Goal: Task Accomplishment & Management: Use online tool/utility

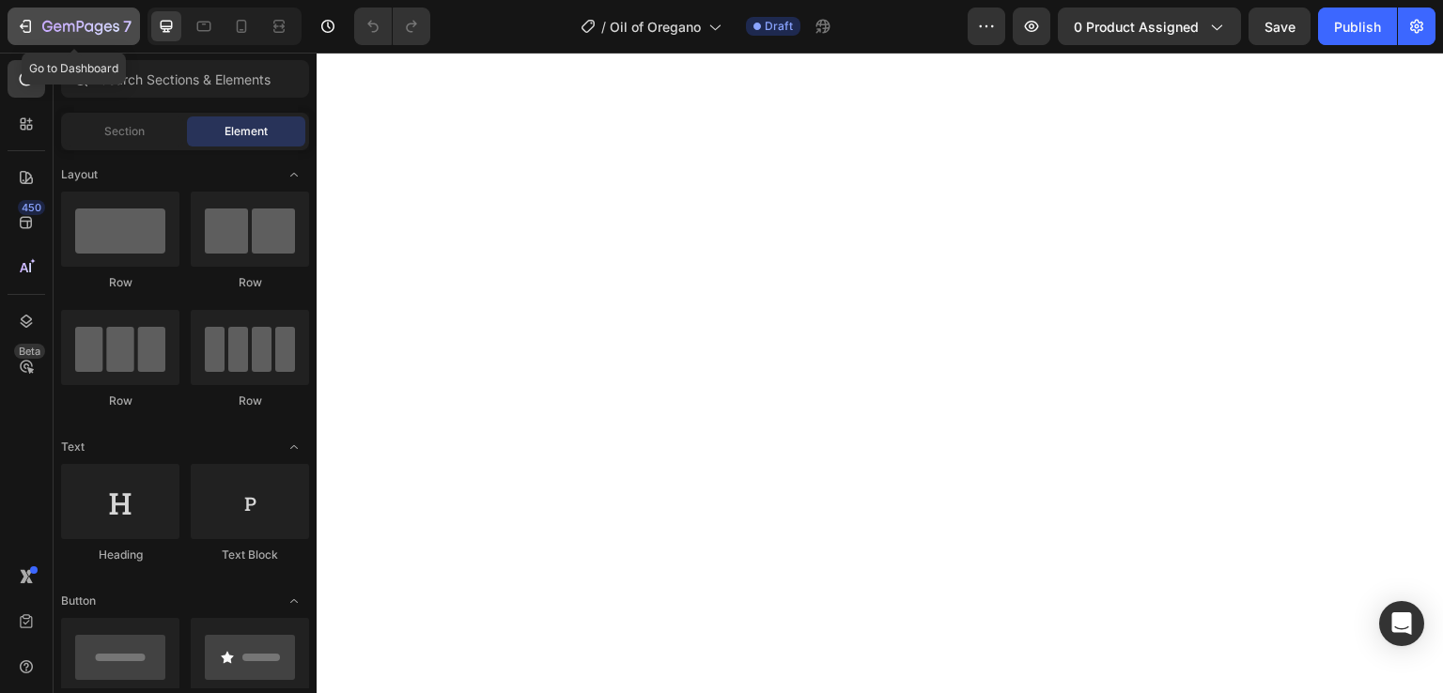
click at [53, 24] on icon "button" at bounding box center [80, 28] width 77 height 16
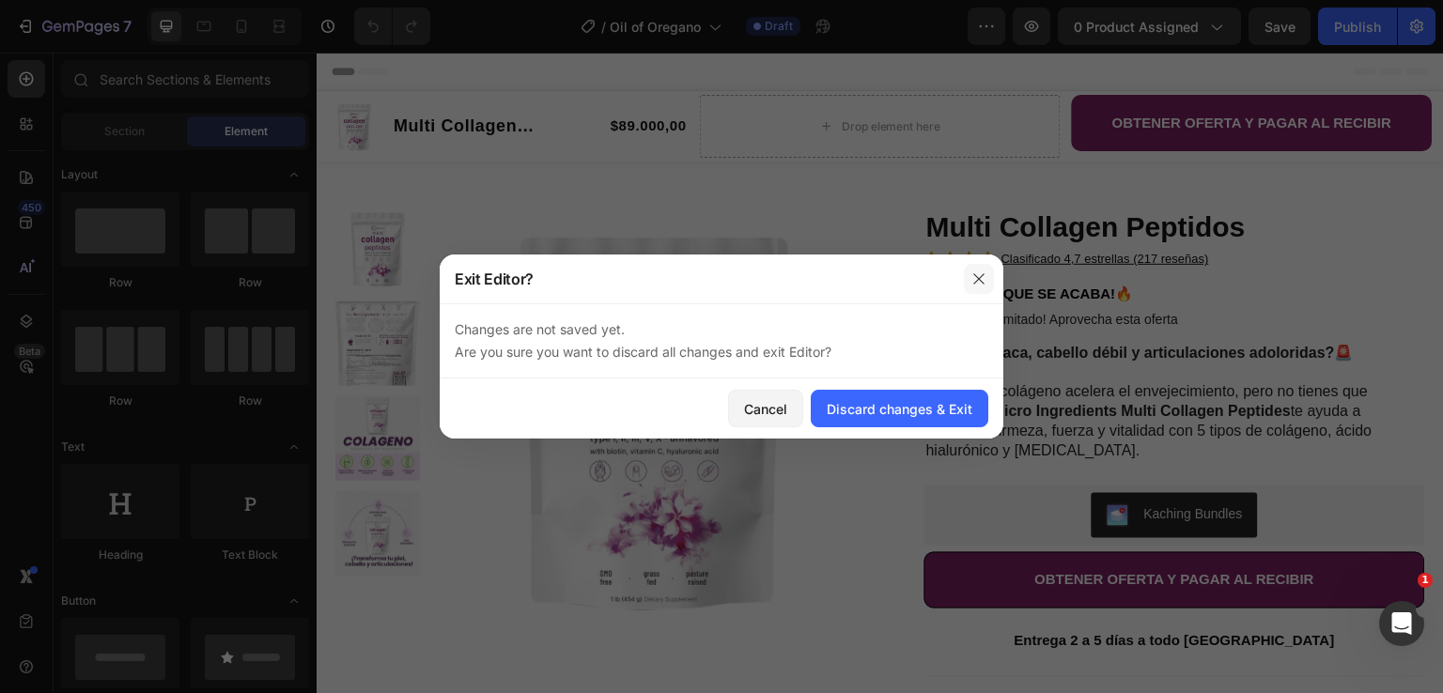
click at [981, 273] on icon "button" at bounding box center [979, 279] width 15 height 15
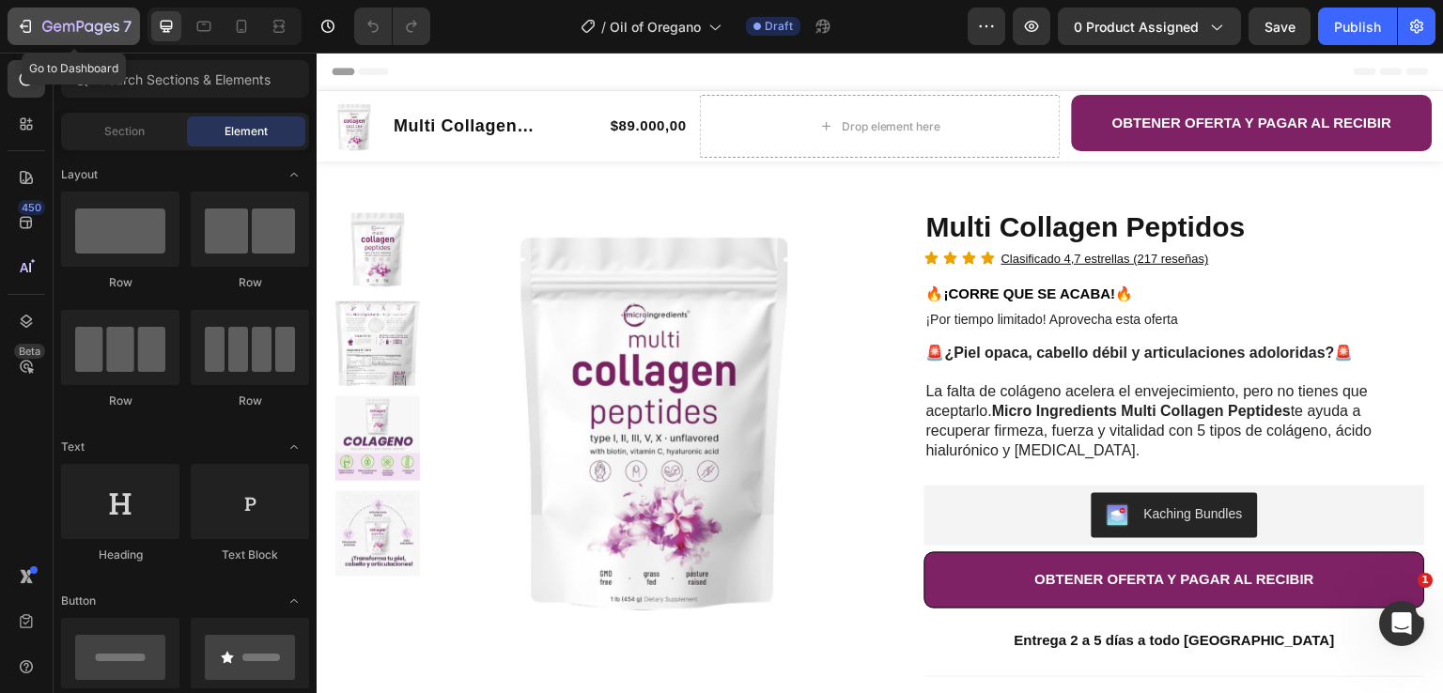
click at [25, 26] on icon "button" at bounding box center [24, 26] width 8 height 6
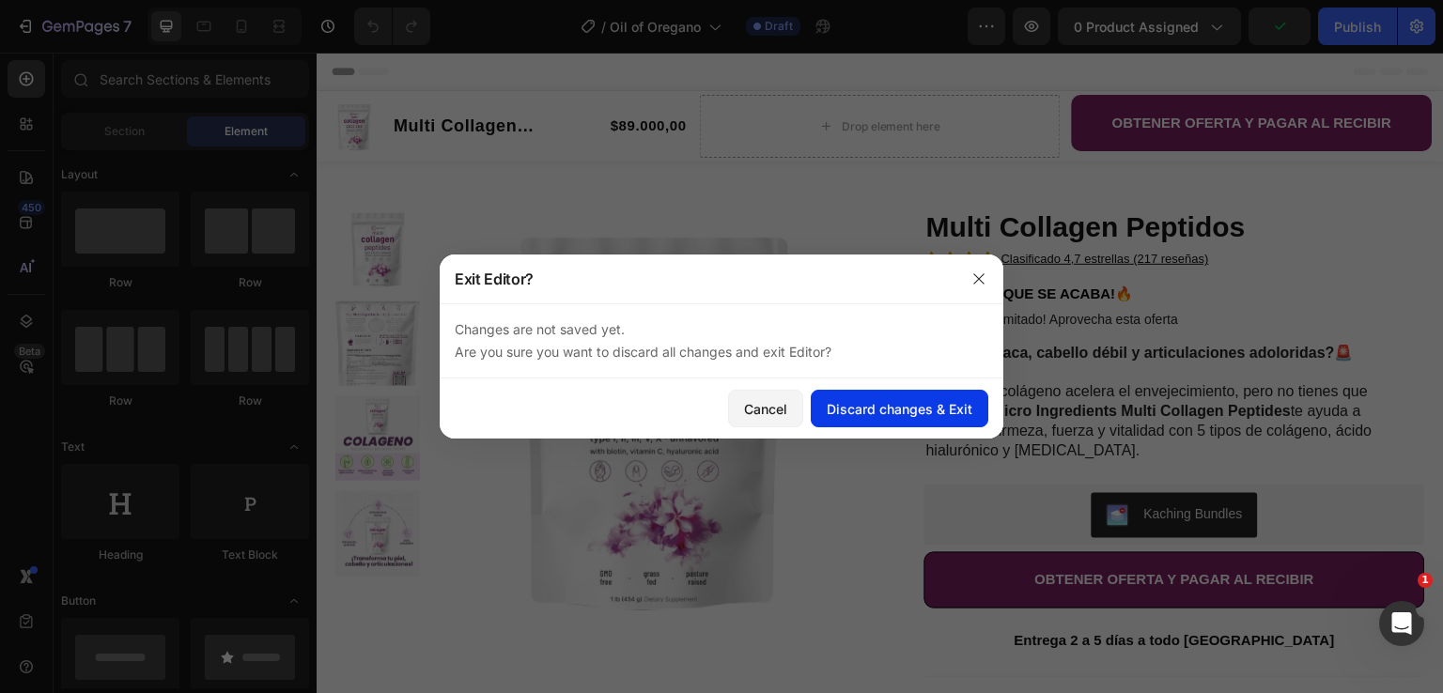
click at [847, 416] on div "Discard changes & Exit" at bounding box center [900, 409] width 146 height 20
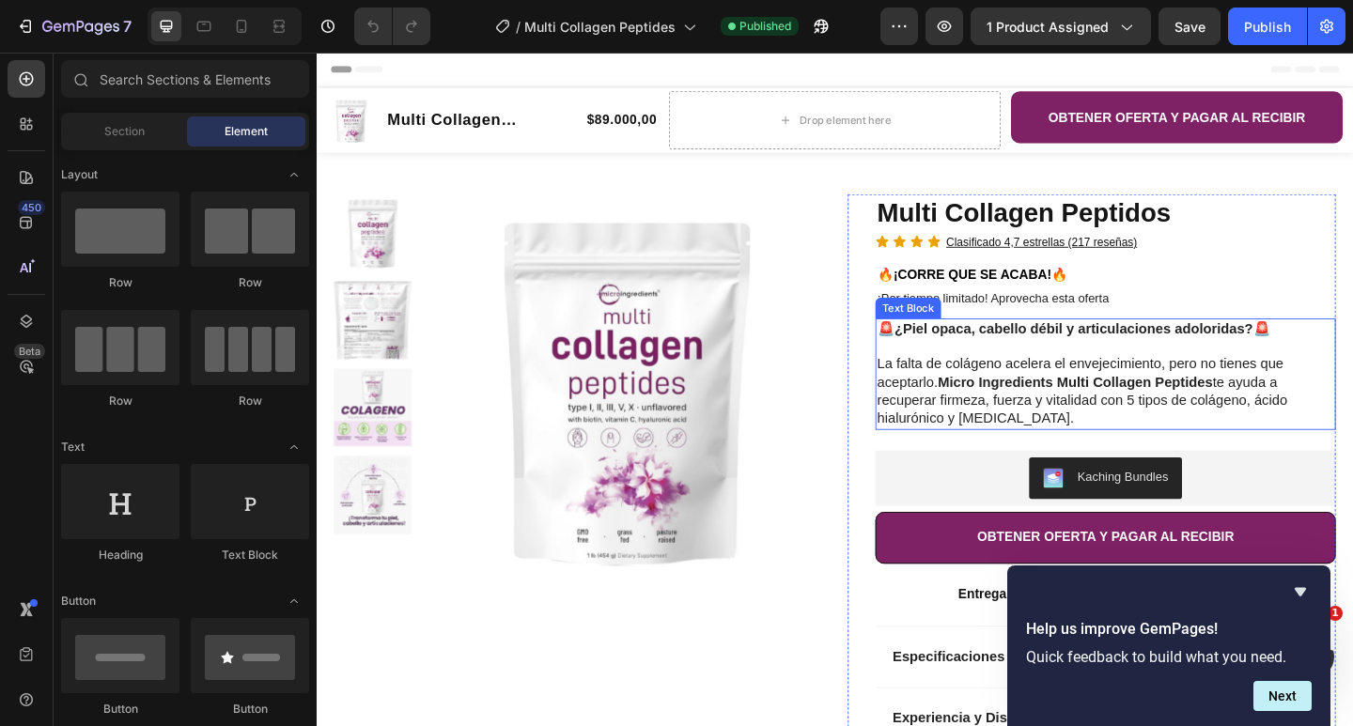
drag, startPoint x: 1189, startPoint y: 432, endPoint x: 1173, endPoint y: 485, distance: 55.0
click at [1189, 432] on p "La falta de colágeno acelera el envejecimiento, pero no tienes que aceptarlo. M…" at bounding box center [1174, 421] width 497 height 78
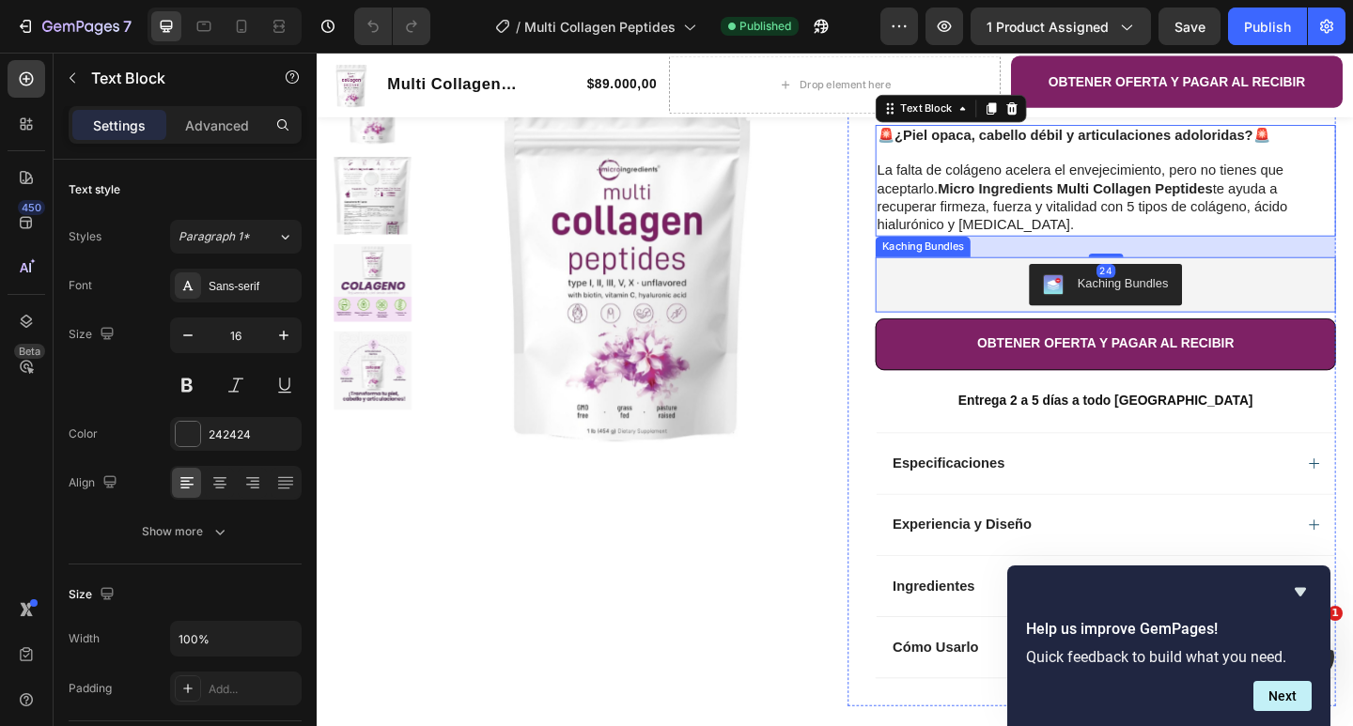
scroll to position [282, 0]
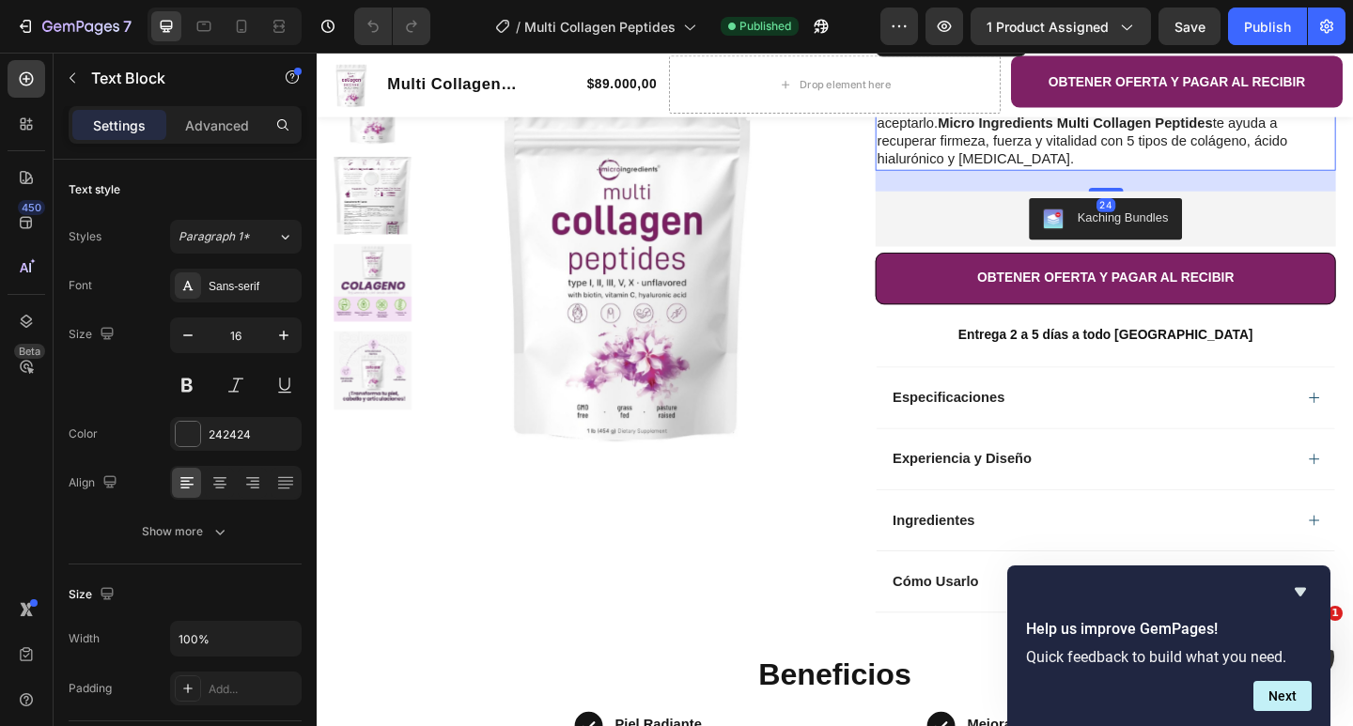
click at [1296, 592] on icon "Hide survey" at bounding box center [1300, 592] width 23 height 23
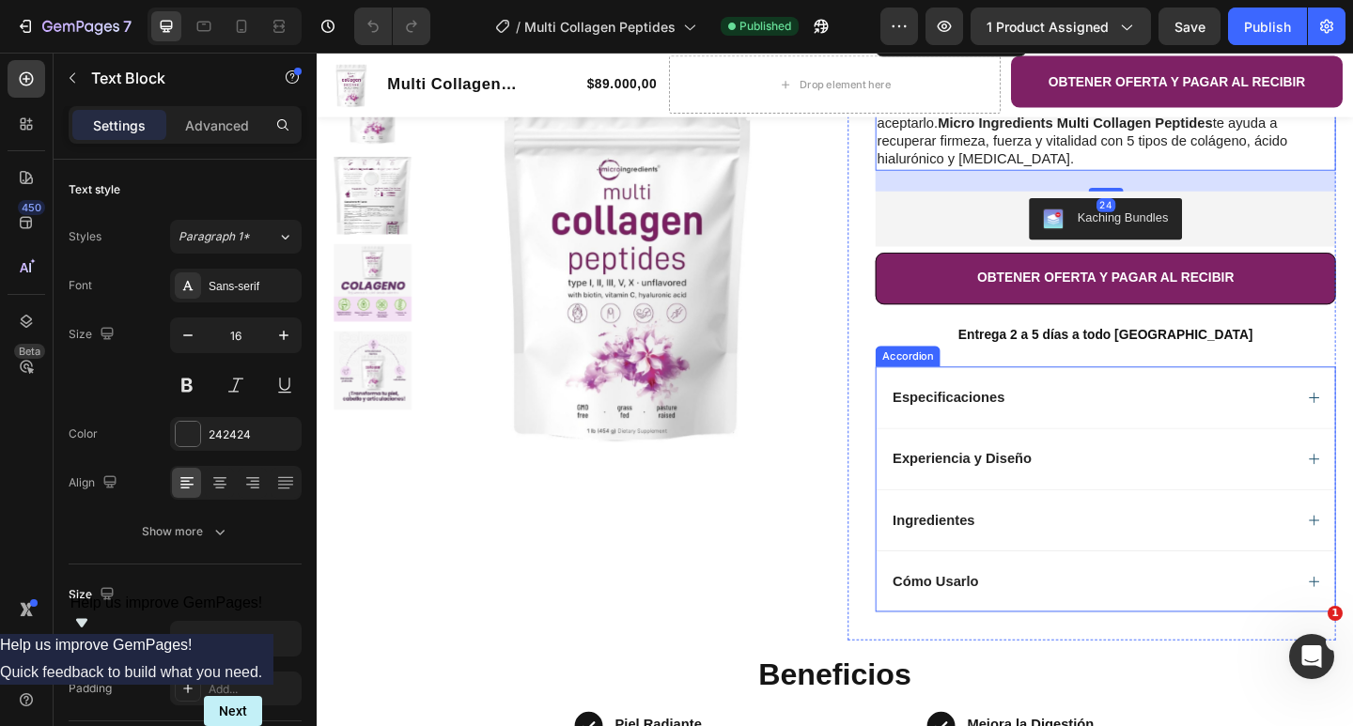
click at [1097, 484] on div "Experiencia y Diseño" at bounding box center [1160, 495] width 439 height 23
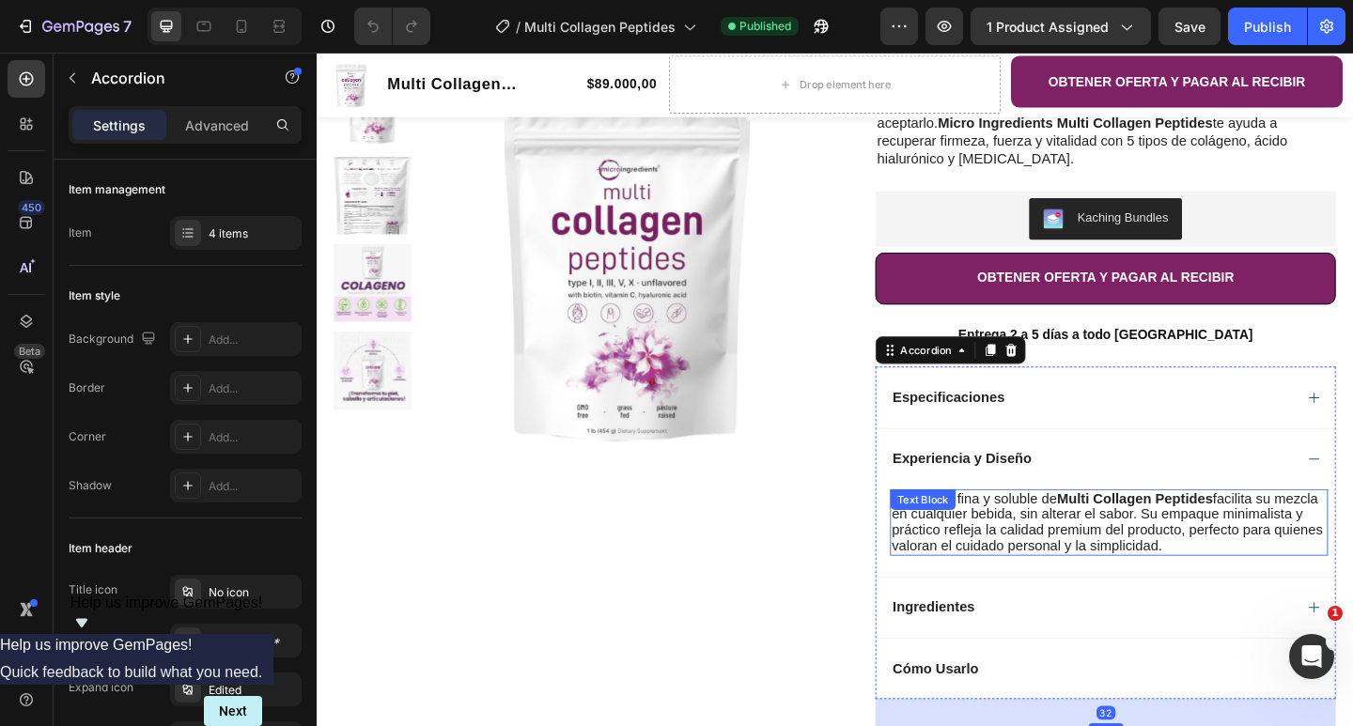
click at [1088, 543] on span "La textura fina y soluble de Multi Collagen Peptides facilita su mezcla en cual…" at bounding box center [1176, 564] width 469 height 68
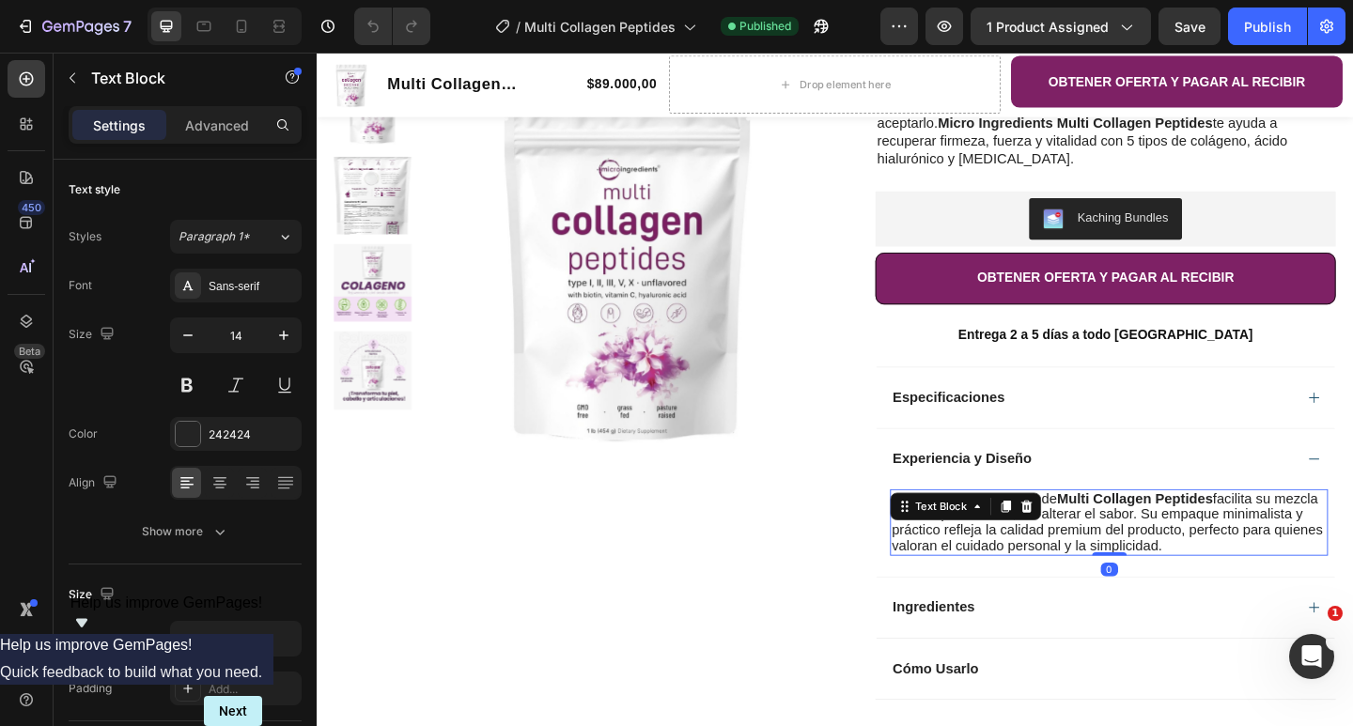
click at [1088, 544] on icon at bounding box center [1088, 546] width 15 height 15
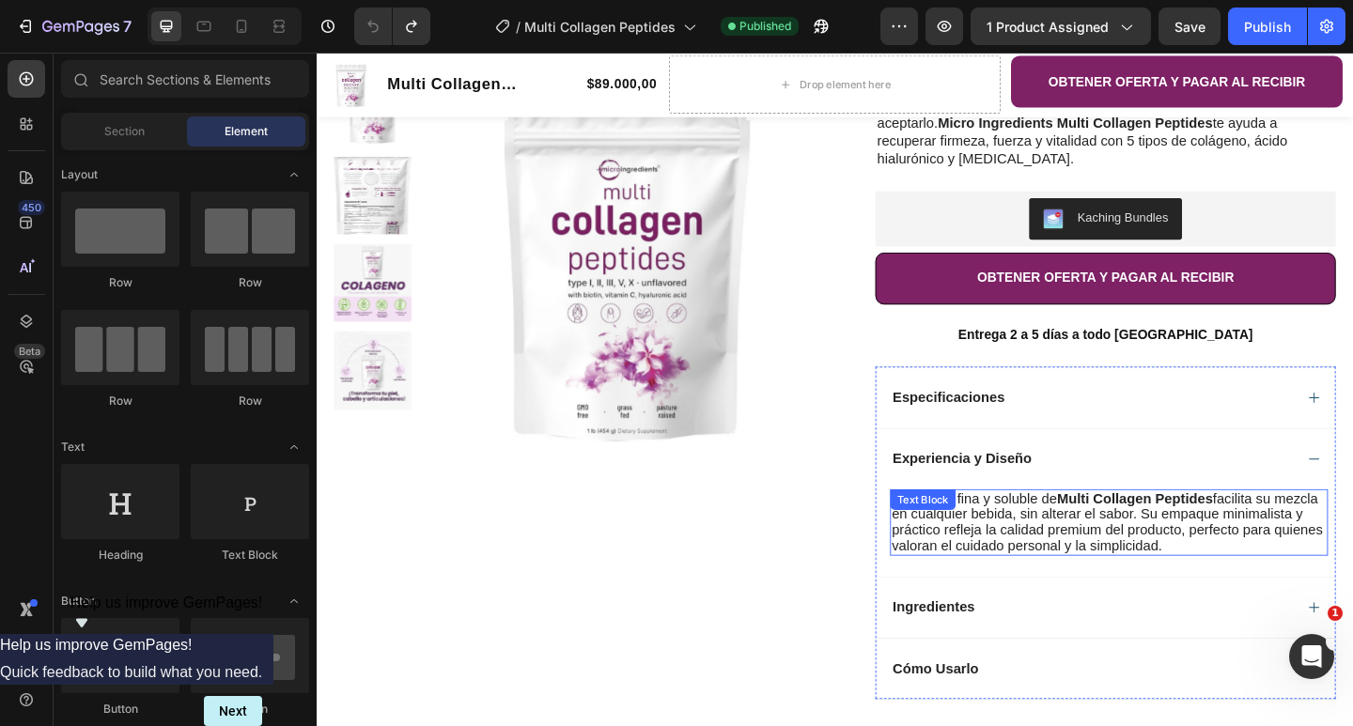
click at [1022, 558] on span "La textura fina y soluble de Multi Collagen Peptides facilita su mezcla en cual…" at bounding box center [1176, 564] width 469 height 68
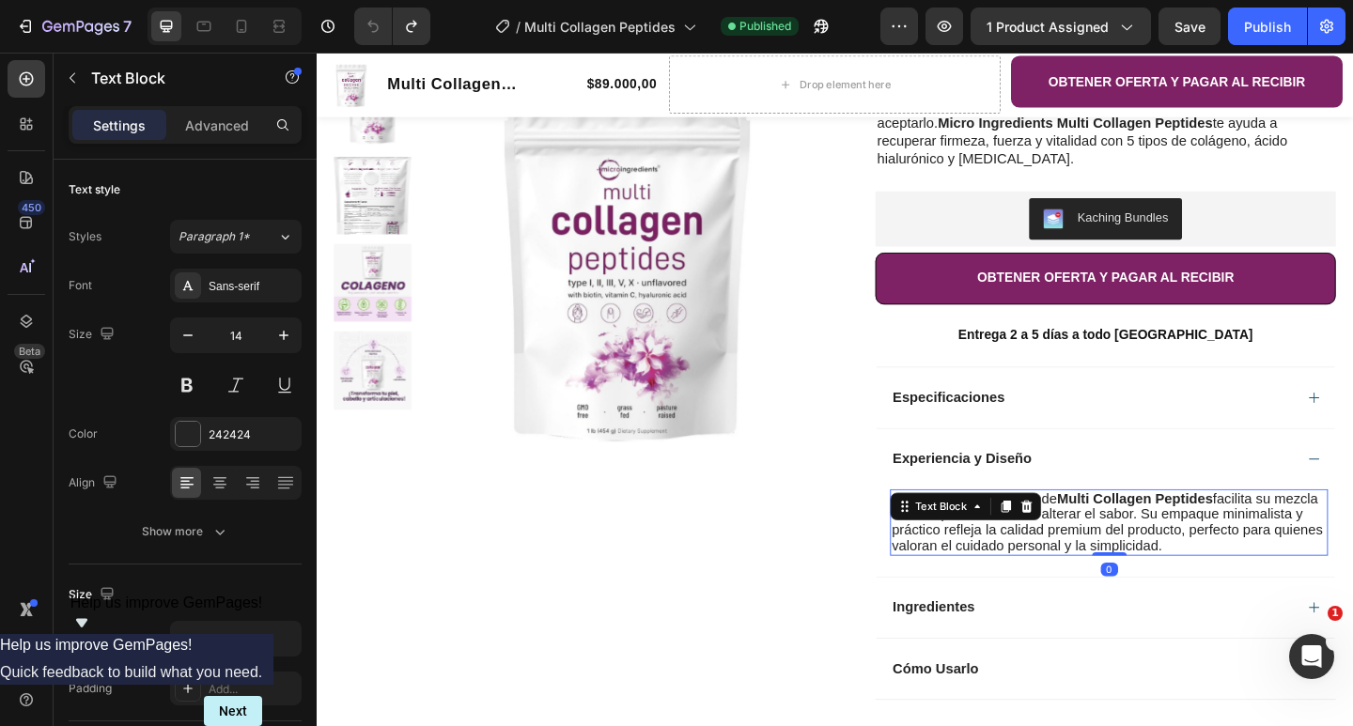
click at [1068, 573] on span "La textura fina y soluble de Multi Collagen Peptides facilita su mezcla en cual…" at bounding box center [1176, 564] width 469 height 68
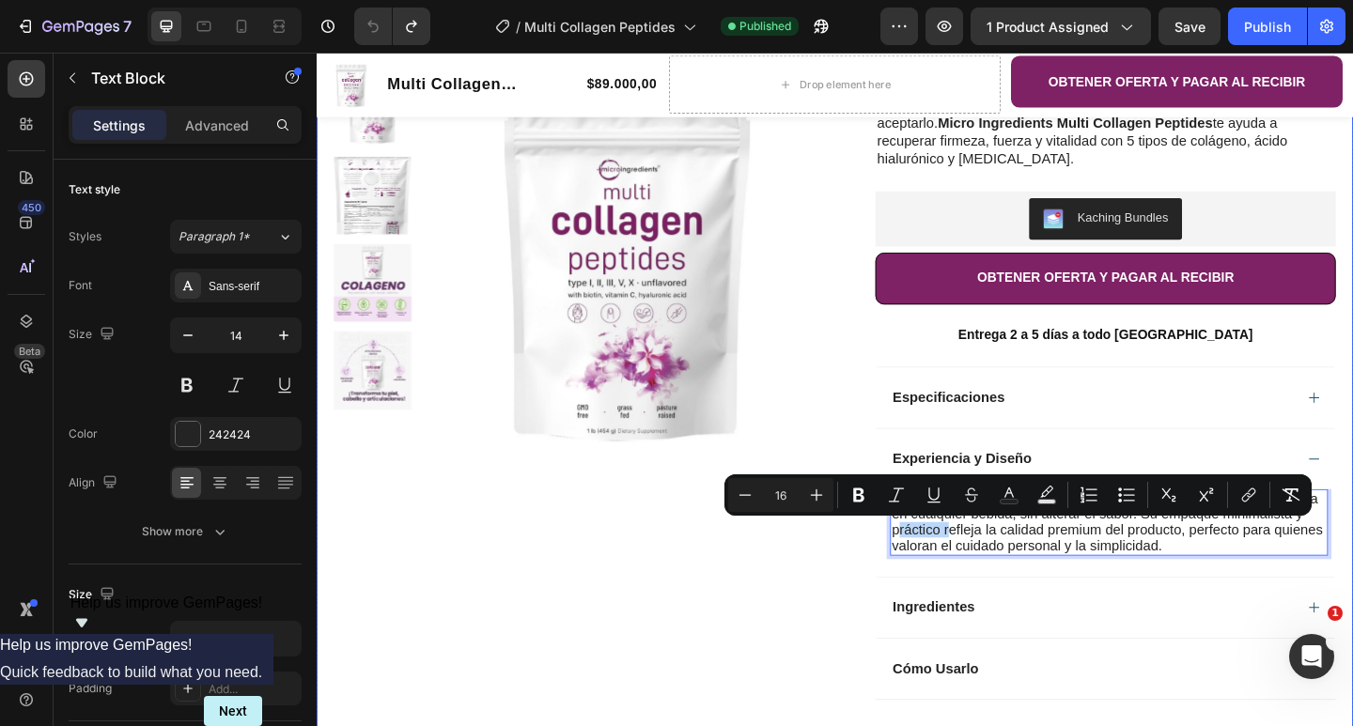
click at [776, 615] on div "Product Images Row" at bounding box center [600, 356] width 531 height 863
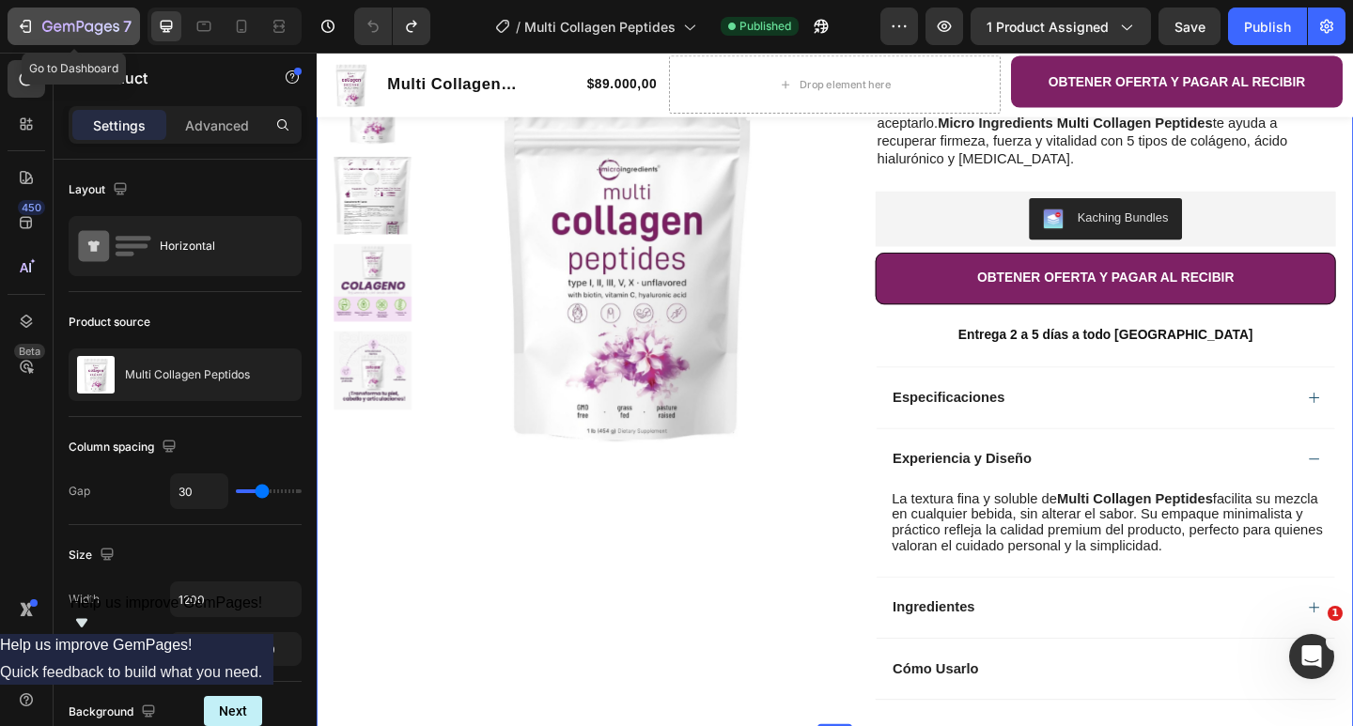
click at [52, 21] on icon "button" at bounding box center [80, 28] width 77 height 16
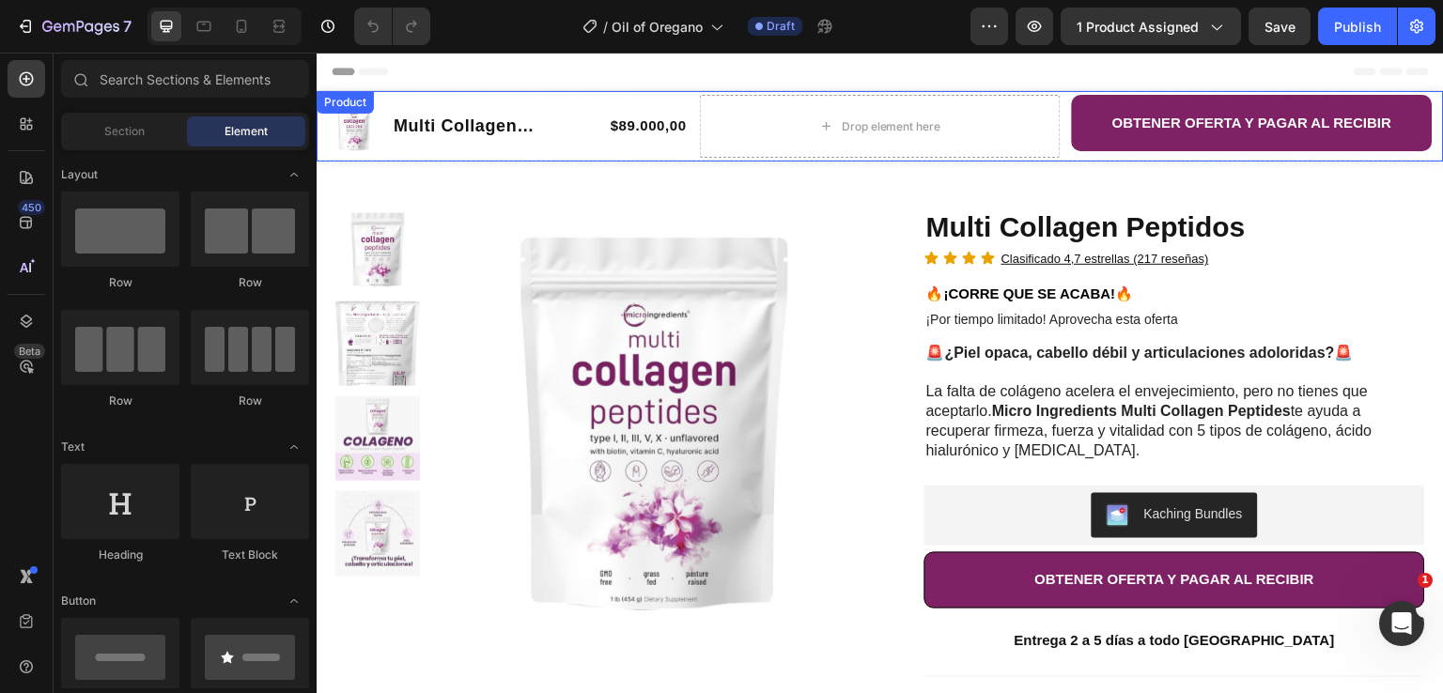
click at [353, 105] on div "Product" at bounding box center [345, 102] width 50 height 17
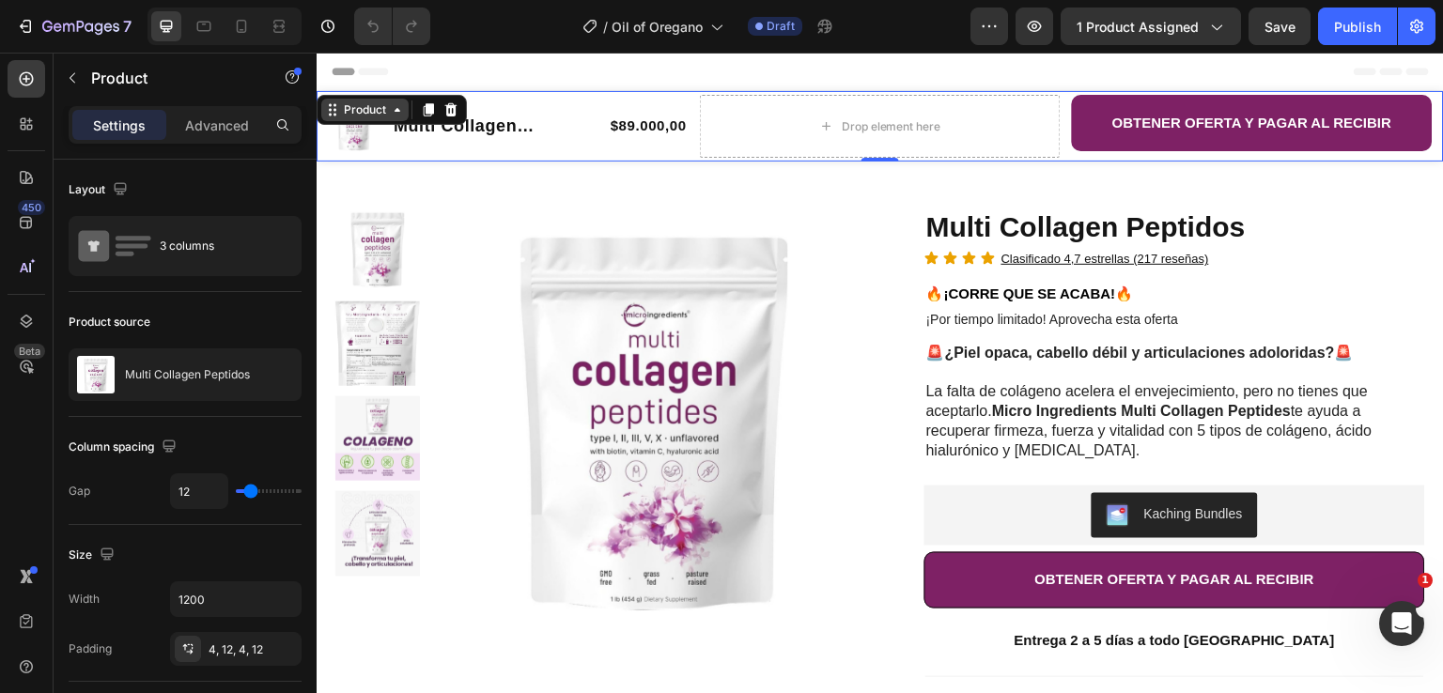
click at [361, 112] on div "Product" at bounding box center [365, 109] width 50 height 17
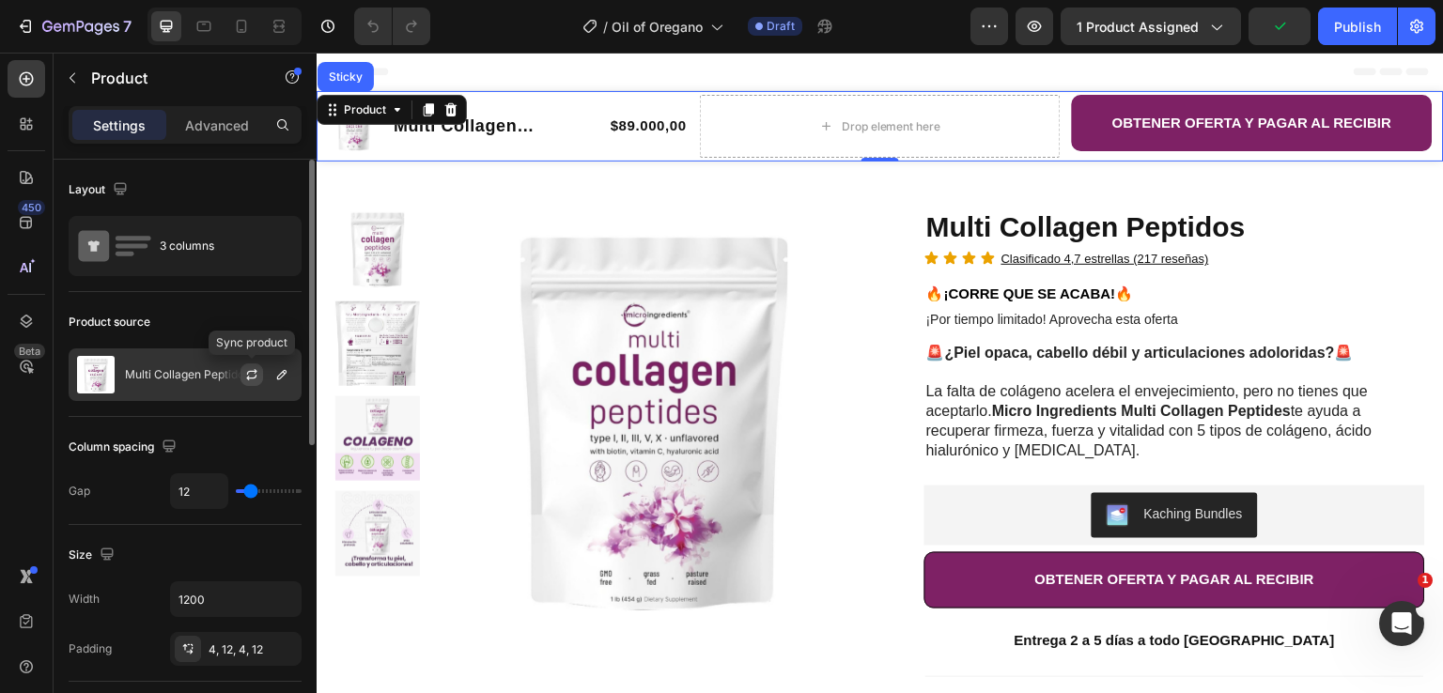
click at [253, 372] on icon "button" at bounding box center [251, 374] width 15 height 15
click at [279, 377] on icon "button" at bounding box center [281, 374] width 15 height 15
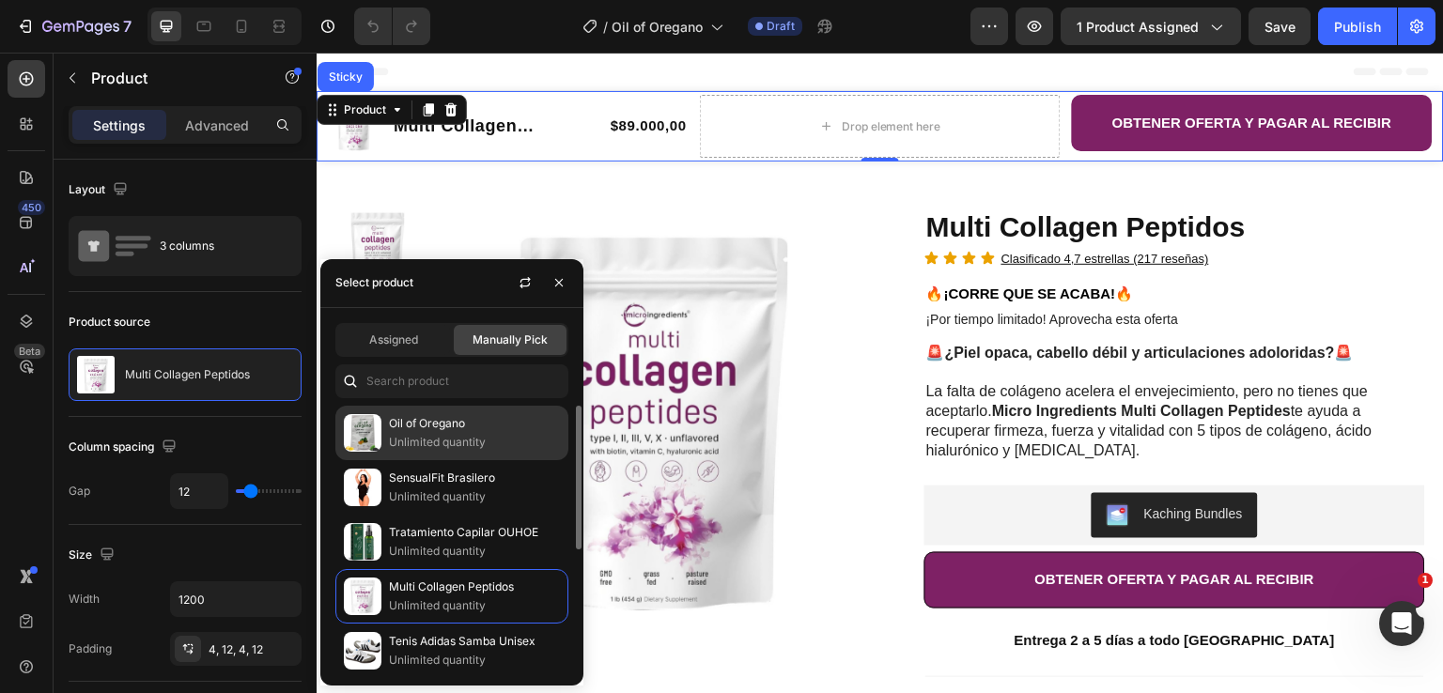
click at [454, 433] on p "Unlimited quantity" at bounding box center [474, 442] width 171 height 19
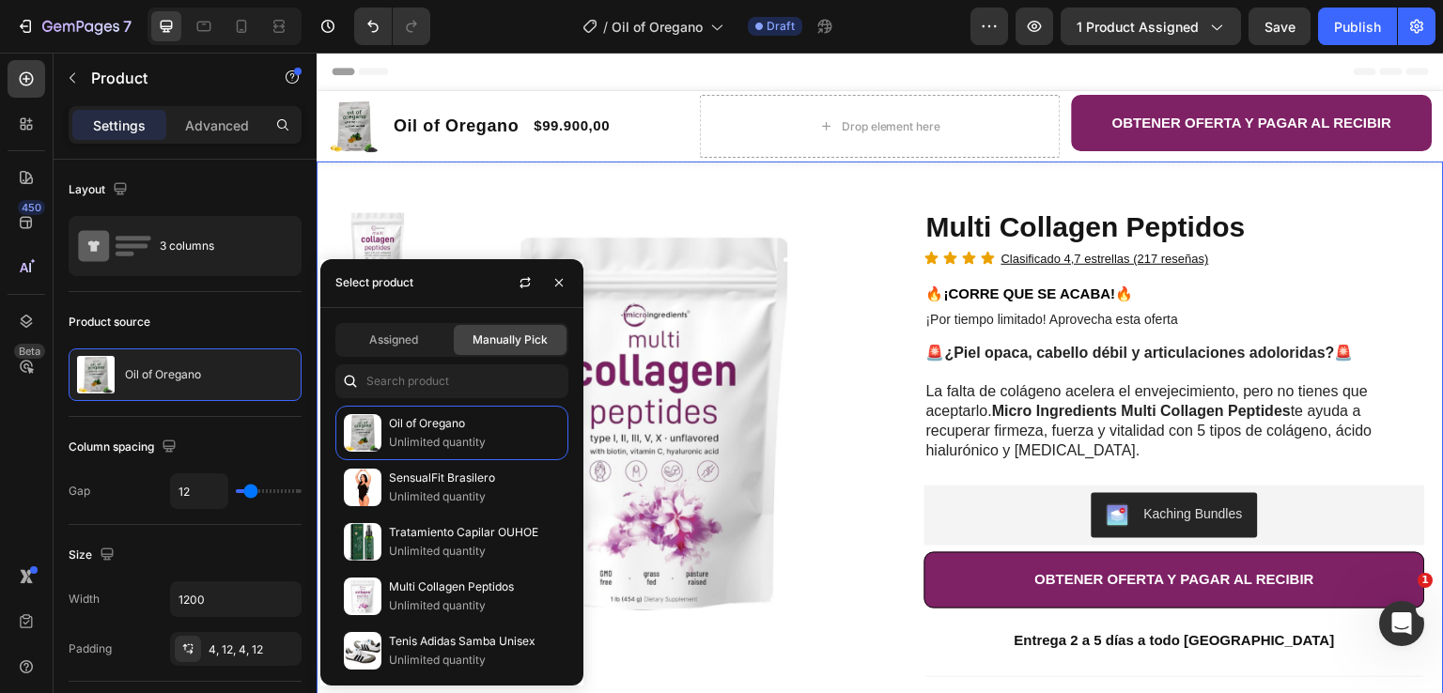
click at [508, 193] on div "Product Images Row Multi Collagen Peptidos Product Title Icon Icon Icon Icon Cl…" at bounding box center [881, 568] width 1128 height 813
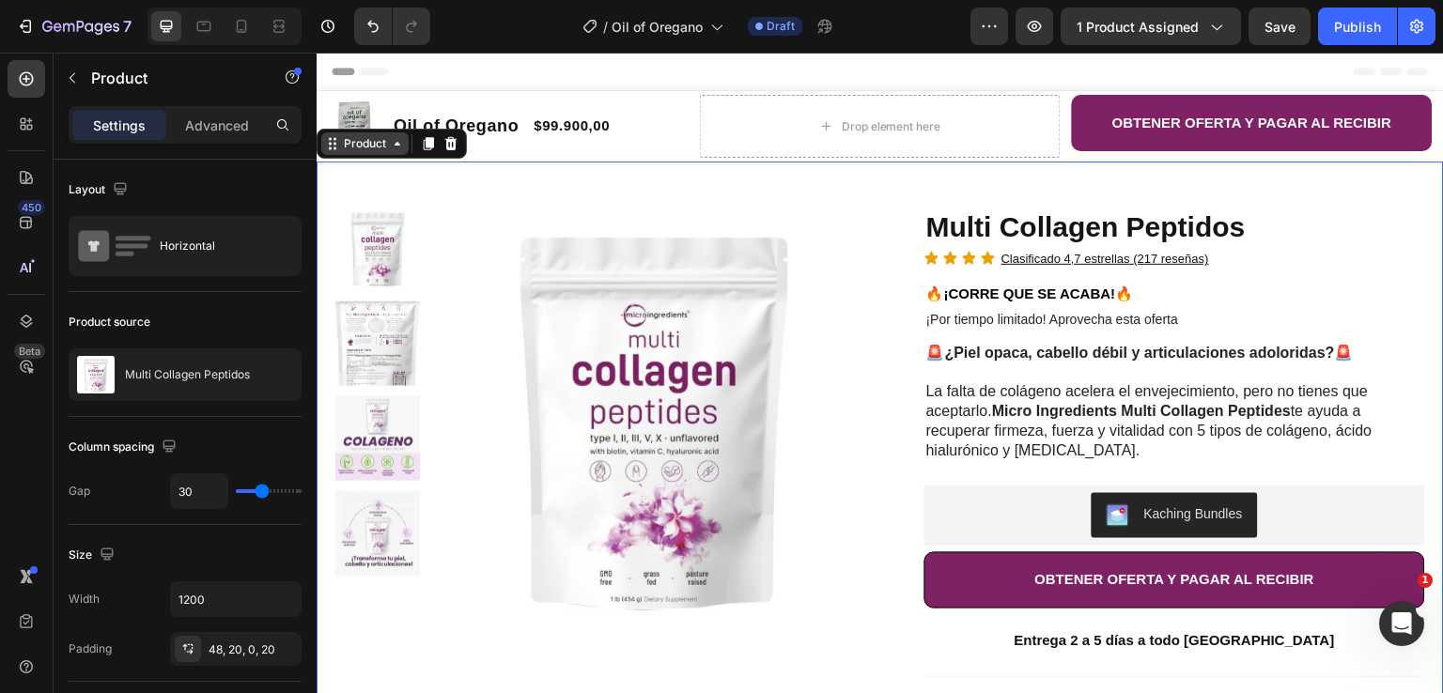
click at [369, 148] on div "Product" at bounding box center [365, 143] width 50 height 17
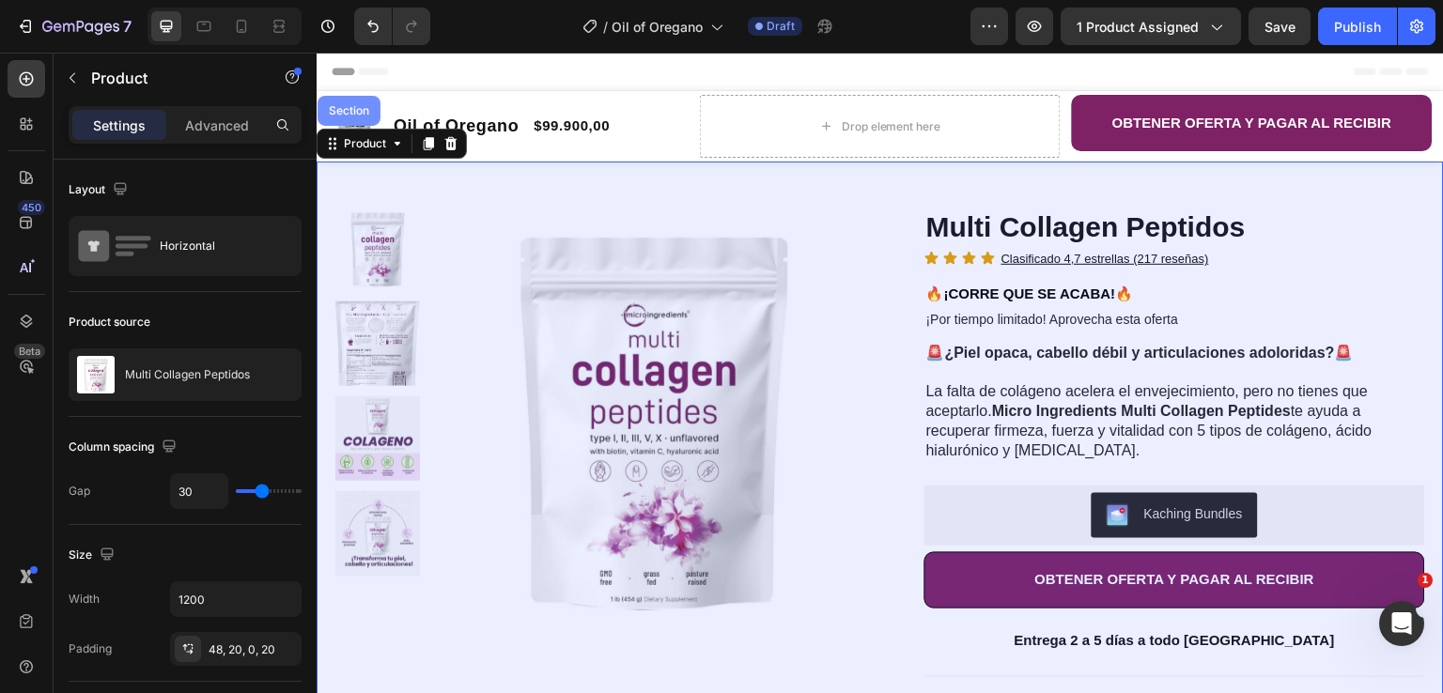
click at [361, 113] on div "Section" at bounding box center [349, 110] width 48 height 11
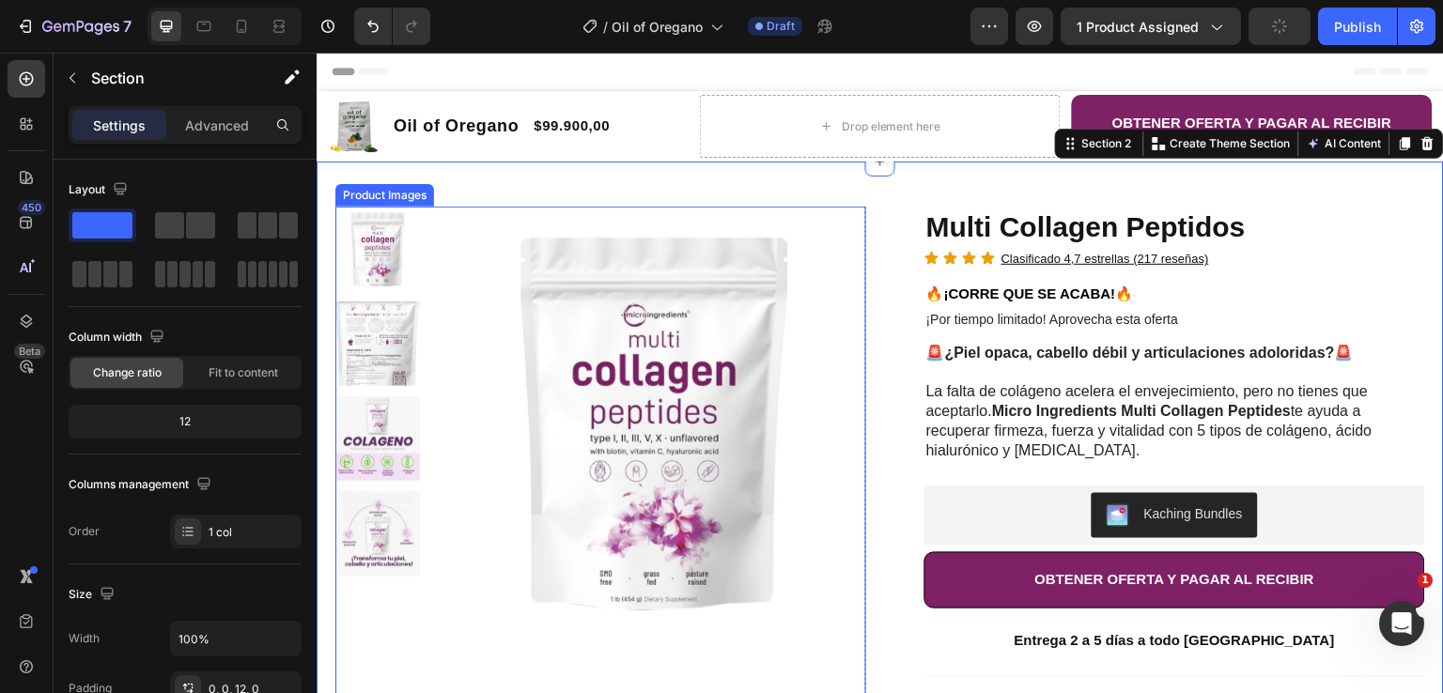
click at [466, 214] on img at bounding box center [655, 419] width 424 height 424
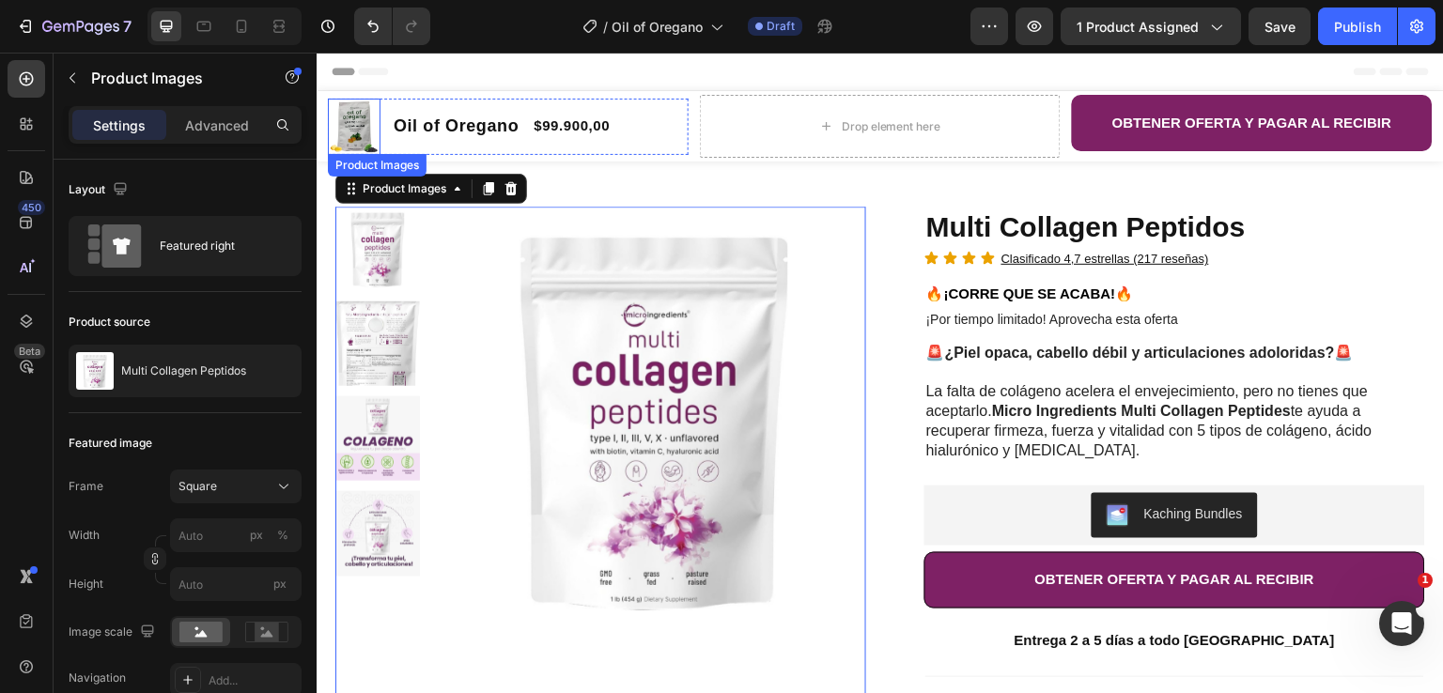
click at [359, 167] on div "Product Images" at bounding box center [377, 165] width 91 height 17
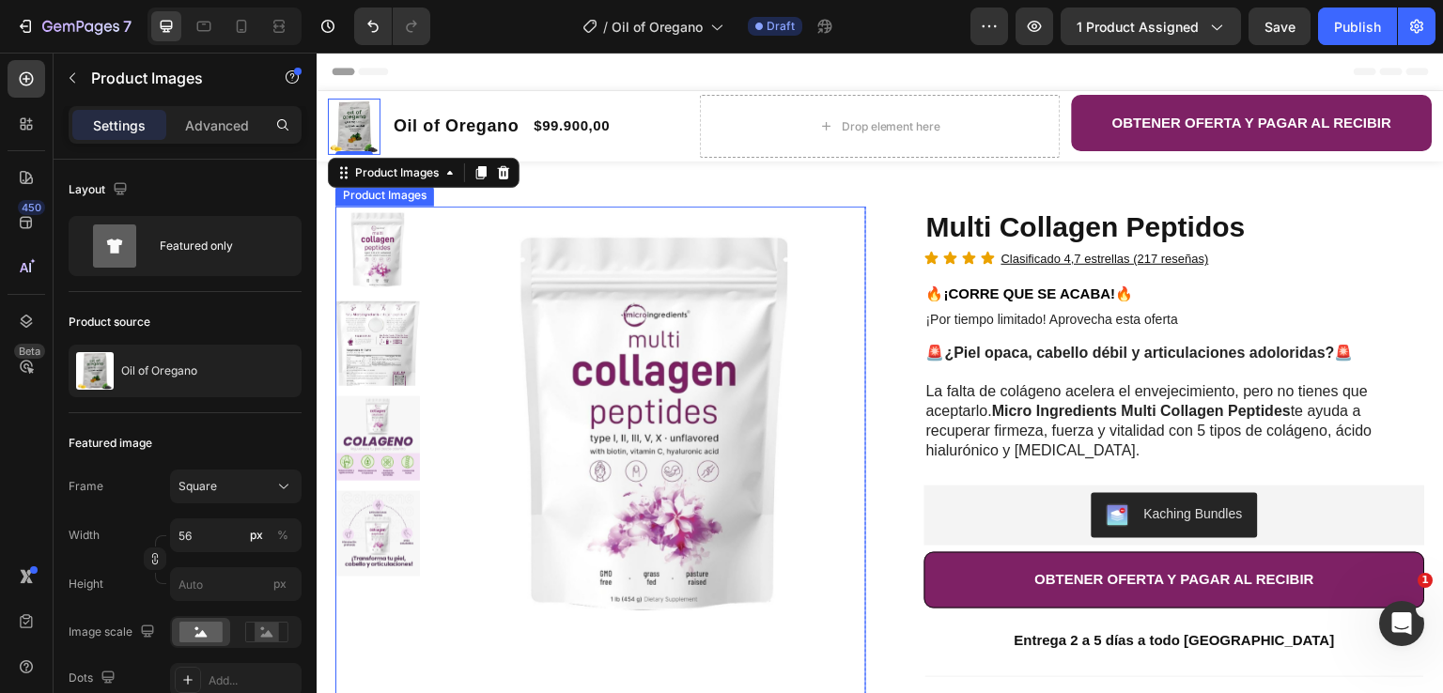
click at [461, 241] on img at bounding box center [655, 419] width 424 height 424
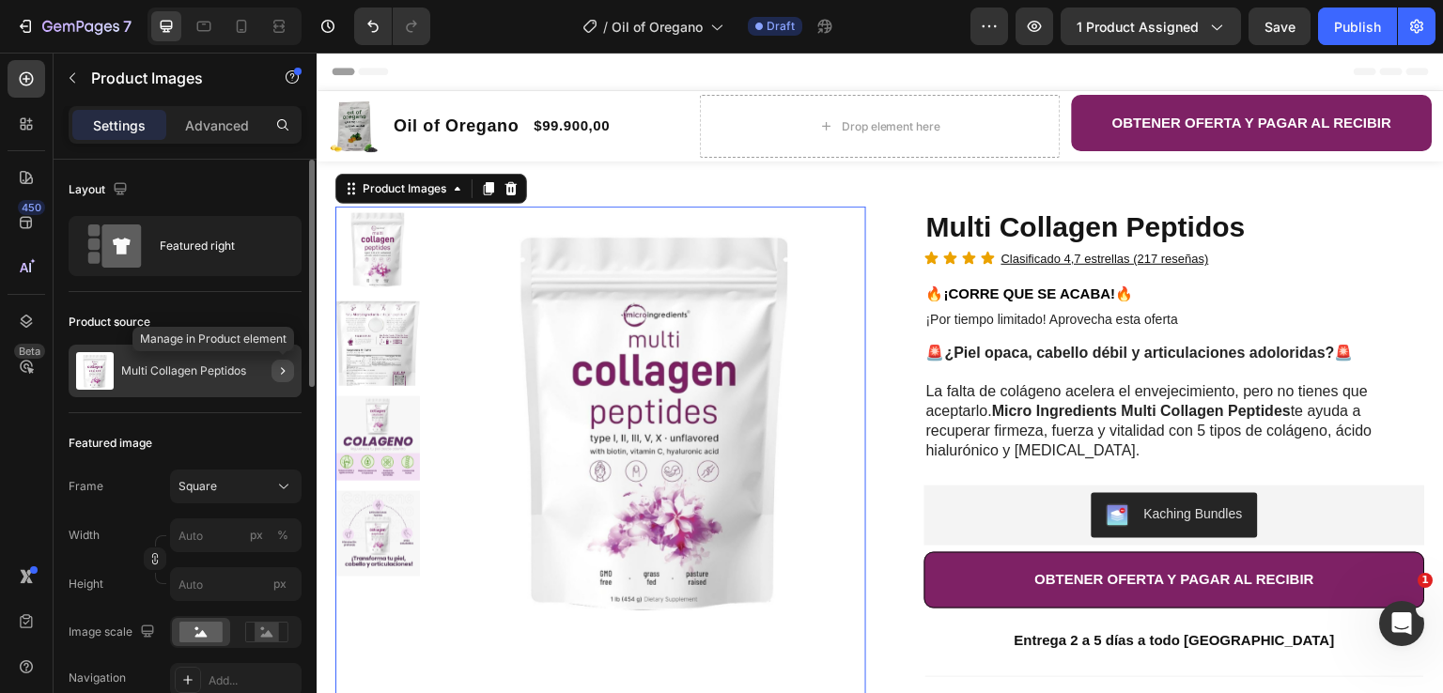
click at [276, 377] on icon "button" at bounding box center [282, 371] width 15 height 15
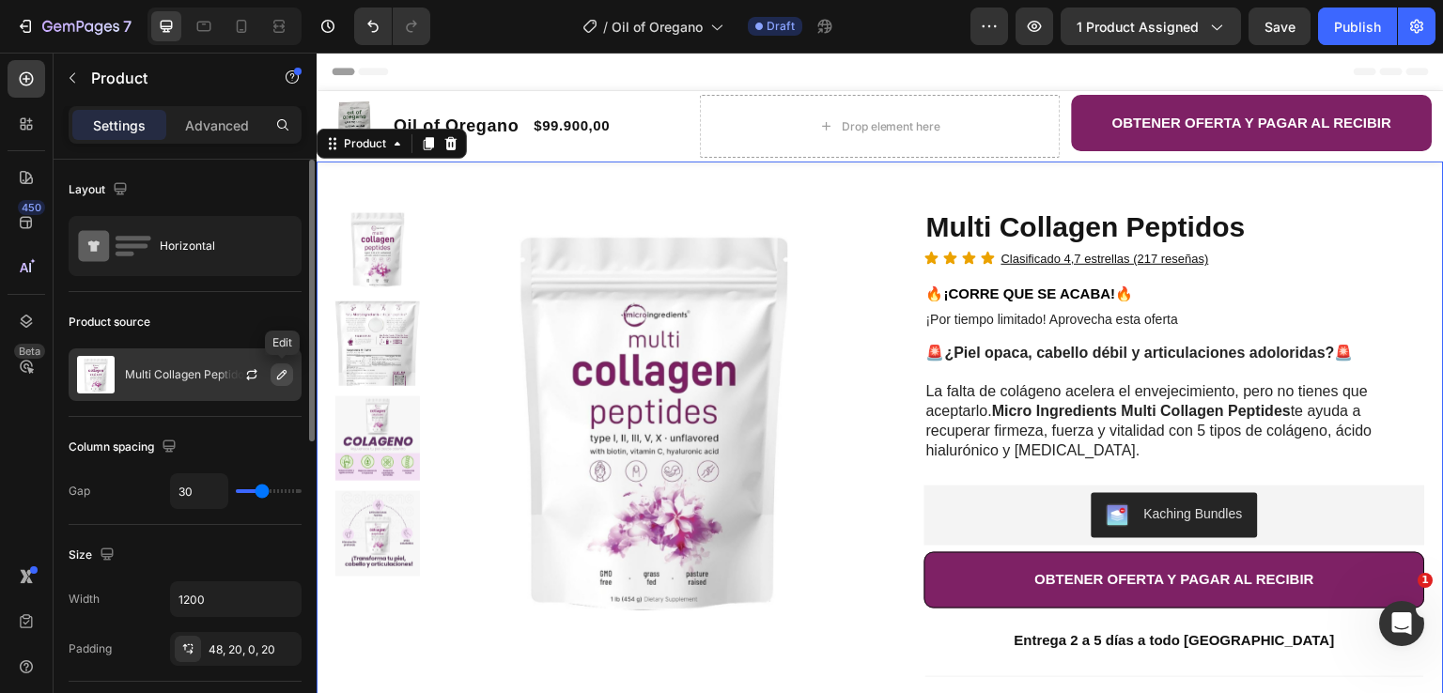
click at [277, 377] on icon "button" at bounding box center [281, 374] width 9 height 9
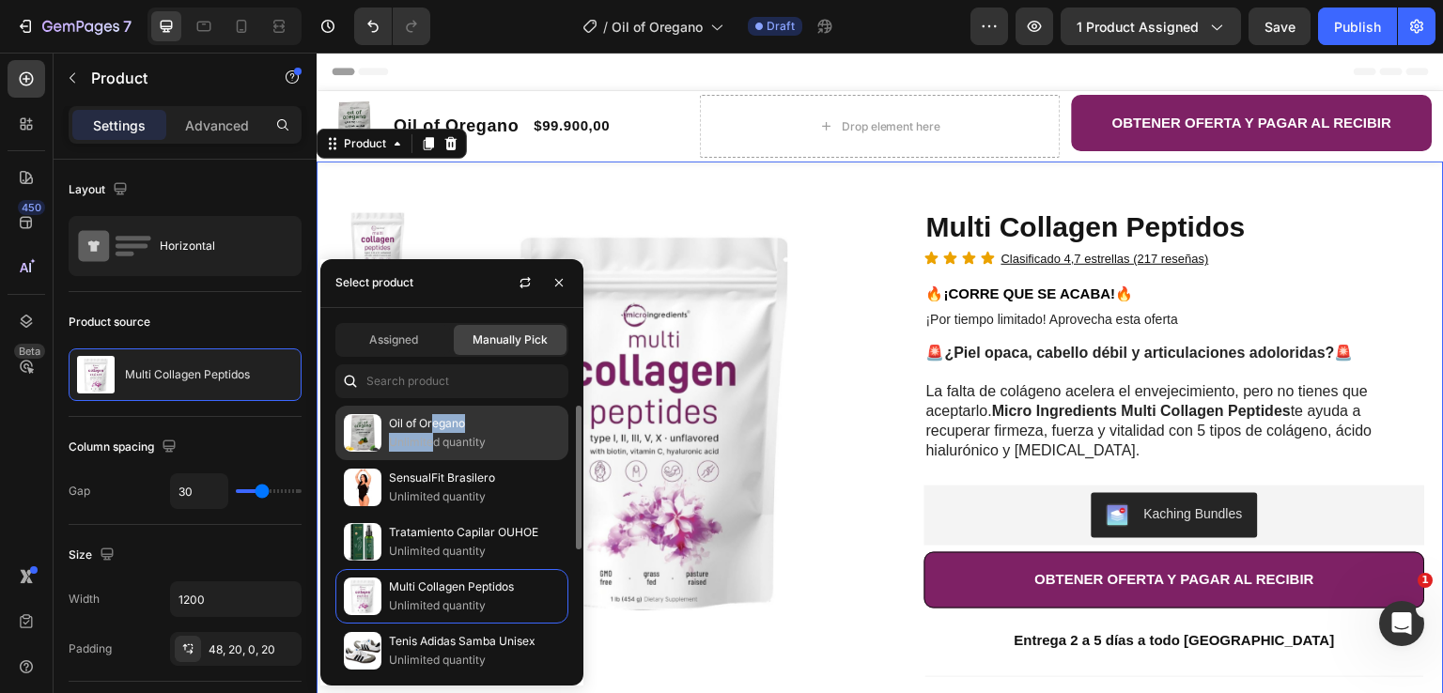
click at [435, 433] on div "Oil of Oregano Unlimited quantity" at bounding box center [474, 433] width 171 height 38
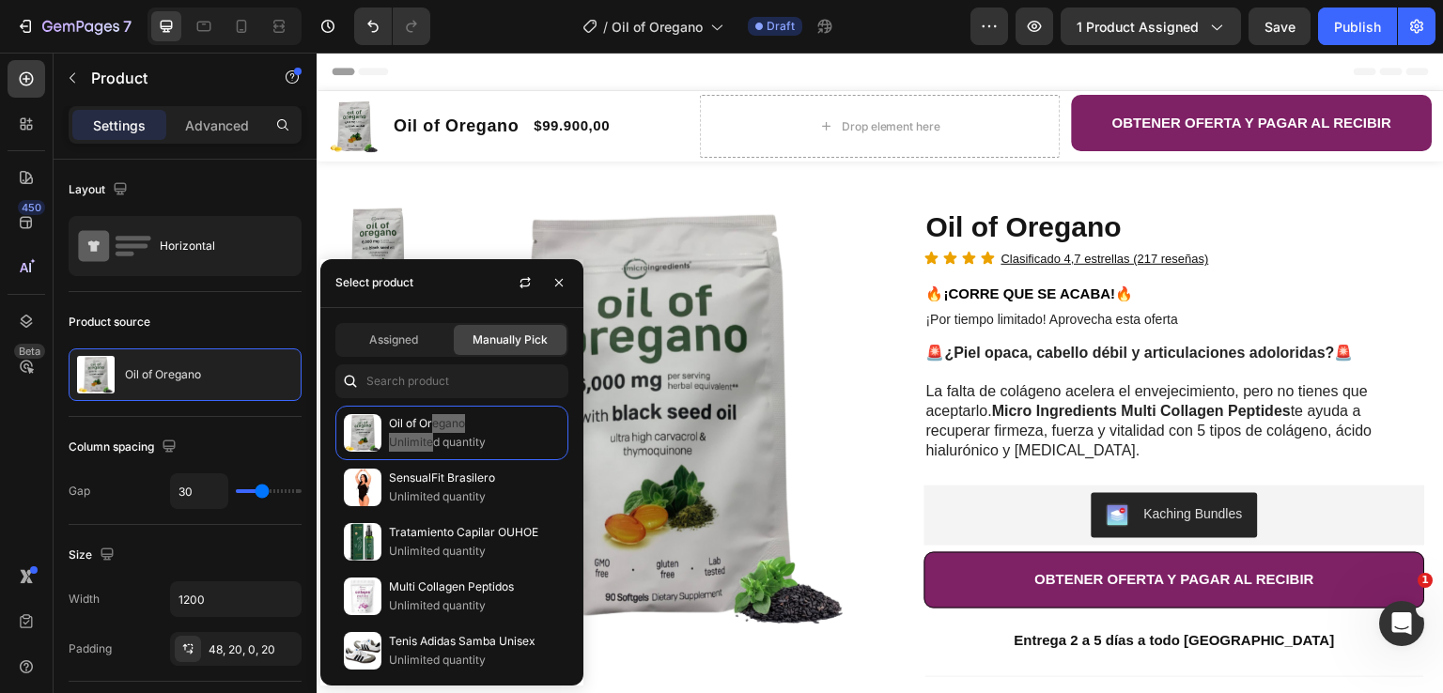
click at [778, 76] on div "Header" at bounding box center [880, 72] width 1097 height 38
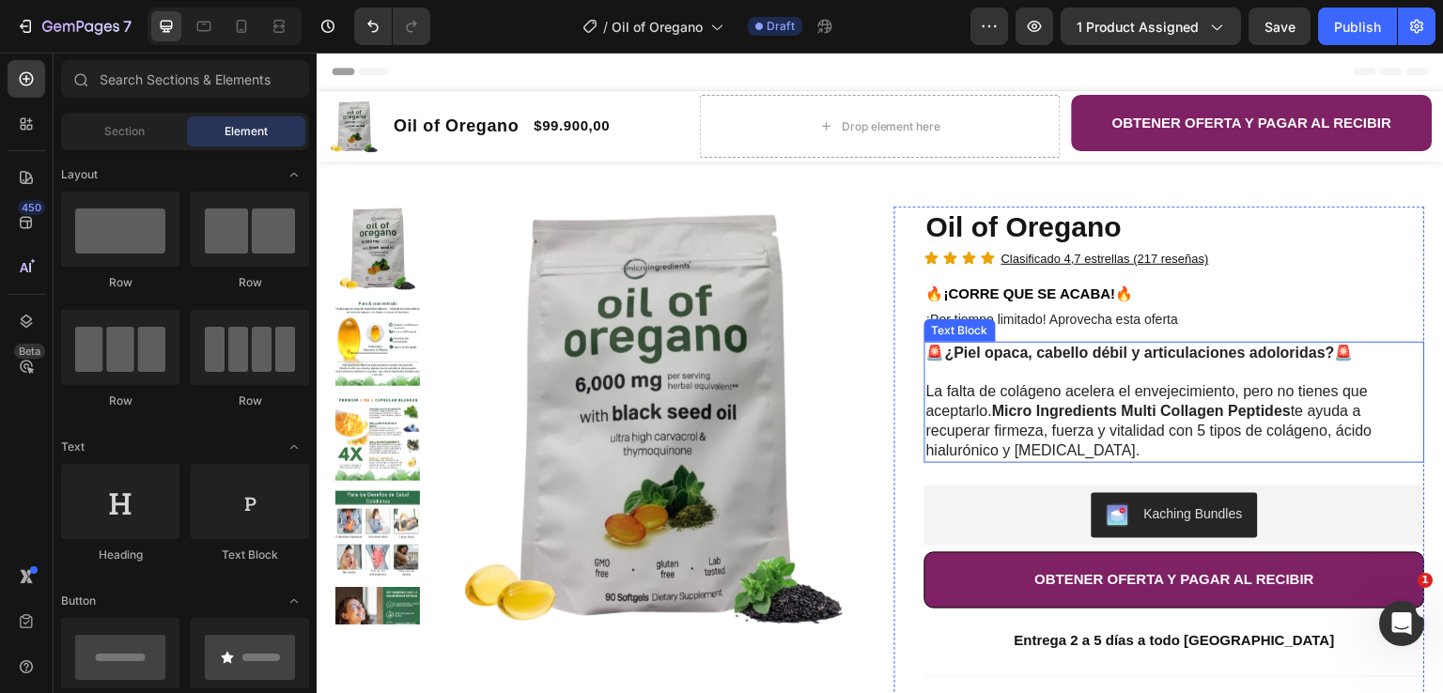
click at [1003, 355] on strong "¿Piel opaca, cabello débil y articulaciones adoloridas?" at bounding box center [1140, 353] width 390 height 16
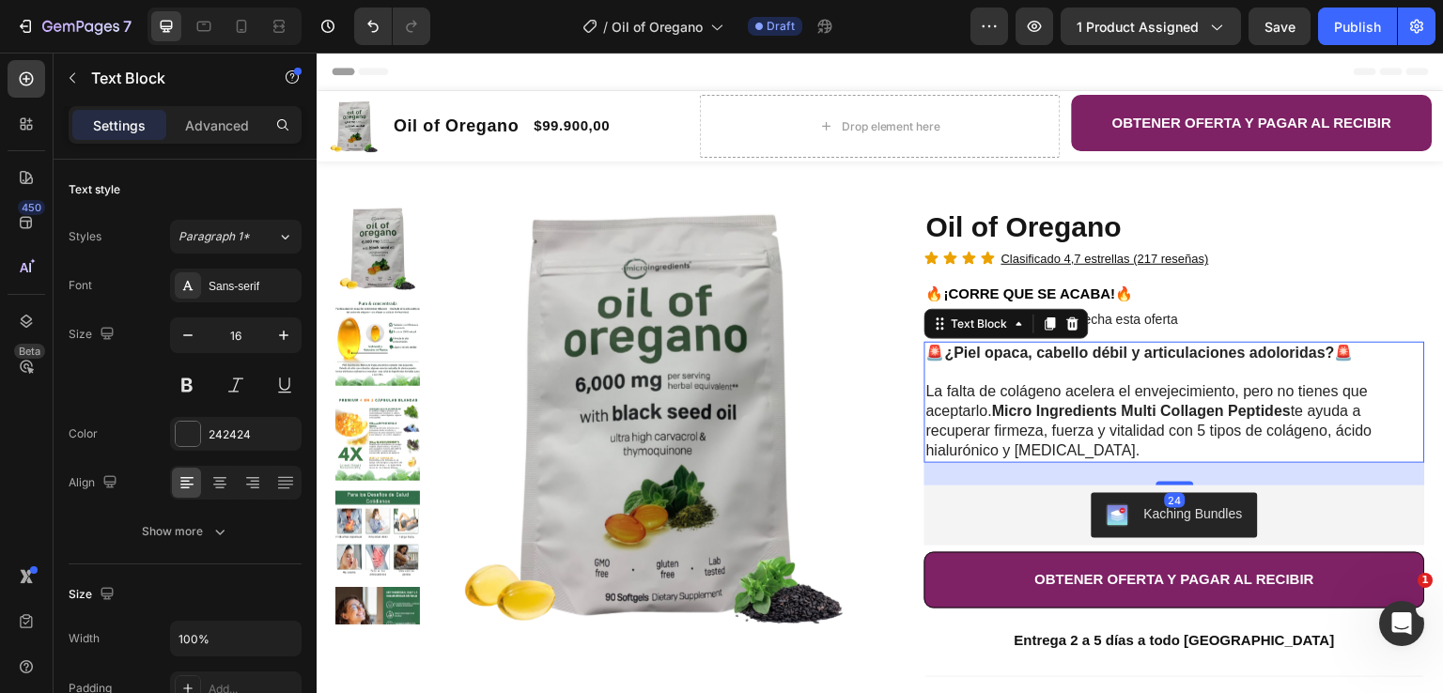
click at [1003, 355] on strong "¿Piel opaca, cabello débil y articulaciones adoloridas?" at bounding box center [1140, 353] width 390 height 16
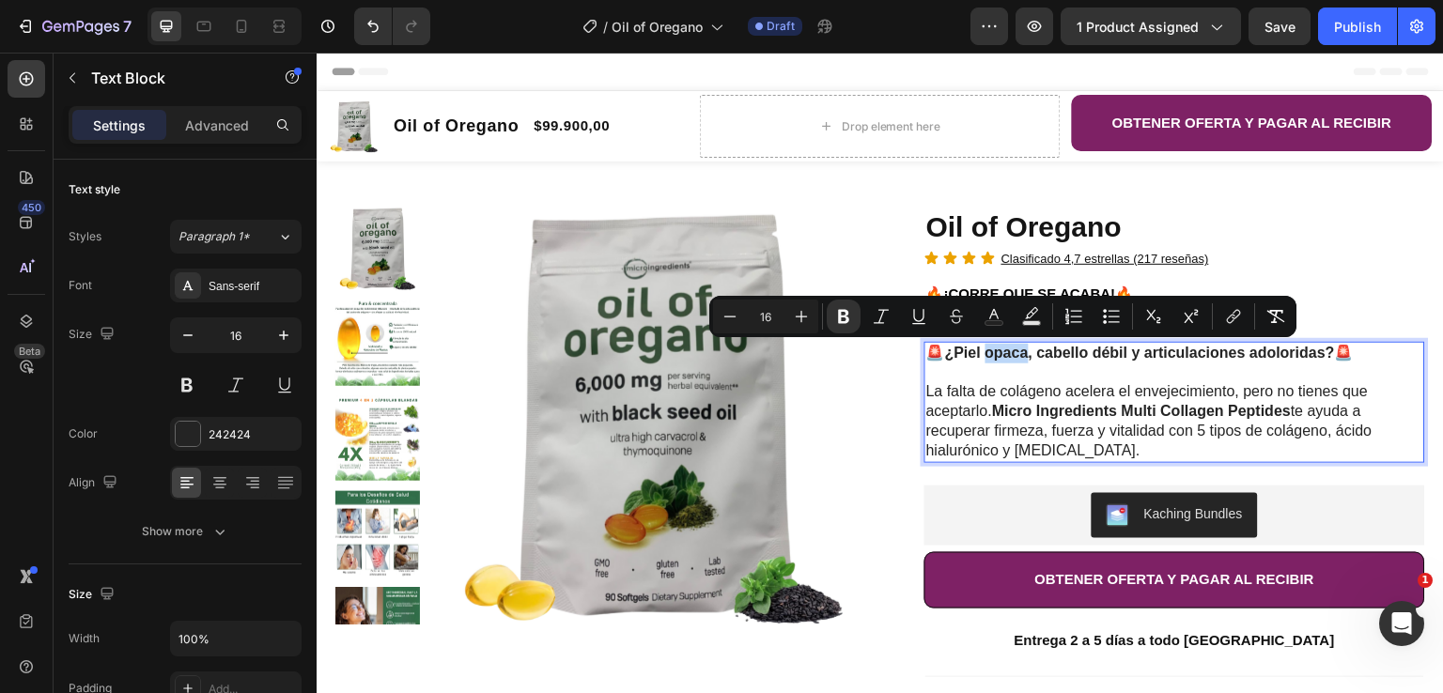
click at [1003, 355] on strong "¿Piel opaca, cabello débil y articulaciones adoloridas?" at bounding box center [1140, 353] width 390 height 16
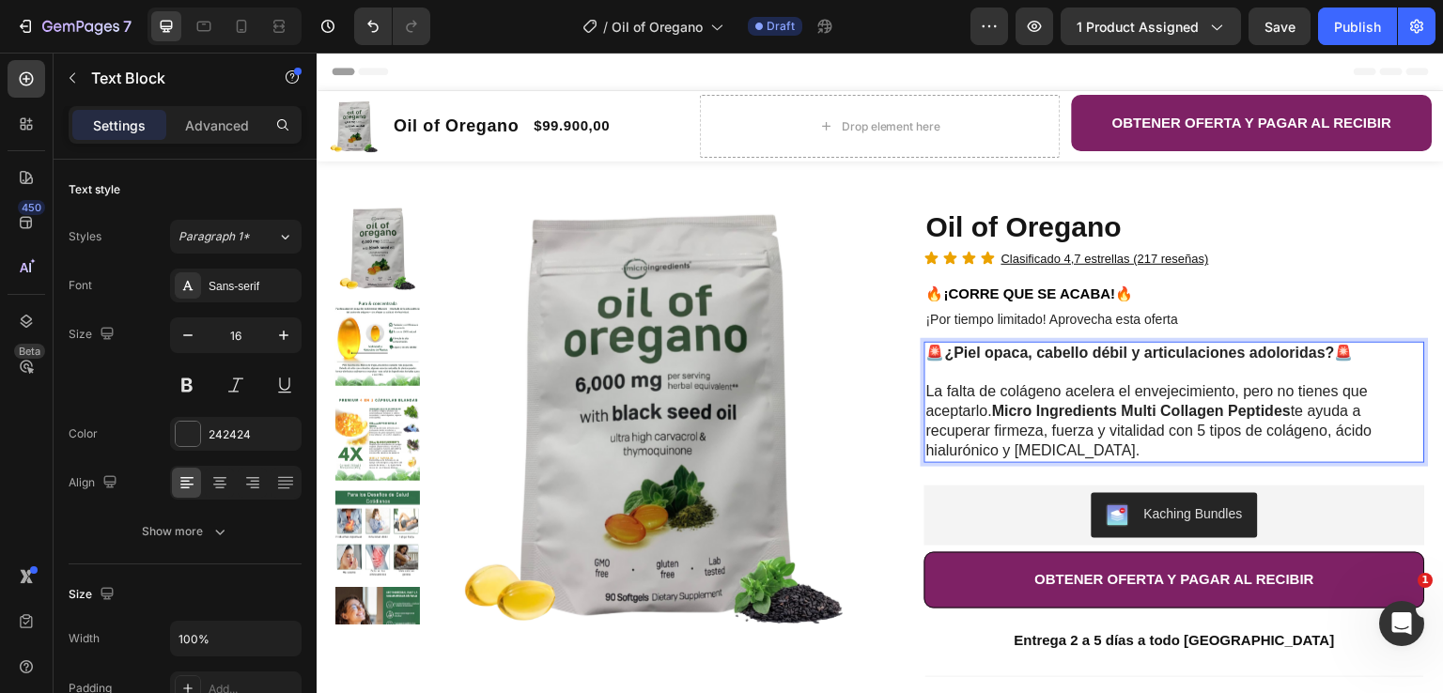
click at [1334, 351] on p "🚨 ¿Piel opaca, cabello débil y articulaciones adoloridas? 🚨" at bounding box center [1174, 354] width 497 height 20
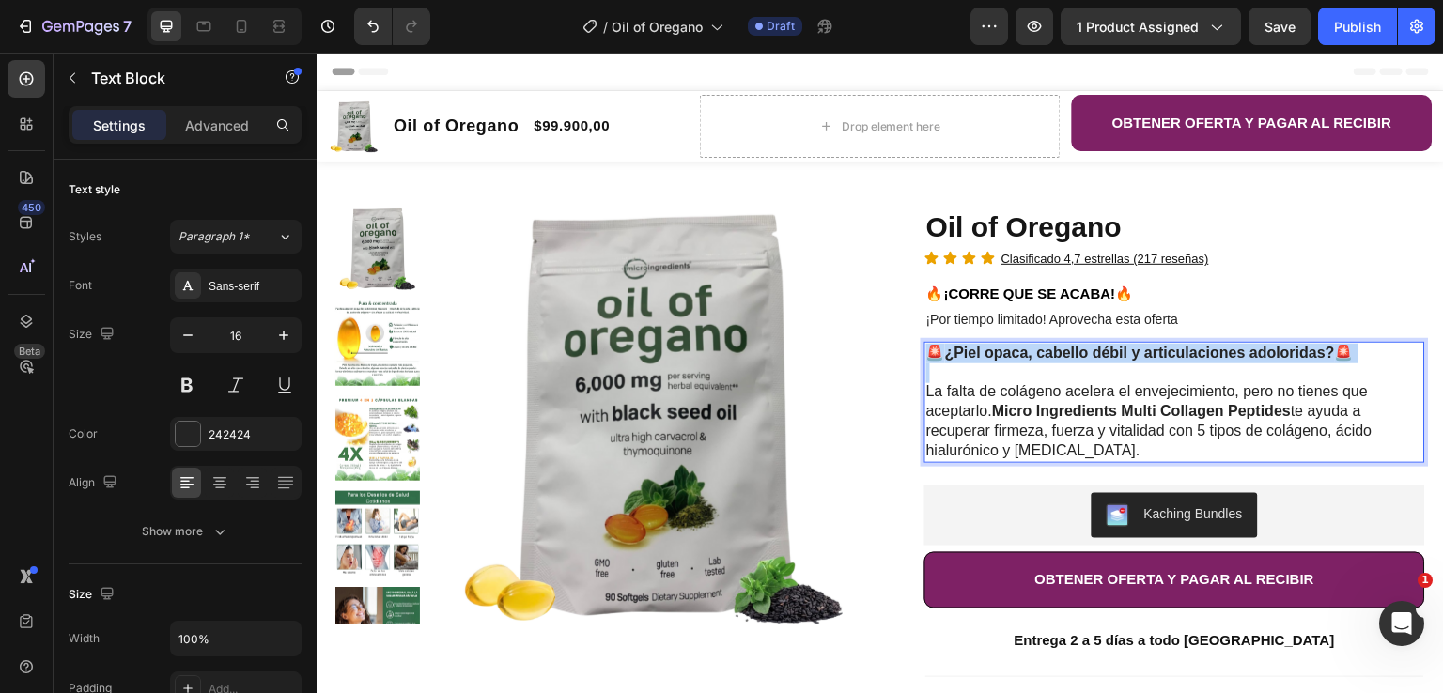
click at [1334, 351] on p "🚨 ¿Piel opaca, cabello débil y articulaciones adoloridas? 🚨" at bounding box center [1174, 354] width 497 height 20
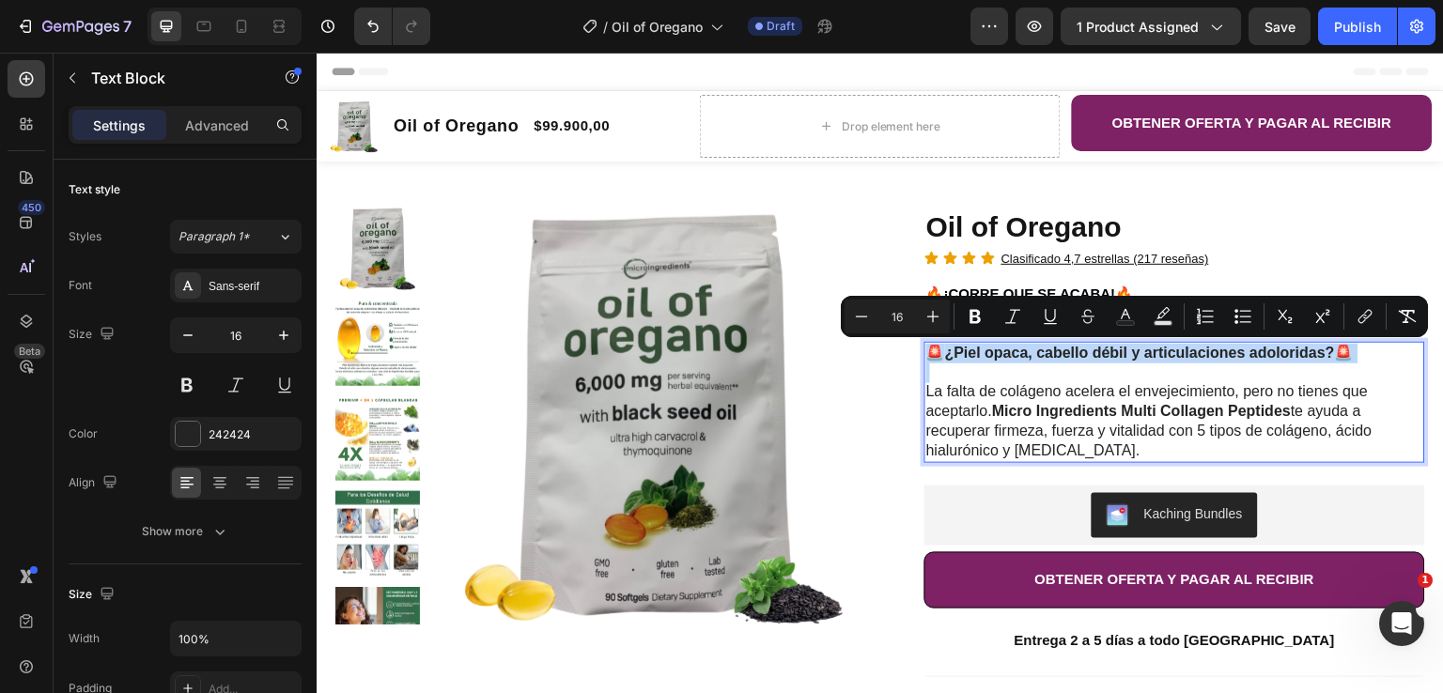
click at [1334, 351] on p "🚨 ¿Piel opaca, cabello débil y articulaciones adoloridas? 🚨" at bounding box center [1174, 354] width 497 height 20
drag, startPoint x: 1339, startPoint y: 352, endPoint x: 945, endPoint y: 355, distance: 393.7
click at [945, 355] on p "🚨 ¿Piel opaca, cabello débil y articulaciones adoloridas? 🚨" at bounding box center [1174, 354] width 497 height 20
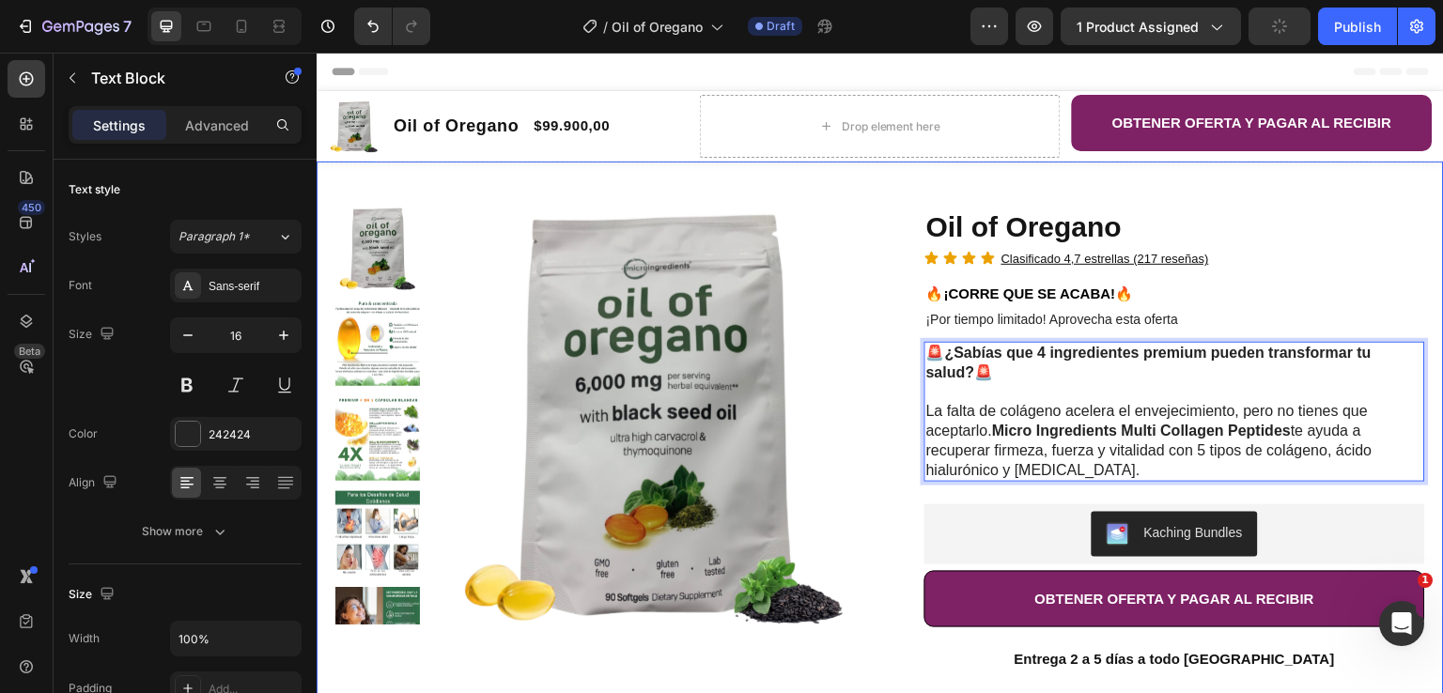
click at [1423, 210] on div "Product Images Row Oil of Oregano Product Title Icon Icon Icon Icon Clasificado…" at bounding box center [881, 578] width 1128 height 832
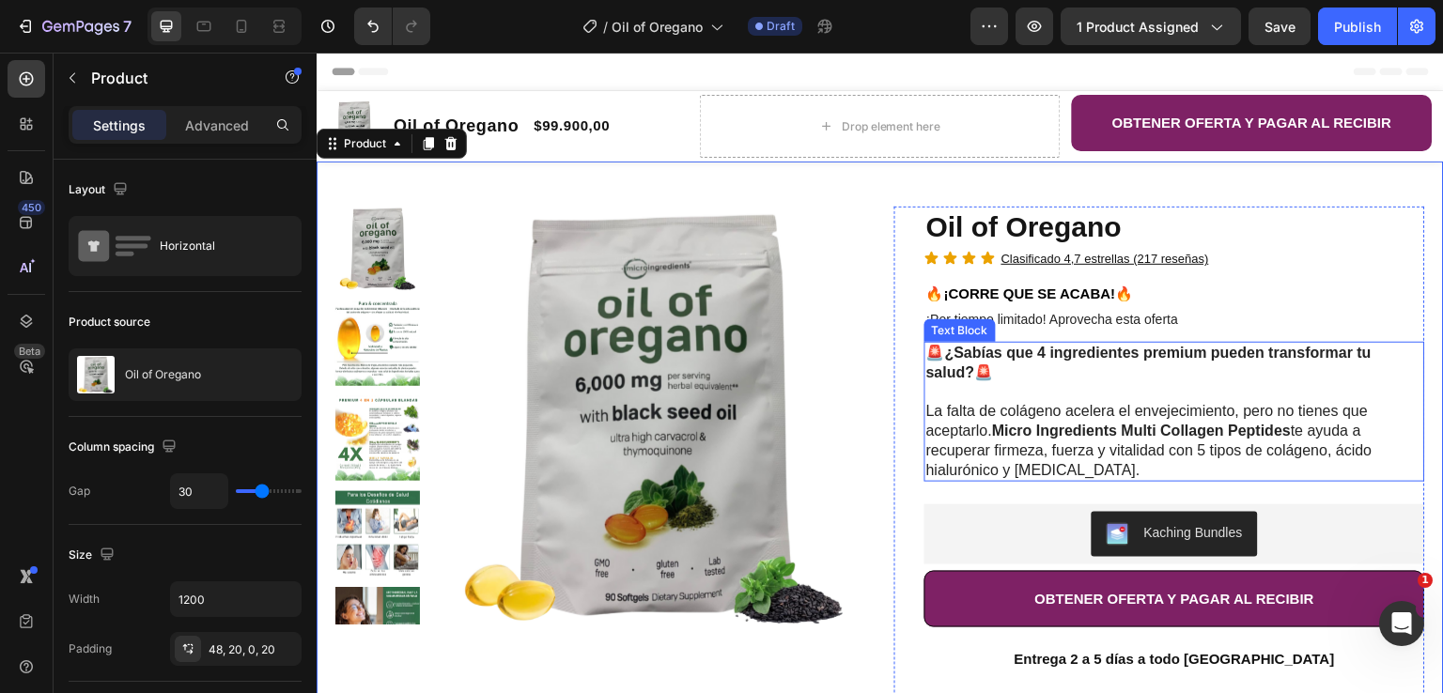
click at [1114, 415] on p "La falta de colágeno acelera el envejecimiento, pero no tienes que aceptarlo. M…" at bounding box center [1174, 441] width 497 height 78
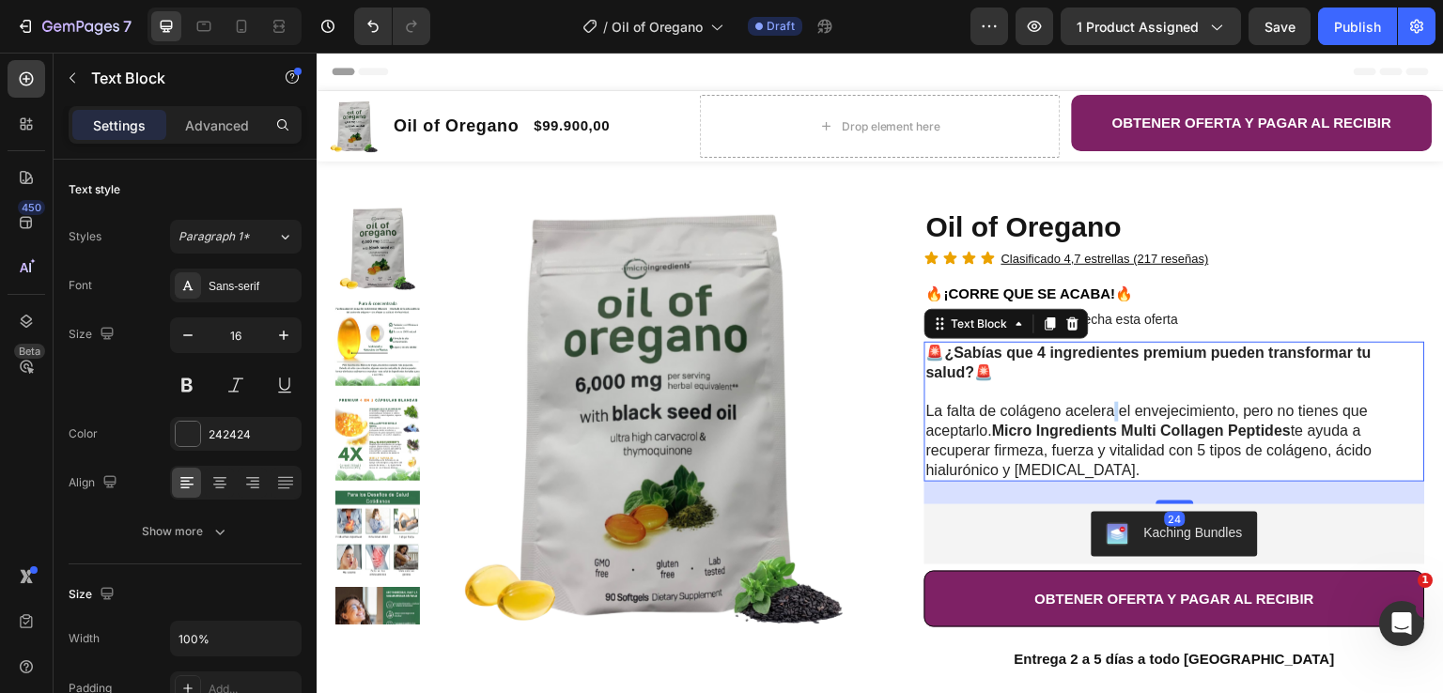
click at [1108, 415] on p "La falta de colágeno acelera el envejecimiento, pero no tienes que aceptarlo. M…" at bounding box center [1174, 441] width 497 height 78
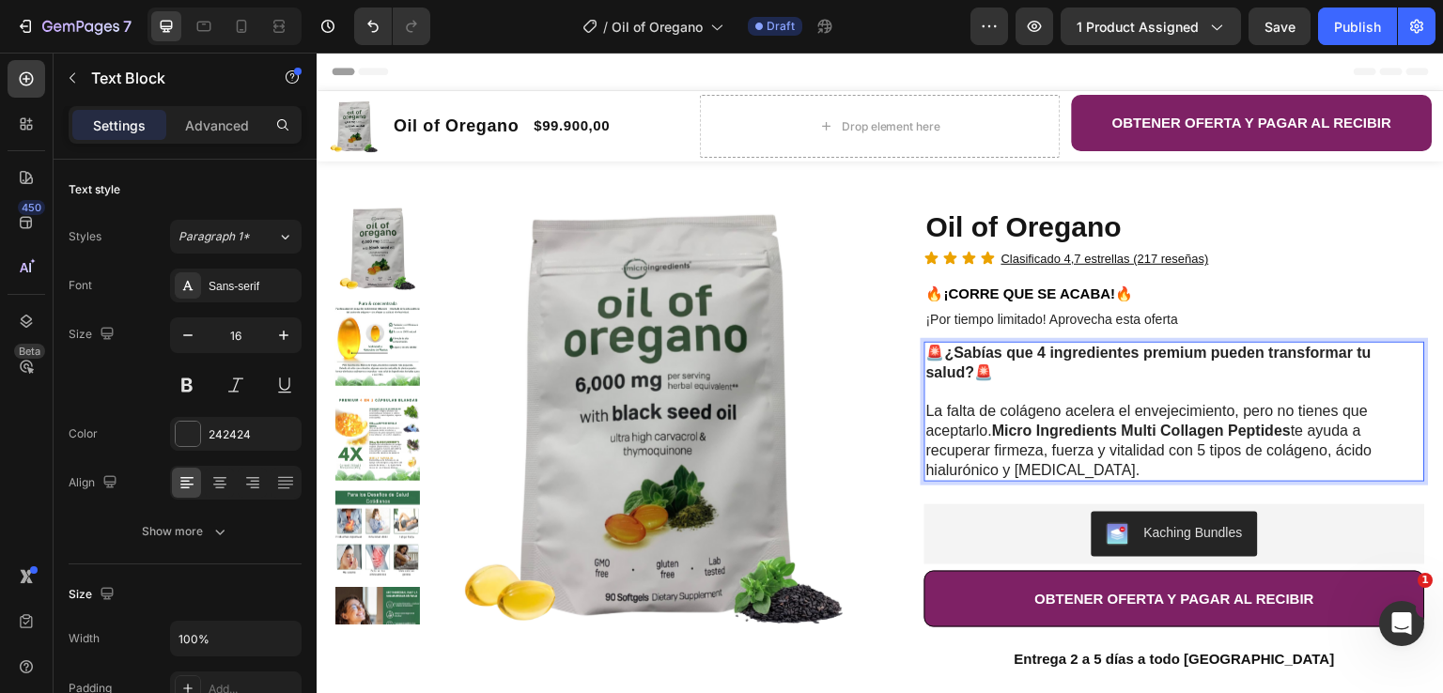
click at [1066, 468] on p "La falta de colágeno acelera el envejecimiento, pero no tienes que aceptarlo. M…" at bounding box center [1174, 441] width 497 height 78
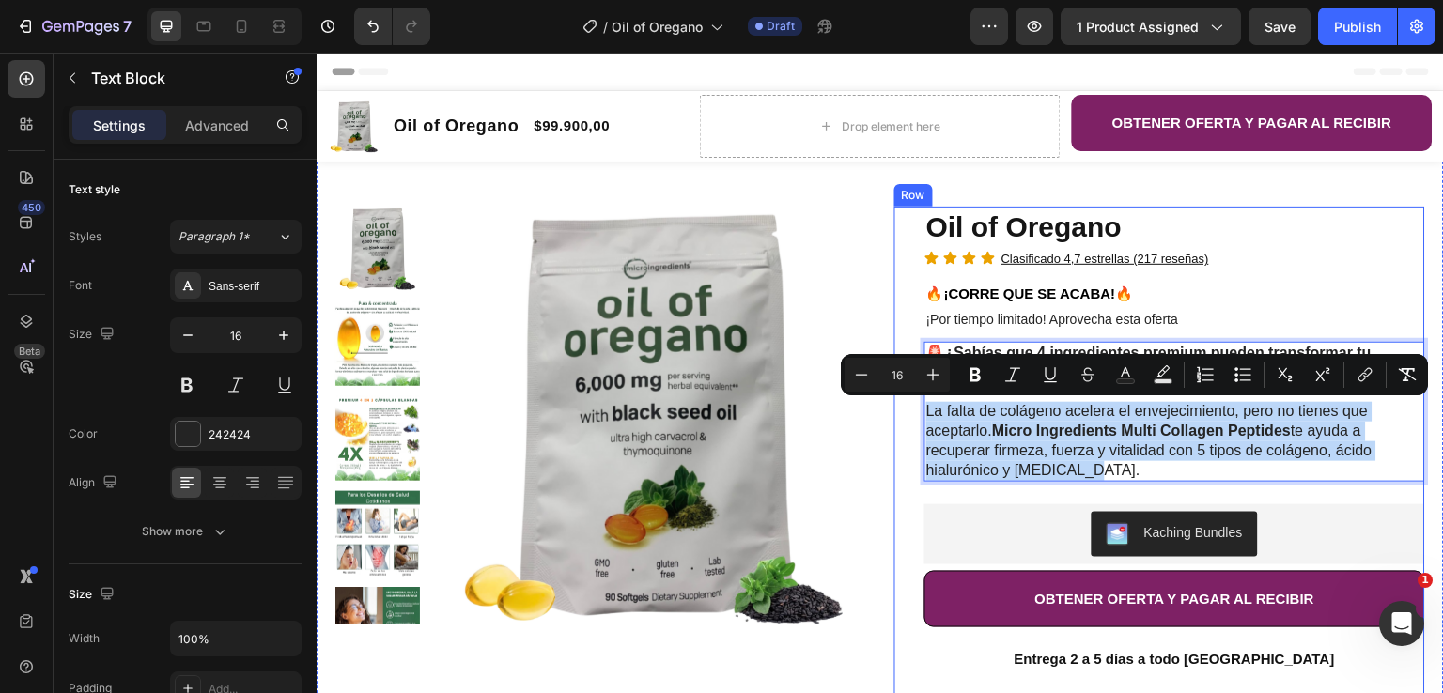
drag, startPoint x: 1066, startPoint y: 471, endPoint x: 910, endPoint y: 412, distance: 166.5
click at [910, 412] on div "Oil of Oregano Product Title Icon Icon Icon Icon Clasificado 4,7 estrellas (217…" at bounding box center [1160, 600] width 531 height 787
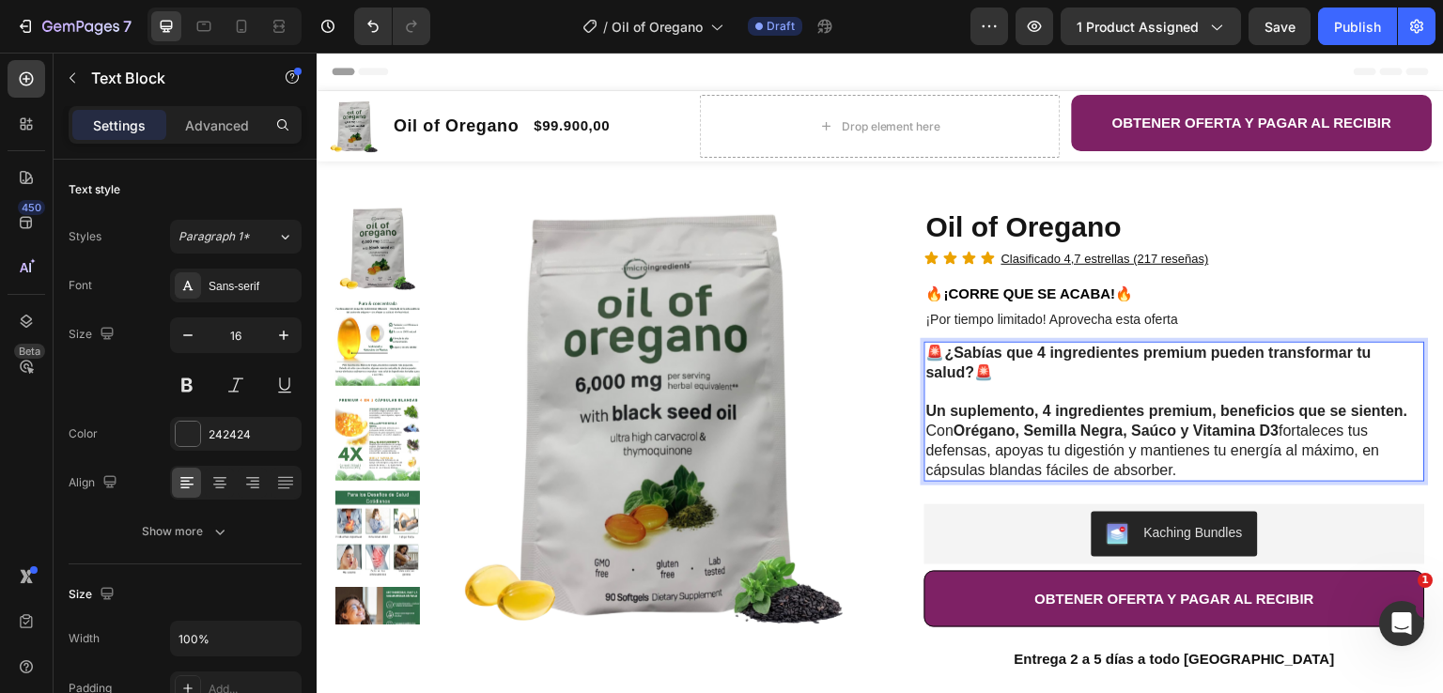
click at [998, 374] on p "🚨 ¿Sabías que 4 ingredientes premium pueden transformar tu salud? 🚨" at bounding box center [1174, 363] width 497 height 39
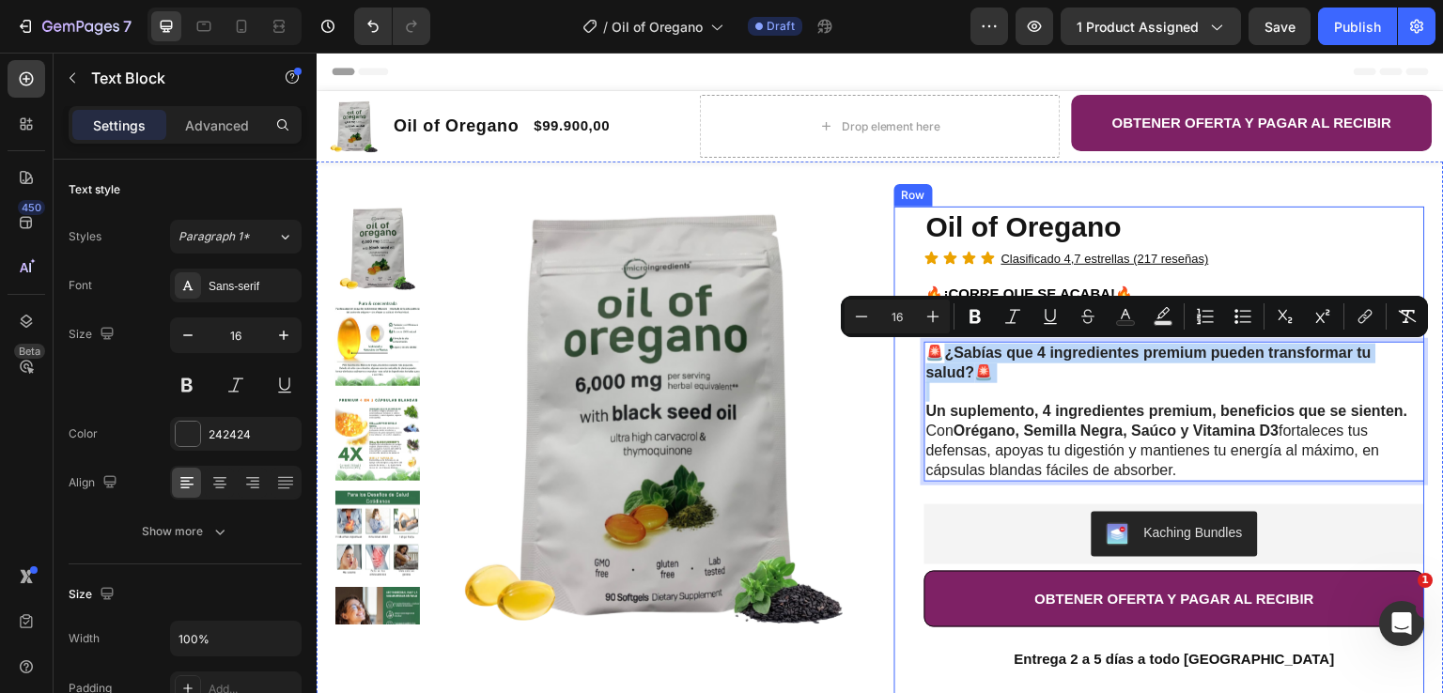
drag, startPoint x: 998, startPoint y: 374, endPoint x: 911, endPoint y: 348, distance: 90.4
click at [911, 349] on div "Oil of Oregano Product Title Icon Icon Icon Icon Clasificado 4,7 estrellas (217…" at bounding box center [1160, 600] width 531 height 787
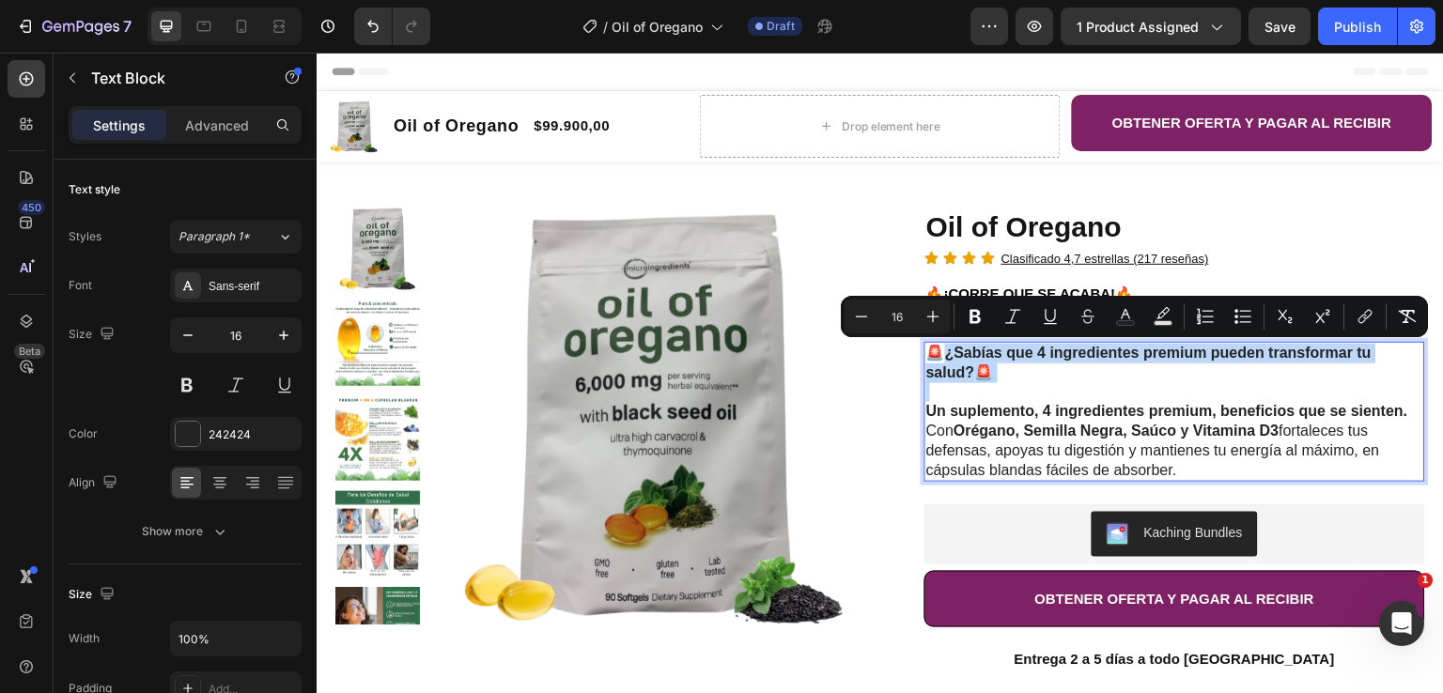
click at [1054, 375] on p "🚨 ¿Sabías que 4 ingredientes premium pueden transformar tu salud? 🚨" at bounding box center [1174, 363] width 497 height 39
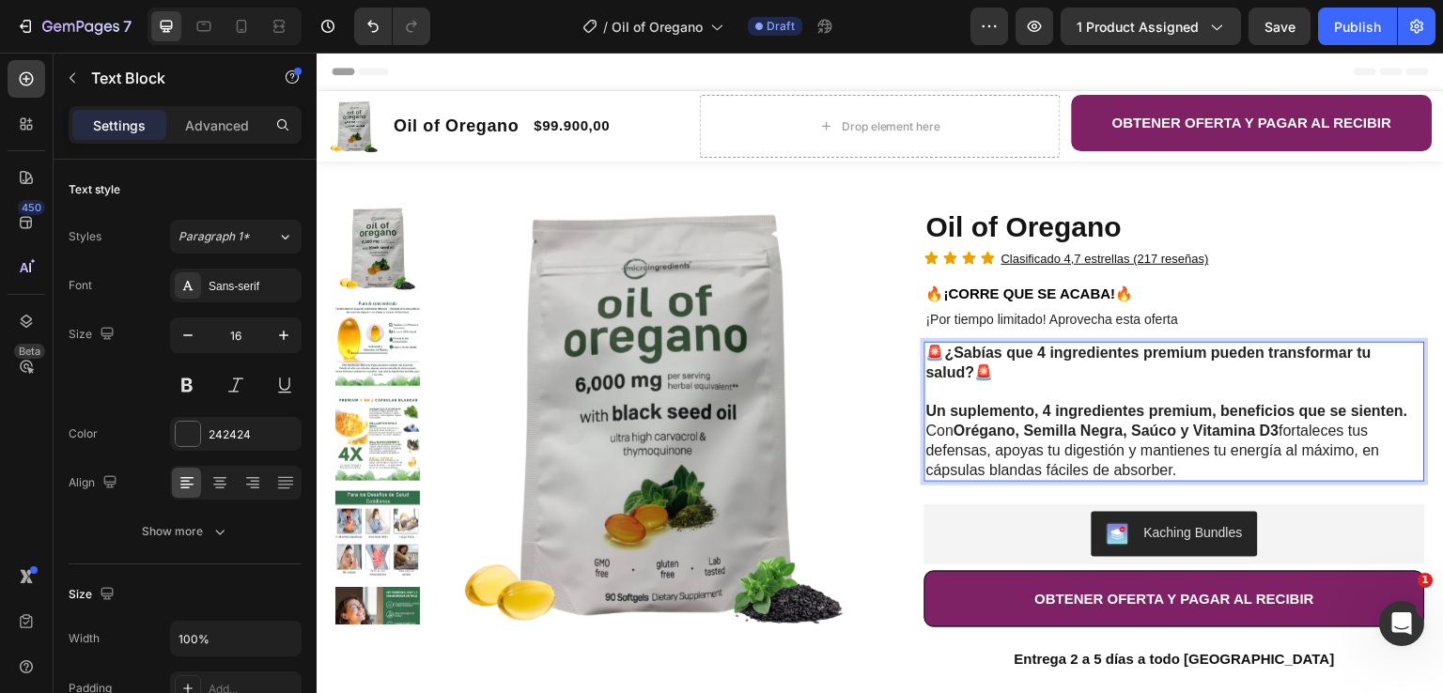
click at [1036, 356] on strong "¿Sabías que 4 ingredientes premium pueden transformar tu salud?" at bounding box center [1148, 363] width 445 height 36
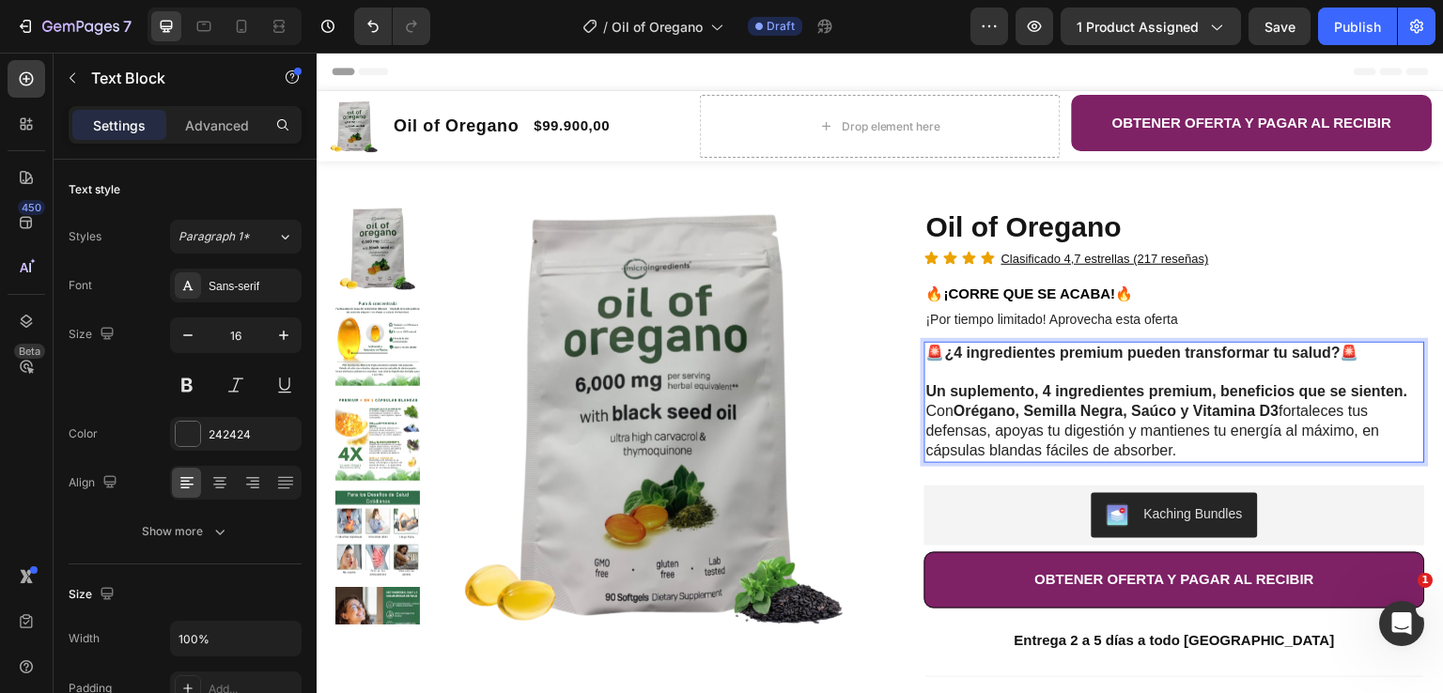
click at [1346, 402] on p "Un suplemento, 4 ingredientes premium, beneficios que se sienten. Con Orégano, …" at bounding box center [1174, 421] width 497 height 78
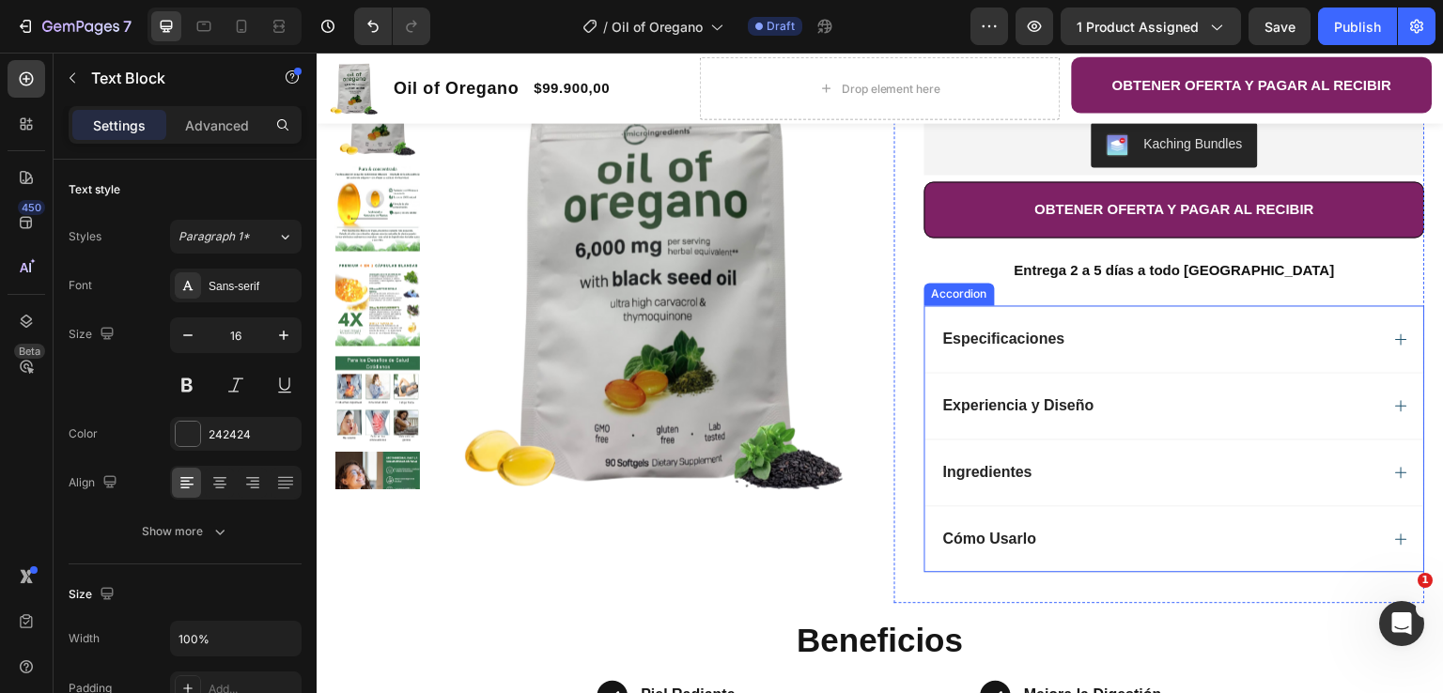
scroll to position [376, 0]
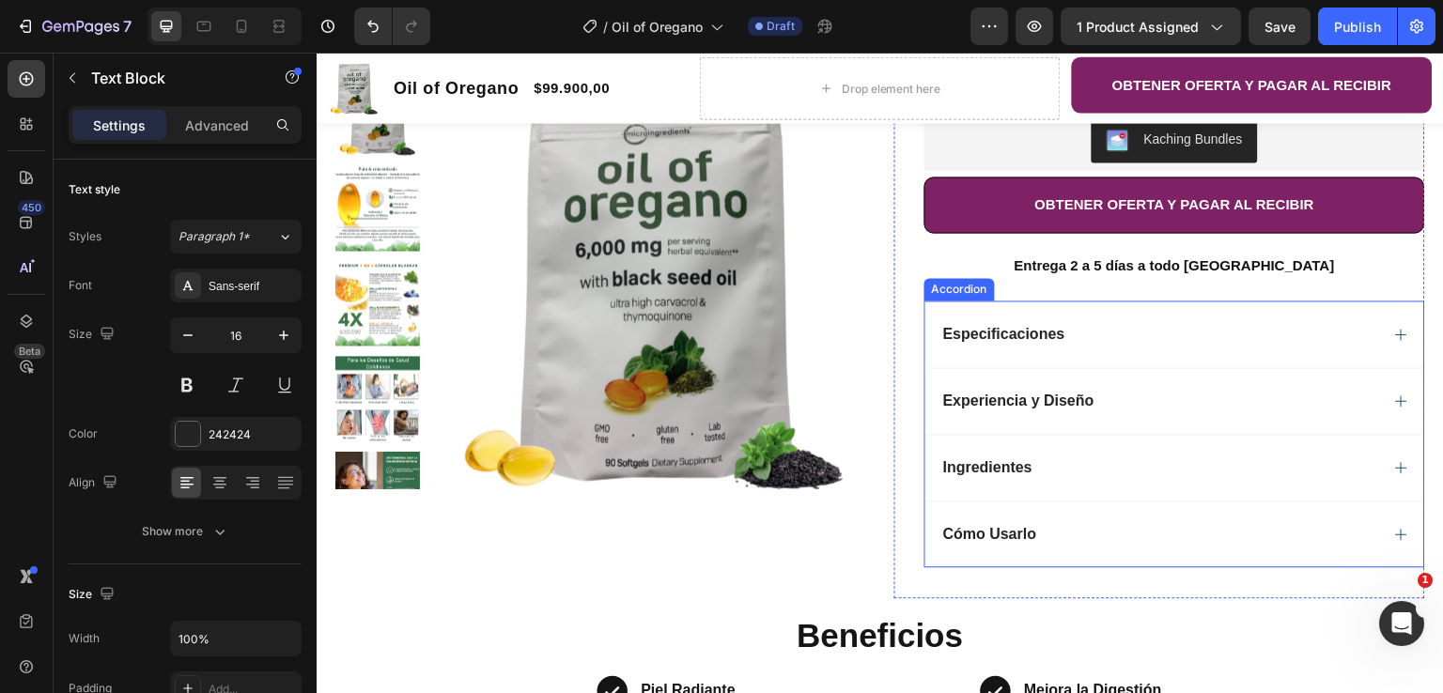
click at [1394, 332] on icon at bounding box center [1401, 334] width 15 height 15
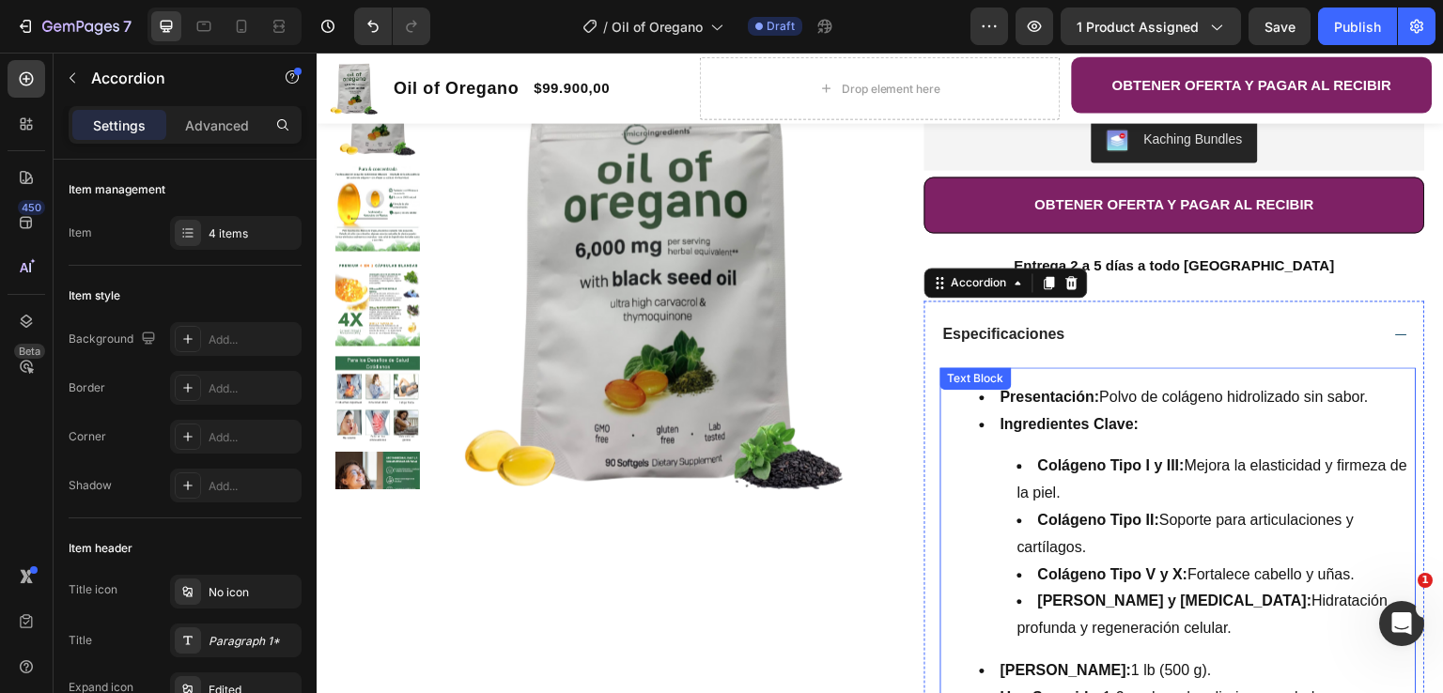
scroll to position [470, 0]
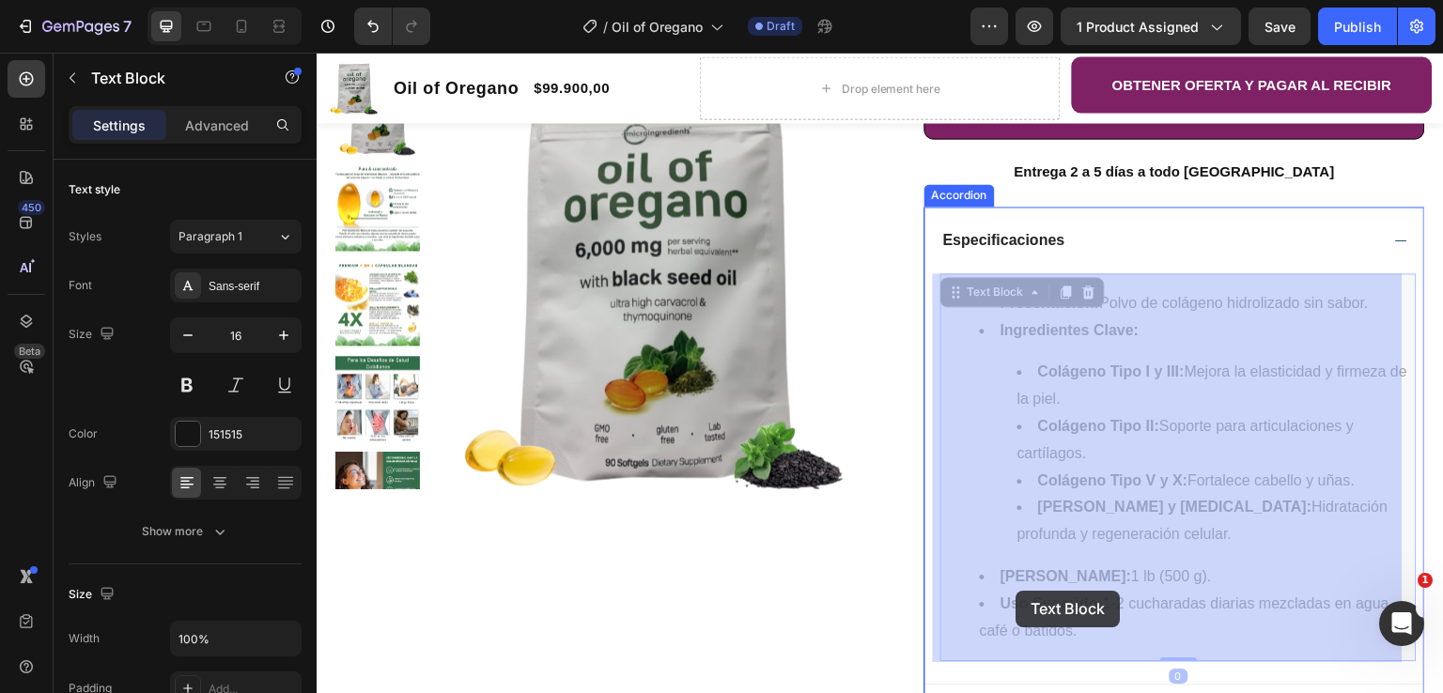
drag, startPoint x: 1097, startPoint y: 630, endPoint x: 1017, endPoint y: 591, distance: 89.1
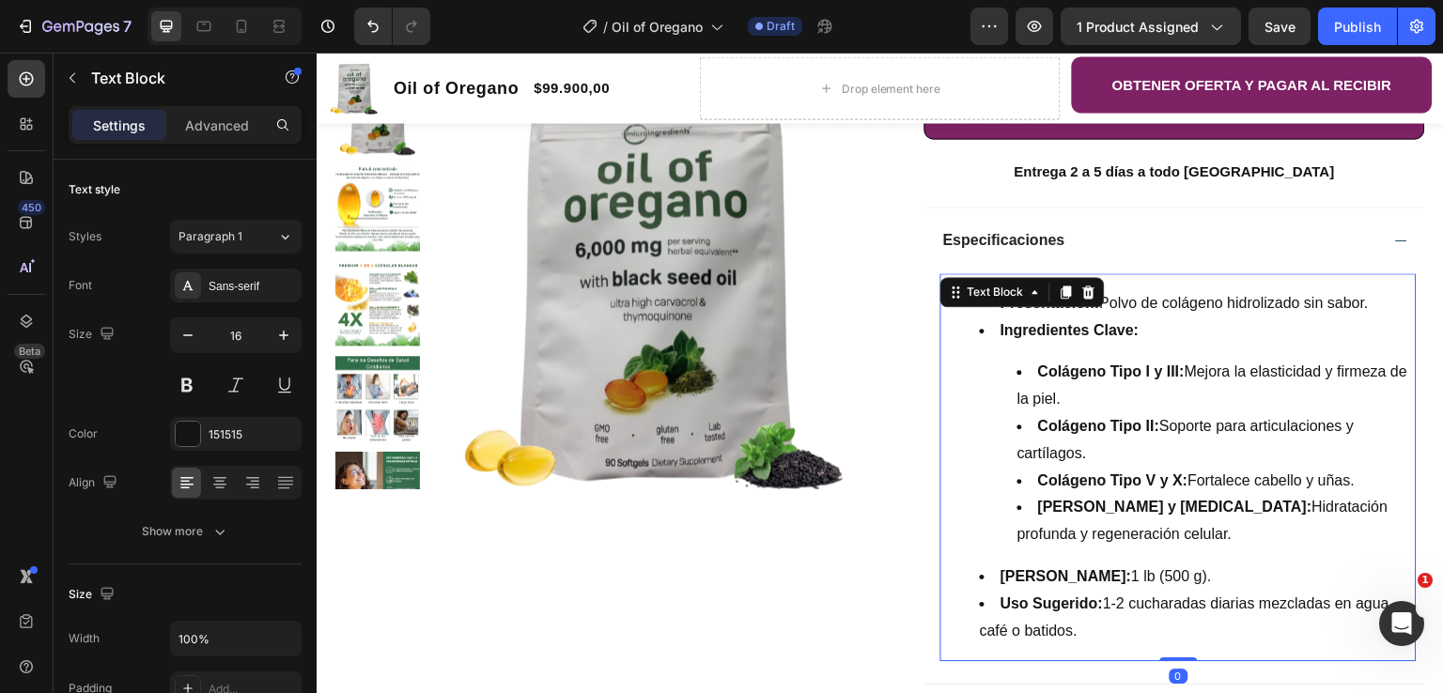
click at [1063, 627] on li "Uso Sugerido: 1-2 cucharadas diarias mezcladas en agua, café o batidos." at bounding box center [1197, 618] width 435 height 54
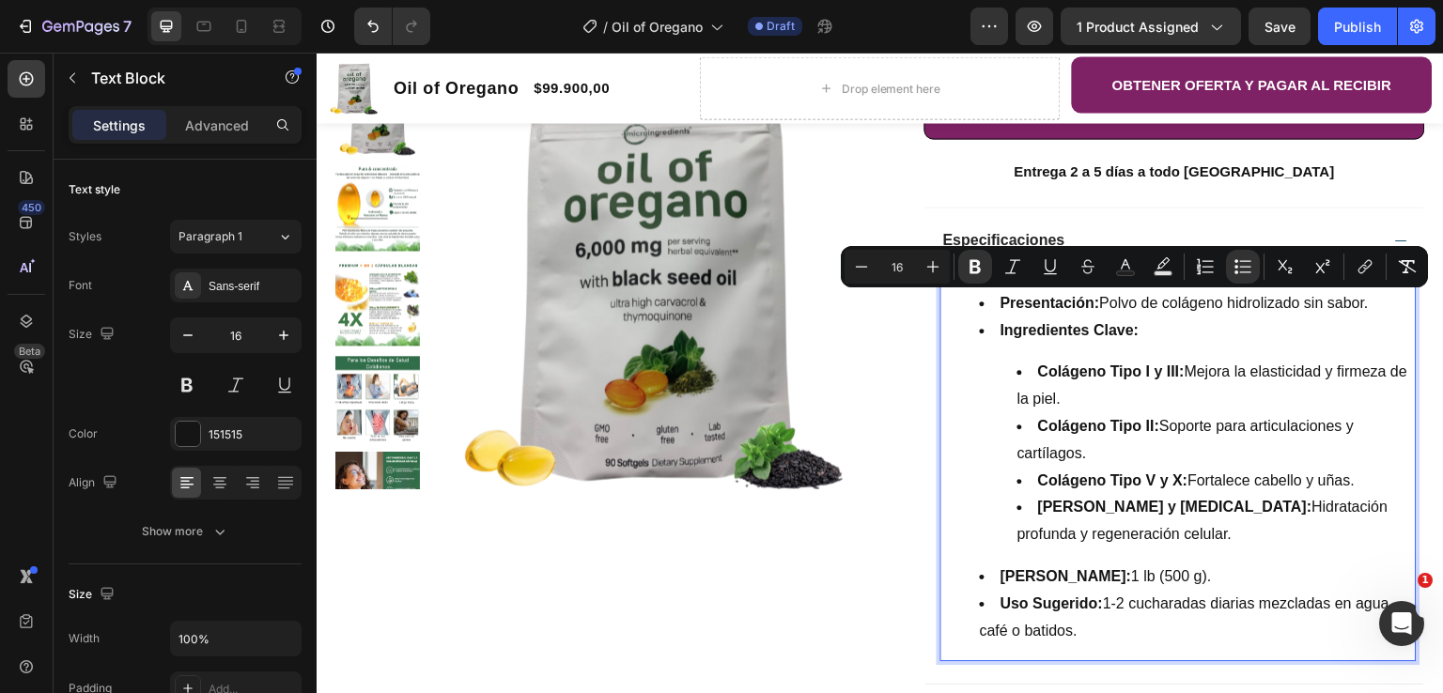
drag, startPoint x: 1073, startPoint y: 641, endPoint x: 941, endPoint y: 304, distance: 361.2
click at [942, 304] on ul "Presentación: Polvo de colágeno hidrolizado sin sabor. Ingredientes Clave: Colá…" at bounding box center [1178, 467] width 473 height 355
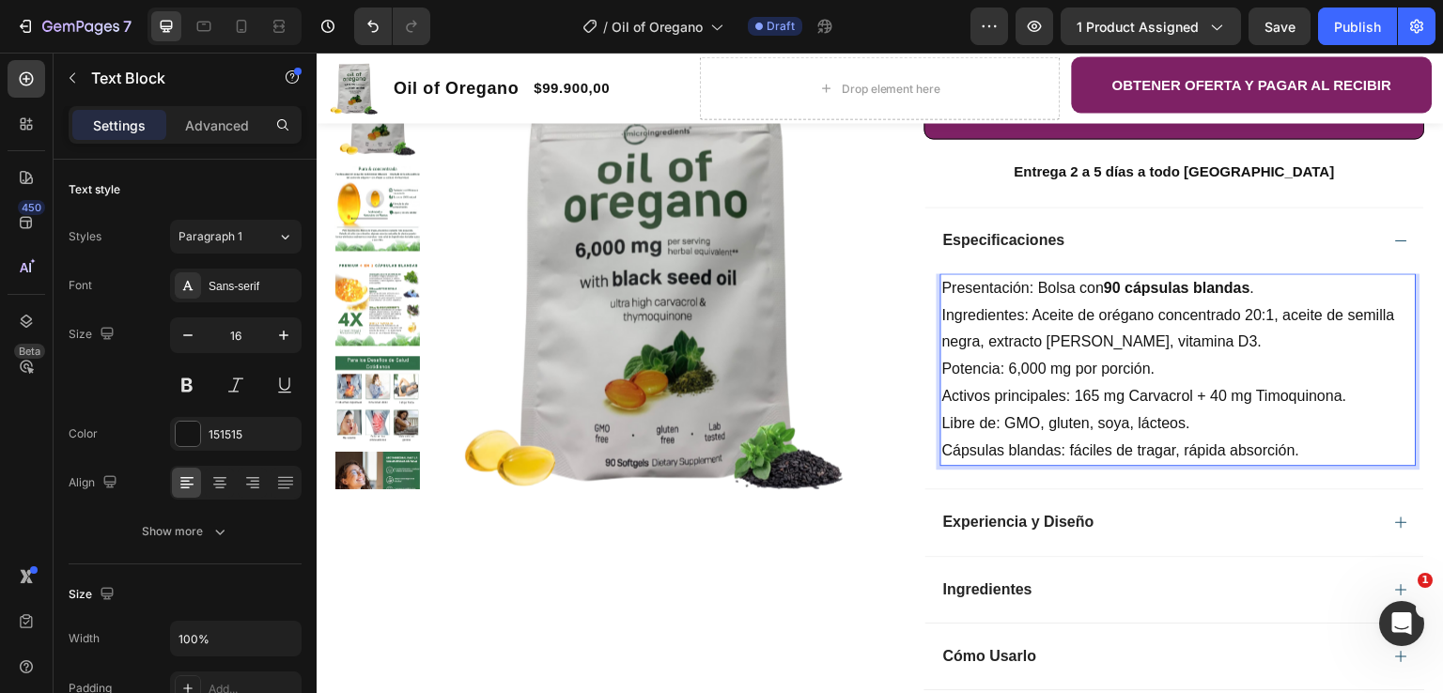
click at [947, 291] on p "Presentación: Bolsa con 90 cápsulas blandas ." at bounding box center [1178, 288] width 473 height 27
click at [942, 287] on p "Presentación: Bolsa con 90 cápsulas blandas ." at bounding box center [1178, 288] width 473 height 27
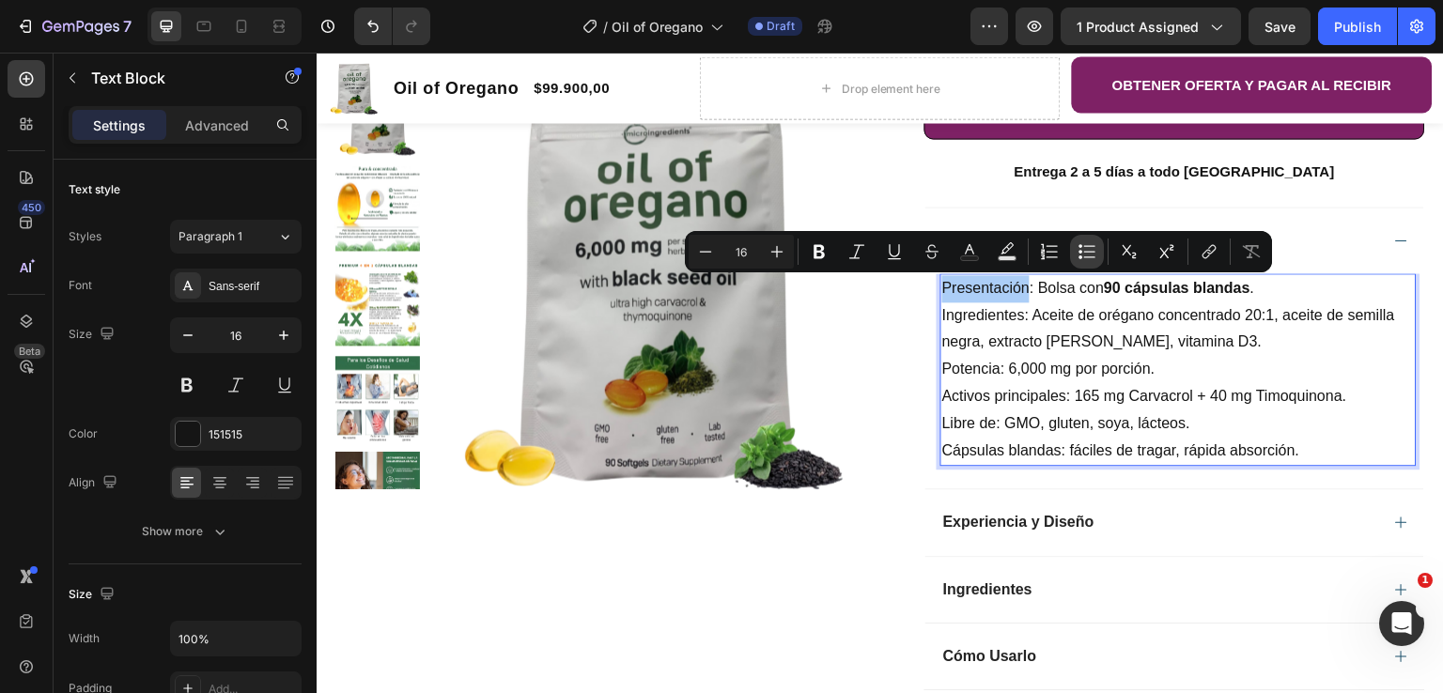
click at [1086, 255] on icon "Editor contextual toolbar" at bounding box center [1087, 251] width 19 height 19
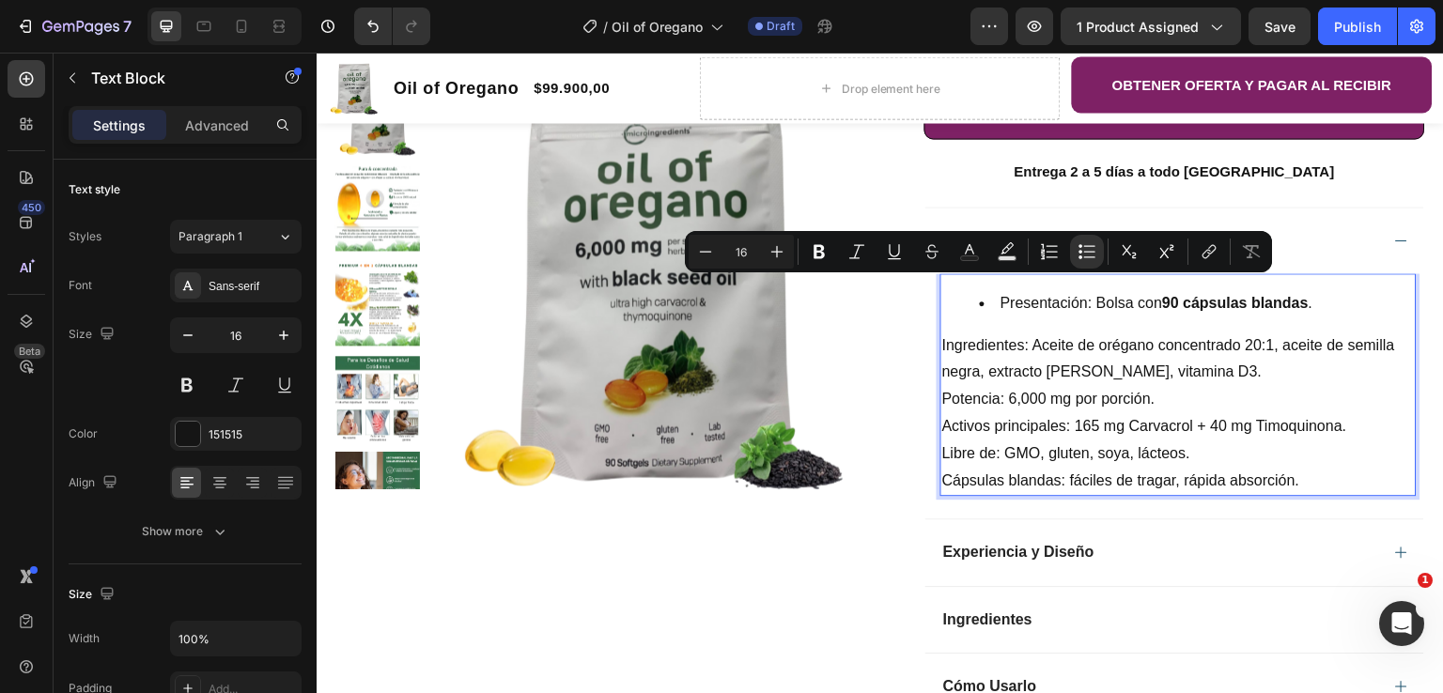
click at [942, 352] on p "Ingredientes: Aceite de orégano concentrado 20:1, aceite de semilla negra, extr…" at bounding box center [1178, 360] width 473 height 54
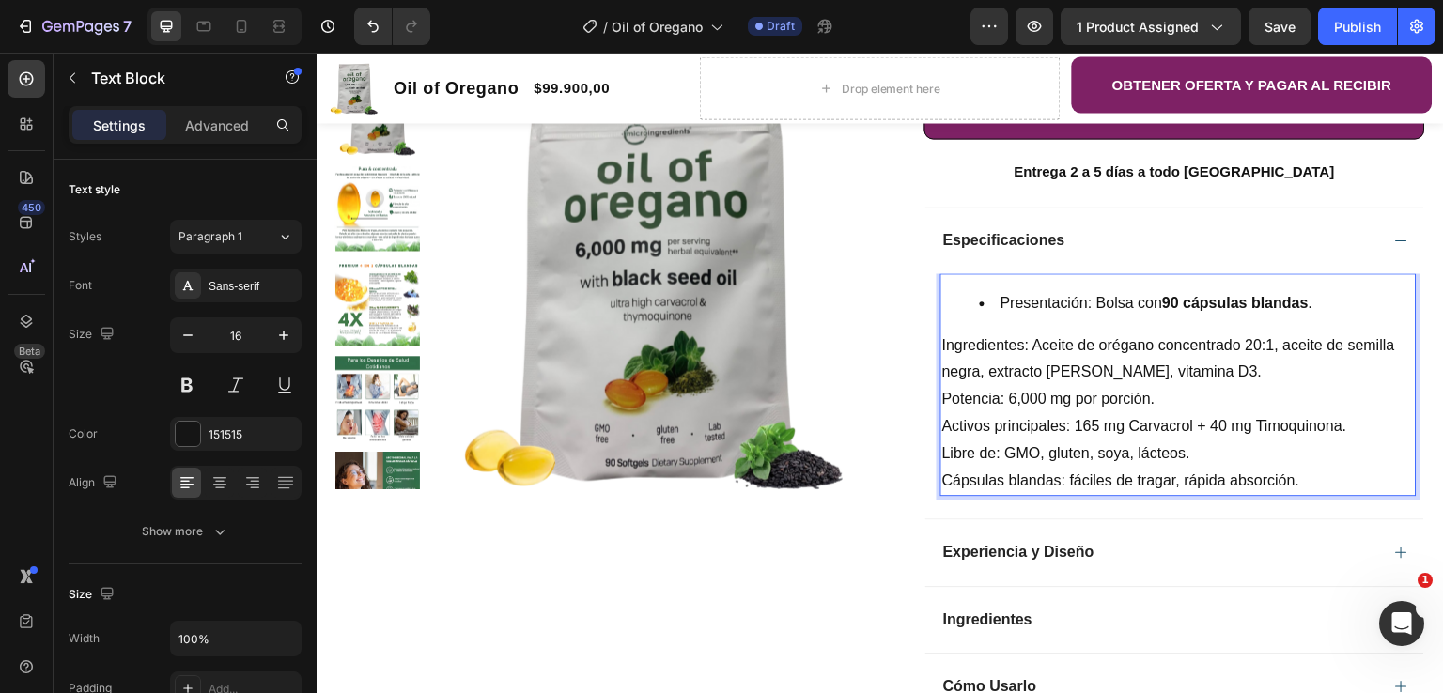
click at [942, 345] on p "Ingredientes: Aceite de orégano concentrado 20:1, aceite de semilla negra, extr…" at bounding box center [1178, 360] width 473 height 54
click at [942, 348] on p "Ingredientes: Aceite de orégano concentrado 20:1, aceite de semilla negra, extr…" at bounding box center [1178, 360] width 473 height 54
click at [942, 344] on p "Ingredientes: Aceite de orégano concentrado 20:1, aceite de semilla negra, extr…" at bounding box center [1178, 360] width 473 height 54
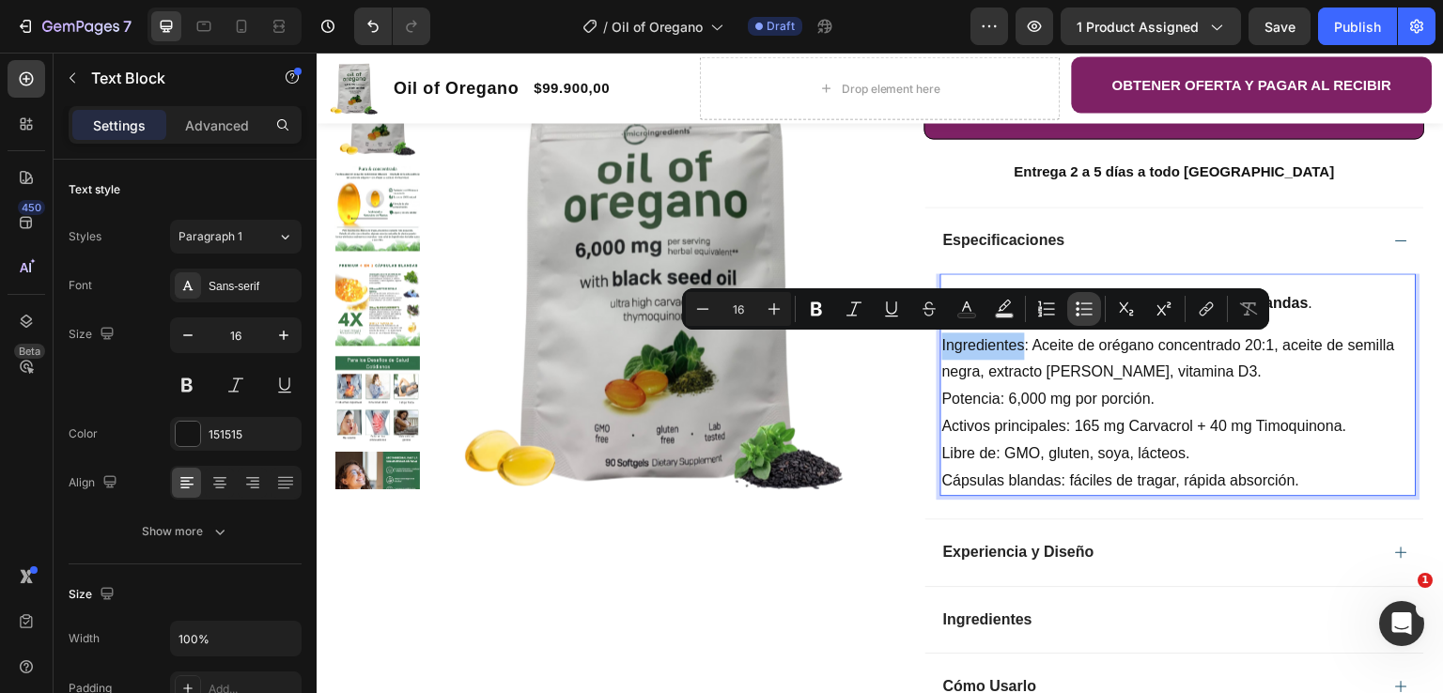
click at [1087, 306] on icon "Editor contextual toolbar" at bounding box center [1084, 309] width 19 height 19
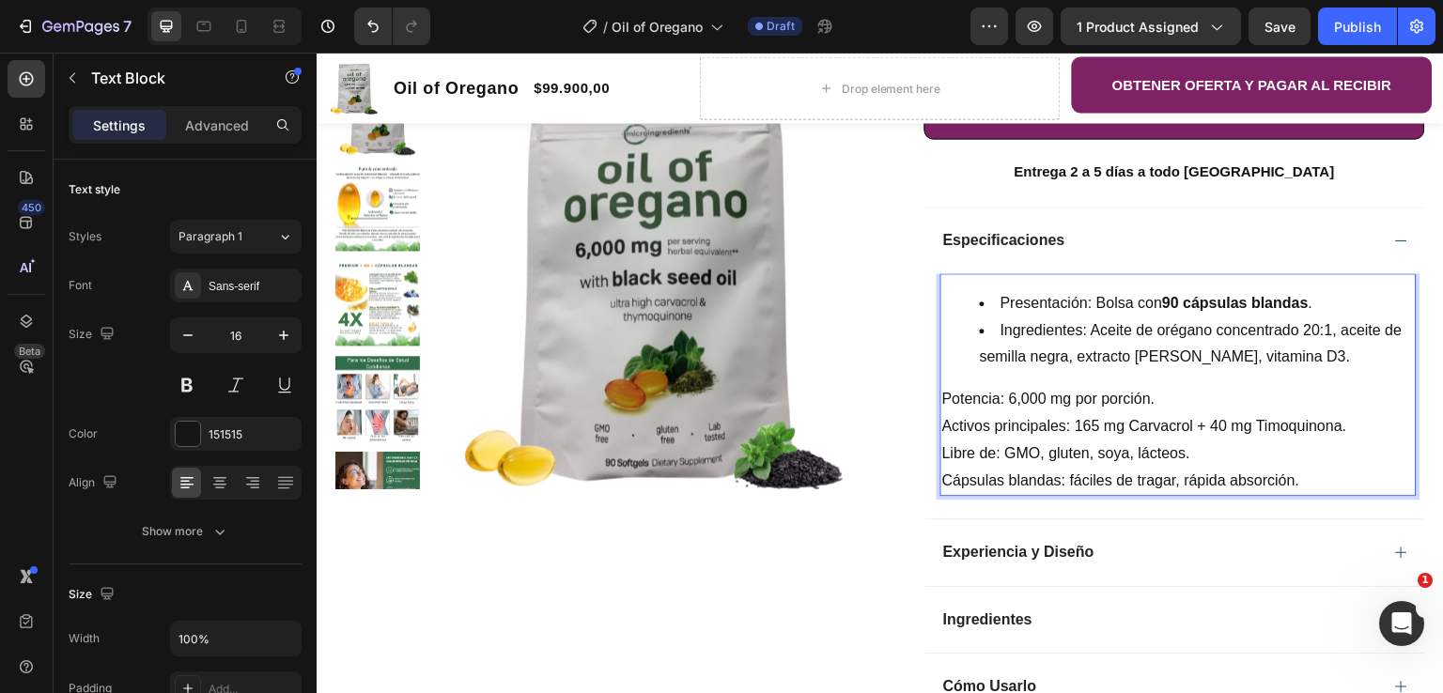
click at [964, 405] on p "Potencia: 6,000 mg por porción." at bounding box center [1178, 399] width 473 height 27
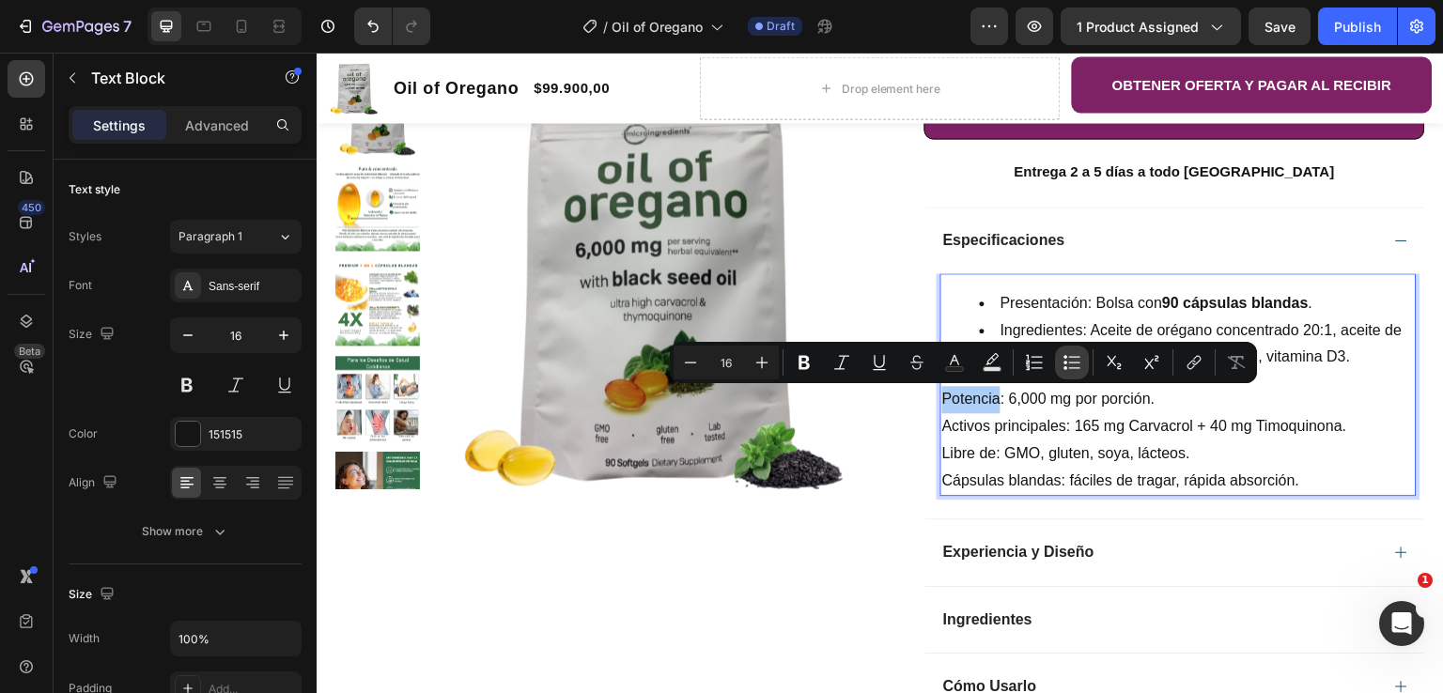
click at [1057, 362] on button "Bulleted List" at bounding box center [1072, 363] width 34 height 34
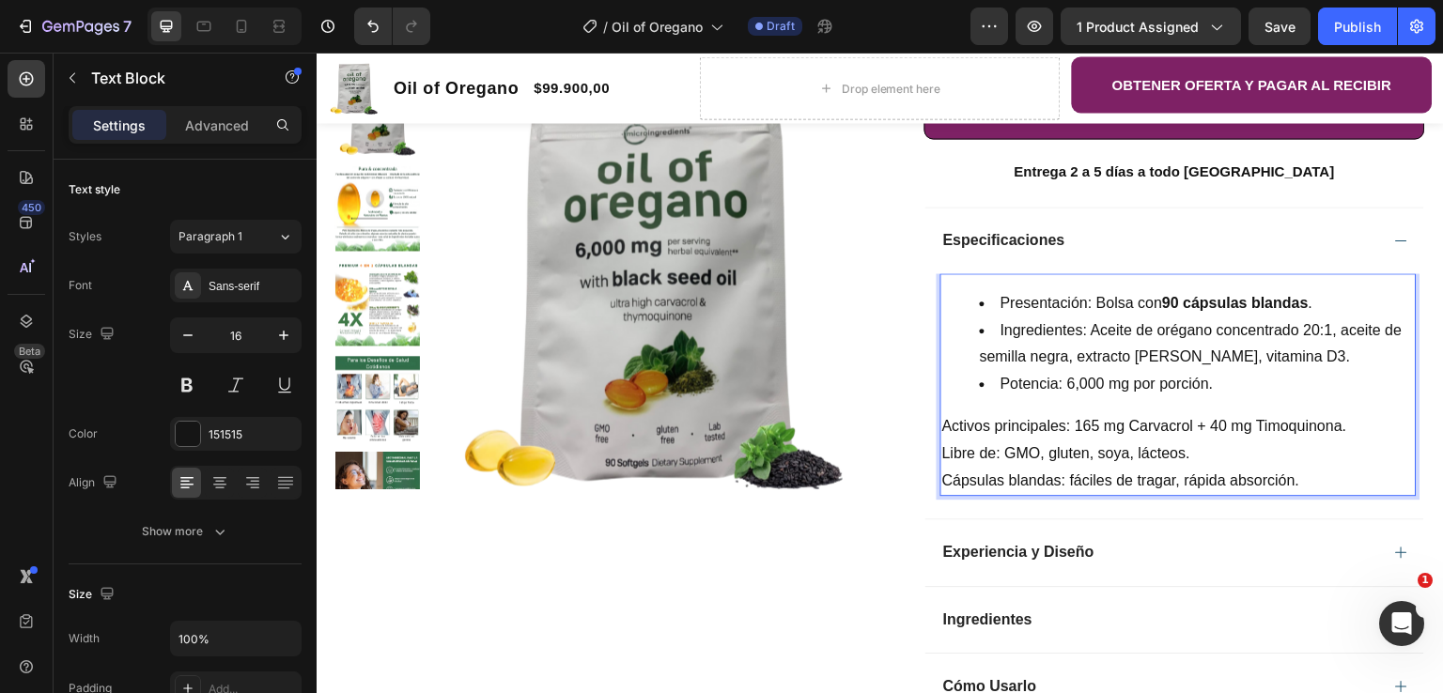
click at [970, 429] on p "Activos principales: 165 mg Carvacrol + 40 mg Timoquinona." at bounding box center [1178, 426] width 473 height 27
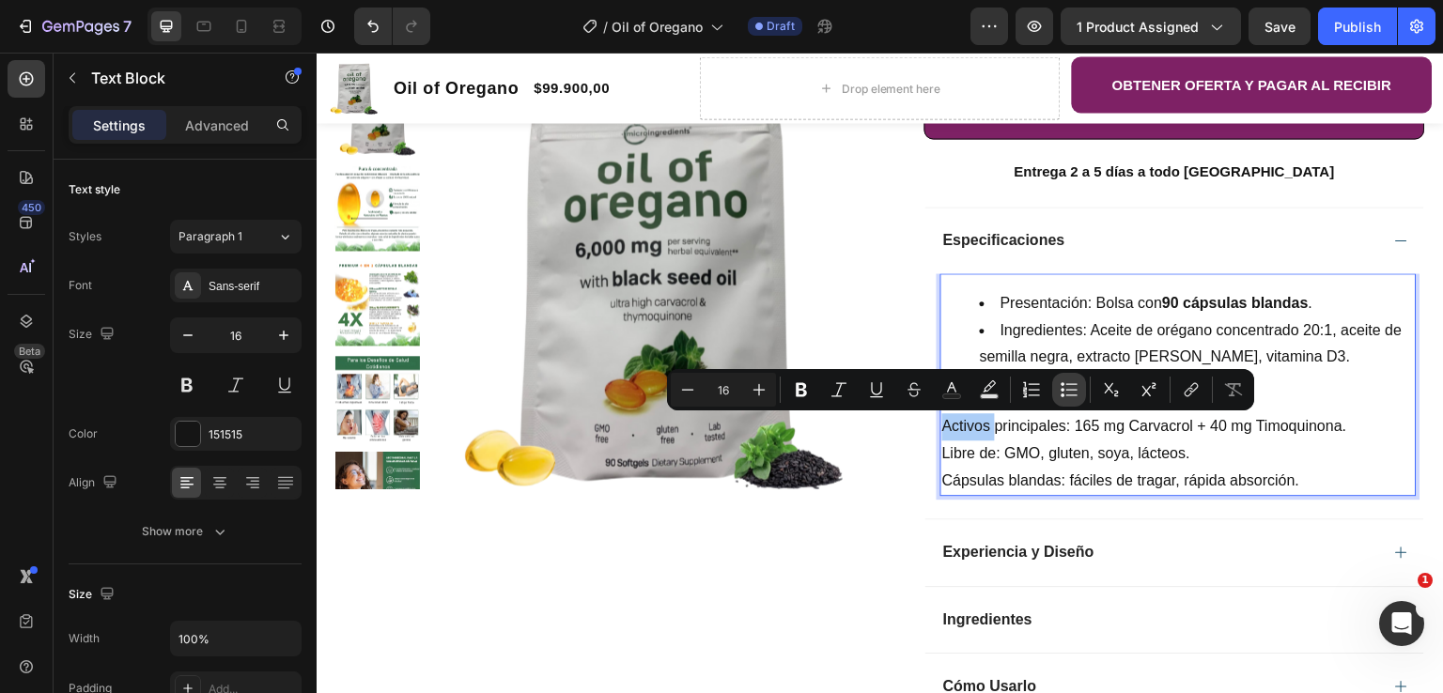
click at [1081, 391] on button "Bulleted List" at bounding box center [1069, 390] width 34 height 34
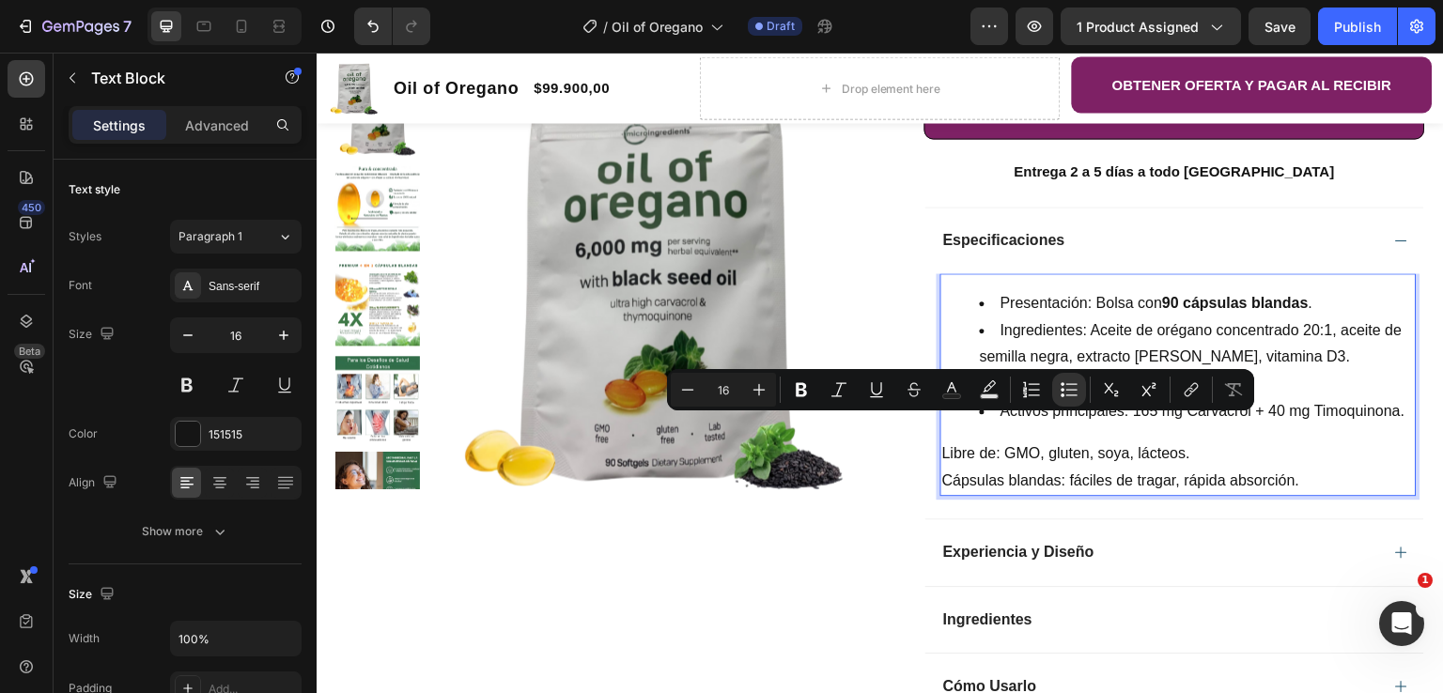
click at [957, 453] on p "Libre de: GMO, gluten, soya, lácteos." at bounding box center [1178, 454] width 473 height 27
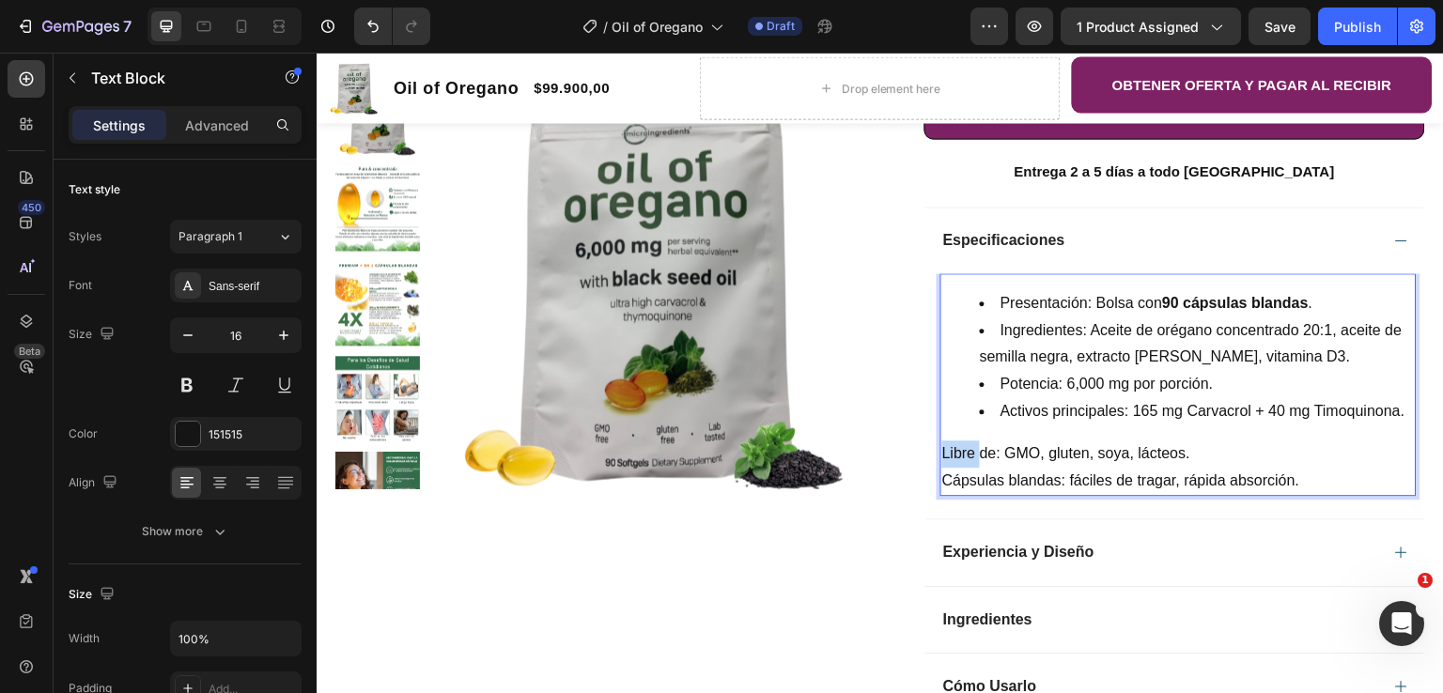
click at [957, 453] on p "Libre de: GMO, gluten, soya, lácteos." at bounding box center [1178, 454] width 473 height 27
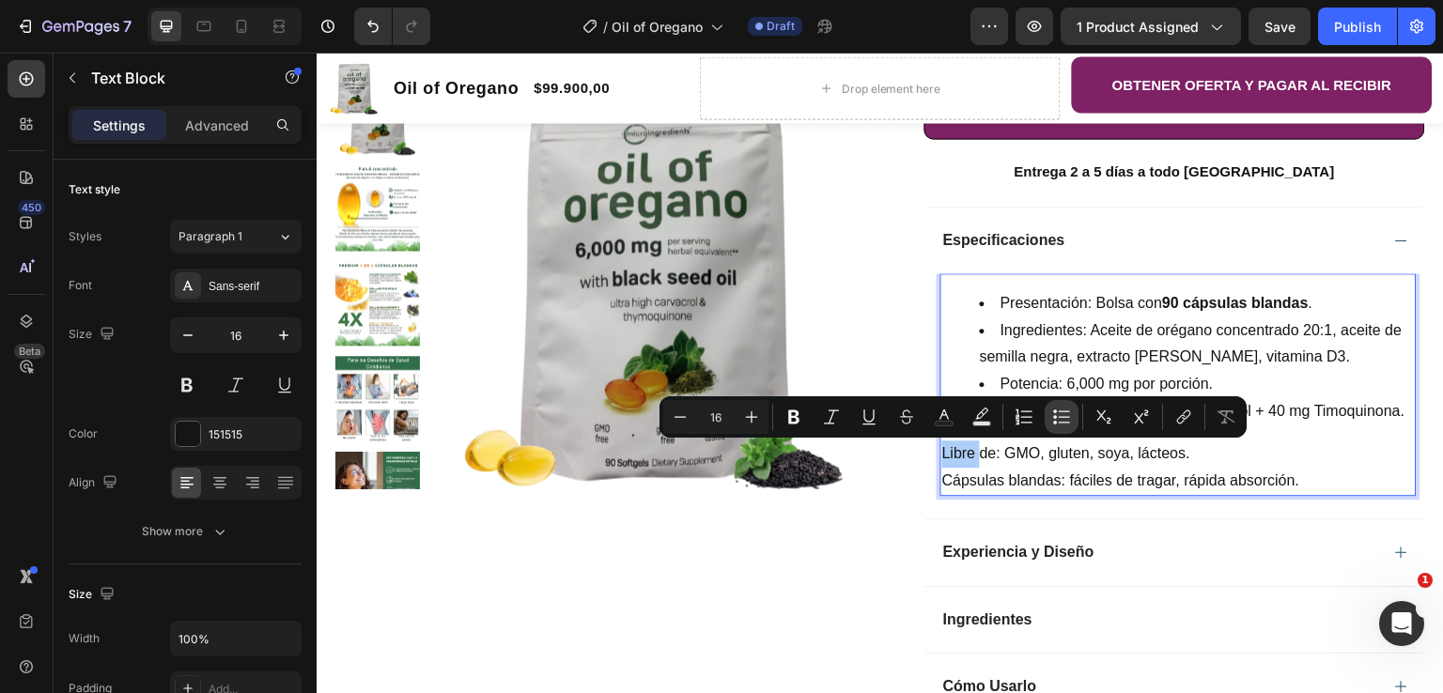
click at [1047, 412] on button "Bulleted List" at bounding box center [1062, 417] width 34 height 34
click at [973, 486] on p "Cápsulas blandas: fáciles de tragar, rápida absorción." at bounding box center [1178, 481] width 473 height 27
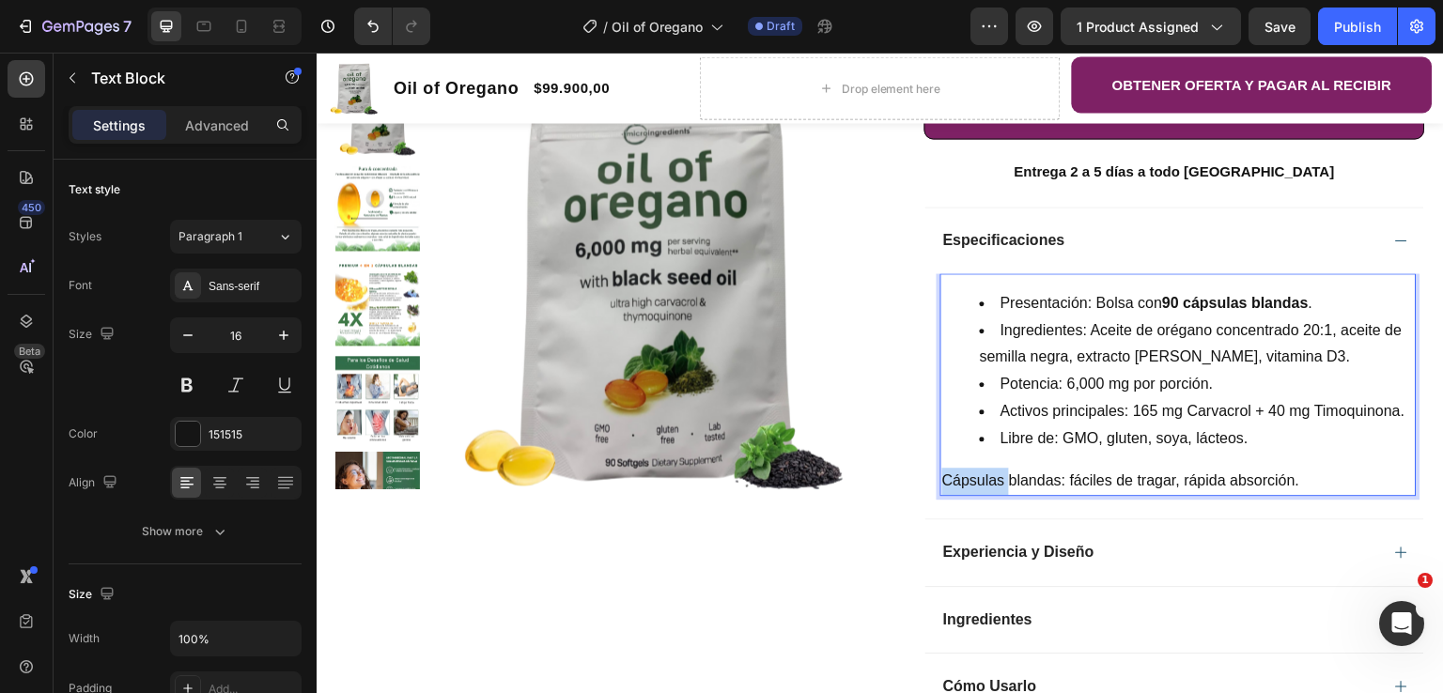
click at [973, 486] on p "Cápsulas blandas: fáciles de tragar, rápida absorción." at bounding box center [1178, 481] width 473 height 27
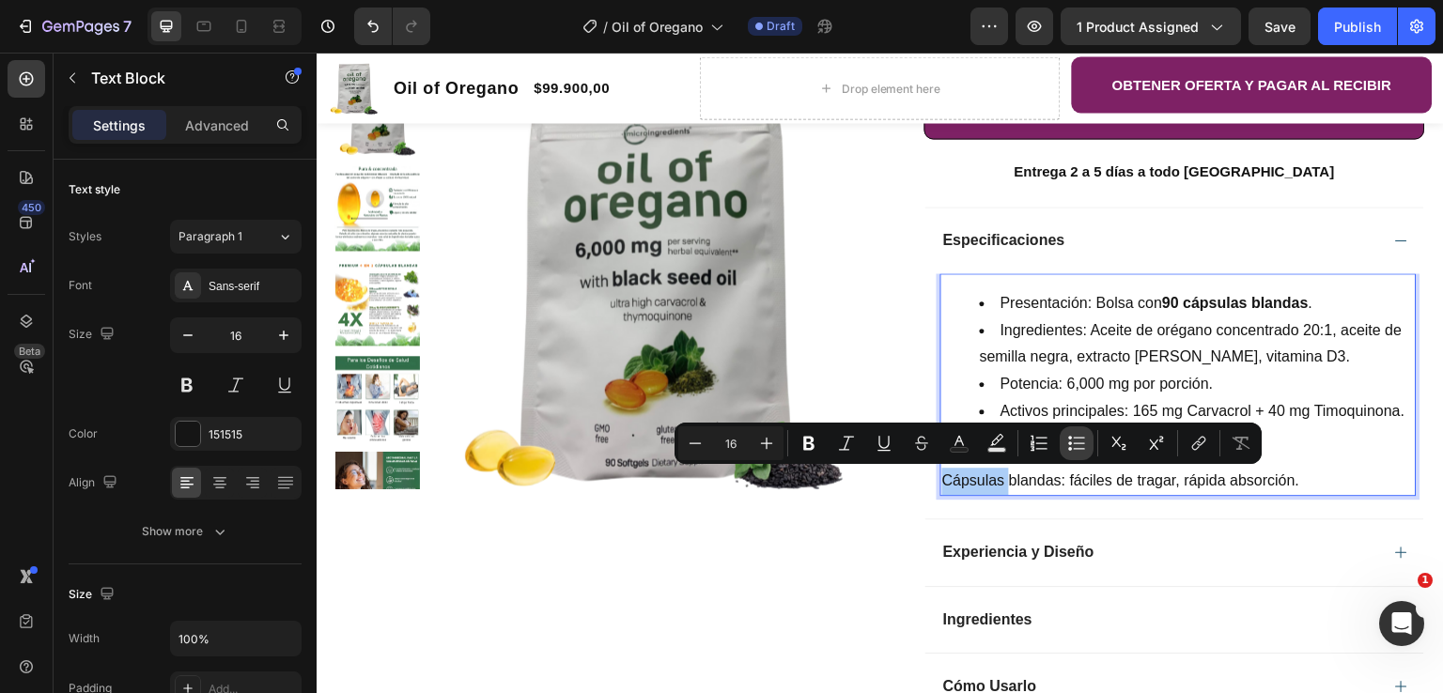
click at [1072, 441] on icon "Editor contextual toolbar" at bounding box center [1076, 443] width 19 height 19
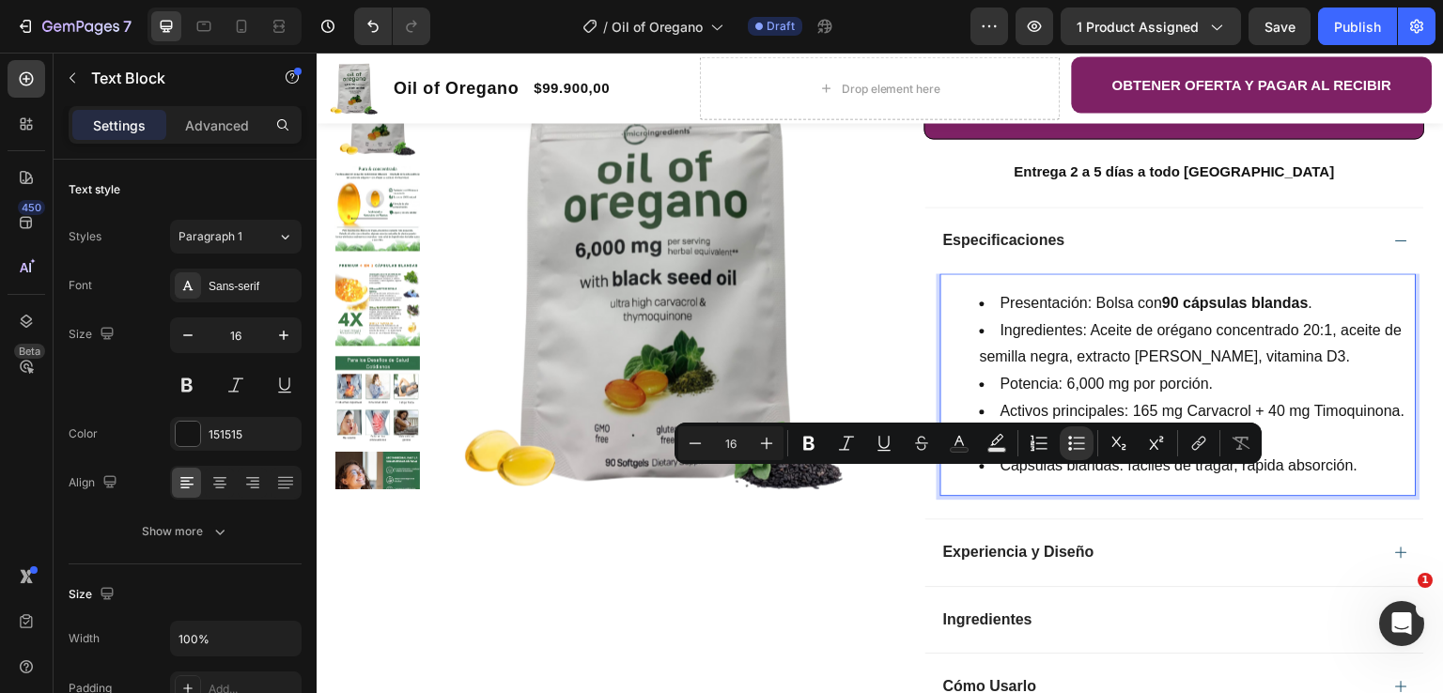
click at [1313, 436] on li "Libre de: GMO, gluten, soya, lácteos." at bounding box center [1197, 439] width 435 height 27
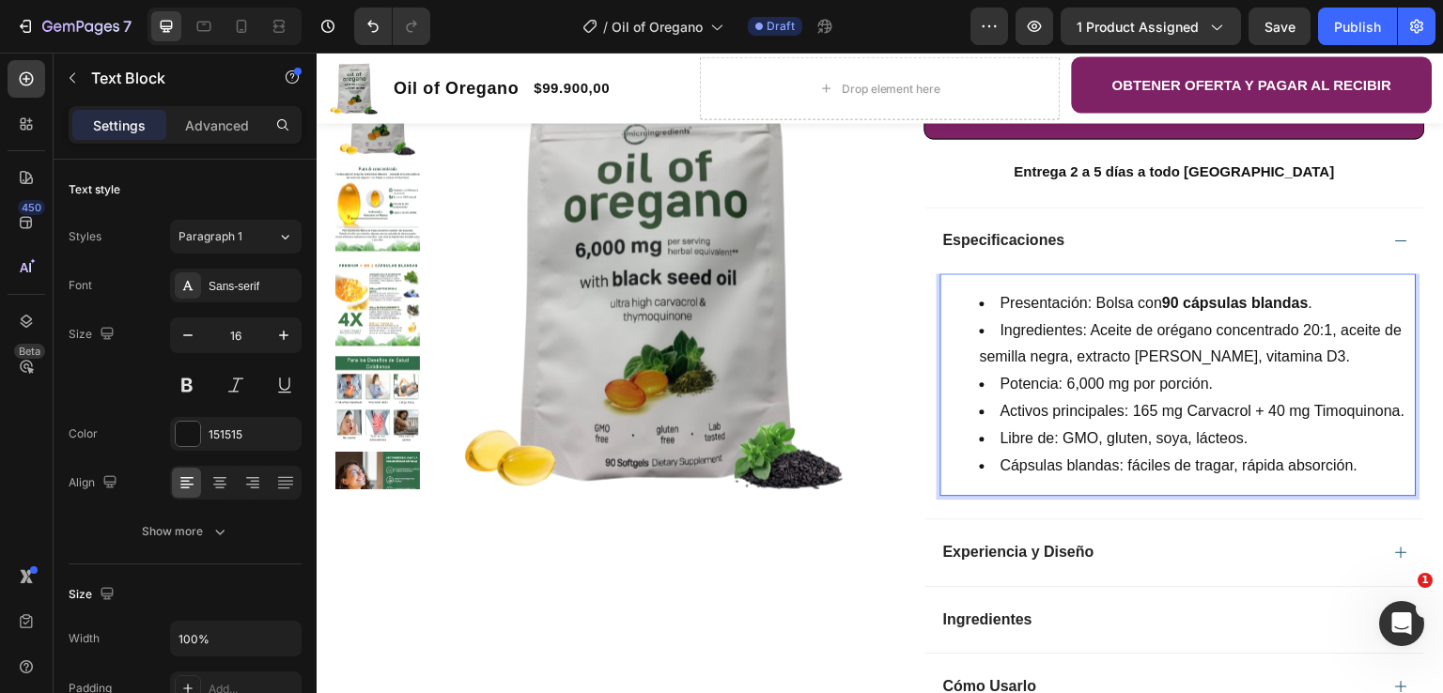
click at [1327, 334] on li "Ingredientes: Aceite de orégano concentrado 20:1, aceite de semilla negra, extr…" at bounding box center [1197, 345] width 435 height 54
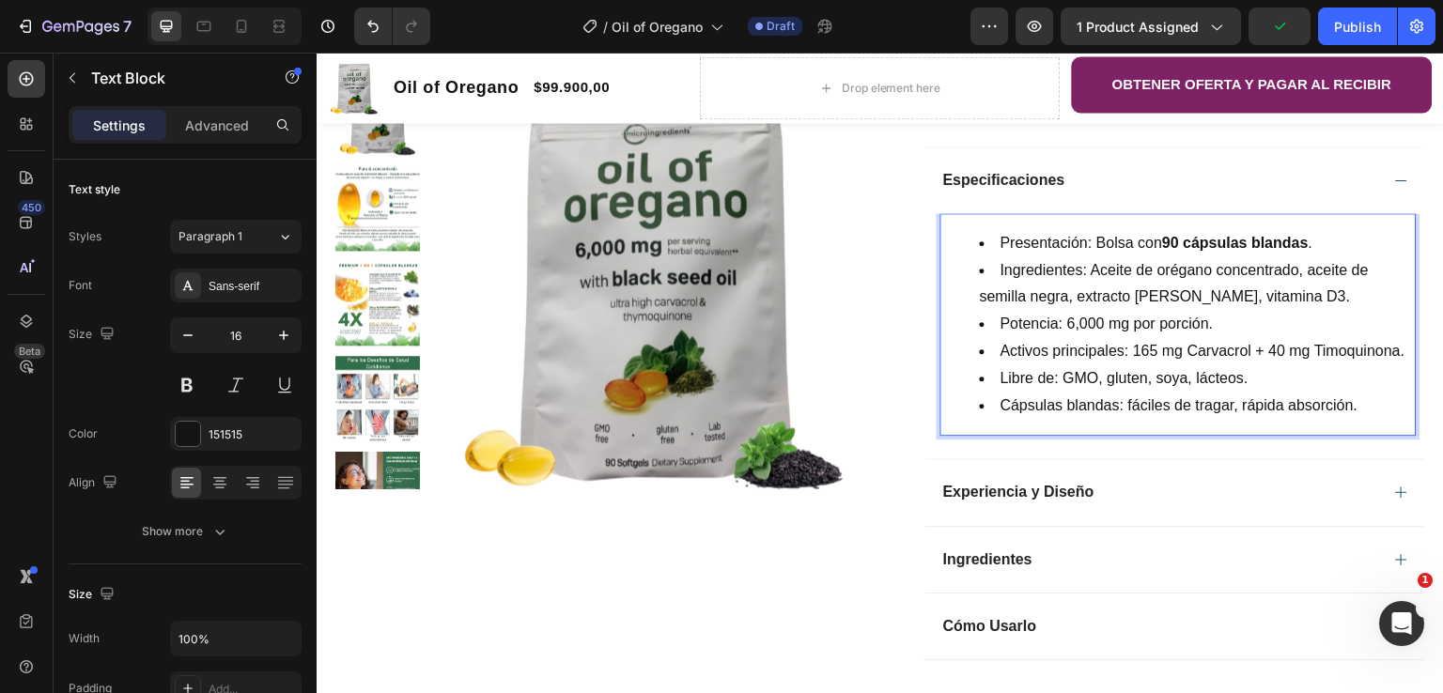
scroll to position [564, 0]
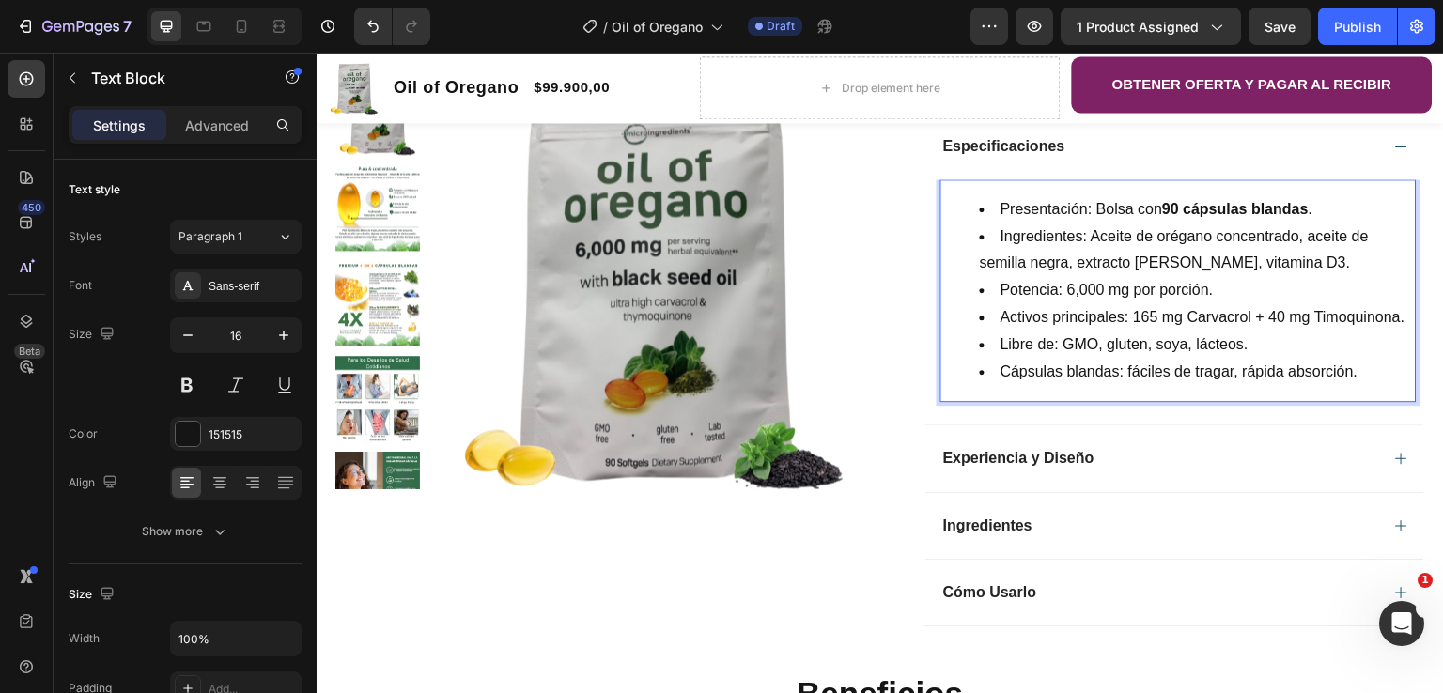
click at [1151, 321] on li "Activos principales: 165 mg Carvacrol + 40 mg Timoquinona." at bounding box center [1197, 317] width 435 height 27
click at [1142, 314] on li "Activos principales: 165 mg Carvacrol + 40 mg Timoquinona." at bounding box center [1197, 317] width 435 height 27
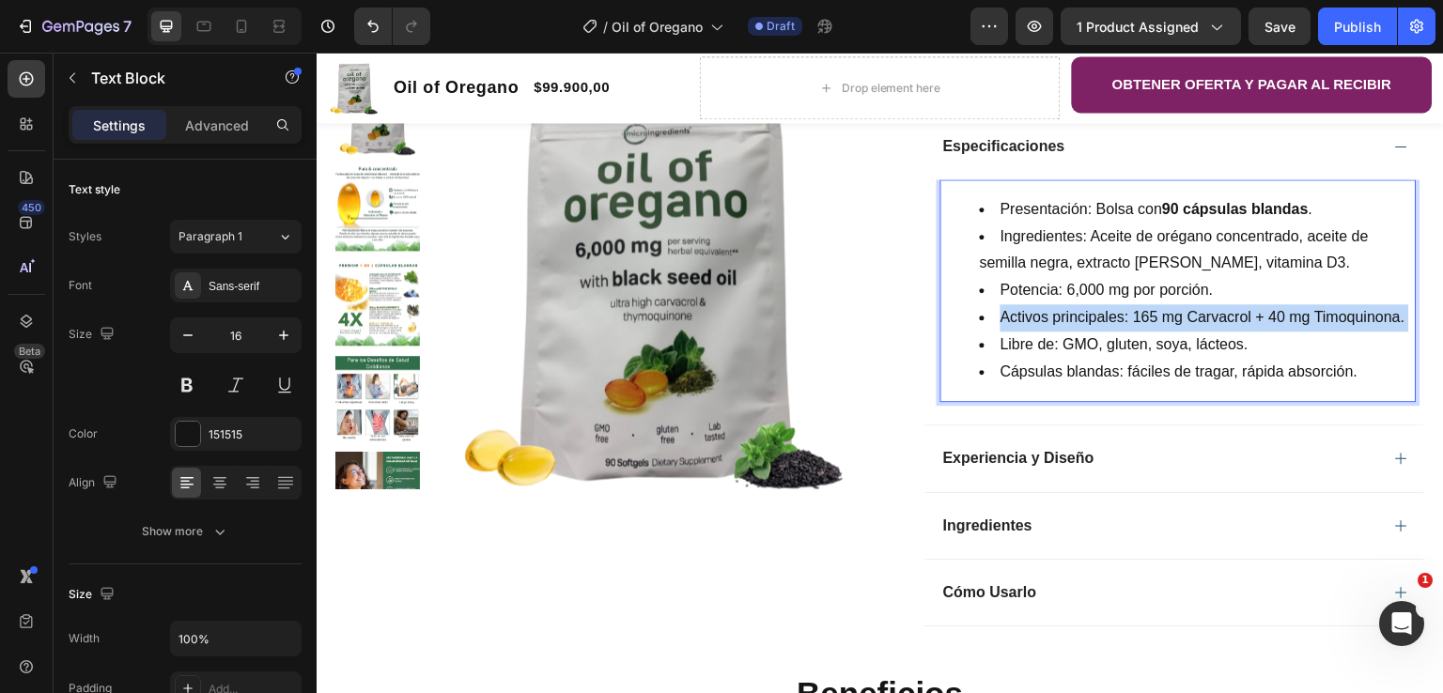
click at [1142, 314] on li "Activos principales: 165 mg Carvacrol + 40 mg Timoquinona." at bounding box center [1197, 317] width 435 height 27
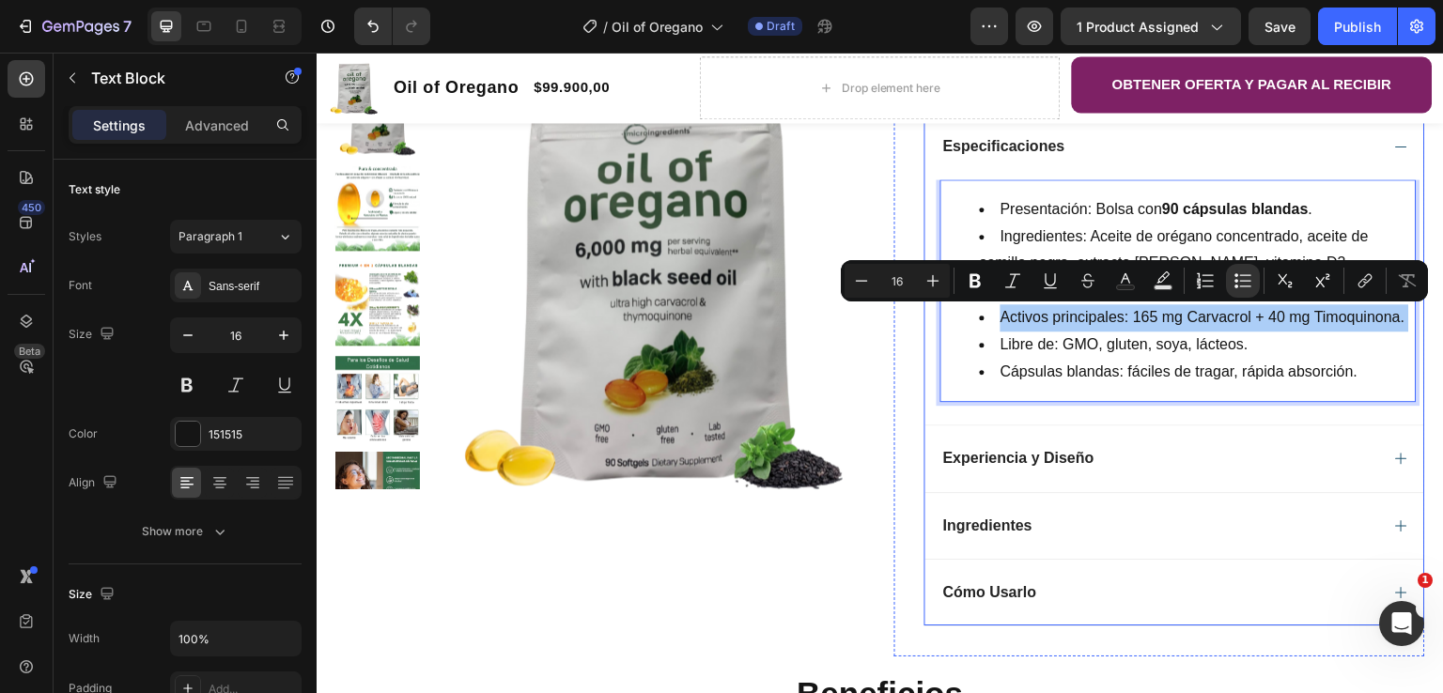
click at [1397, 456] on div "Experiencia y Diseño" at bounding box center [1175, 458] width 499 height 67
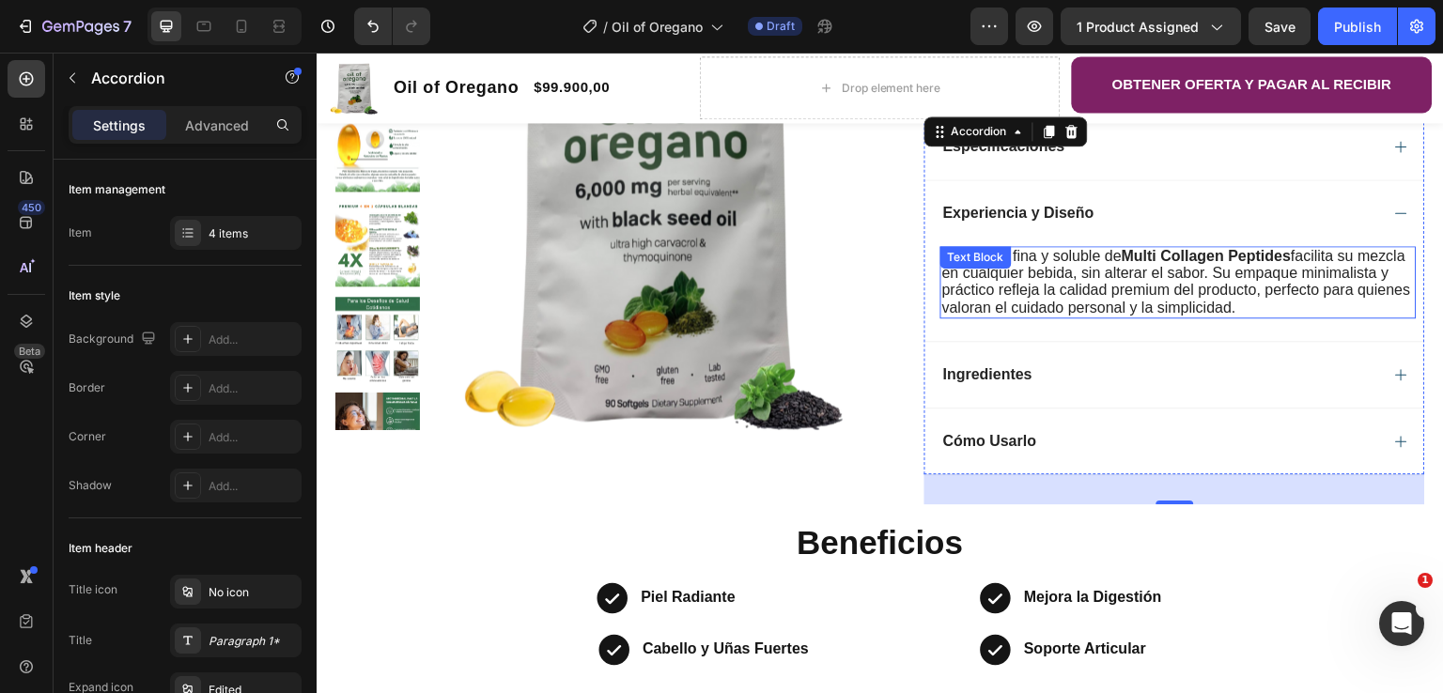
click at [1380, 313] on p "La textura fina y soluble de Multi Collagen Peptides facilita su mezcla en cual…" at bounding box center [1178, 282] width 473 height 69
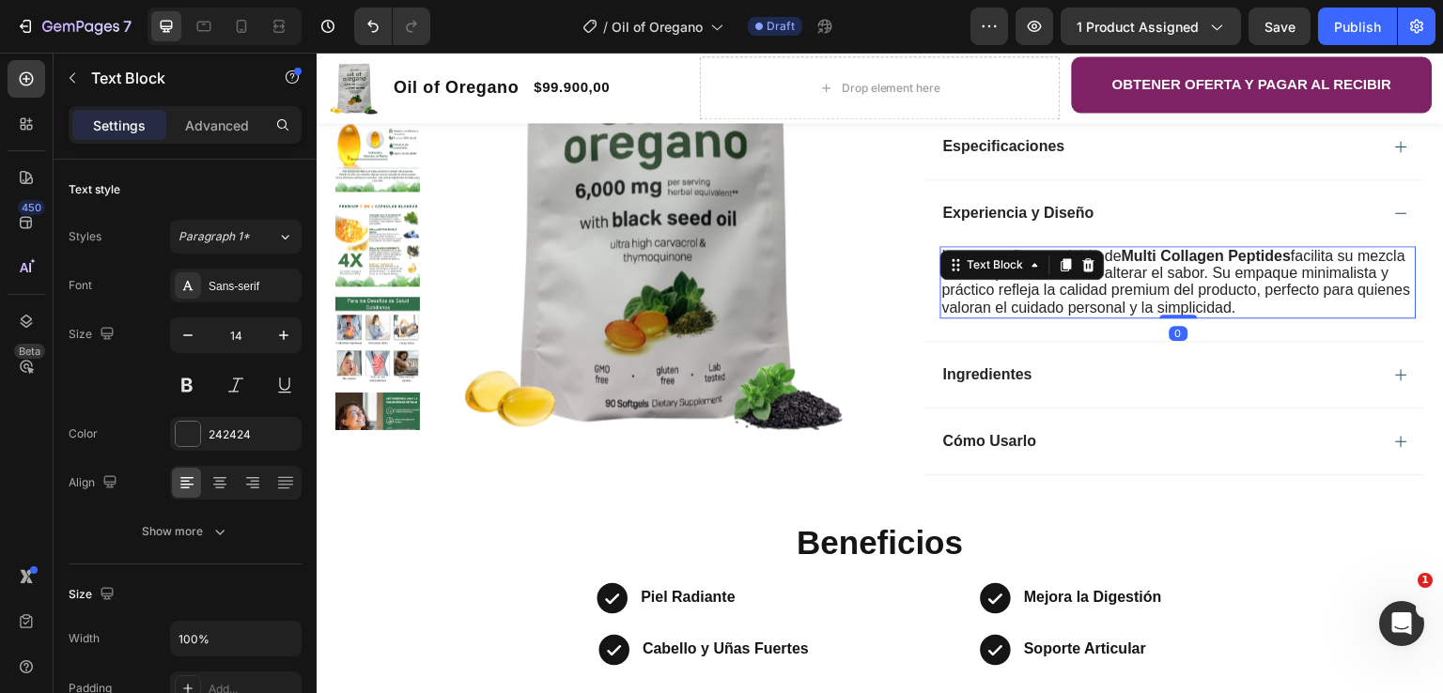
click at [1364, 310] on span "La textura fina y soluble de Multi Collagen Peptides facilita su mezcla en cual…" at bounding box center [1176, 282] width 469 height 68
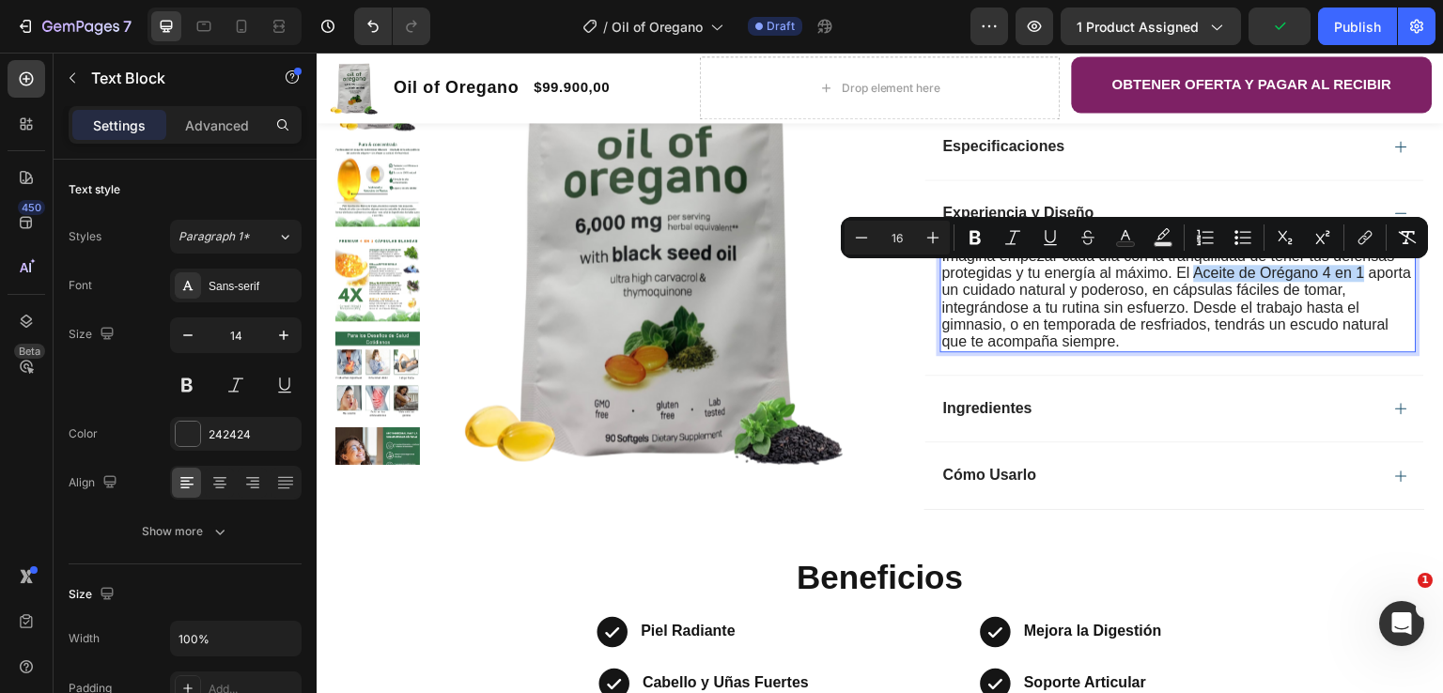
drag, startPoint x: 1188, startPoint y: 275, endPoint x: 1355, endPoint y: 283, distance: 167.4
click at [1355, 283] on span "Imagina empezar cada día con la tranquilidad de tener tus defensas protegidas y…" at bounding box center [1177, 298] width 470 height 101
click at [973, 248] on button "Bold" at bounding box center [975, 238] width 34 height 34
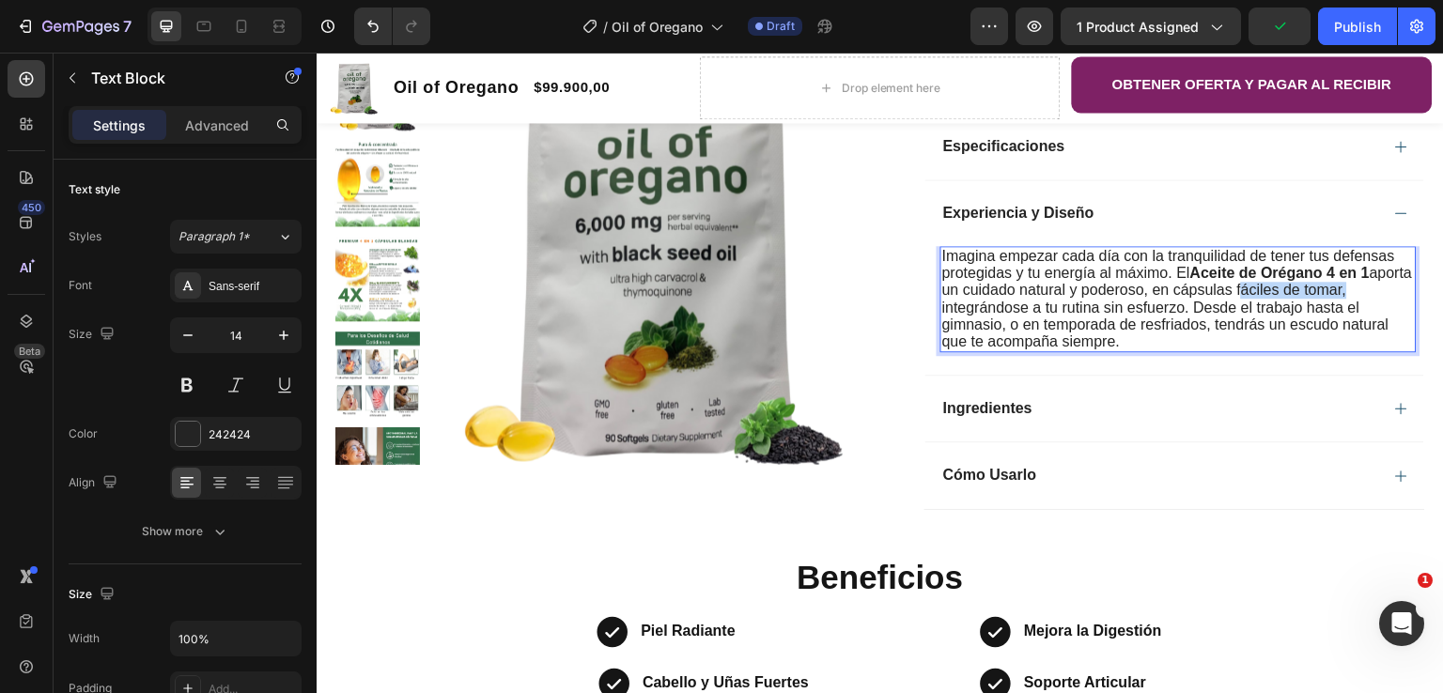
drag, startPoint x: 1278, startPoint y: 292, endPoint x: 1383, endPoint y: 294, distance: 105.3
click at [1383, 294] on span "Imagina empezar cada día con la tranquilidad de tener tus defensas protegidas y…" at bounding box center [1177, 298] width 471 height 101
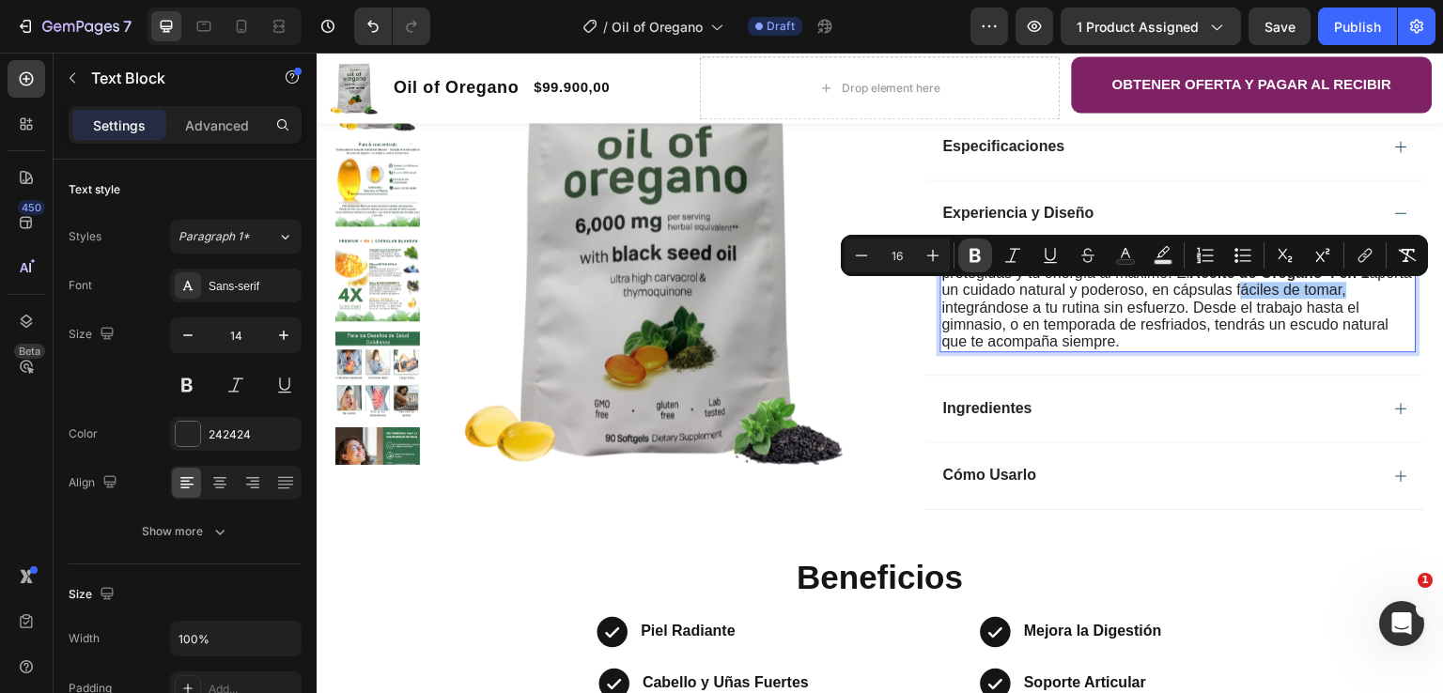
click at [970, 257] on icon "Editor contextual toolbar" at bounding box center [975, 256] width 11 height 14
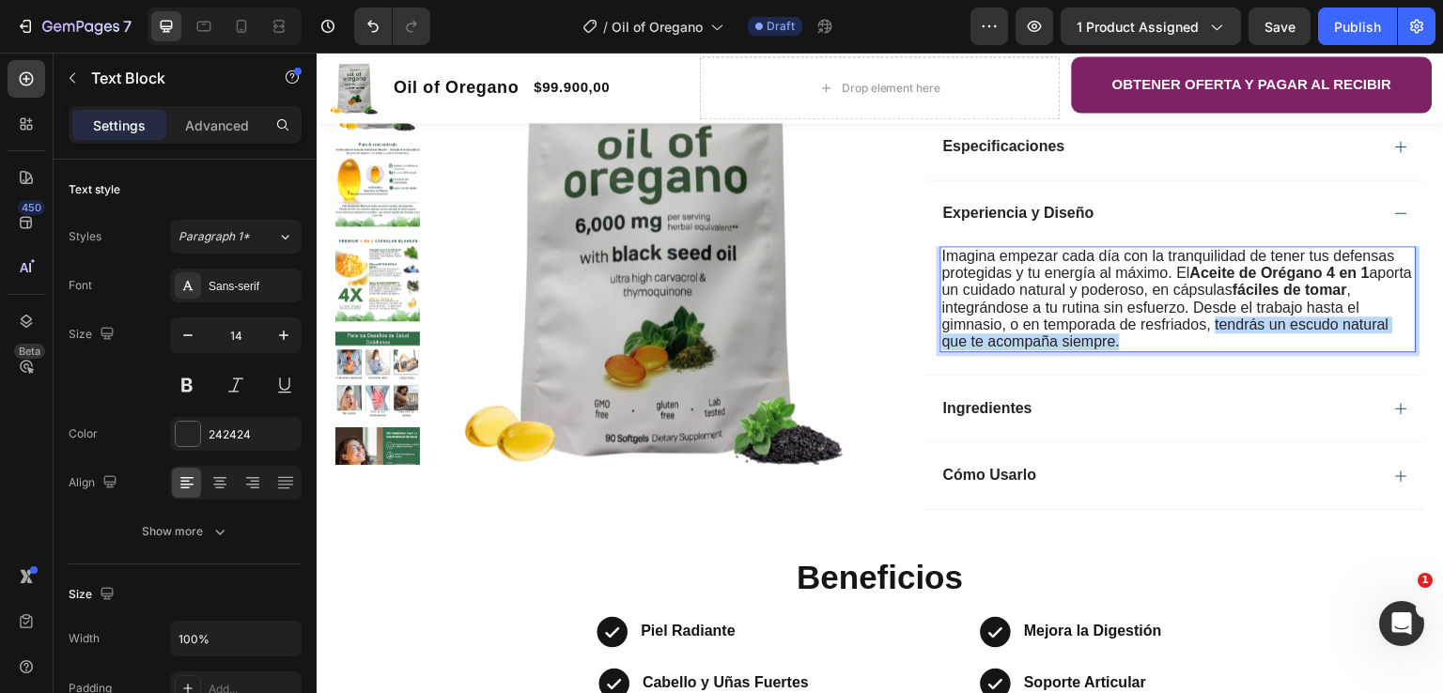
drag, startPoint x: 1209, startPoint y: 330, endPoint x: 1315, endPoint y: 341, distance: 106.8
click at [1315, 341] on p "Imagina empezar cada día con la tranquilidad de tener tus defensas protegidas y…" at bounding box center [1178, 299] width 473 height 102
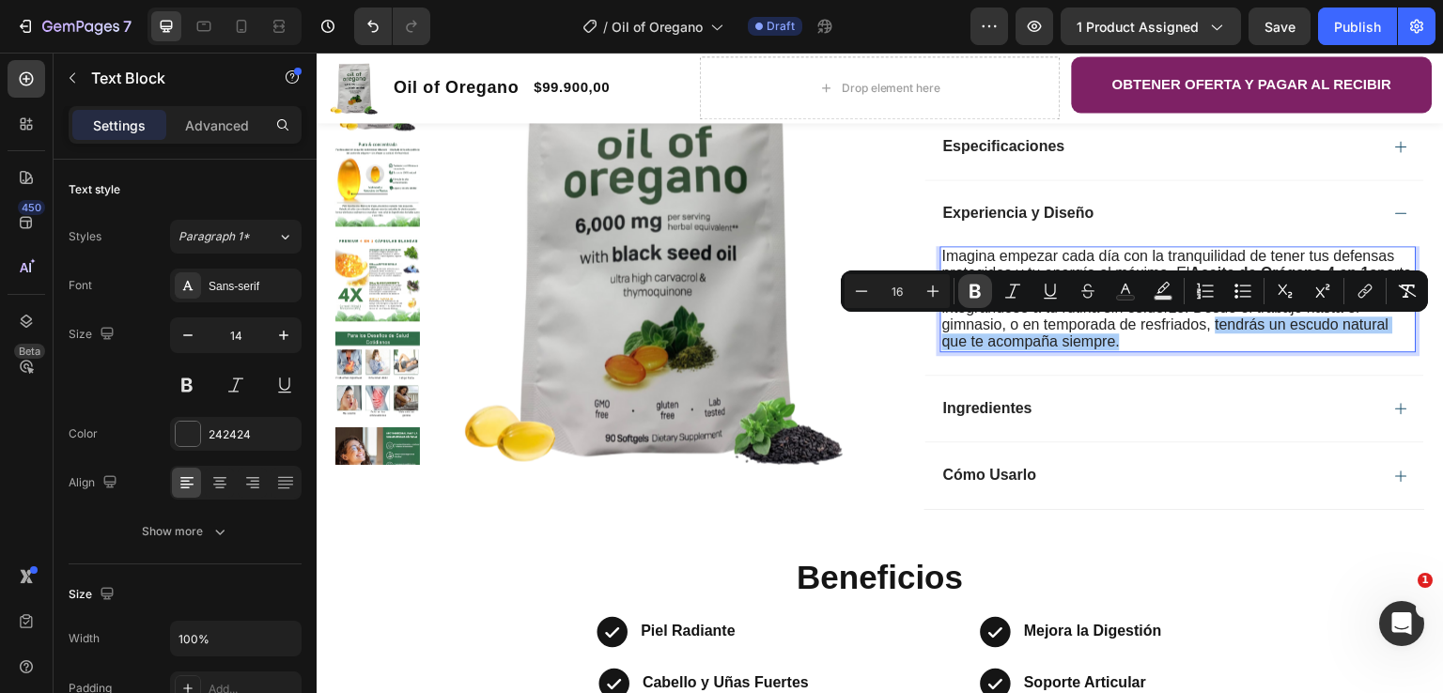
click at [975, 292] on icon "Editor contextual toolbar" at bounding box center [975, 291] width 19 height 19
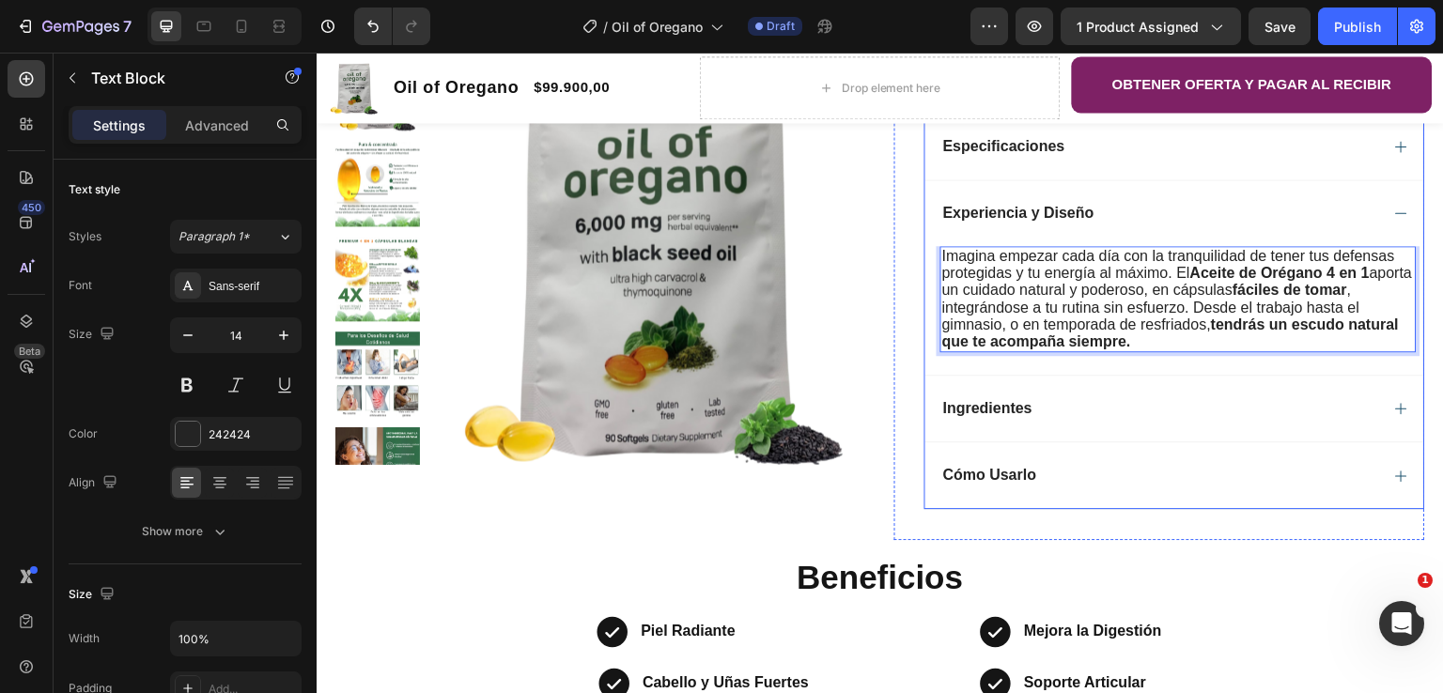
click at [1115, 155] on div "Especificaciones" at bounding box center [1160, 146] width 439 height 23
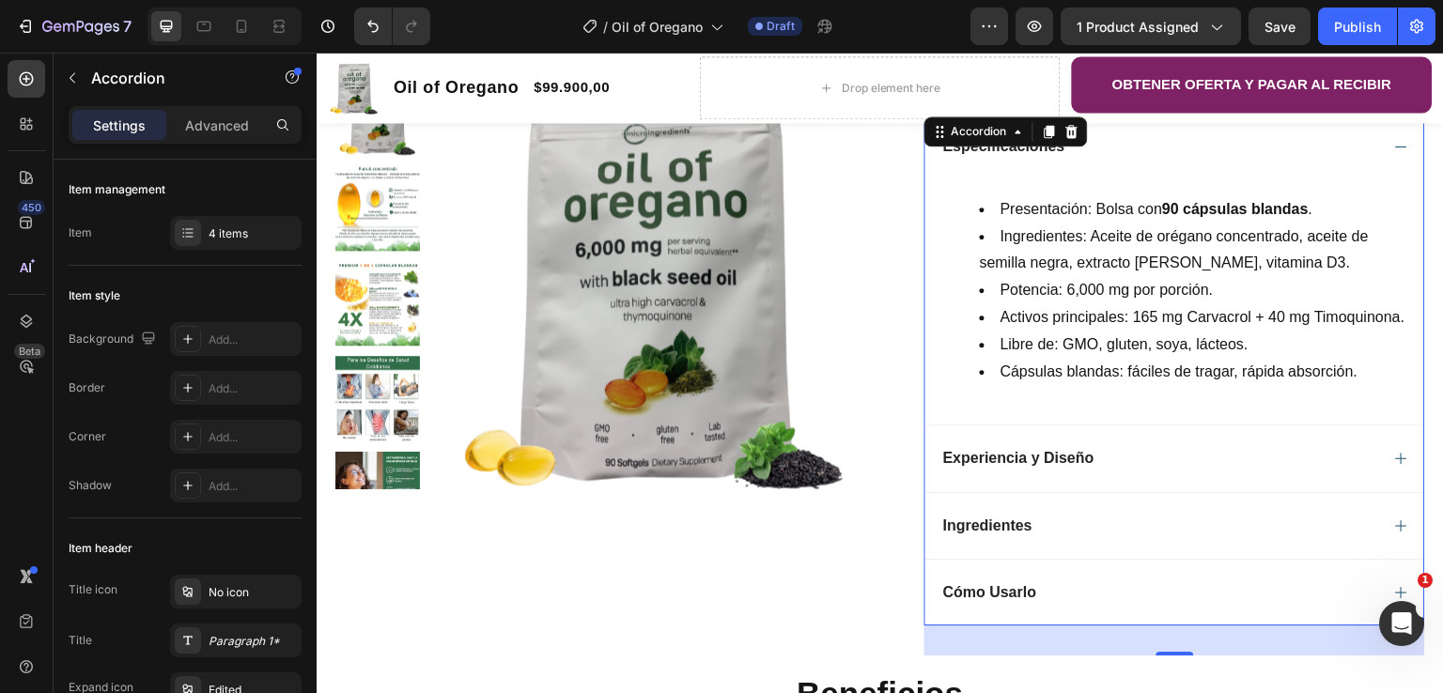
click at [1108, 459] on div "Experiencia y Diseño" at bounding box center [1160, 458] width 439 height 23
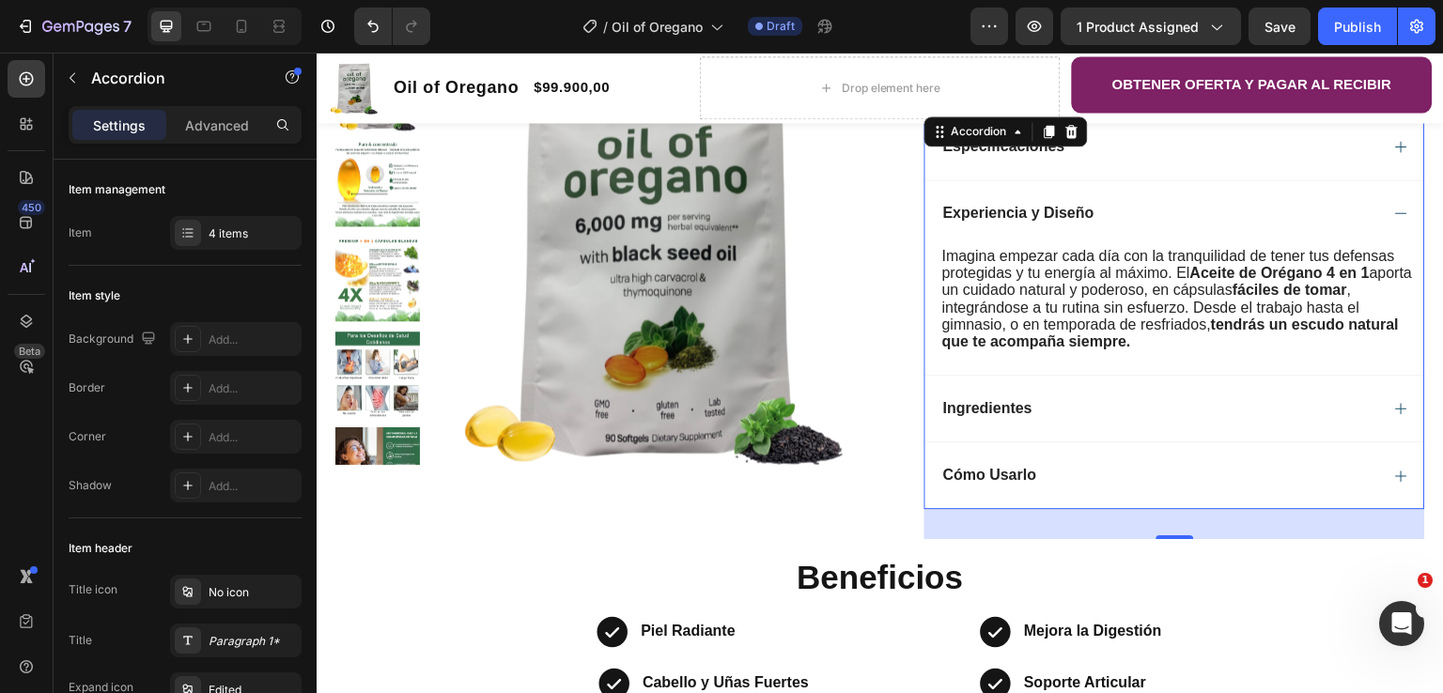
click at [1055, 426] on div "Ingredientes" at bounding box center [1175, 408] width 499 height 67
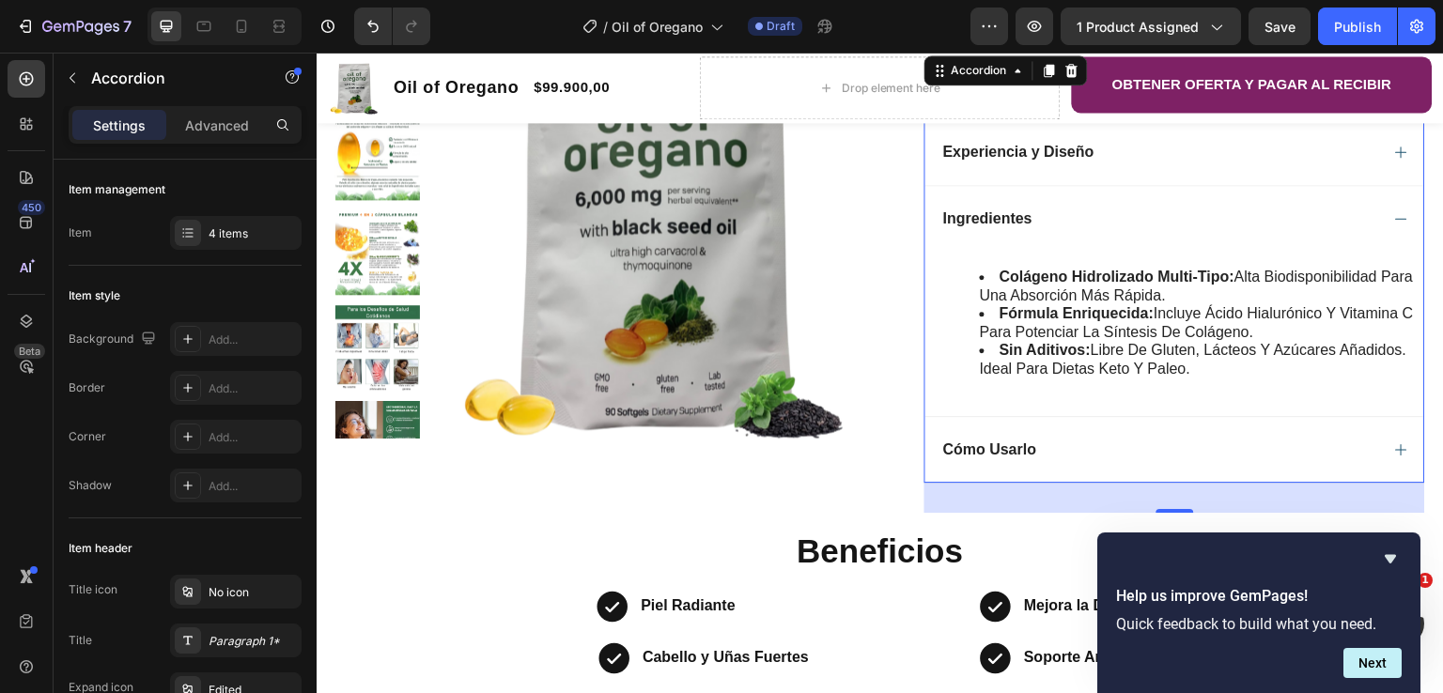
scroll to position [658, 0]
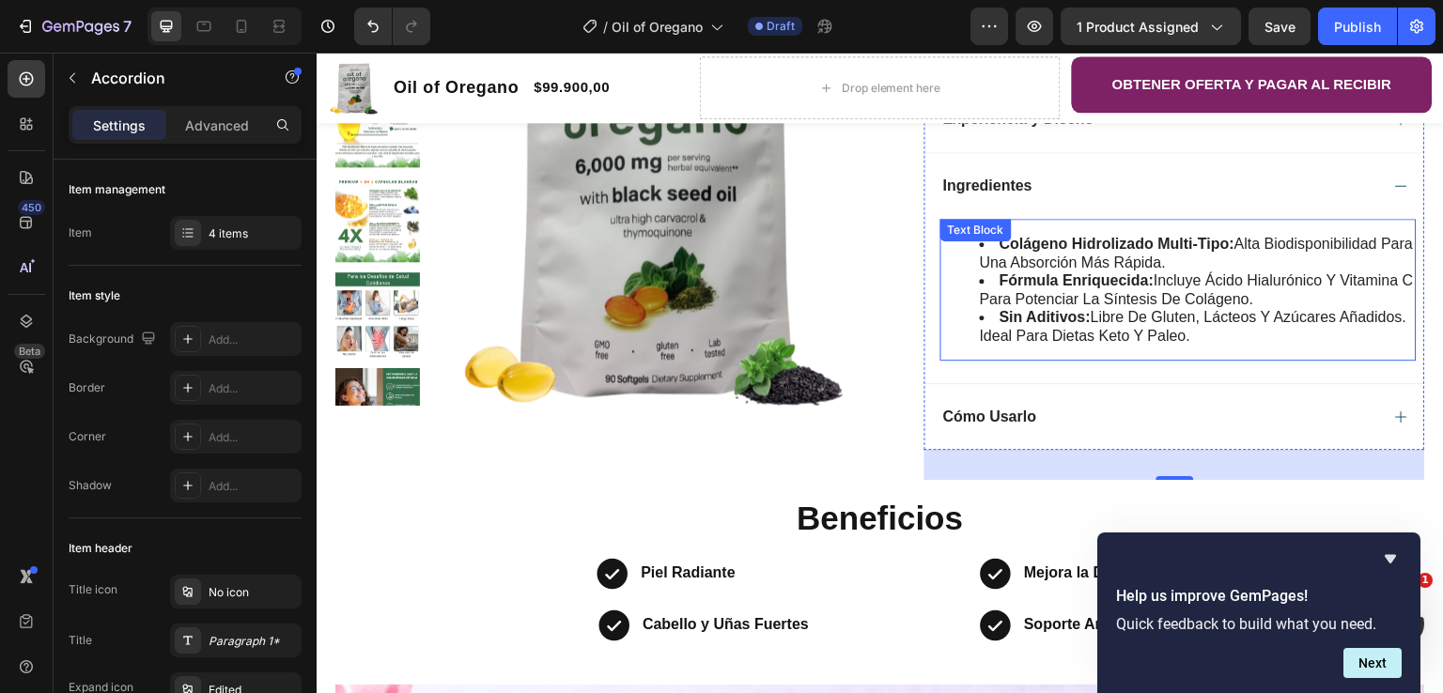
click at [1280, 340] on li "sin aditivos: libre de gluten, lácteos y azúcares añadidos. ideal para dietas k…" at bounding box center [1197, 326] width 435 height 37
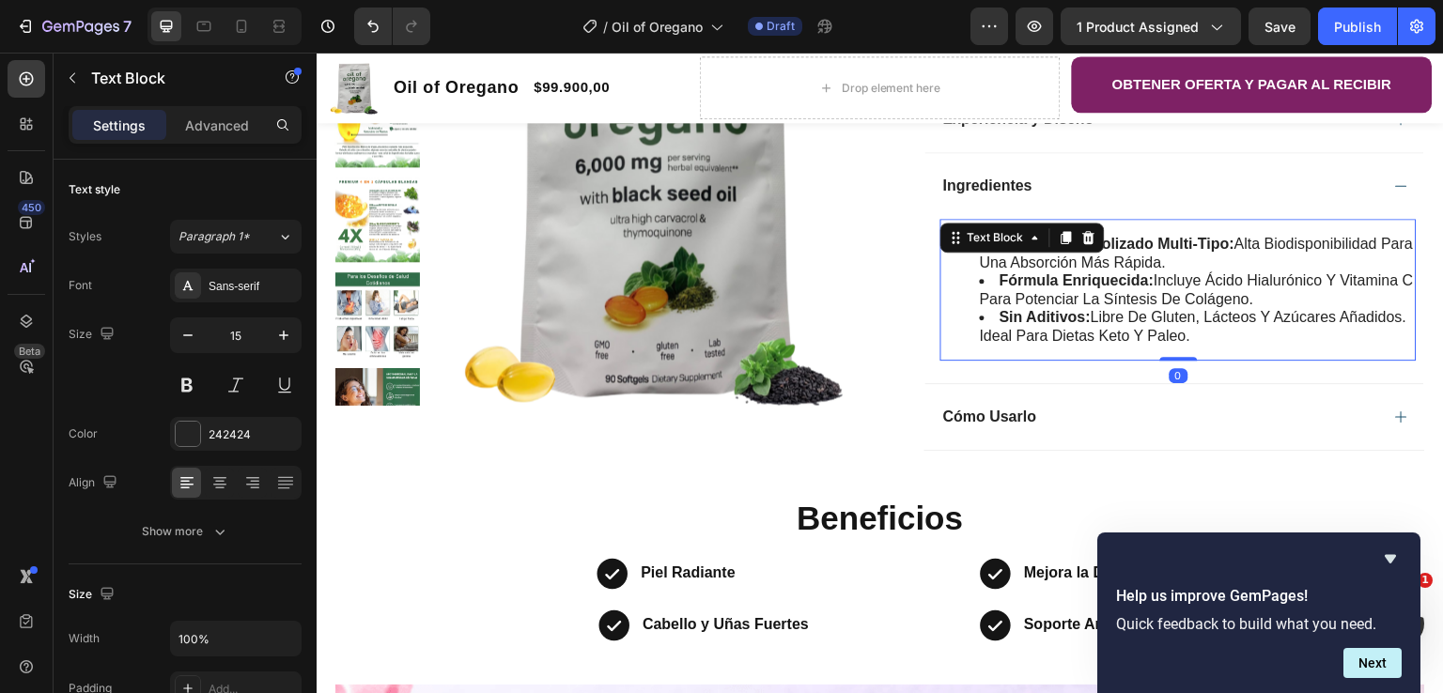
click at [1258, 339] on li "sin aditivos: libre de gluten, lácteos y azúcares añadidos. ideal para dietas k…" at bounding box center [1197, 326] width 435 height 37
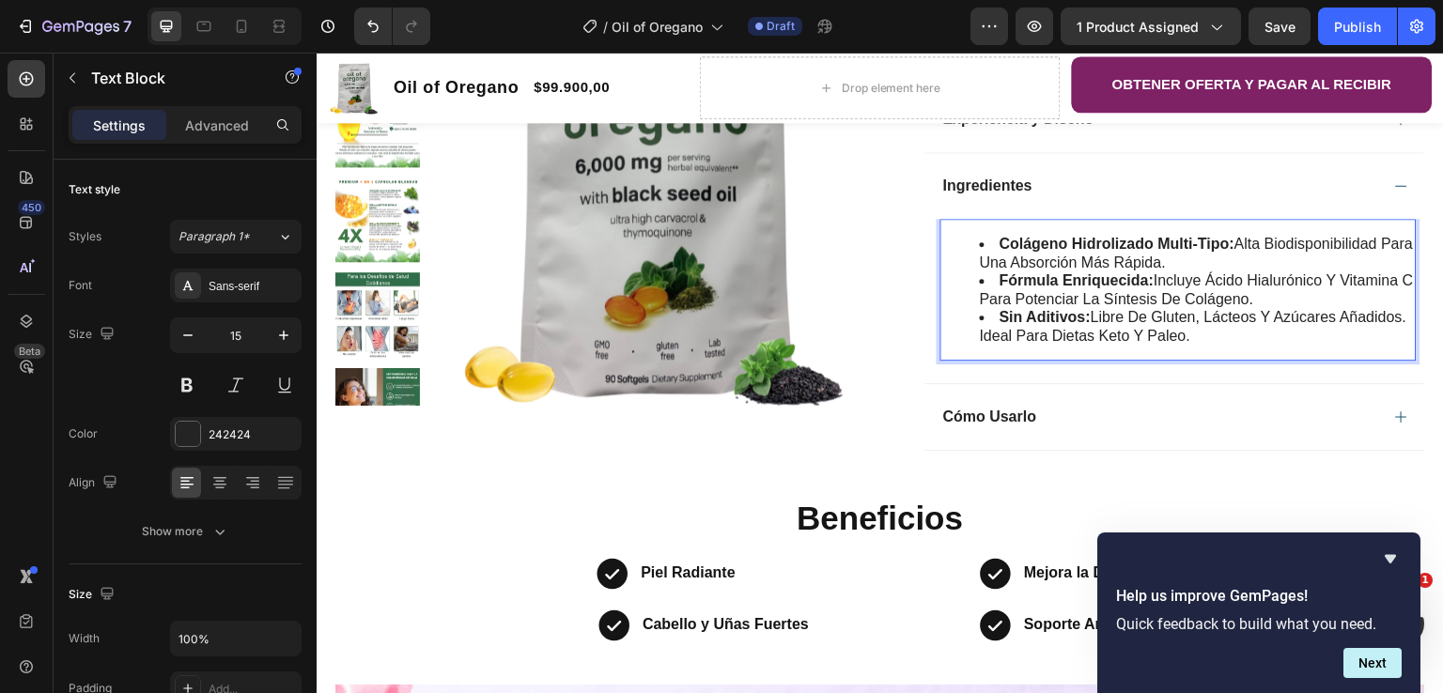
click at [1233, 325] on span "sin aditivos: libre de gluten, lácteos y azúcares añadidos. ideal para dietas k…" at bounding box center [1194, 326] width 428 height 35
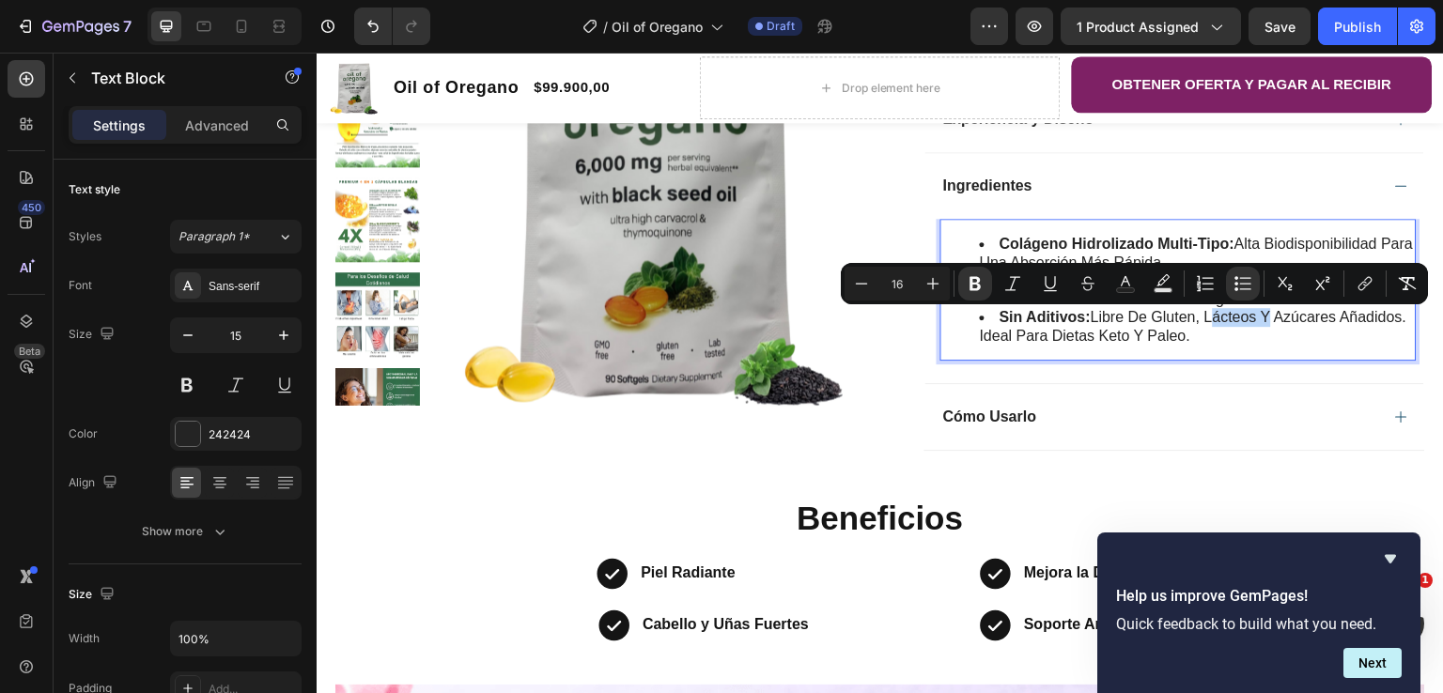
click at [1232, 324] on span "sin aditivos: libre de gluten, lácteos y azúcares añadidos. ideal para dietas k…" at bounding box center [1194, 326] width 428 height 35
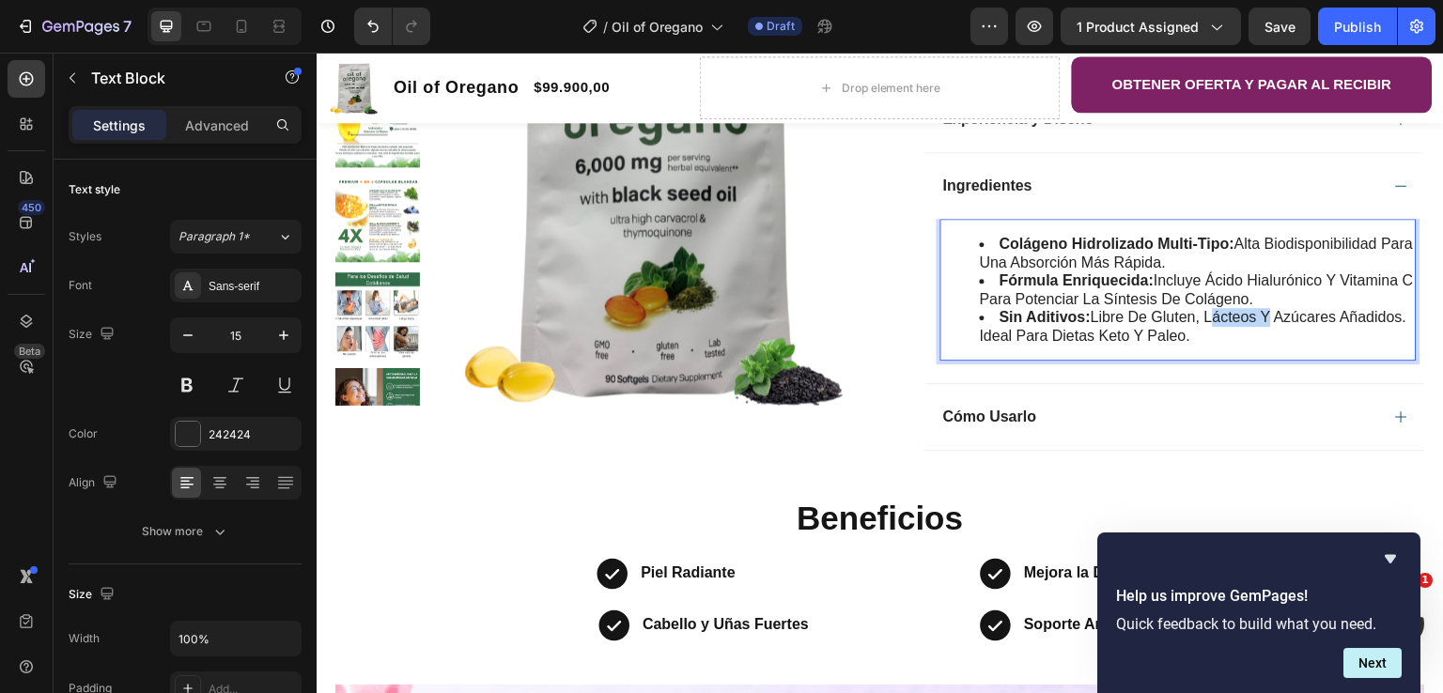
click at [1232, 324] on span "sin aditivos: libre de gluten, lácteos y azúcares añadidos. ideal para dietas k…" at bounding box center [1194, 326] width 428 height 35
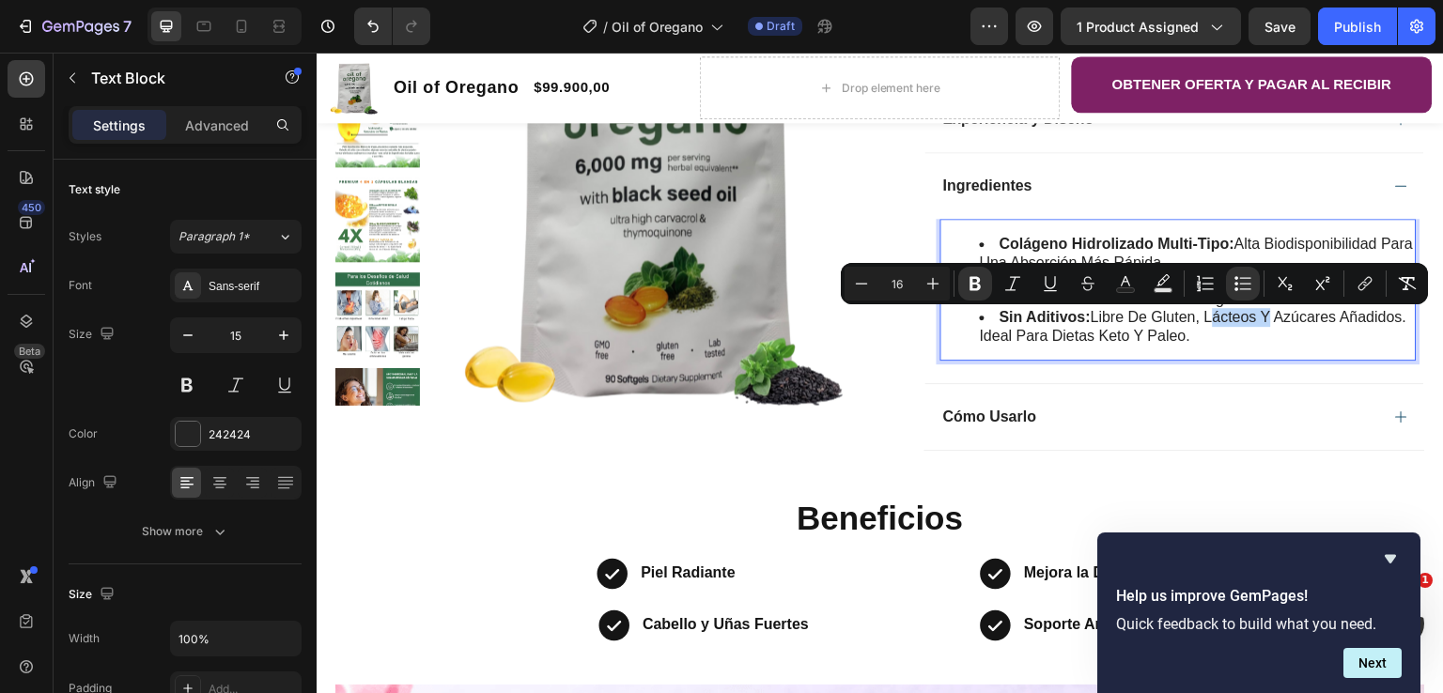
click at [1232, 324] on span "sin aditivos: libre de gluten, lácteos y azúcares añadidos. ideal para dietas k…" at bounding box center [1194, 326] width 428 height 35
click at [1290, 336] on li "sin aditivos: libre de gluten, lácteos y azúcares añadidos. ideal para dietas k…" at bounding box center [1197, 326] width 435 height 37
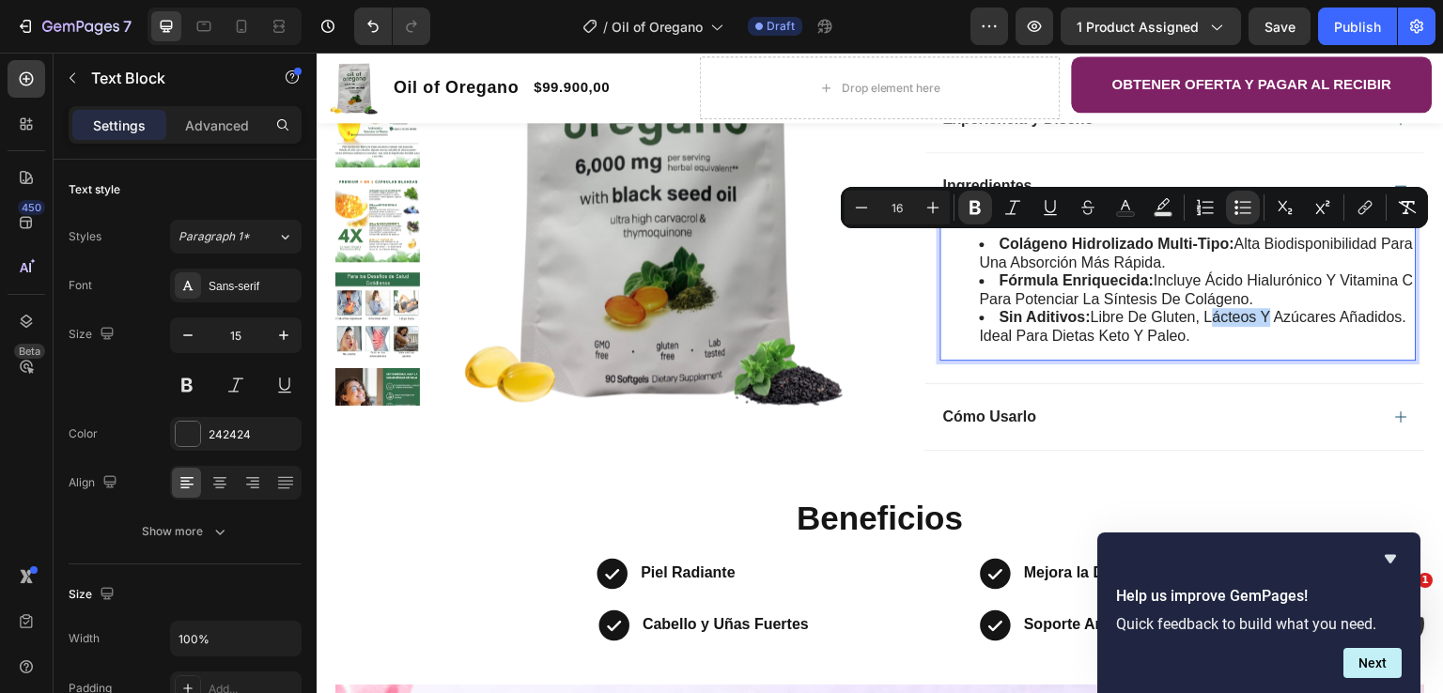
drag, startPoint x: 1264, startPoint y: 340, endPoint x: 968, endPoint y: 239, distance: 312.9
click at [968, 239] on ul "colágeno hidrolizado multi-tipo: alta biodisponibilidad para una absorción más …" at bounding box center [1178, 290] width 473 height 110
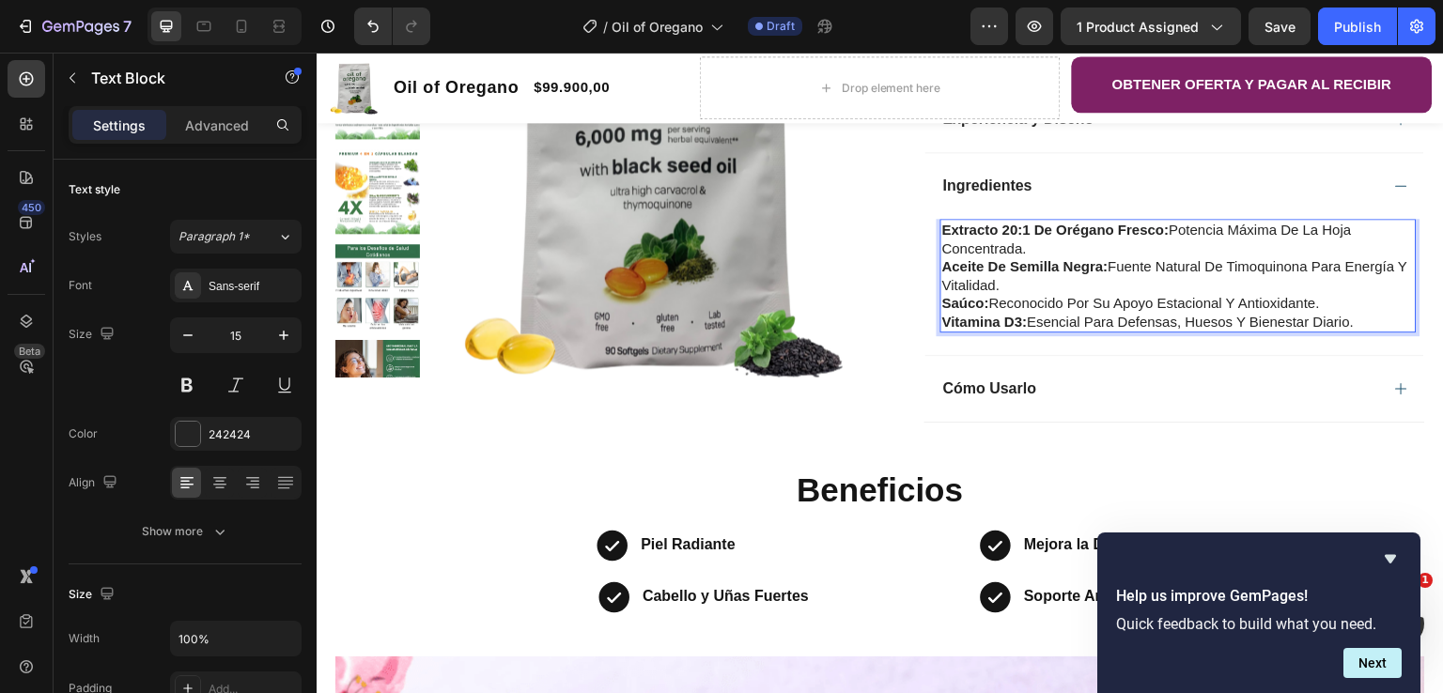
click at [1026, 228] on strong "Extracto 20:1 de Orégano fresco:" at bounding box center [1055, 230] width 227 height 16
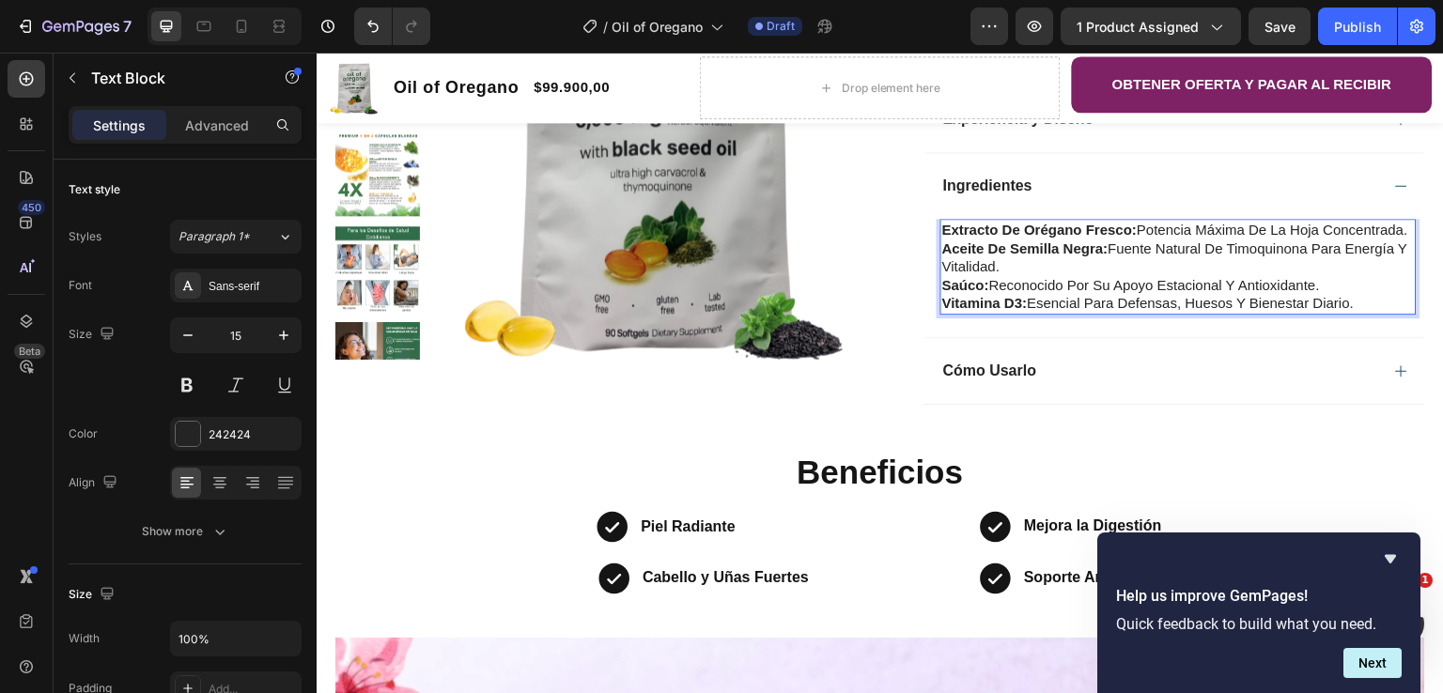
click at [942, 228] on strong "Extracto de Orégano fresco:" at bounding box center [1039, 230] width 195 height 16
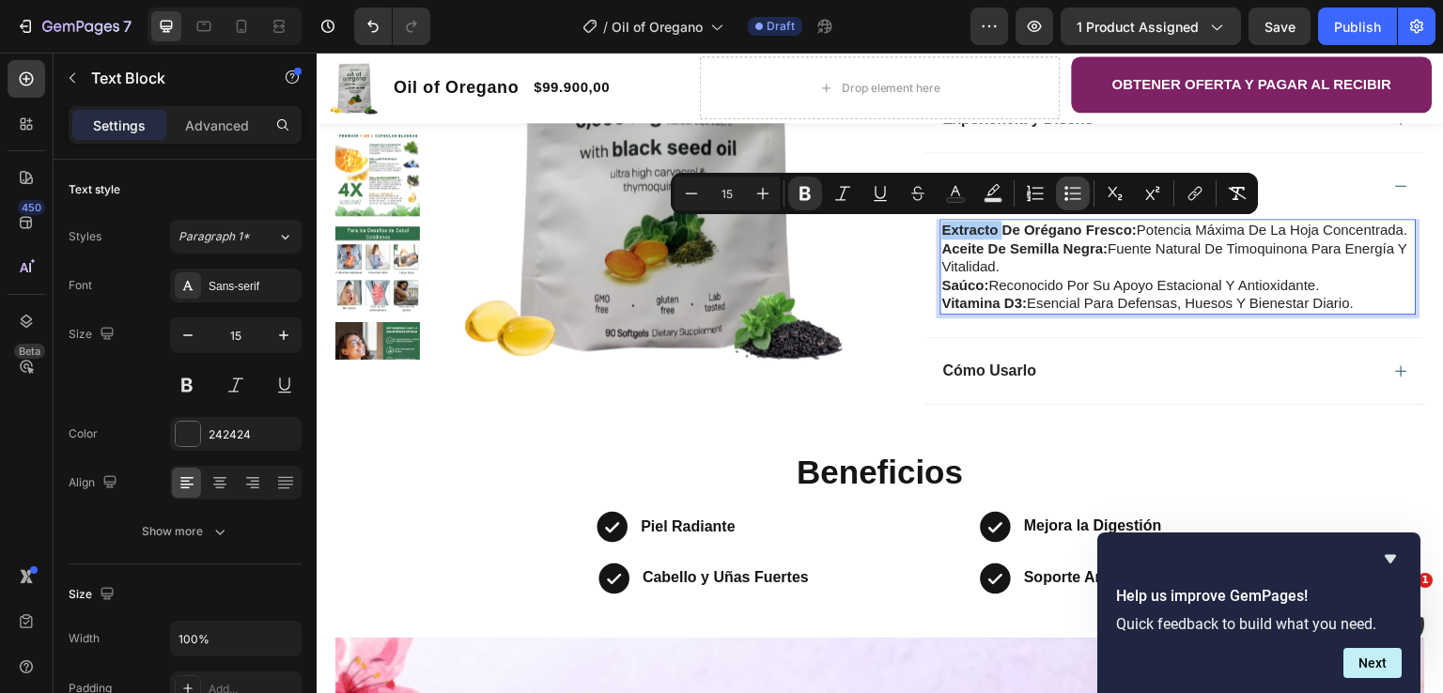
click at [1068, 198] on icon "Editor contextual toolbar" at bounding box center [1073, 193] width 19 height 19
type input "15"
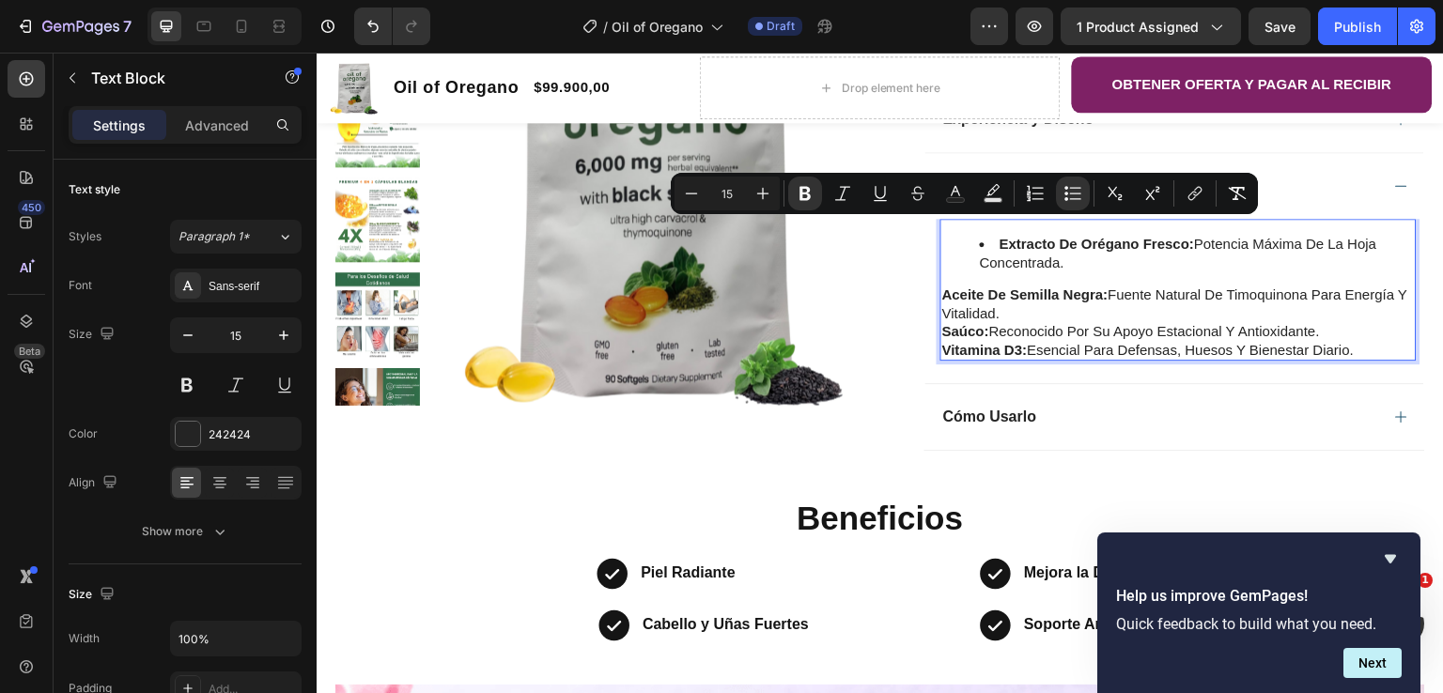
click at [963, 299] on strong "Aceite de Semilla Negra:" at bounding box center [1025, 295] width 166 height 16
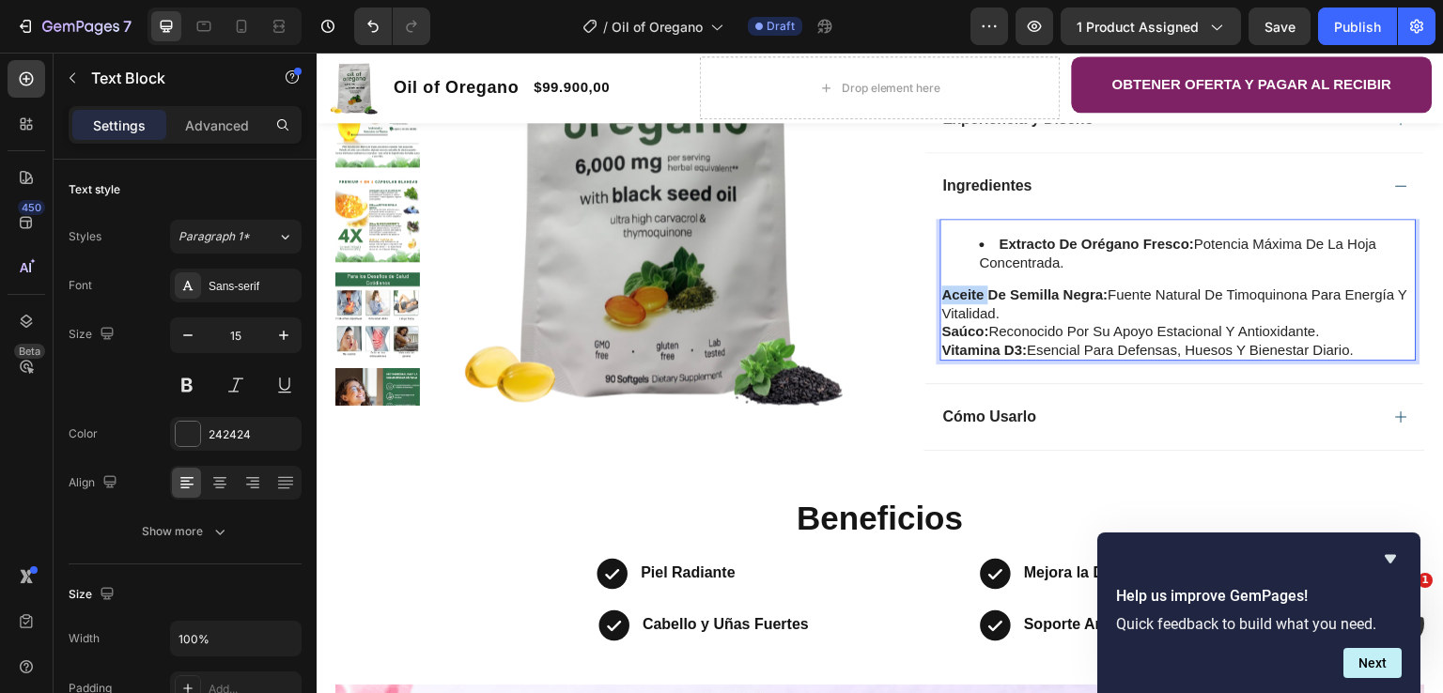
click at [963, 299] on strong "Aceite de Semilla Negra:" at bounding box center [1025, 295] width 166 height 16
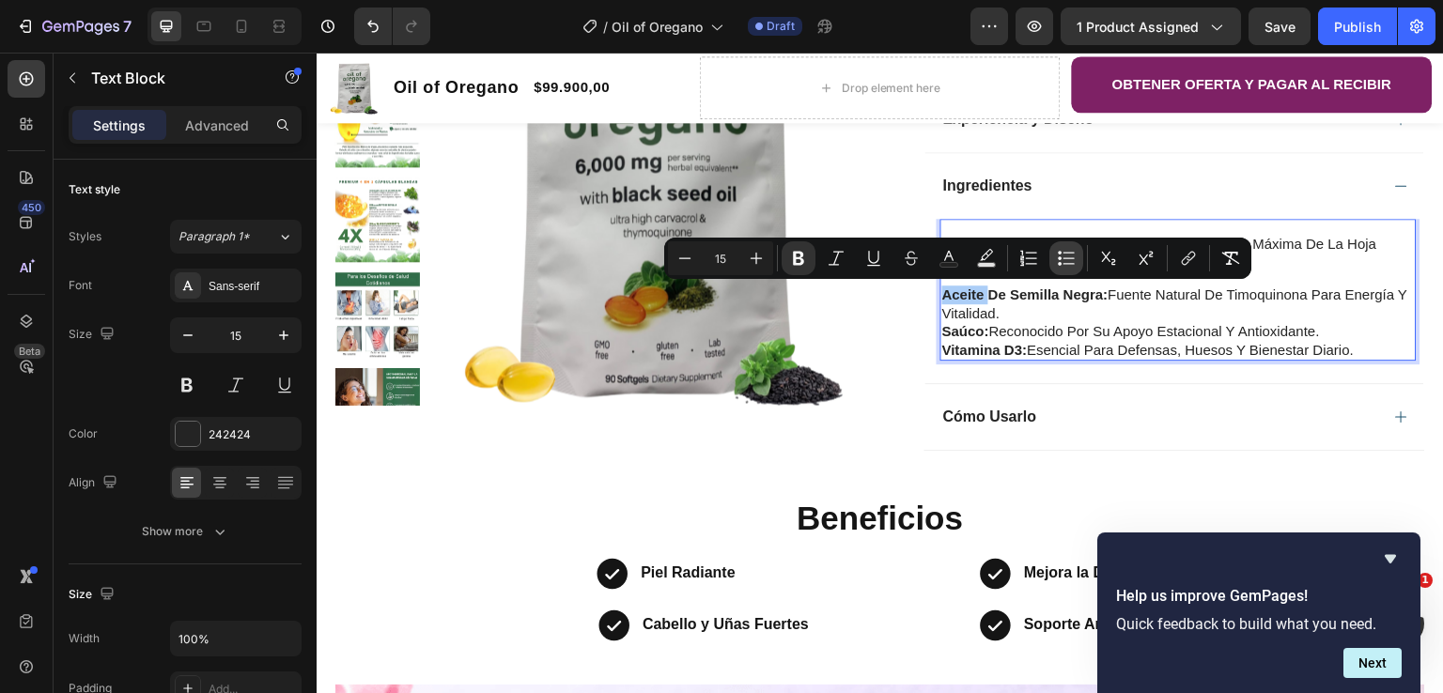
click at [1054, 262] on button "Bulleted List" at bounding box center [1067, 258] width 34 height 34
type input "15"
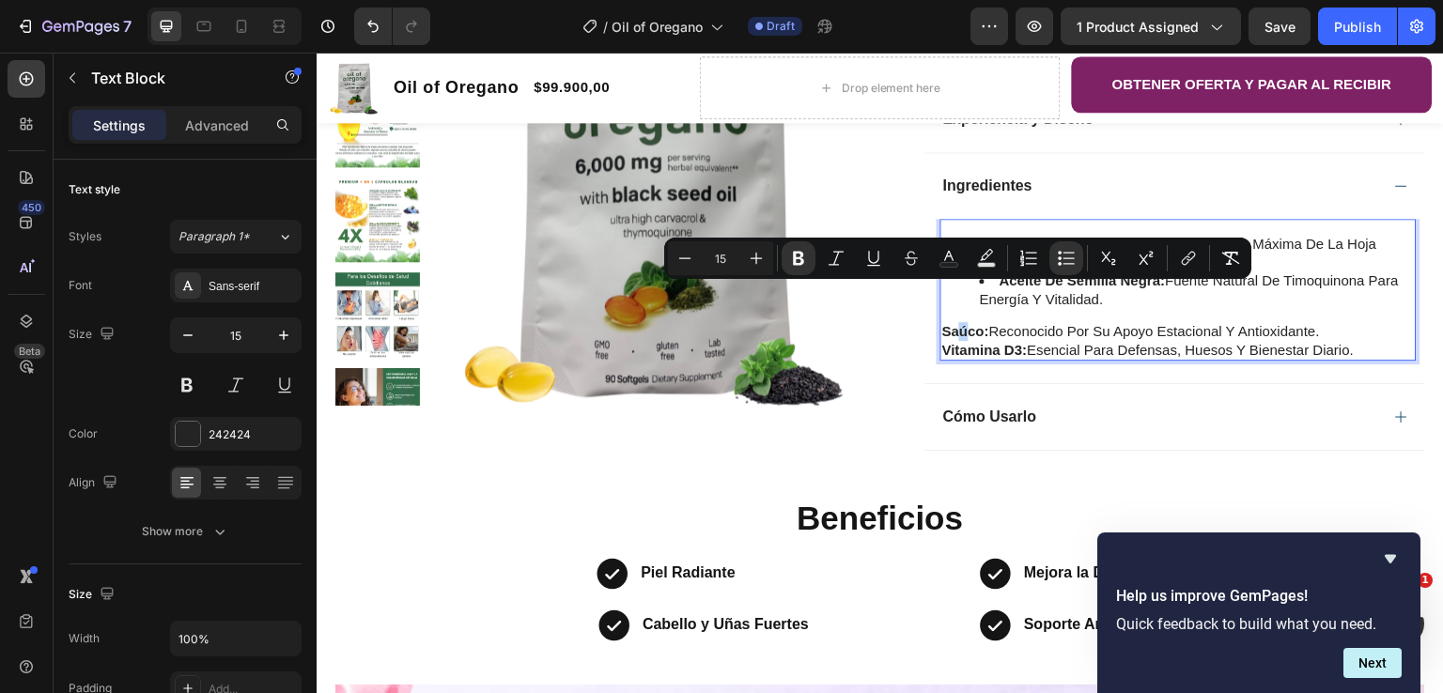
click at [957, 333] on strong "Saúco:" at bounding box center [965, 331] width 47 height 16
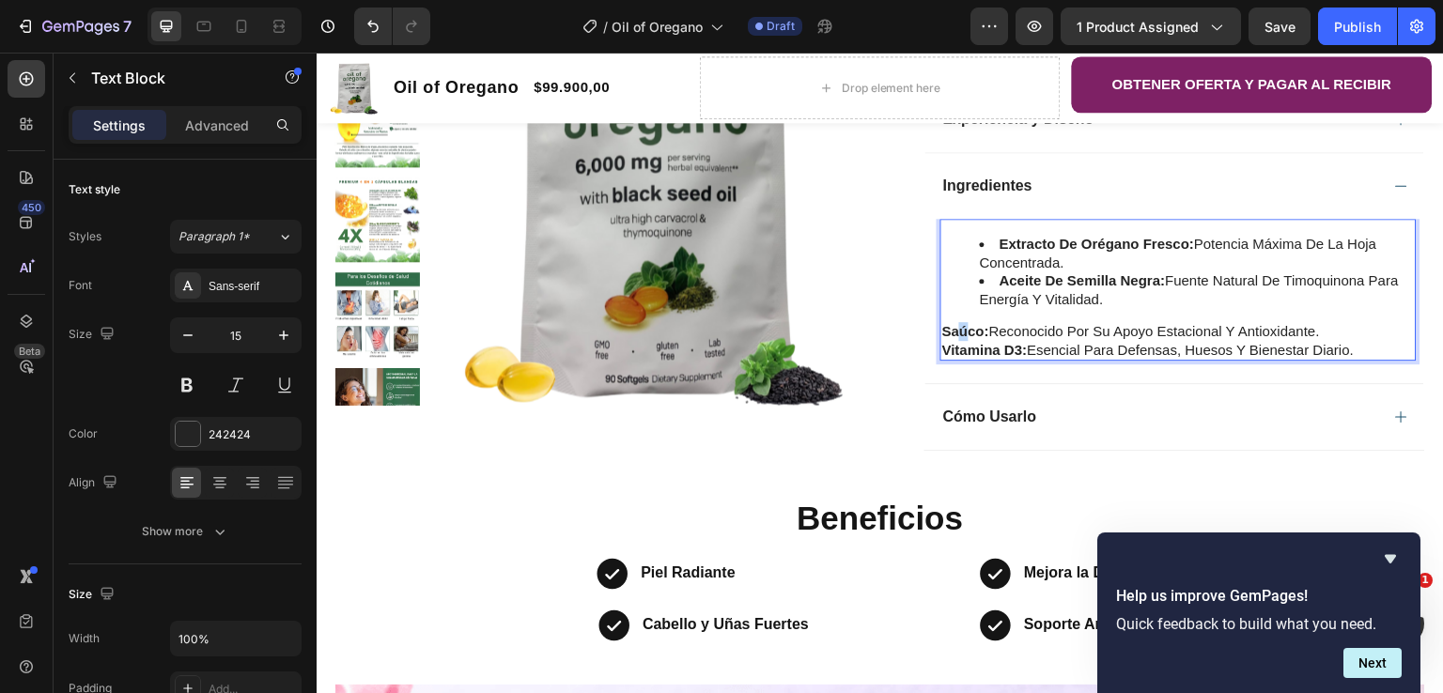
click at [957, 333] on strong "Saúco:" at bounding box center [965, 331] width 47 height 16
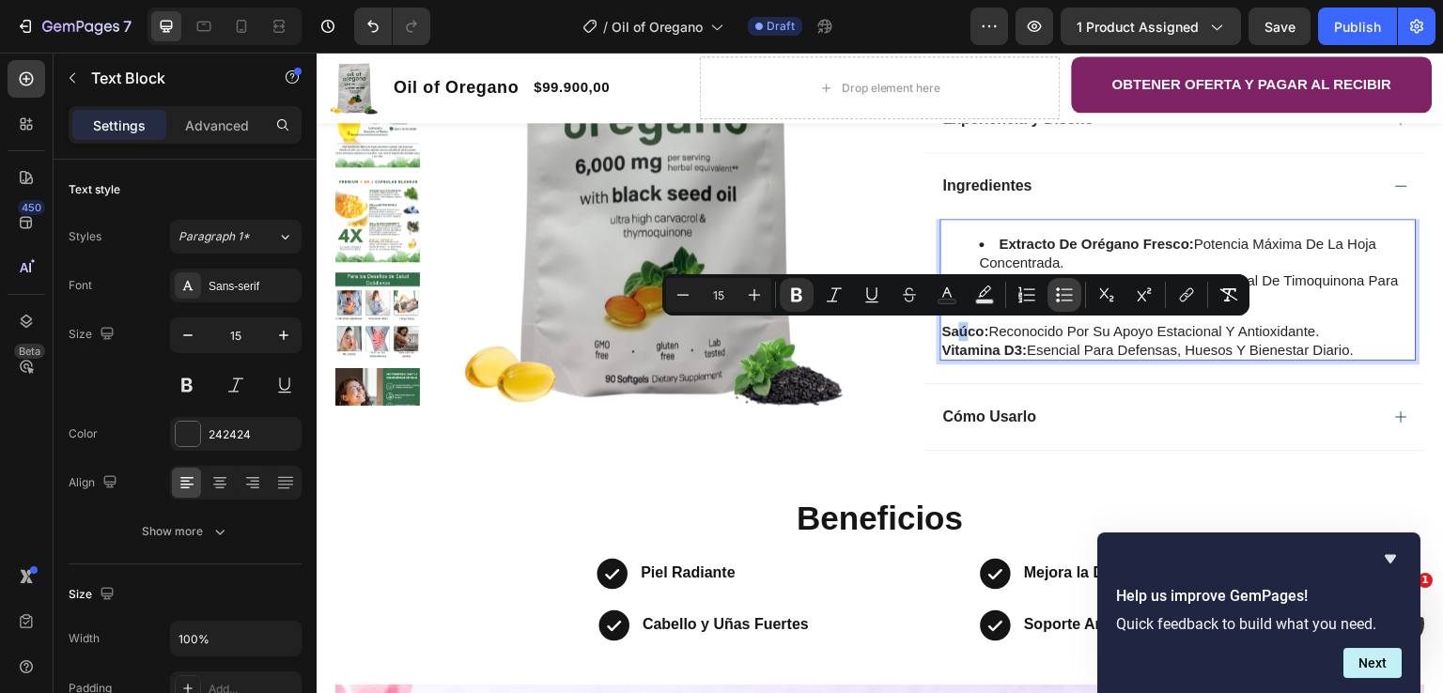
click at [1062, 294] on icon "Editor contextual toolbar" at bounding box center [1067, 294] width 11 height 1
type input "15"
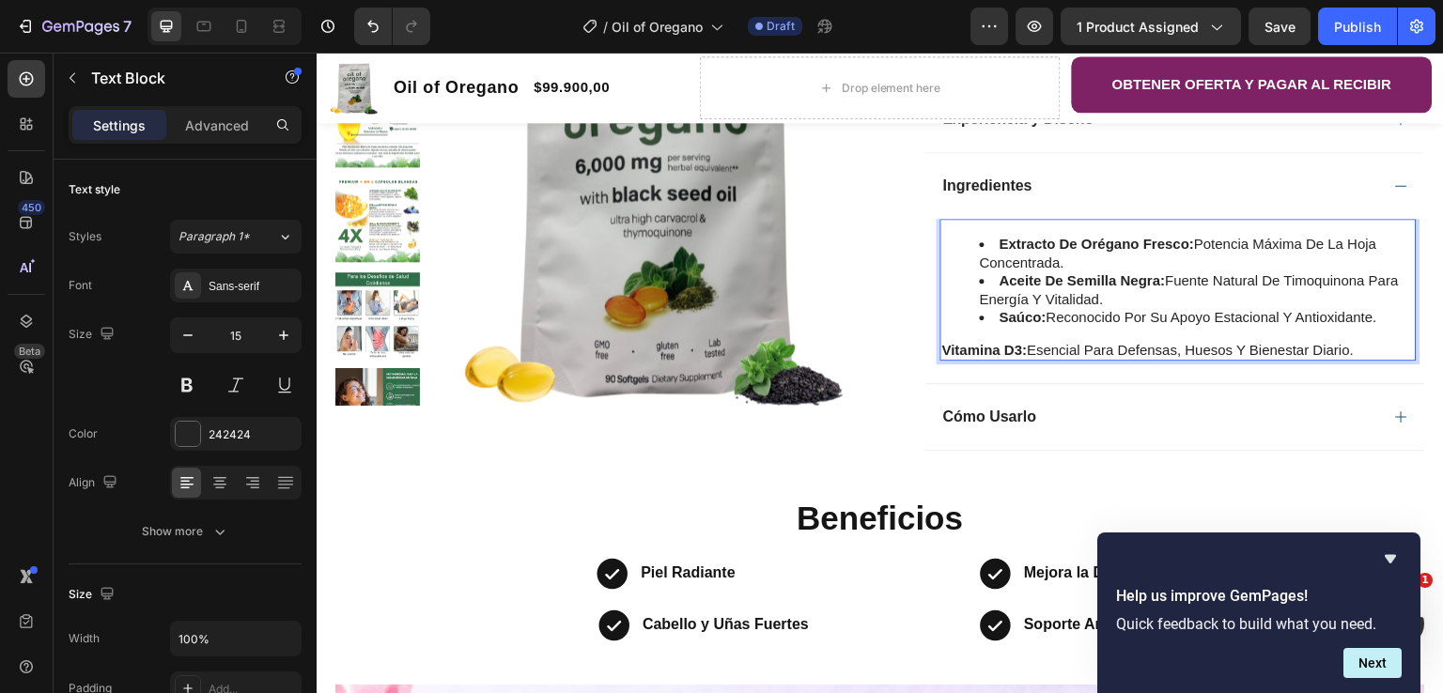
click at [981, 353] on strong "Vitamina D3:" at bounding box center [985, 350] width 86 height 16
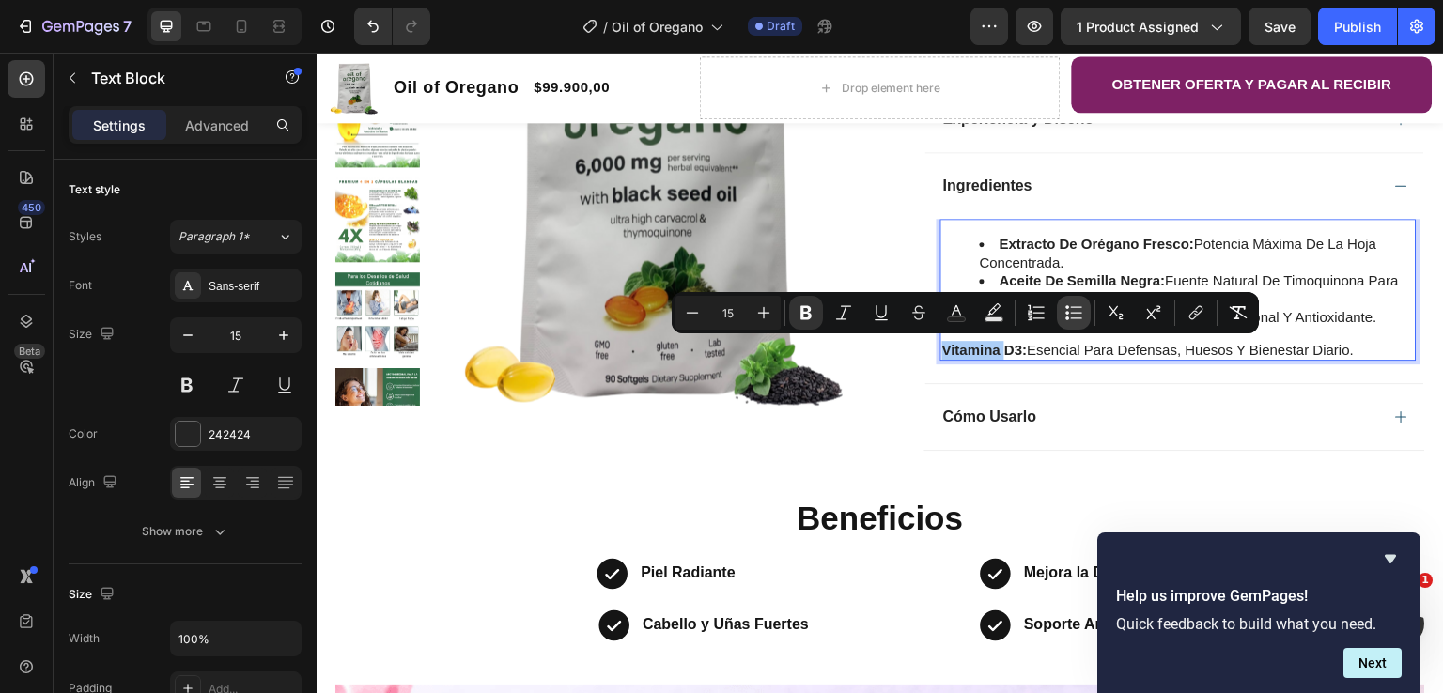
click at [1066, 314] on icon "Editor contextual toolbar" at bounding box center [1068, 313] width 4 height 4
type input "15"
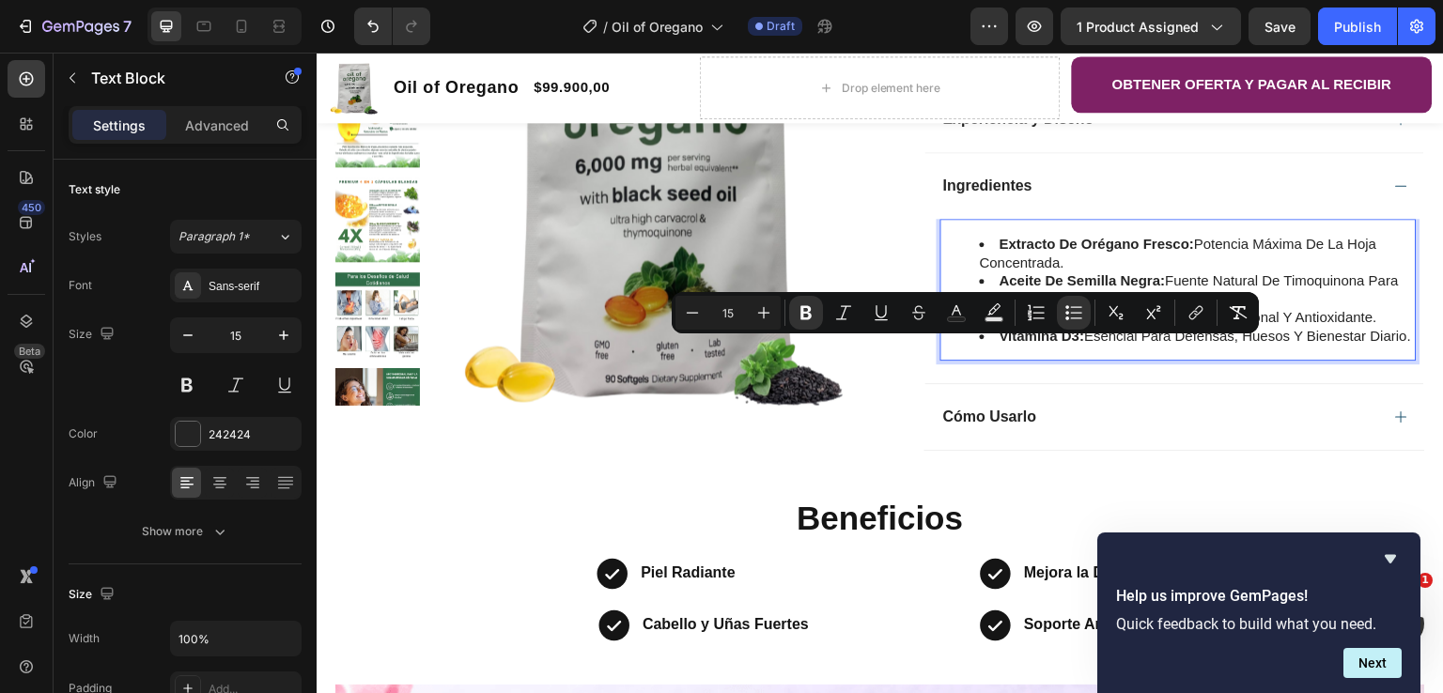
click at [1119, 383] on div "Extracto de Orégano fresco: potencia máxima de la hoja concentrada. Aceite de S…" at bounding box center [1175, 301] width 499 height 164
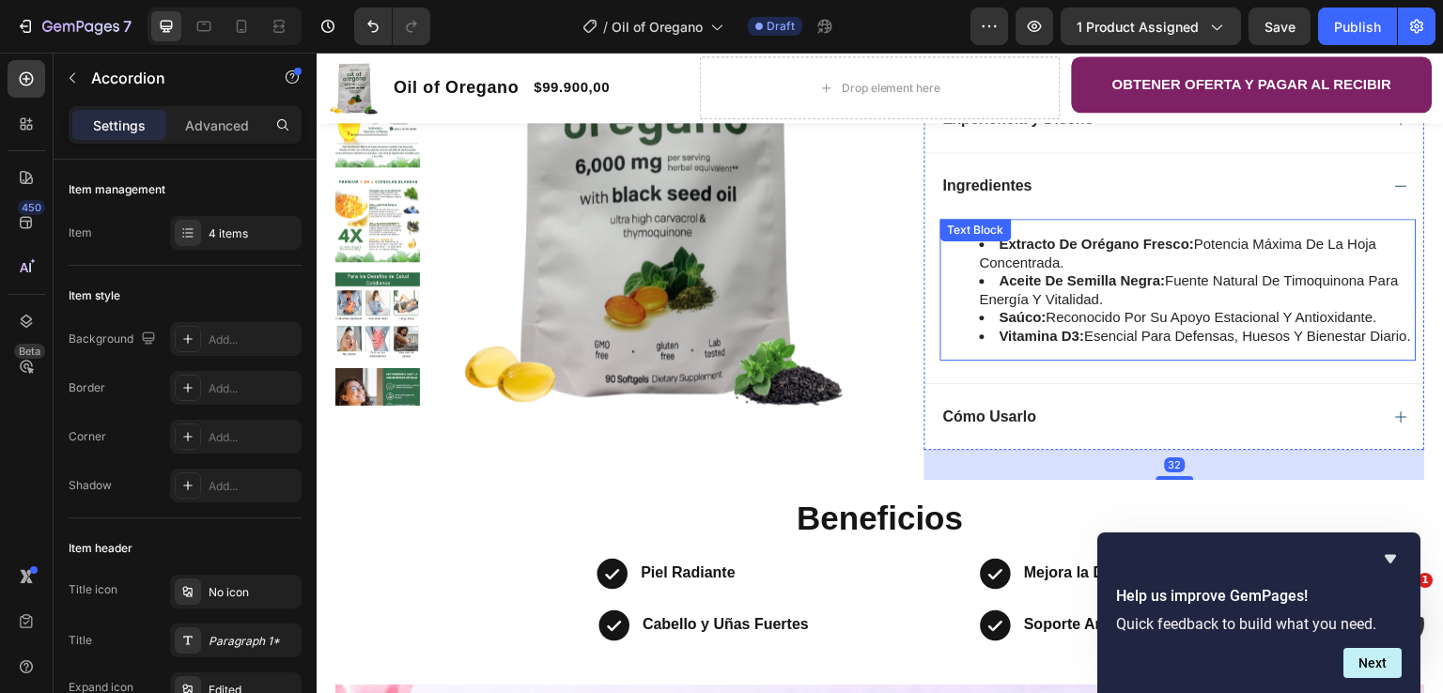
click at [1052, 331] on strong "Vitamina D3:" at bounding box center [1043, 336] width 86 height 16
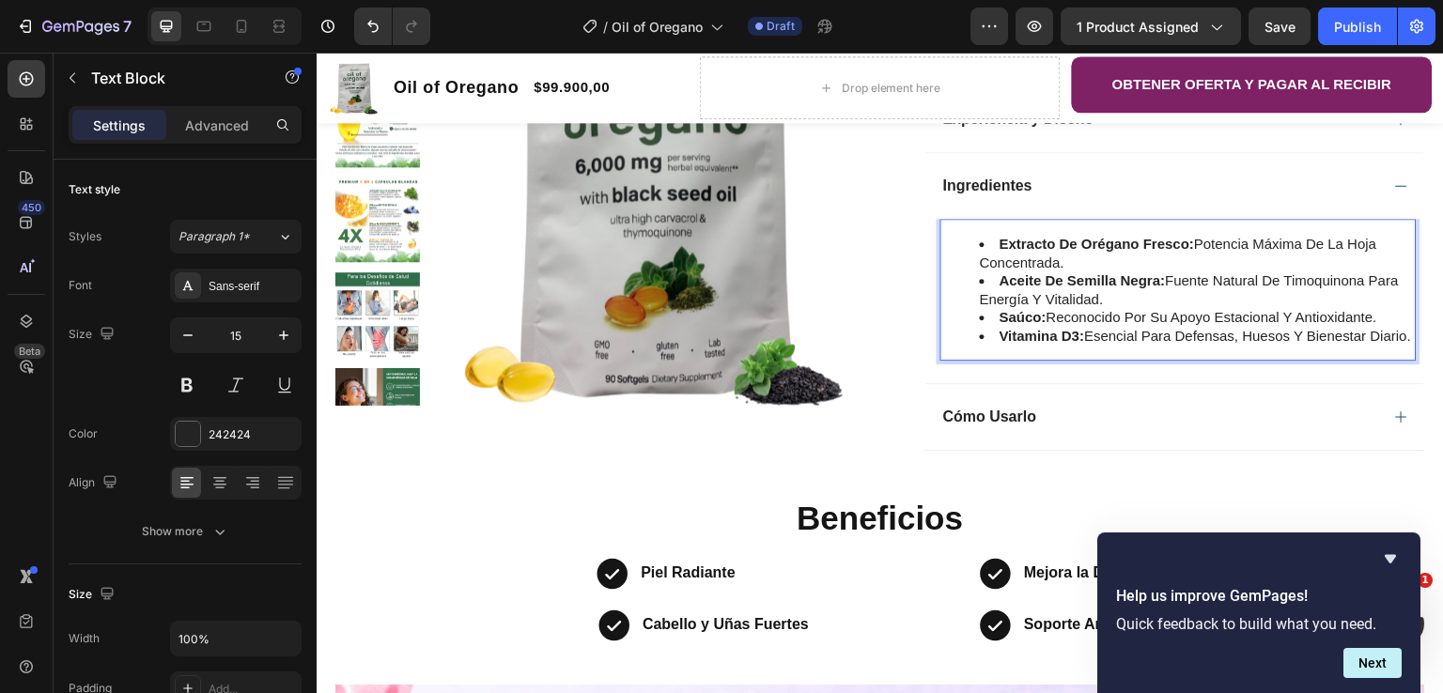
click at [1116, 333] on li "Vitamina D3: esencial para defensas, huesos y bienestar diario." at bounding box center [1197, 336] width 435 height 19
click at [1112, 336] on li "Vitamina D3: esencial para defensas, huesos y bienestar diario." at bounding box center [1197, 336] width 435 height 19
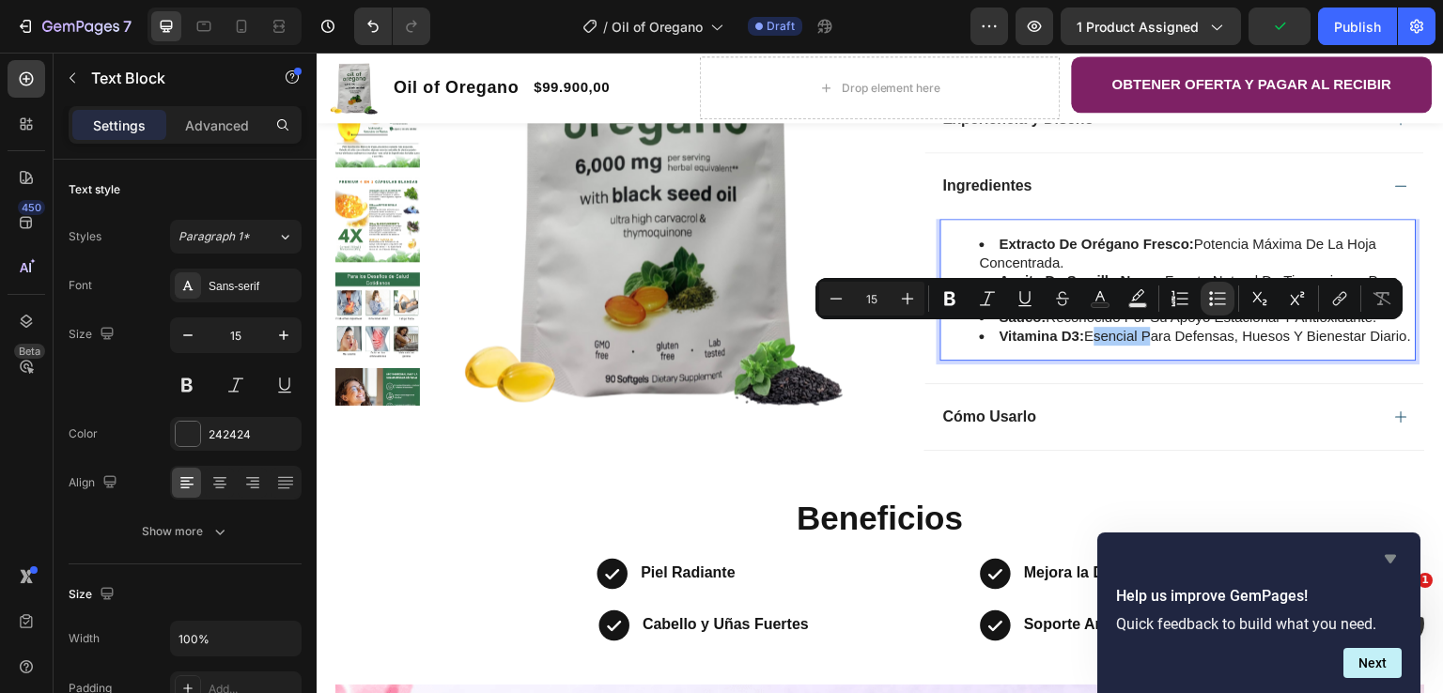
click at [1392, 556] on icon "Hide survey" at bounding box center [1390, 559] width 11 height 8
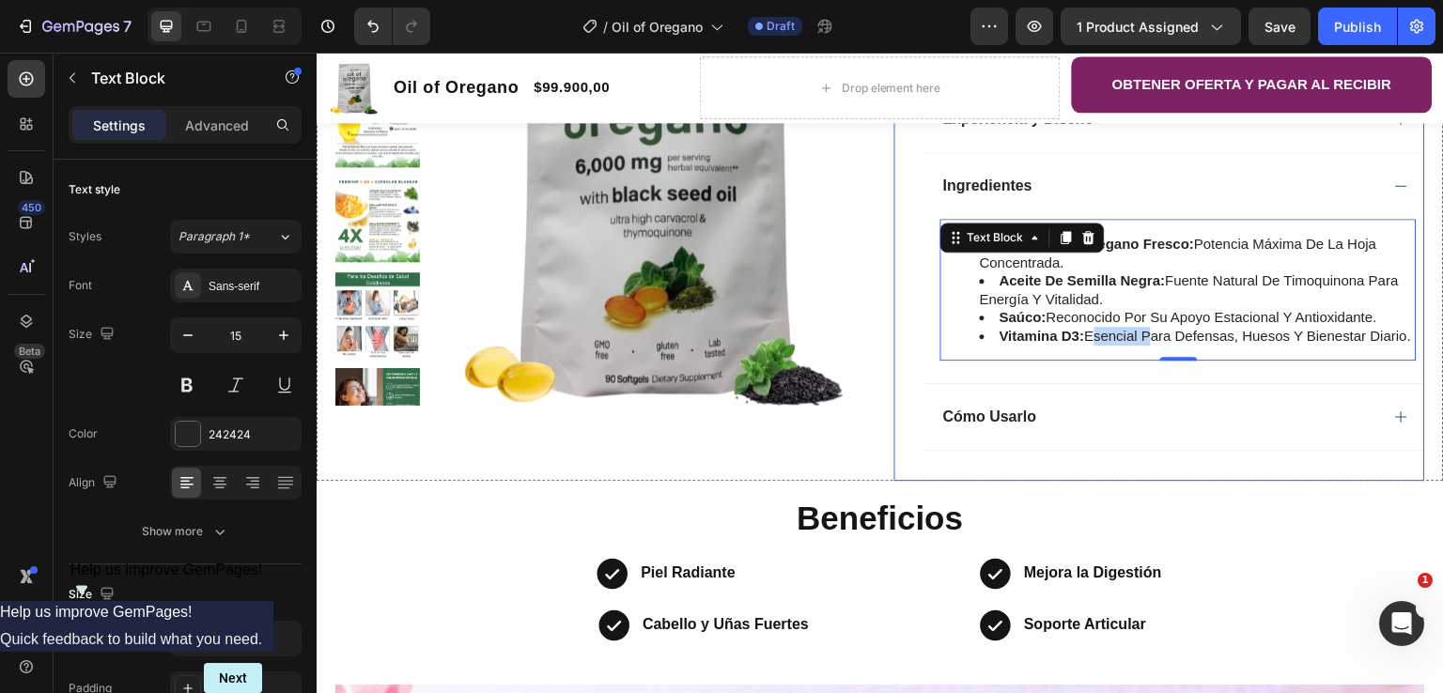
click at [895, 300] on div "Oil of Oregano Product Title Icon Icon Icon Icon Clasificado 4,7 estrellas (217…" at bounding box center [1160, 15] width 531 height 932
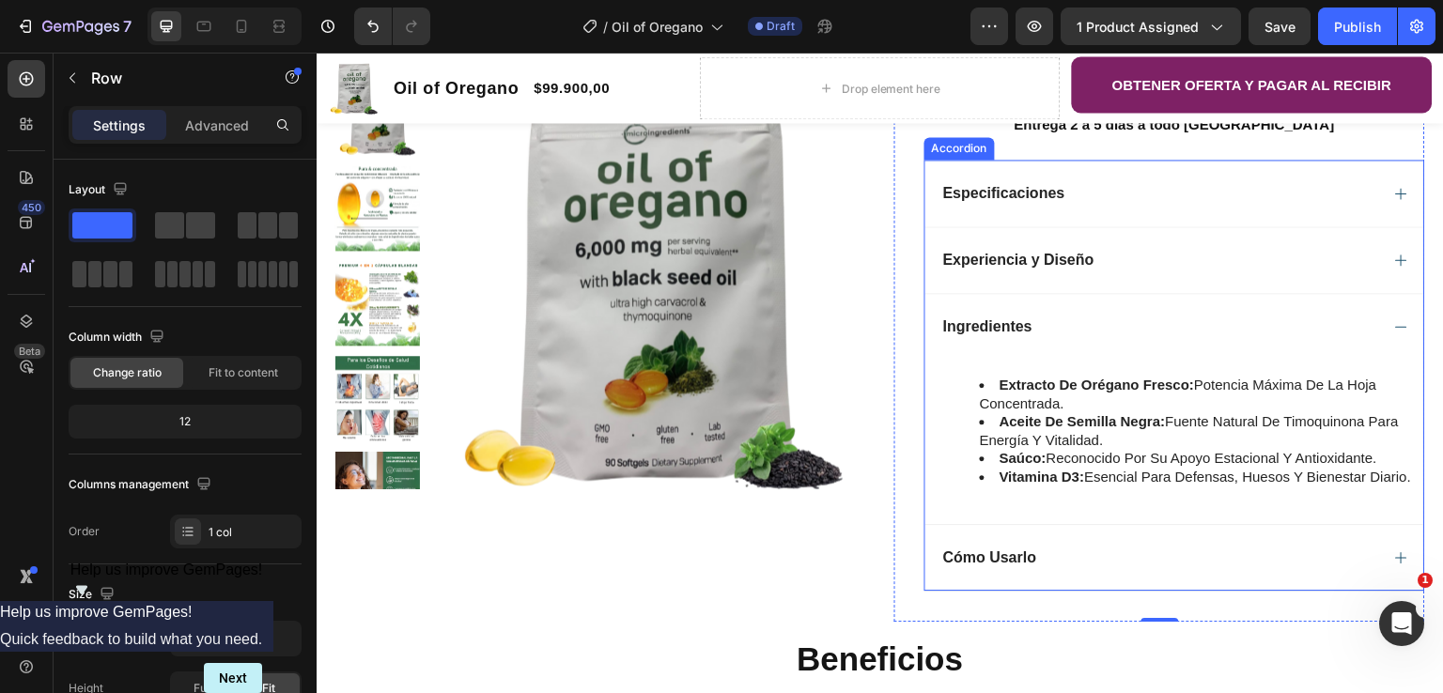
scroll to position [470, 0]
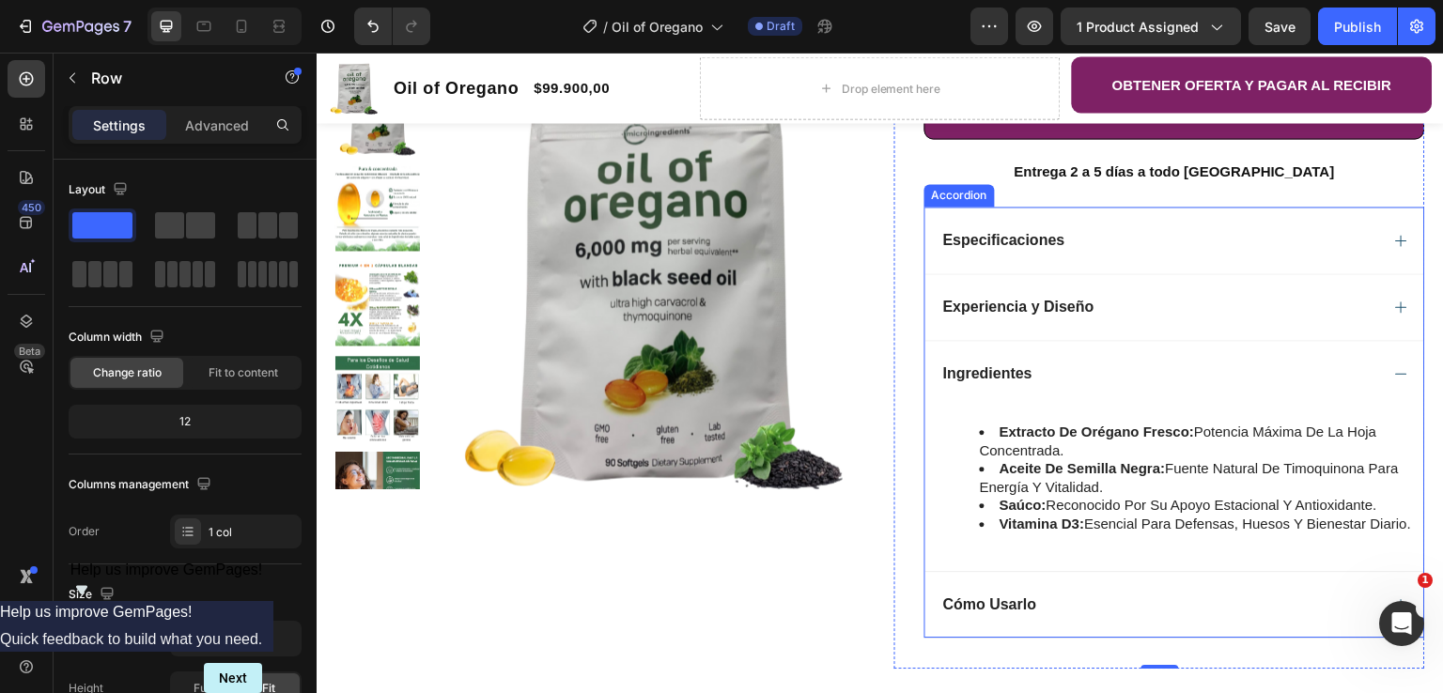
click at [1066, 253] on div "Especificaciones" at bounding box center [1175, 240] width 499 height 67
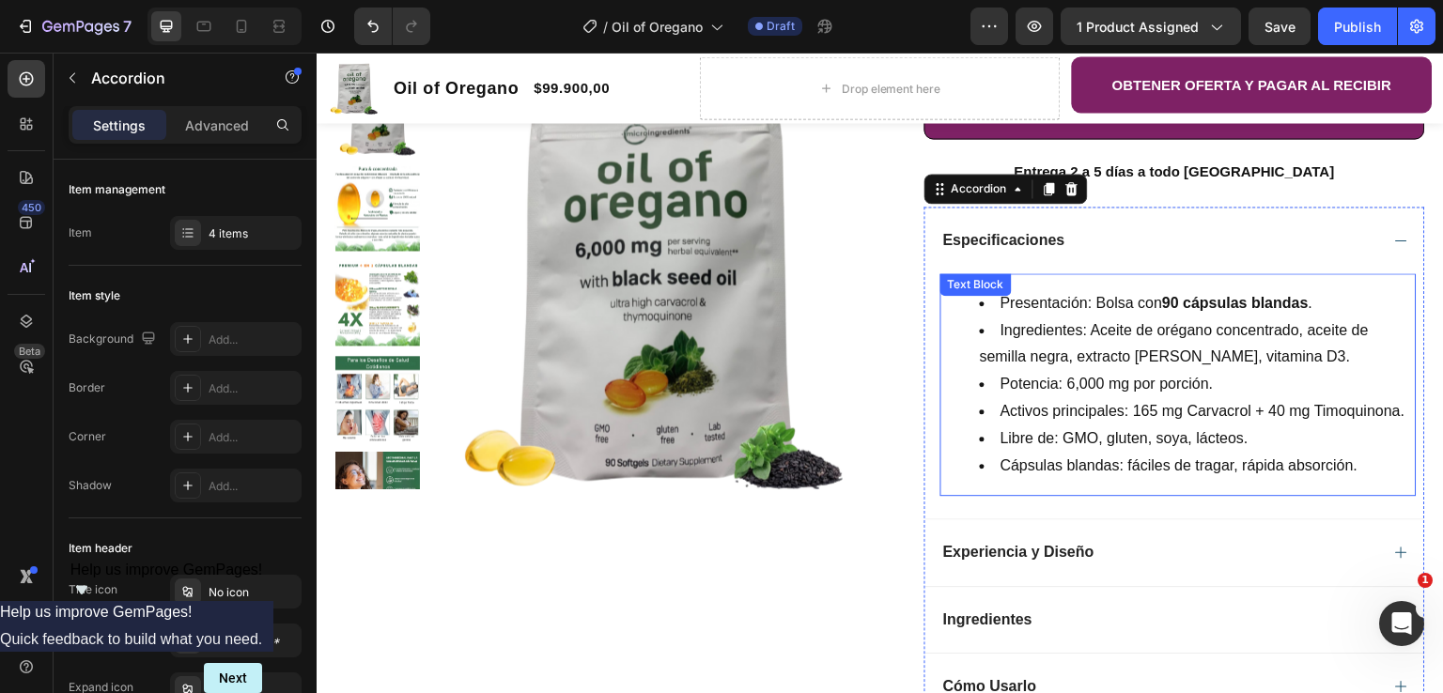
click at [1093, 327] on li "Ingredientes: Aceite de orégano concentrado, aceite de semilla negra, extracto …" at bounding box center [1197, 345] width 435 height 54
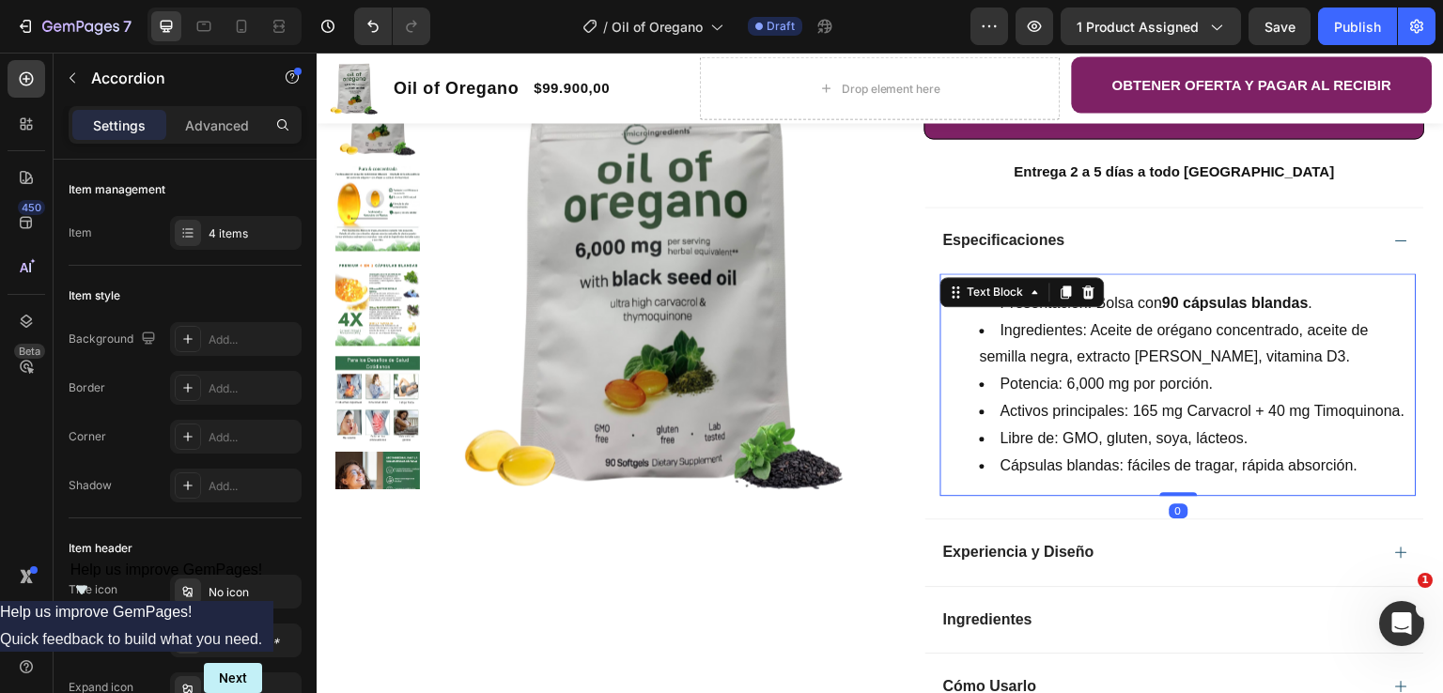
click at [1094, 327] on li "Ingredientes: Aceite de orégano concentrado, aceite de semilla negra, extracto …" at bounding box center [1197, 345] width 435 height 54
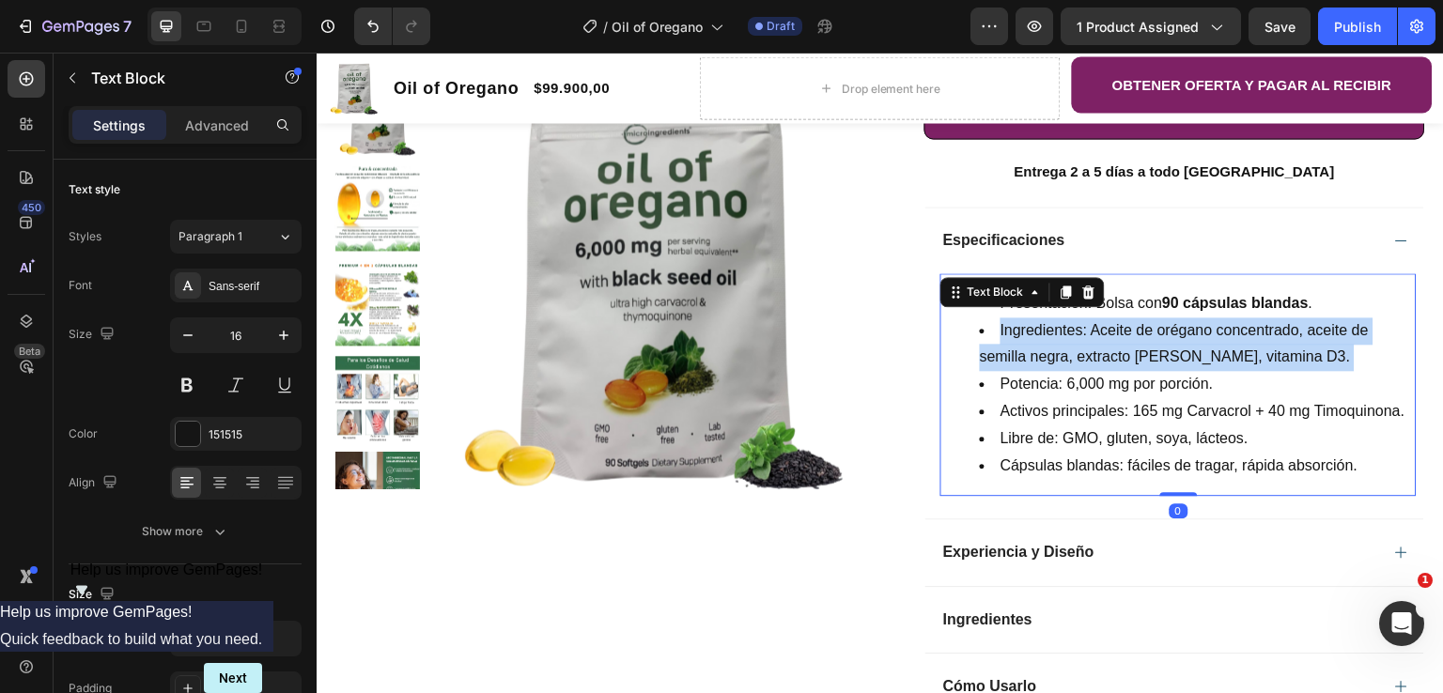
click at [1095, 327] on li "Ingredientes: Aceite de orégano concentrado, aceite de semilla negra, extracto …" at bounding box center [1197, 345] width 435 height 54
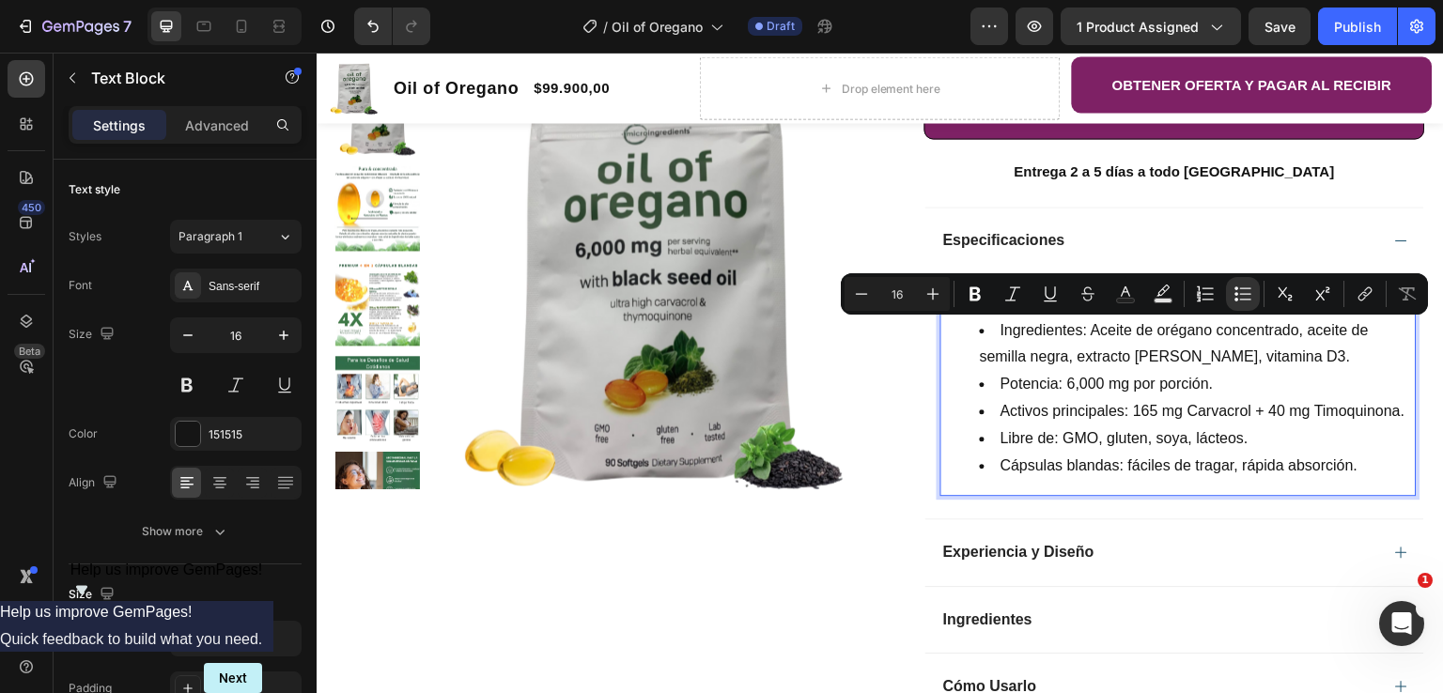
click at [1234, 460] on li "Cápsulas blandas: fáciles de tragar, rápida absorción." at bounding box center [1197, 466] width 435 height 27
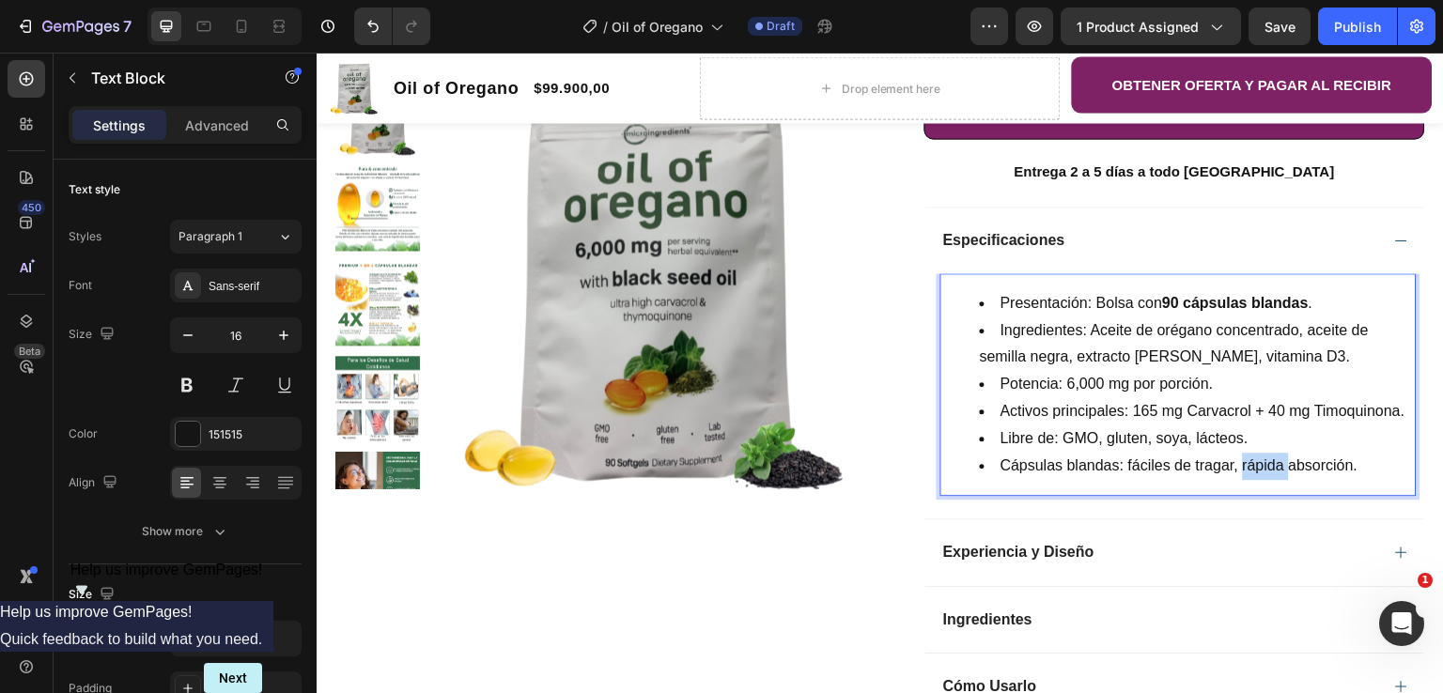
click at [1234, 460] on li "Cápsulas blandas: fáciles de tragar, rápida absorción." at bounding box center [1197, 466] width 435 height 27
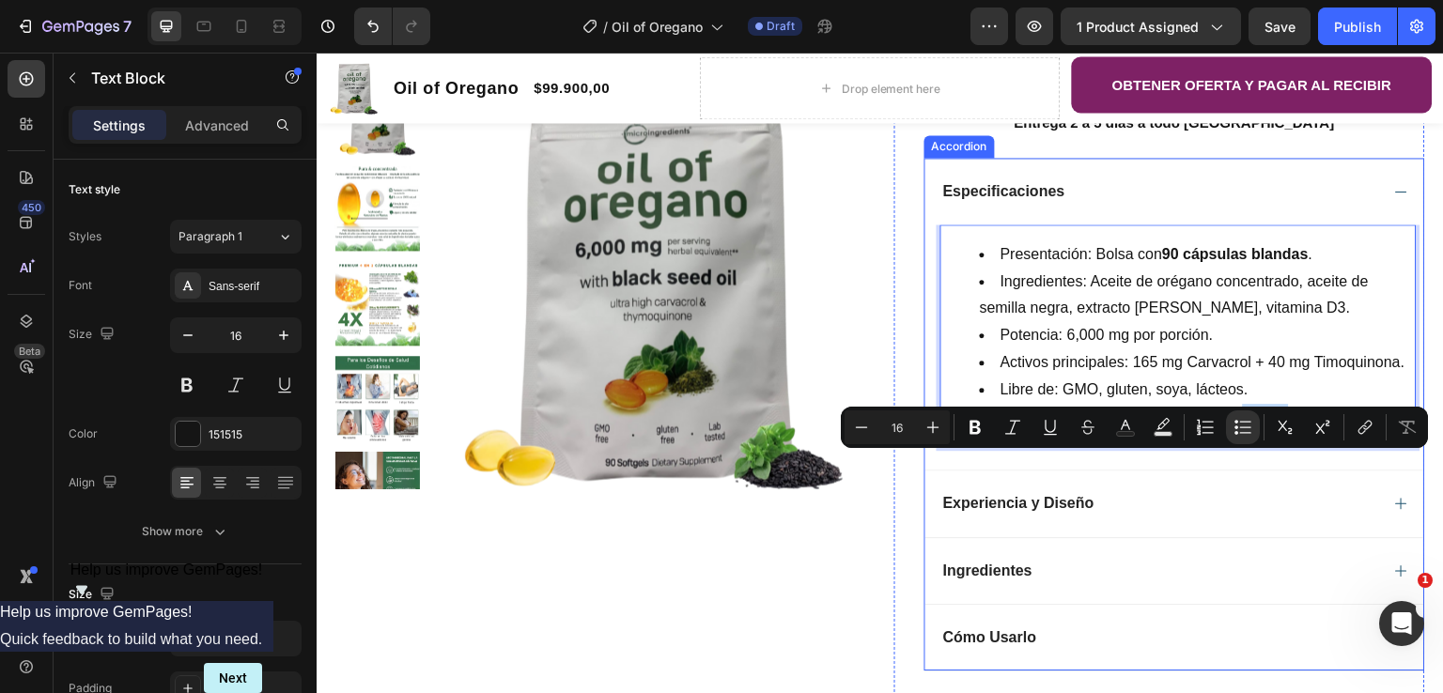
scroll to position [564, 0]
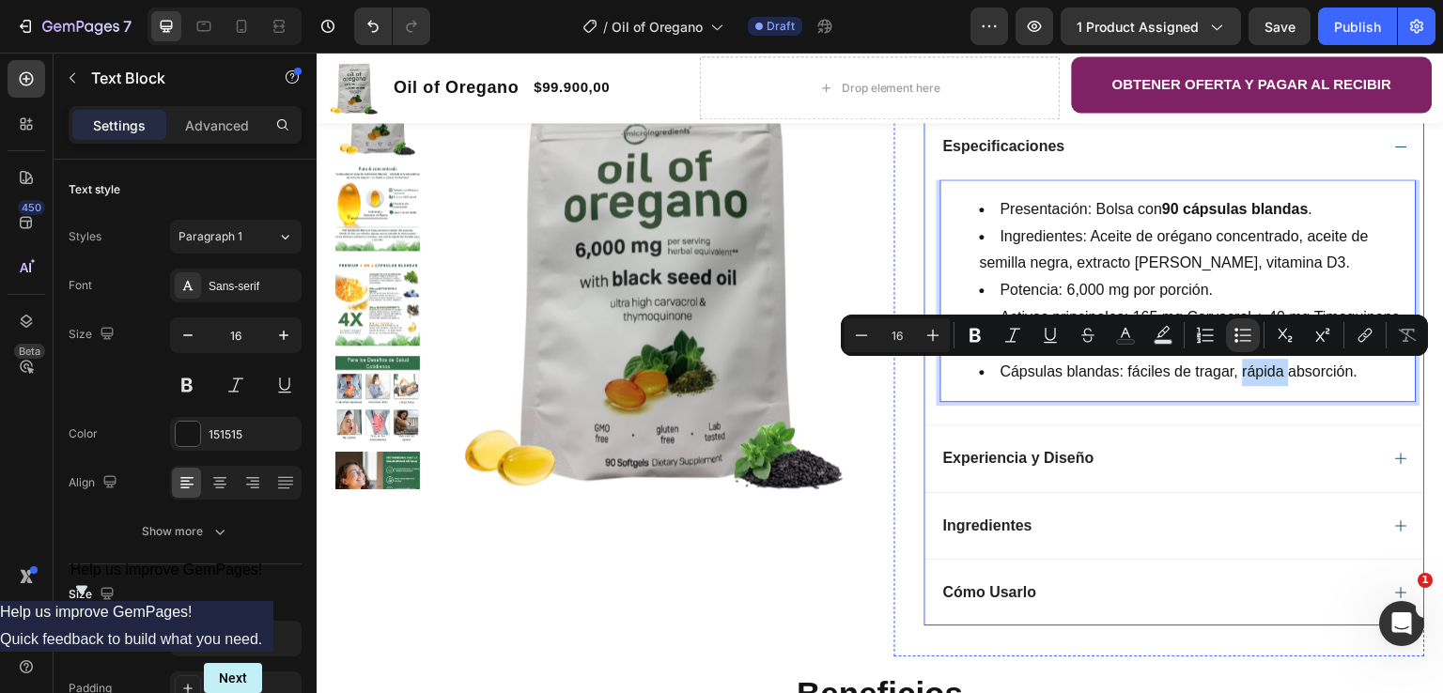
click at [1186, 470] on div "Experiencia y Diseño" at bounding box center [1160, 458] width 439 height 23
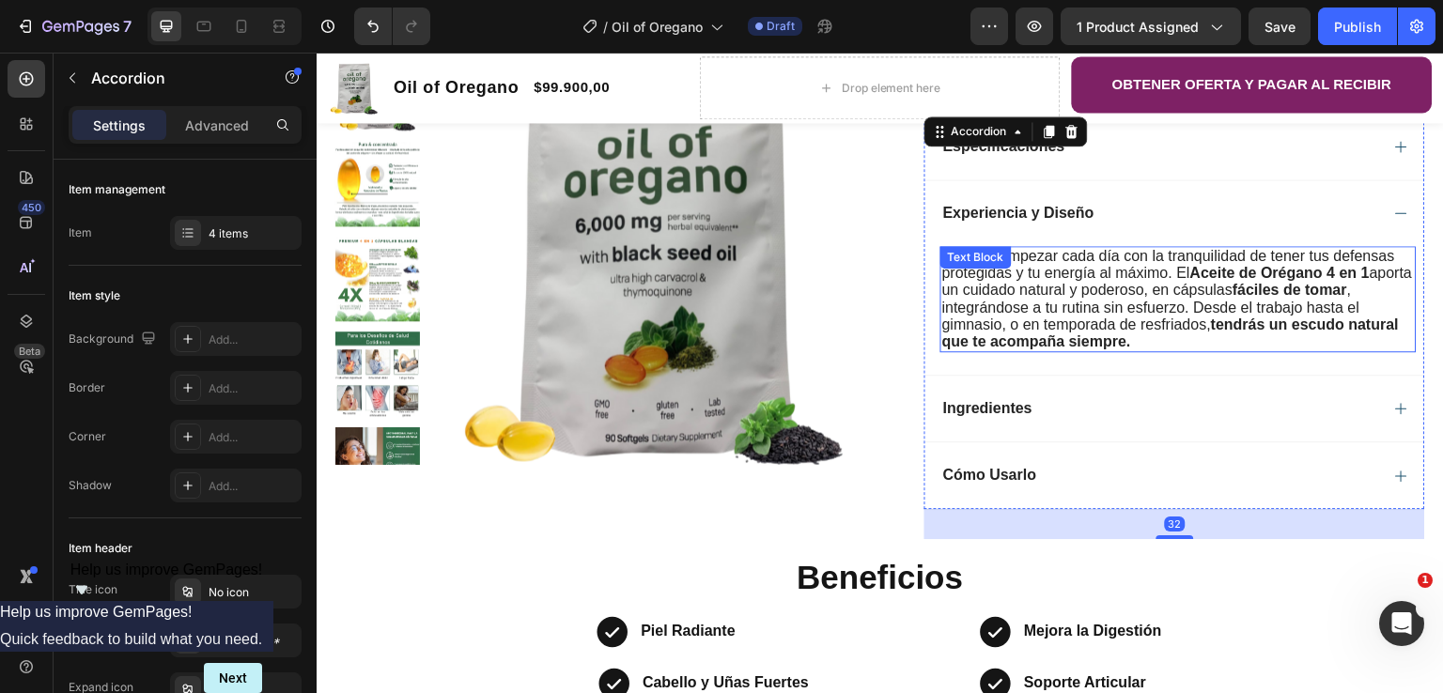
click at [1129, 327] on span "Imagina empezar cada día con la tranquilidad de tener tus defensas protegidas y…" at bounding box center [1177, 298] width 471 height 101
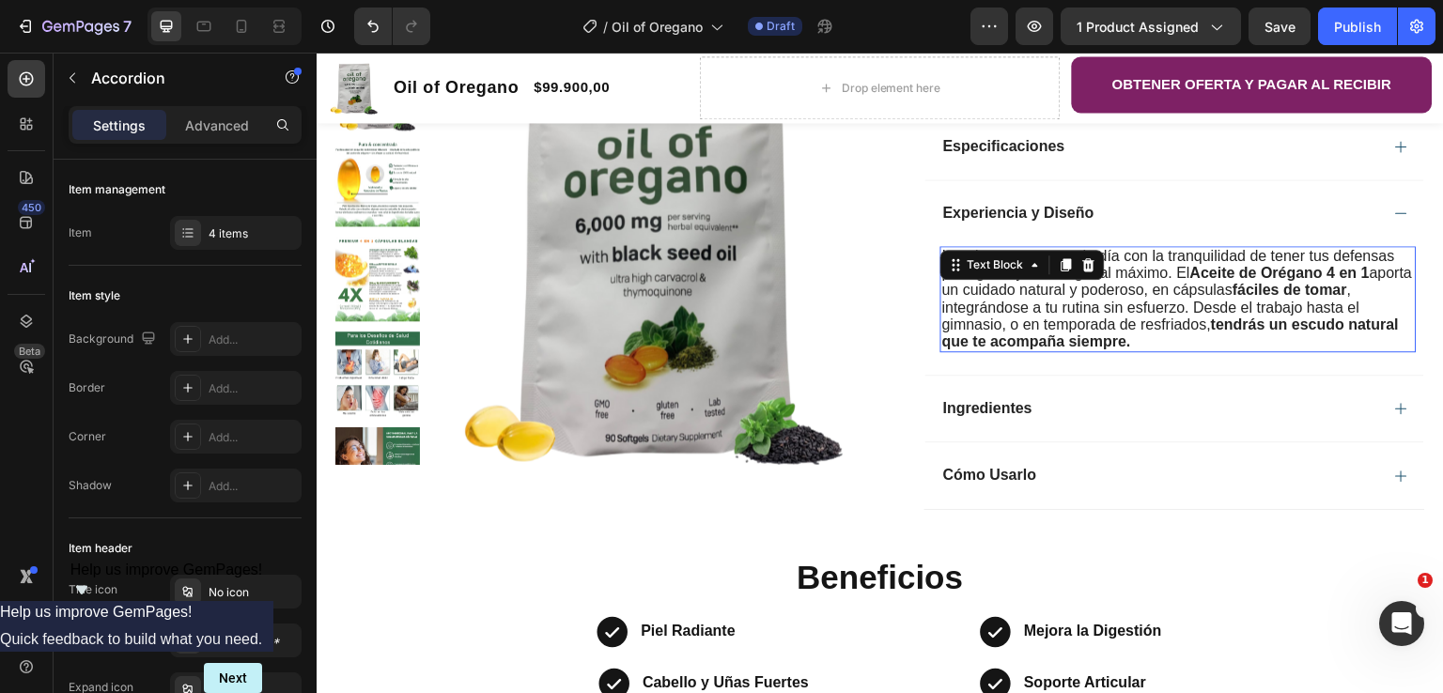
click at [1129, 327] on span "Imagina empezar cada día con la tranquilidad de tener tus defensas protegidas y…" at bounding box center [1177, 298] width 471 height 101
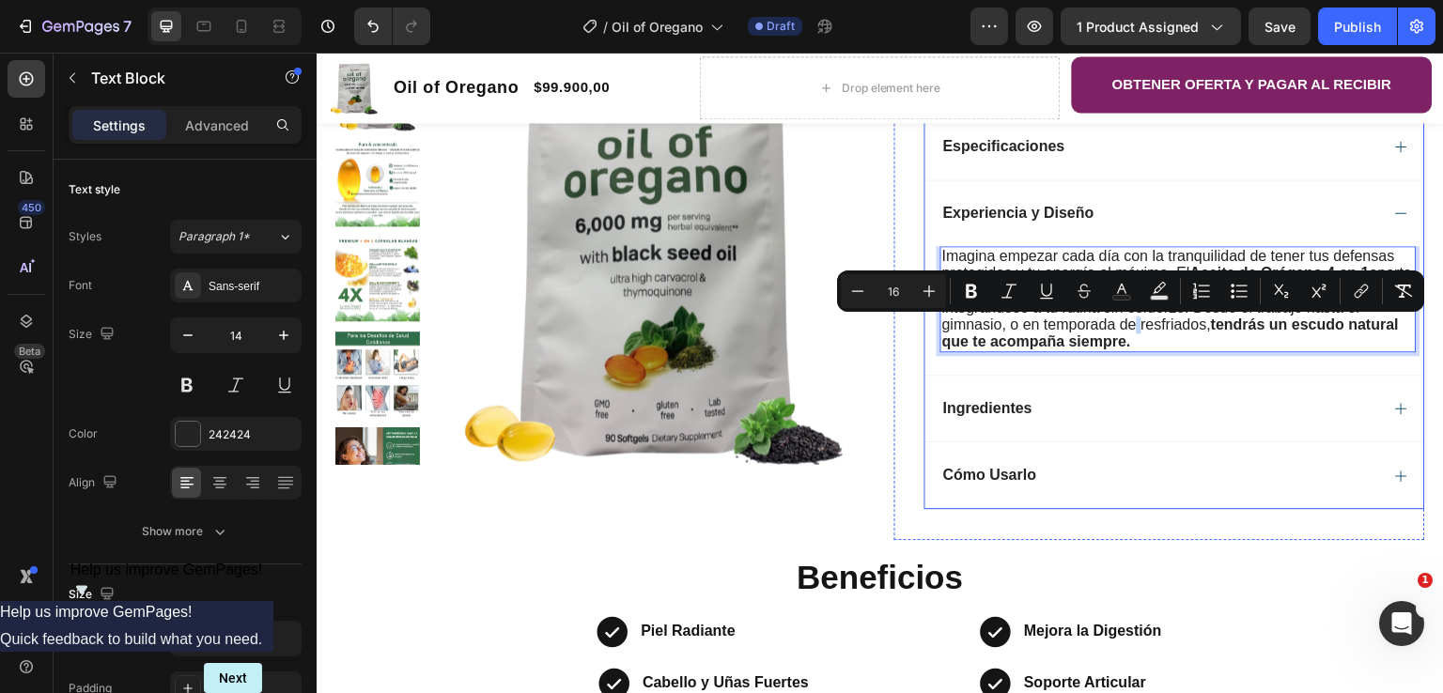
click at [1055, 406] on div "Ingredientes" at bounding box center [1160, 408] width 439 height 23
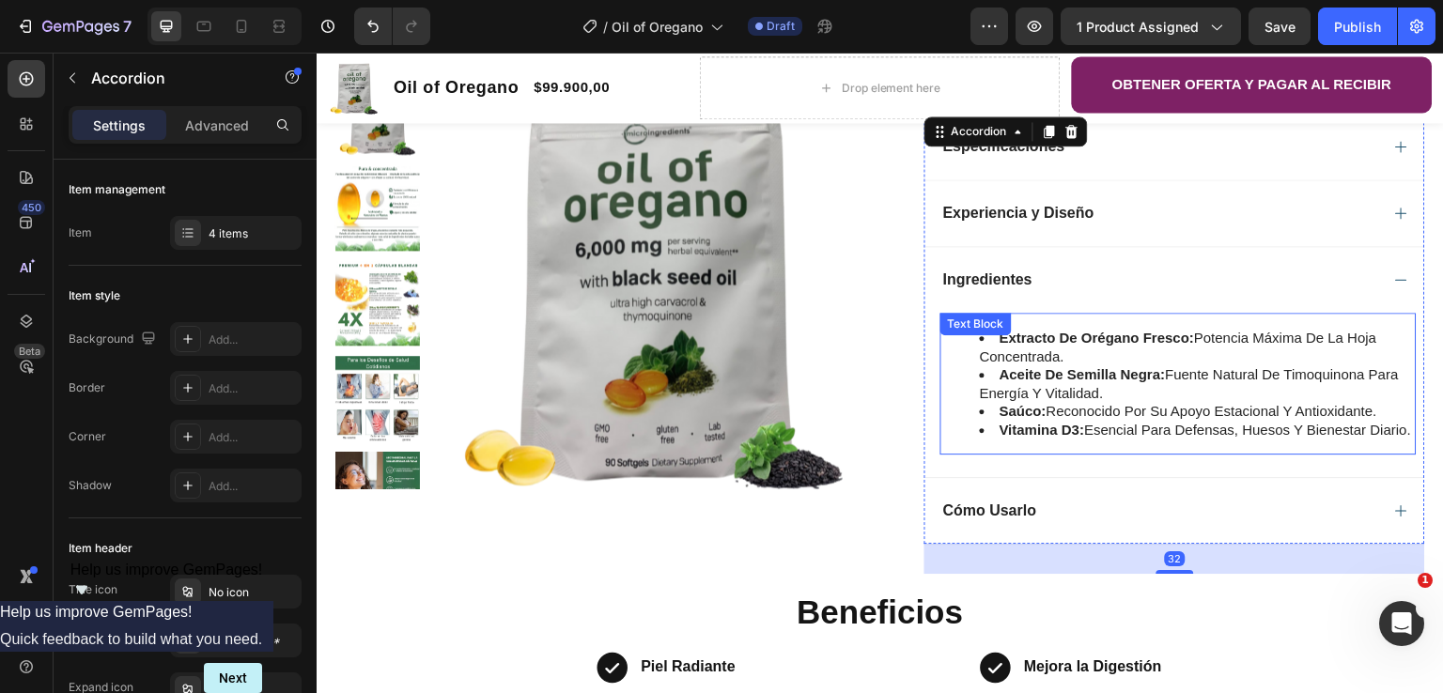
click at [1041, 395] on li "aceite de semilla negra: fuente natural de timoquinona para energía y vitalidad." at bounding box center [1197, 384] width 435 height 37
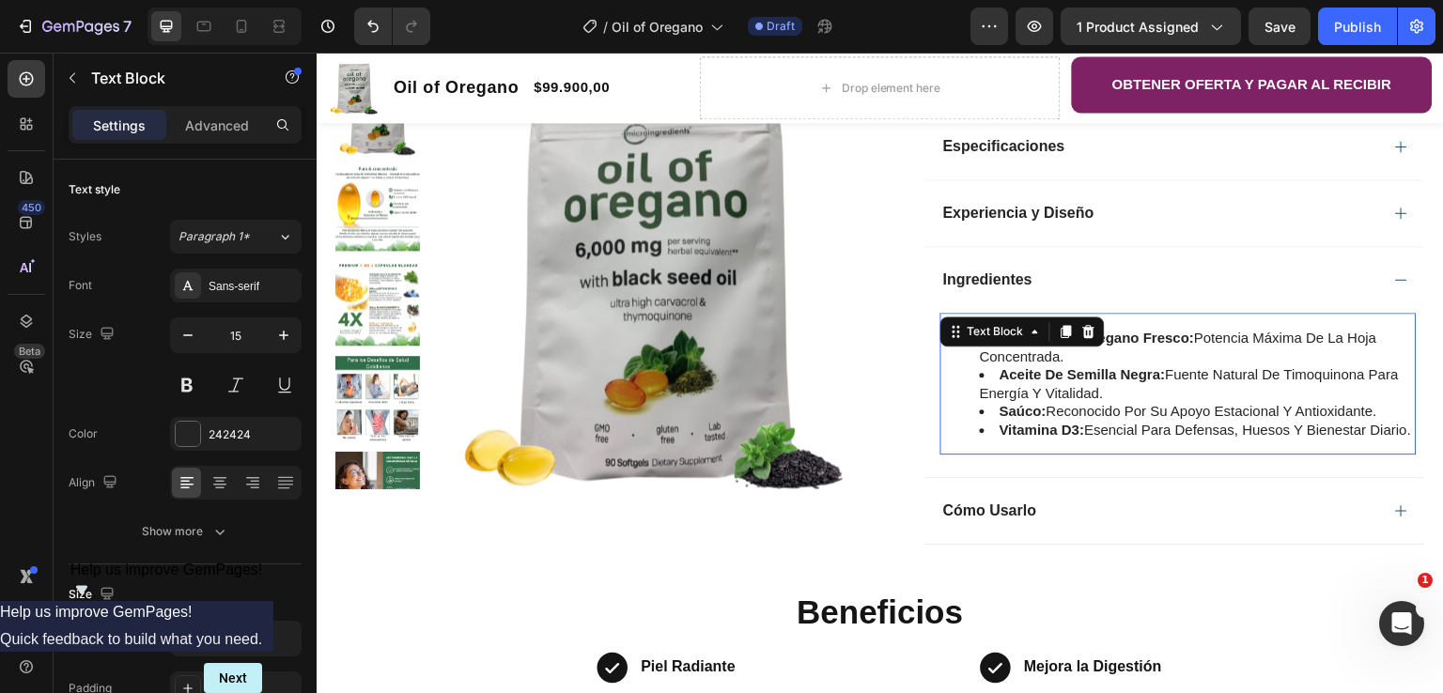
click at [1041, 395] on li "aceite de semilla negra: fuente natural de timoquinona para energía y vitalidad." at bounding box center [1197, 384] width 435 height 37
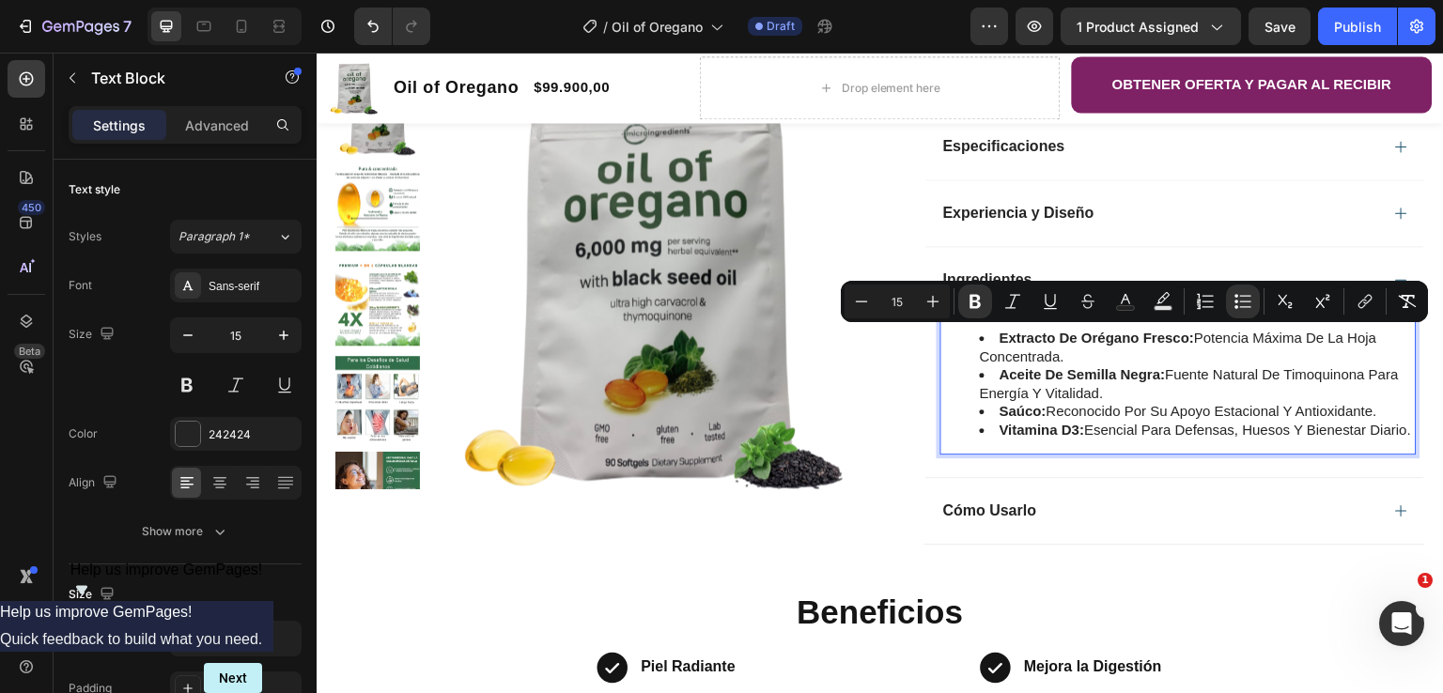
drag, startPoint x: 1060, startPoint y: 448, endPoint x: 961, endPoint y: 346, distance: 142.2
click at [961, 346] on ul "extracto de orégano fresco: potencia máxima de la hoja concentrada. aceite de s…" at bounding box center [1178, 384] width 473 height 110
click at [934, 307] on icon "Editor contextual toolbar" at bounding box center [933, 301] width 19 height 19
type input "16"
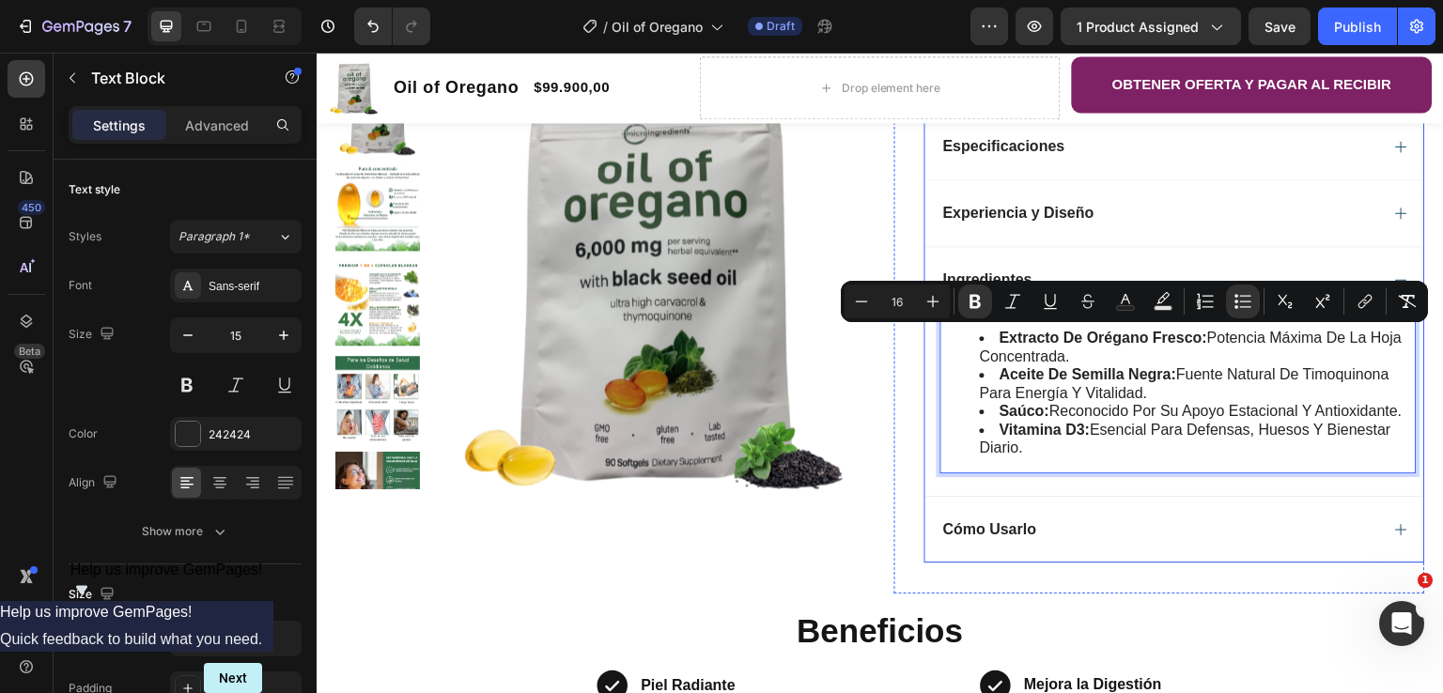
click at [1017, 532] on span "Cómo Usarlo" at bounding box center [990, 529] width 94 height 16
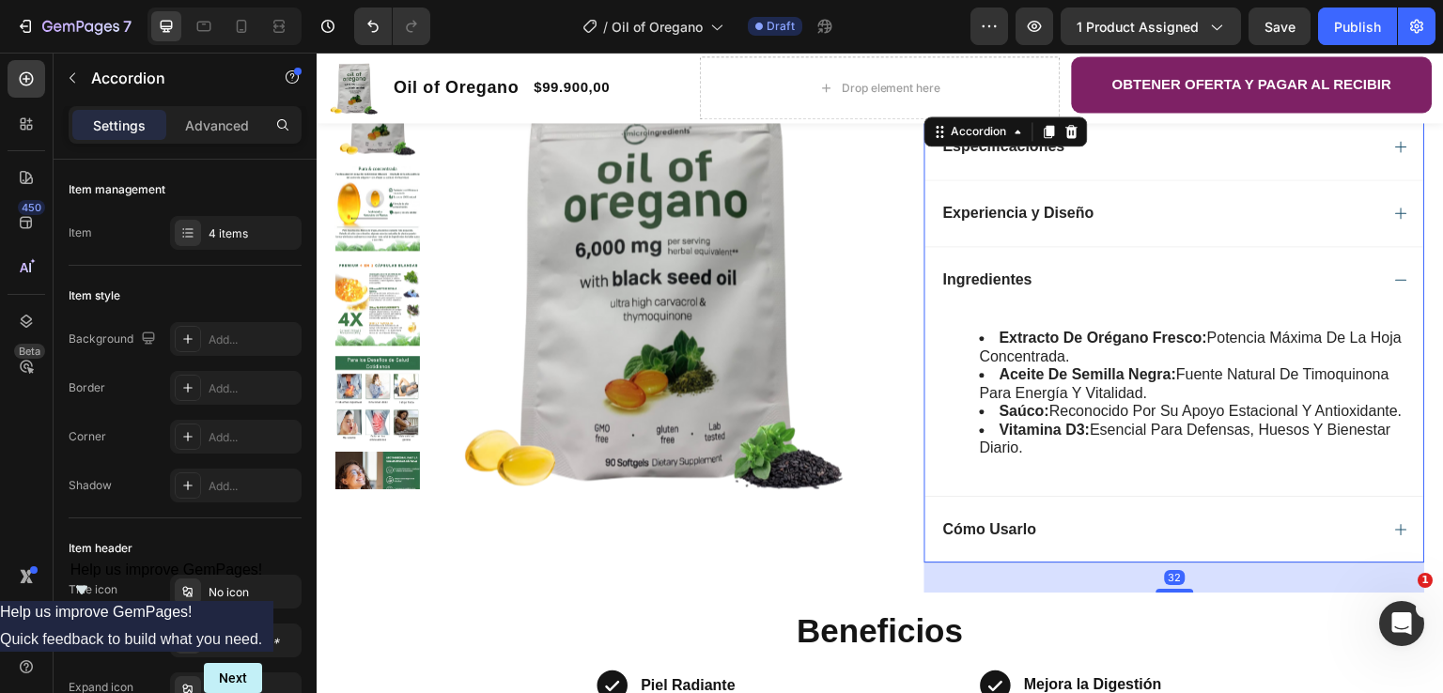
click at [1397, 533] on div "Cómo Usarlo" at bounding box center [1175, 529] width 499 height 67
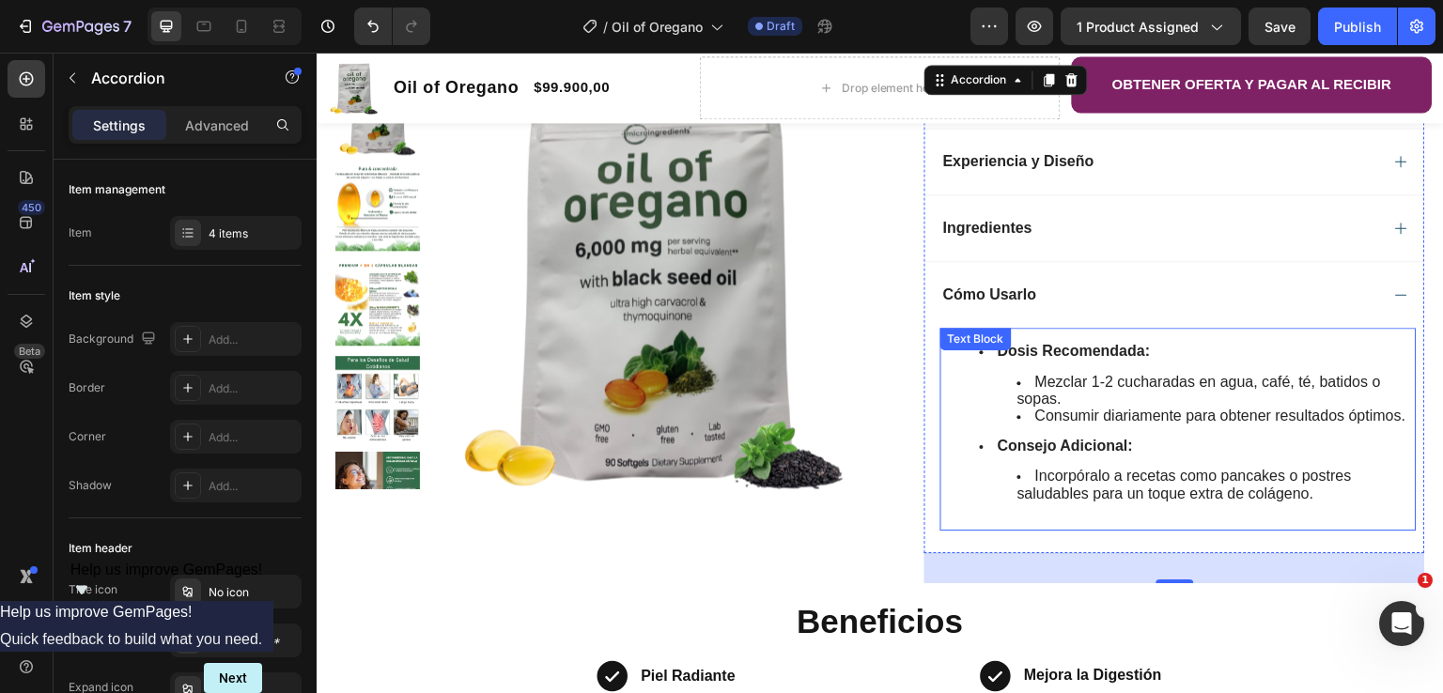
scroll to position [658, 0]
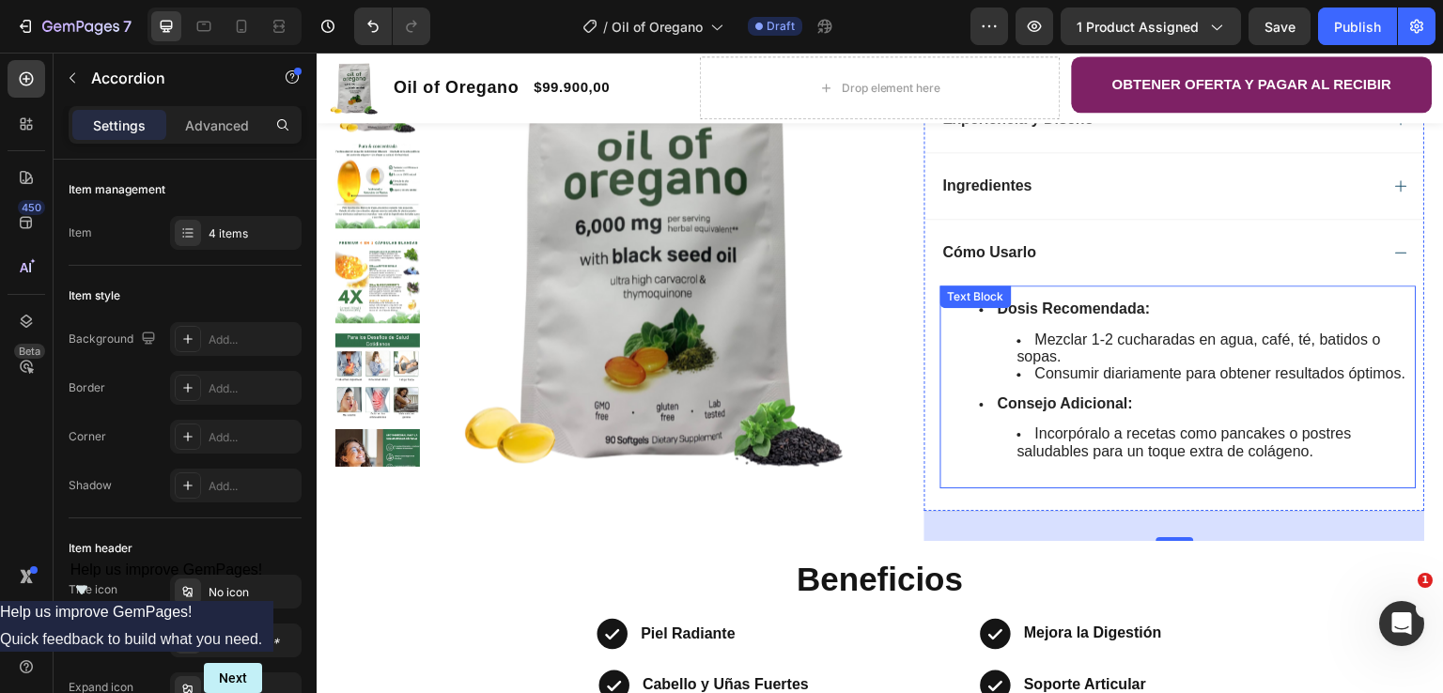
click at [1300, 459] on span "Incorpóralo a recetas como pancakes o postres saludables para un toque extra de…" at bounding box center [1185, 442] width 334 height 33
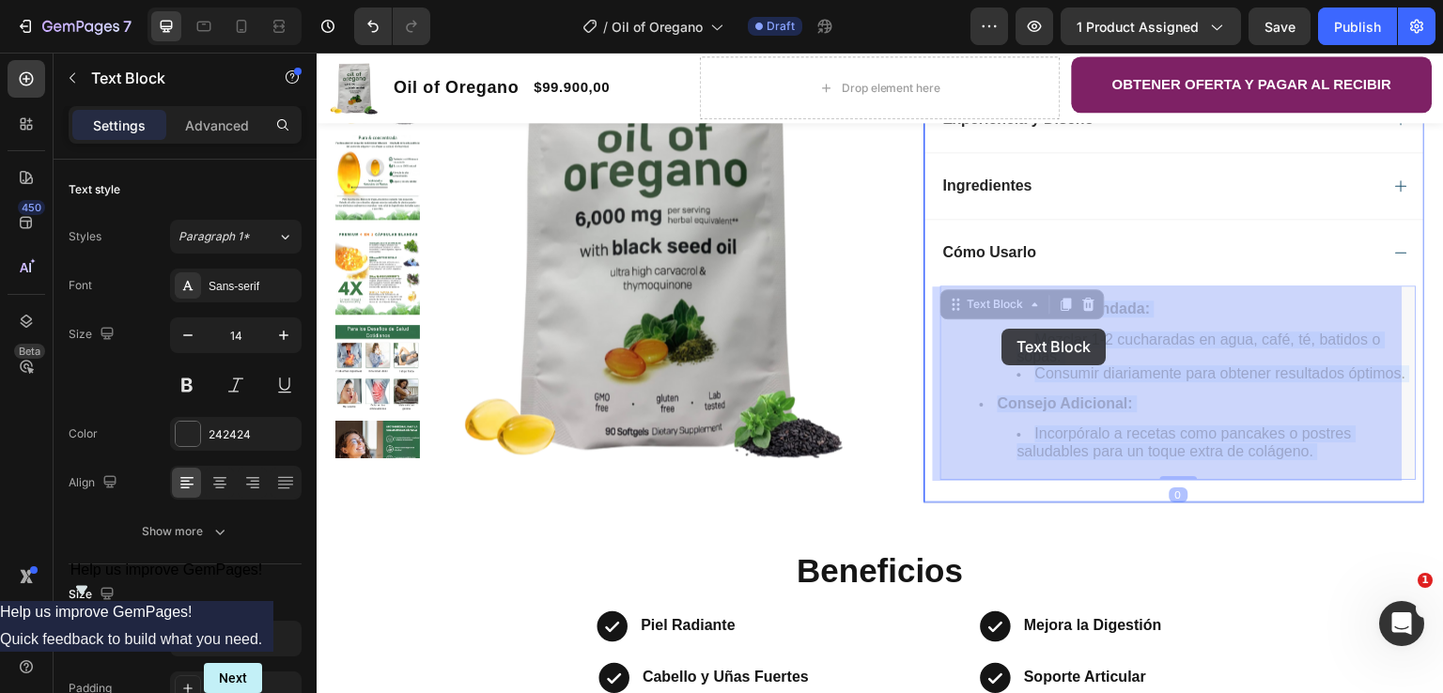
drag, startPoint x: 1315, startPoint y: 460, endPoint x: 1003, endPoint y: 329, distance: 339.4
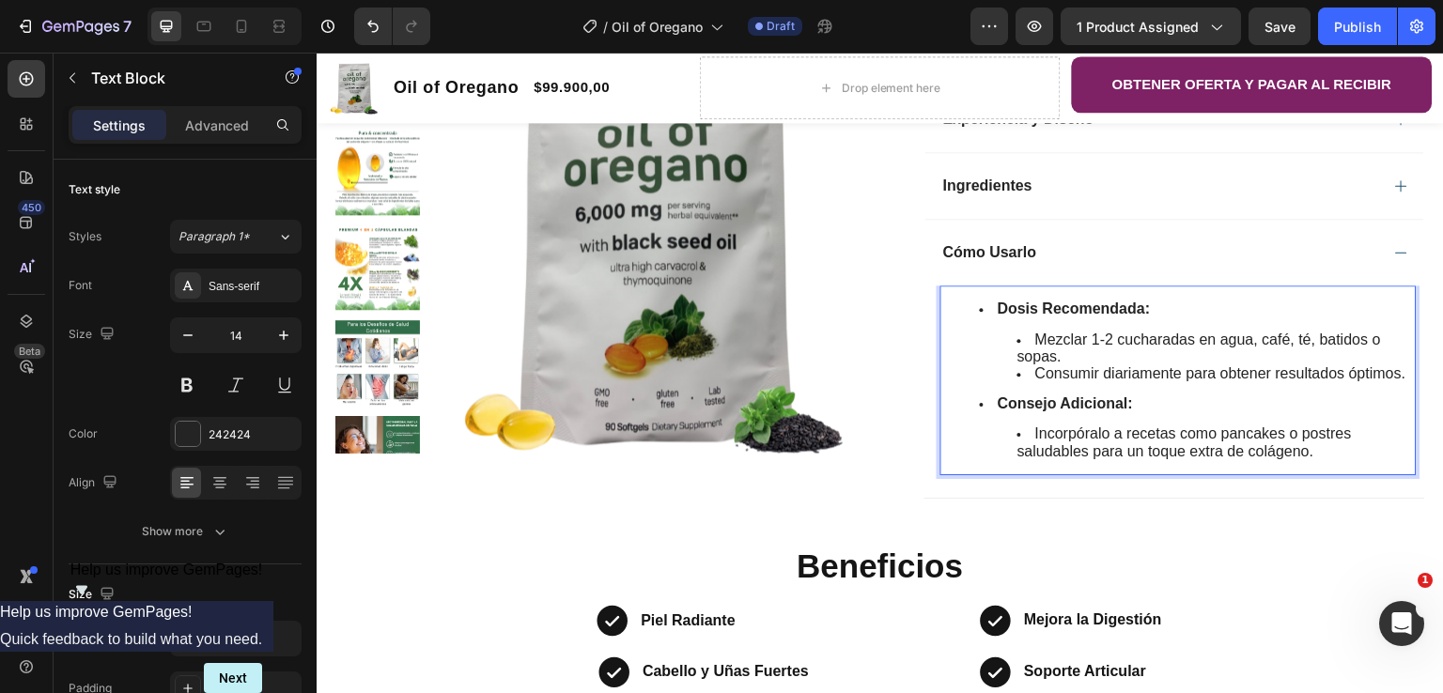
click at [1305, 457] on span "Incorpóralo a recetas como pancakes o postres saludables para un toque extra de…" at bounding box center [1185, 442] width 334 height 33
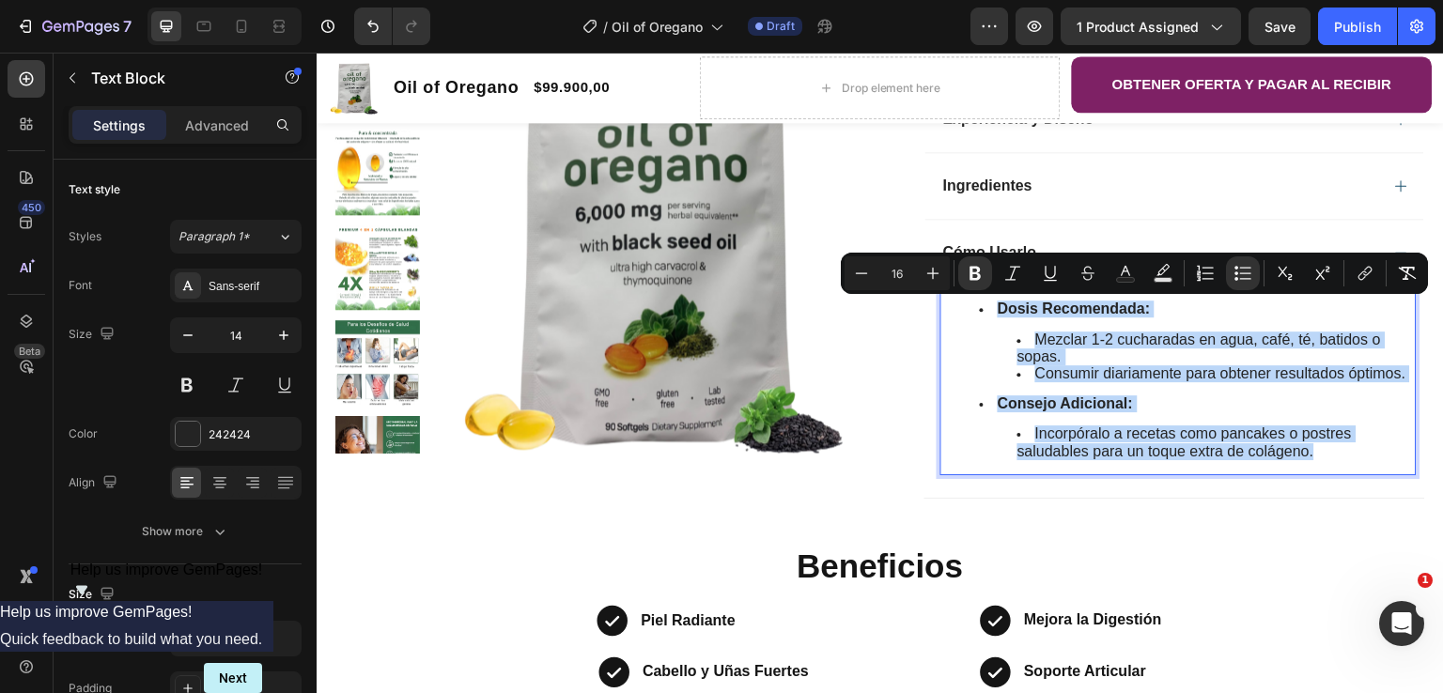
drag, startPoint x: 1299, startPoint y: 458, endPoint x: 977, endPoint y: 312, distance: 352.8
click at [977, 312] on ul "Dosis Recomendada: Mezclar 1-2 cucharadas en agua, café, té, batidos o sopas. C…" at bounding box center [1178, 380] width 473 height 159
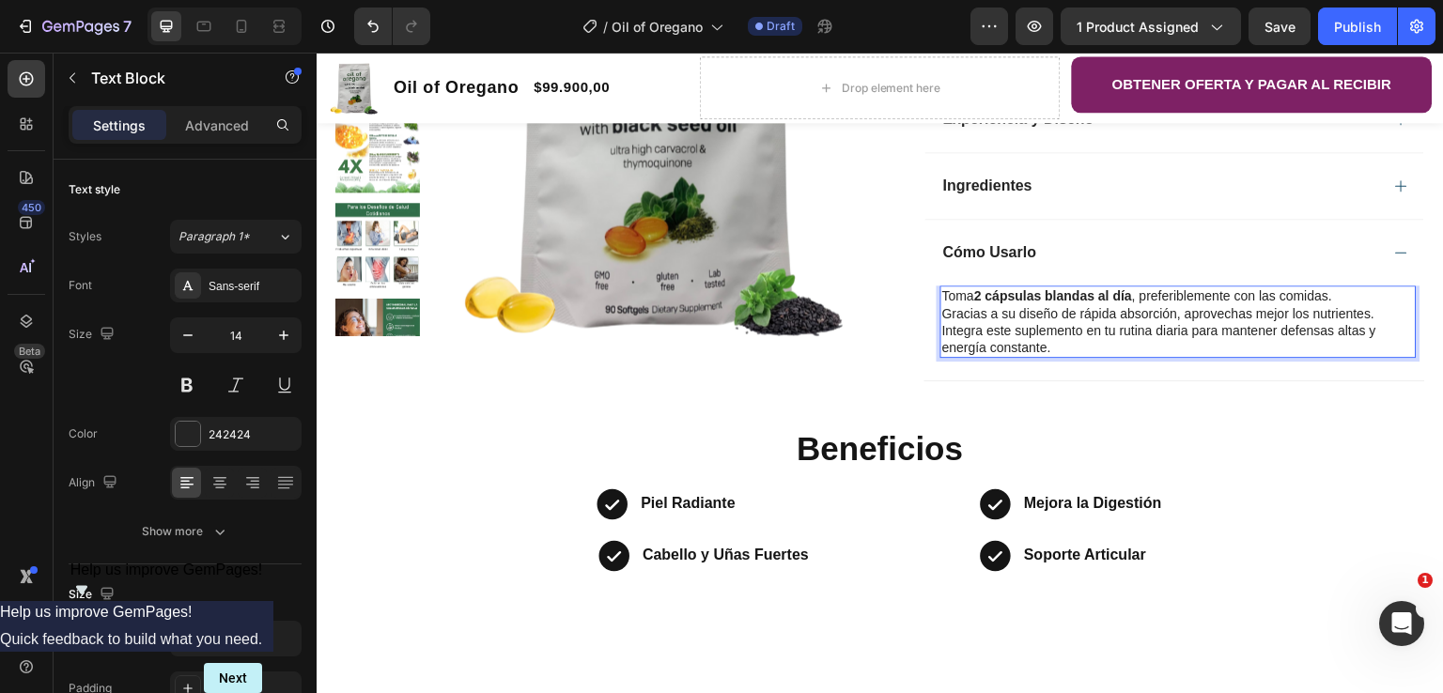
click at [954, 296] on p "Toma 2 cápsulas blandas al día , preferiblemente con las comidas." at bounding box center [1178, 296] width 473 height 17
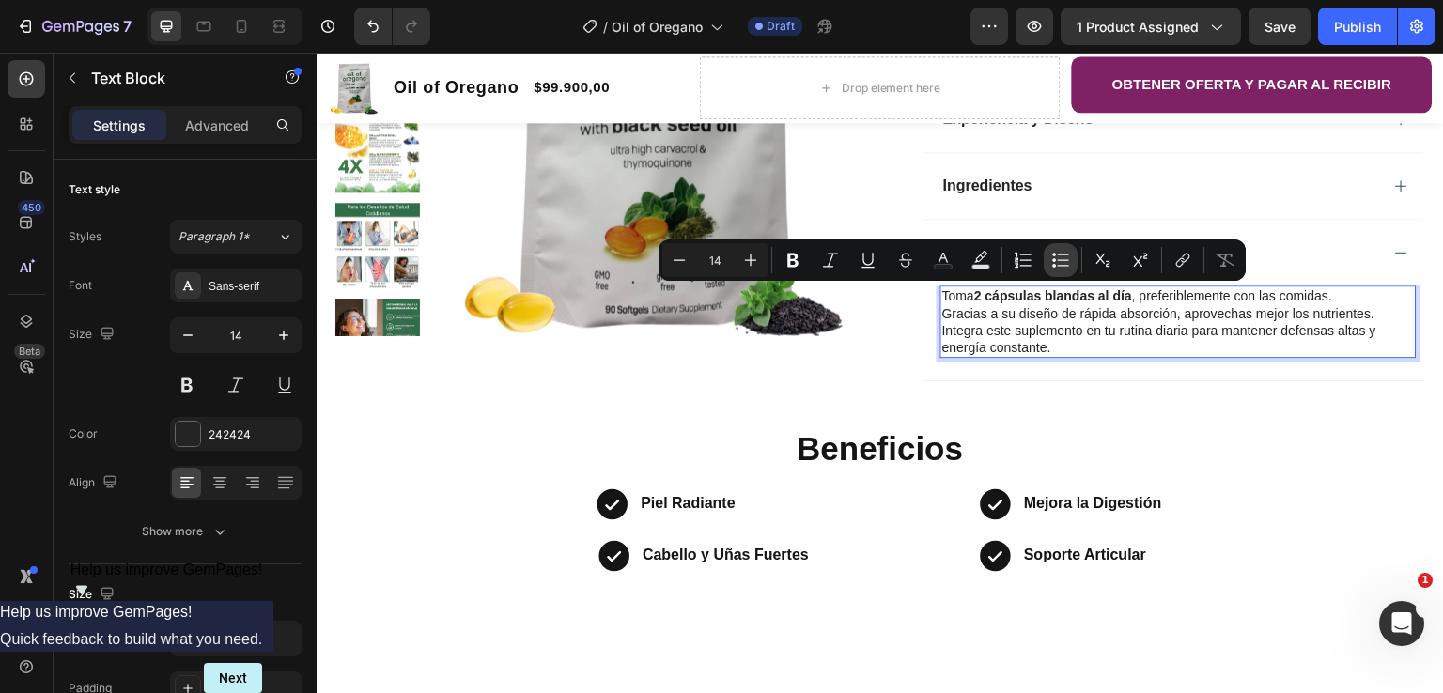
click at [1064, 260] on icon "Editor contextual toolbar" at bounding box center [1063, 259] width 11 height 1
type input "14"
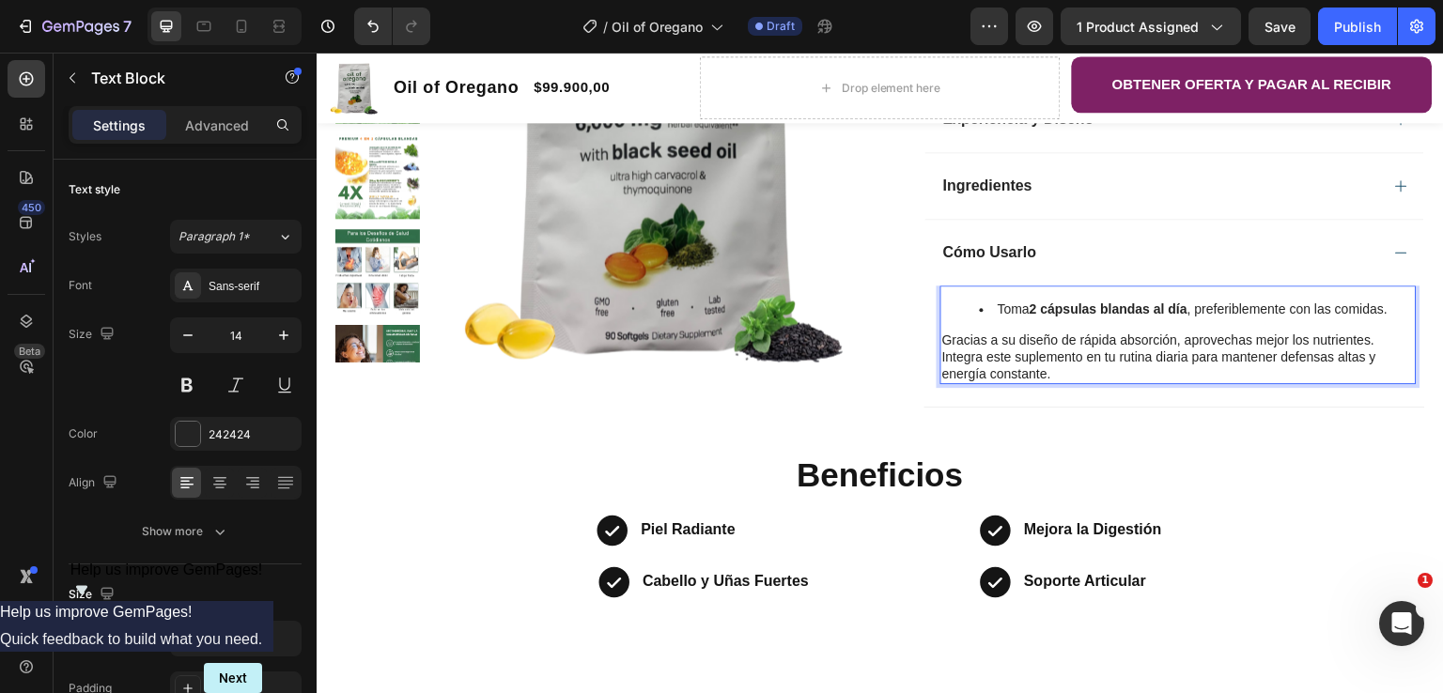
click at [972, 344] on p "Gracias a su diseño de rápida absorción, aprovechas mejor los nutrientes." at bounding box center [1178, 340] width 473 height 17
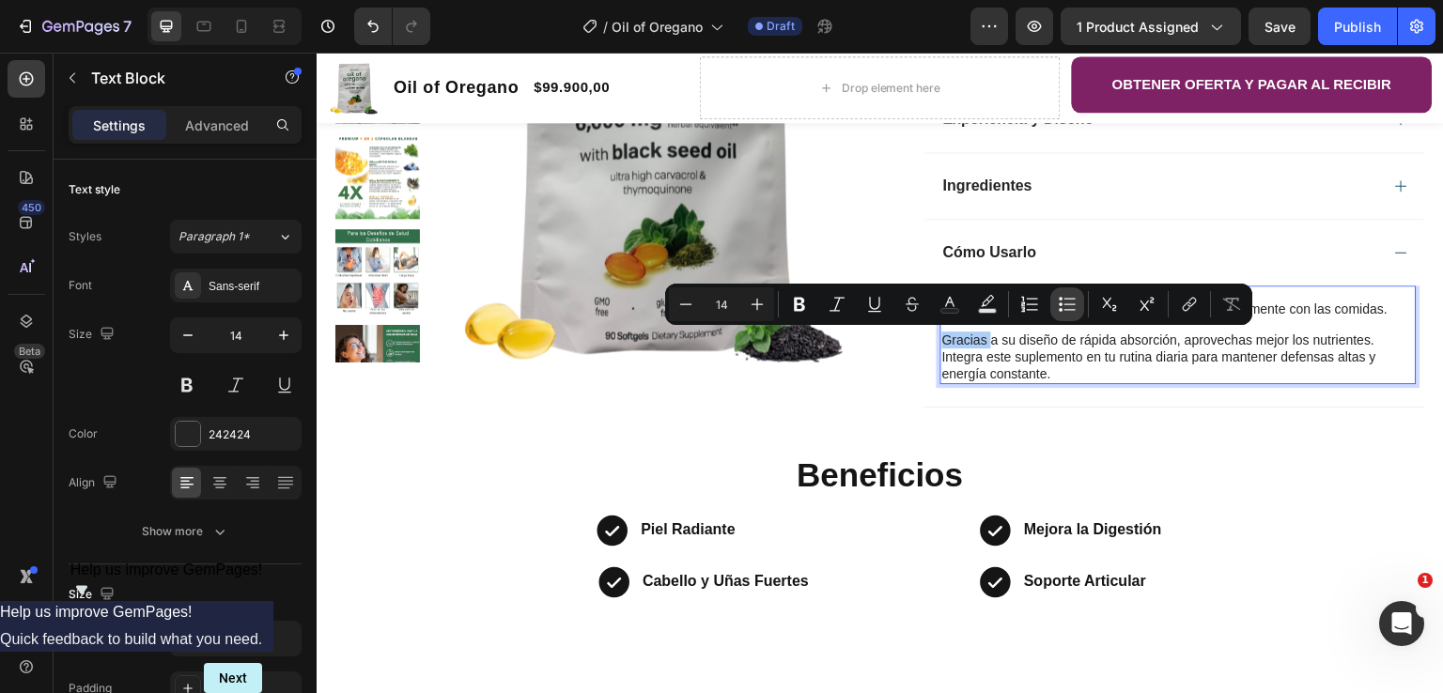
click at [1060, 305] on icon "Editor contextual toolbar" at bounding box center [1061, 305] width 4 height 4
type input "14"
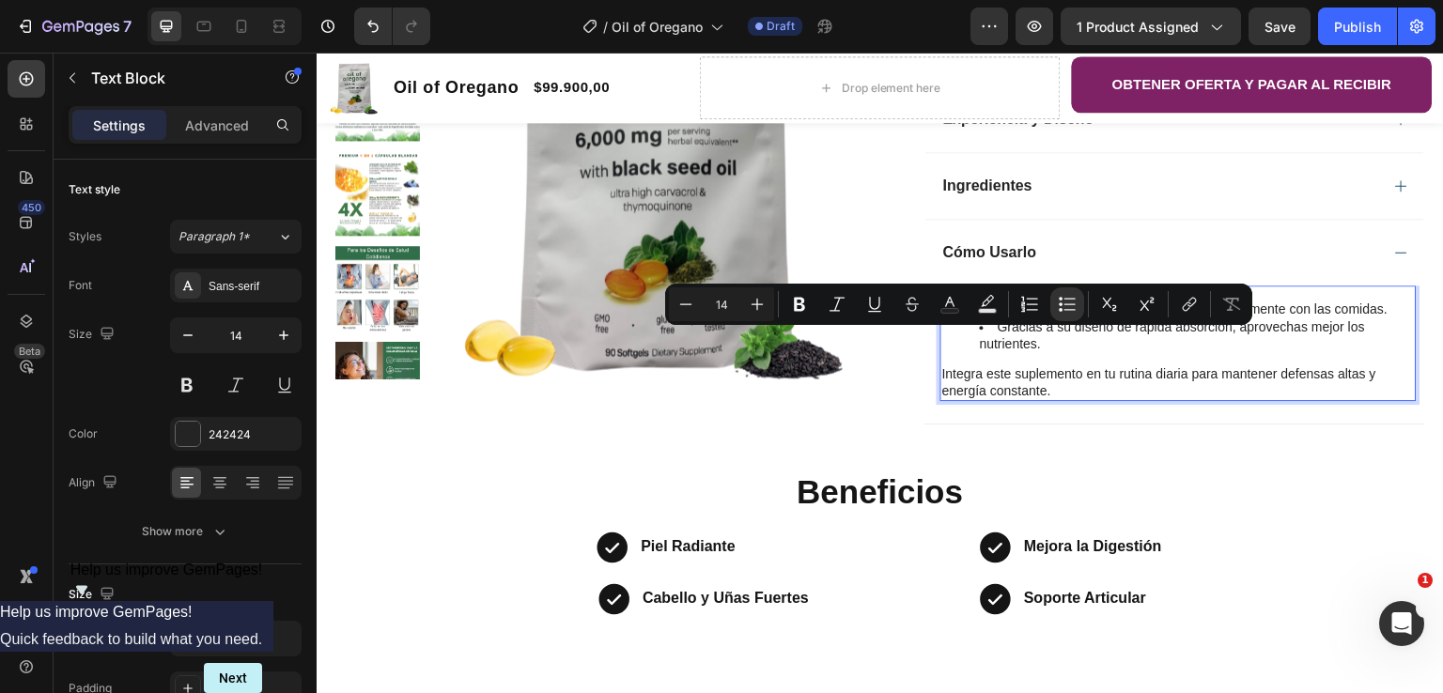
click at [958, 374] on p "Integra este suplemento en tu rutina diaria para mantener defensas altas y ener…" at bounding box center [1178, 383] width 473 height 34
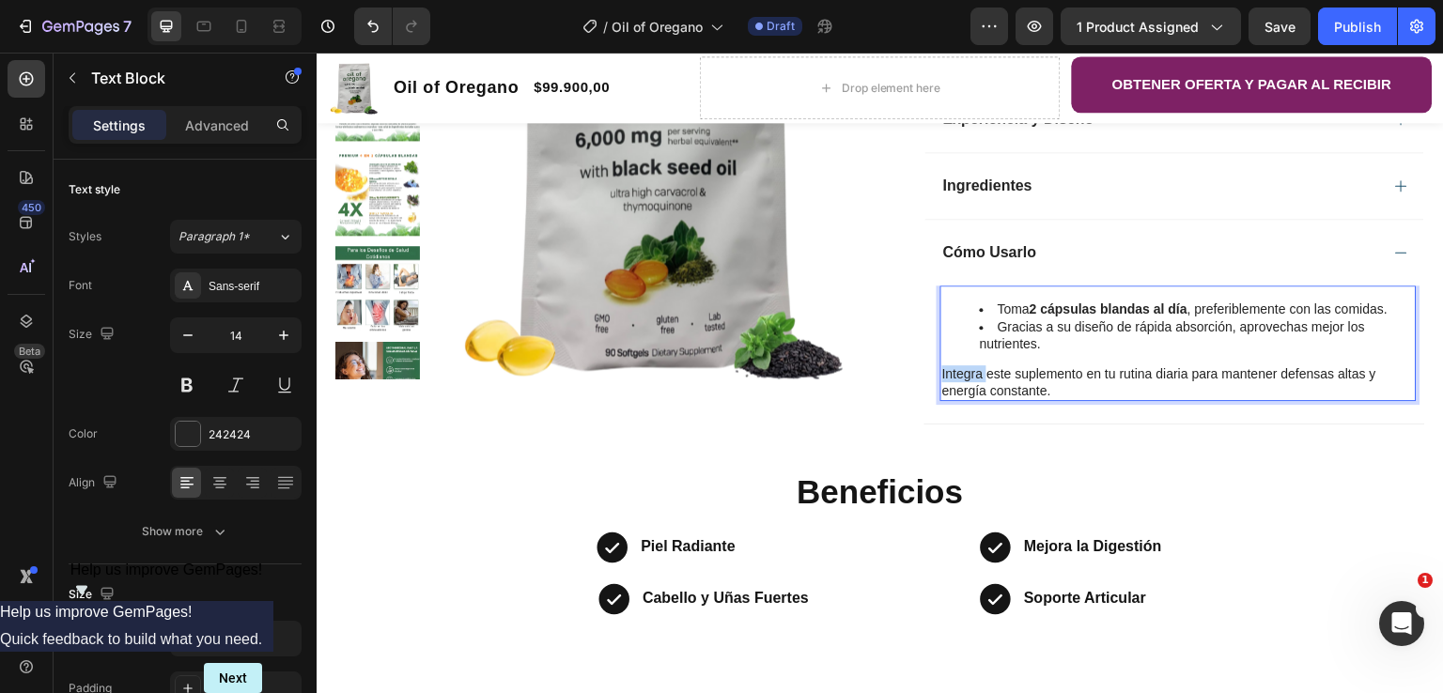
click at [958, 374] on p "Integra este suplemento en tu rutina diaria para mantener defensas altas y ener…" at bounding box center [1178, 383] width 473 height 34
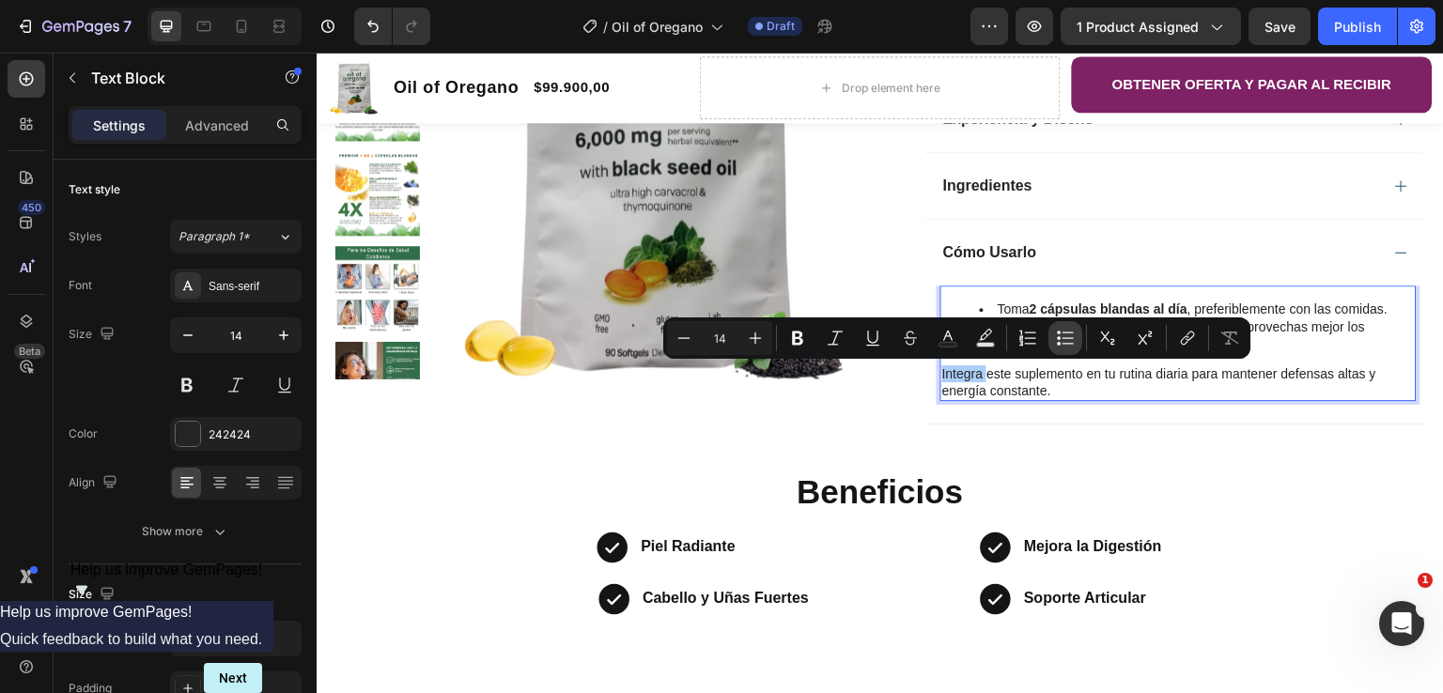
click at [1049, 330] on button "Bulleted List" at bounding box center [1066, 338] width 34 height 34
type input "14"
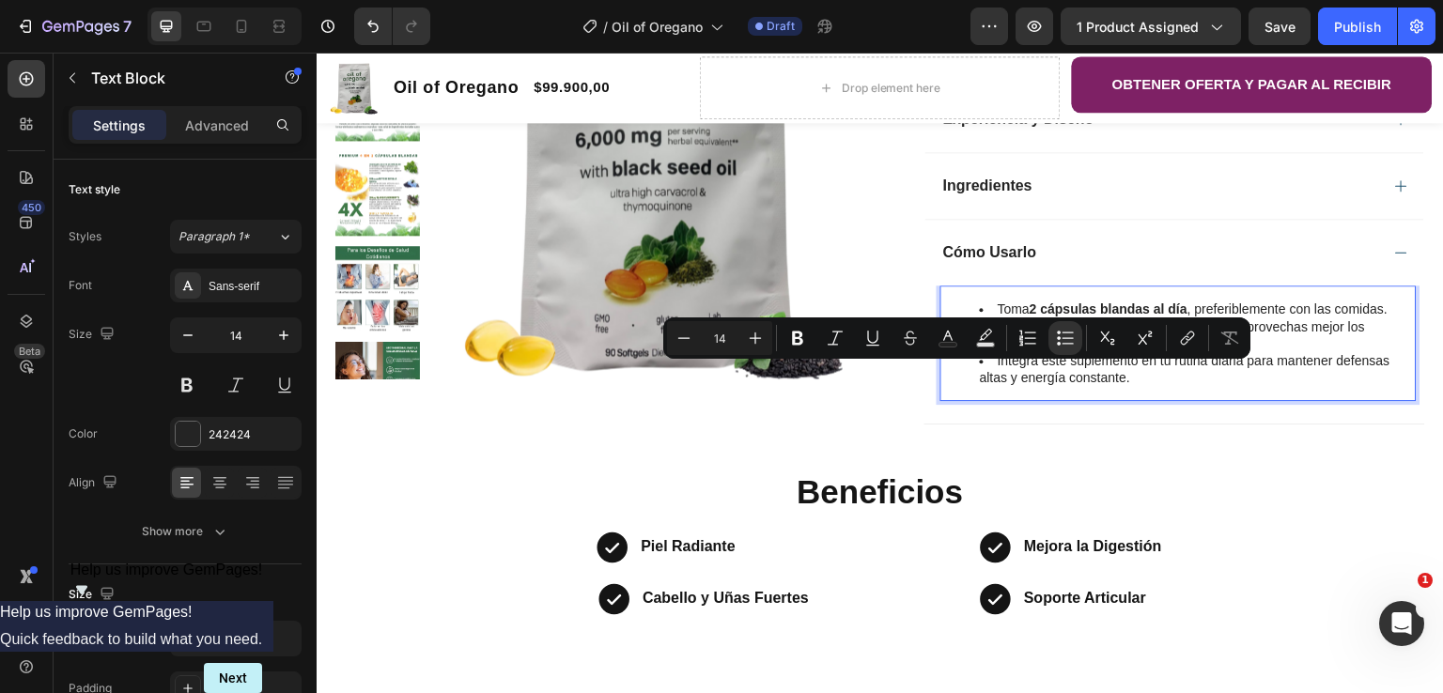
click at [1135, 374] on li "Integra este suplemento en tu rutina diaria para mantener defensas altas y ener…" at bounding box center [1197, 369] width 435 height 34
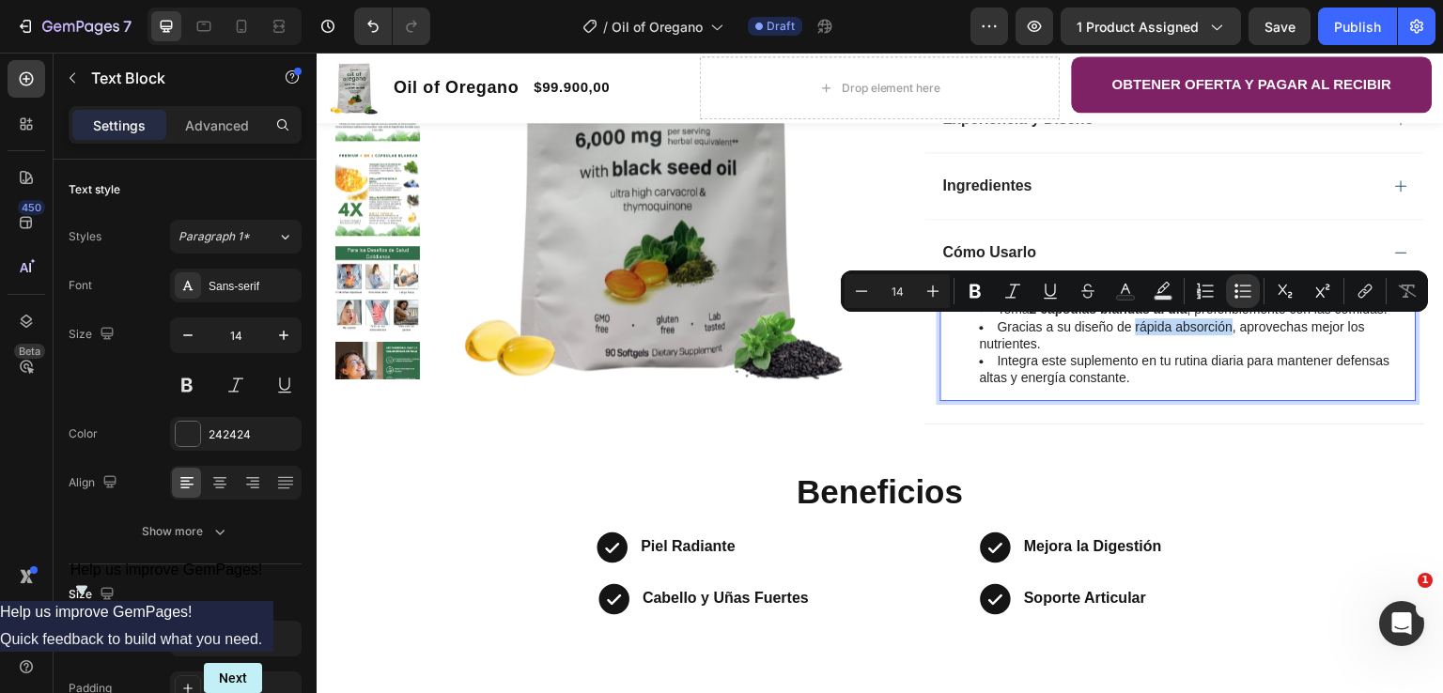
drag, startPoint x: 1130, startPoint y: 332, endPoint x: 1227, endPoint y: 330, distance: 96.8
click at [1227, 330] on li "Gracias a su diseño de rápida absorción, aprovechas mejor los nutrientes." at bounding box center [1197, 336] width 435 height 34
click at [982, 290] on icon "Editor contextual toolbar" at bounding box center [975, 291] width 19 height 19
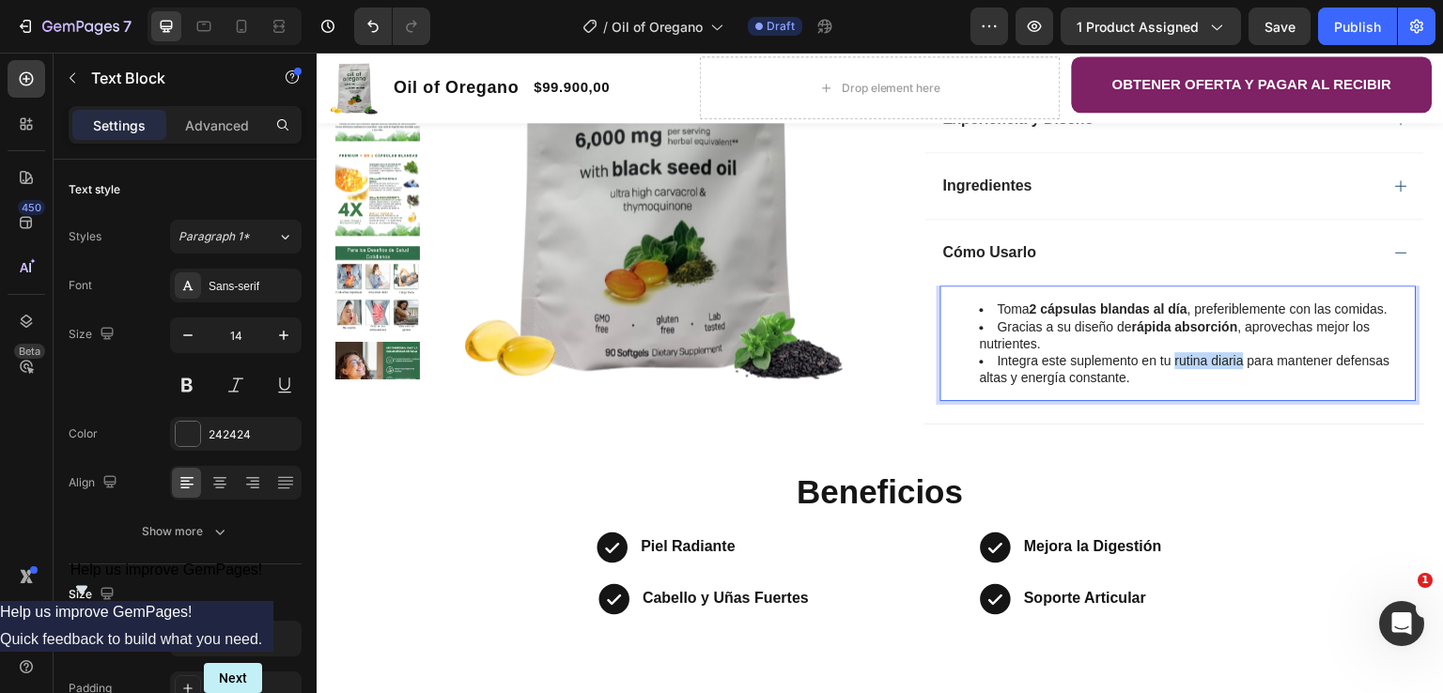
drag, startPoint x: 1168, startPoint y: 363, endPoint x: 1233, endPoint y: 370, distance: 65.3
click at [1233, 370] on li "Integra este suplemento en tu rutina diaria para mantener defensas altas y ener…" at bounding box center [1197, 369] width 435 height 34
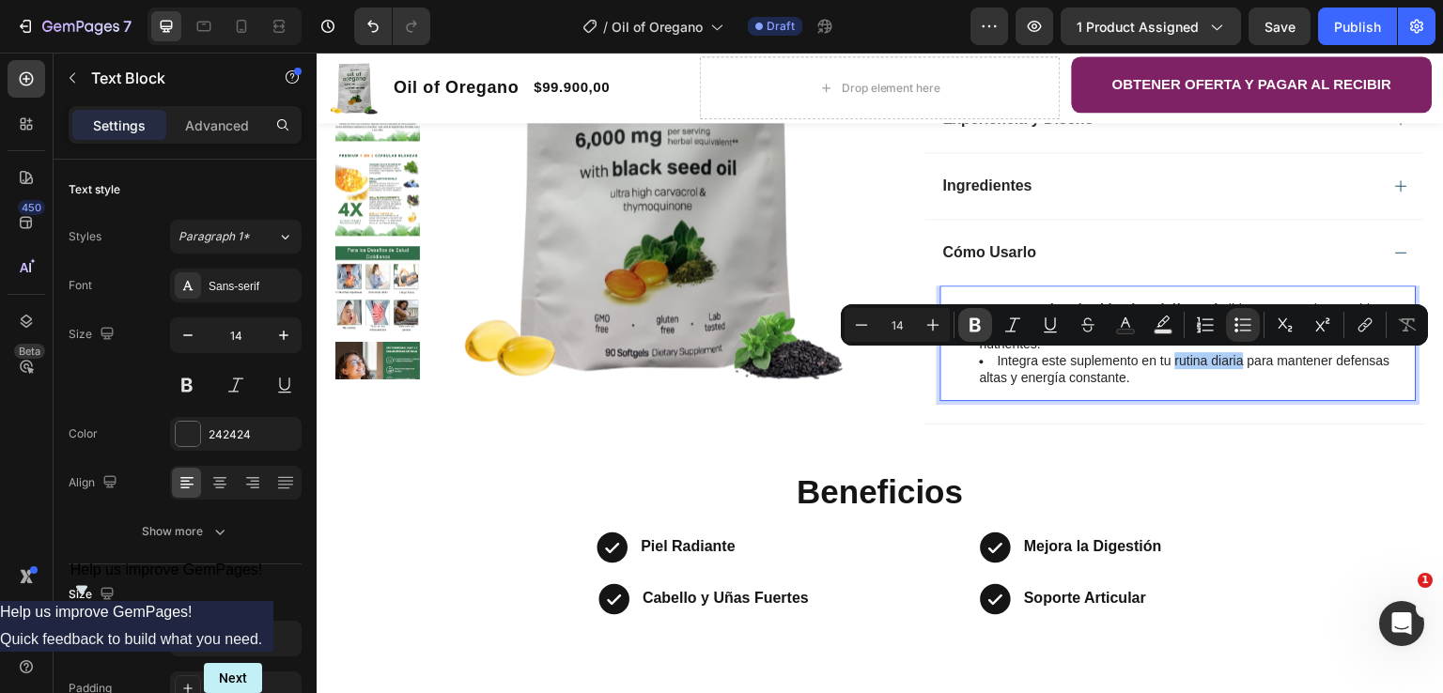
click at [978, 324] on icon "Editor contextual toolbar" at bounding box center [975, 326] width 11 height 14
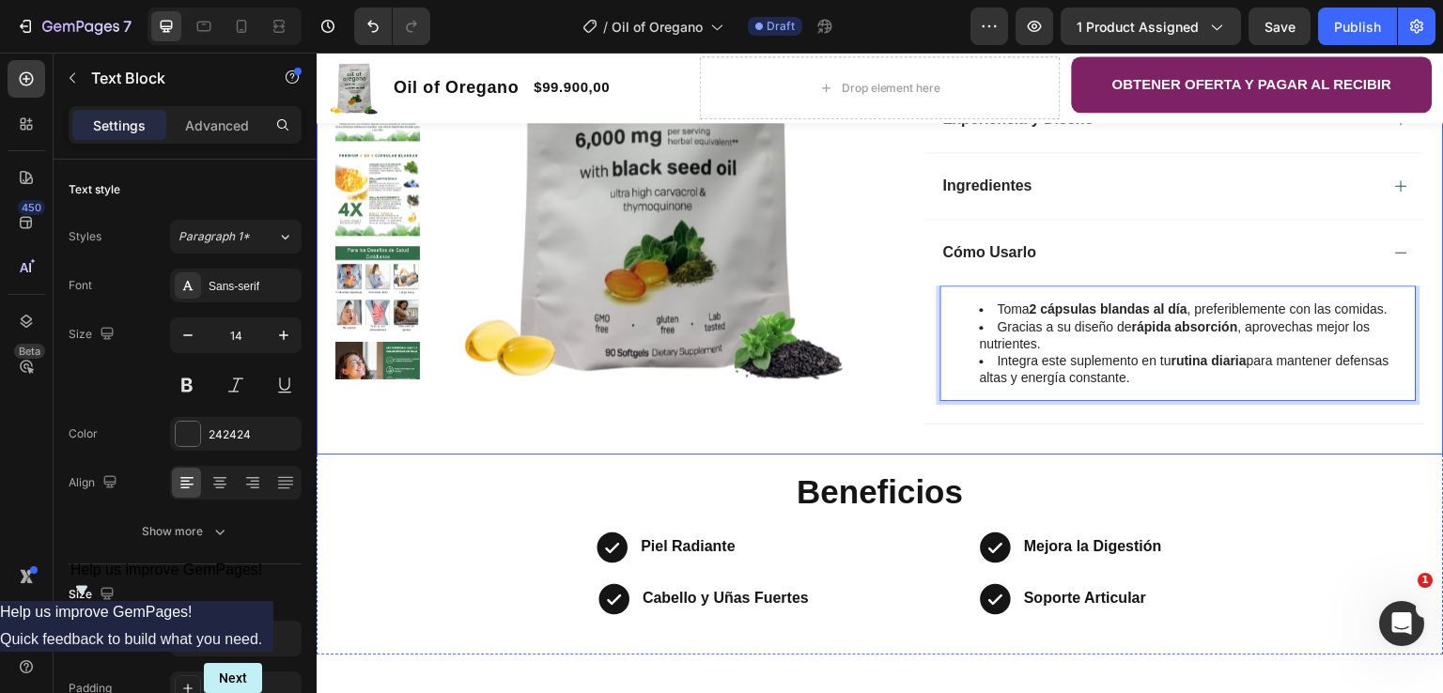
click at [826, 430] on div "Product Images" at bounding box center [600, 207] width 531 height 493
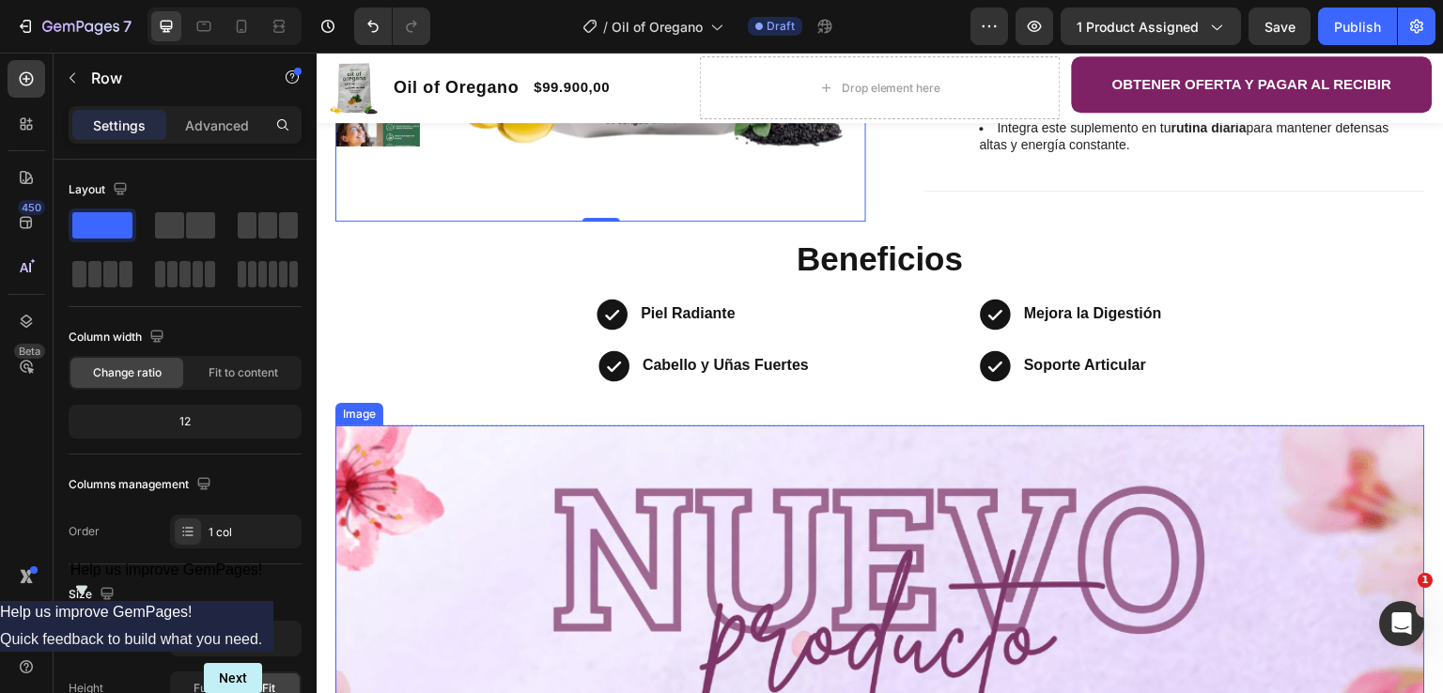
scroll to position [846, 0]
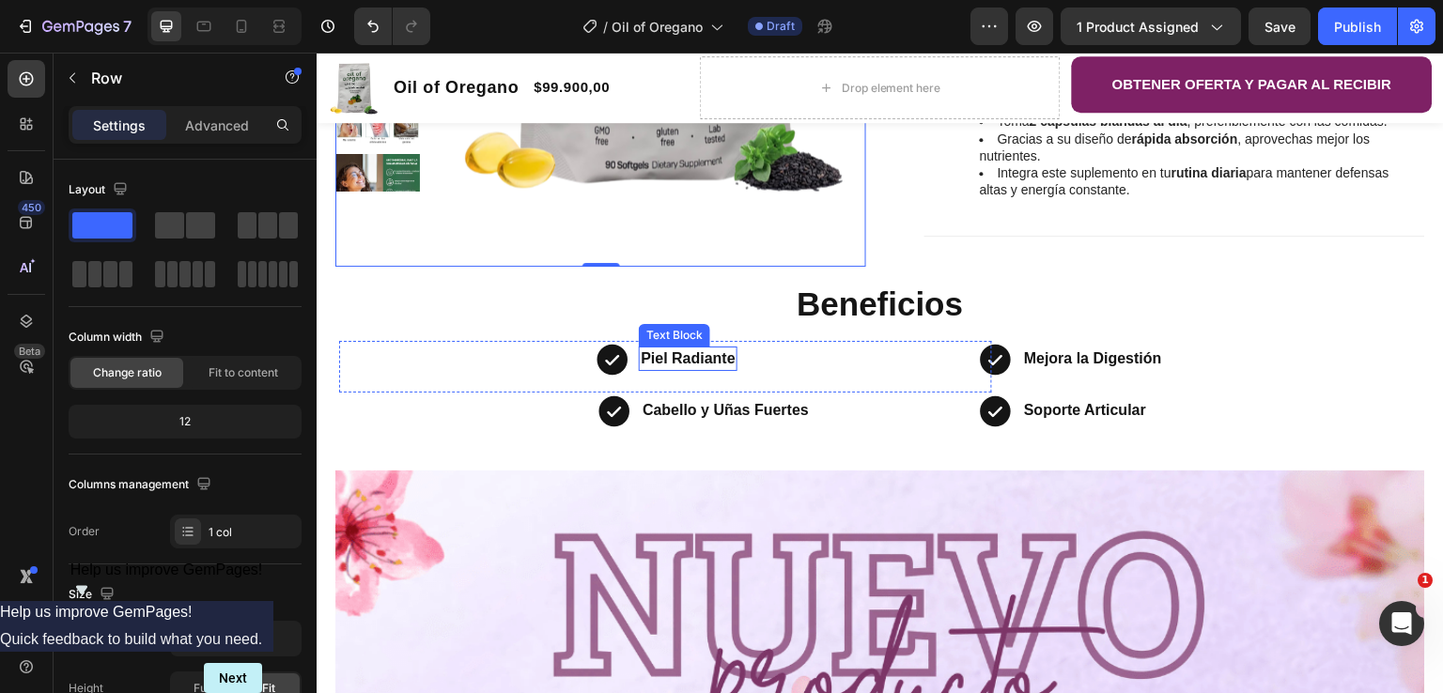
click at [704, 359] on strong "Piel Radiante" at bounding box center [688, 358] width 94 height 16
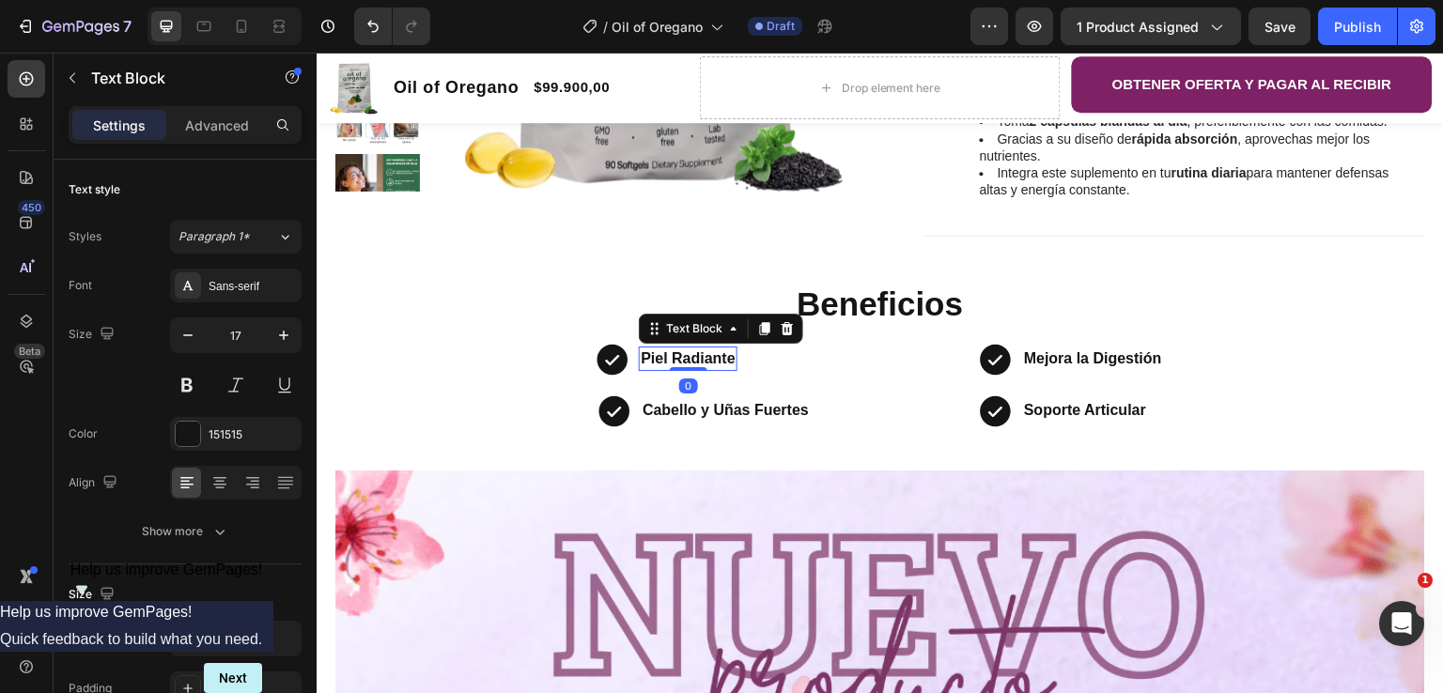
click at [703, 363] on strong "Piel Radiante" at bounding box center [688, 358] width 94 height 16
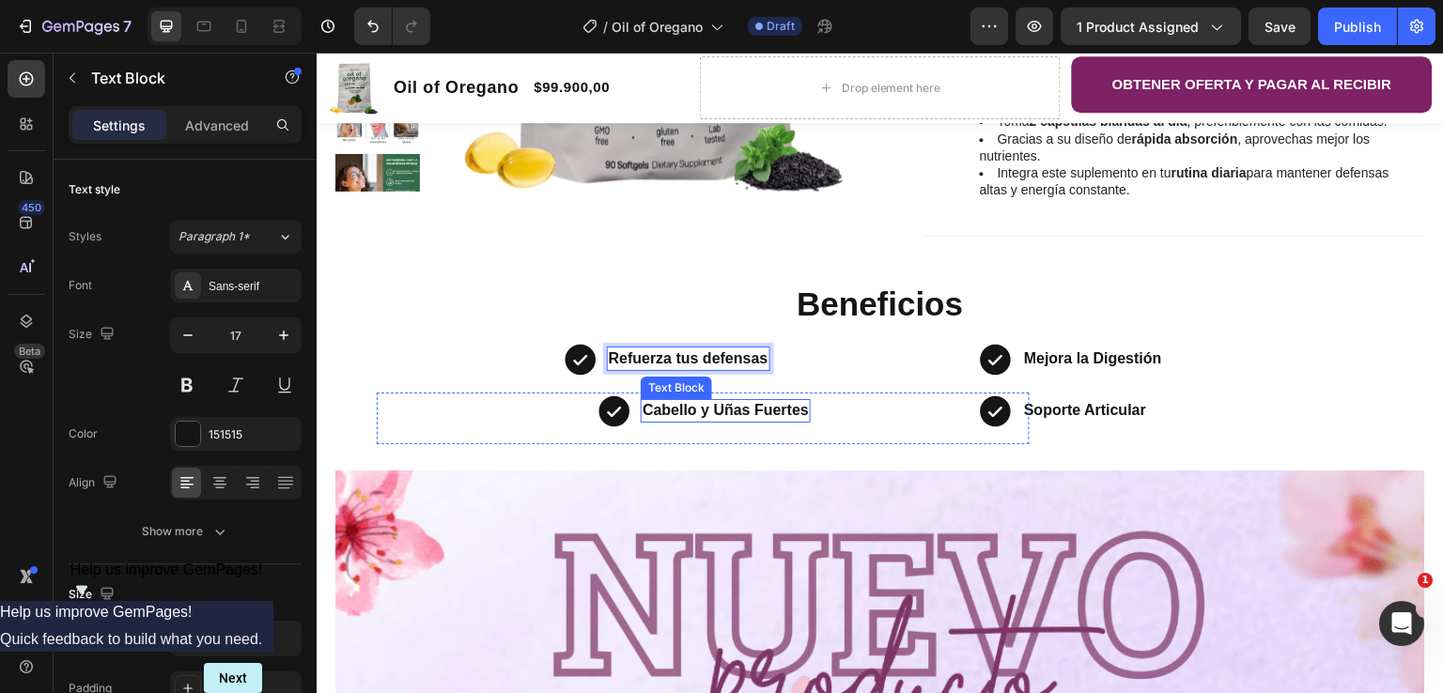
click at [677, 415] on strong "Cabello y Uñas Fuertes" at bounding box center [726, 410] width 166 height 16
click at [678, 415] on strong "Cabello y Uñas Fuertes" at bounding box center [726, 410] width 166 height 16
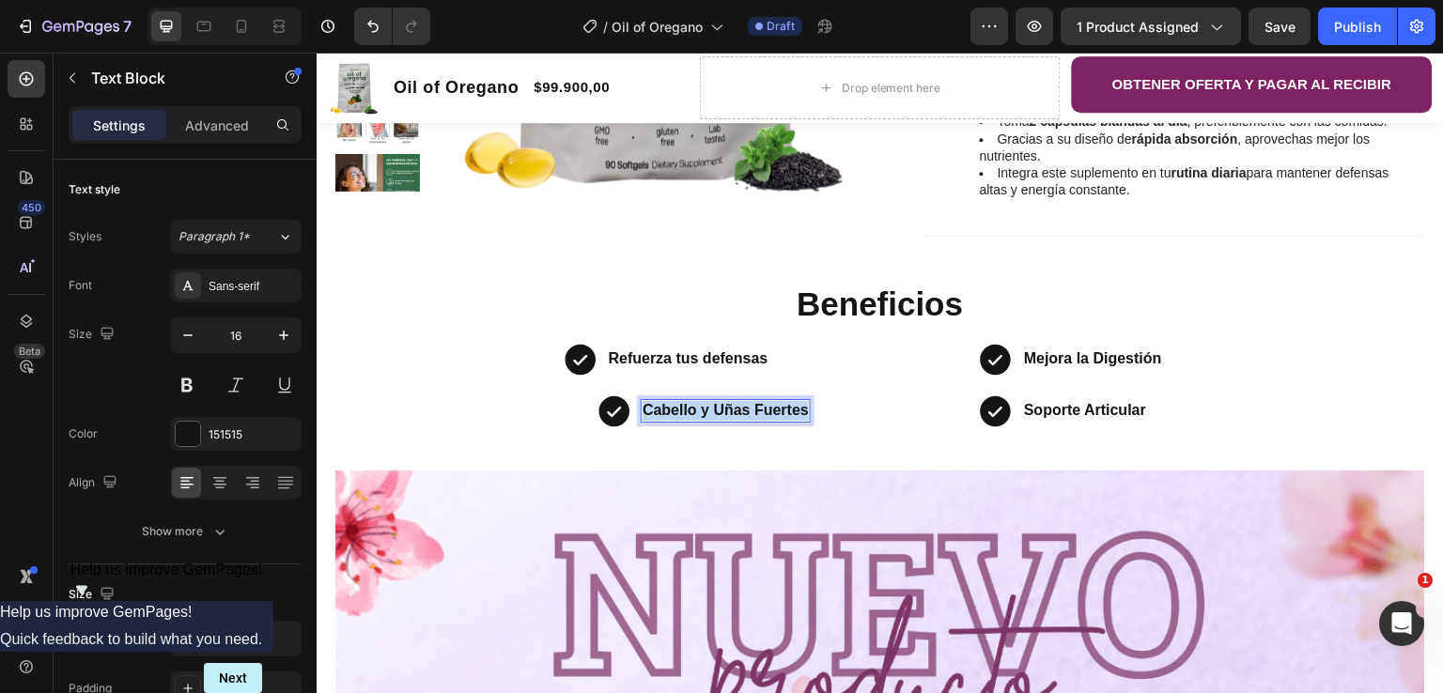
click at [678, 415] on strong "Cabello y Uñas Fuertes" at bounding box center [726, 410] width 166 height 16
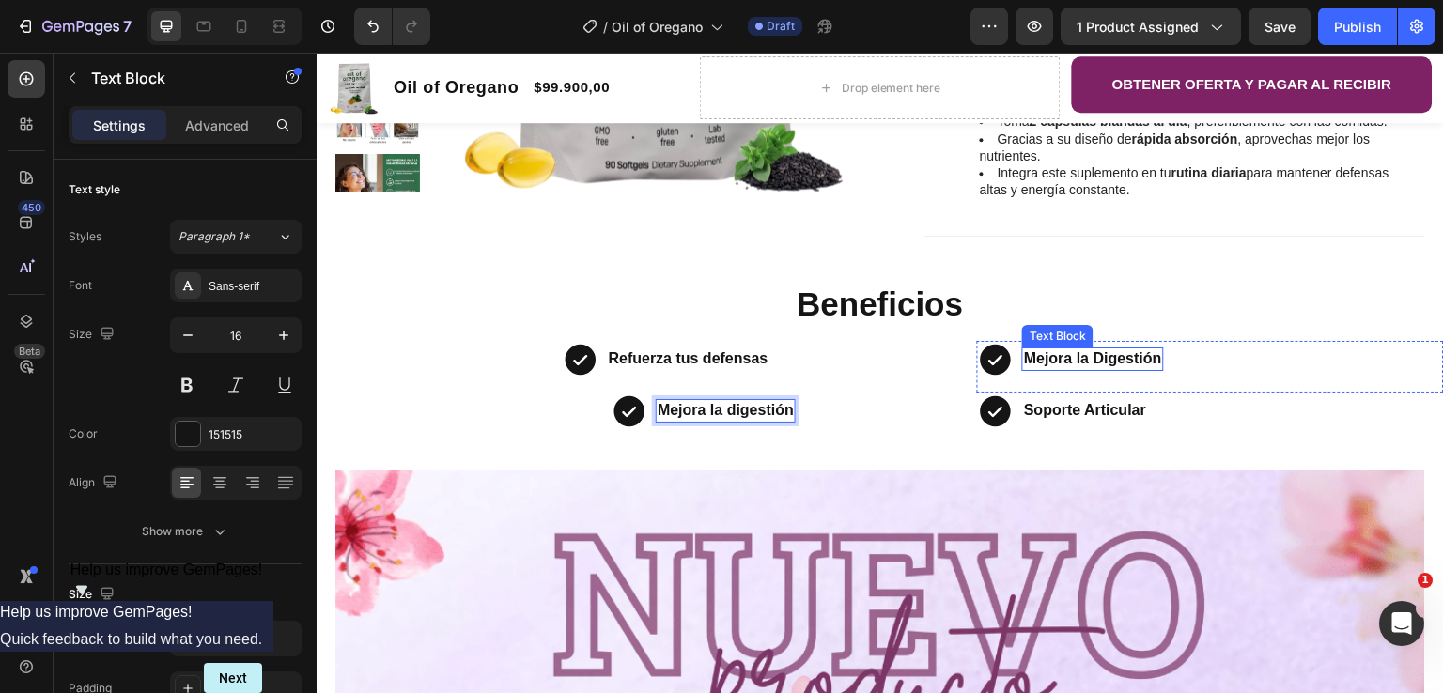
click at [1058, 369] on p "Mejora la Digestión" at bounding box center [1093, 360] width 138 height 20
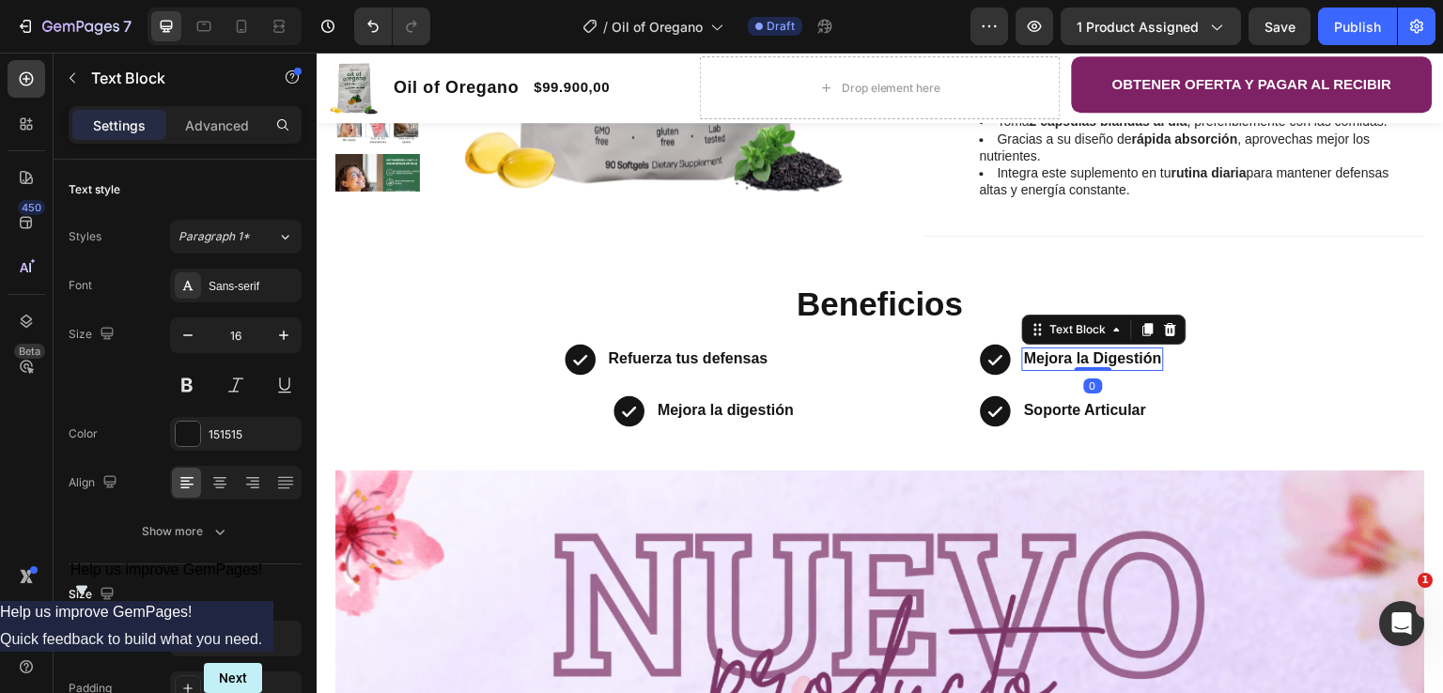
click at [1058, 369] on p "Mejora la Digestión" at bounding box center [1093, 360] width 138 height 20
click at [1058, 368] on p "Mejora la Digestión" at bounding box center [1093, 360] width 138 height 20
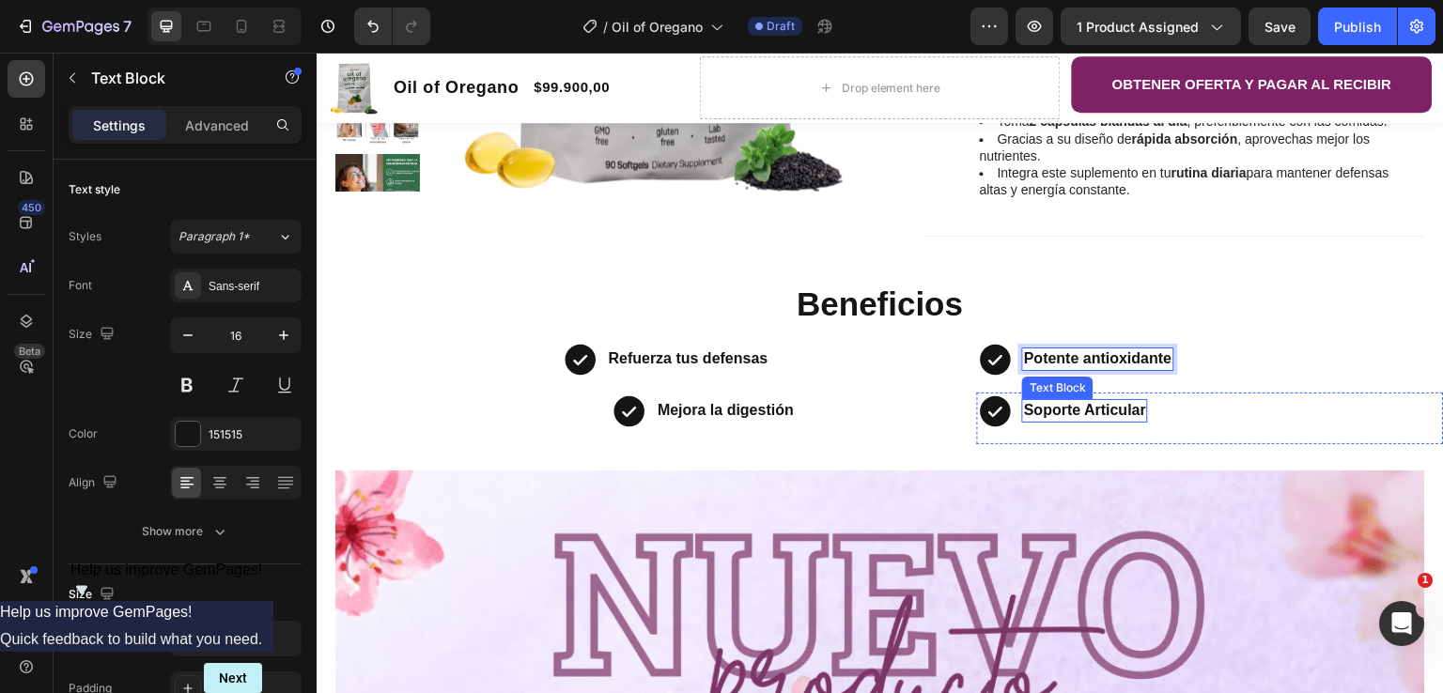
click at [1086, 408] on strong "Soporte Articular" at bounding box center [1085, 410] width 122 height 16
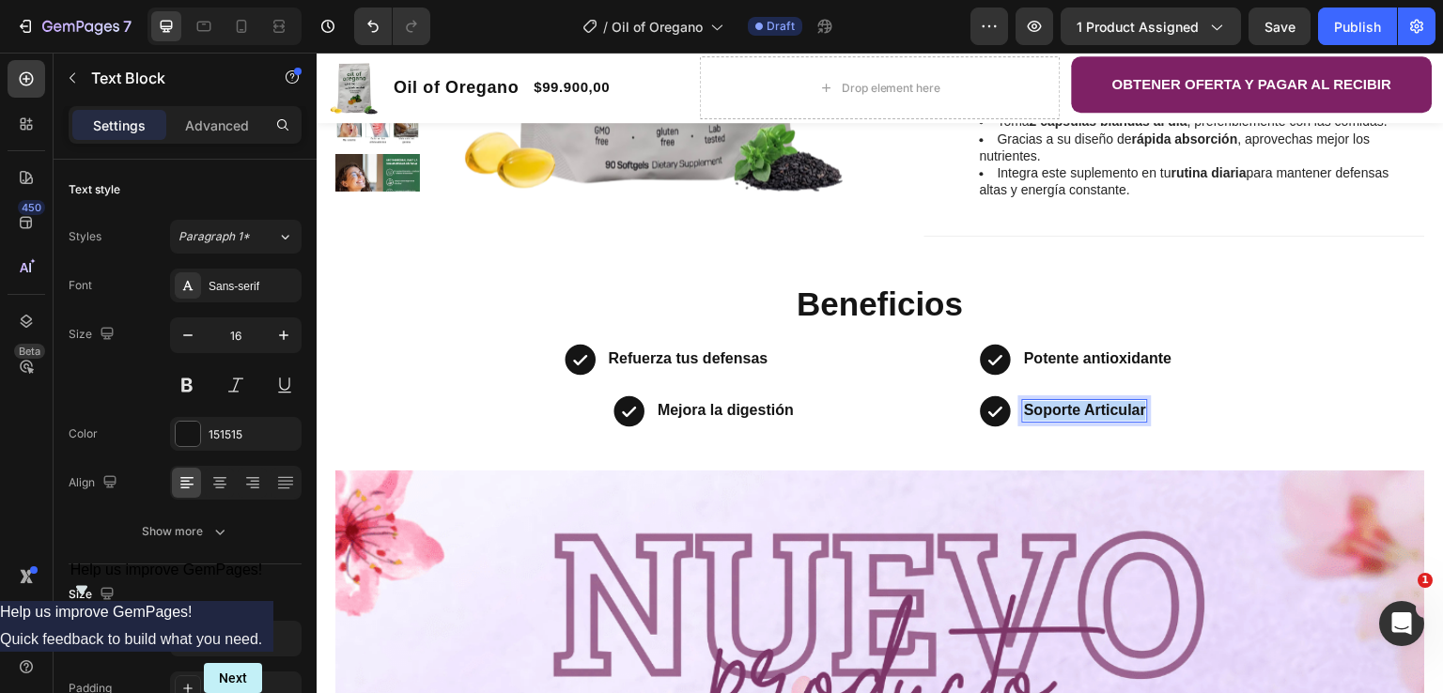
click at [1086, 408] on strong "Soporte Articular" at bounding box center [1085, 410] width 122 height 16
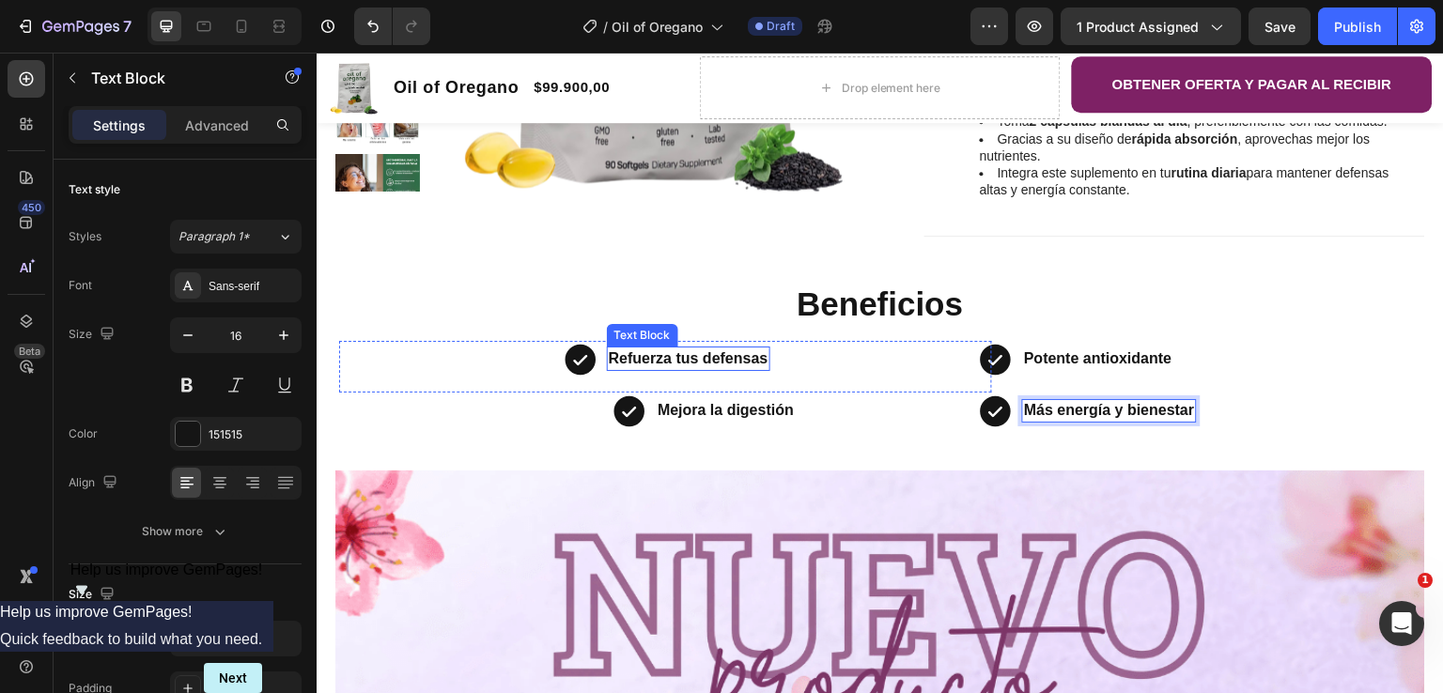
click at [636, 359] on strong "Refuerza tus defensas" at bounding box center [689, 358] width 160 height 16
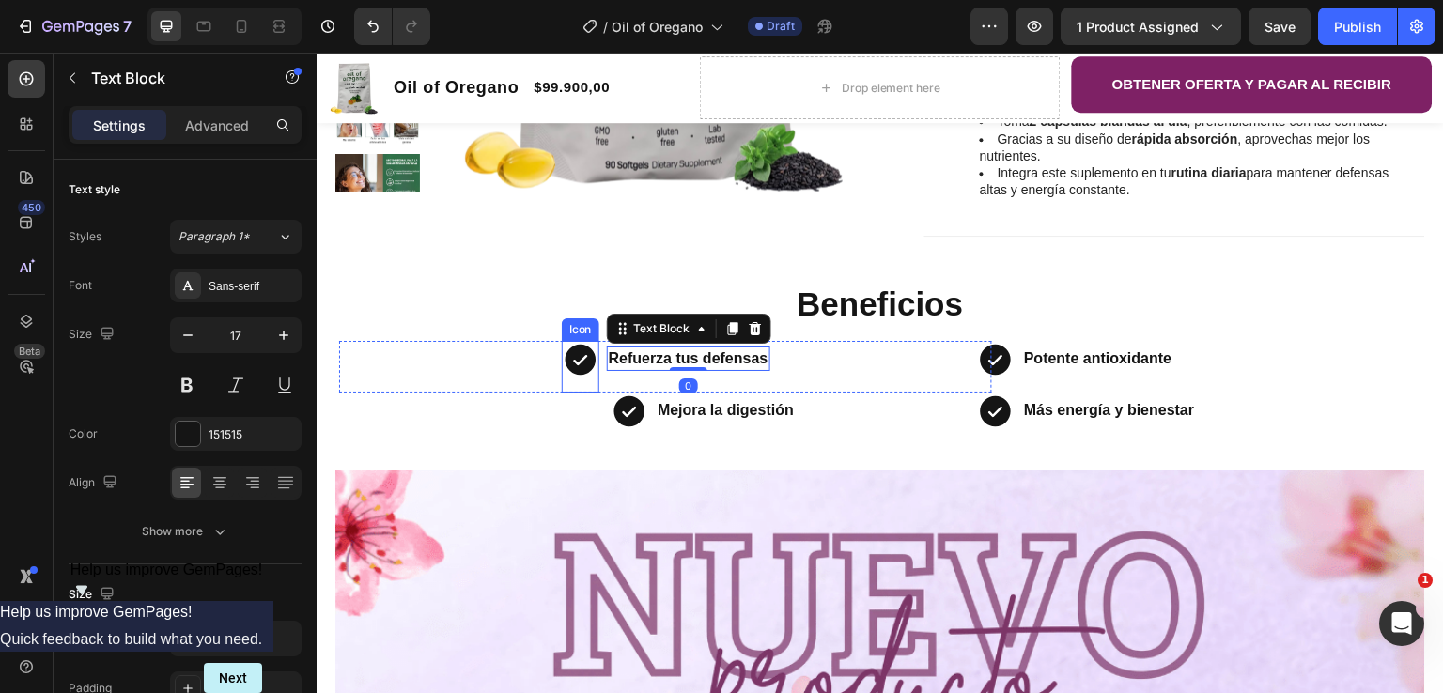
click at [565, 364] on icon at bounding box center [580, 359] width 31 height 31
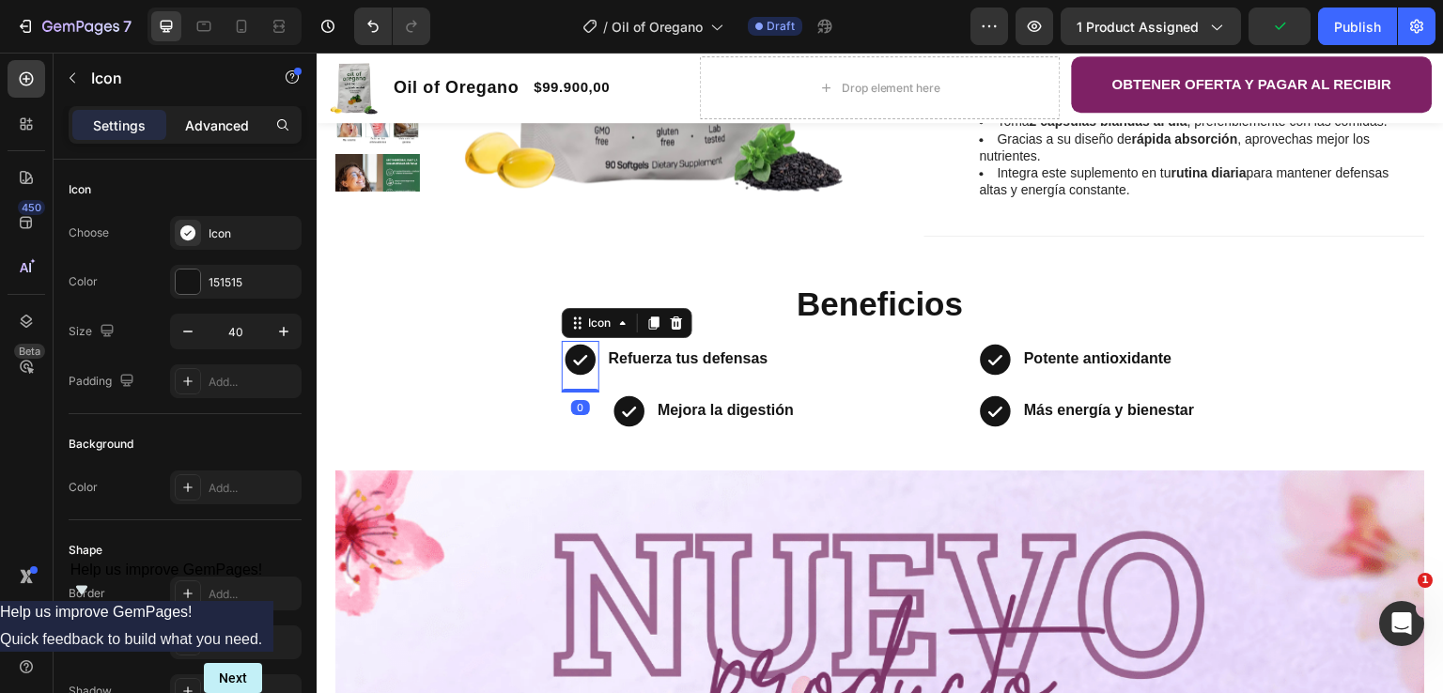
click at [223, 132] on p "Advanced" at bounding box center [217, 126] width 64 height 20
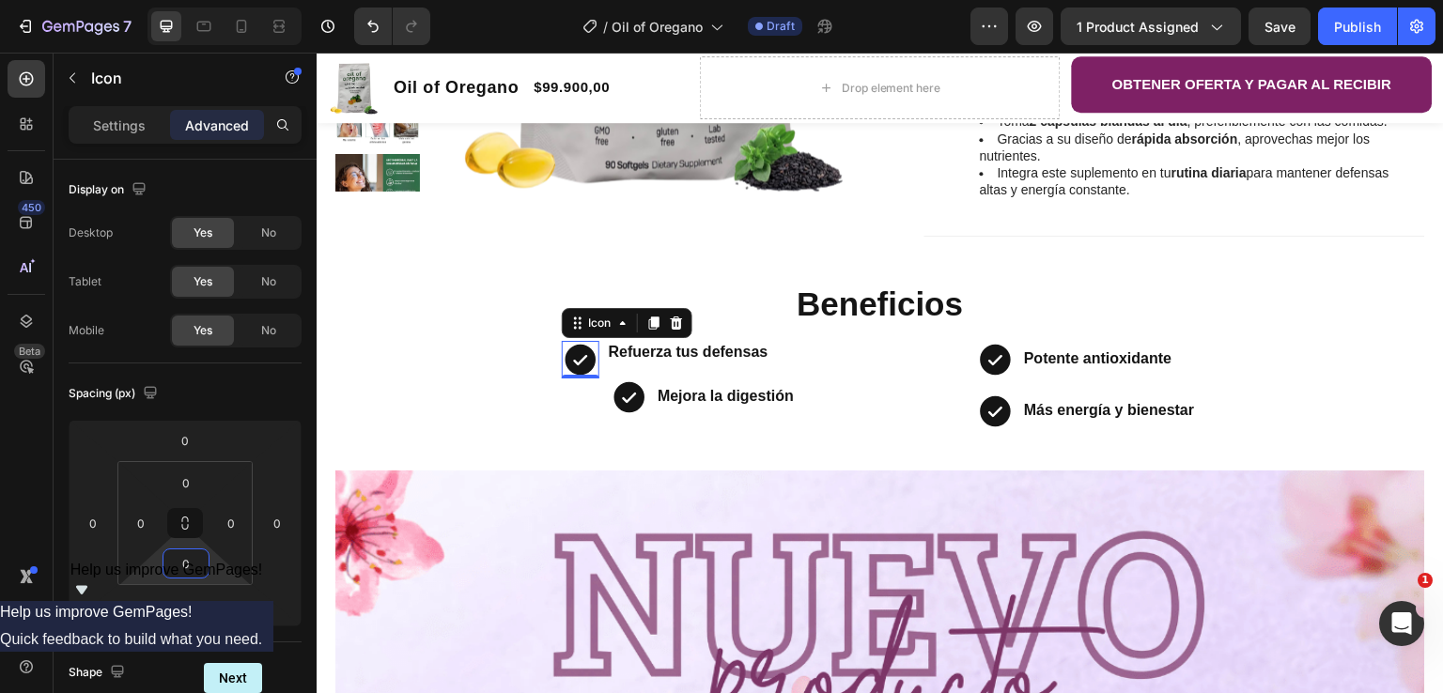
type input "1"
drag, startPoint x: 211, startPoint y: 563, endPoint x: 204, endPoint y: 569, distance: 10.0
click at [204, 0] on html "7 Version history / Oil of Oregano Draft Preview 1 product assigned Save Publis…" at bounding box center [721, 0] width 1443 height 0
drag, startPoint x: 241, startPoint y: 551, endPoint x: 271, endPoint y: 546, distance: 29.5
click at [271, 0] on html "7 Version history / Oil of Oregano Draft Preview 1 product assigned Save Publis…" at bounding box center [721, 0] width 1443 height 0
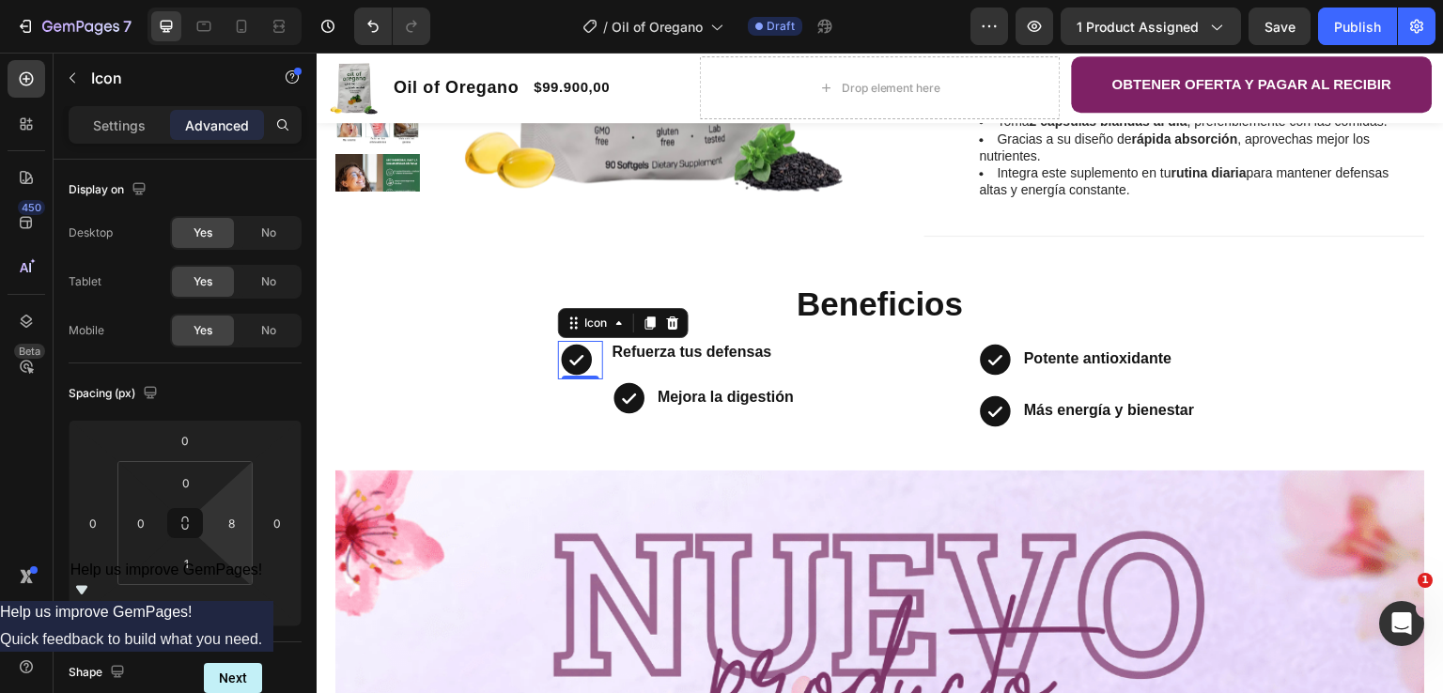
type input "0"
drag, startPoint x: 237, startPoint y: 546, endPoint x: 238, endPoint y: 583, distance: 37.6
click at [238, 0] on html "7 Version history / Oil of Oregano Draft Preview 1 product assigned Save Publis…" at bounding box center [721, 0] width 1443 height 0
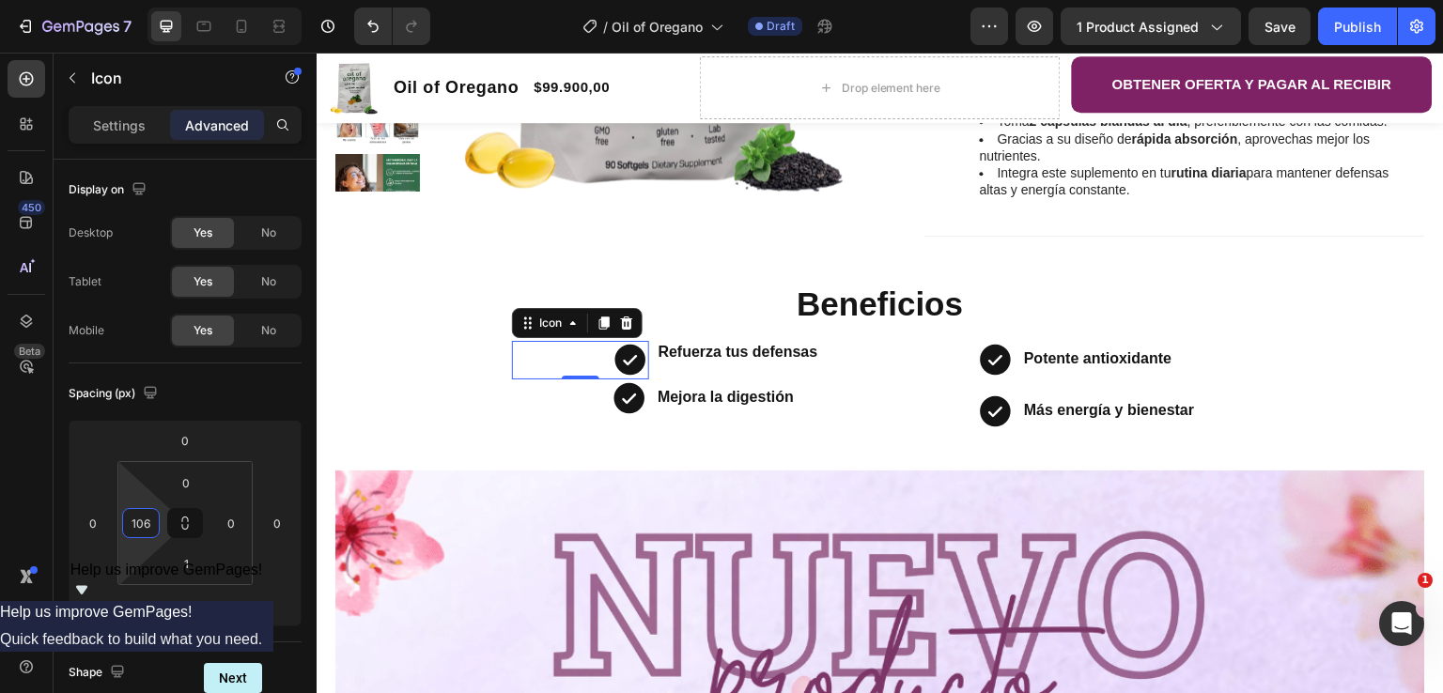
type input "104"
drag, startPoint x: 160, startPoint y: 544, endPoint x: 180, endPoint y: 495, distance: 53.1
click at [180, 0] on html "7 Version history / Oil of Oregano Draft Preview 1 product assigned Save Publis…" at bounding box center [721, 0] width 1443 height 0
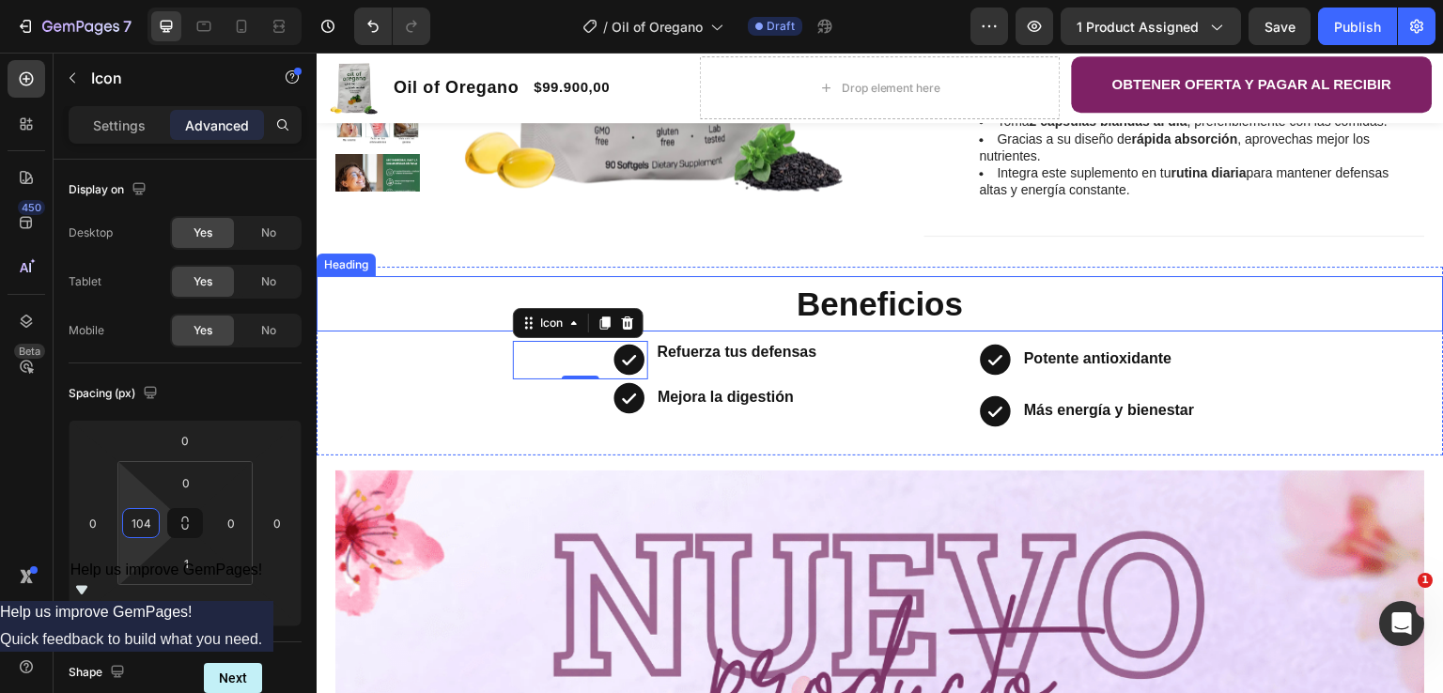
click at [1346, 285] on h2 "Beneficios" at bounding box center [881, 303] width 1128 height 54
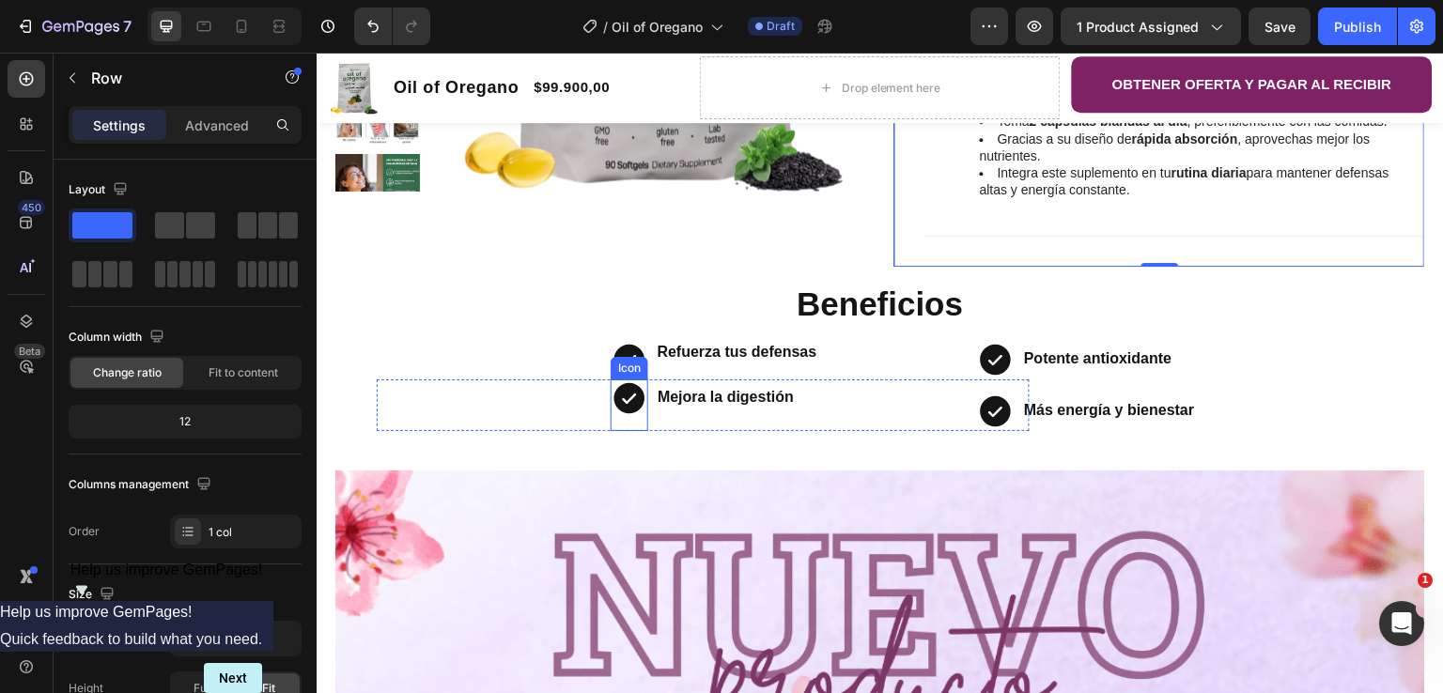
click at [617, 401] on icon at bounding box center [629, 397] width 31 height 31
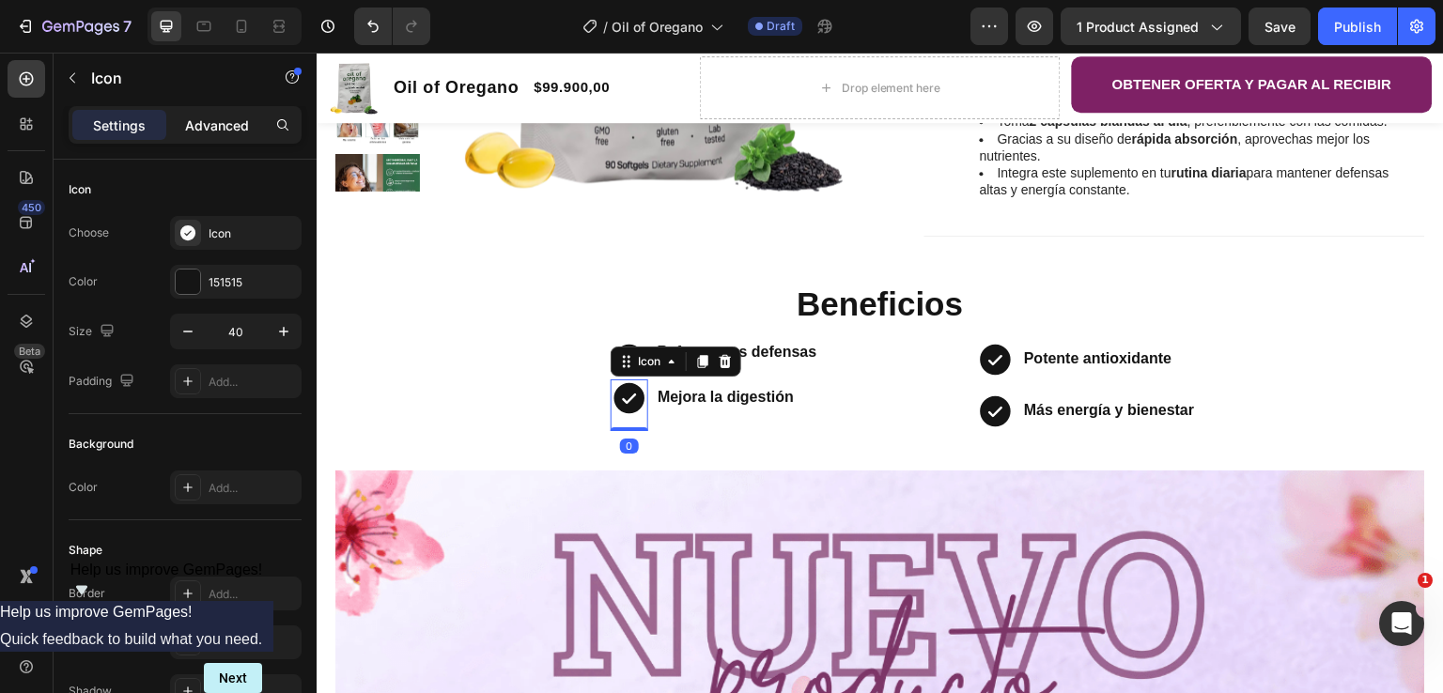
click at [238, 137] on div "Advanced" at bounding box center [217, 125] width 94 height 30
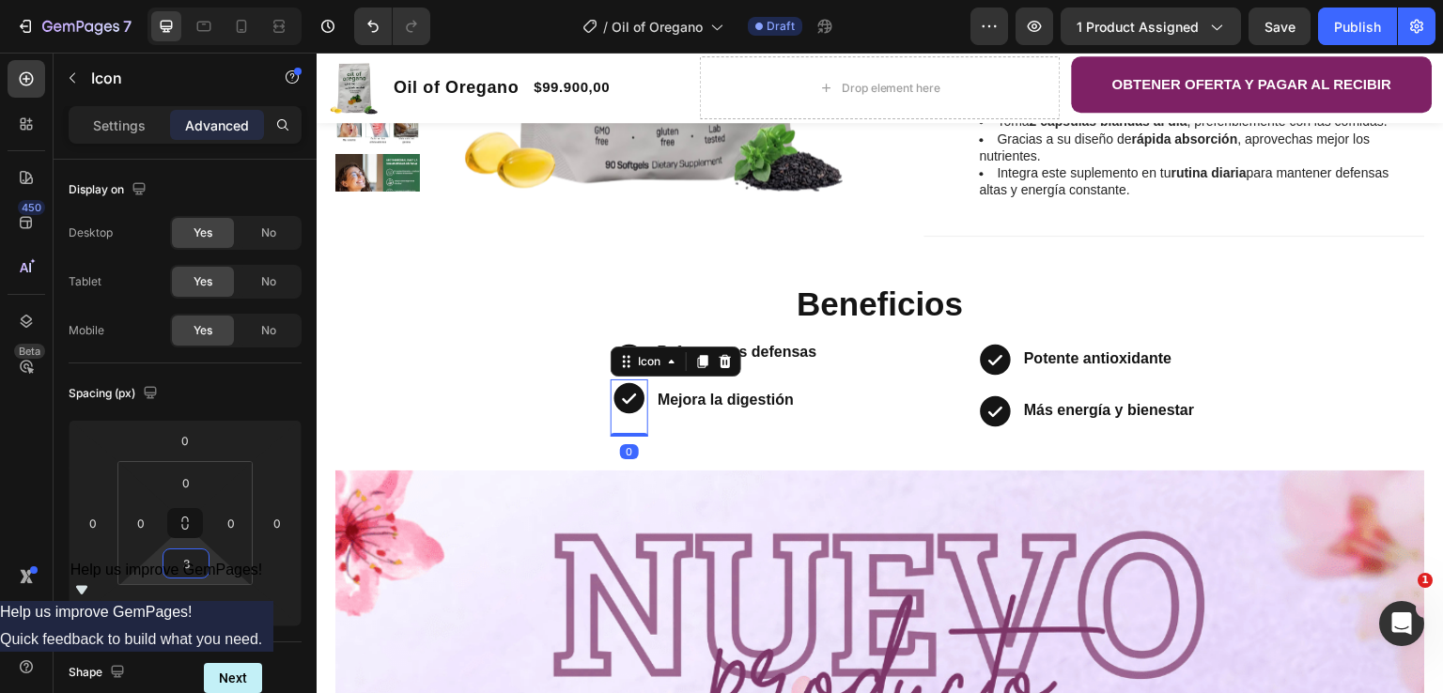
type input "0"
drag, startPoint x: 216, startPoint y: 565, endPoint x: 211, endPoint y: 589, distance: 24.9
click at [211, 0] on html "7 Version history / Oil of Oregano Draft Preview 1 product assigned Save Publis…" at bounding box center [721, 0] width 1443 height 0
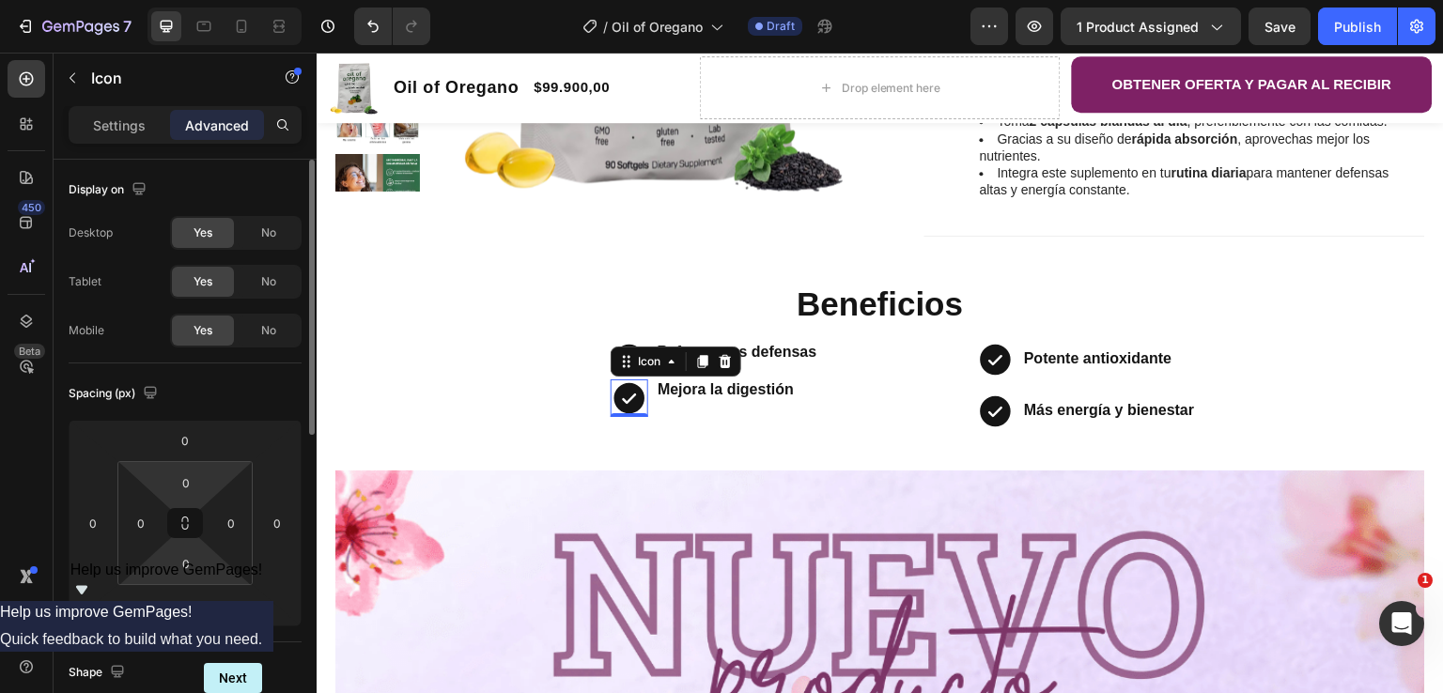
click at [210, 478] on div "0 0 0 0" at bounding box center [184, 523] width 135 height 124
type input "0"
drag, startPoint x: 211, startPoint y: 479, endPoint x: 219, endPoint y: 487, distance: 10.6
click at [219, 0] on html "7 Version history / Oil of Oregano Draft Preview 1 product assigned Publish 450…" at bounding box center [721, 0] width 1443 height 0
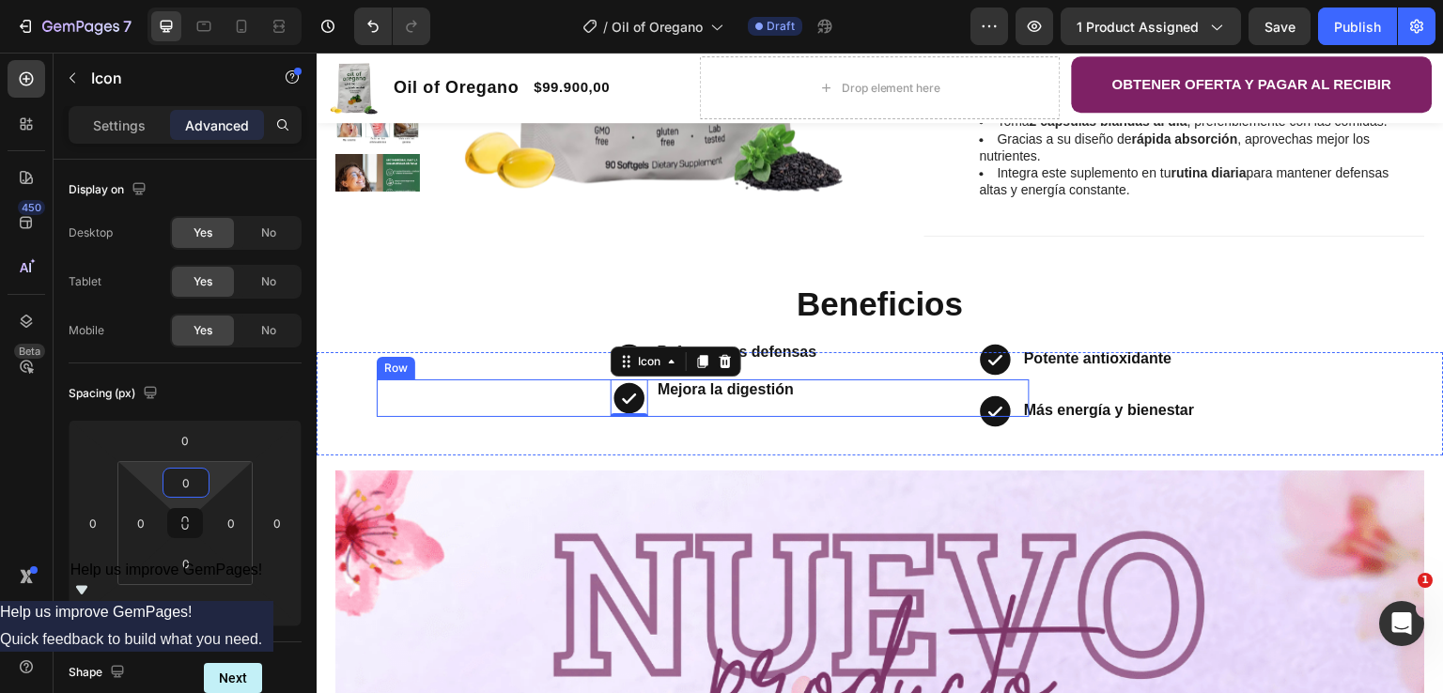
click at [716, 404] on div "Mejora la digestión Text Block" at bounding box center [726, 399] width 140 height 38
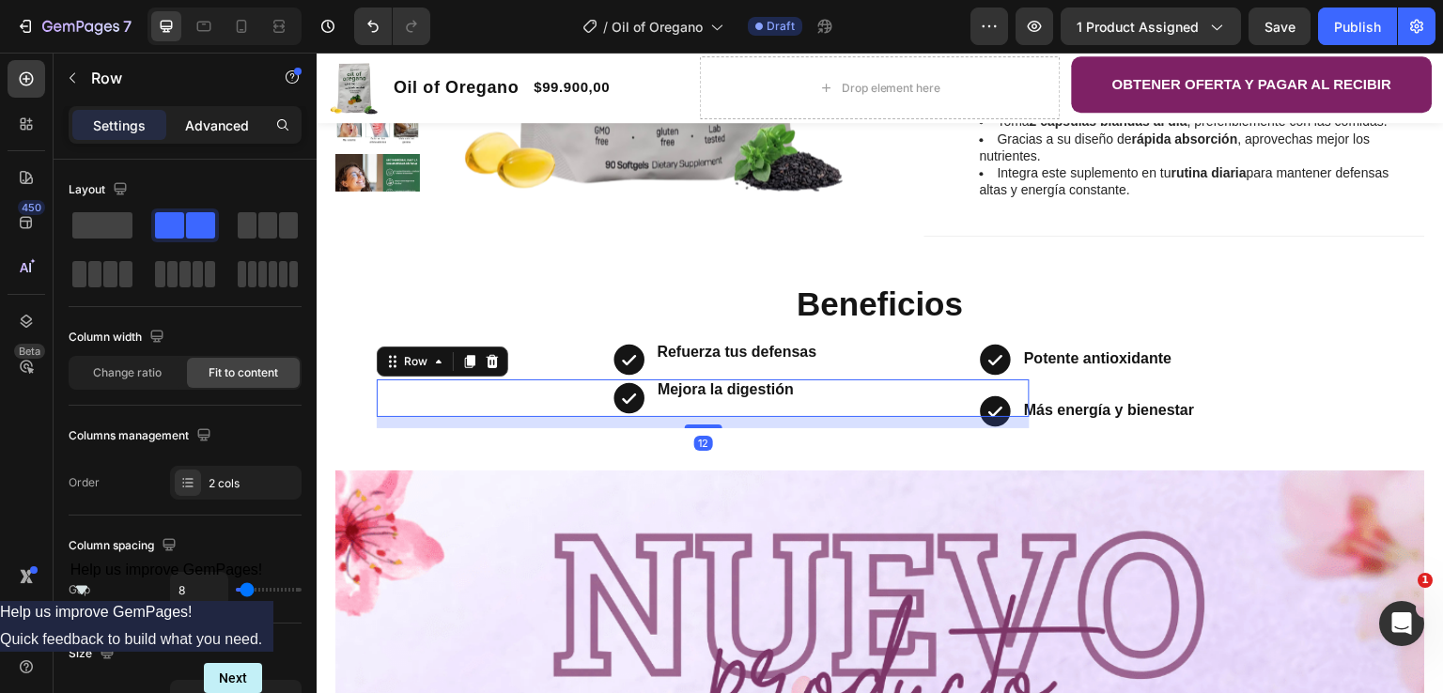
click at [242, 131] on p "Advanced" at bounding box center [217, 126] width 64 height 20
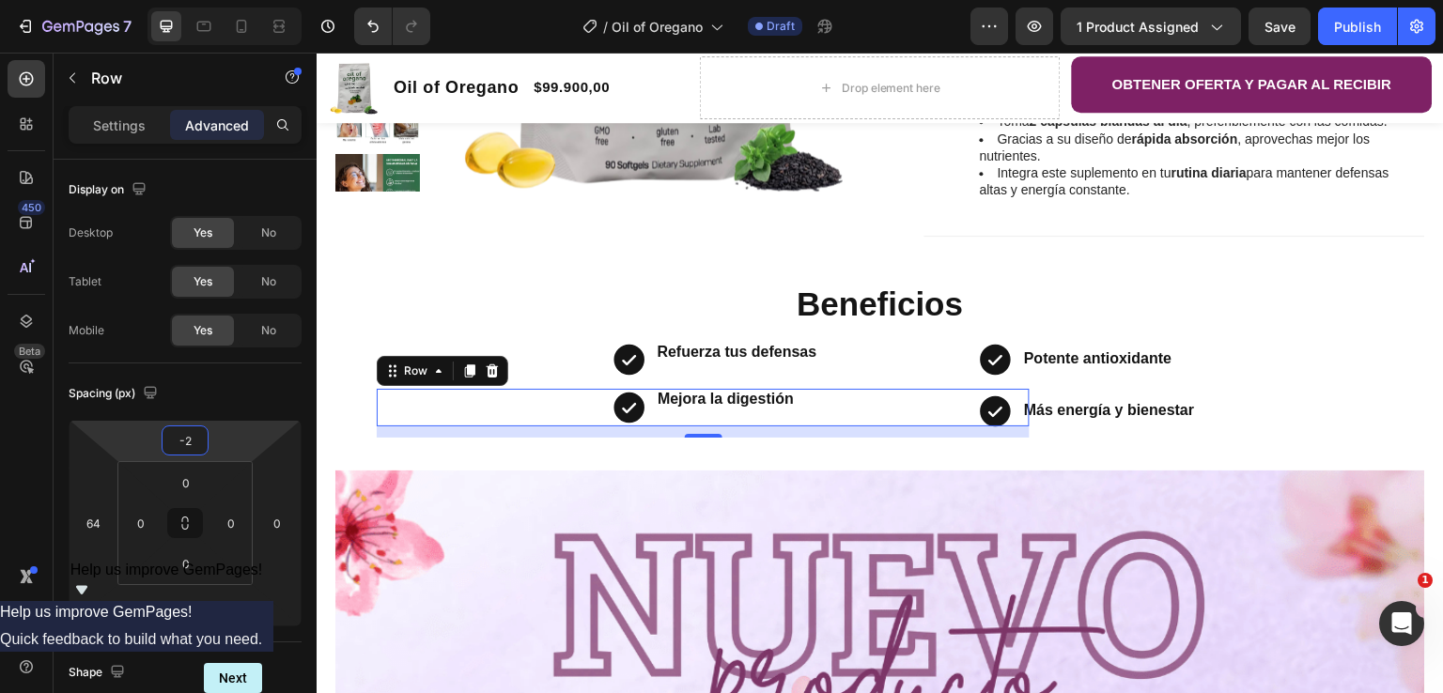
type input "0"
click at [218, 0] on html "7 Version history / Oil of Oregano Draft Preview 1 product assigned Save Publis…" at bounding box center [721, 0] width 1443 height 0
click at [619, 408] on icon at bounding box center [629, 409] width 31 height 31
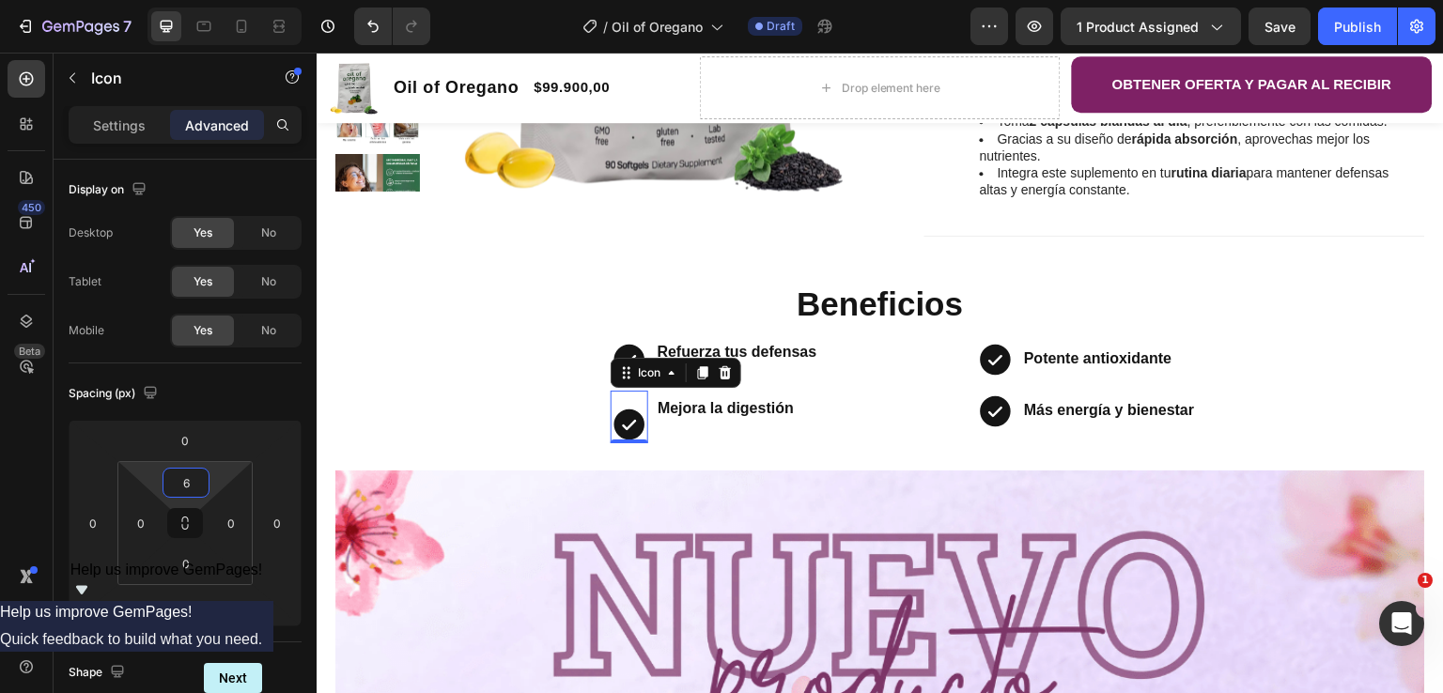
type input "0"
drag, startPoint x: 210, startPoint y: 486, endPoint x: 210, endPoint y: 495, distance: 9.4
click at [210, 0] on html "7 Version history / Oil of Oregano Draft Preview 1 product assigned Save Publis…" at bounding box center [721, 0] width 1443 height 0
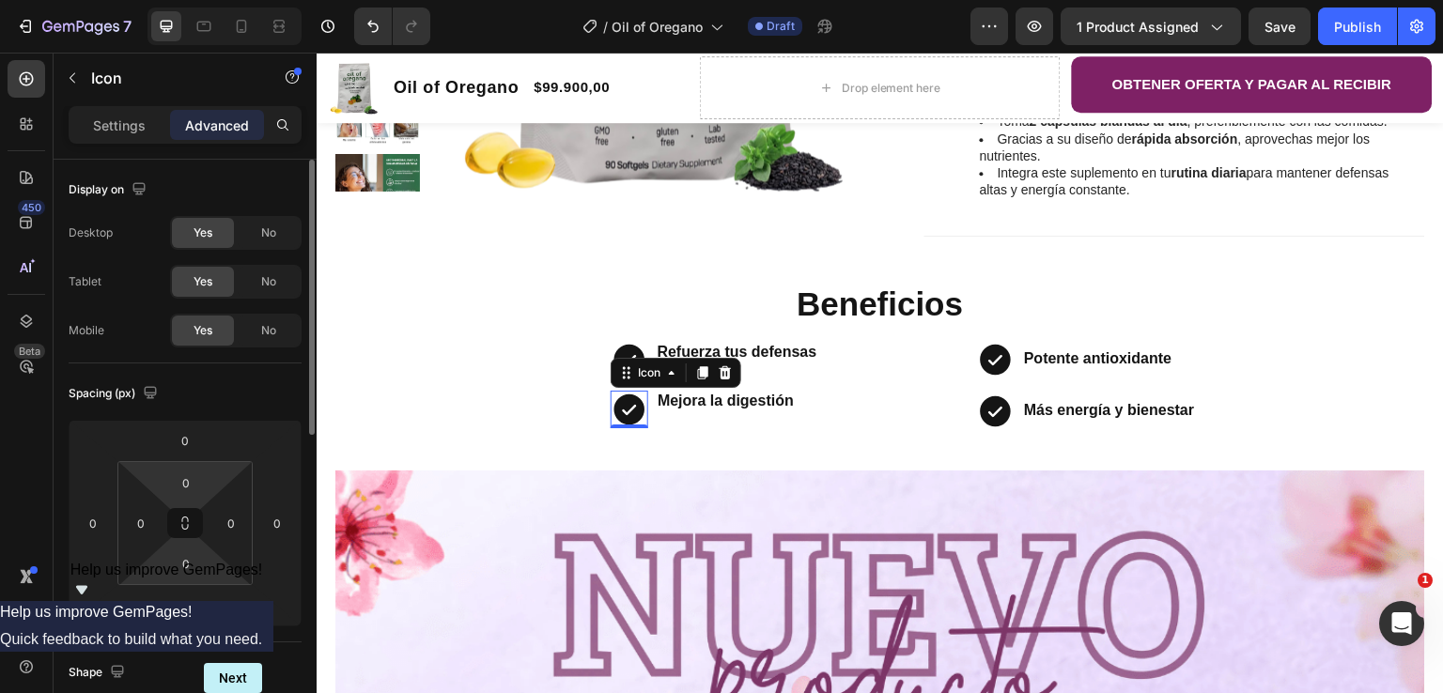
drag, startPoint x: 207, startPoint y: 574, endPoint x: 210, endPoint y: 555, distance: 19.0
click at [210, 555] on div "0 0 0 0" at bounding box center [184, 523] width 135 height 124
click at [219, 0] on html "7 Version history / Oil of Oregano Draft Preview 1 product assigned Save Publis…" at bounding box center [721, 0] width 1443 height 0
type input "0"
drag, startPoint x: 211, startPoint y: 567, endPoint x: 210, endPoint y: 585, distance: 18.8
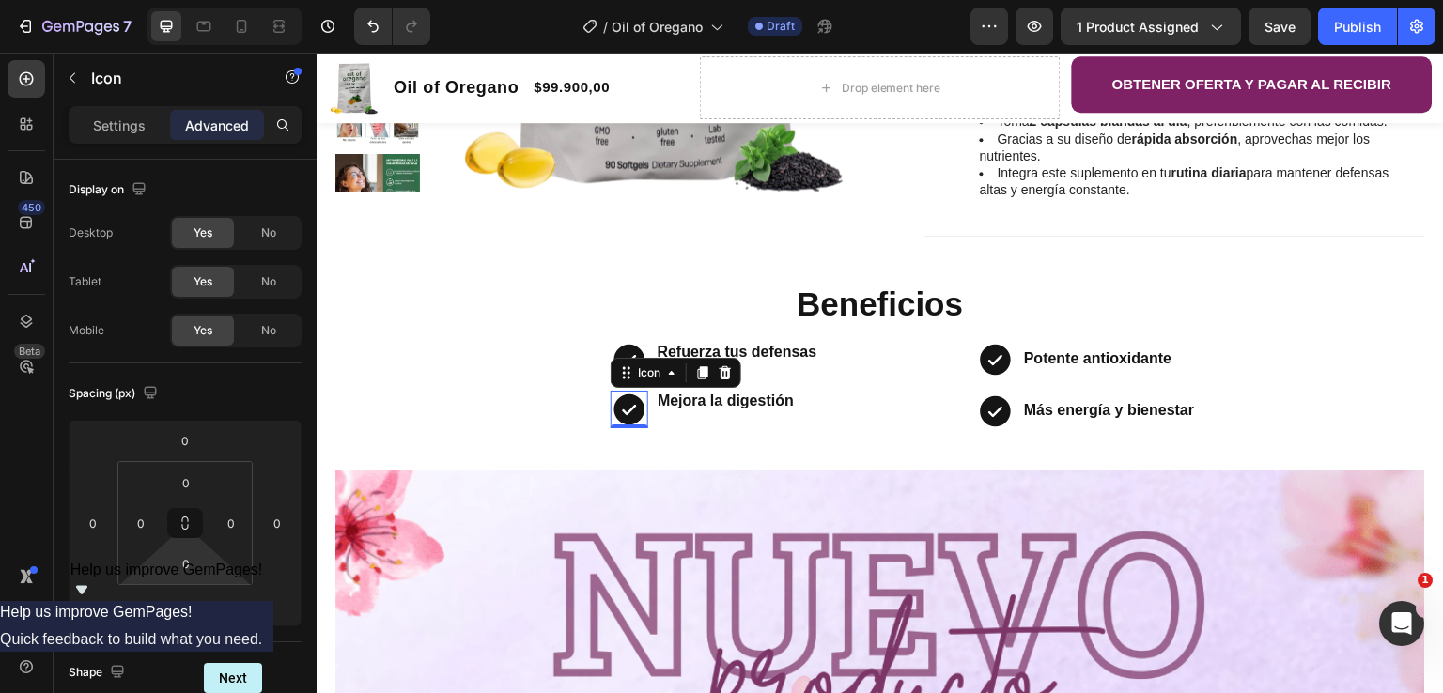
click at [210, 0] on html "7 Version history / Oil of Oregano Draft Preview 1 product assigned Save Publis…" at bounding box center [721, 0] width 1443 height 0
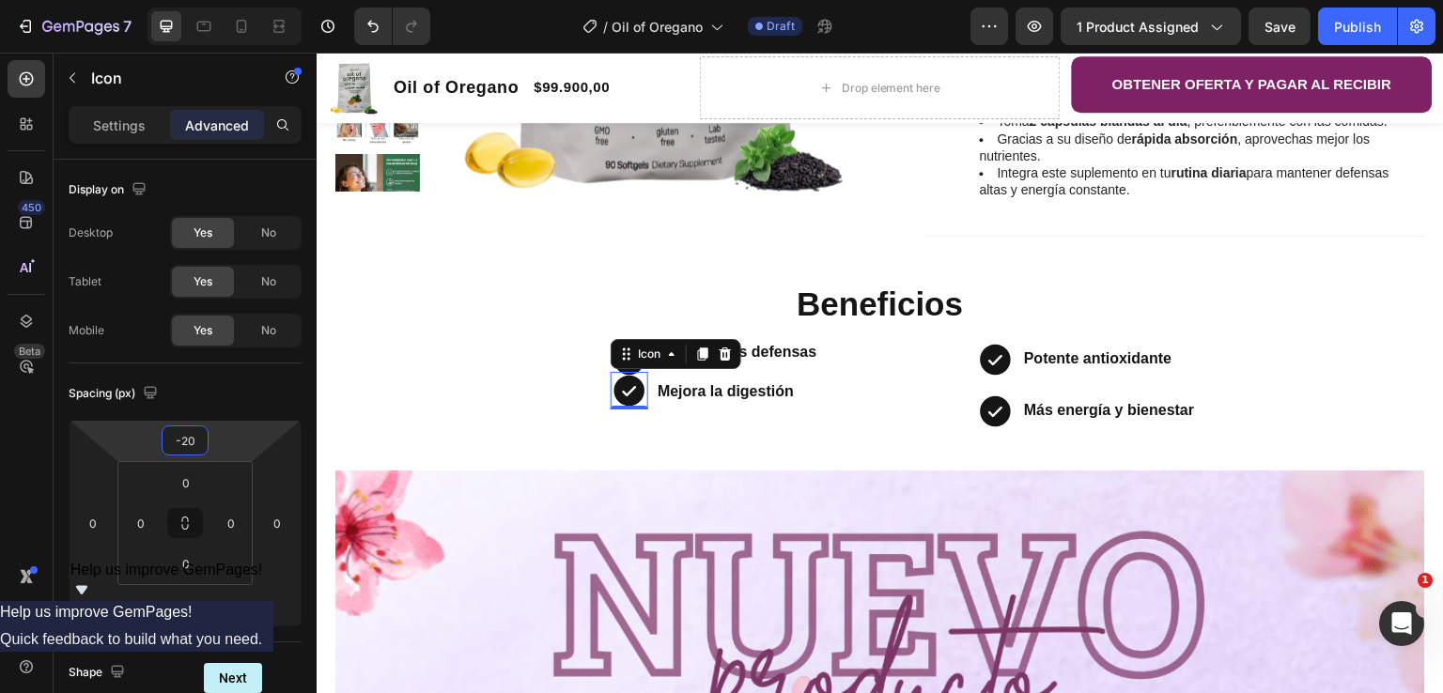
type input "-18"
drag, startPoint x: 220, startPoint y: 455, endPoint x: 226, endPoint y: 463, distance: 10.2
click at [226, 0] on html "7 Version history / Oil of Oregano Draft Preview 1 product assigned Save Publis…" at bounding box center [721, 0] width 1443 height 0
click at [691, 397] on strong "Mejora la digestión" at bounding box center [726, 392] width 136 height 16
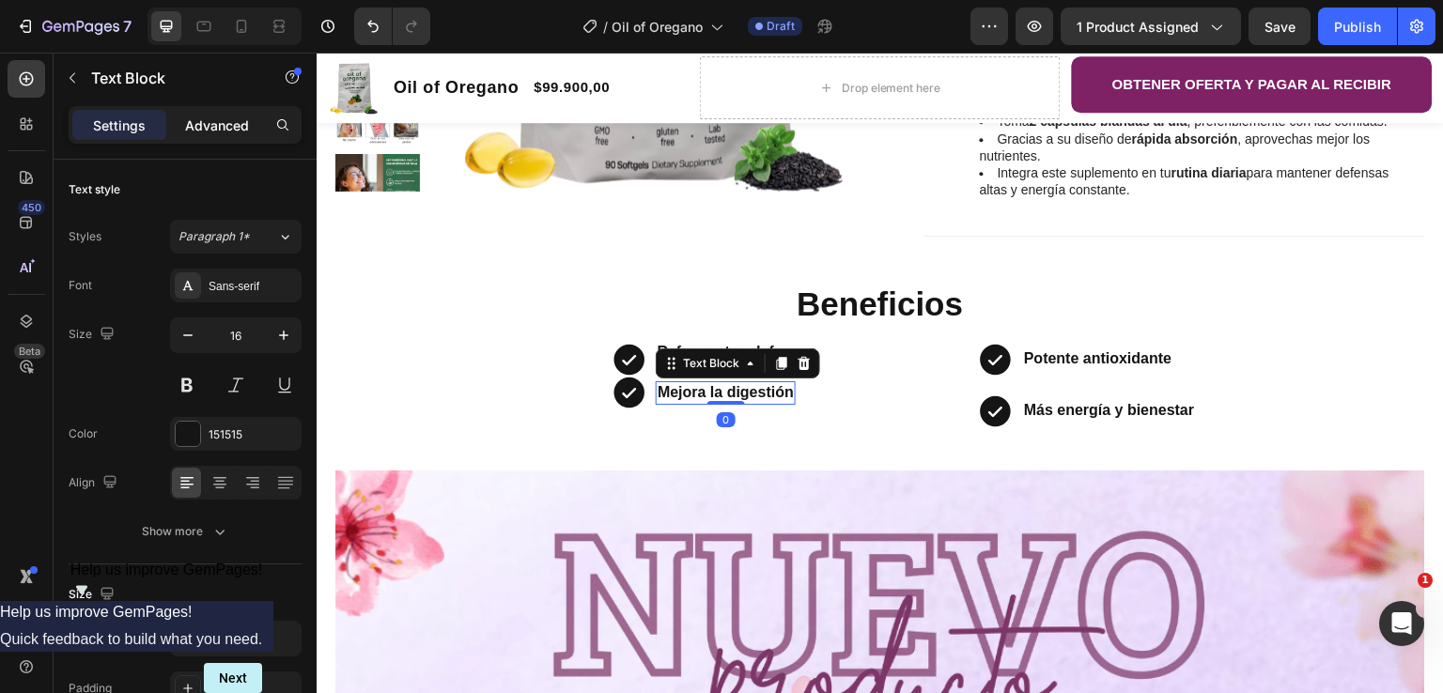
click at [237, 121] on p "Advanced" at bounding box center [217, 126] width 64 height 20
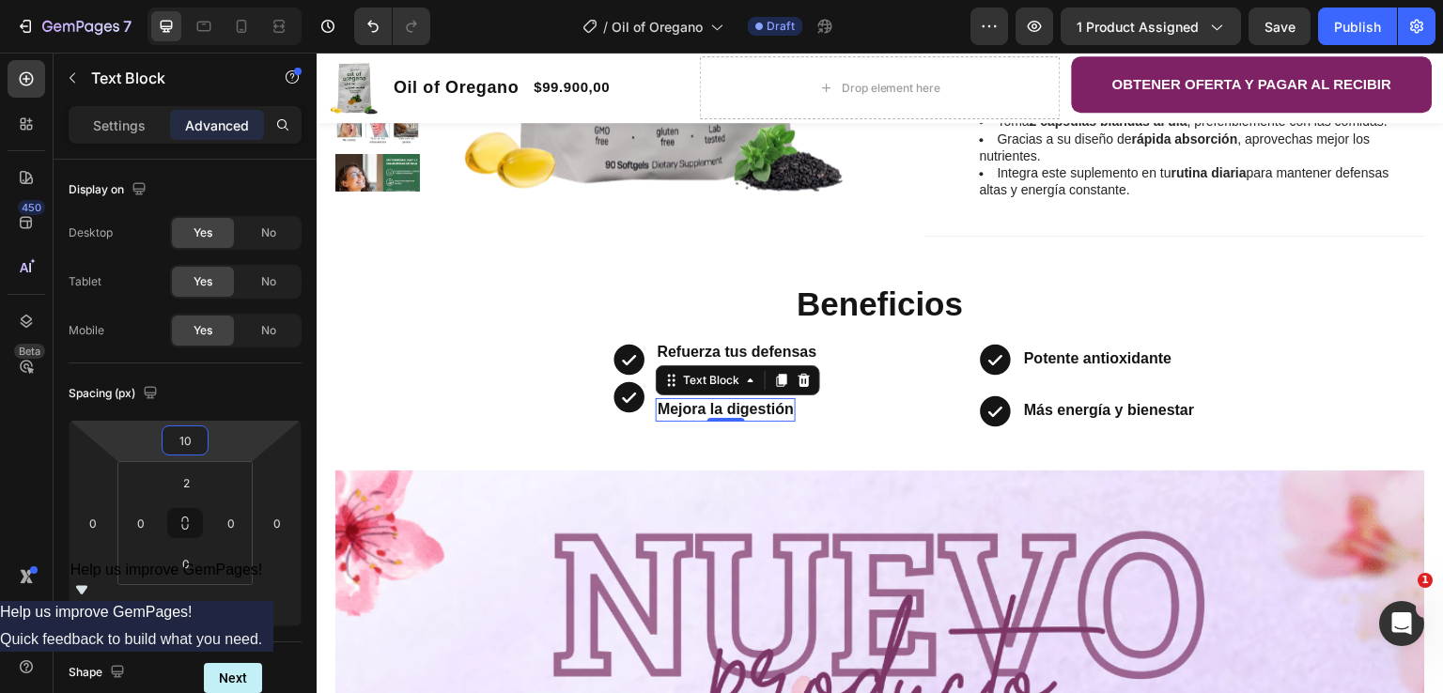
type input "14"
drag, startPoint x: 221, startPoint y: 444, endPoint x: 217, endPoint y: 430, distance: 14.6
click at [217, 0] on html "7 Version history / Oil of Oregano Draft Preview 1 product assigned Save Publis…" at bounding box center [721, 0] width 1443 height 0
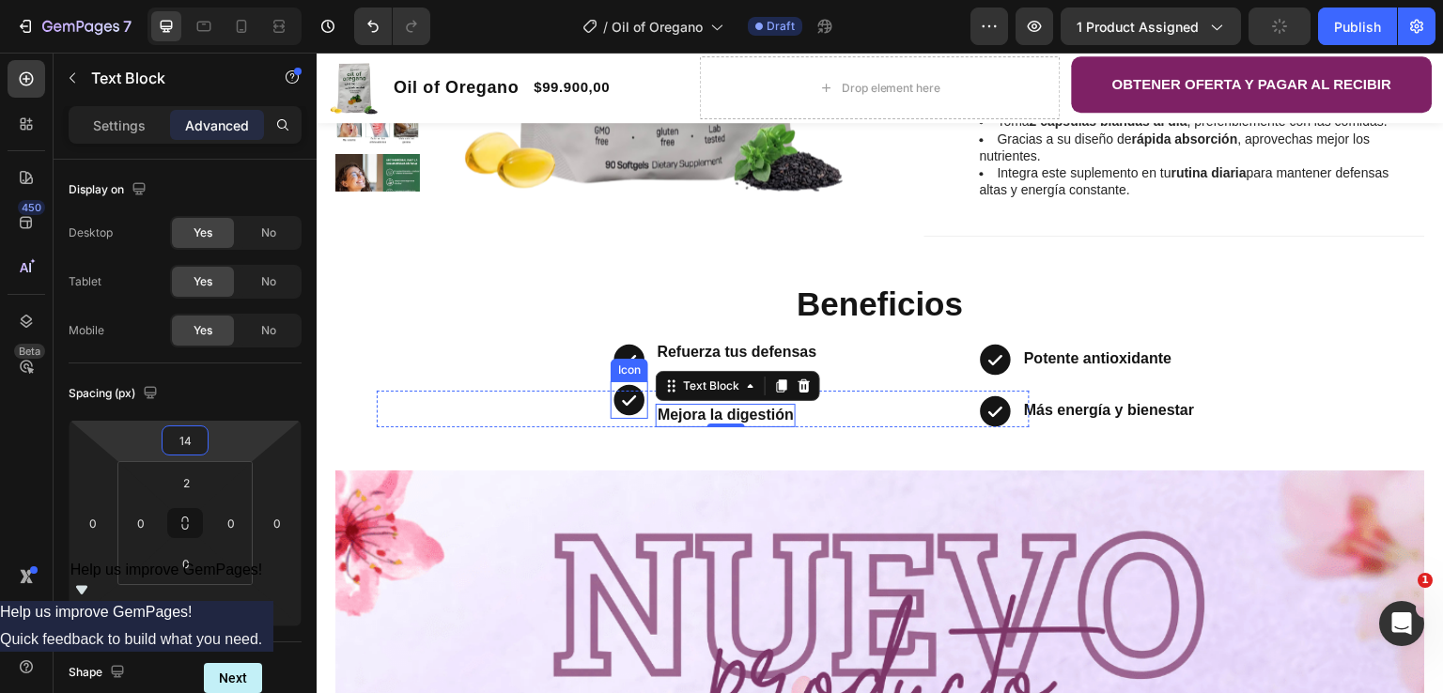
click at [620, 403] on icon at bounding box center [630, 400] width 38 height 38
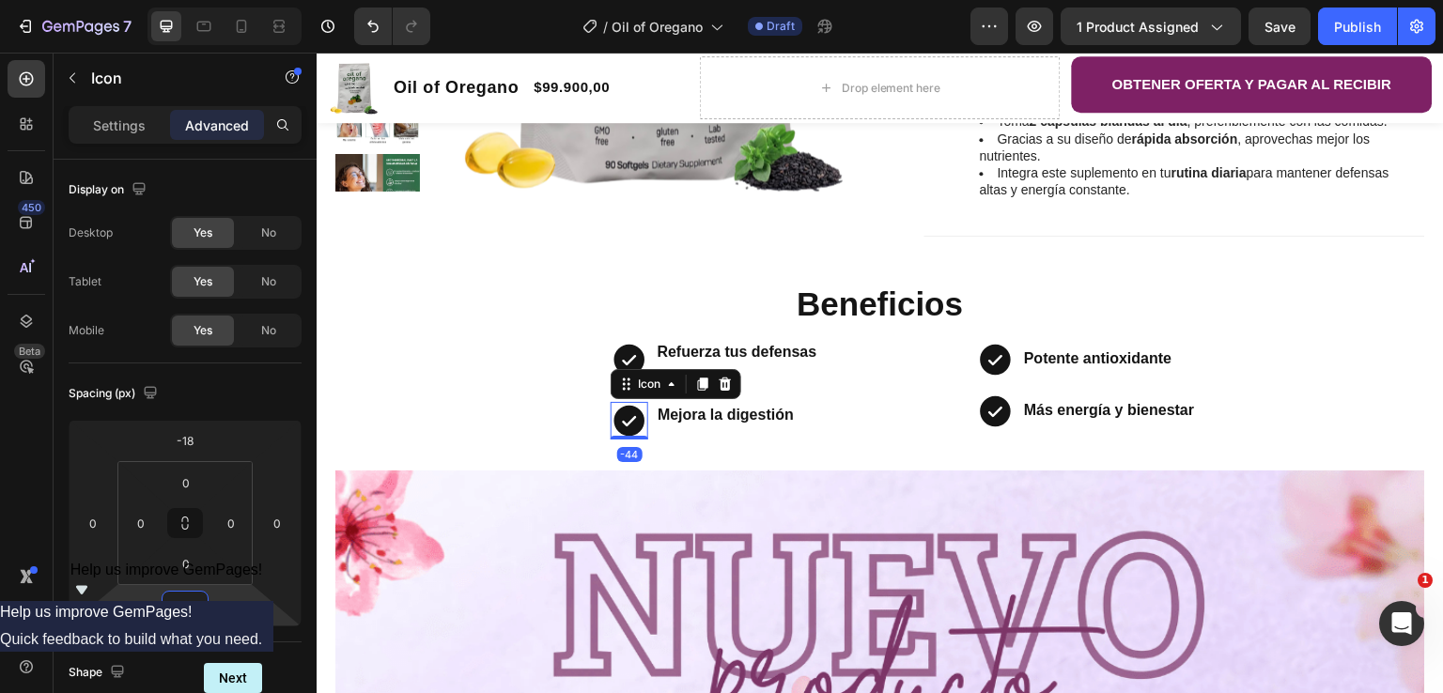
type input "-32"
drag, startPoint x: 210, startPoint y: 599, endPoint x: 180, endPoint y: 614, distance: 32.8
click at [180, 0] on html "7 Version history / Oil of Oregano Draft Preview 1 product assigned Save Publis…" at bounding box center [721, 0] width 1443 height 0
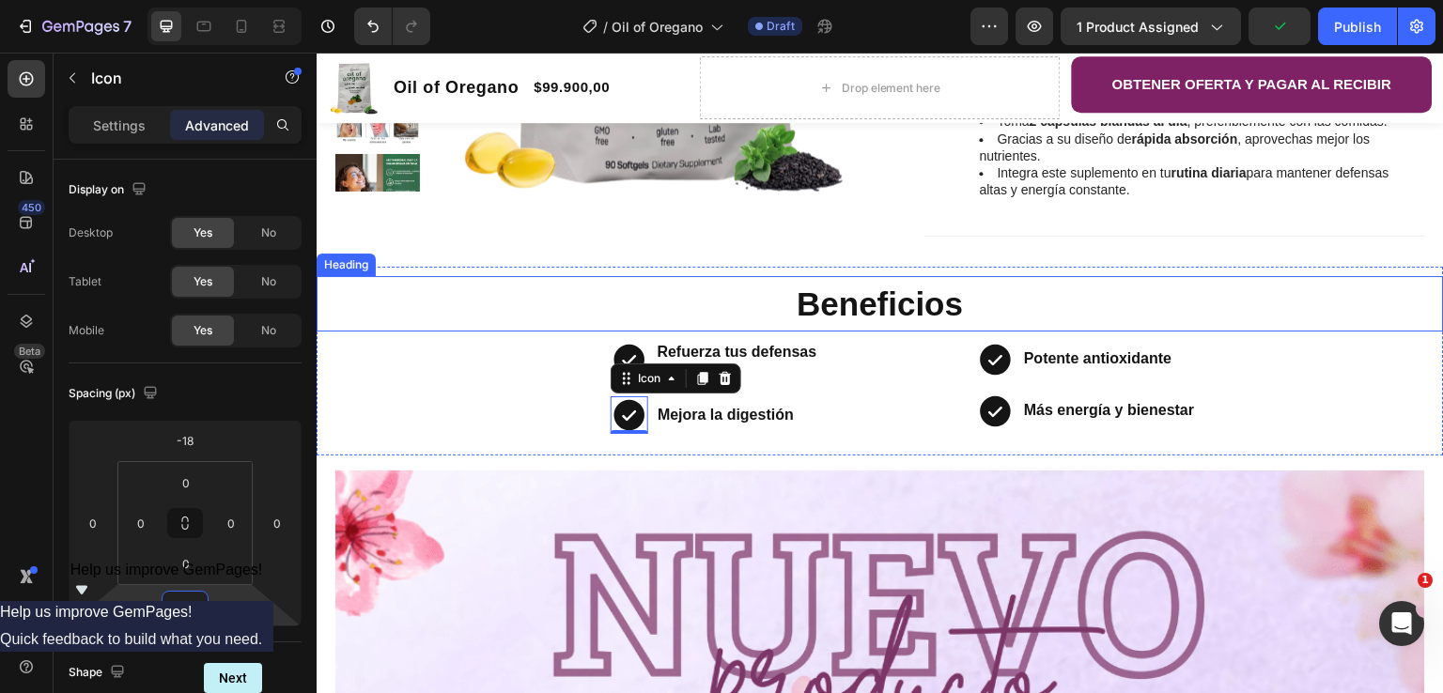
click at [650, 306] on h2 "Beneficios" at bounding box center [881, 303] width 1128 height 54
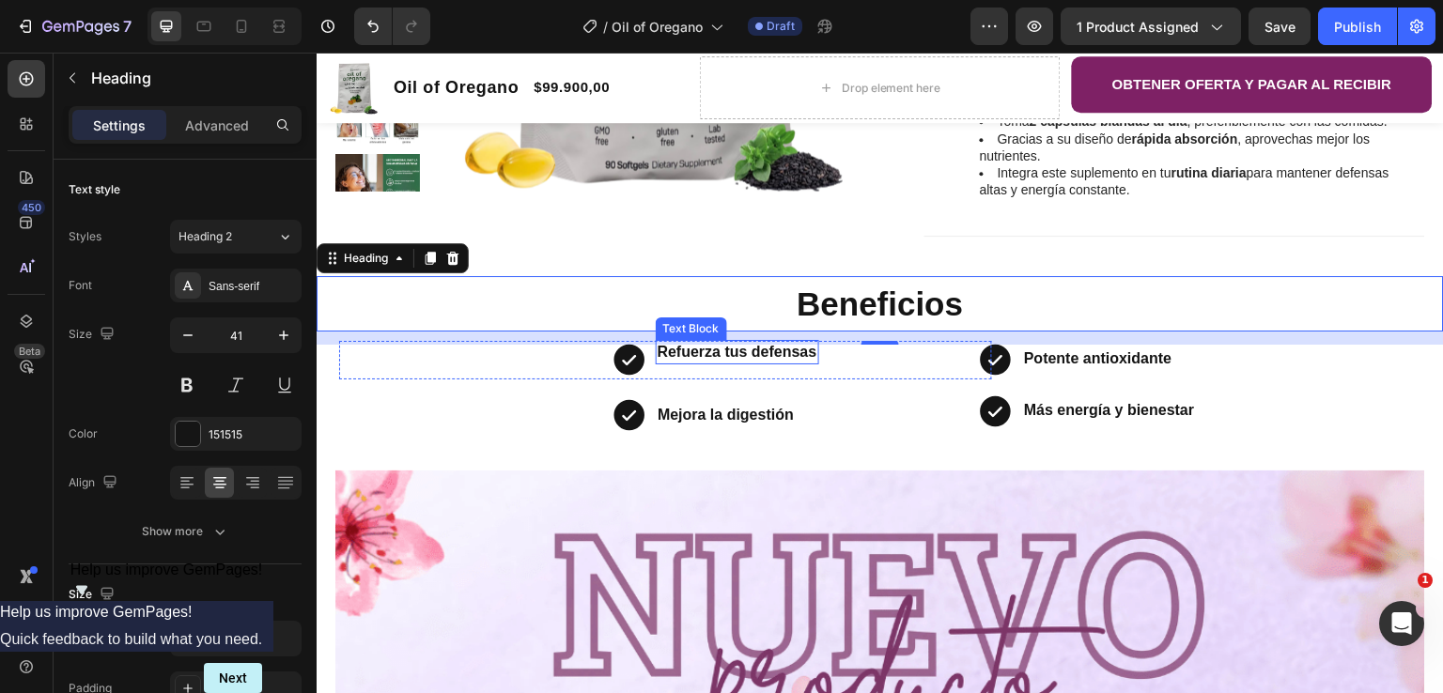
click at [691, 355] on strong "Refuerza tus defensas" at bounding box center [738, 352] width 160 height 16
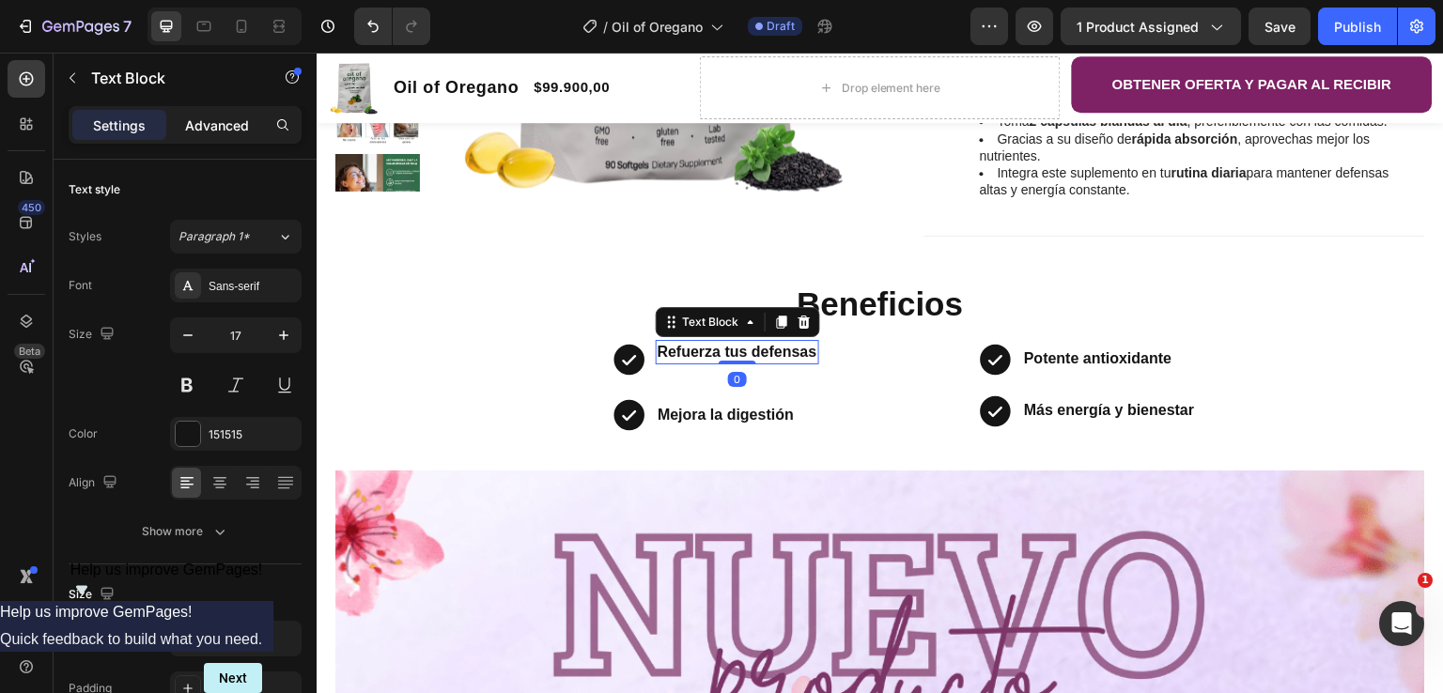
click at [230, 117] on p "Advanced" at bounding box center [217, 126] width 64 height 20
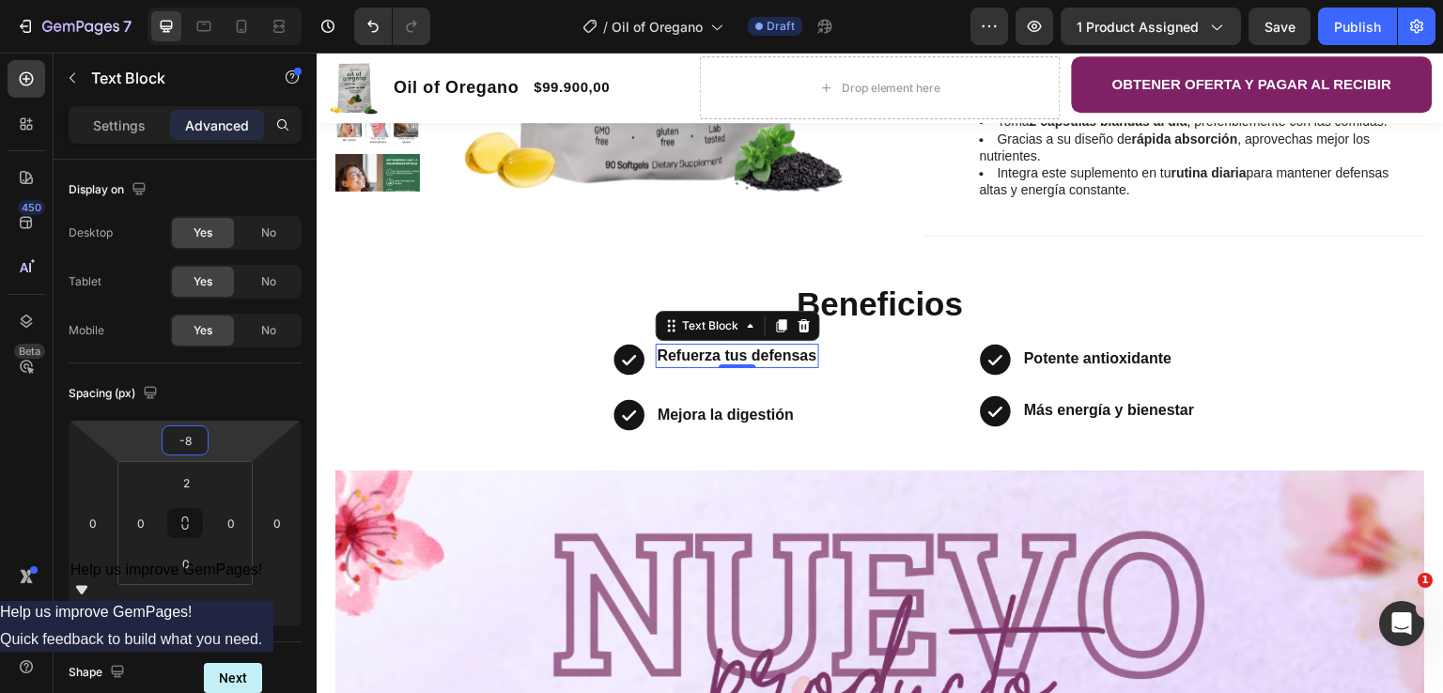
type input "2"
drag, startPoint x: 210, startPoint y: 441, endPoint x: 203, endPoint y: 432, distance: 11.3
click at [203, 0] on html "7 Version history / Oil of Oregano Draft Preview 1 product assigned Save Publis…" at bounding box center [721, 0] width 1443 height 0
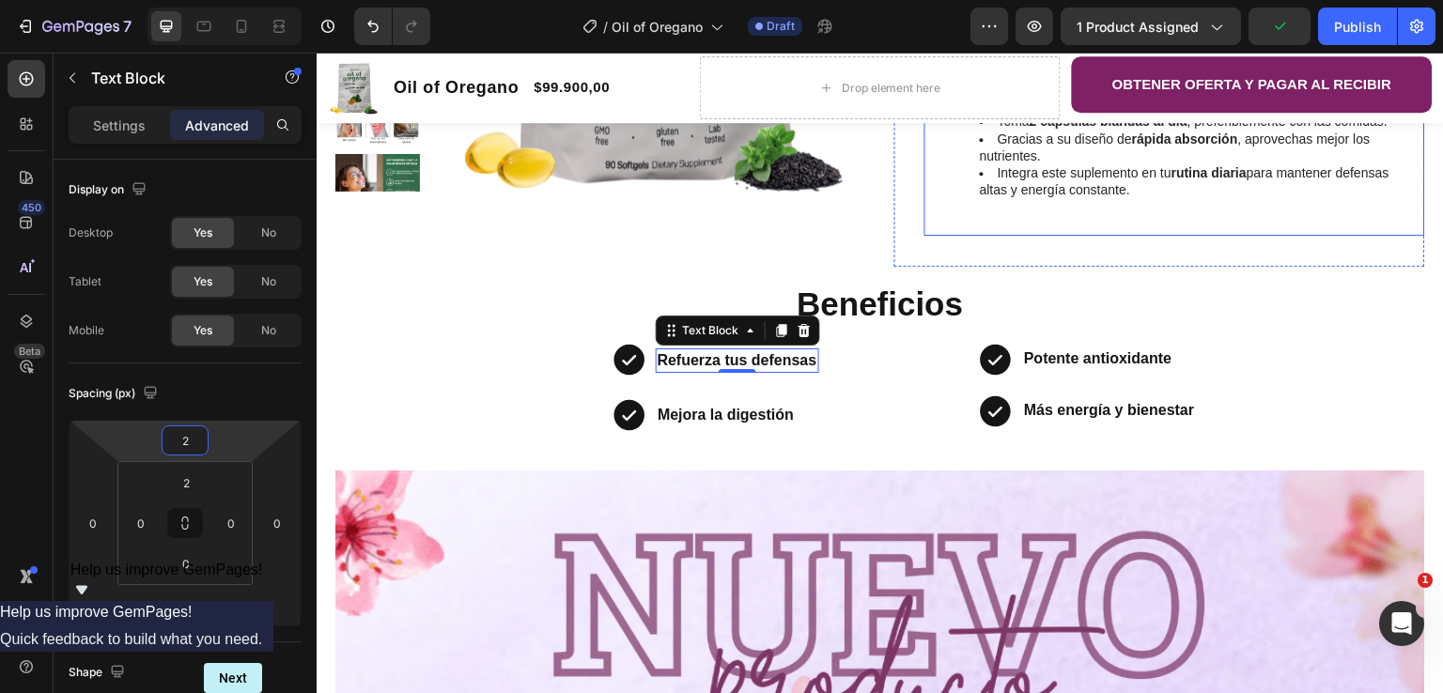
click at [930, 147] on div "Toma 2 cápsulas blandas al día , preferiblemente con las comidas. Gracias a su …" at bounding box center [1175, 167] width 499 height 138
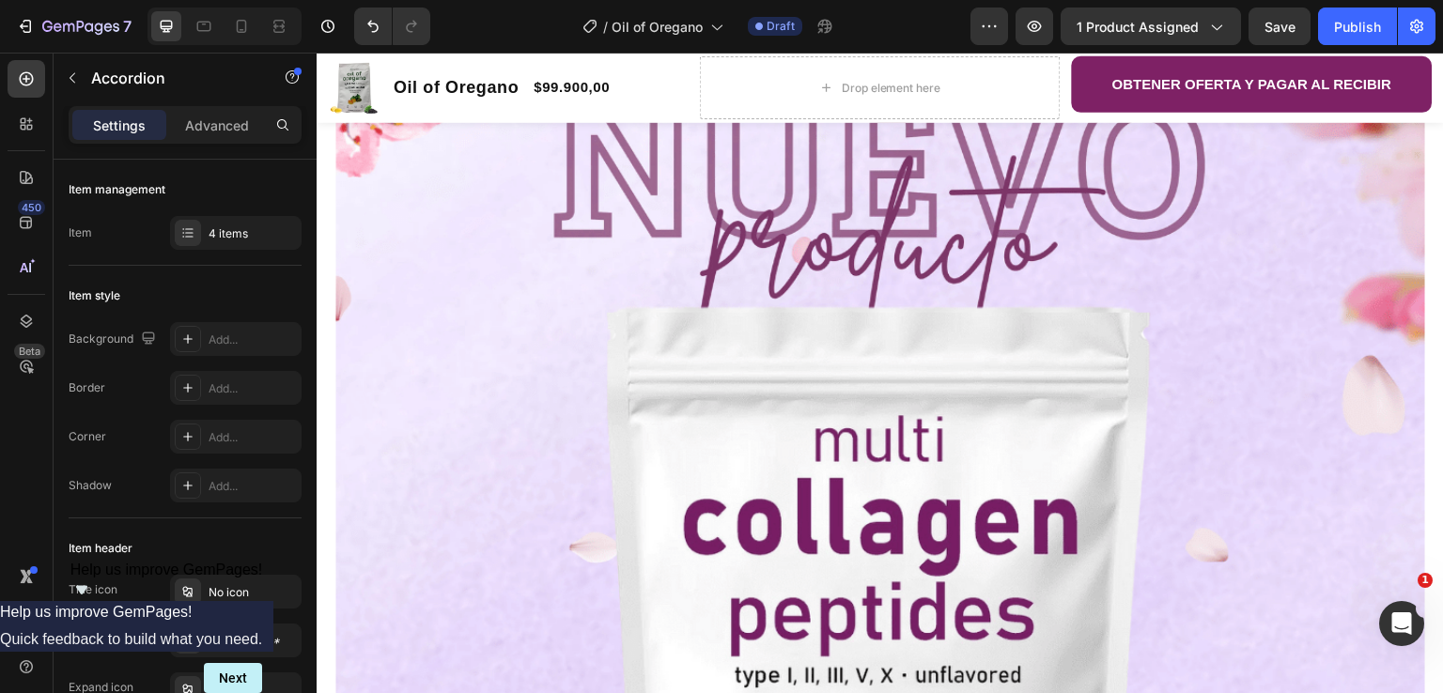
scroll to position [1597, 0]
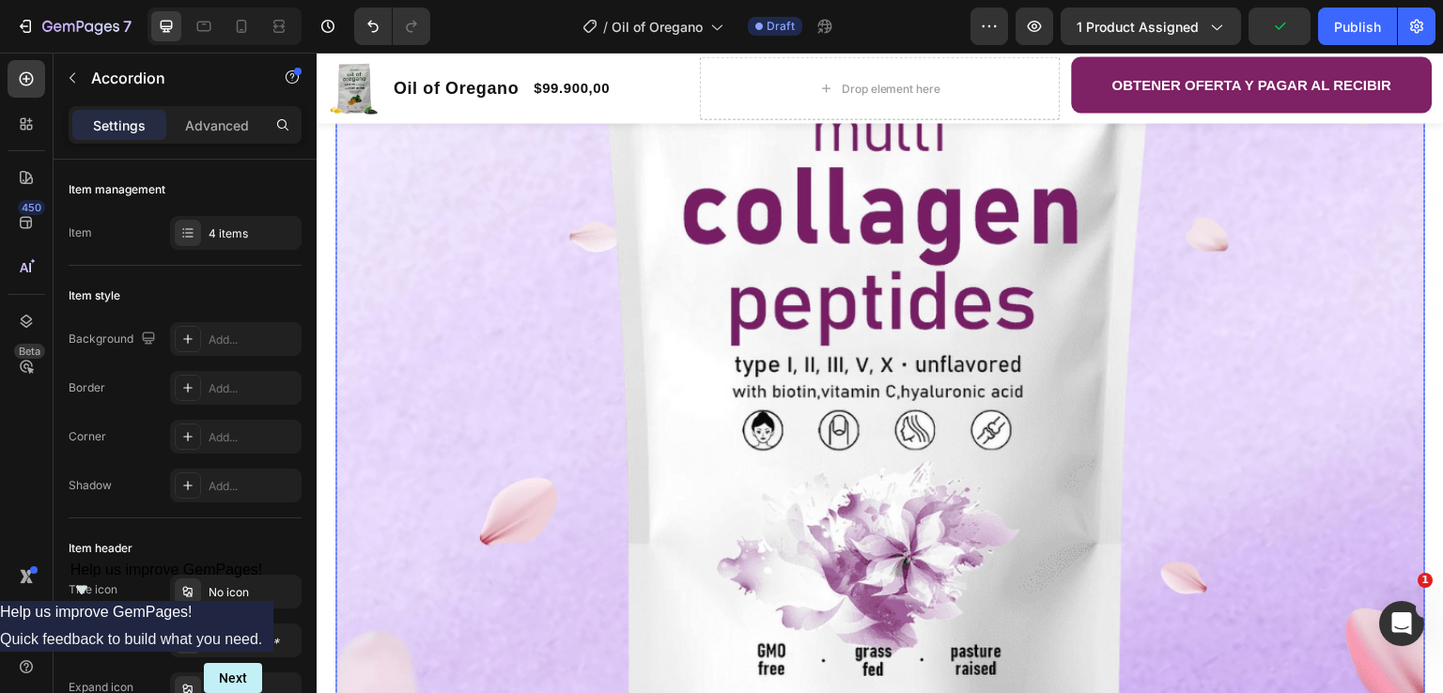
click at [904, 544] on img at bounding box center [880, 265] width 1090 height 1090
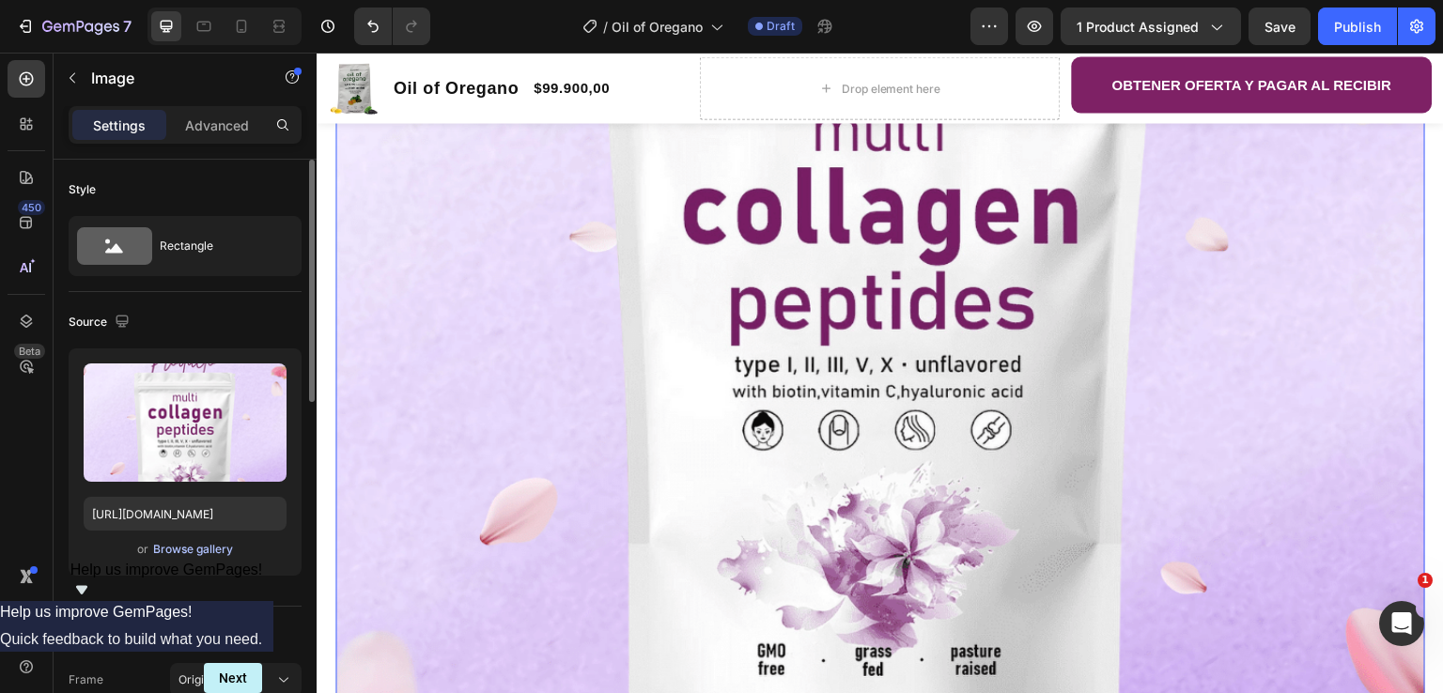
click at [179, 549] on div "Browse gallery" at bounding box center [193, 549] width 80 height 17
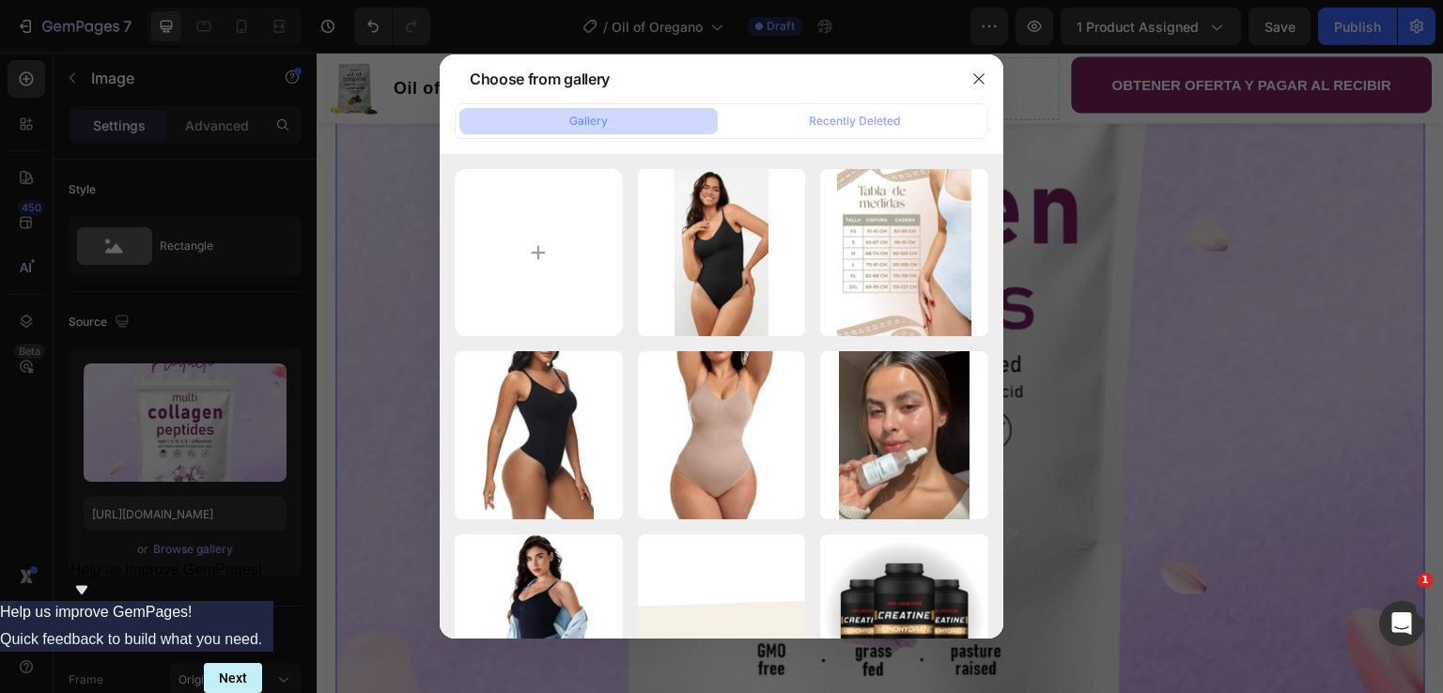
click at [661, 128] on button "Gallery" at bounding box center [588, 121] width 258 height 26
click at [804, 124] on button "Recently Deleted" at bounding box center [854, 121] width 258 height 26
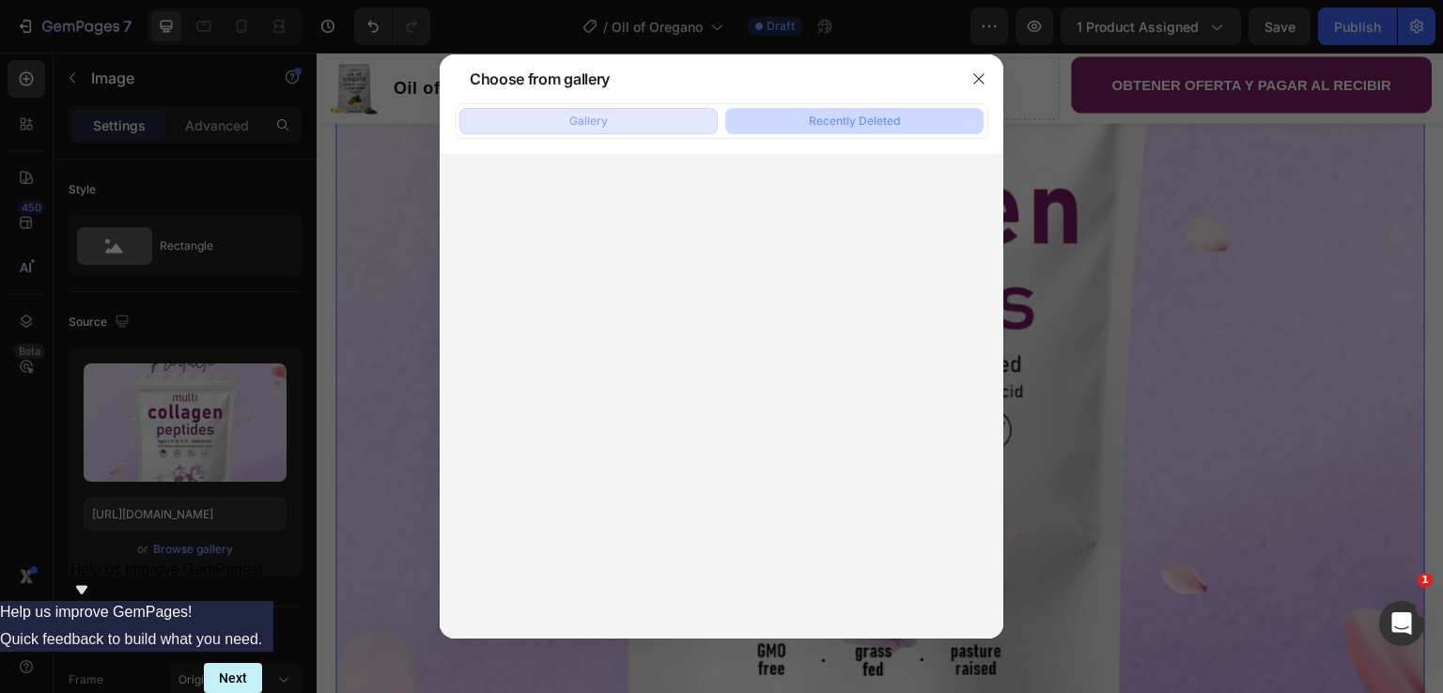
click at [624, 125] on button "Gallery" at bounding box center [588, 121] width 258 height 26
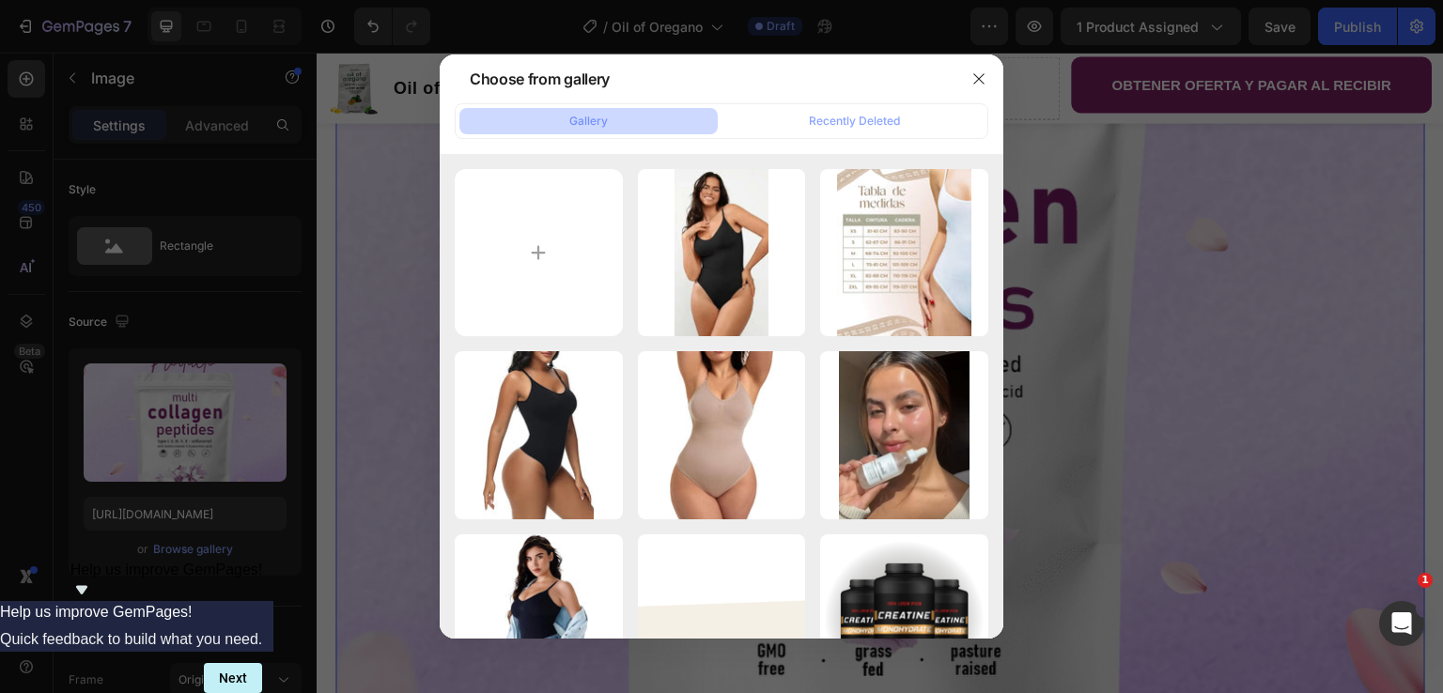
click at [171, 552] on div at bounding box center [721, 346] width 1443 height 693
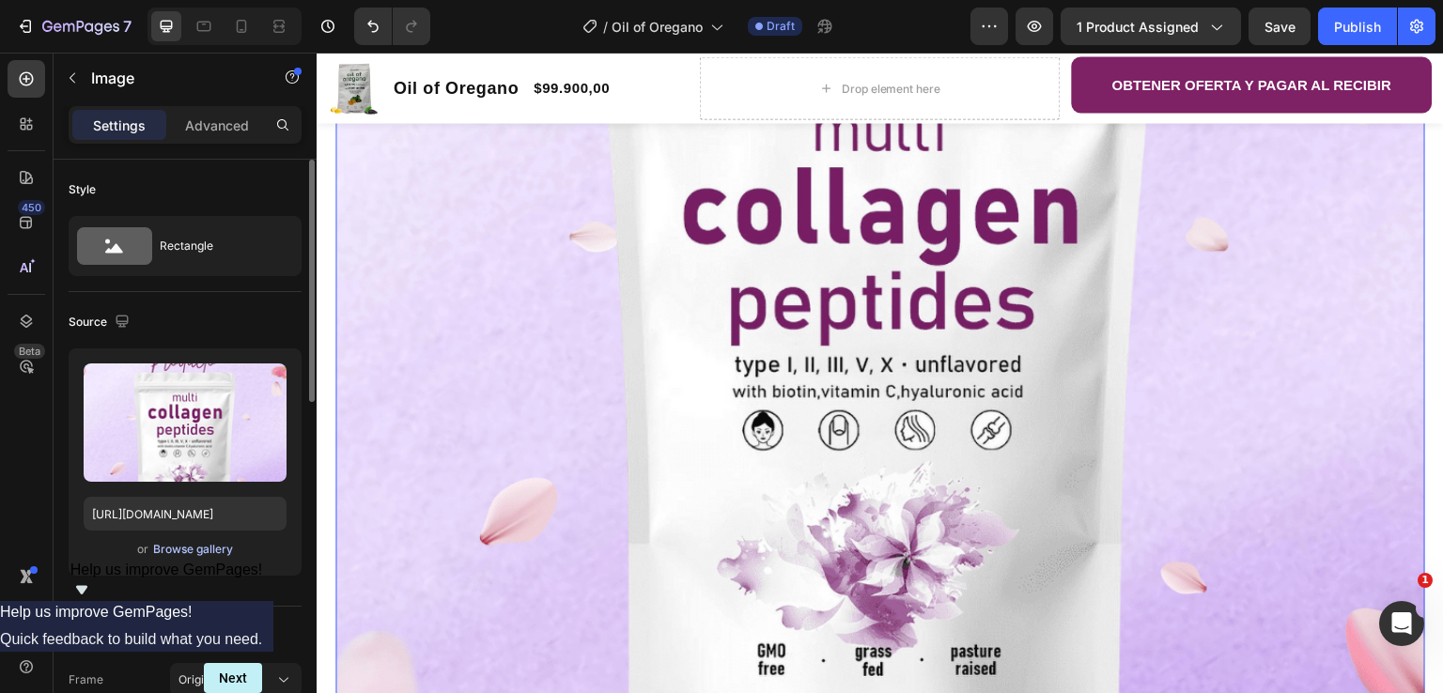
click at [172, 550] on div "Browse gallery" at bounding box center [193, 549] width 80 height 17
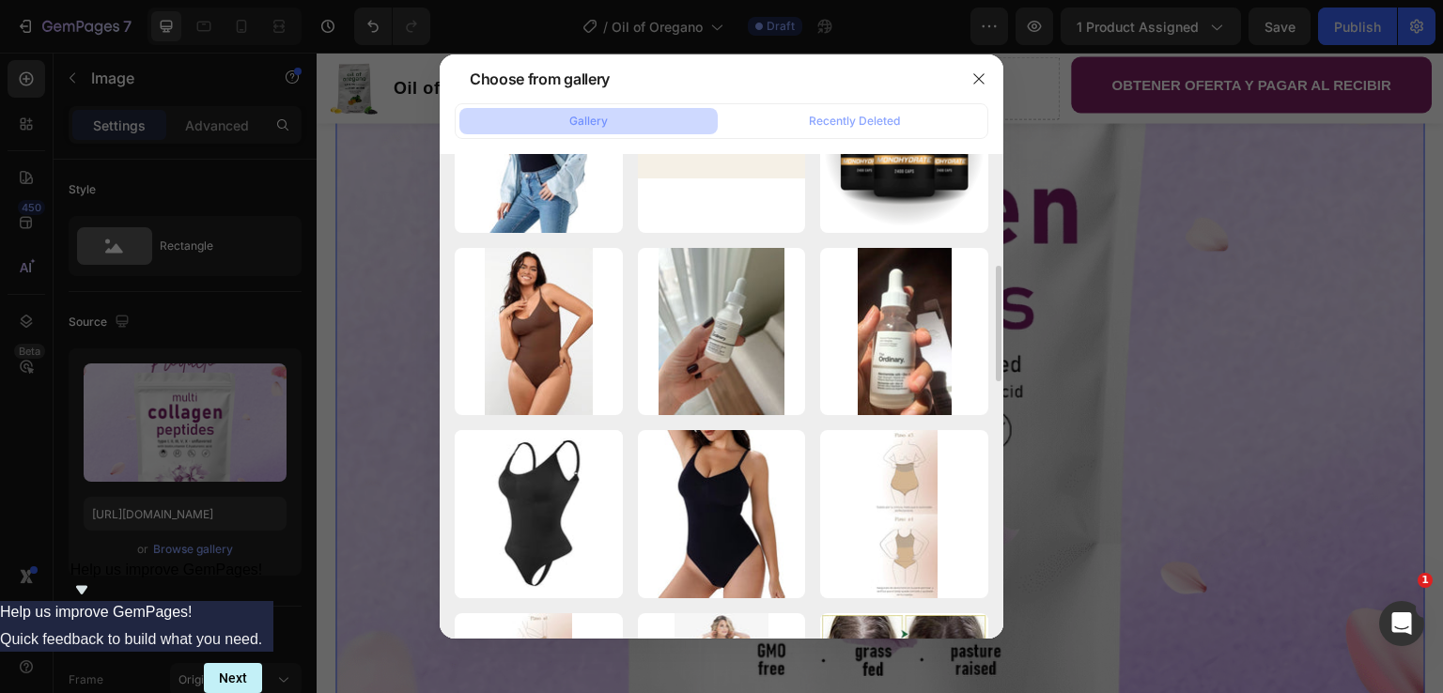
scroll to position [0, 0]
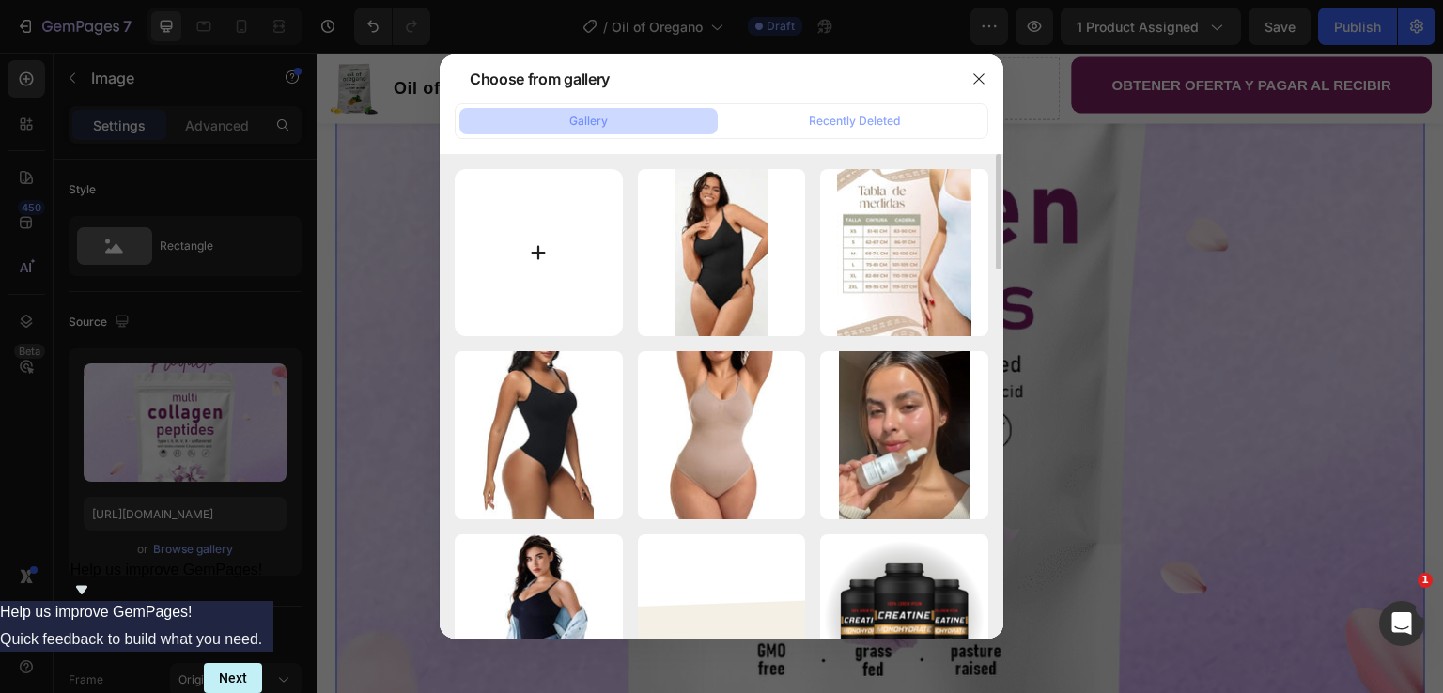
click at [537, 263] on input "file" at bounding box center [539, 253] width 168 height 168
type input "C:\fakepath\Imagen 3.png"
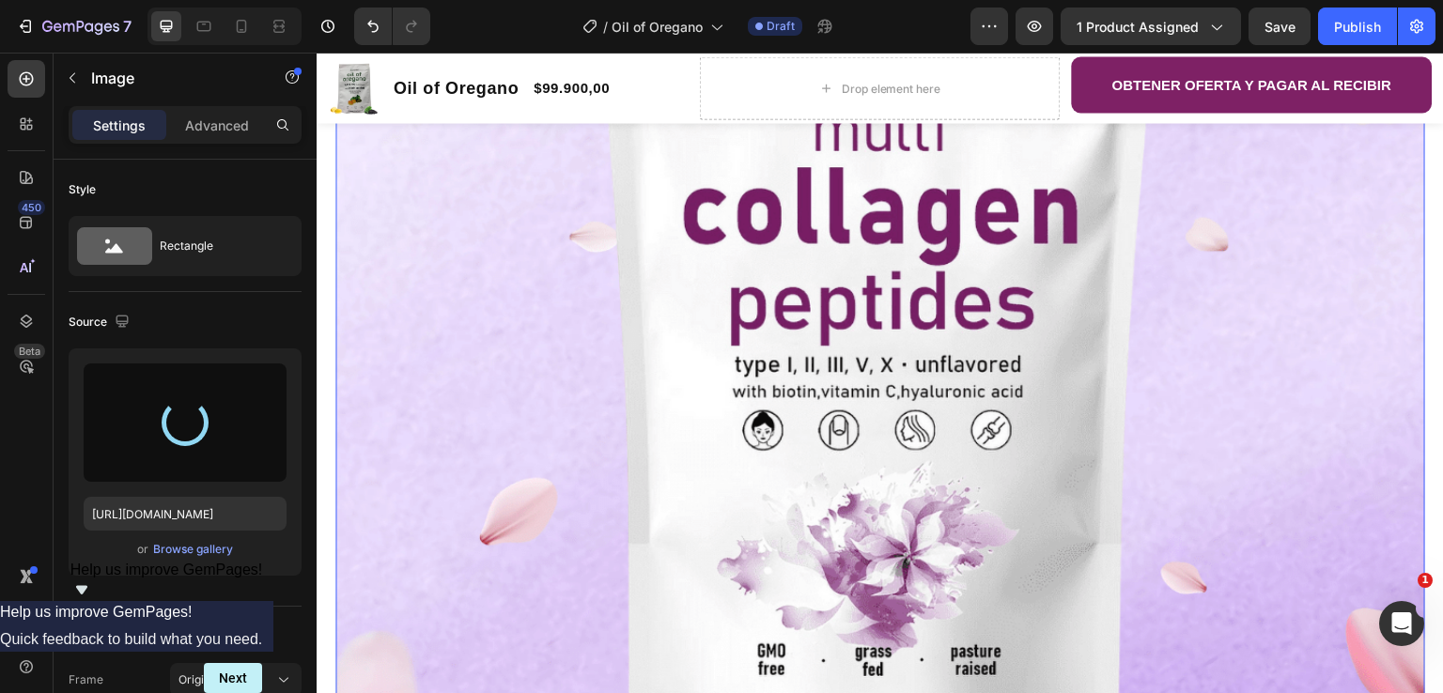
type input "[URL][DOMAIN_NAME]"
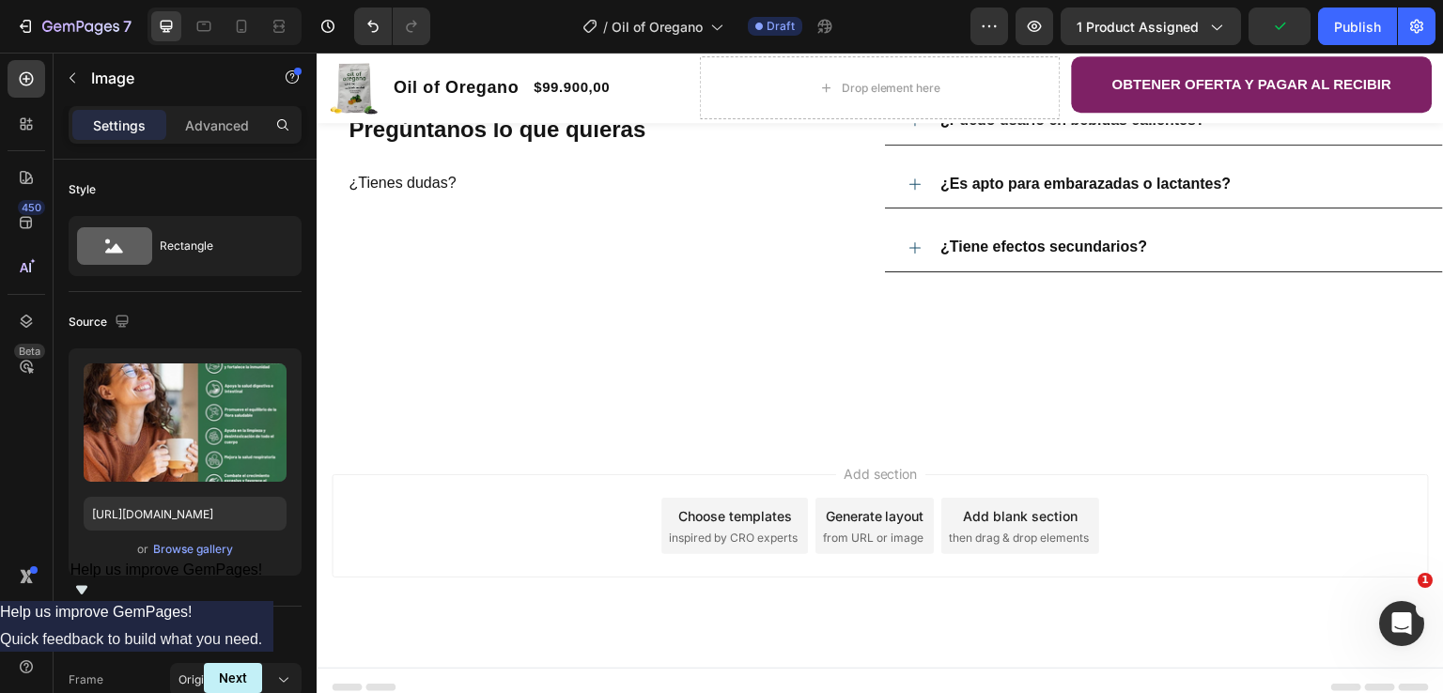
scroll to position [2067, 0]
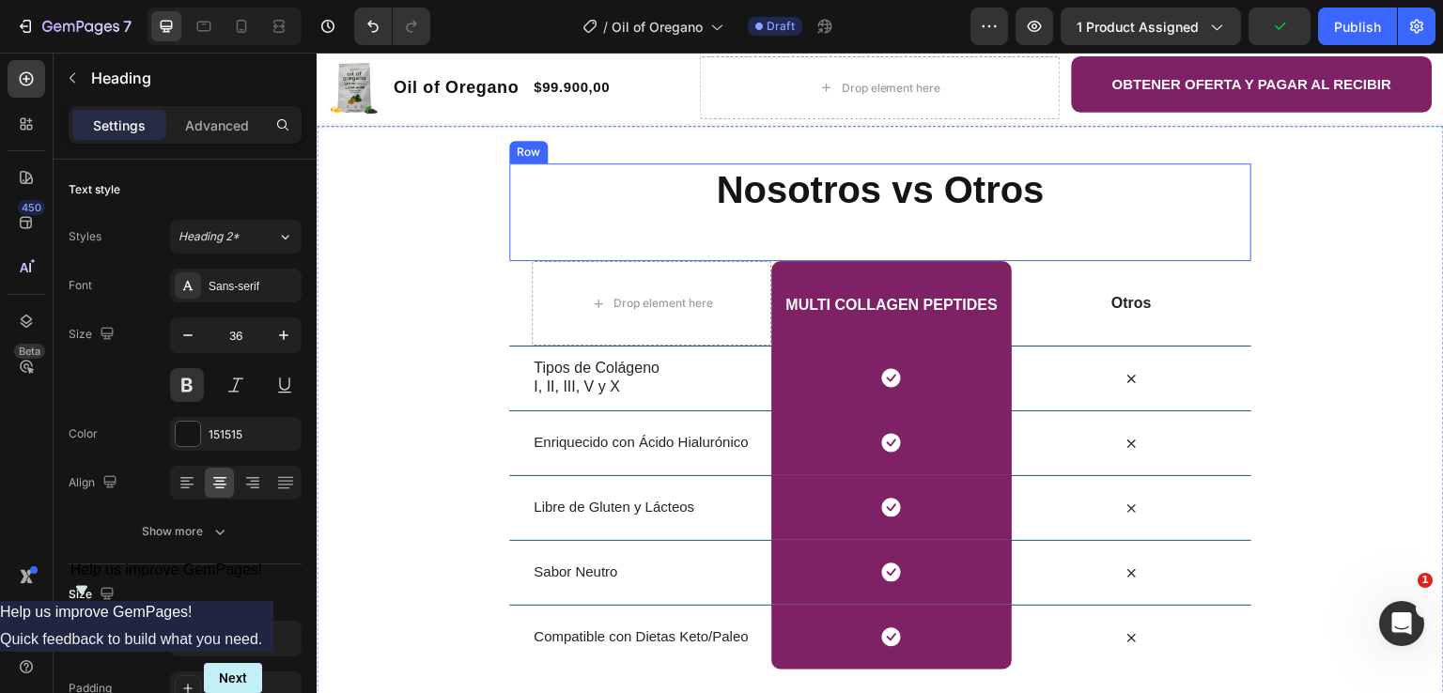
scroll to position [2349, 0]
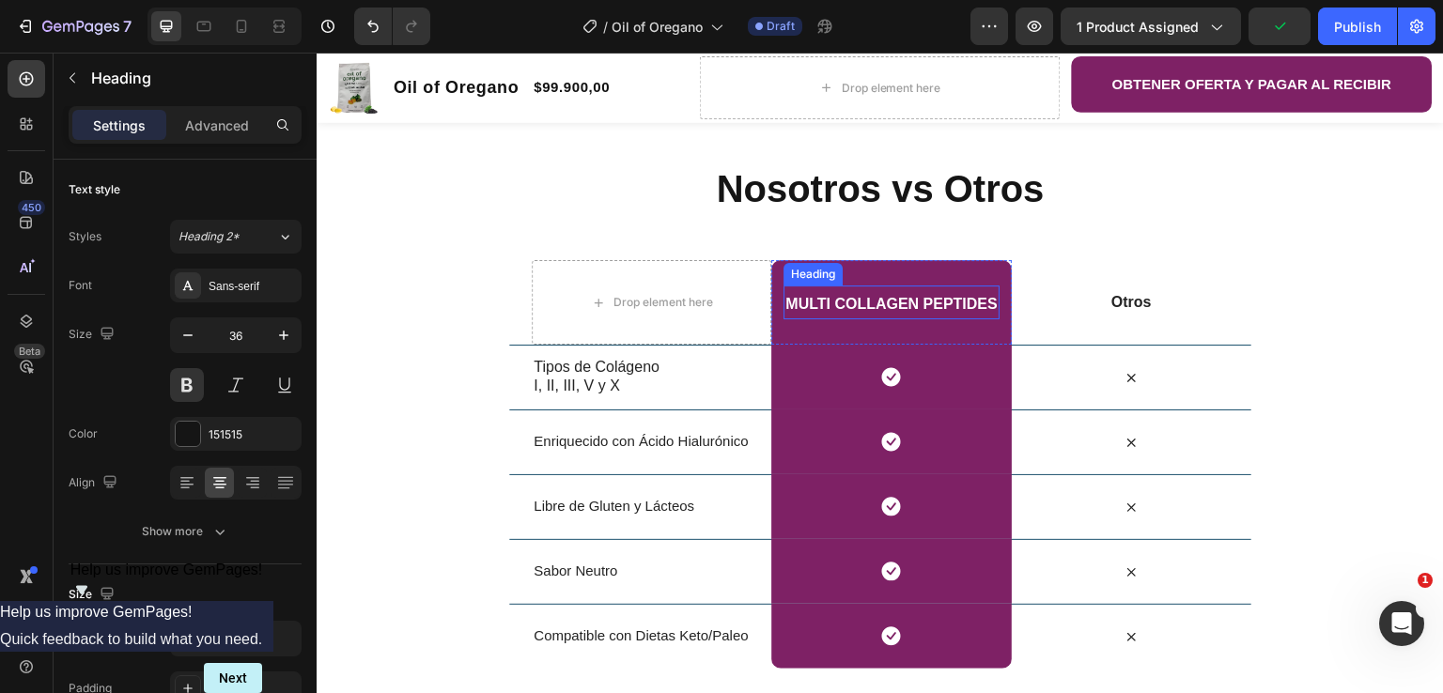
click at [848, 302] on strong "Multi Collagen Peptides" at bounding box center [891, 304] width 211 height 16
click at [848, 303] on strong "Multi Collagen Peptides" at bounding box center [891, 304] width 211 height 16
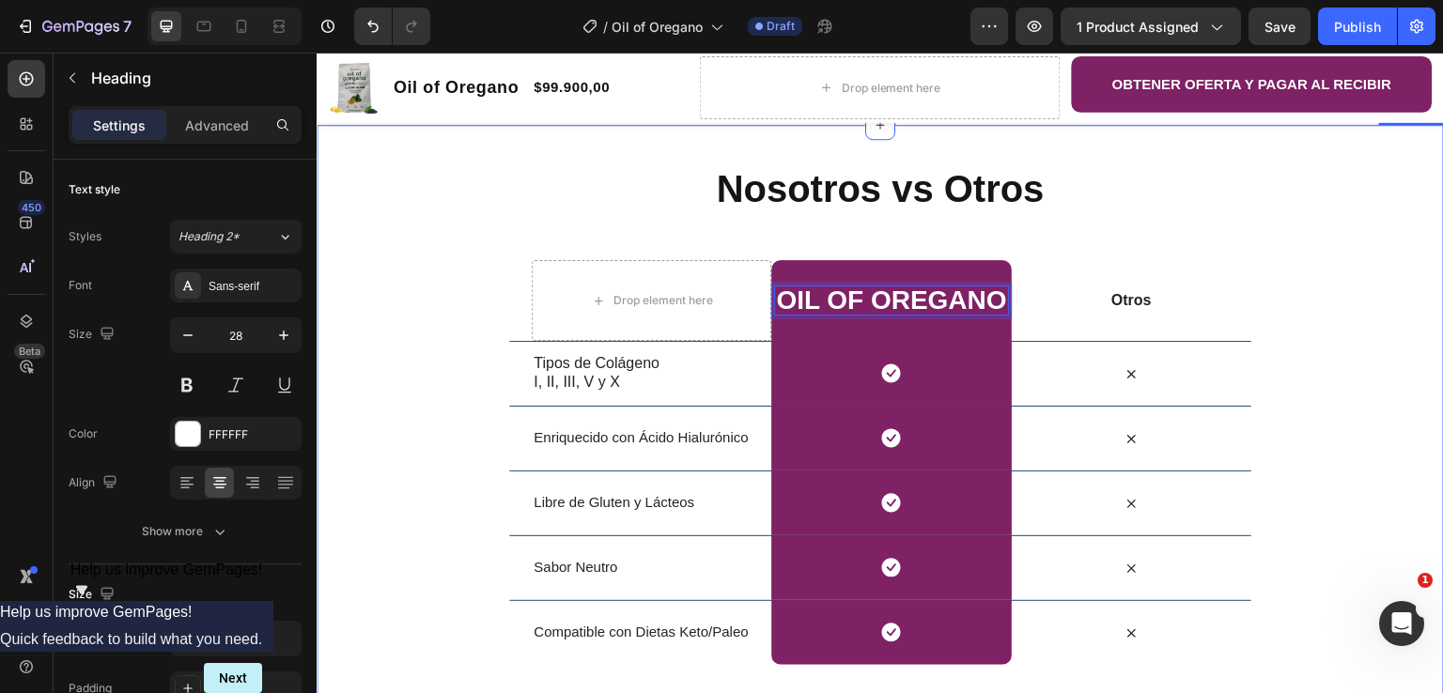
click at [1340, 247] on div "Nosotros vs Otros Heading Row Drop element here Oil of oregano Heading 0 Row Ot…" at bounding box center [881, 587] width 1128 height 849
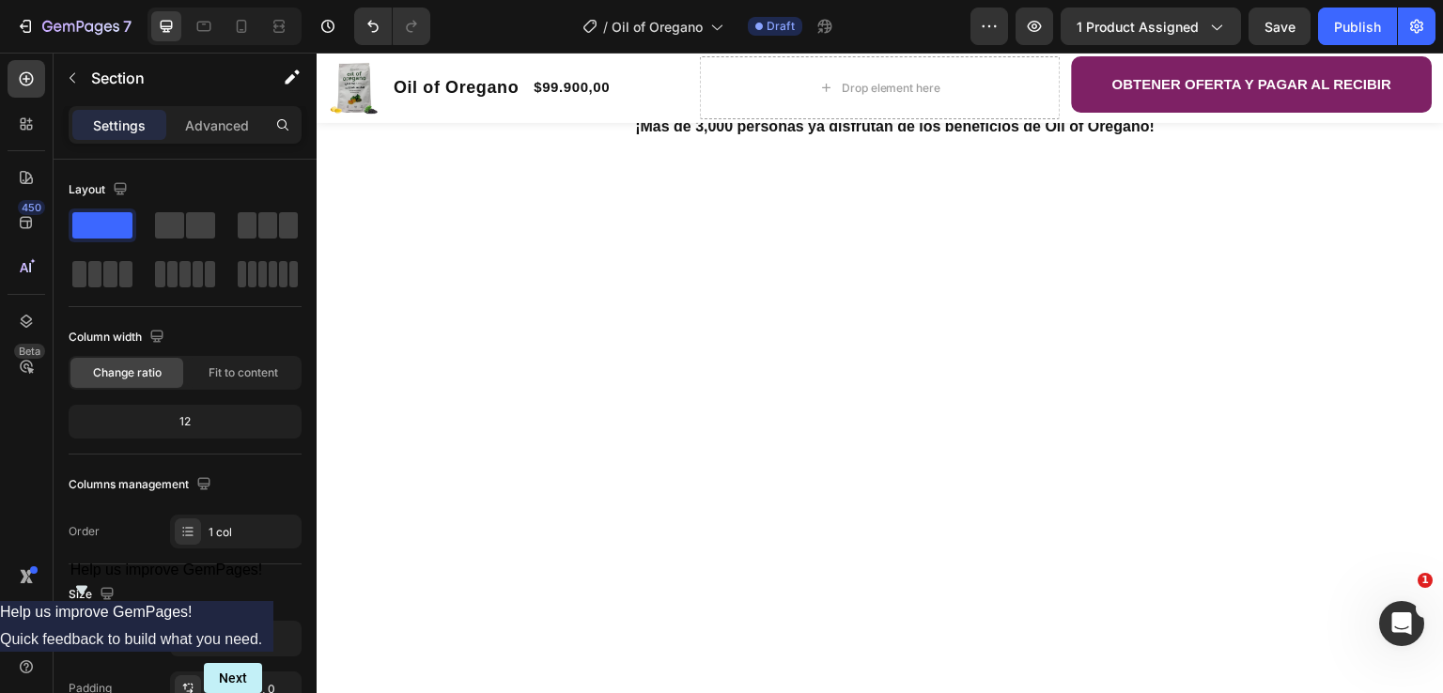
scroll to position [0, 0]
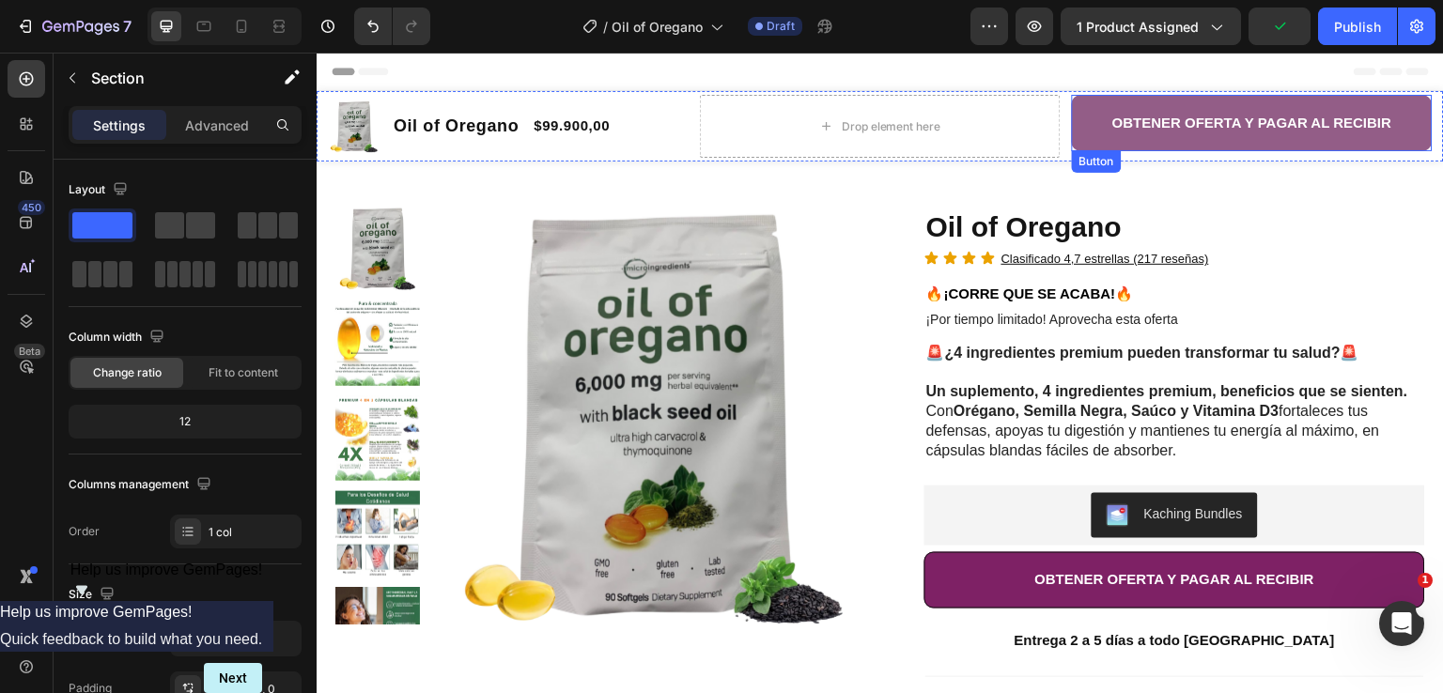
click at [1083, 101] on button "OBTENER OFERTA Y PAGAR AL RECIBIR" at bounding box center [1252, 123] width 361 height 56
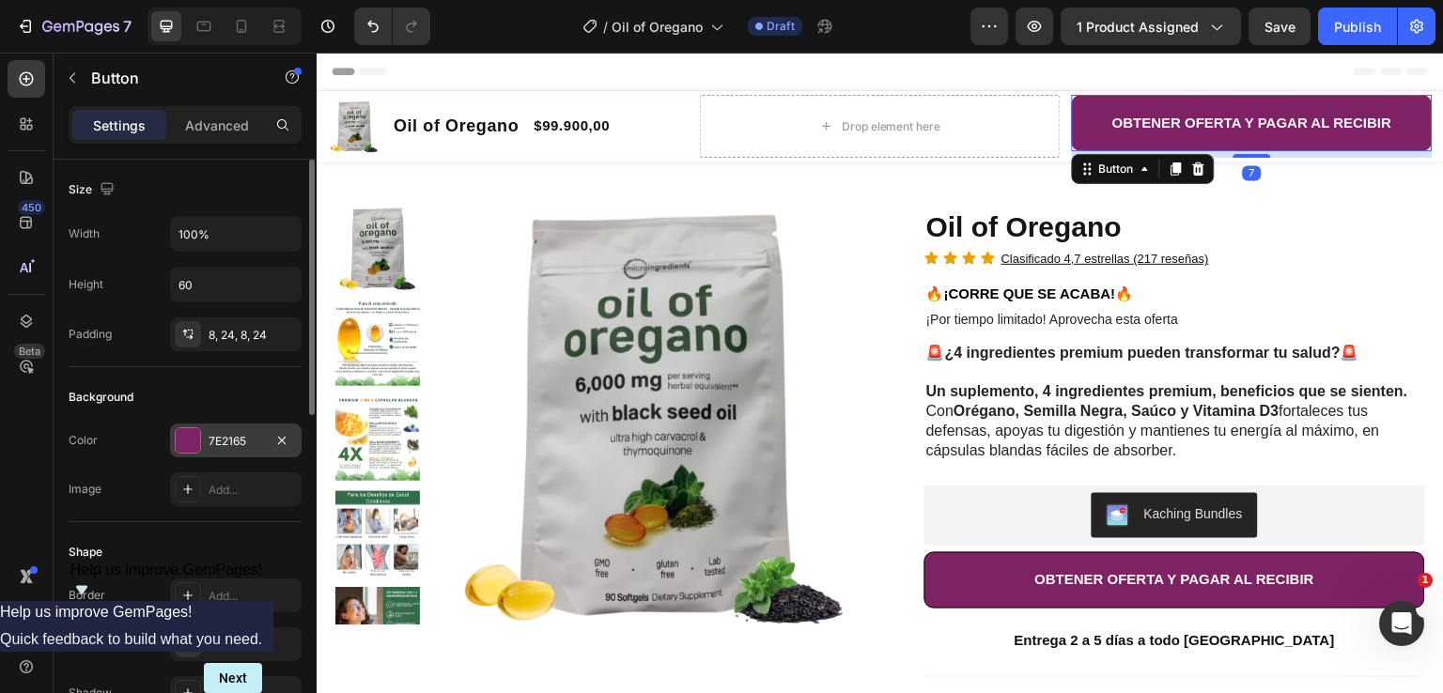
click at [241, 445] on div "7E2165" at bounding box center [236, 441] width 54 height 17
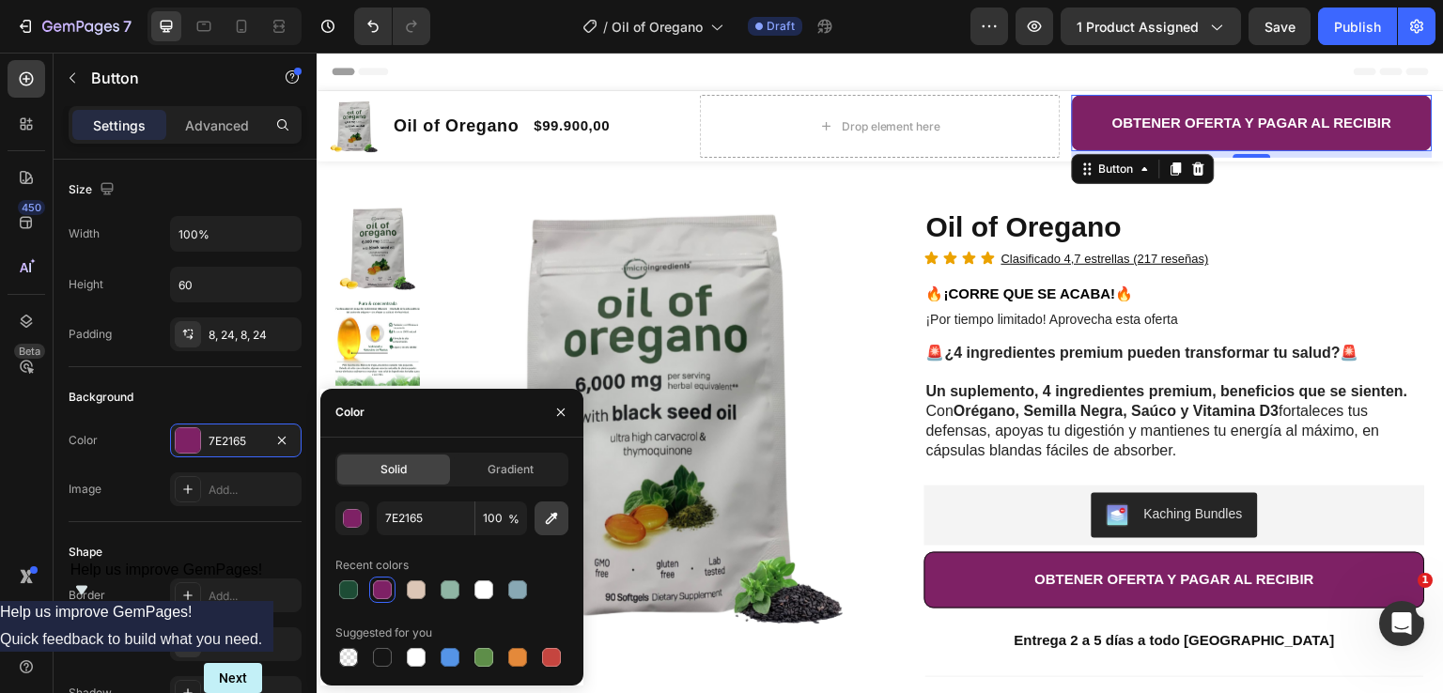
click at [547, 521] on icon "button" at bounding box center [551, 518] width 19 height 19
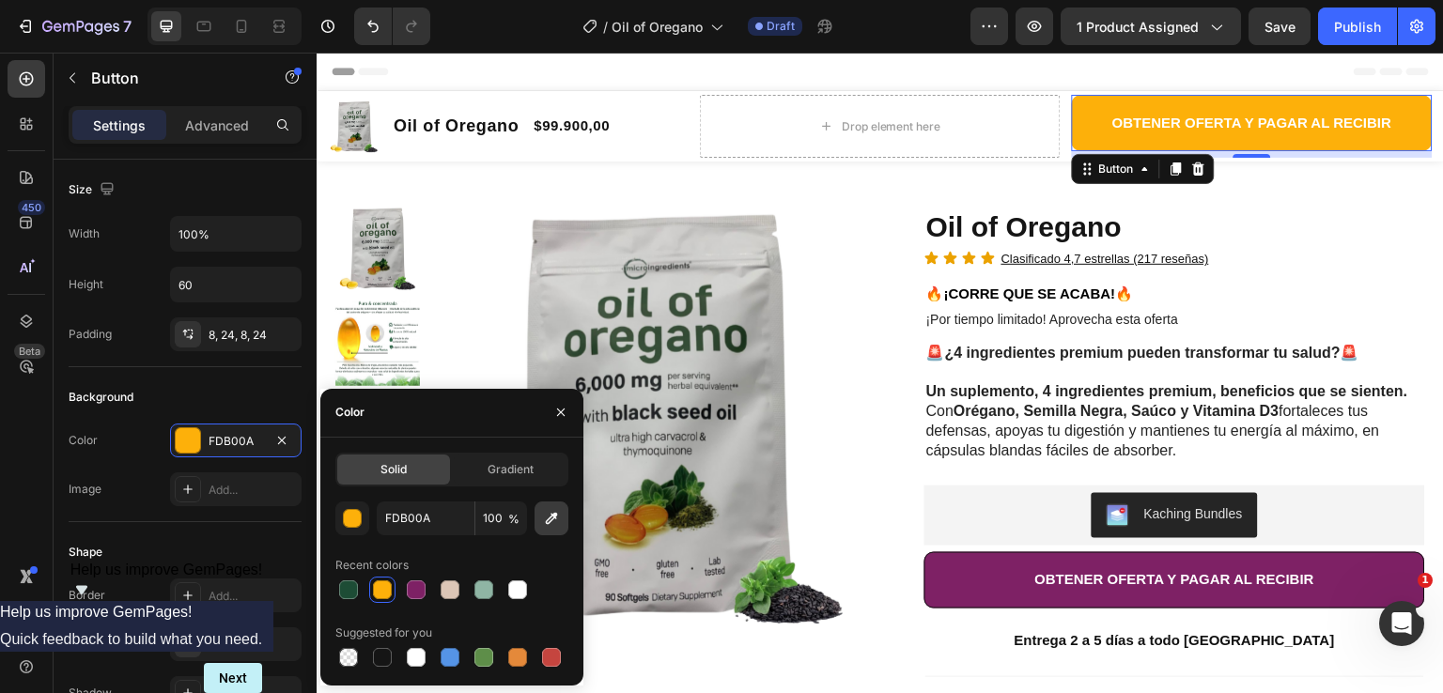
click at [552, 513] on icon "button" at bounding box center [551, 518] width 19 height 19
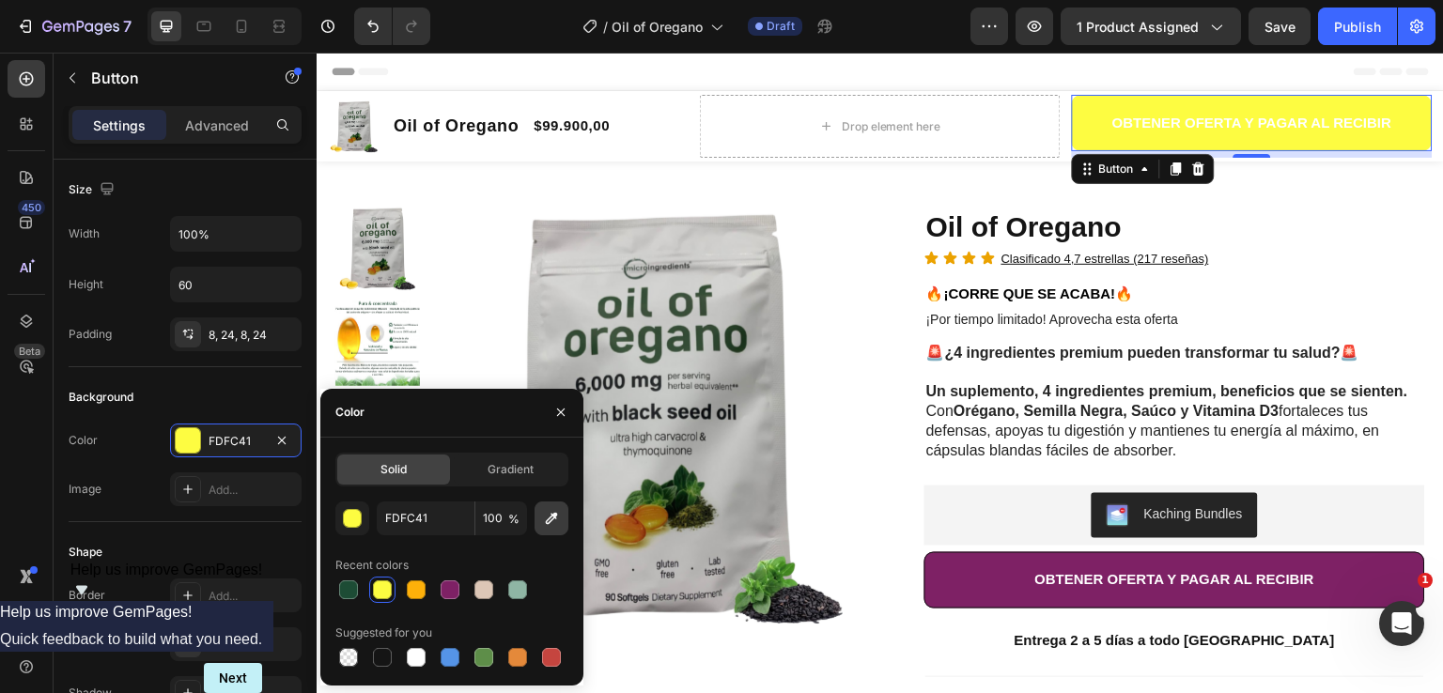
click at [549, 511] on icon "button" at bounding box center [551, 518] width 19 height 19
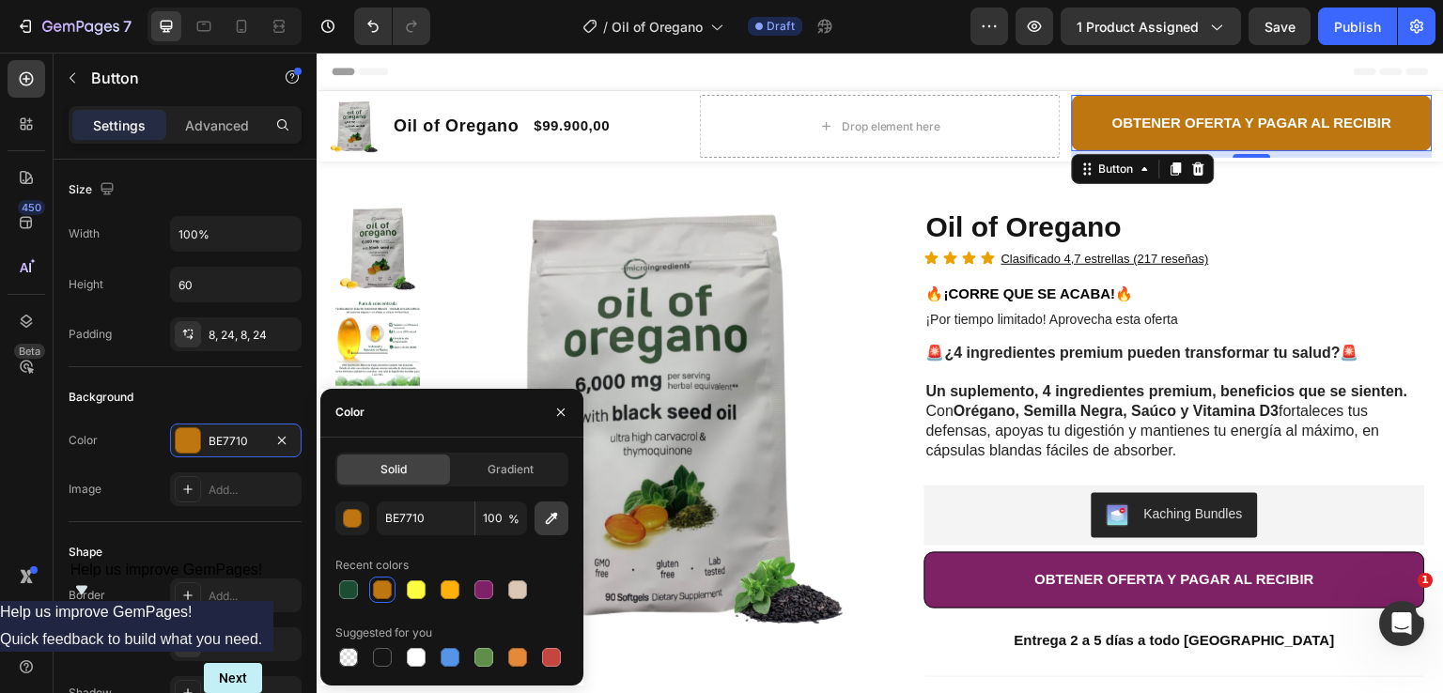
click at [544, 522] on icon "button" at bounding box center [551, 518] width 19 height 19
type input "D9AA3D"
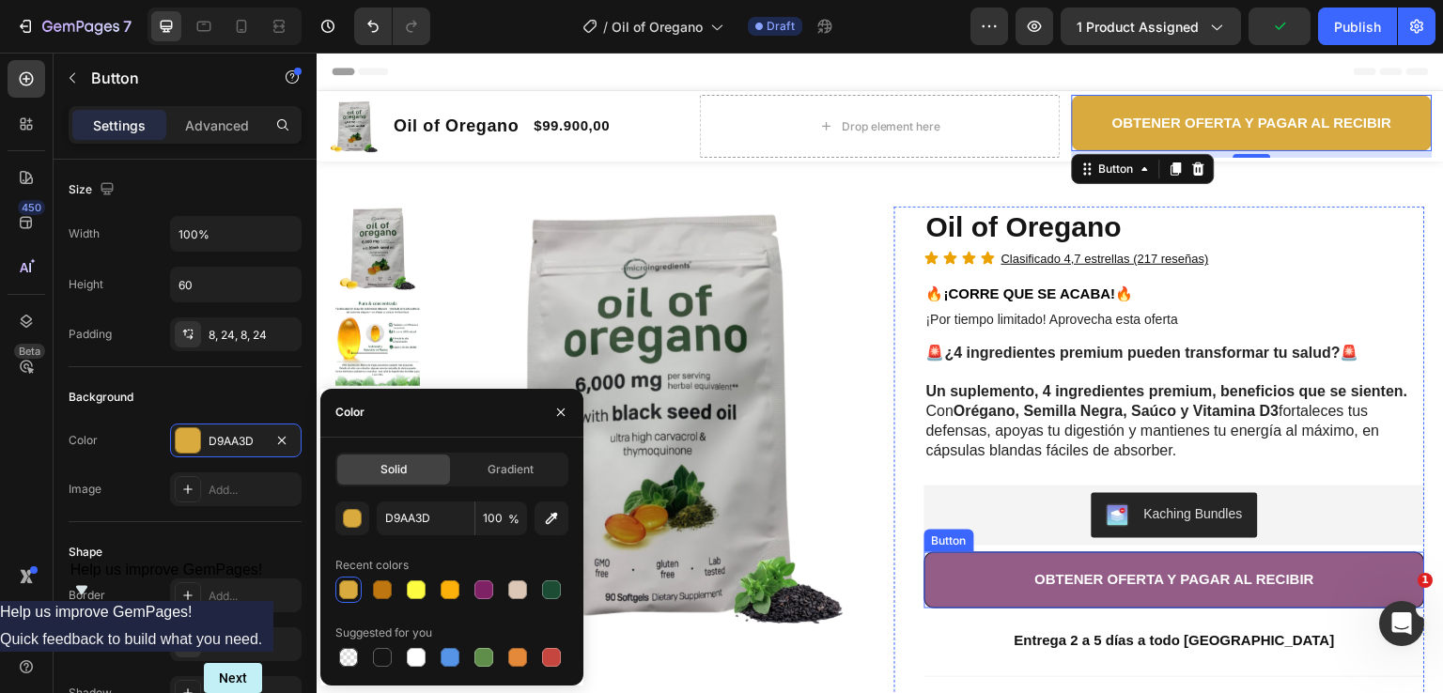
click at [955, 567] on button "OBTENER OFERTA Y PAGAR AL RECIBIR" at bounding box center [1175, 580] width 501 height 56
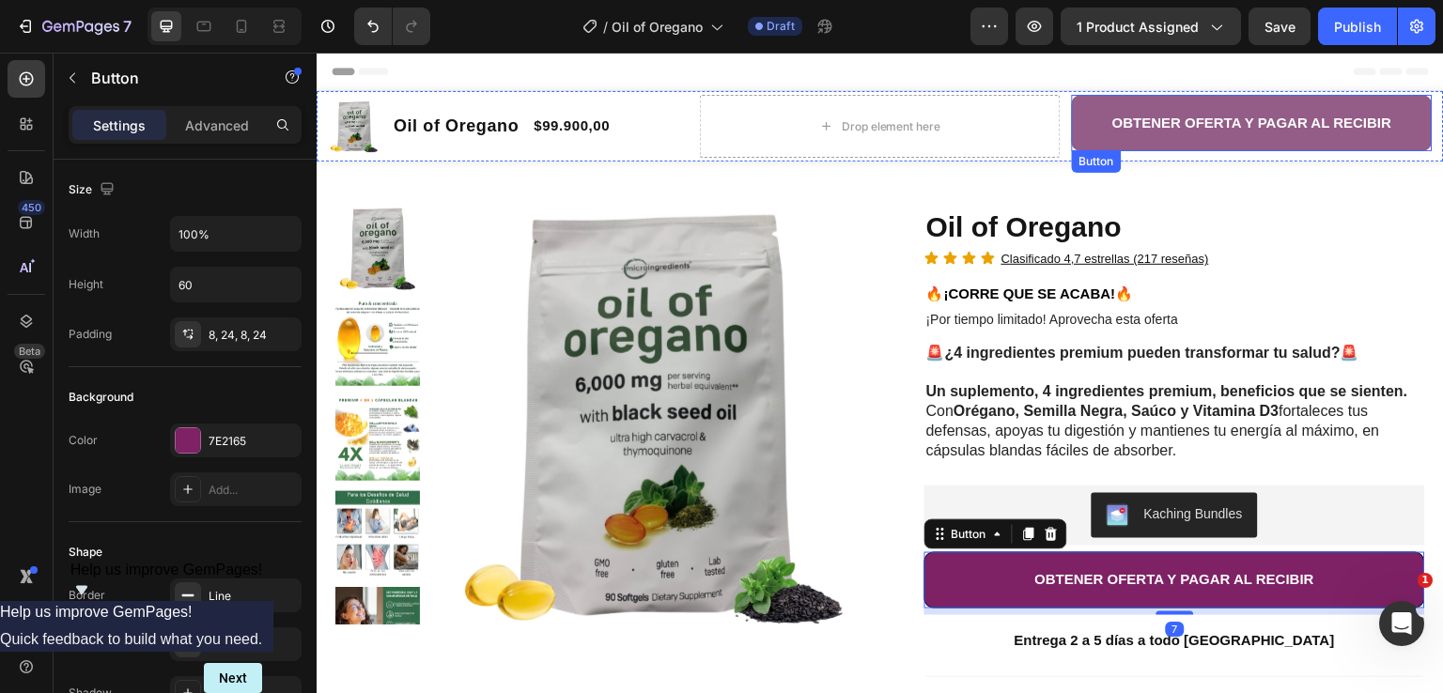
click at [1072, 106] on button "OBTENER OFERTA Y PAGAR AL RECIBIR" at bounding box center [1252, 123] width 361 height 56
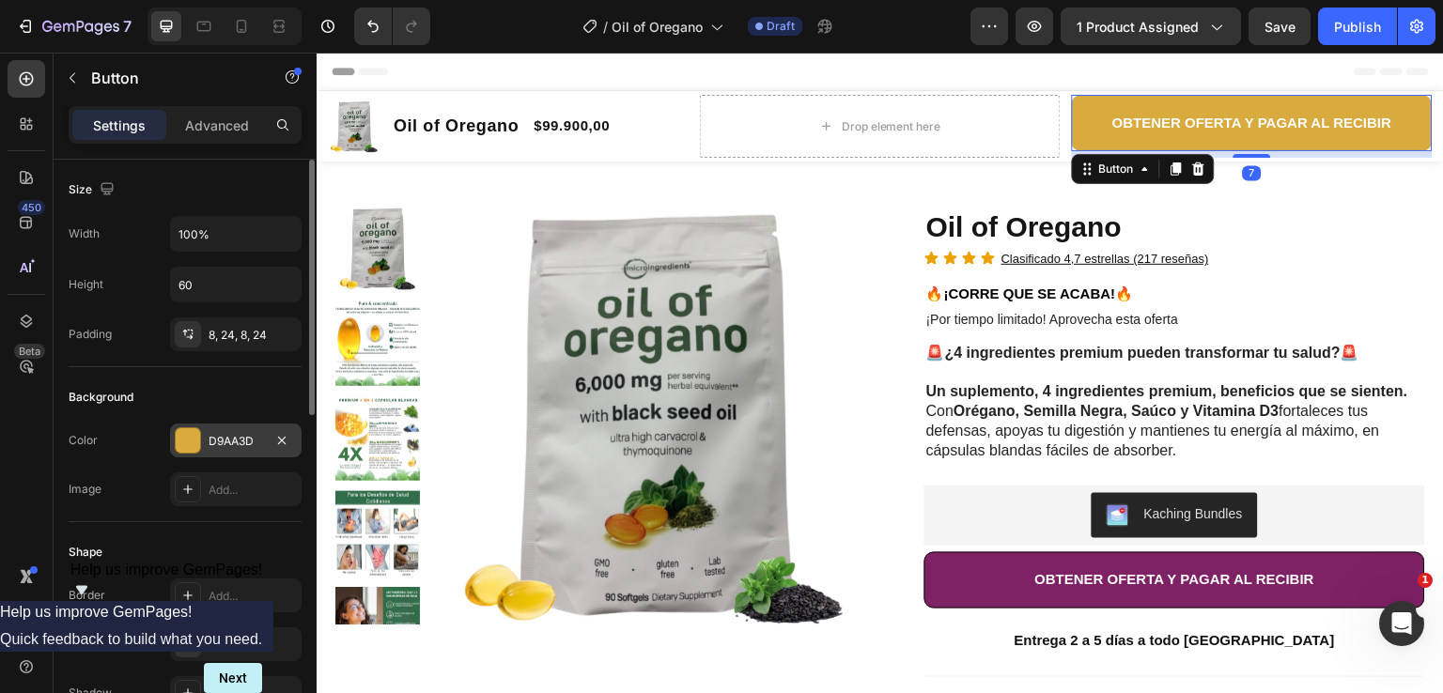
click at [228, 437] on div "D9AA3D" at bounding box center [236, 441] width 54 height 17
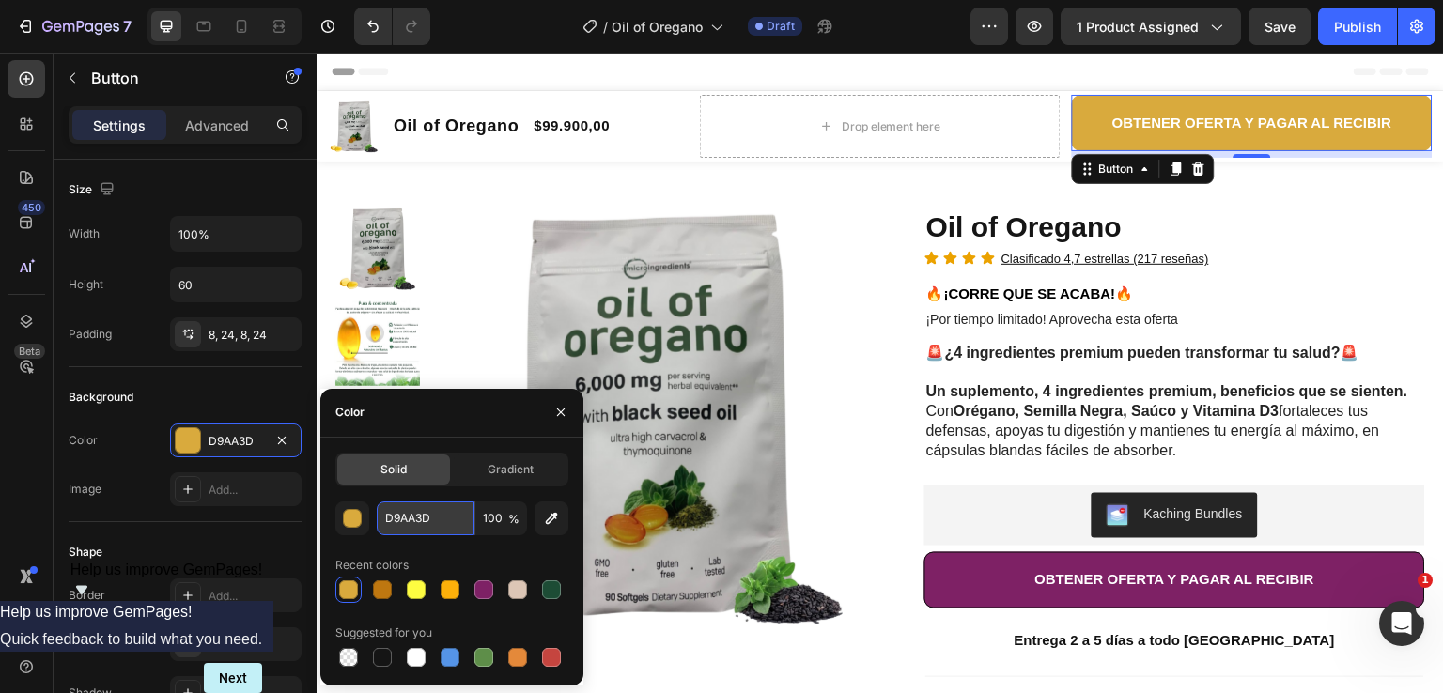
click at [422, 520] on input "D9AA3D" at bounding box center [426, 519] width 98 height 34
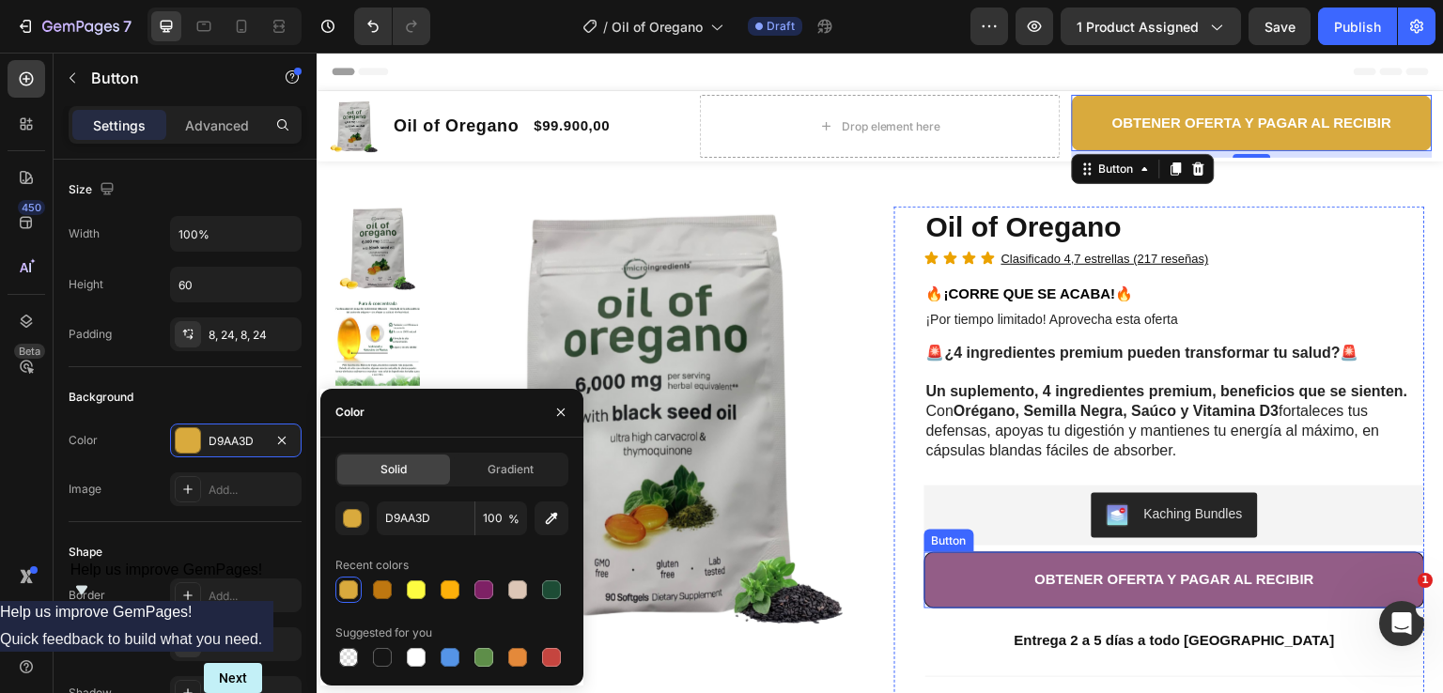
click at [943, 583] on button "OBTENER OFERTA Y PAGAR AL RECIBIR" at bounding box center [1175, 580] width 501 height 56
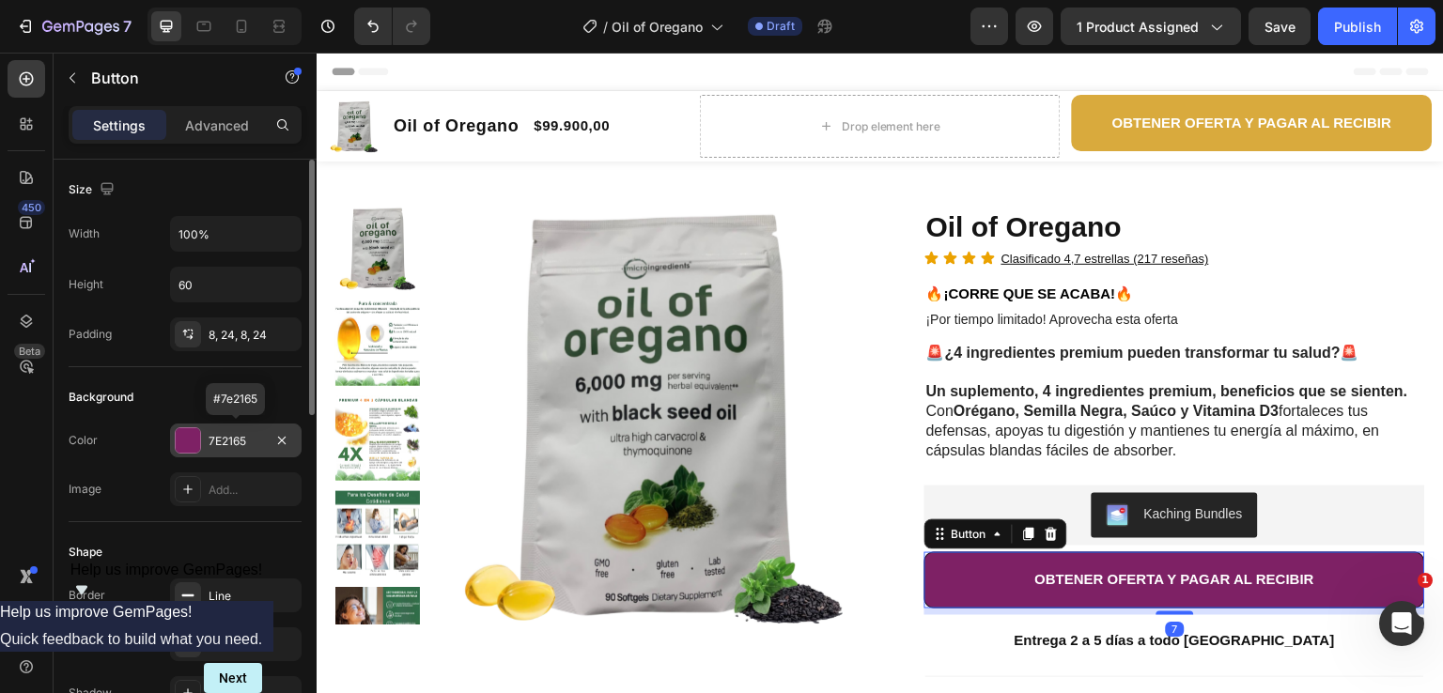
click at [226, 437] on div "7E2165" at bounding box center [236, 441] width 54 height 17
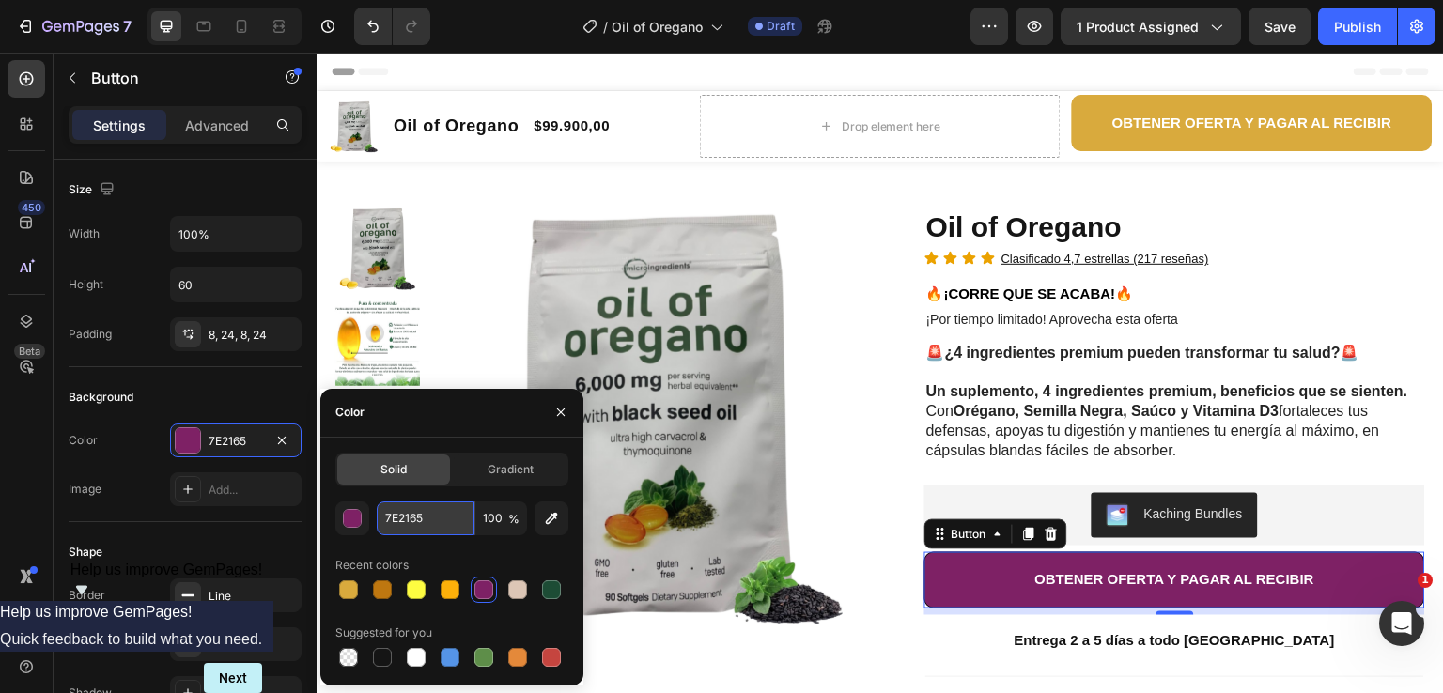
click at [420, 527] on input "7E2165" at bounding box center [426, 519] width 98 height 34
paste input "D9AA3D"
type input "D9AA3D"
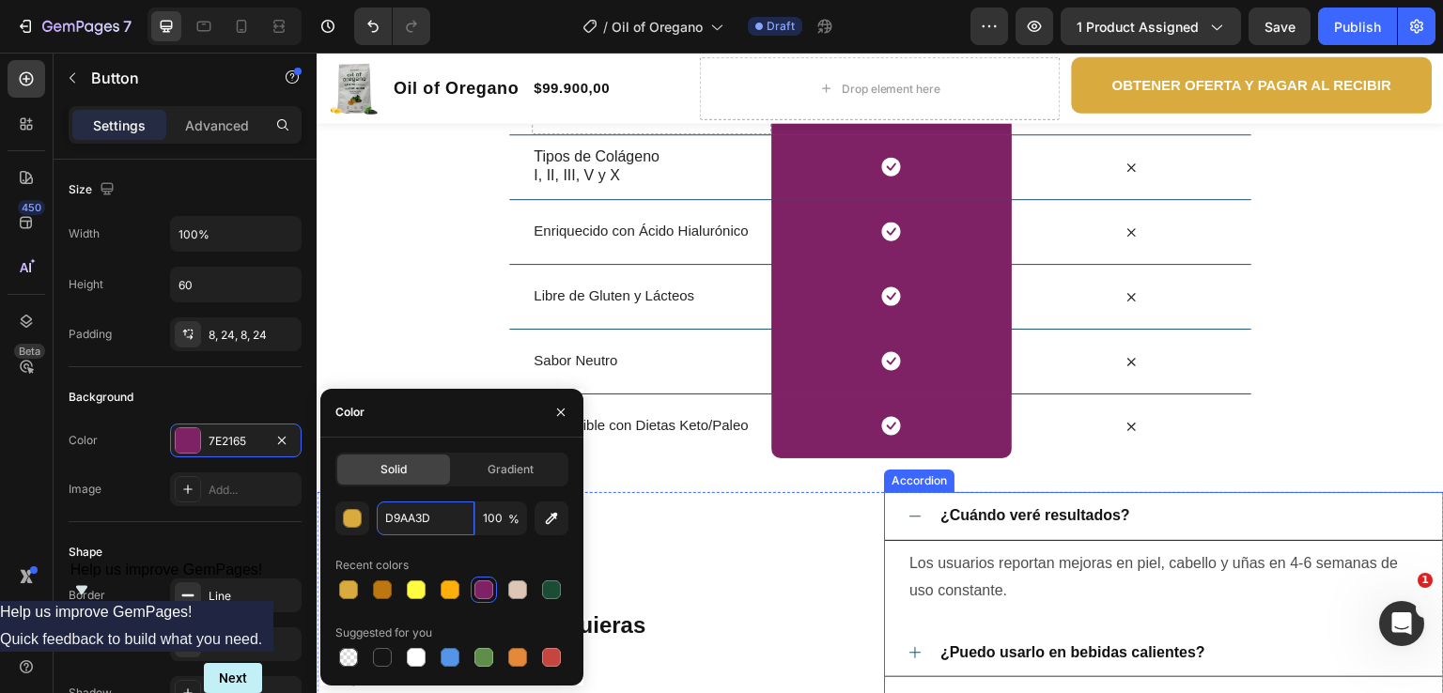
scroll to position [2349, 0]
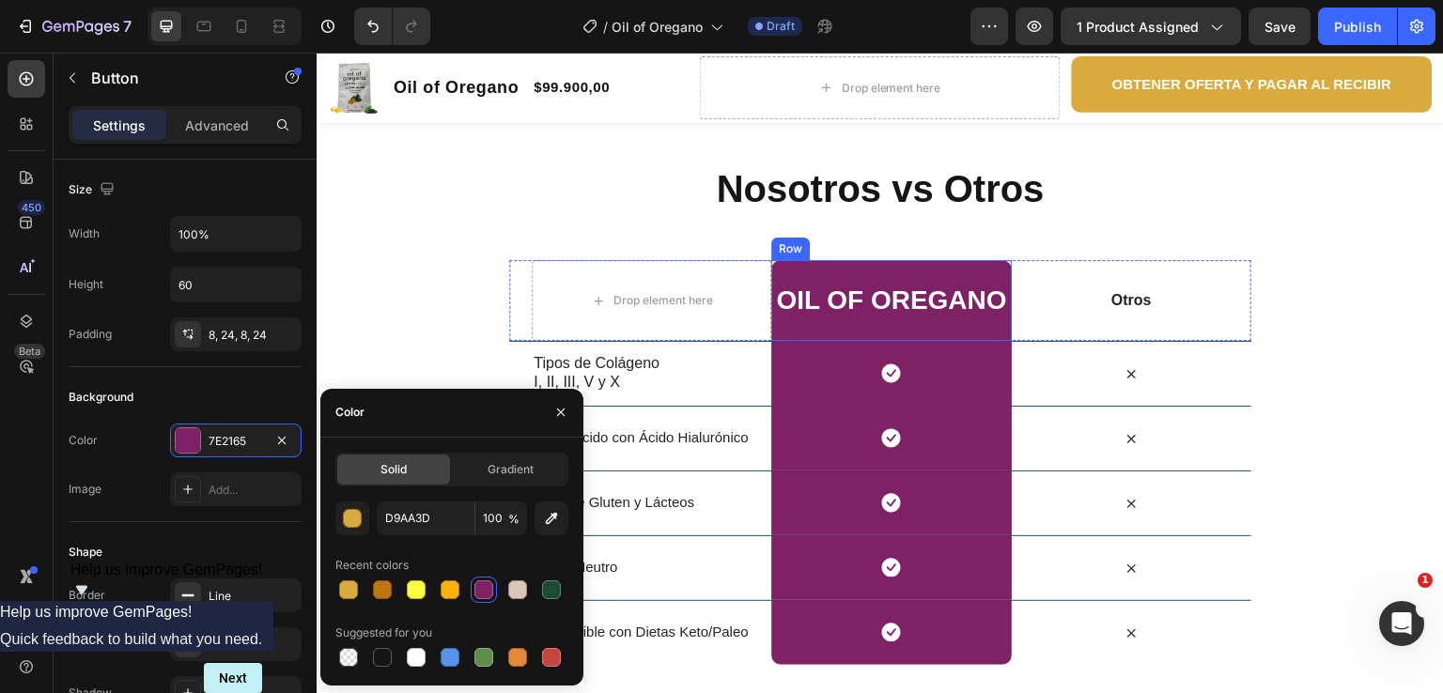
click at [893, 272] on div "Oil of oregano Heading Row" at bounding box center [891, 300] width 240 height 81
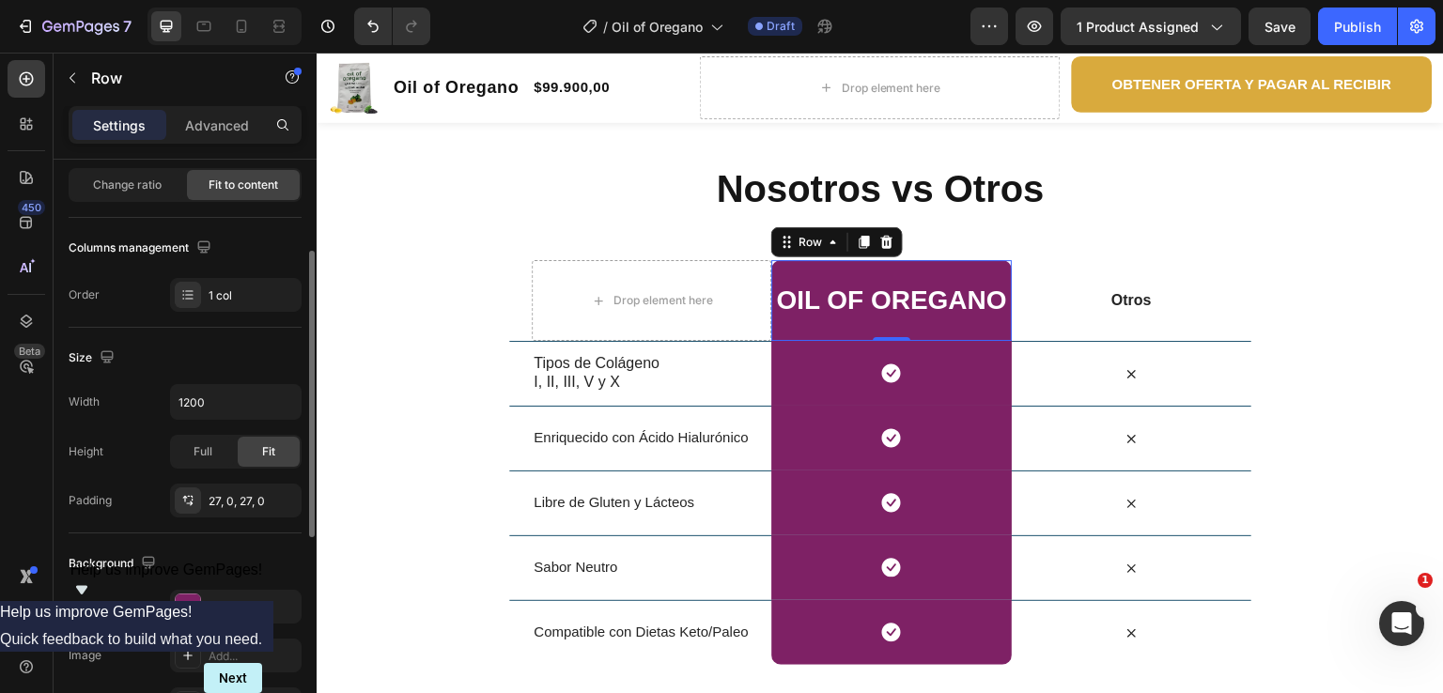
scroll to position [376, 0]
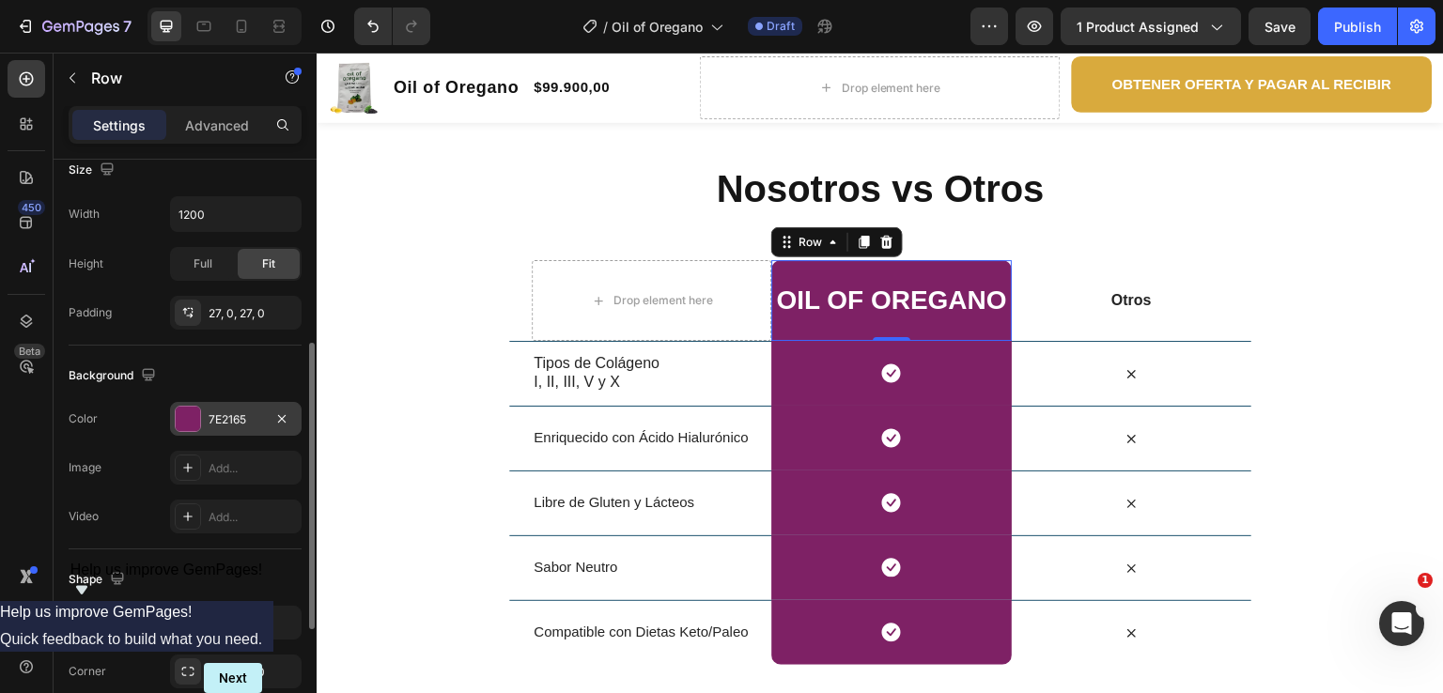
click at [240, 414] on div "7E2165" at bounding box center [236, 420] width 54 height 17
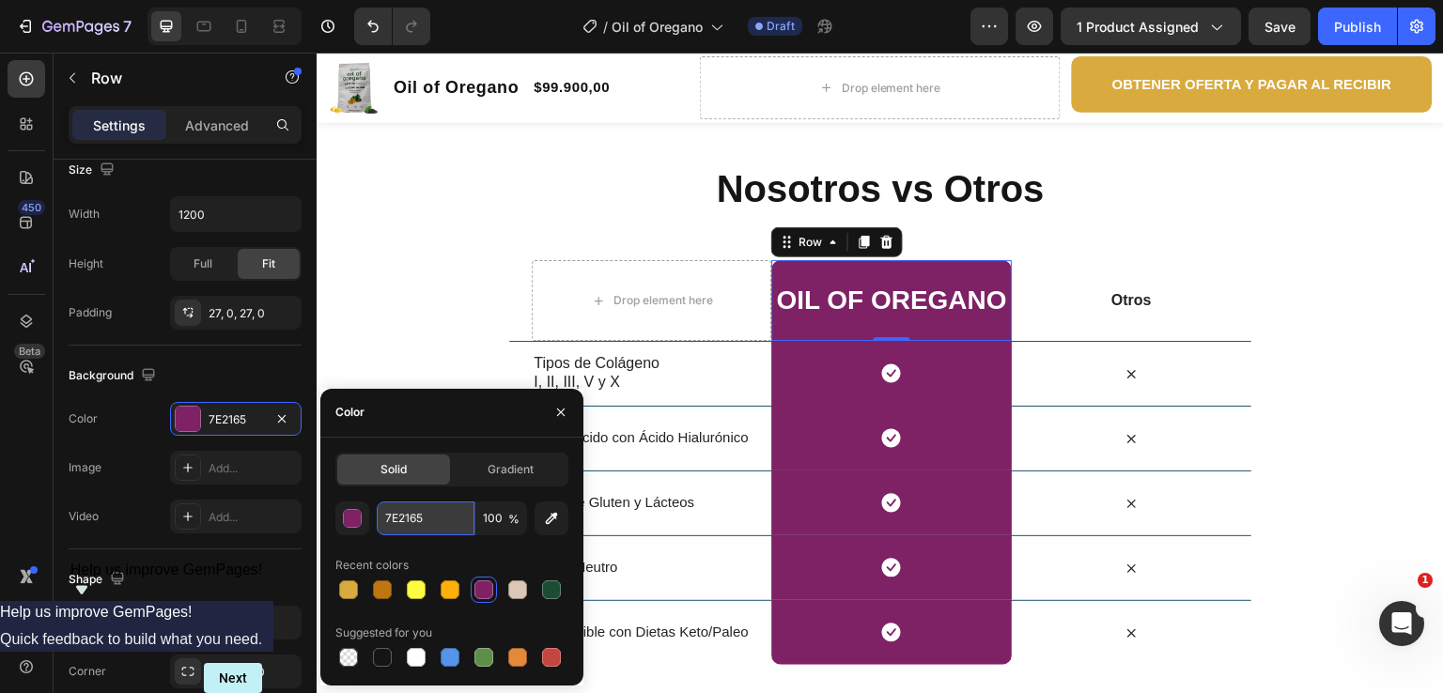
click at [417, 525] on input "7E2165" at bounding box center [426, 519] width 98 height 34
paste input "D9AA3D"
type input "D9AA3D"
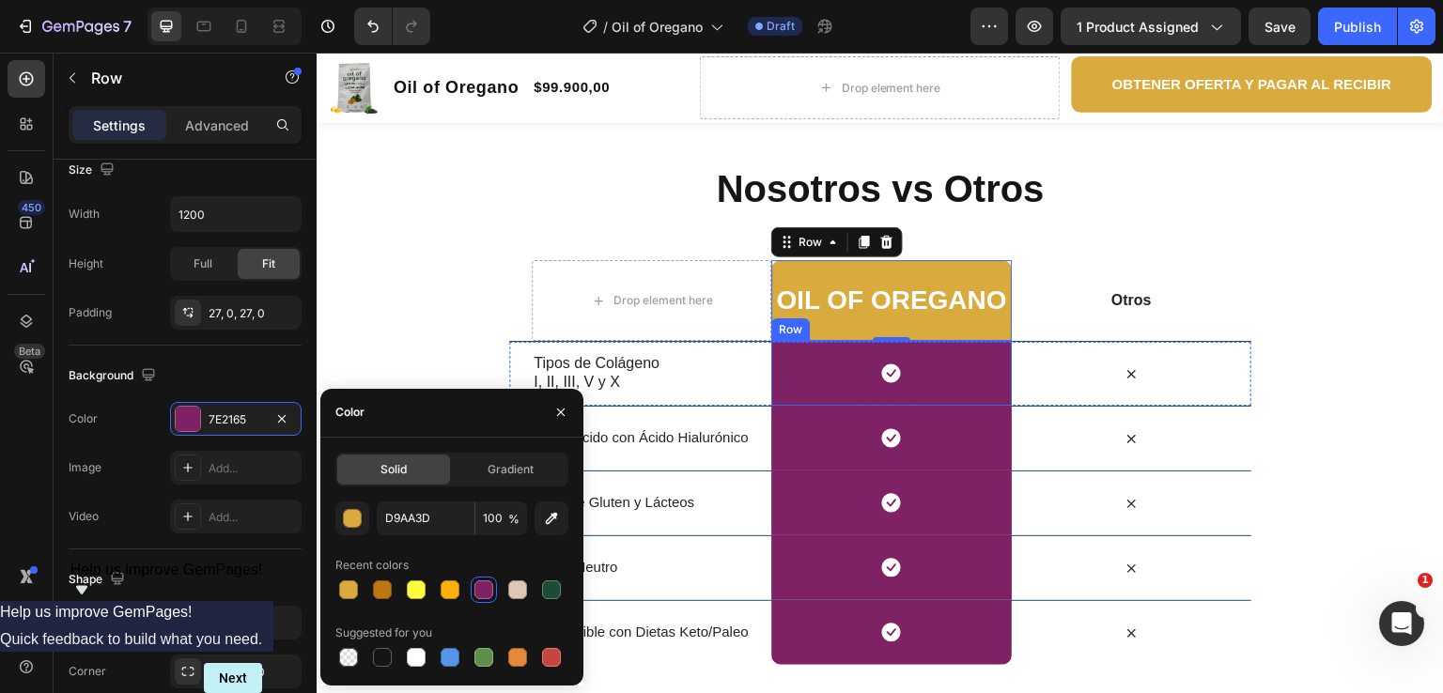
click at [780, 368] on div "Icon Row" at bounding box center [891, 373] width 240 height 65
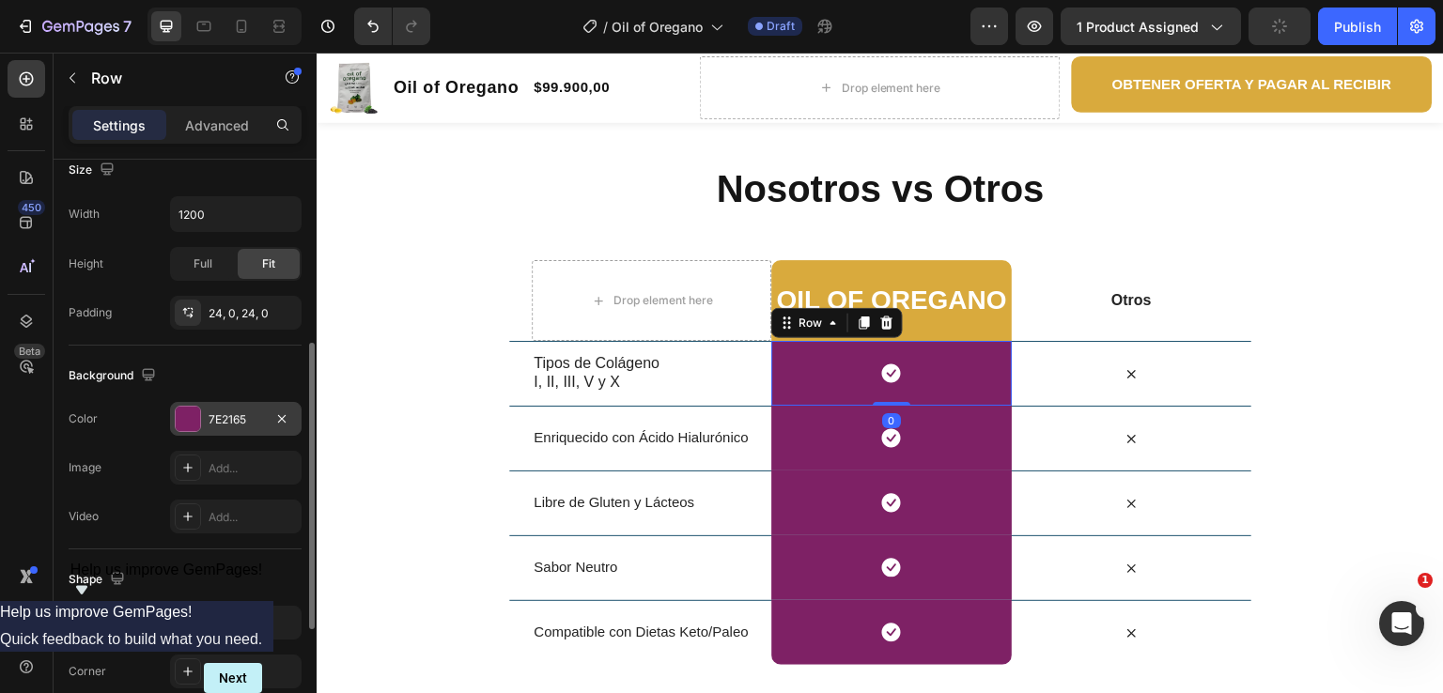
click at [221, 419] on div "7E2165" at bounding box center [236, 420] width 54 height 17
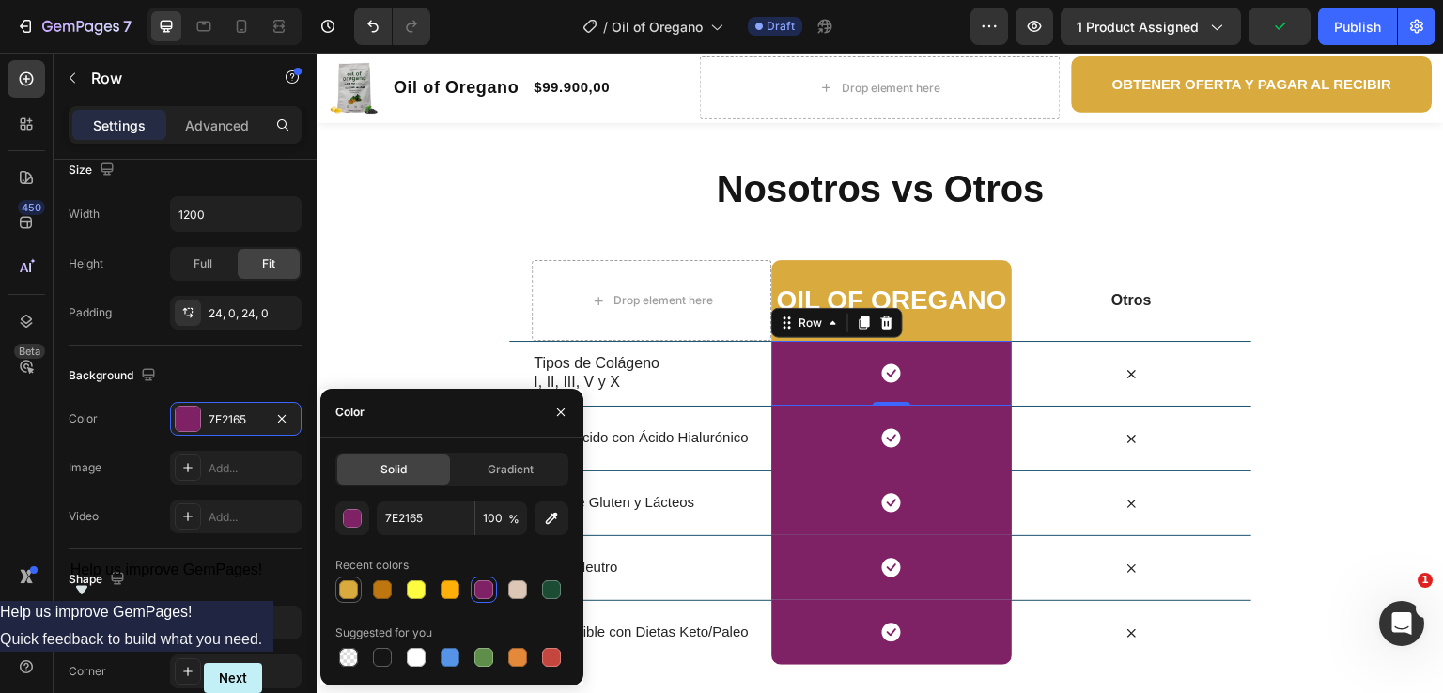
click at [343, 584] on div at bounding box center [348, 590] width 19 height 19
type input "D9AA3D"
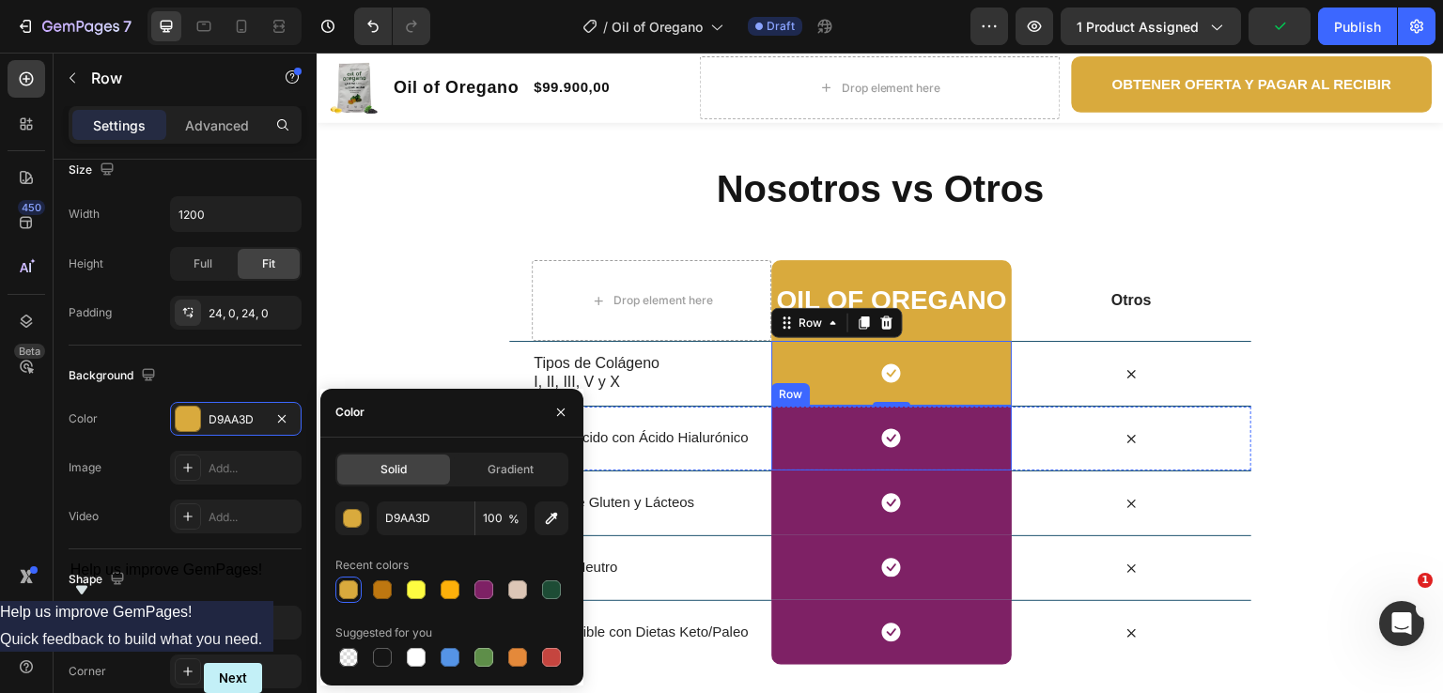
click at [784, 444] on div "Icon Row" at bounding box center [891, 438] width 240 height 65
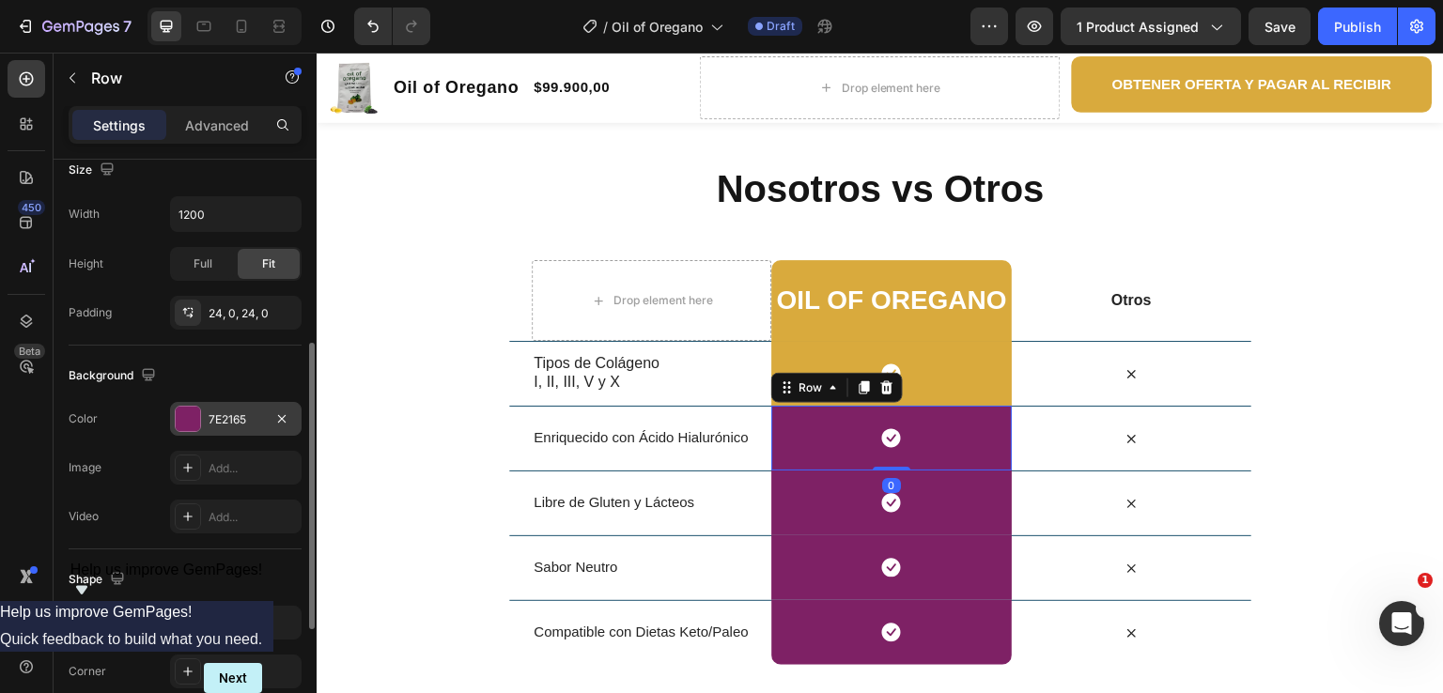
click at [243, 412] on div "7E2165" at bounding box center [236, 420] width 54 height 17
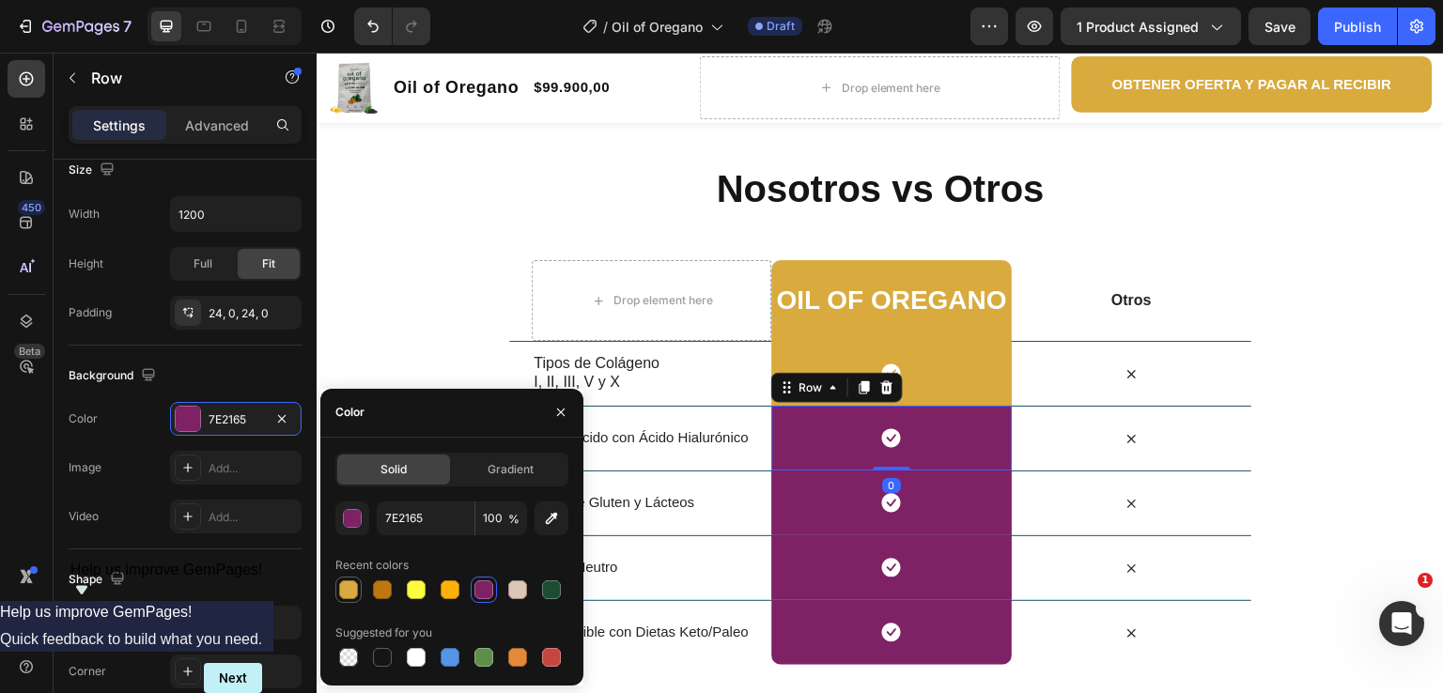
drag, startPoint x: 348, startPoint y: 595, endPoint x: 359, endPoint y: 584, distance: 15.3
click at [347, 595] on div at bounding box center [348, 590] width 19 height 19
type input "D9AA3D"
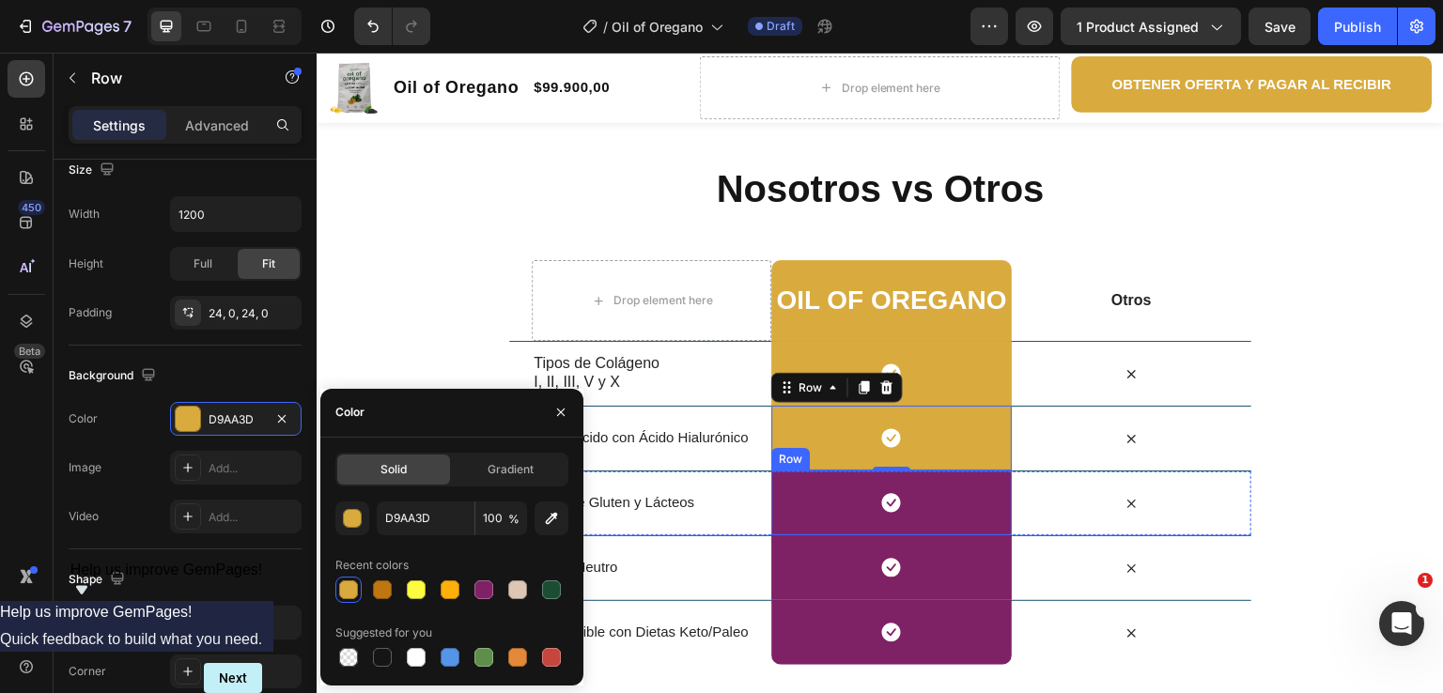
click at [792, 492] on div "Icon Row" at bounding box center [891, 503] width 240 height 65
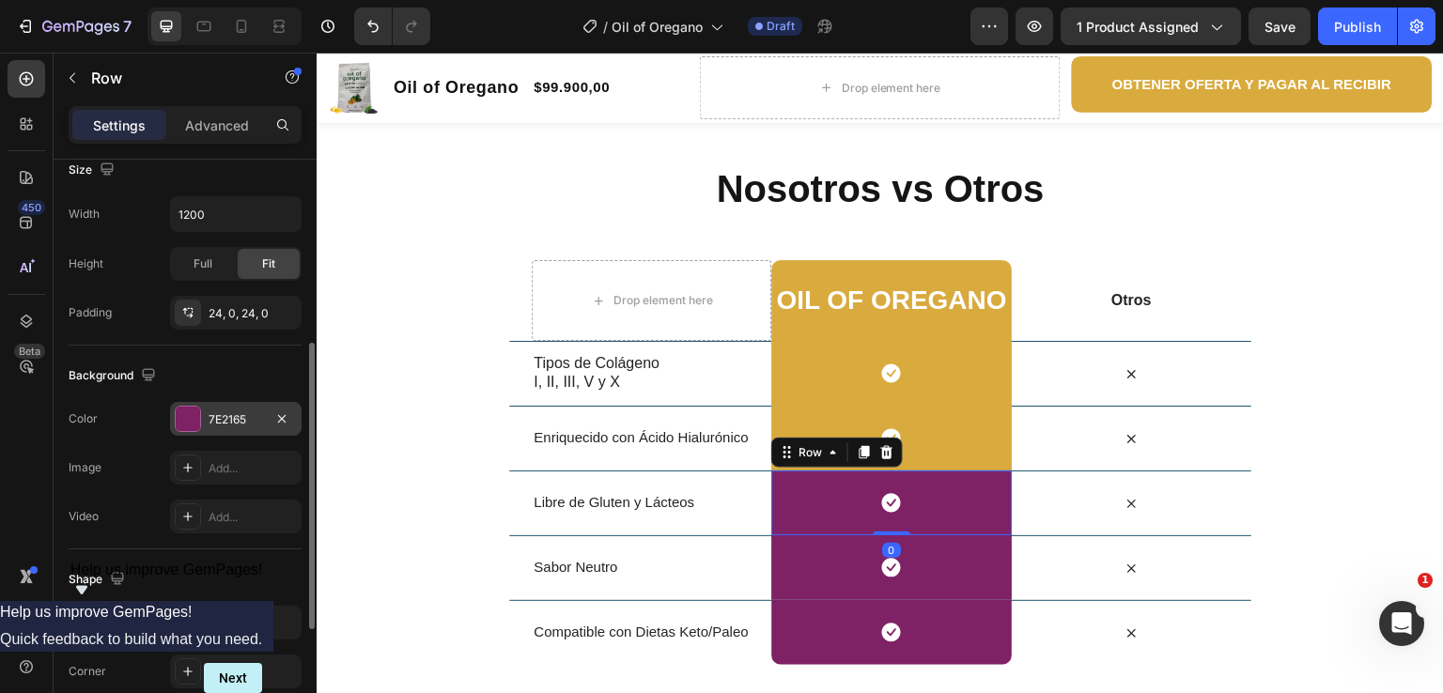
click at [230, 422] on div "7E2165" at bounding box center [236, 420] width 54 height 17
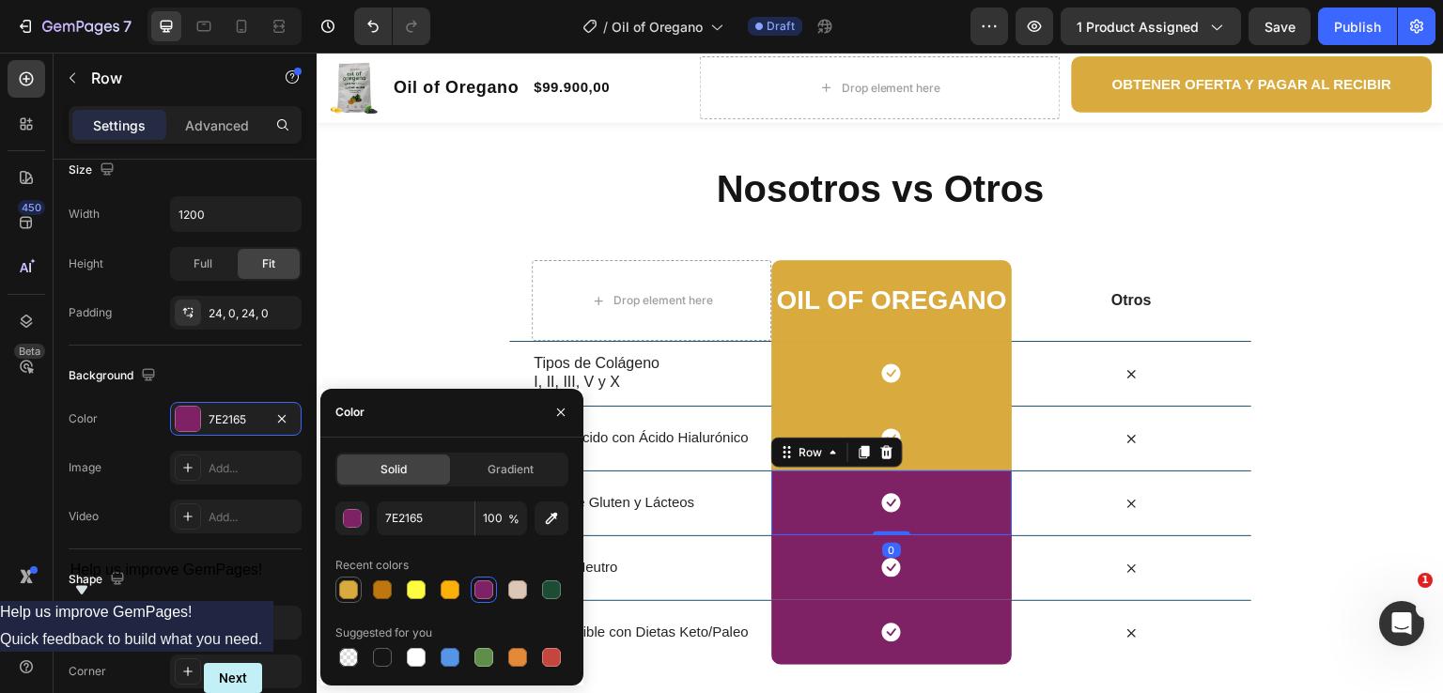
click at [353, 599] on div at bounding box center [348, 590] width 19 height 19
type input "D9AA3D"
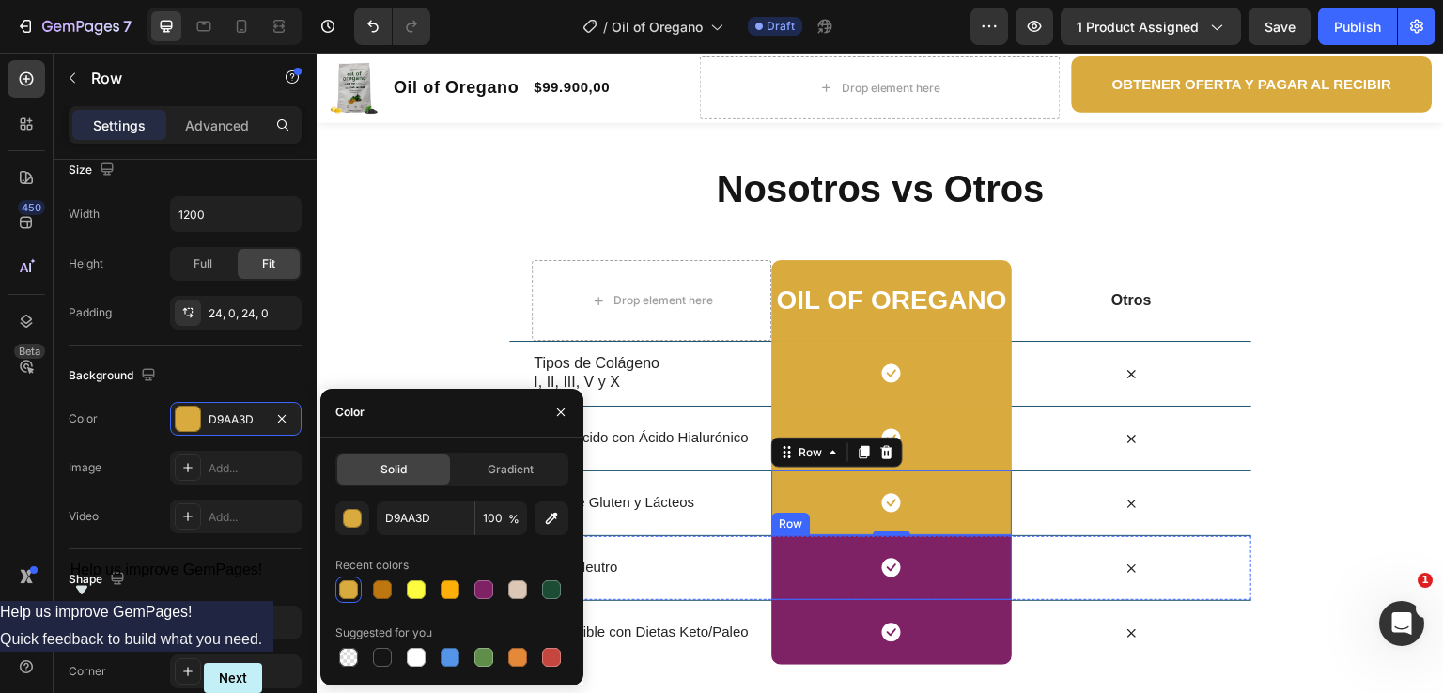
click at [804, 558] on div "Icon Row" at bounding box center [891, 568] width 240 height 65
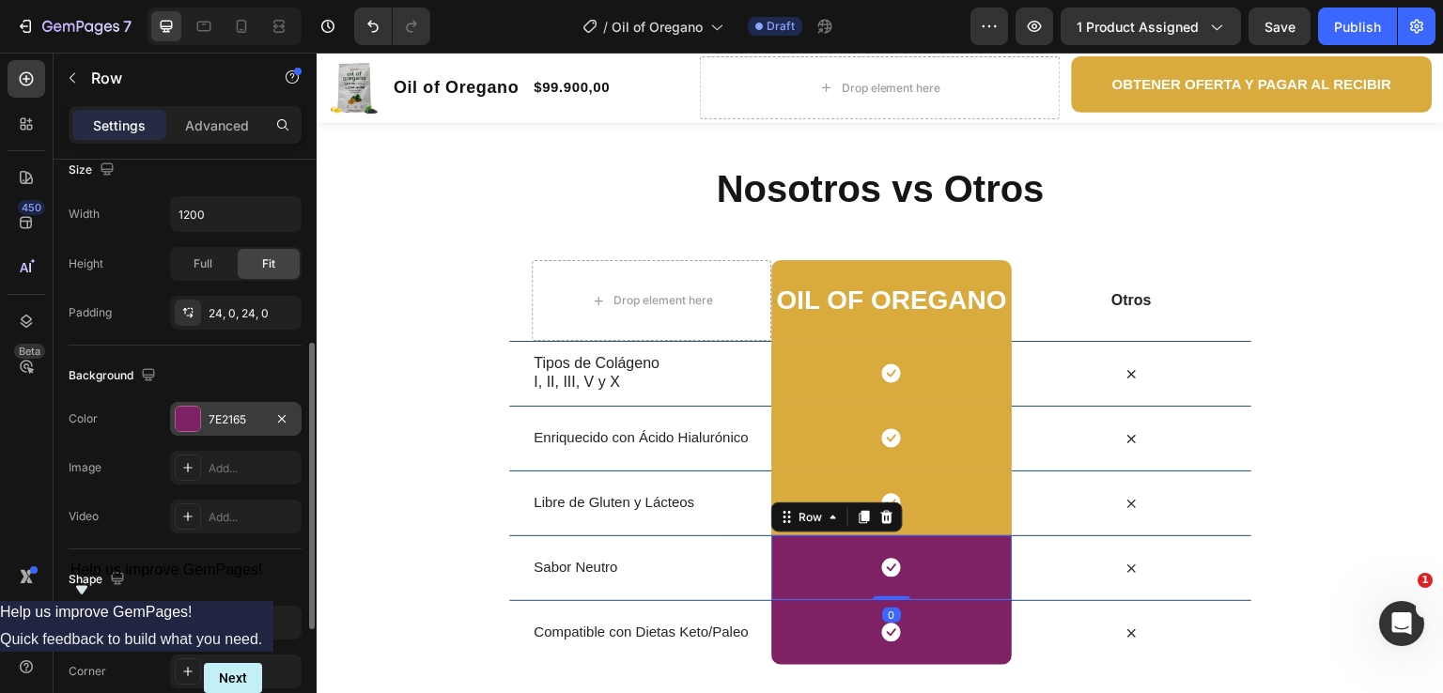
click at [258, 414] on div "7E2165" at bounding box center [236, 420] width 54 height 17
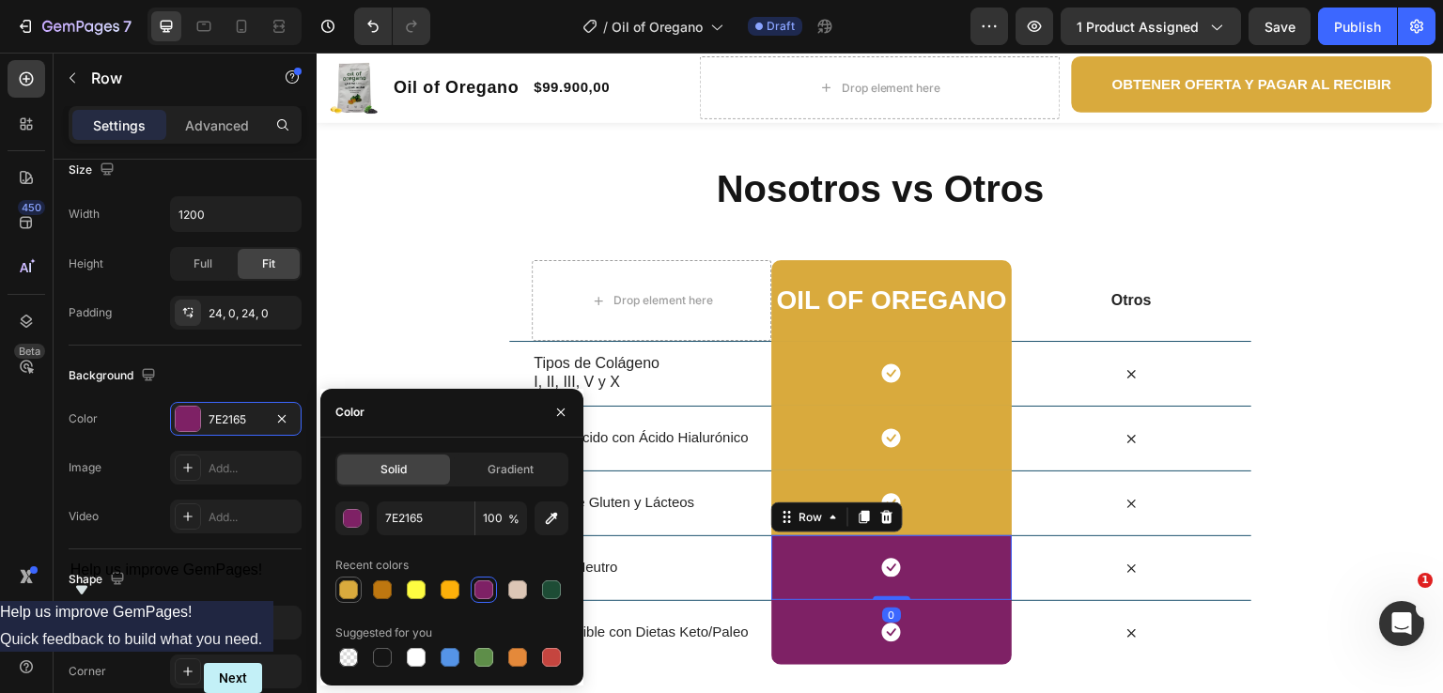
click at [352, 588] on div at bounding box center [348, 590] width 19 height 19
type input "D9AA3D"
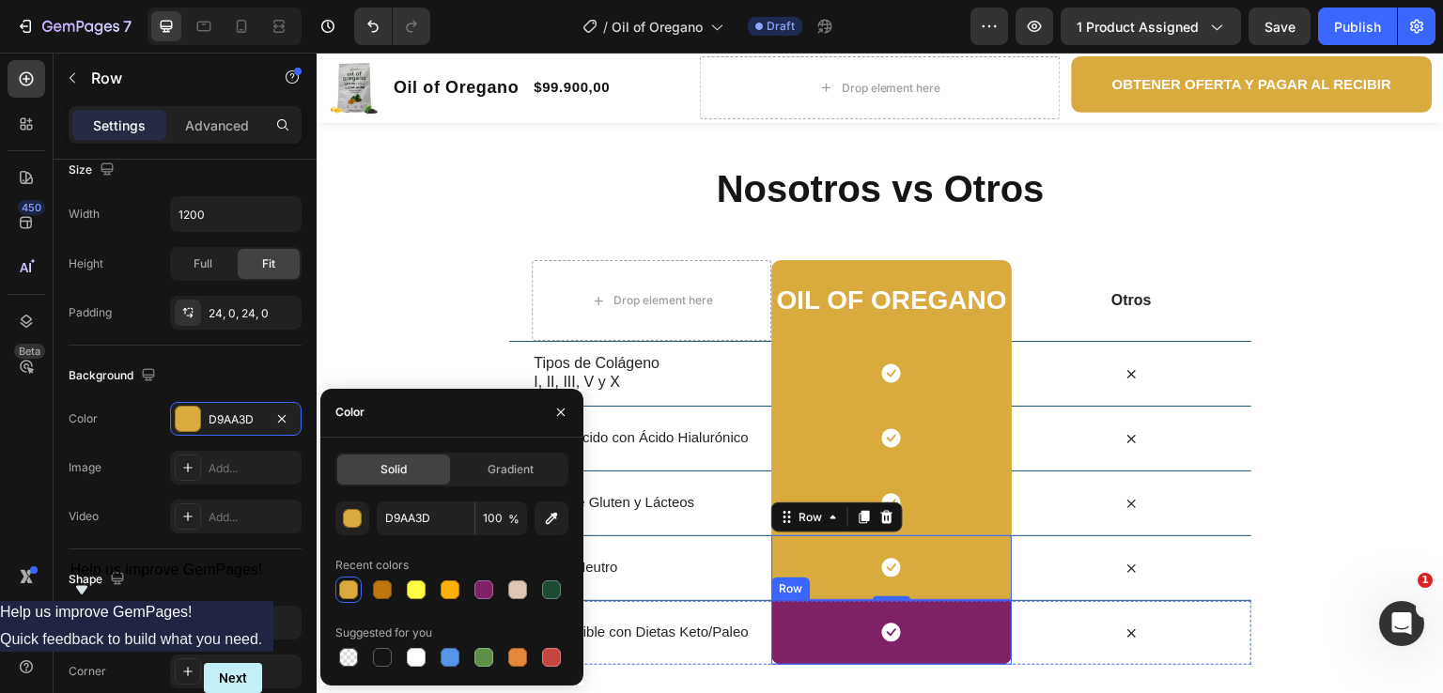
click at [786, 657] on div "Icon Row" at bounding box center [891, 632] width 240 height 65
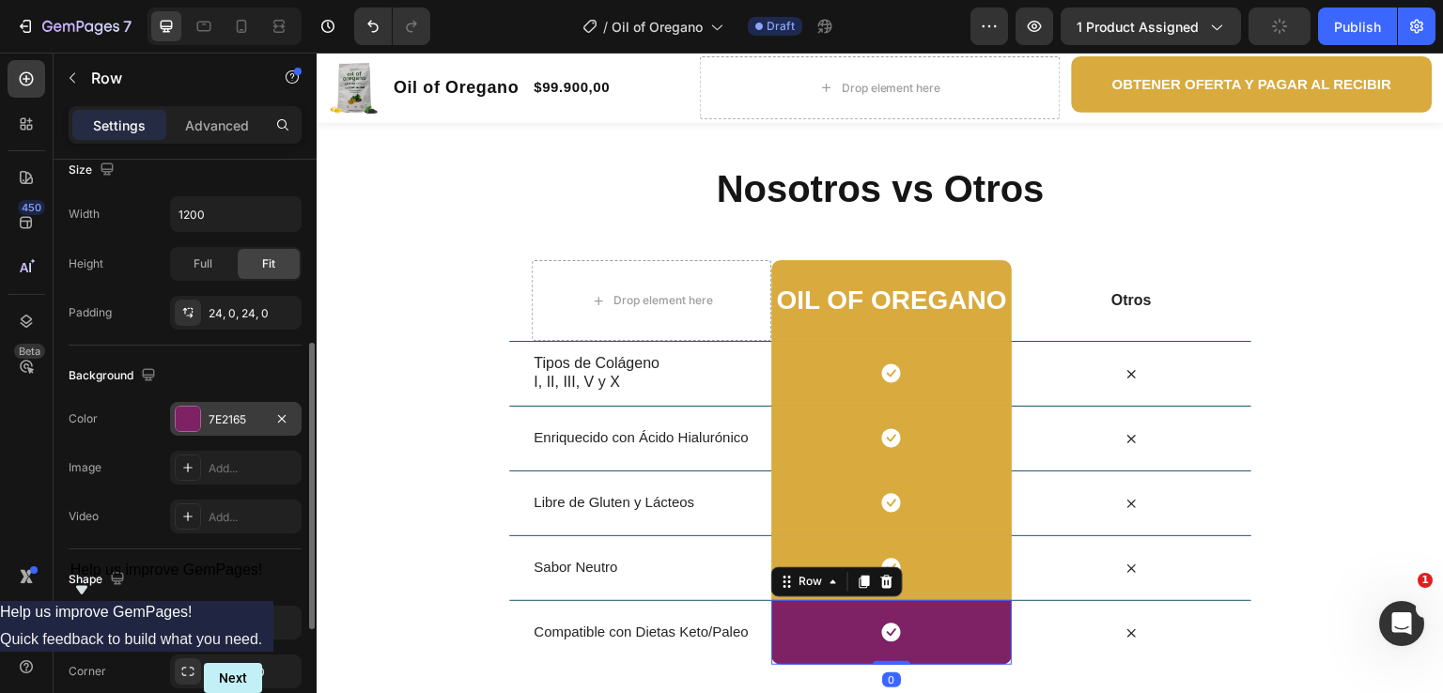
click at [249, 423] on div "7E2165" at bounding box center [236, 420] width 54 height 17
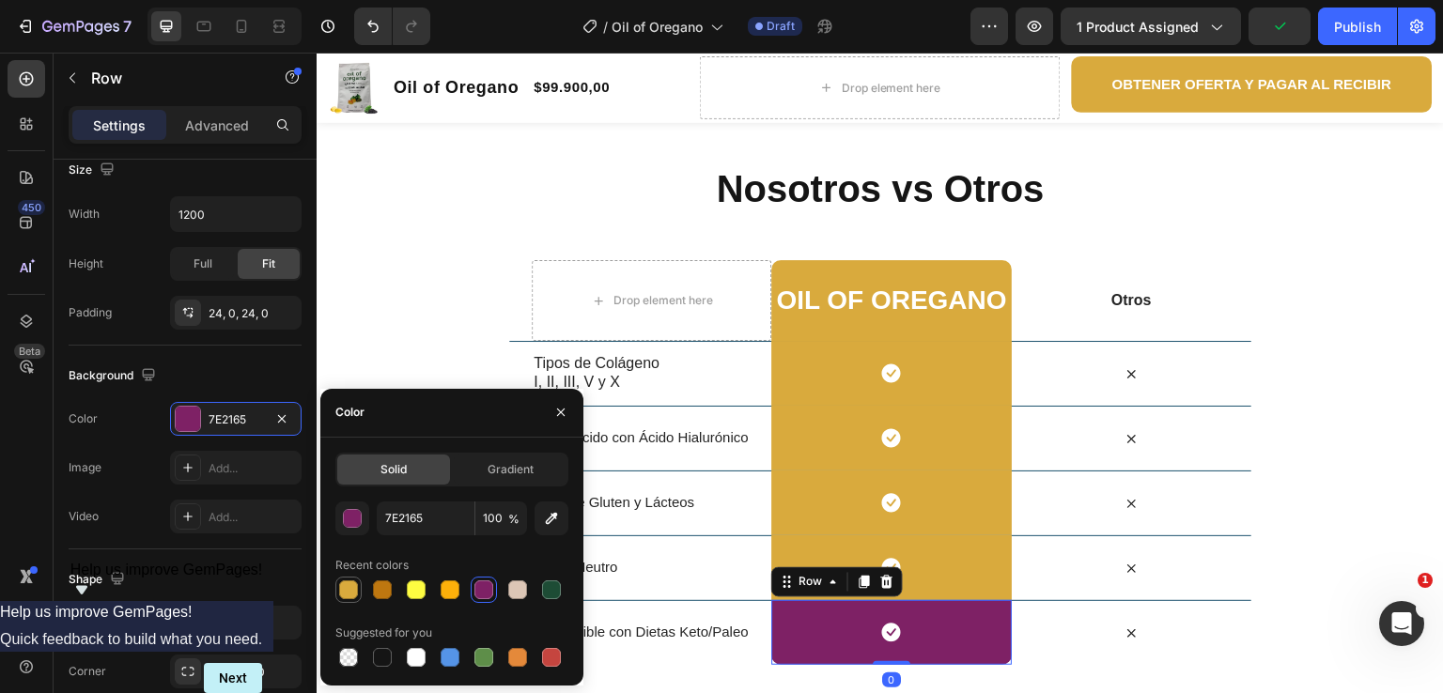
click at [348, 589] on div at bounding box center [348, 590] width 19 height 19
type input "D9AA3D"
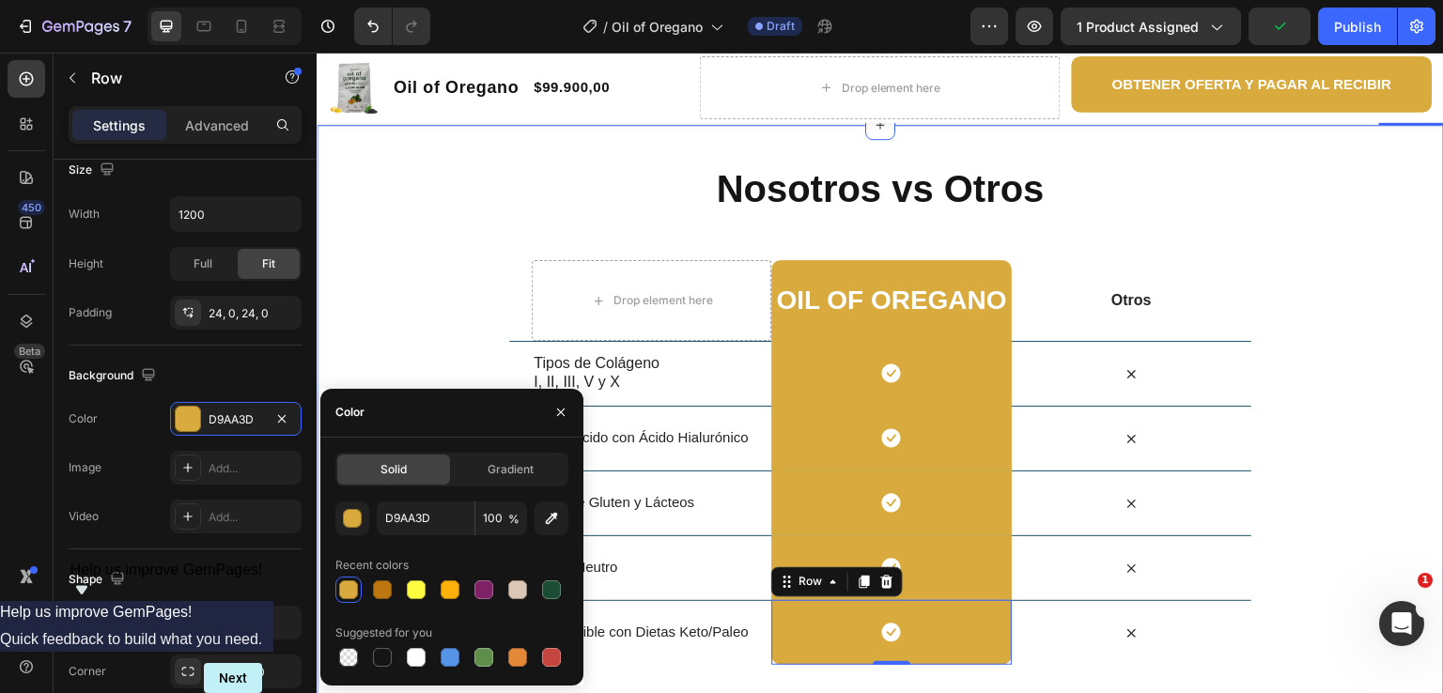
click at [414, 224] on div "Nosotros vs Otros Heading Row Drop element here Oil of oregano Heading Row Otro…" at bounding box center [881, 587] width 1128 height 849
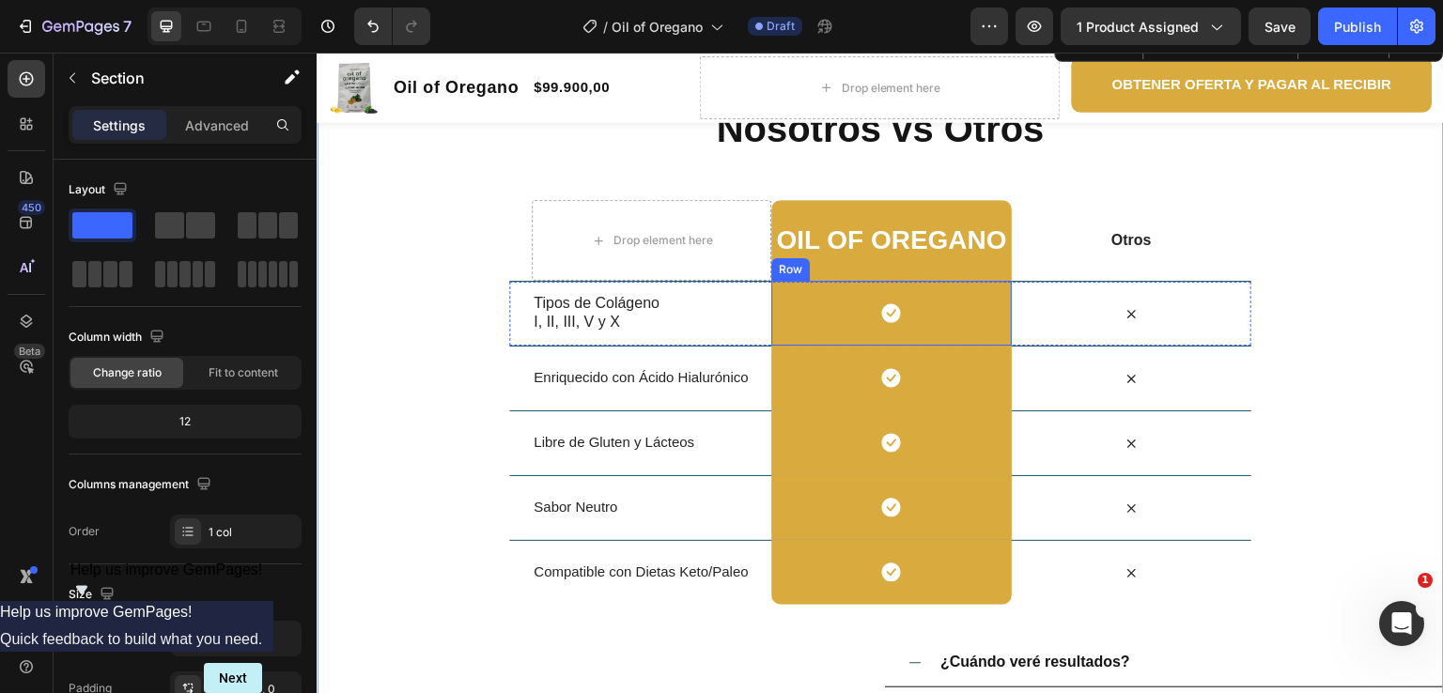
scroll to position [2443, 0]
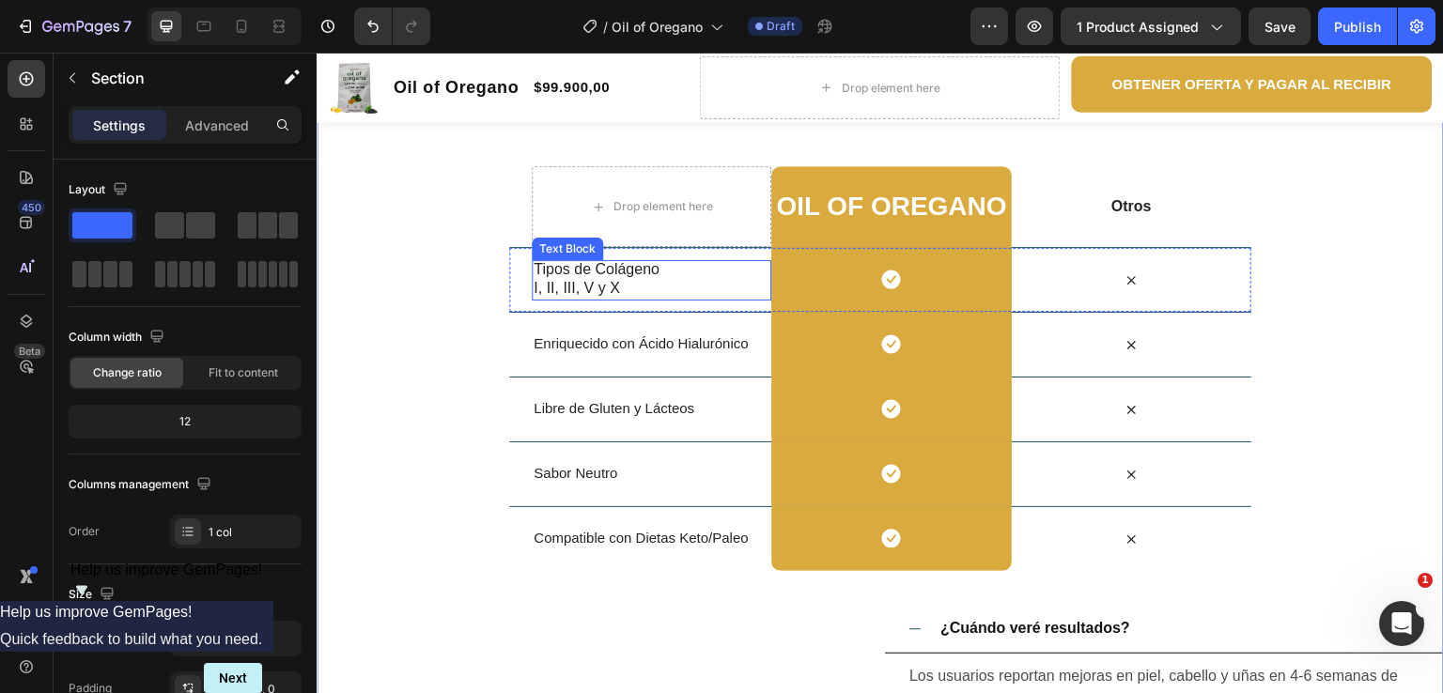
click at [609, 283] on p "I, II, III, V y X" at bounding box center [652, 289] width 236 height 20
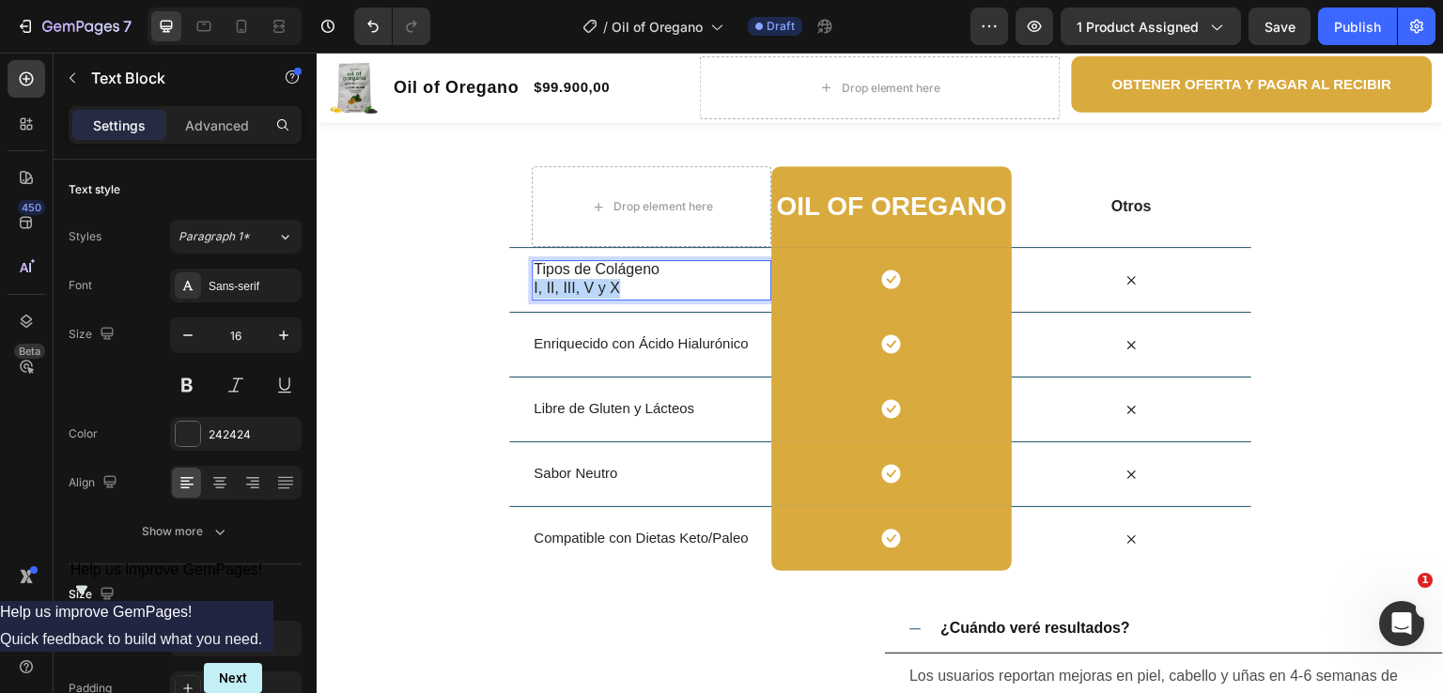
click at [609, 283] on p "I, II, III, V y X" at bounding box center [652, 289] width 236 height 20
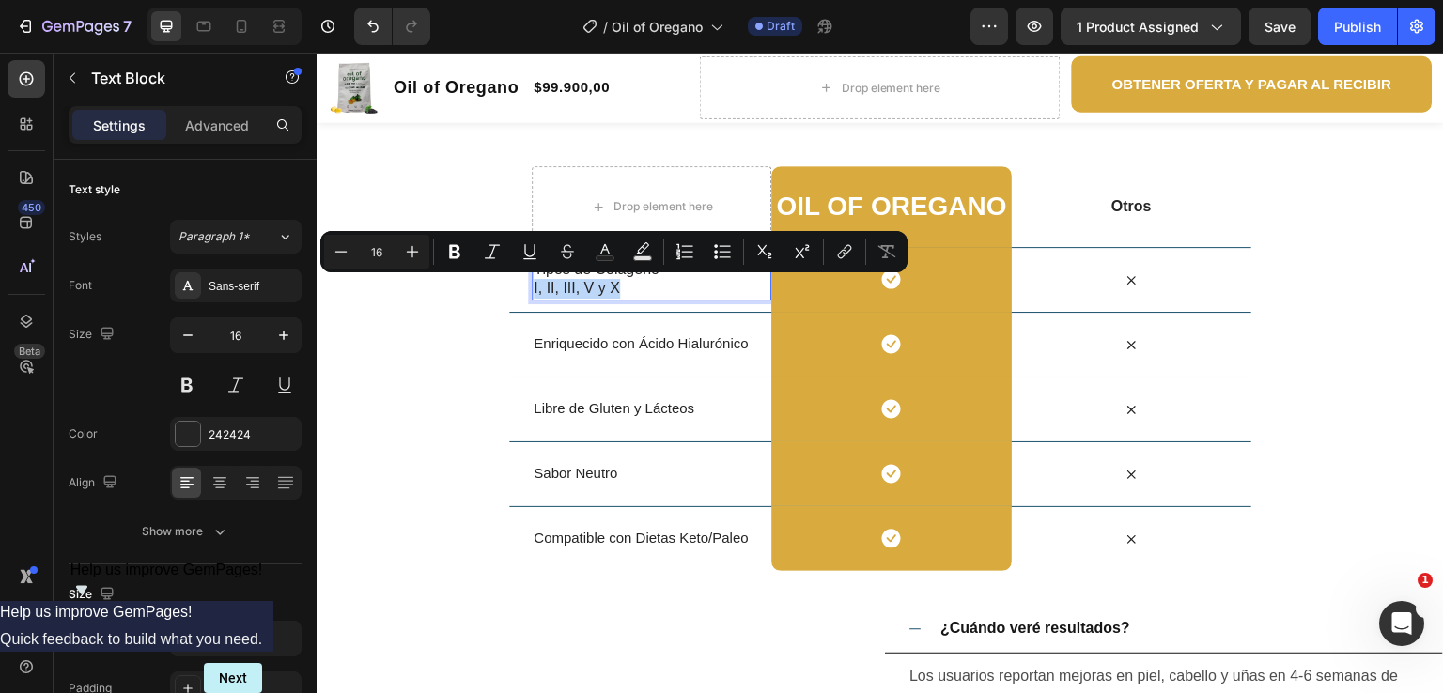
click at [609, 280] on p "I, II, III, V y X" at bounding box center [652, 289] width 236 height 20
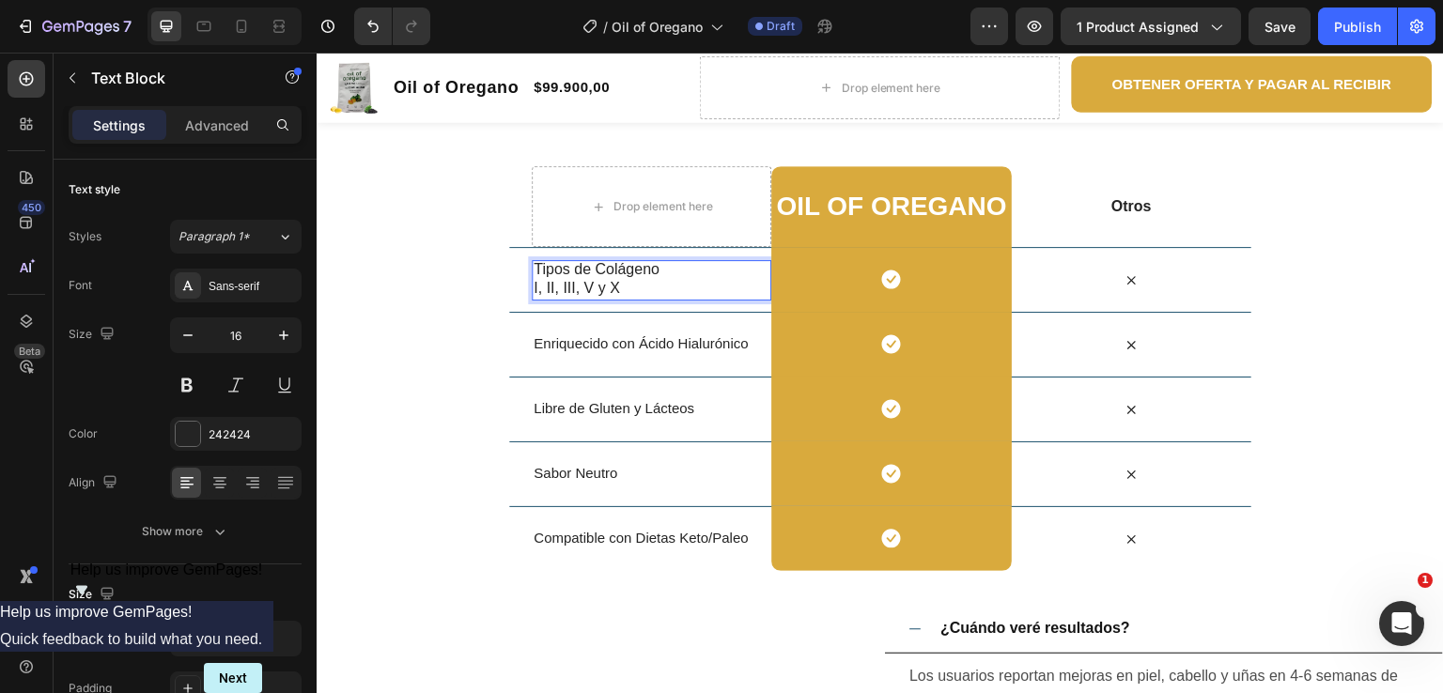
click at [609, 279] on p "I, II, III, V y X" at bounding box center [652, 289] width 236 height 20
click at [627, 291] on p "I, II, III, V y X" at bounding box center [652, 289] width 236 height 20
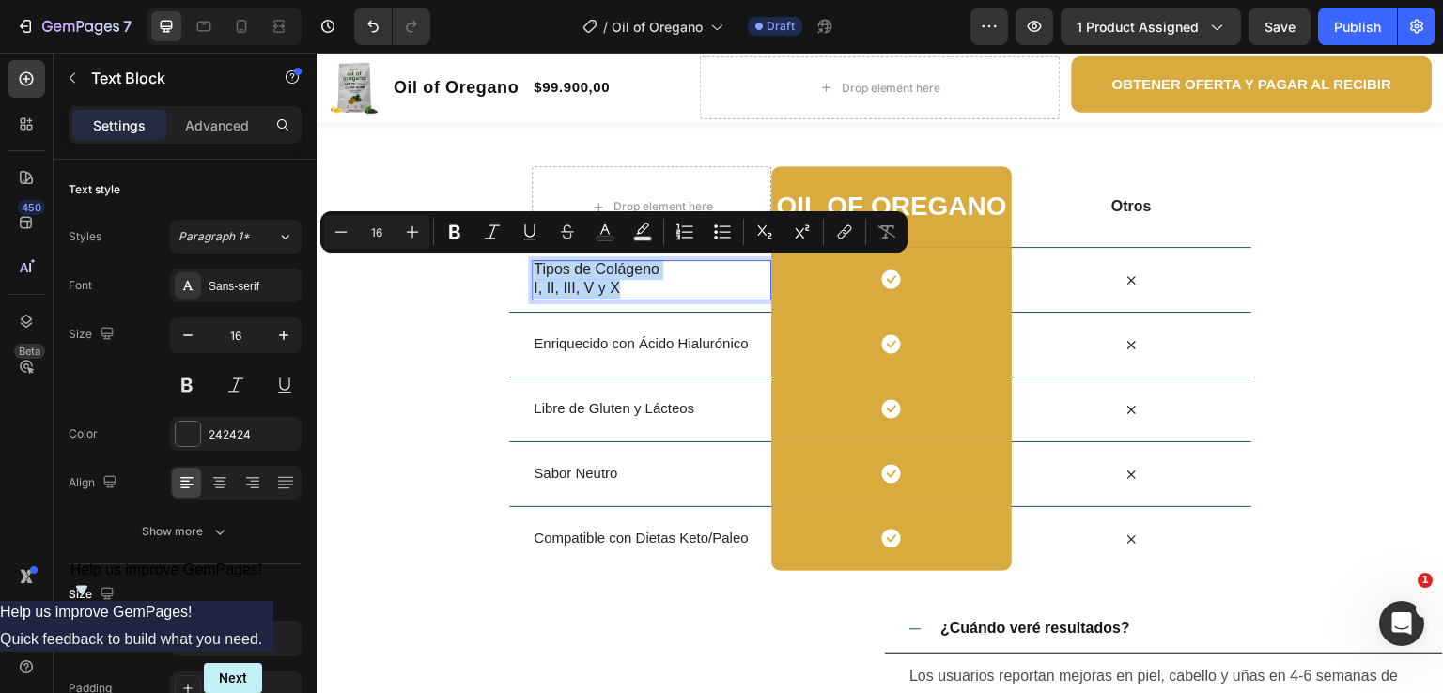
drag, startPoint x: 622, startPoint y: 291, endPoint x: 528, endPoint y: 271, distance: 96.2
click at [532, 271] on div "Tipos de Colágeno I, II, III, V y X" at bounding box center [652, 280] width 240 height 41
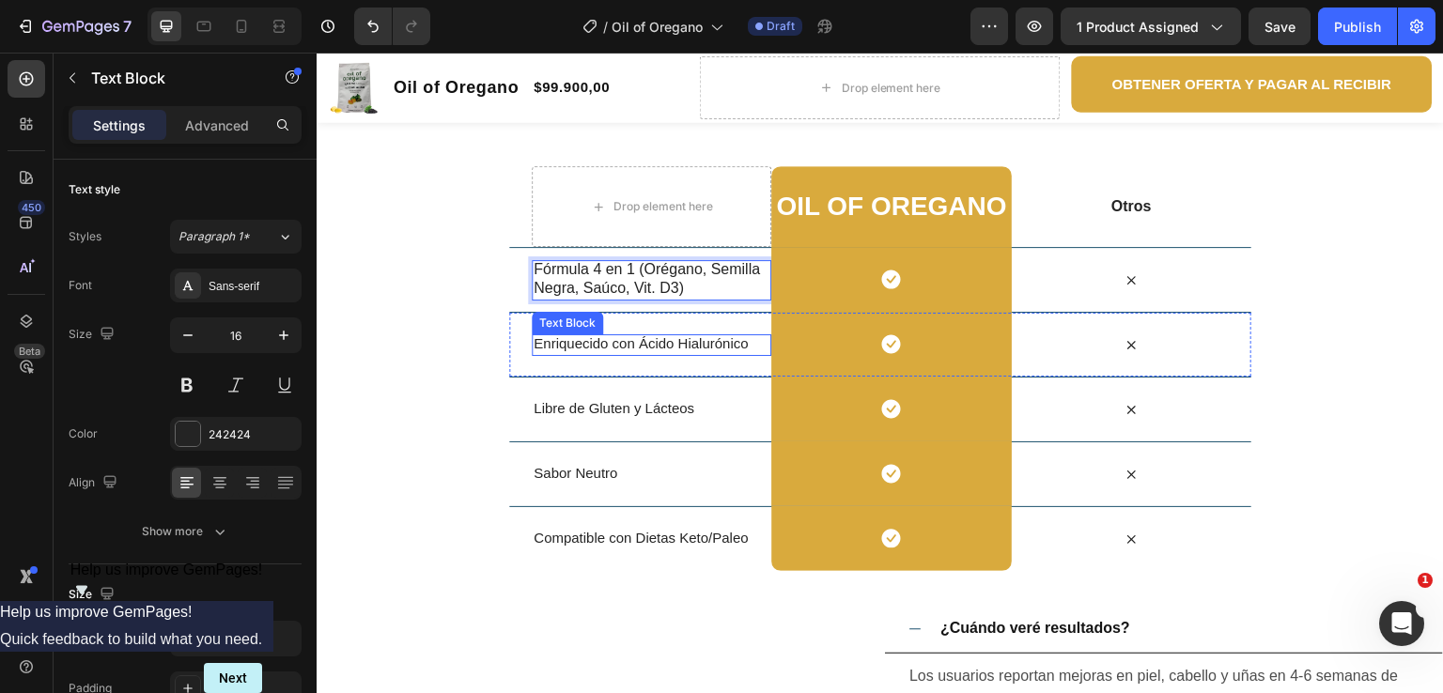
click at [689, 344] on span "Enriquecido con Ácido Hialurónico" at bounding box center [641, 343] width 214 height 16
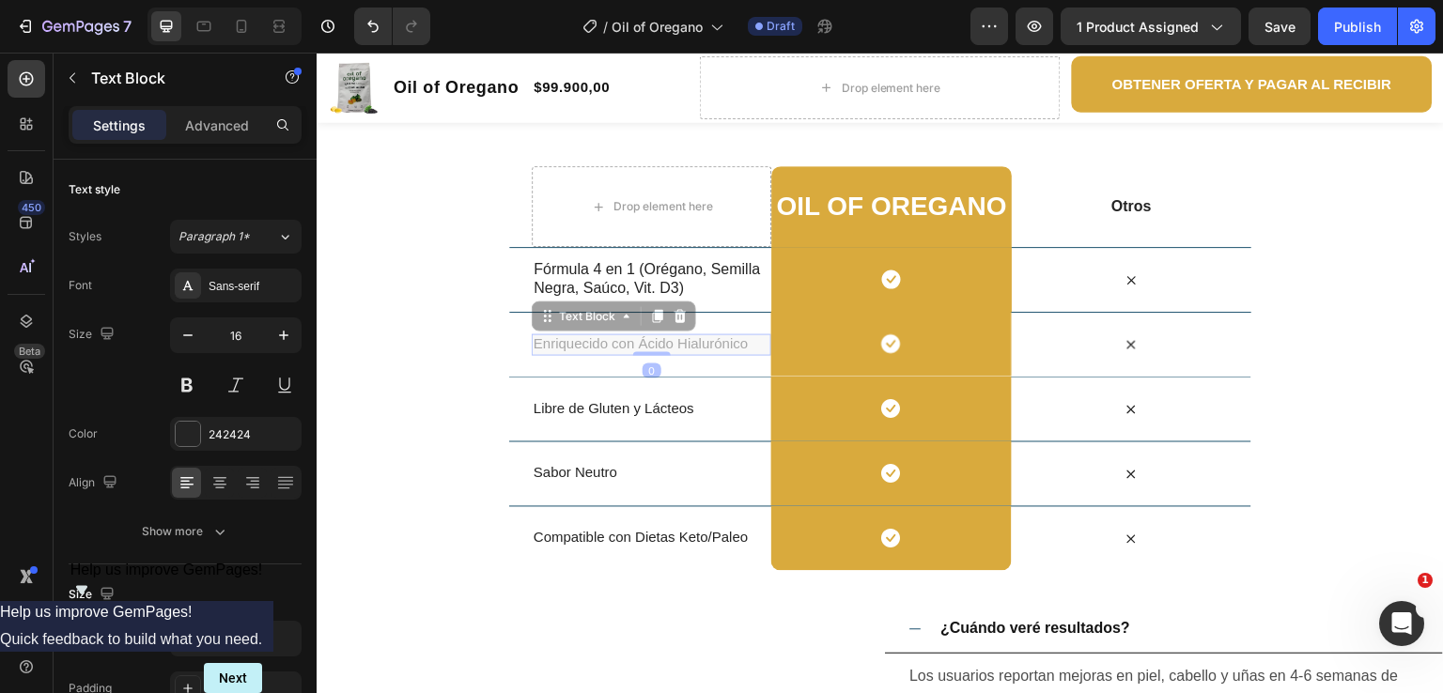
scroll to position [2432, 0]
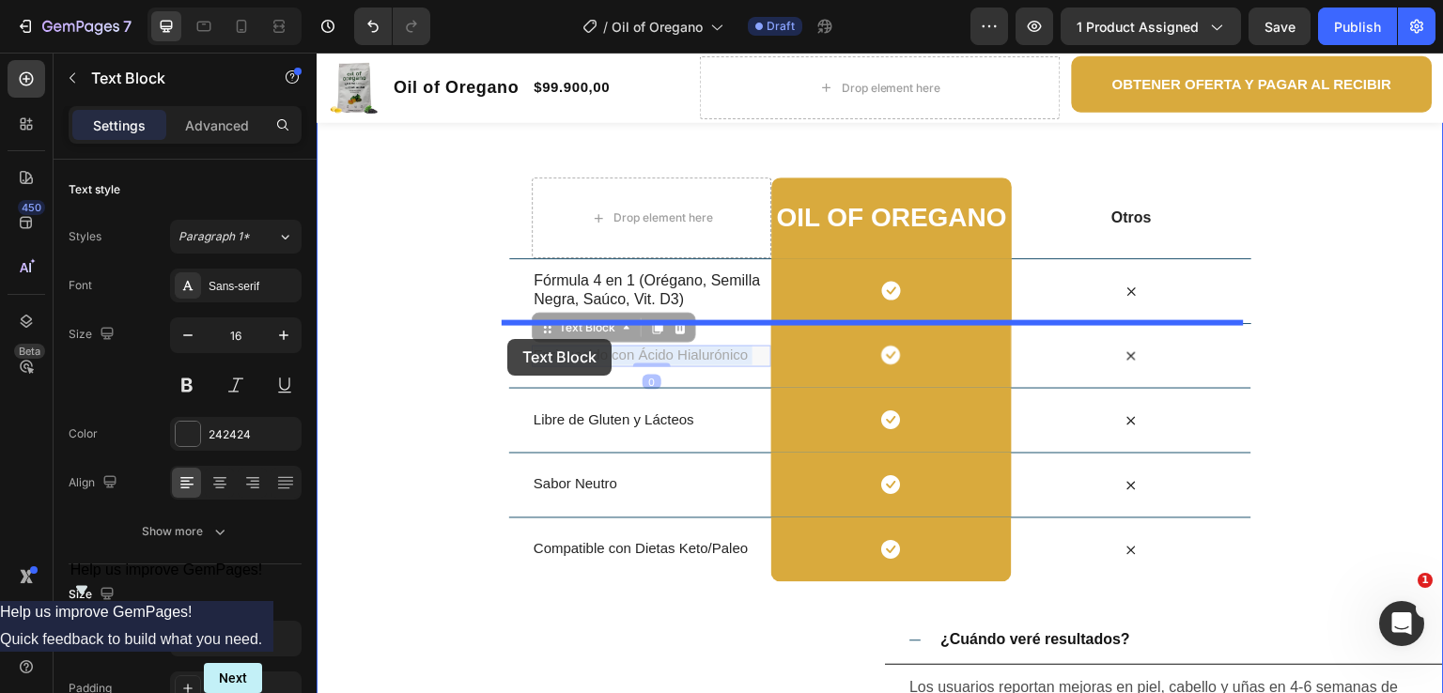
drag, startPoint x: 750, startPoint y: 346, endPoint x: 515, endPoint y: 341, distance: 234.9
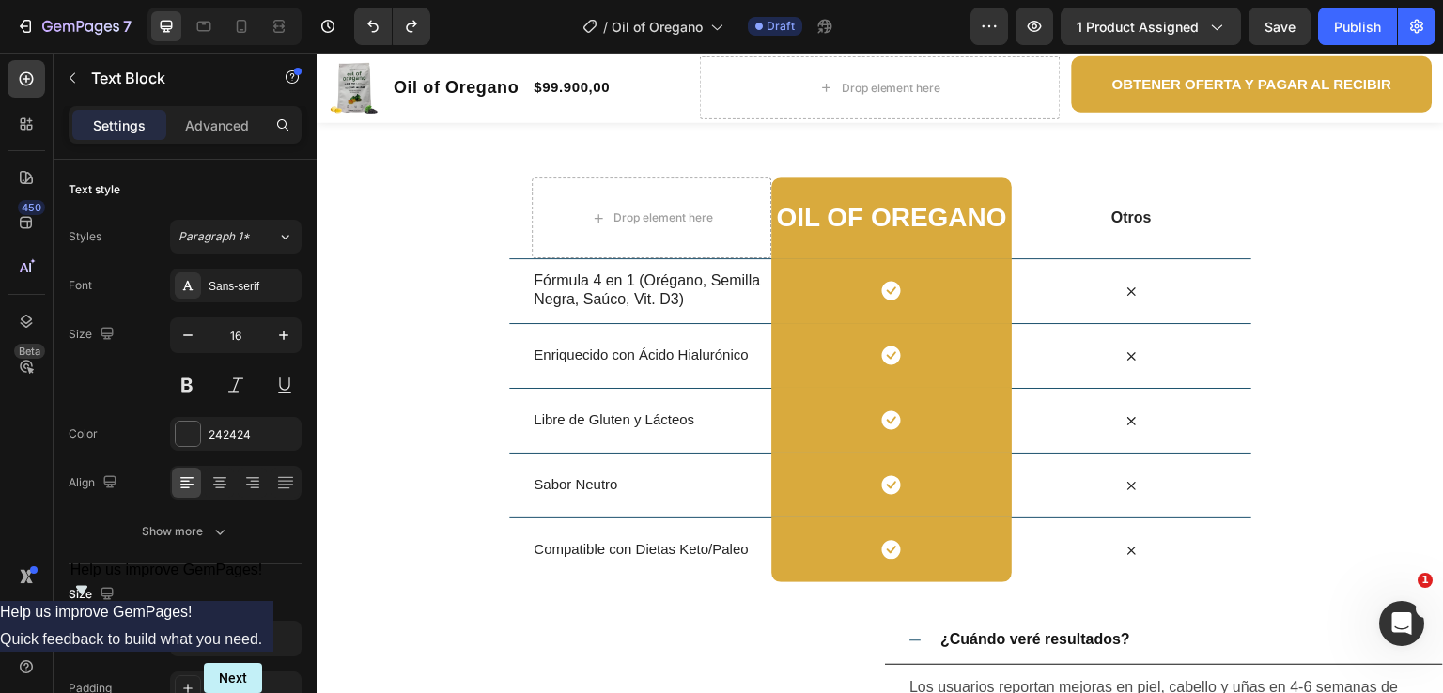
click at [695, 357] on span "Enriquecido con Ácido Hialurónico" at bounding box center [641, 355] width 214 height 16
click at [734, 356] on span "Enriquecido con Ácido Hialurónico" at bounding box center [641, 355] width 214 height 16
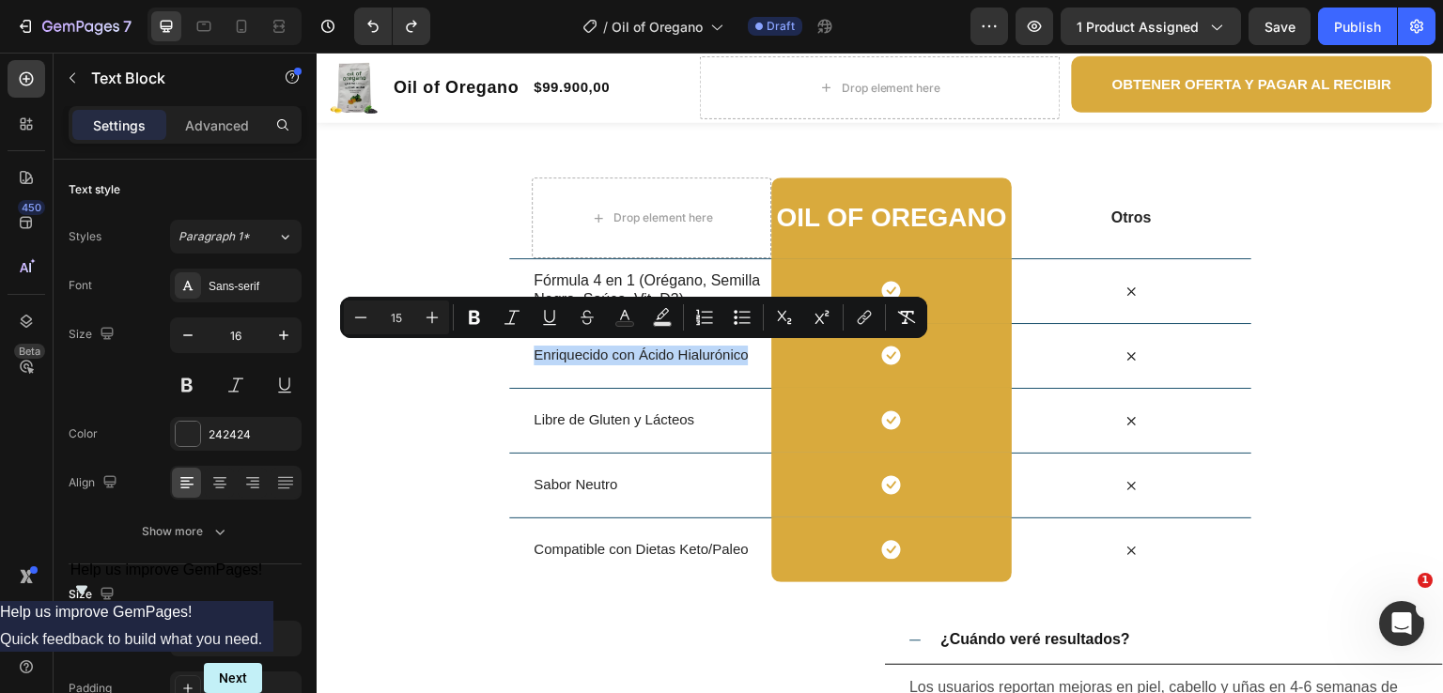
drag, startPoint x: 740, startPoint y: 356, endPoint x: 530, endPoint y: 351, distance: 210.5
click at [534, 351] on span "Enriquecido con Ácido Hialurónico" at bounding box center [641, 355] width 214 height 16
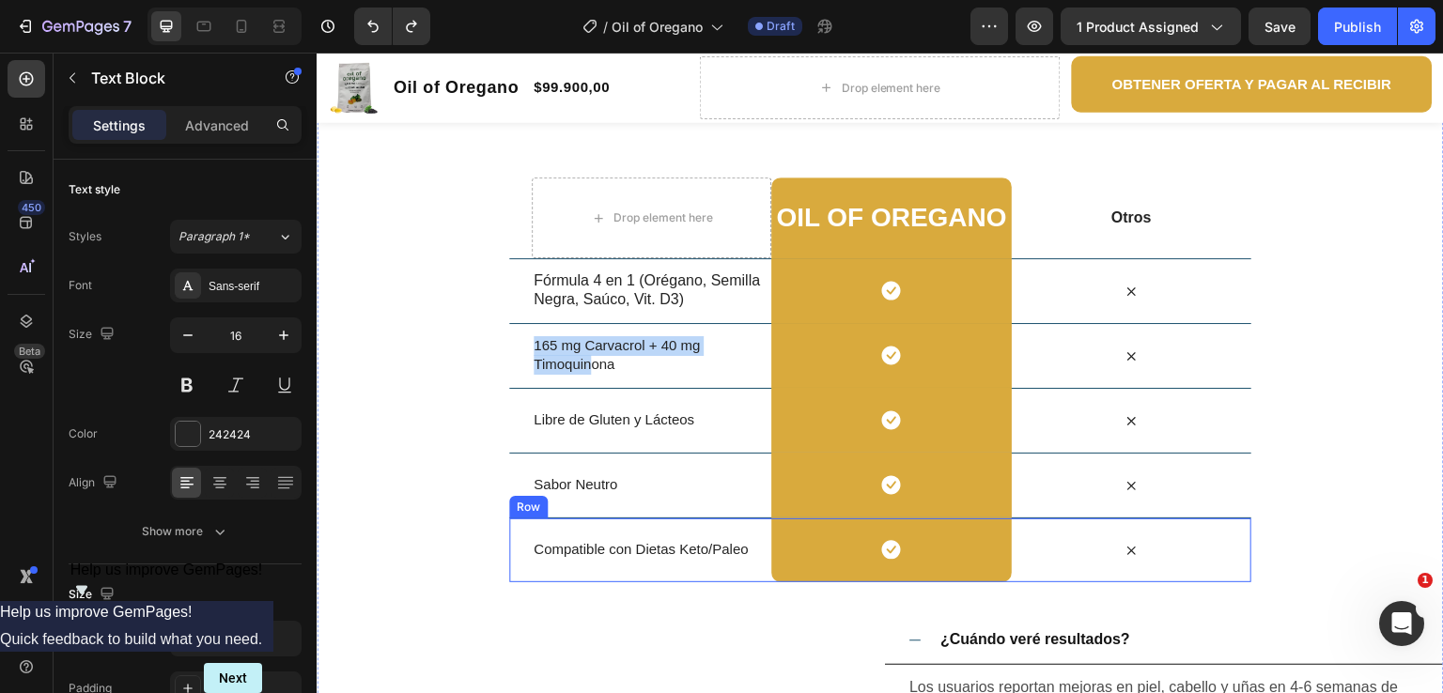
scroll to position [2420, 0]
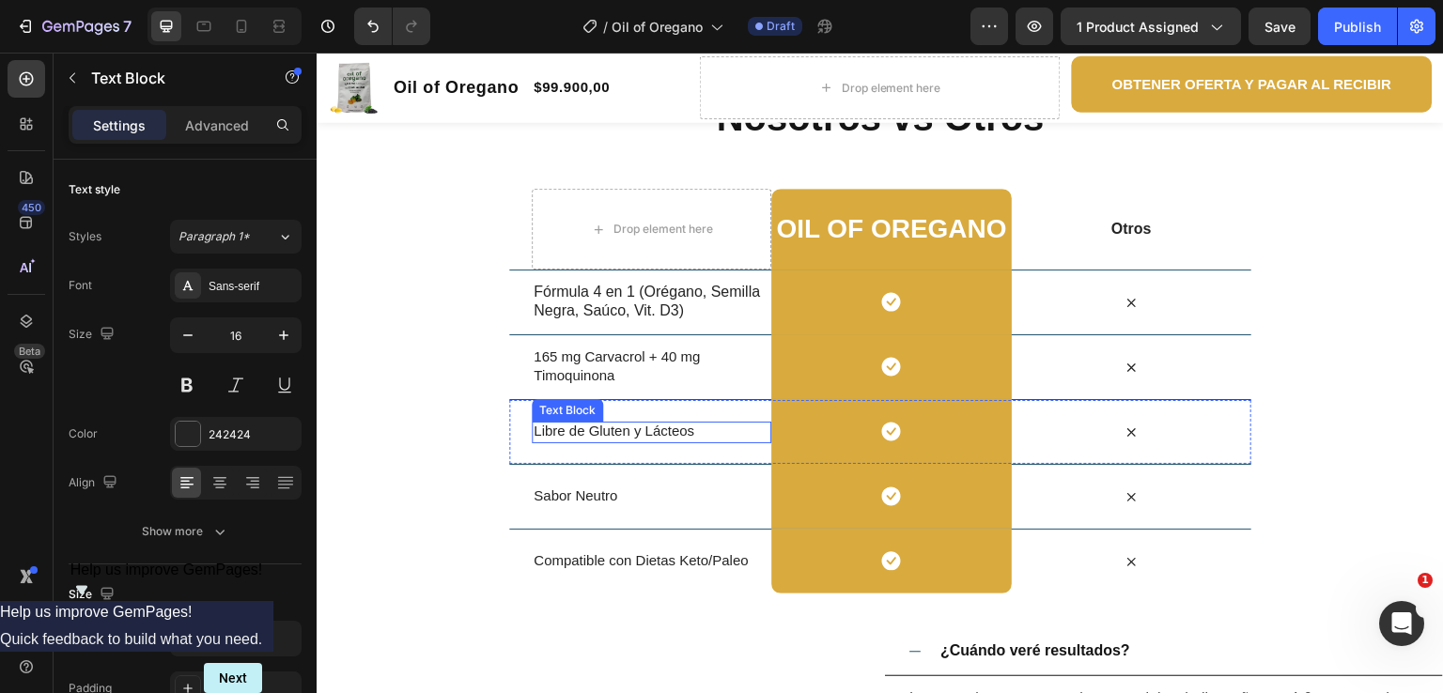
click at [677, 430] on span "Libre de Gluten y Lácteos" at bounding box center [614, 431] width 161 height 16
click at [702, 430] on p "Libre de Gluten y Lácteos" at bounding box center [652, 432] width 236 height 20
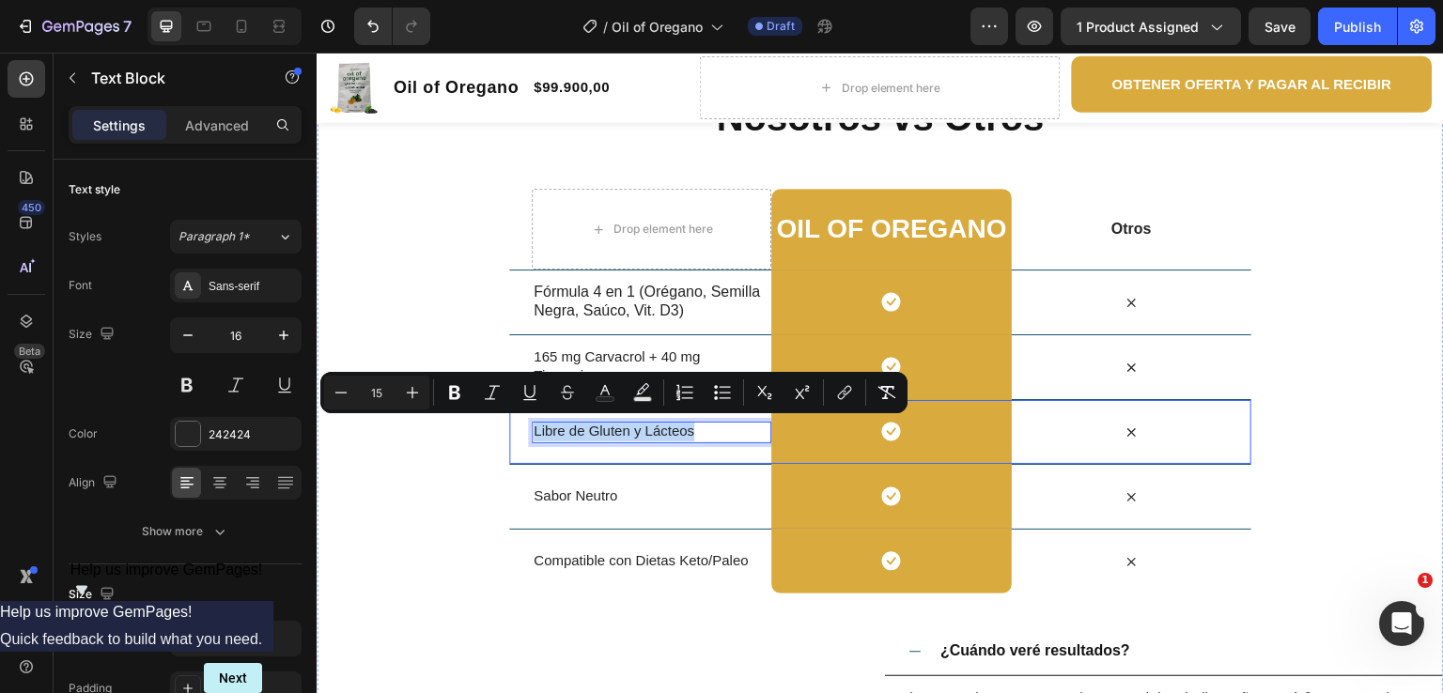
drag, startPoint x: 691, startPoint y: 430, endPoint x: 522, endPoint y: 428, distance: 168.2
click at [522, 428] on div "Libre de Gluten y Lácteos Text Block 0 Icon Row Icon Row" at bounding box center [880, 431] width 742 height 65
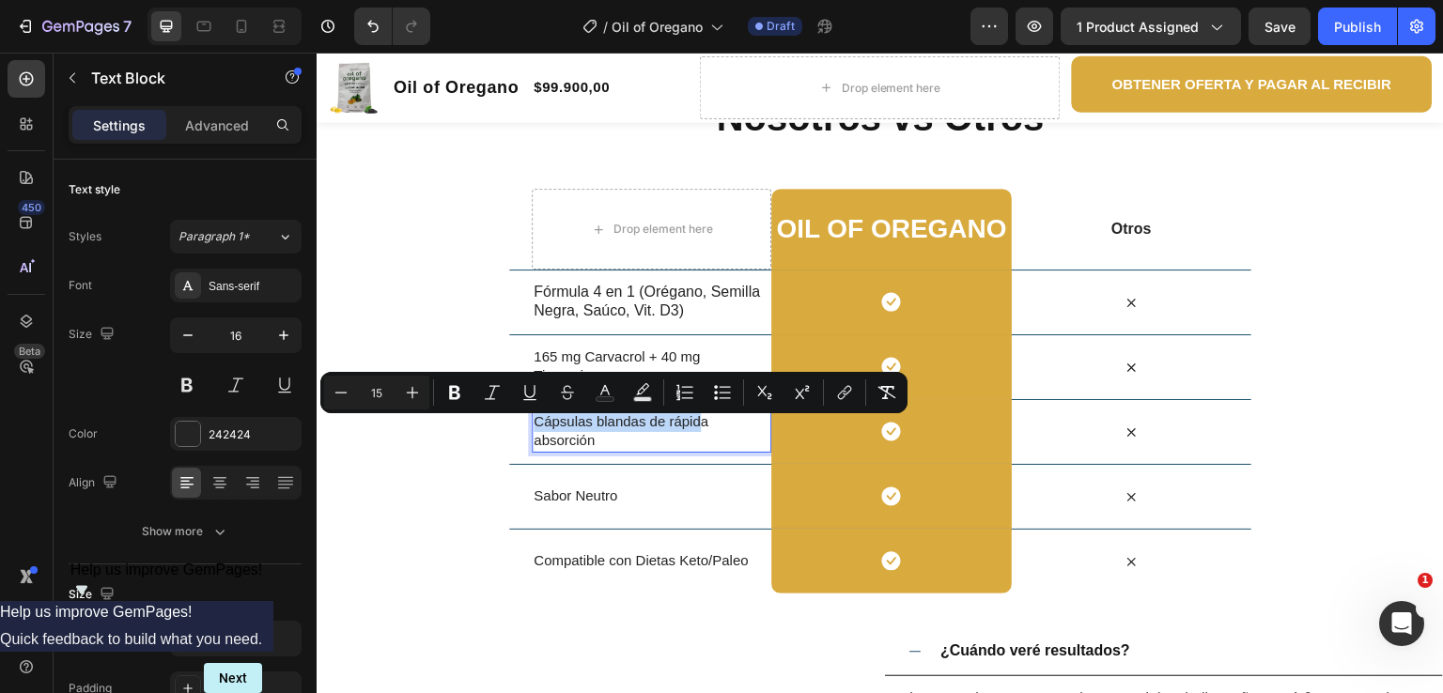
scroll to position [2410, 0]
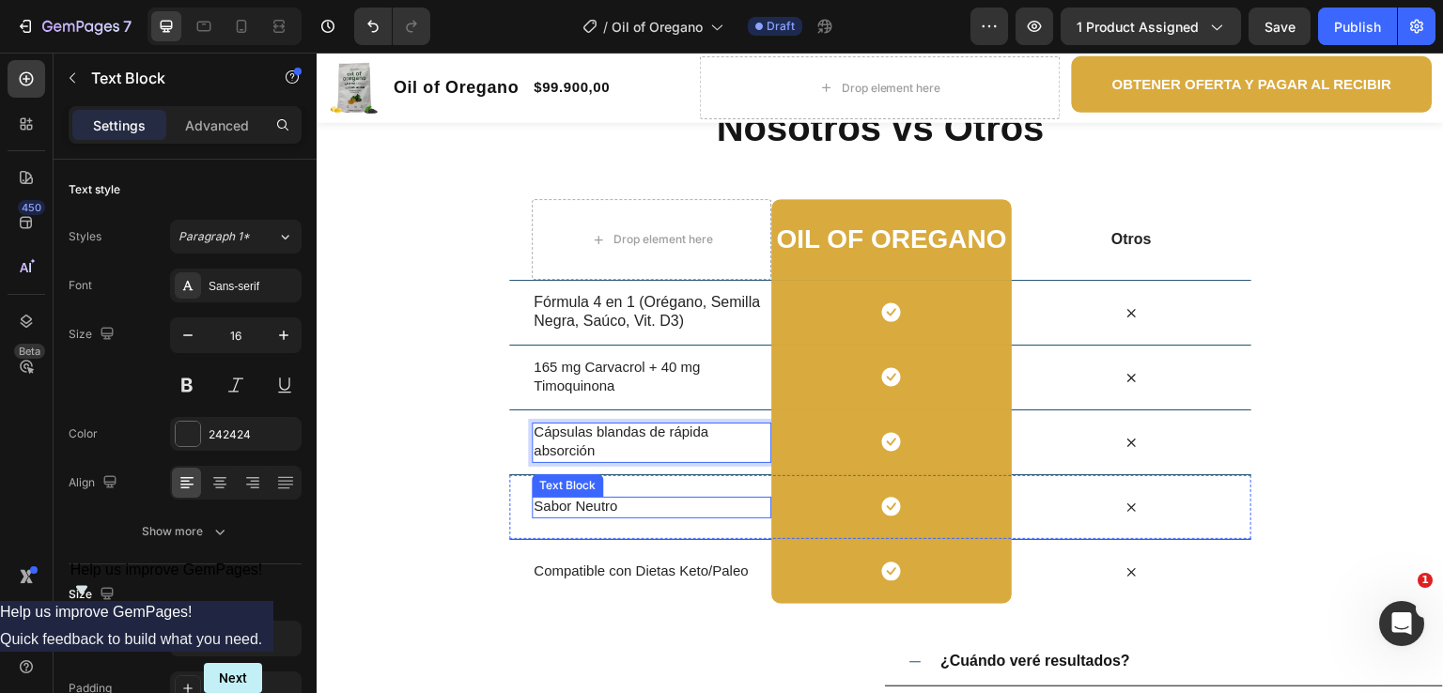
click at [608, 504] on span "Sabor Neutro" at bounding box center [576, 506] width 84 height 16
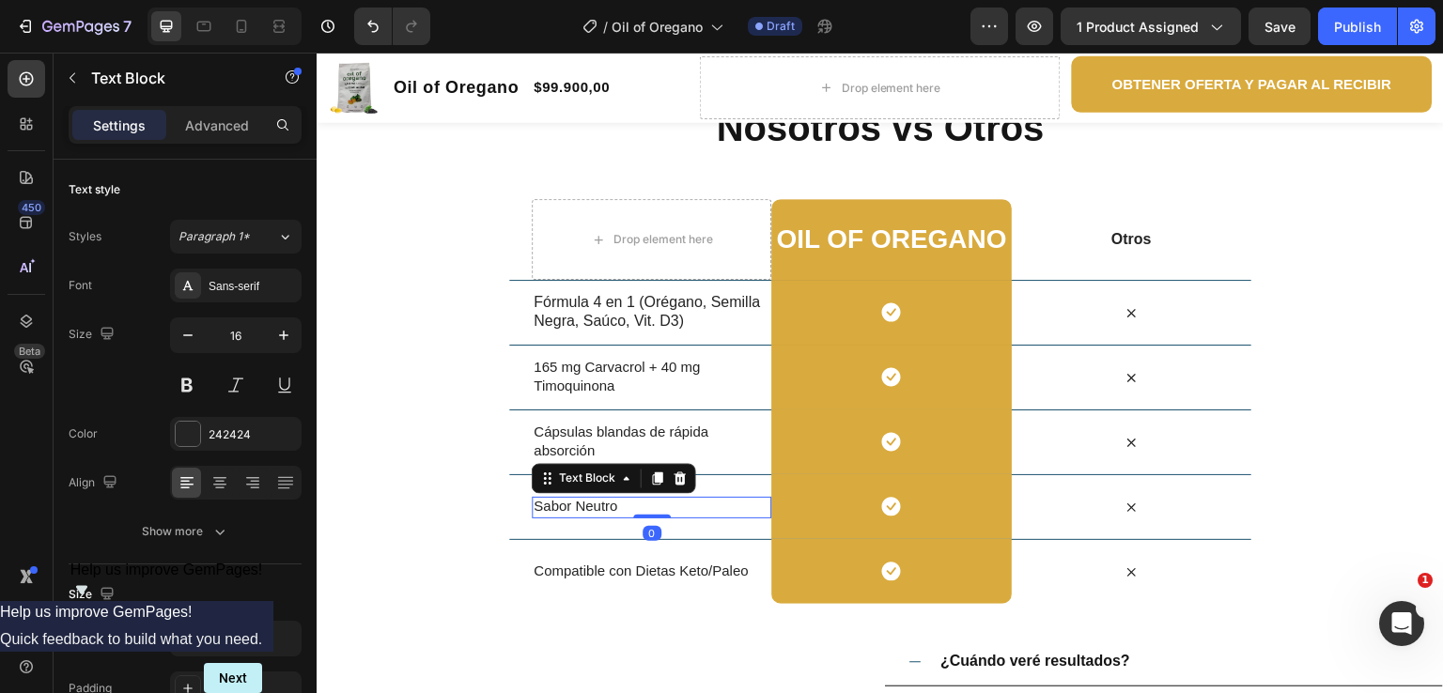
click at [611, 505] on p "Sabor Neutro" at bounding box center [652, 507] width 236 height 20
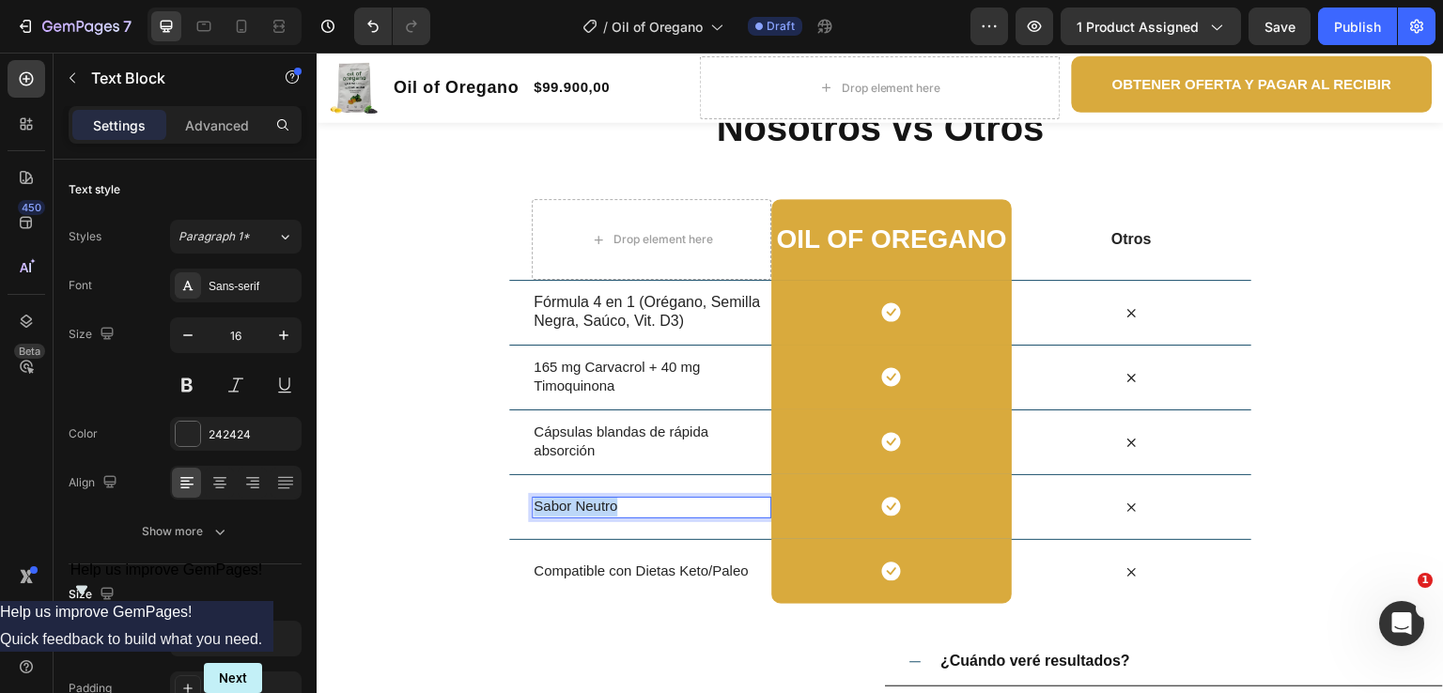
drag, startPoint x: 611, startPoint y: 505, endPoint x: 526, endPoint y: 507, distance: 84.6
click at [534, 507] on p "Sabor Neutro" at bounding box center [652, 507] width 236 height 20
click at [676, 567] on span "Compatible con Dietas Keto/Paleo" at bounding box center [641, 571] width 214 height 16
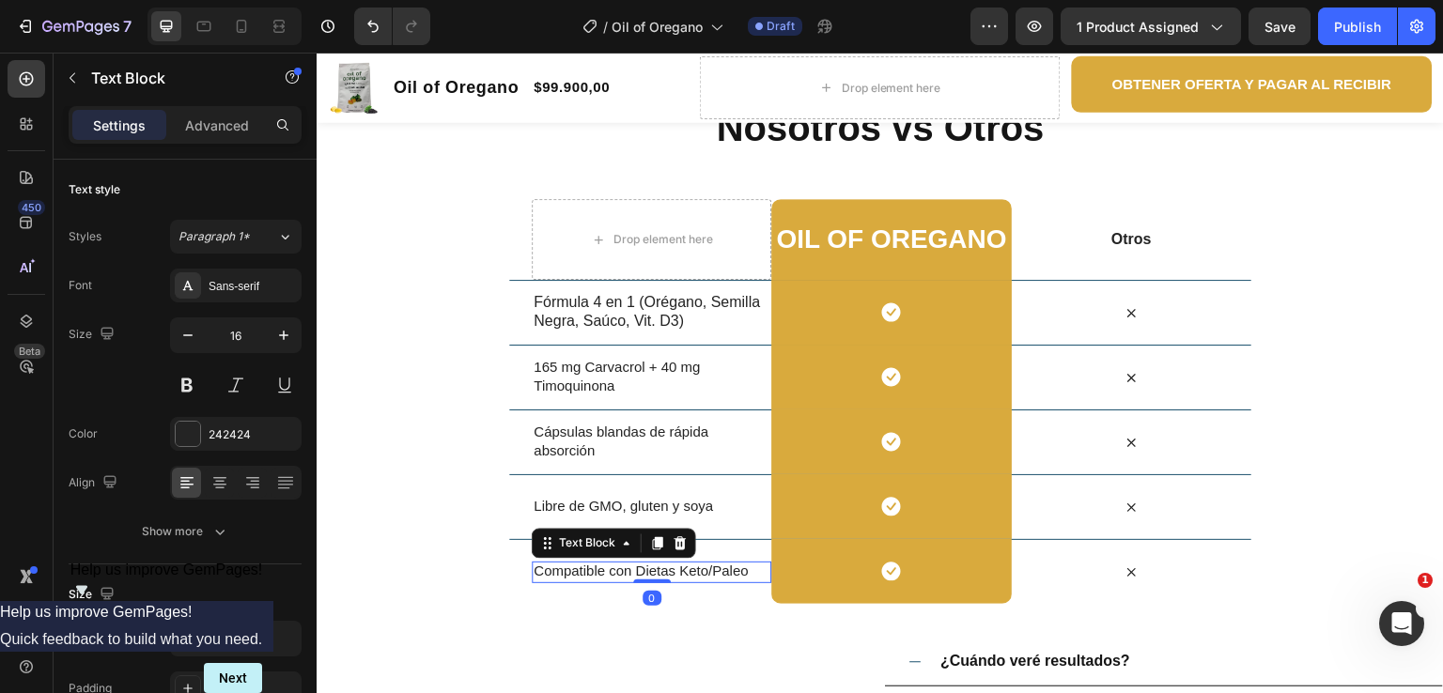
click at [737, 568] on span "Compatible con Dietas Keto/Paleo" at bounding box center [641, 571] width 214 height 16
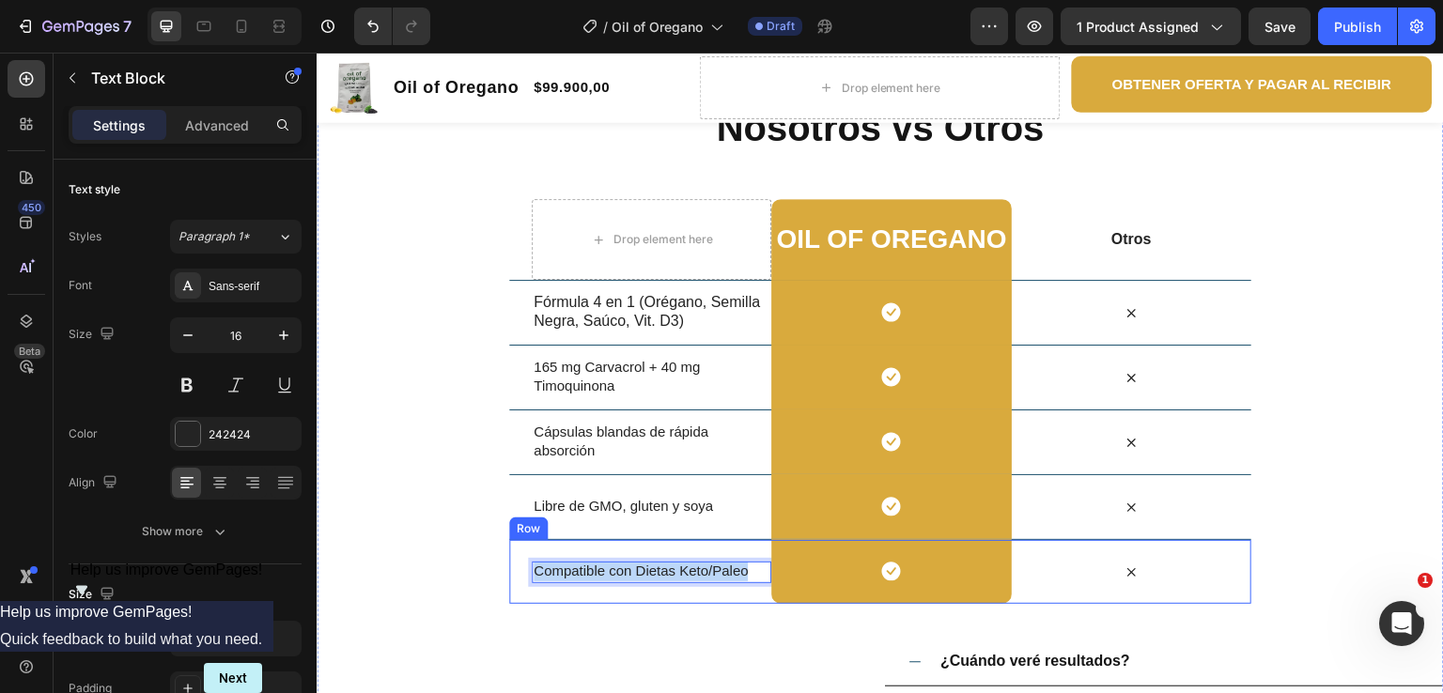
drag, startPoint x: 742, startPoint y: 570, endPoint x: 522, endPoint y: 559, distance: 220.2
click at [522, 559] on div "Compatible con Dietas Keto/Paleo Text Block 0 Icon Row Icon Row" at bounding box center [880, 571] width 742 height 65
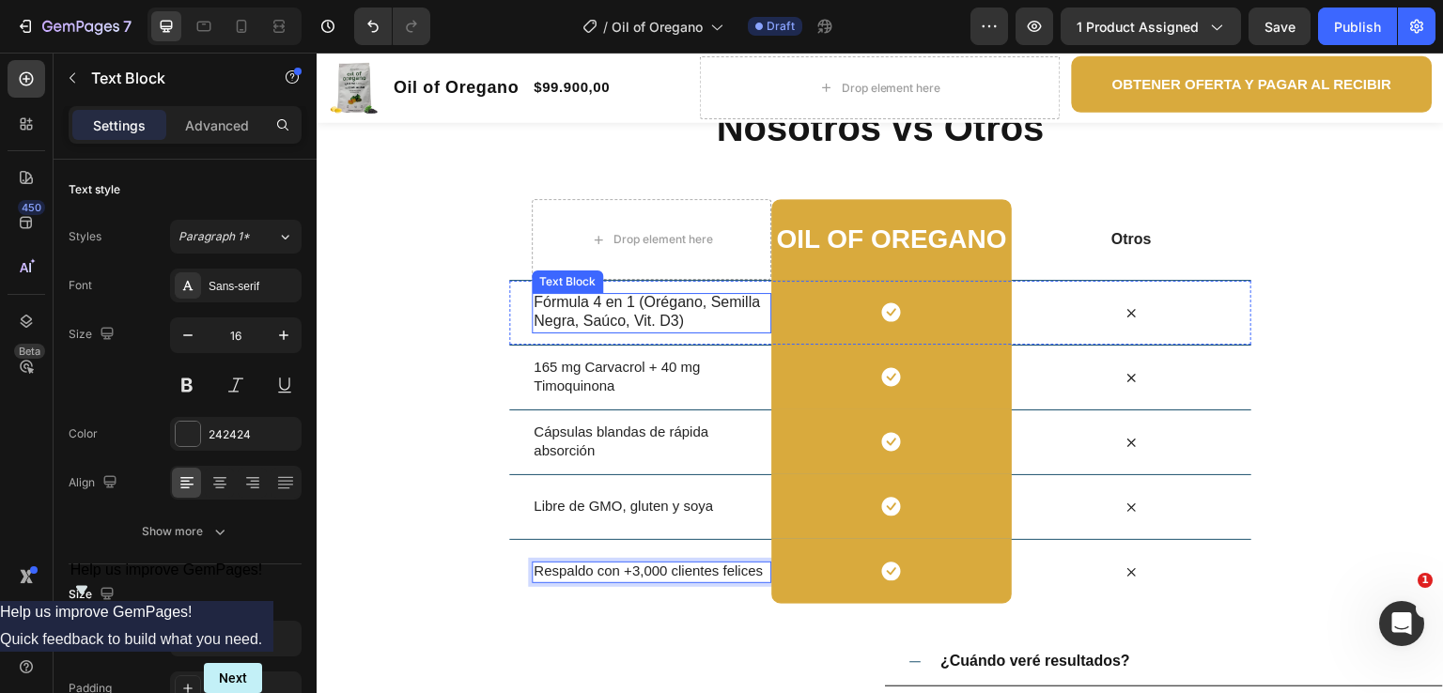
click at [580, 308] on p "Fórmula 4 en 1 (Orégano, Semilla Negra, Saúco, Vit. D3)" at bounding box center [652, 312] width 236 height 39
click at [572, 306] on p "Fórmula 4 en 1 (Orégano, Semilla Negra, Saúco, Vit. D3)" at bounding box center [652, 312] width 236 height 39
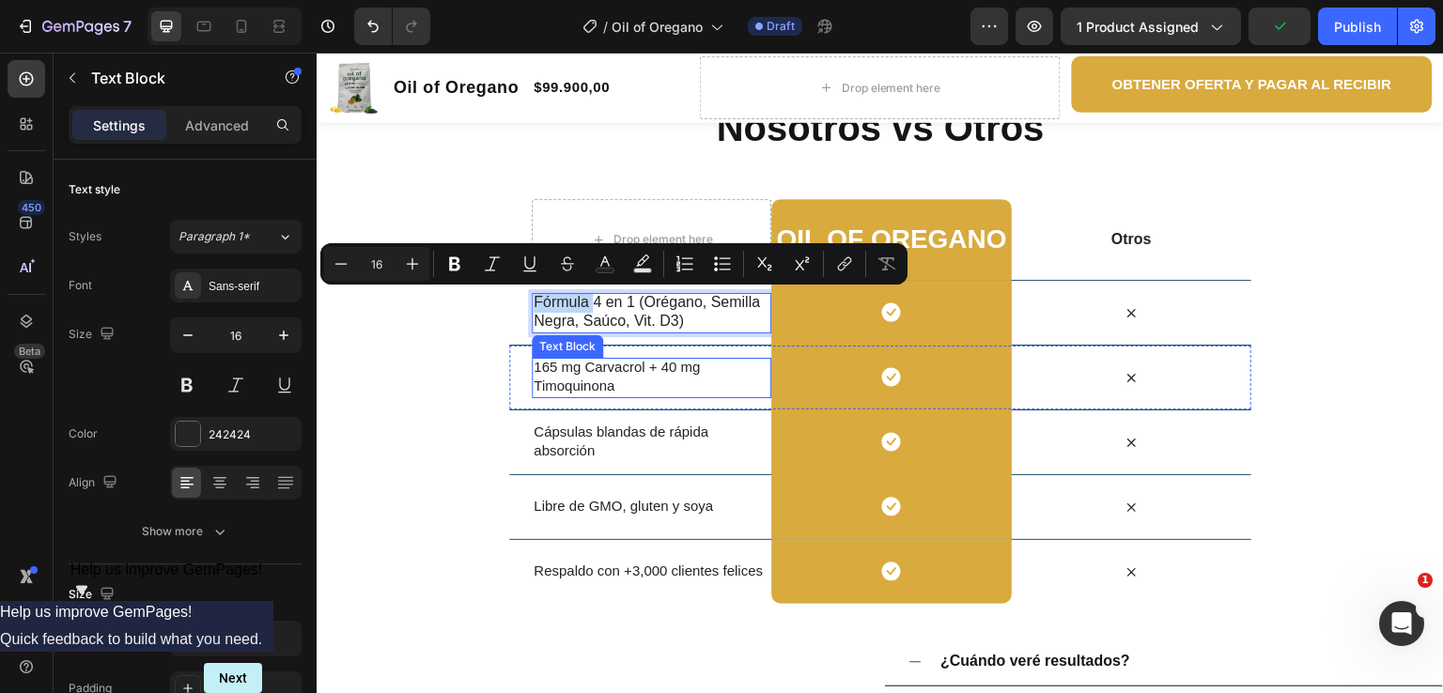
click at [557, 385] on span "165 mg Carvacrol + 40 mg Timoquinona" at bounding box center [617, 377] width 166 height 36
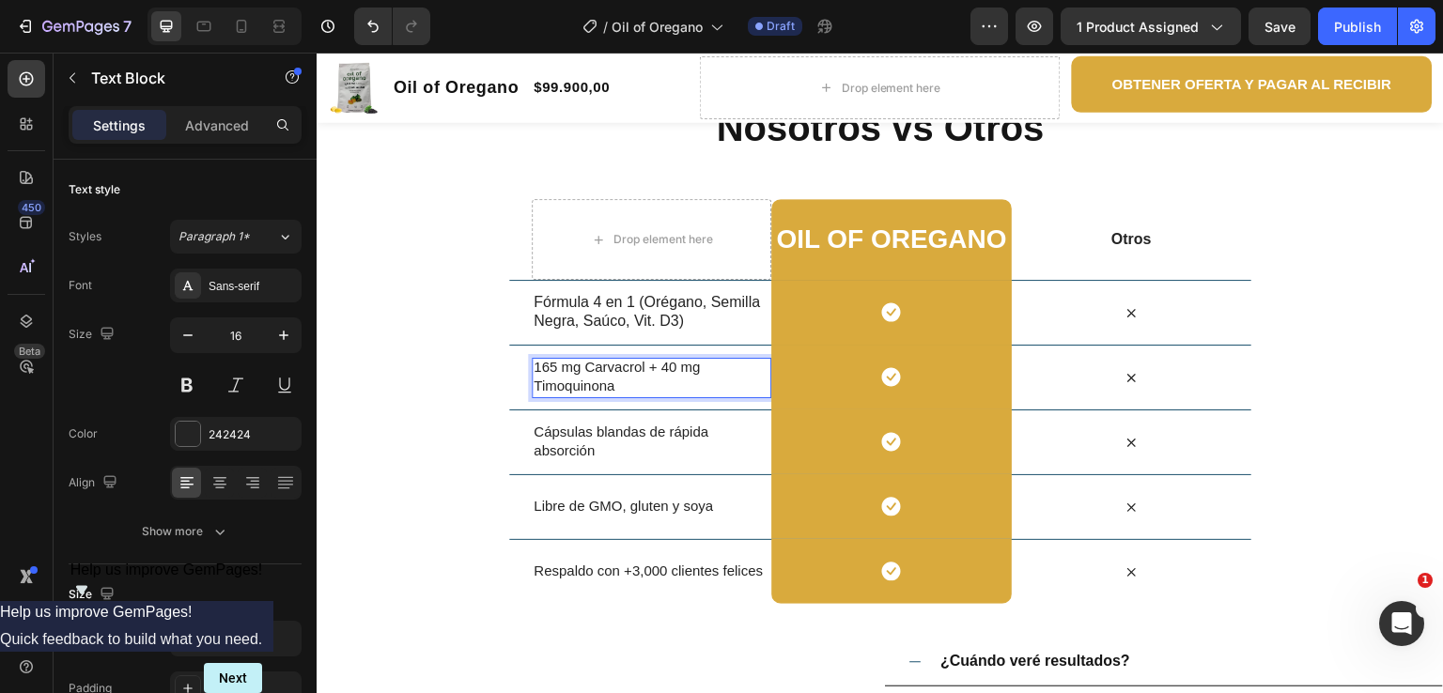
click at [557, 385] on span "165 mg Carvacrol + 40 mg Timoquinona" at bounding box center [617, 377] width 166 height 36
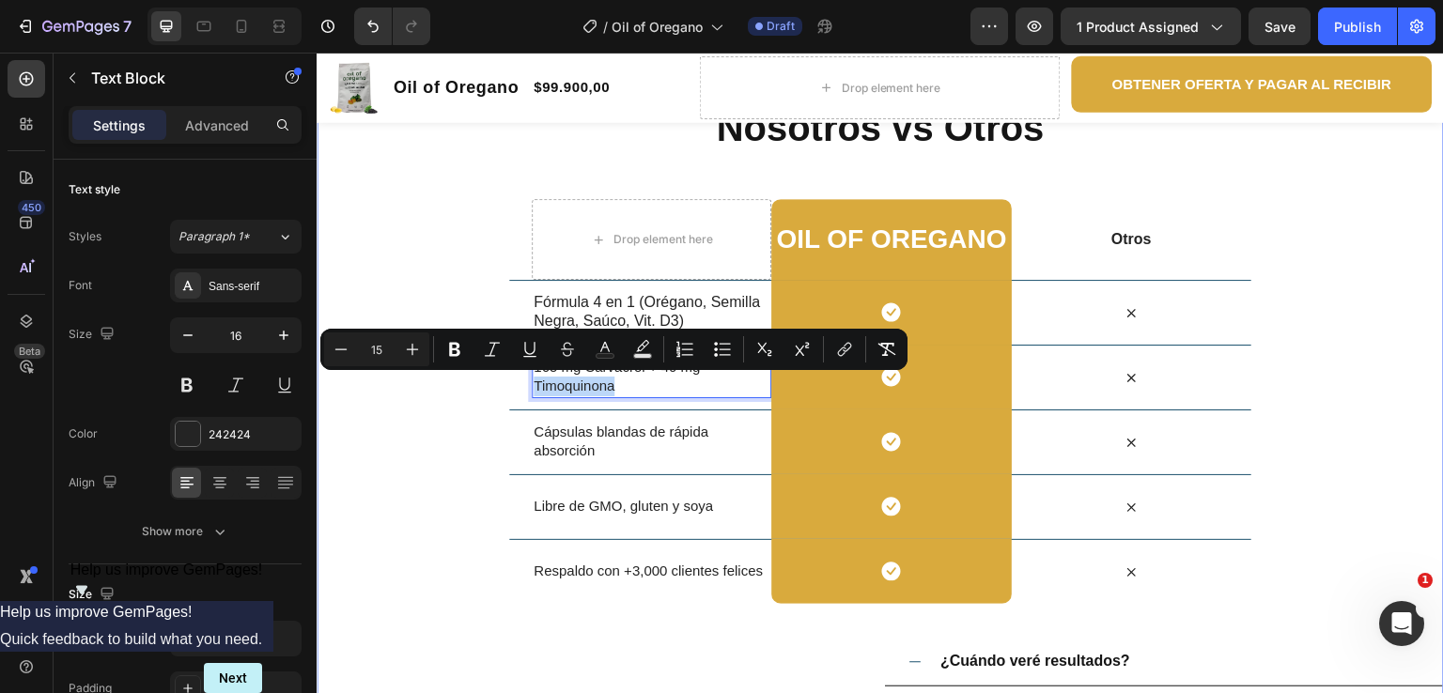
click at [452, 400] on div "Nosotros vs Otros Heading Row Drop element here Oil of oregano Heading Row Otro…" at bounding box center [881, 525] width 1128 height 849
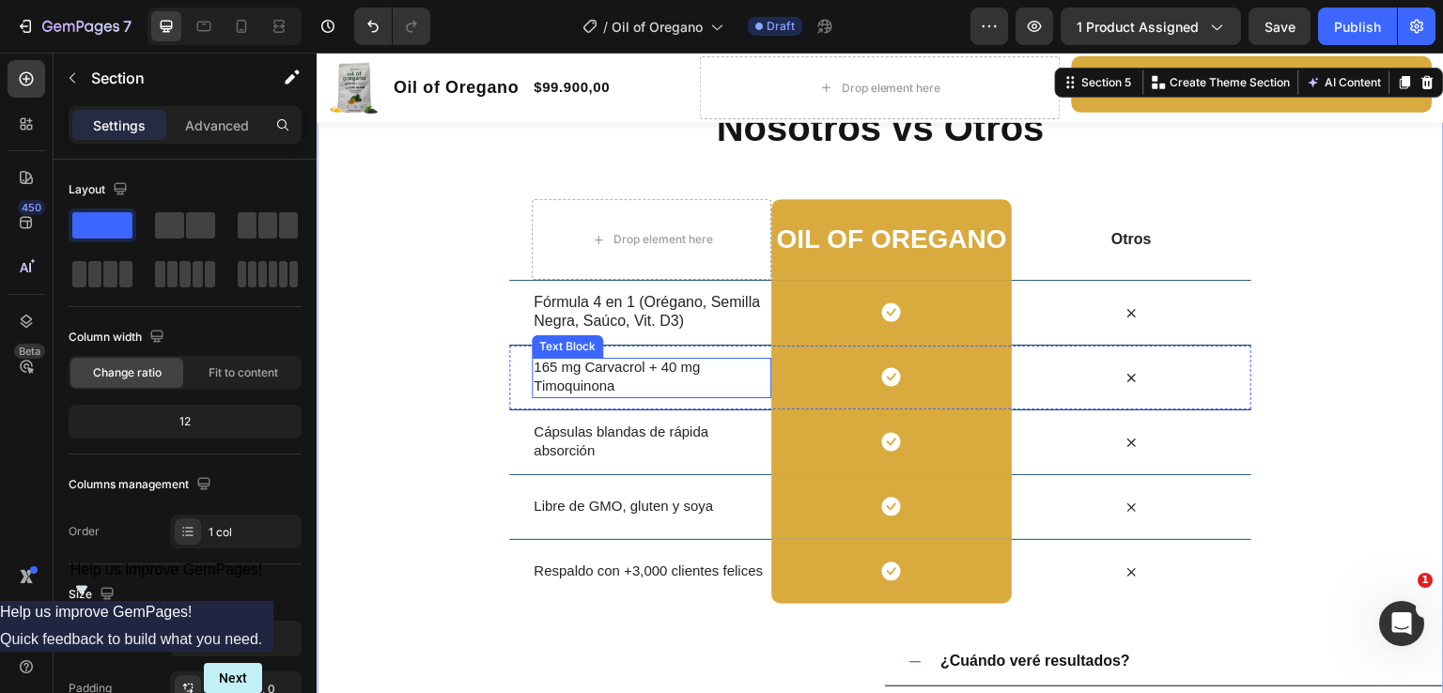
click at [632, 389] on p "165 mg Carvacrol + 40 mg Timoquinona" at bounding box center [652, 377] width 236 height 39
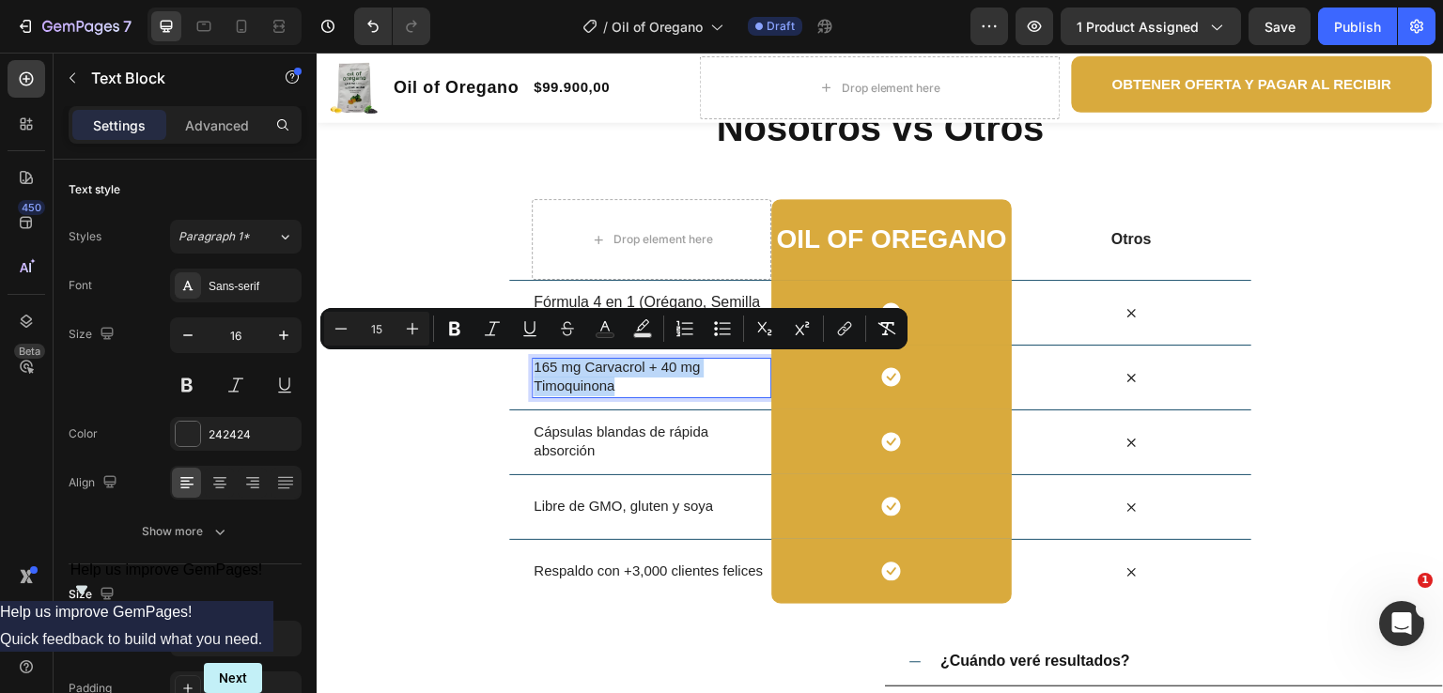
drag, startPoint x: 610, startPoint y: 389, endPoint x: 526, endPoint y: 362, distance: 88.0
click at [534, 362] on p "165 mg Carvacrol + 40 mg Timoquinona" at bounding box center [652, 377] width 236 height 39
click at [426, 330] on button "Plus" at bounding box center [413, 329] width 34 height 34
type input "16"
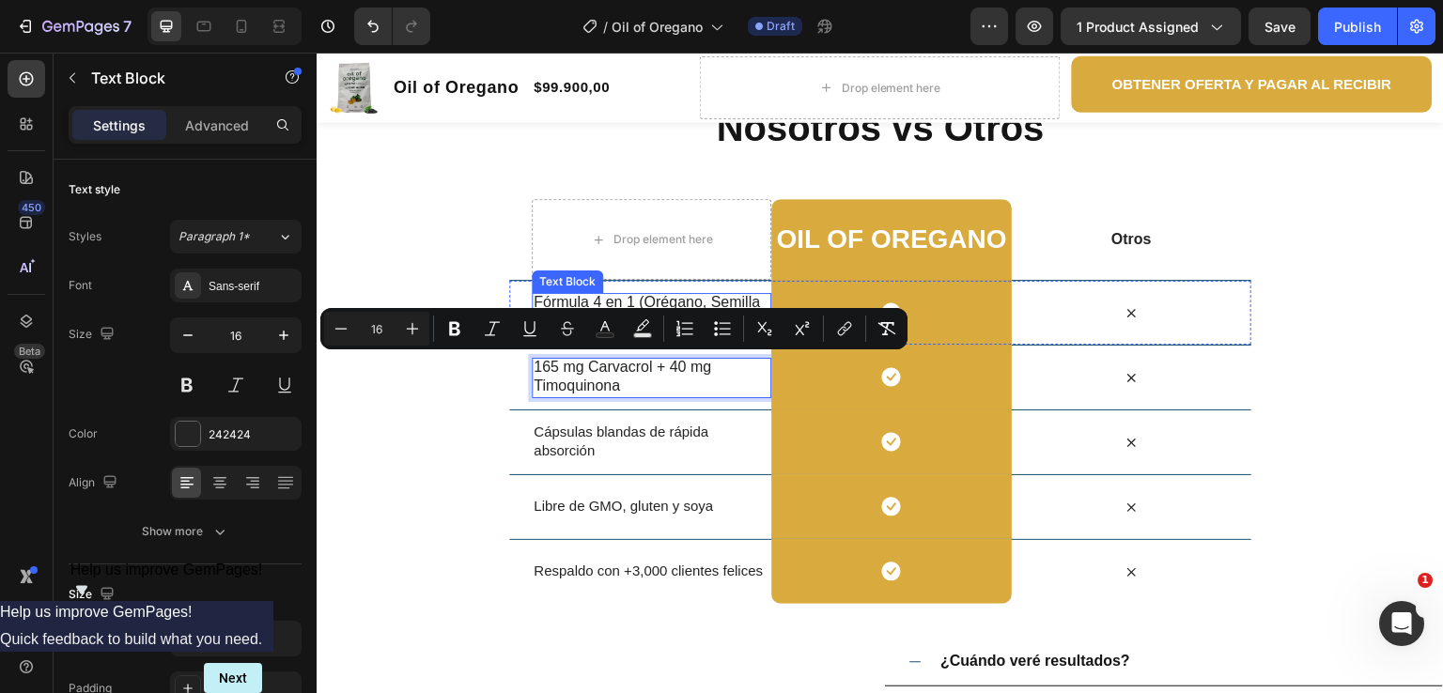
click at [642, 299] on p "Fórmula 4 en 1 (Orégano, Semilla Negra, Saúco, Vit. D3)" at bounding box center [652, 312] width 236 height 39
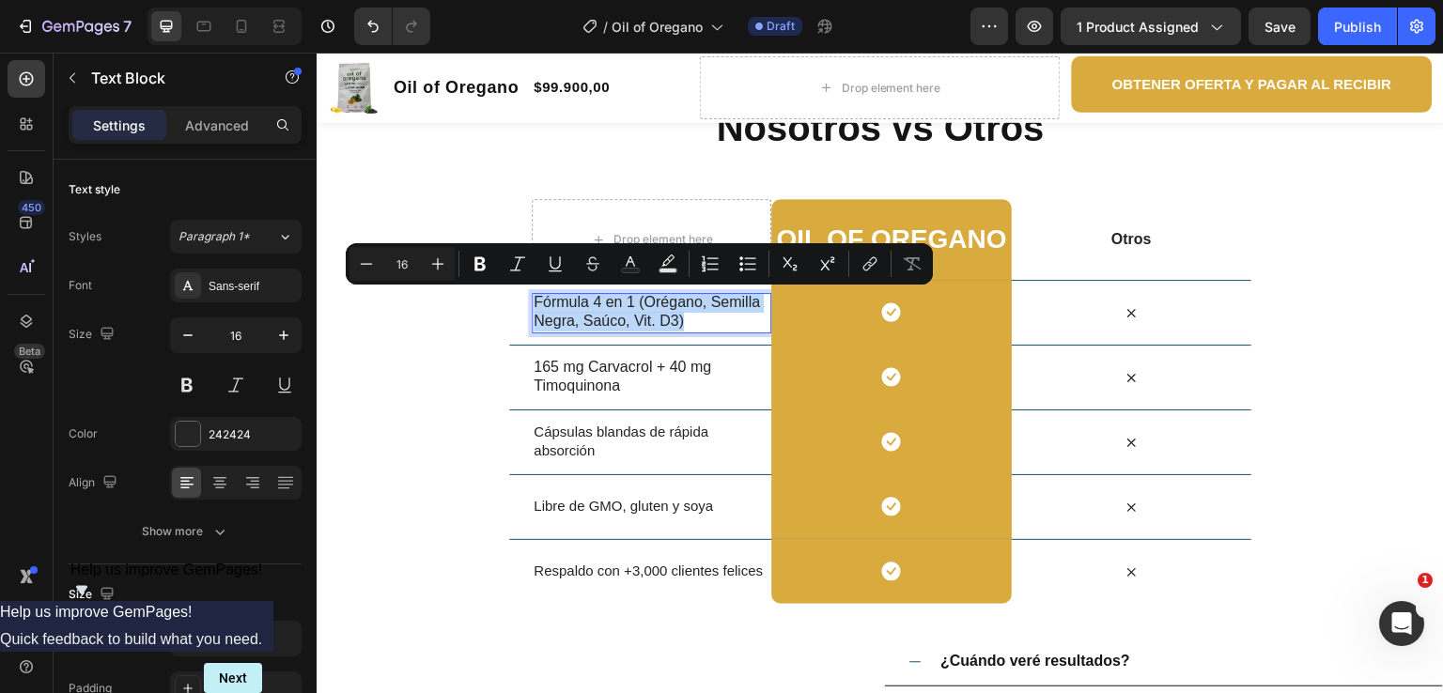
drag, startPoint x: 689, startPoint y: 326, endPoint x: 524, endPoint y: 302, distance: 166.2
click at [599, 440] on p "Cápsulas blandas de rápida absorción" at bounding box center [652, 442] width 236 height 39
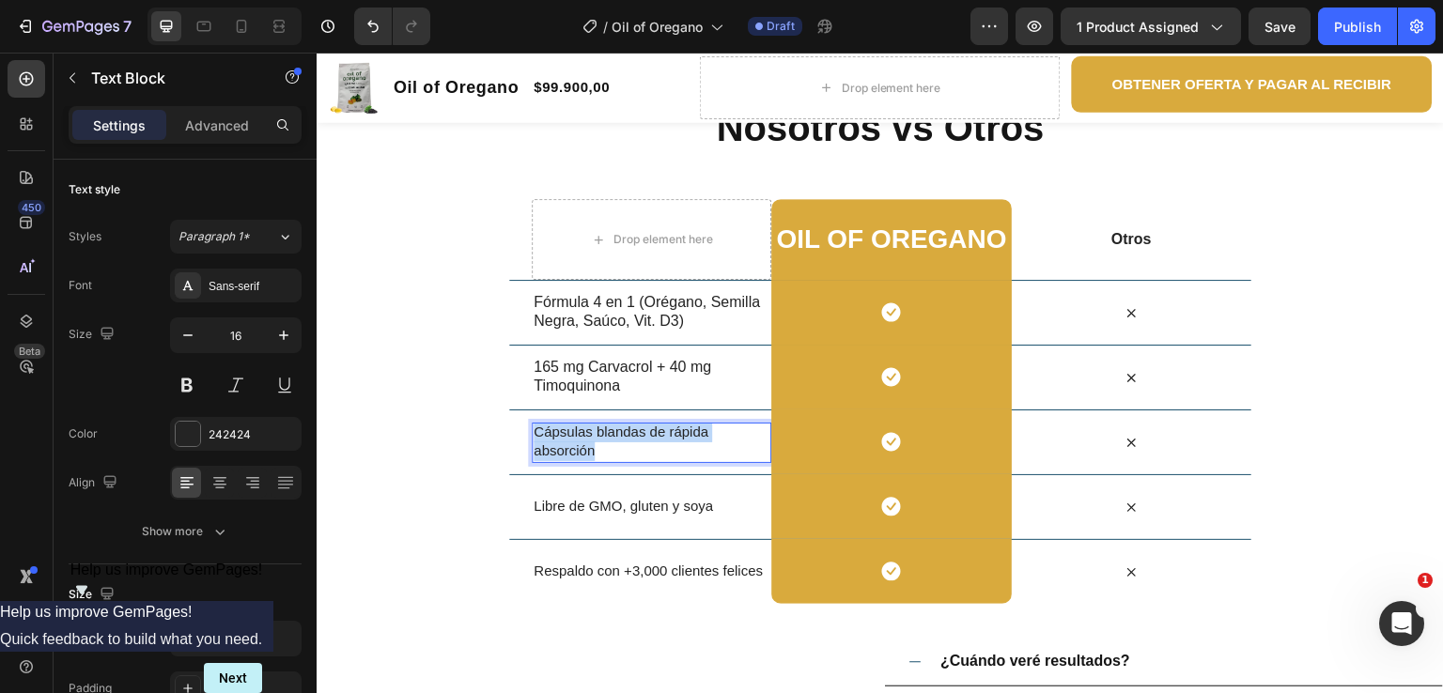
drag, startPoint x: 595, startPoint y: 455, endPoint x: 521, endPoint y: 419, distance: 82.4
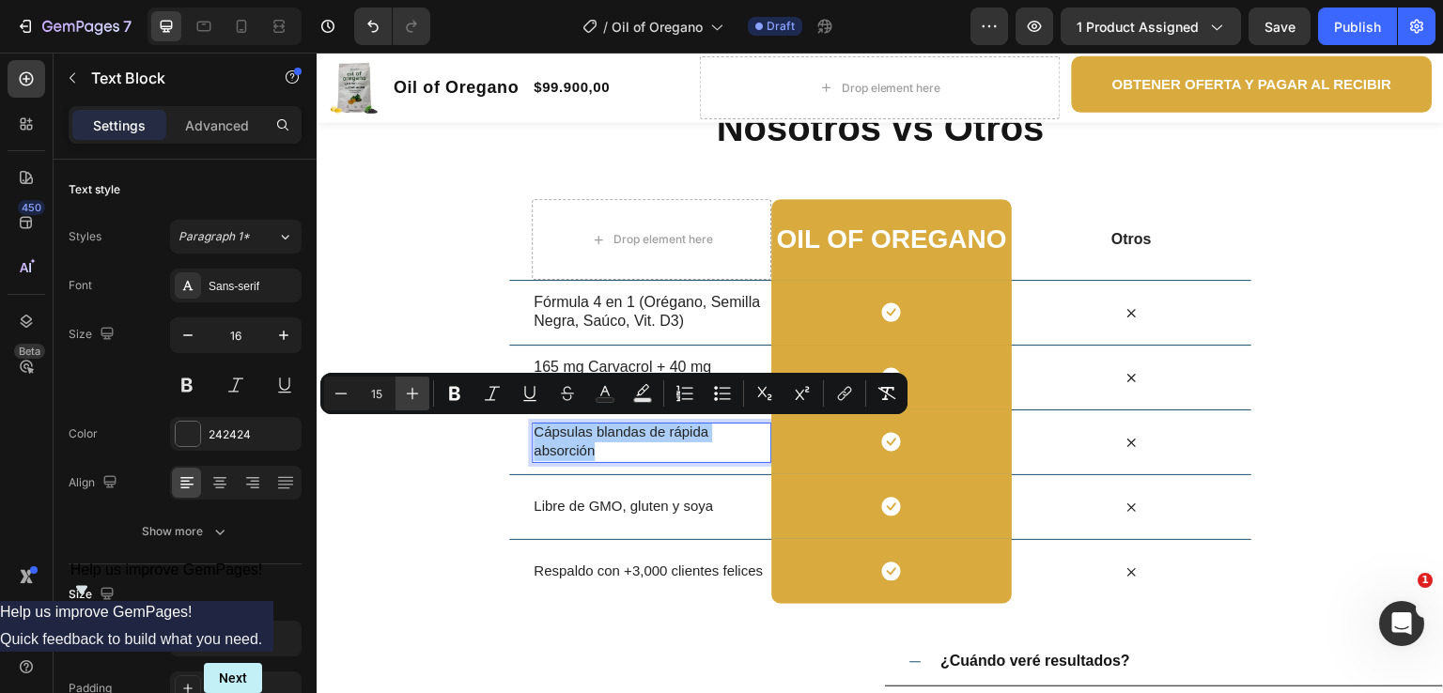
click at [412, 396] on icon "Editor contextual toolbar" at bounding box center [412, 393] width 19 height 19
type input "16"
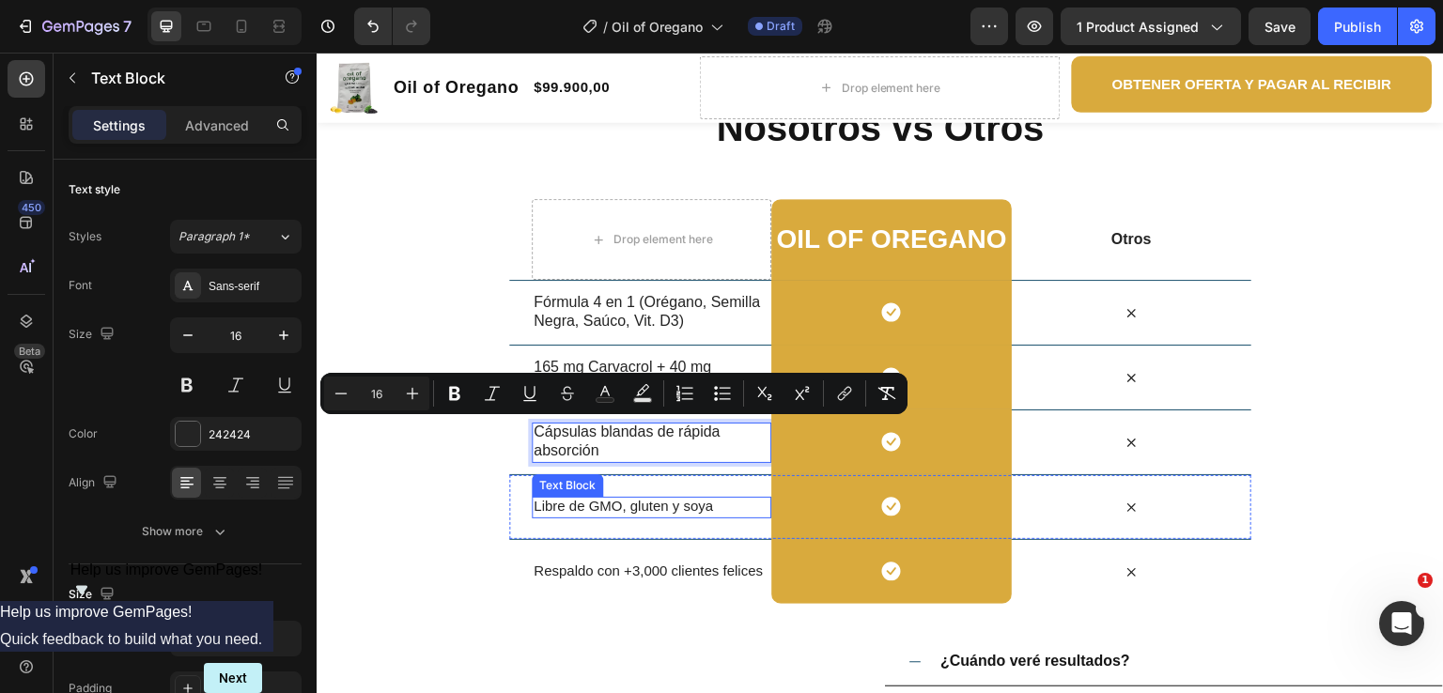
click at [580, 505] on span "Libre de GMO, gluten y soya" at bounding box center [623, 506] width 179 height 16
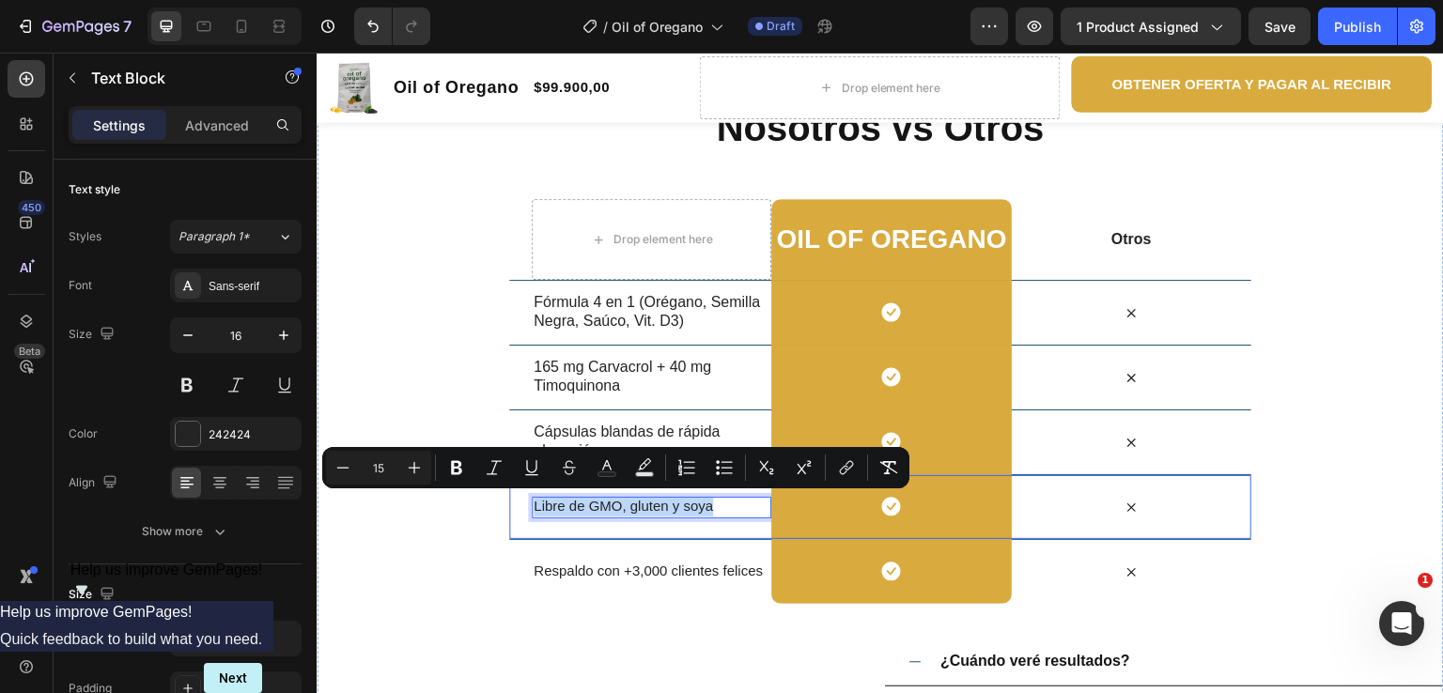
drag, startPoint x: 717, startPoint y: 511, endPoint x: 521, endPoint y: 504, distance: 196.5
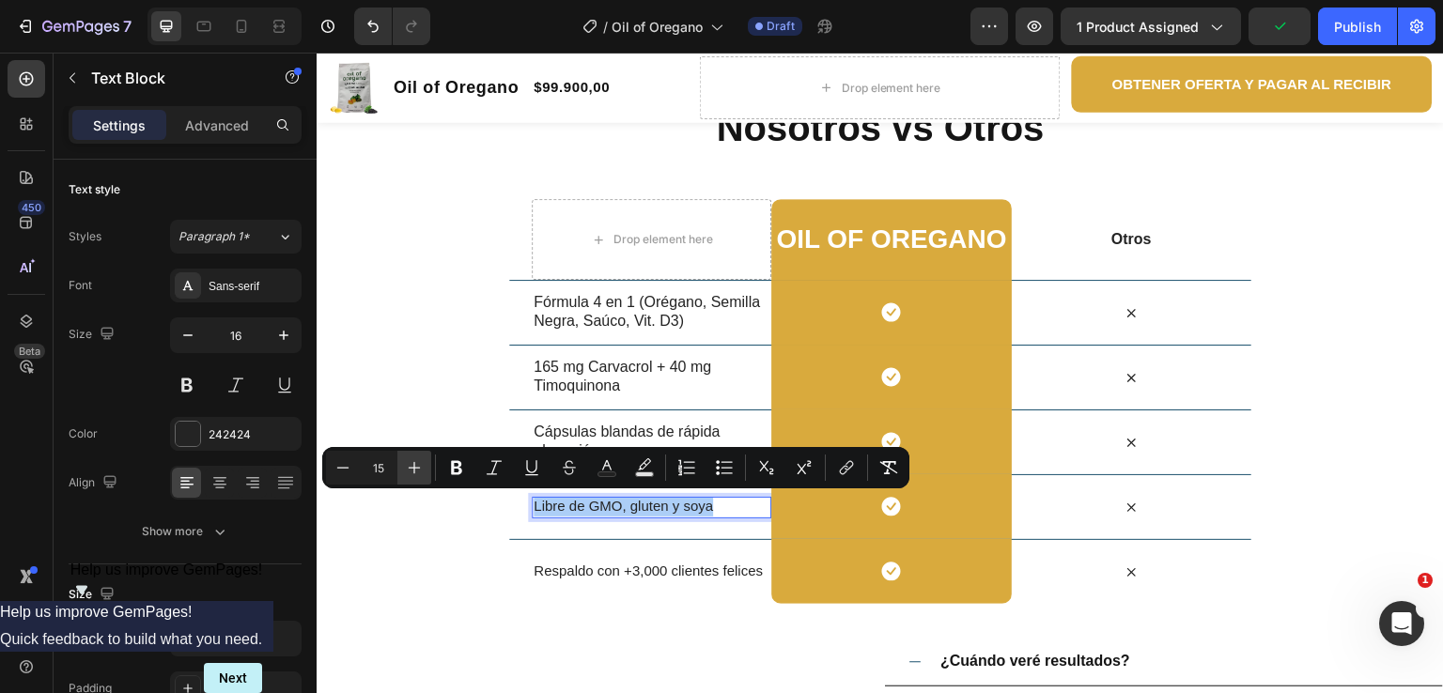
click at [425, 468] on button "Plus" at bounding box center [414, 468] width 34 height 34
type input "16"
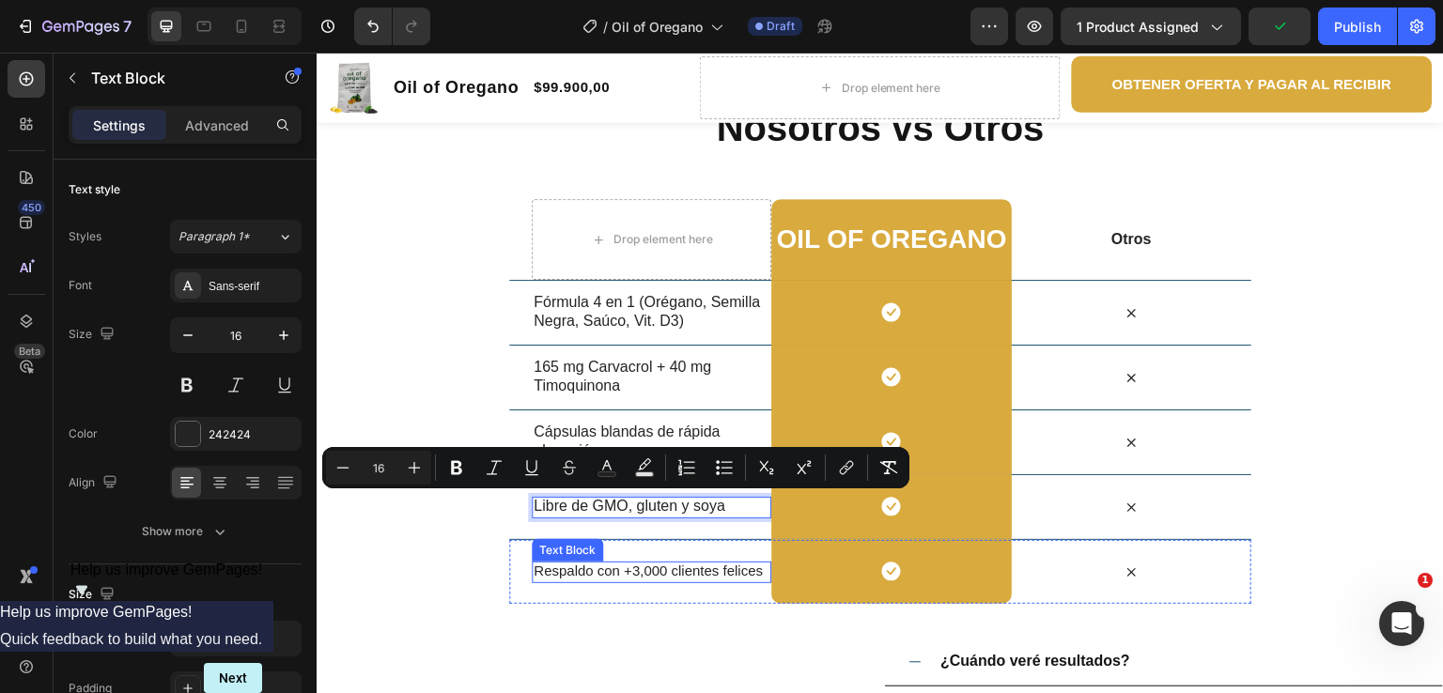
click at [703, 570] on span "Respaldo con +3,000 clientes felices" at bounding box center [648, 571] width 229 height 16
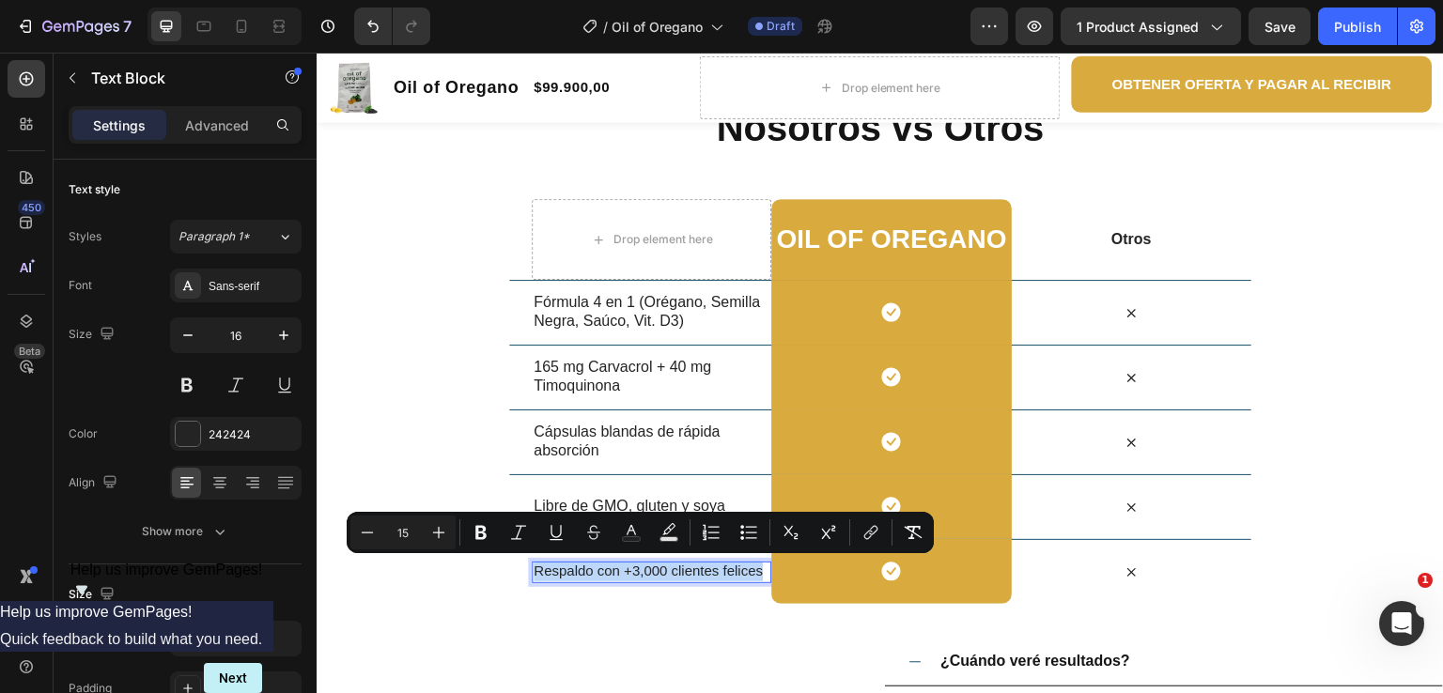
drag, startPoint x: 756, startPoint y: 573, endPoint x: 526, endPoint y: 564, distance: 230.4
click at [534, 564] on p "Respaldo con +3,000 clientes felices" at bounding box center [652, 572] width 236 height 20
click at [451, 527] on button "Plus" at bounding box center [439, 533] width 34 height 34
type input "16"
click at [418, 418] on div "Nosotros vs Otros Heading Row Drop element here Oil of oregano Heading Row Otro…" at bounding box center [881, 525] width 1128 height 849
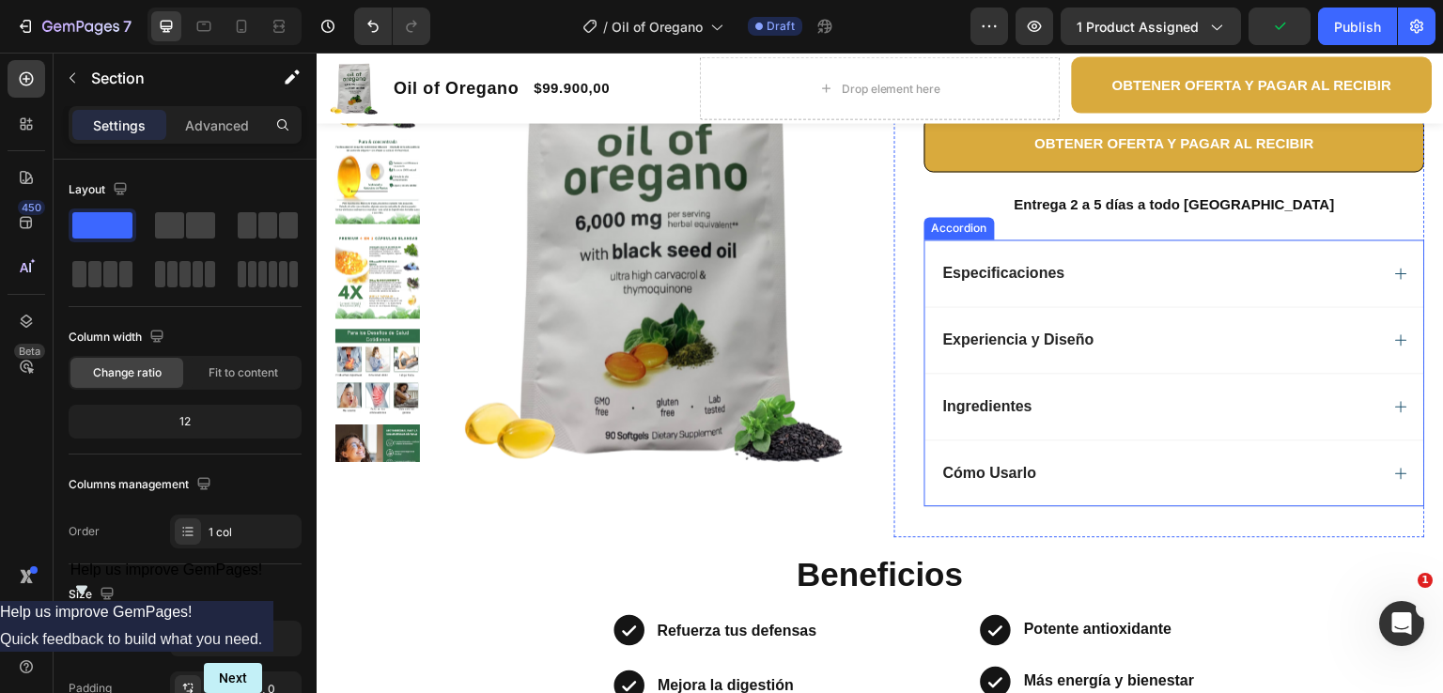
scroll to position [719, 0]
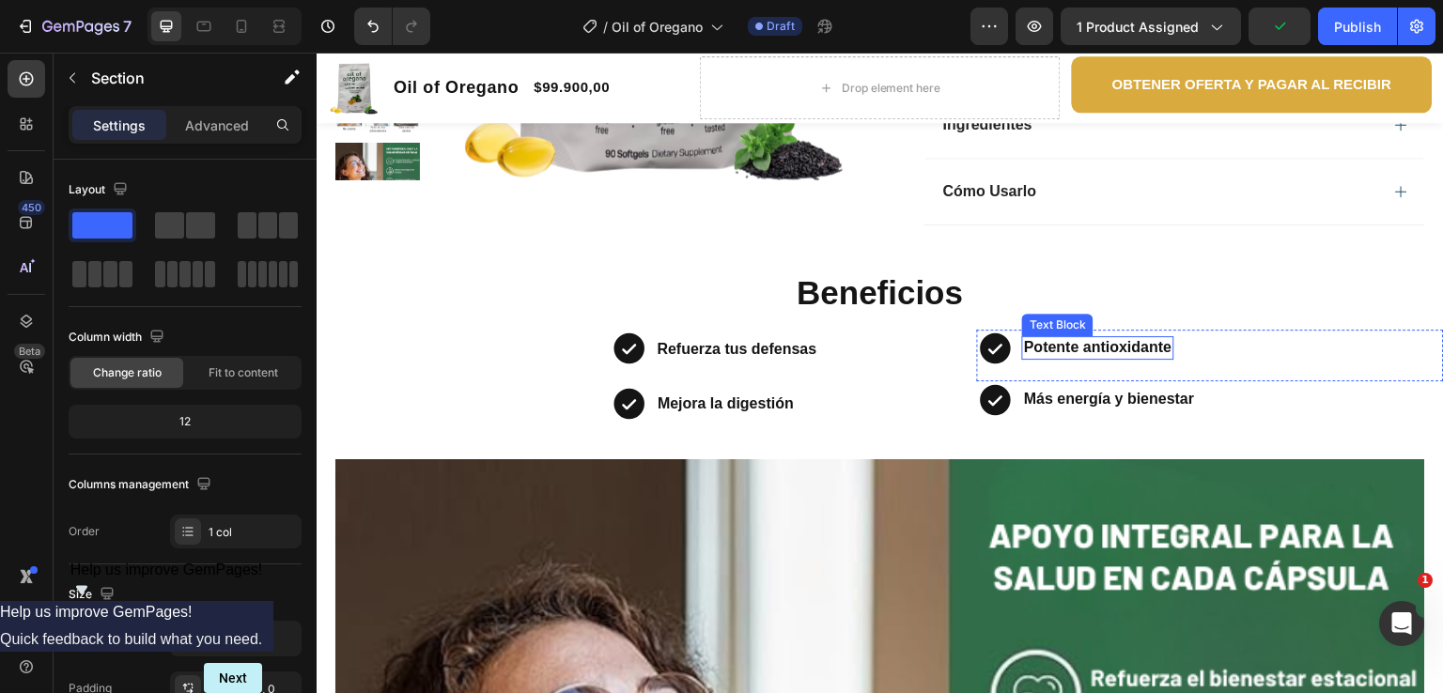
click at [1127, 351] on strong "Potente antioxidante" at bounding box center [1098, 347] width 148 height 16
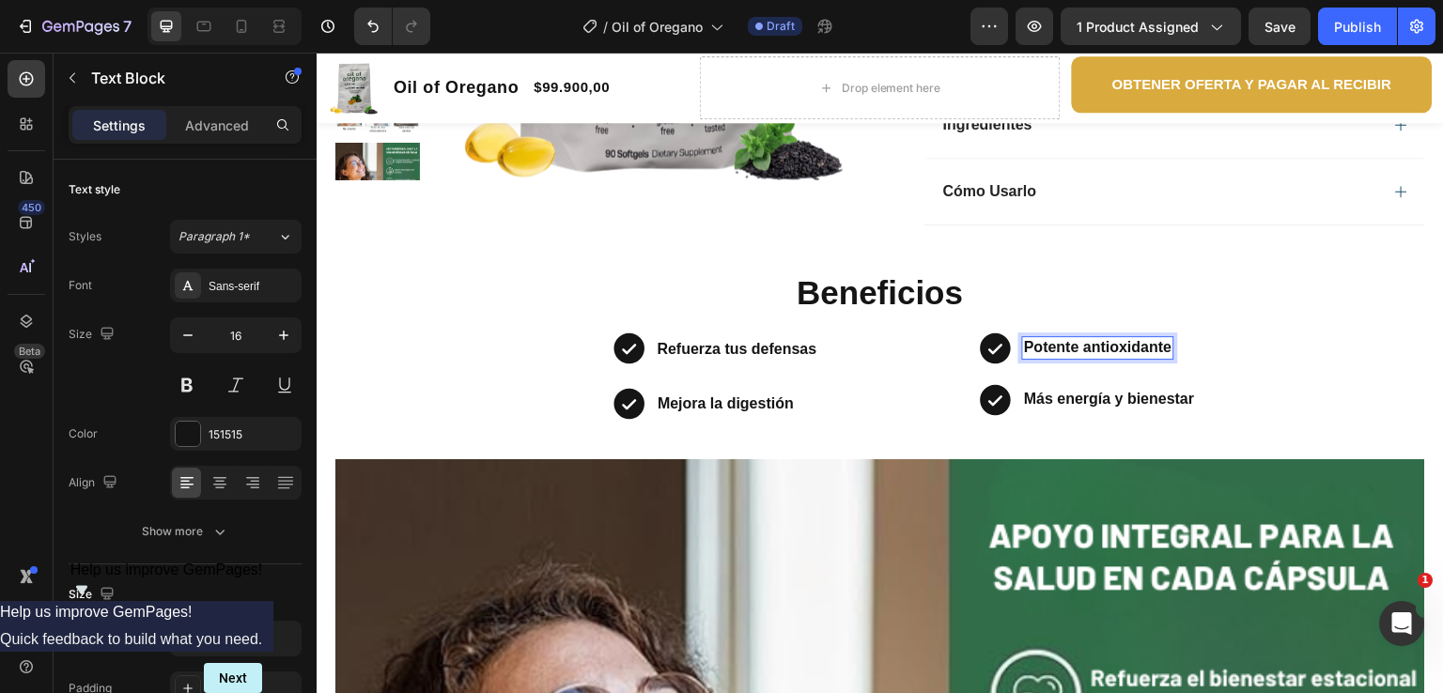
click at [1127, 351] on strong "Potente antioxidante" at bounding box center [1098, 347] width 148 height 16
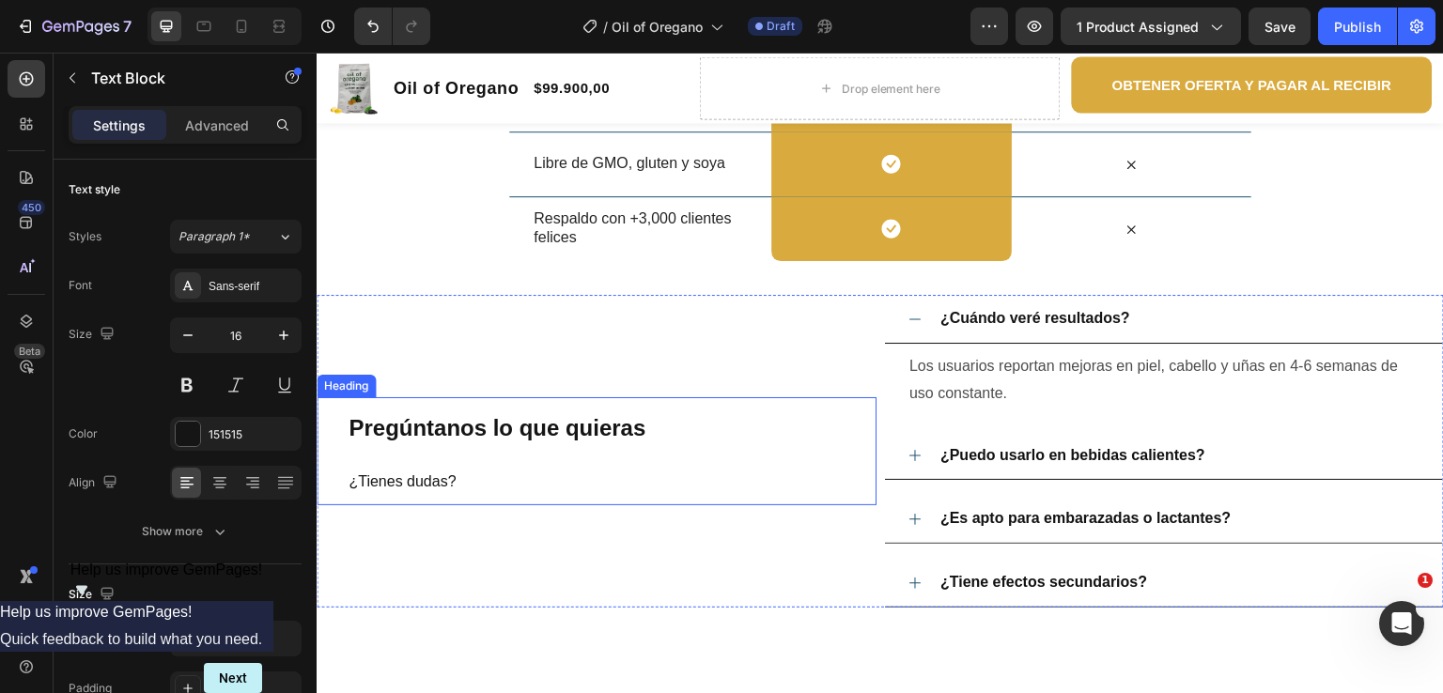
scroll to position [2786, 0]
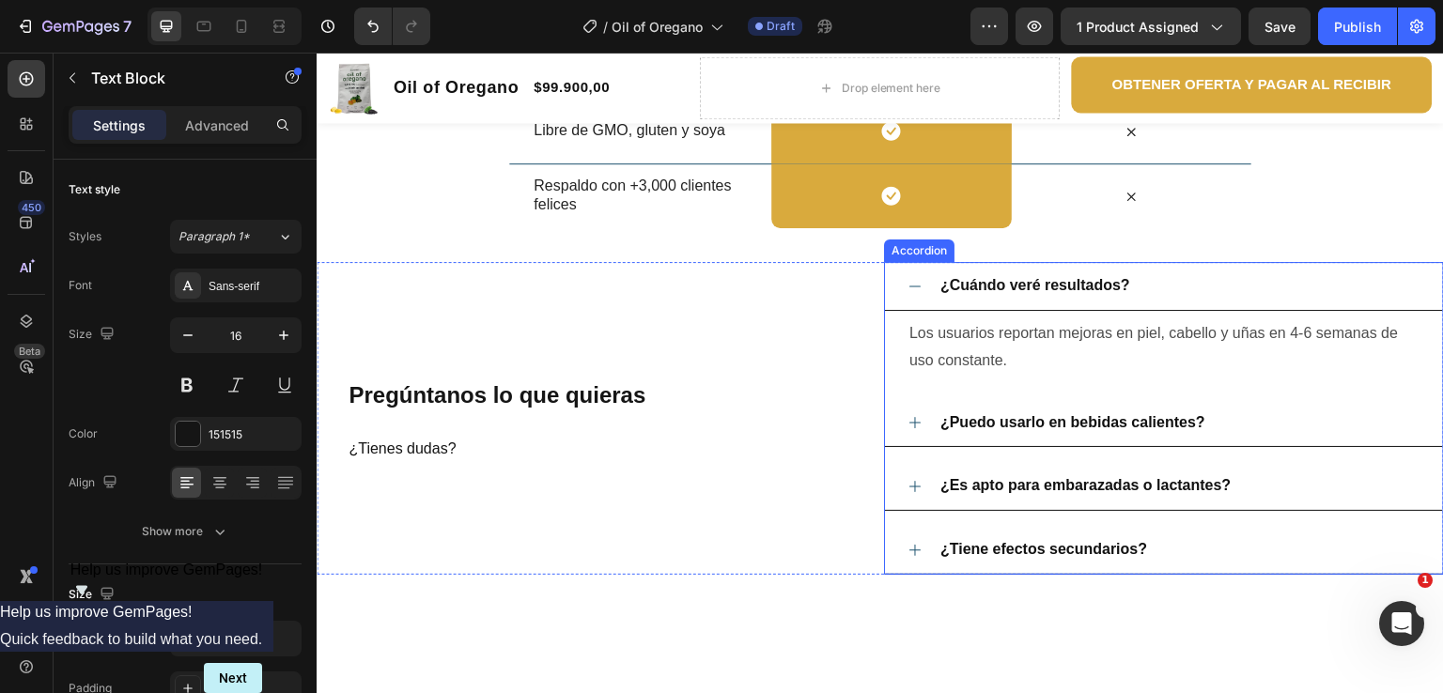
click at [1101, 284] on strong "¿Cuándo veré resultados?" at bounding box center [1036, 285] width 190 height 16
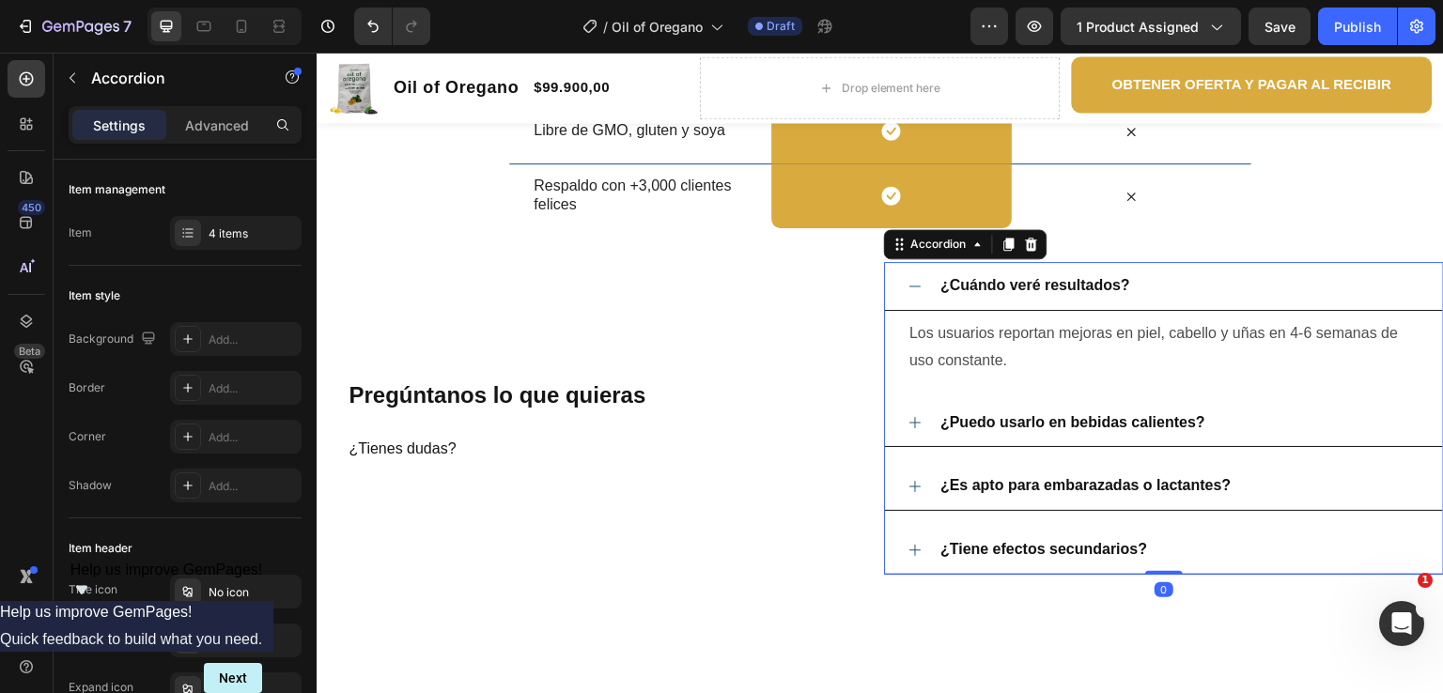
click at [1119, 285] on strong "¿Cuándo veré resultados?" at bounding box center [1036, 285] width 190 height 16
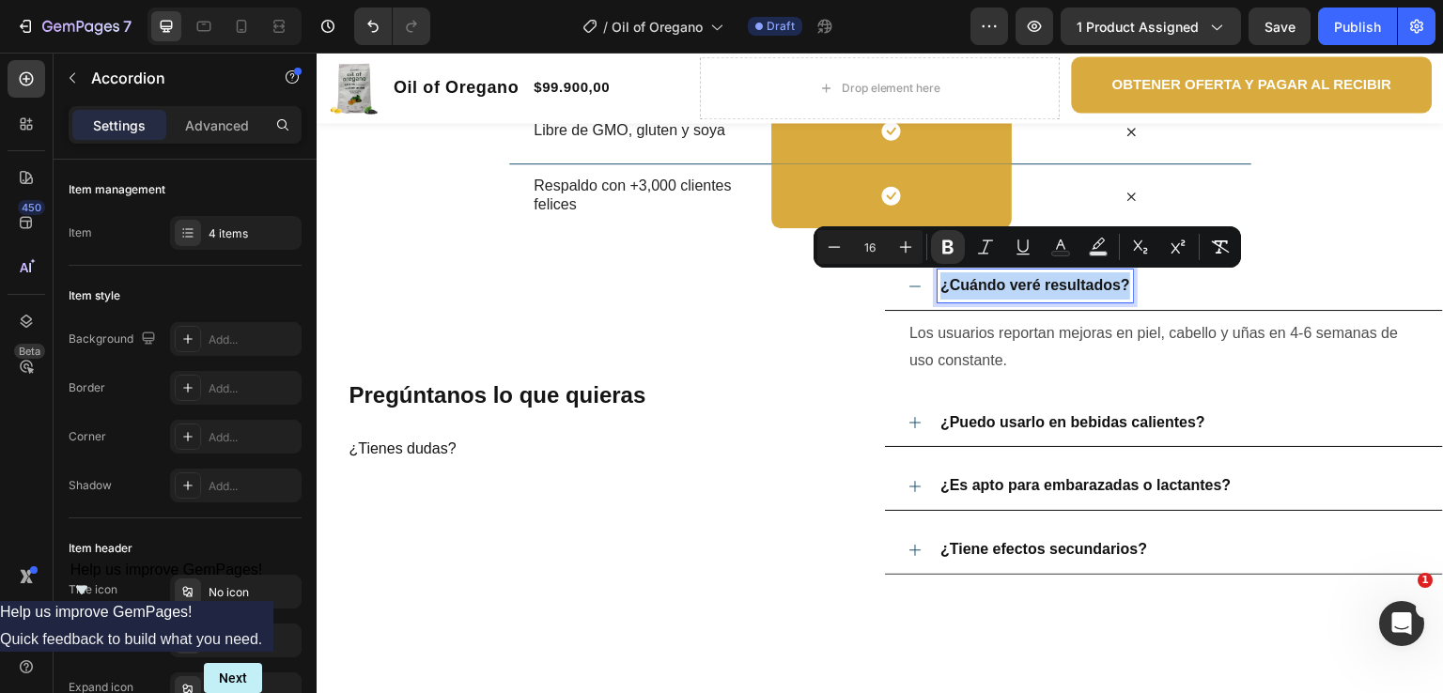
drag, startPoint x: 1121, startPoint y: 289, endPoint x: 932, endPoint y: 300, distance: 189.1
click at [938, 300] on div "¿Cuándo veré resultados?" at bounding box center [1035, 286] width 195 height 33
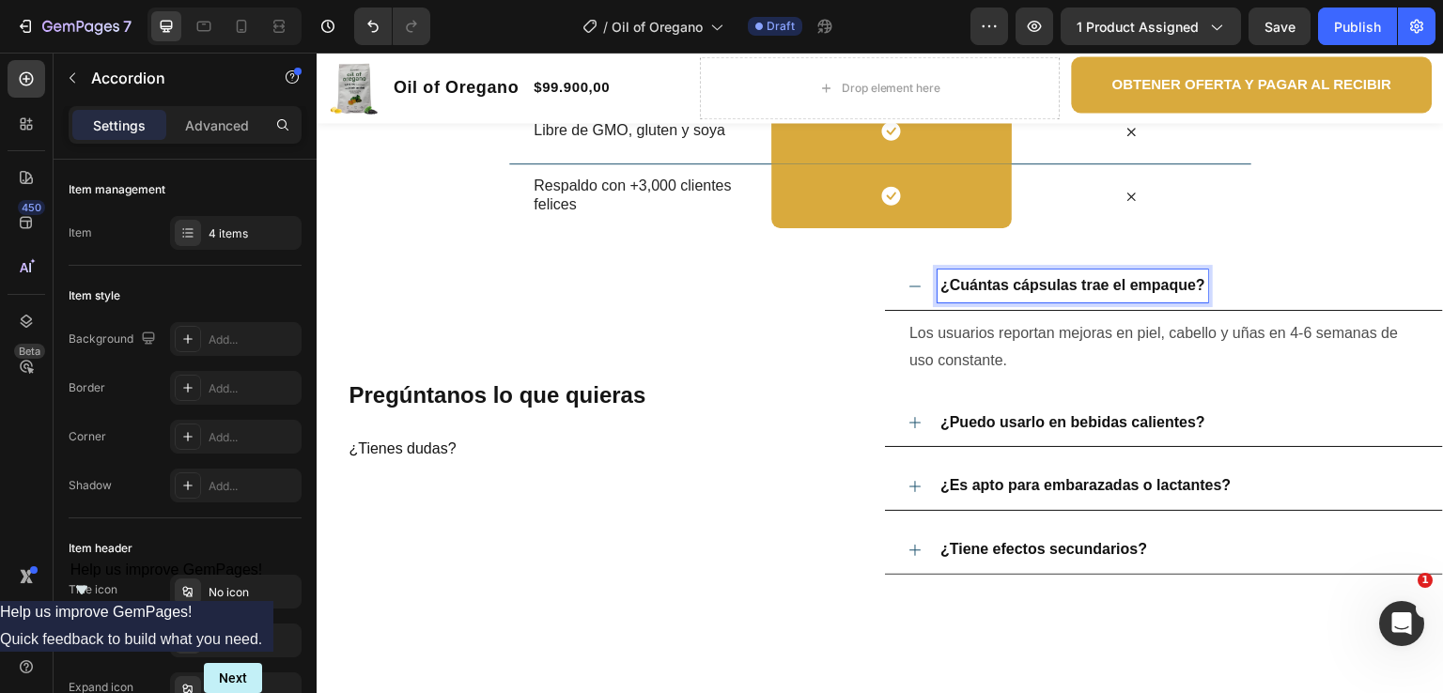
click at [1010, 359] on p "Los usuarios reportan mejoras en piel, cabello y uñas en 4-6 semanas de uso con…" at bounding box center [1164, 347] width 509 height 54
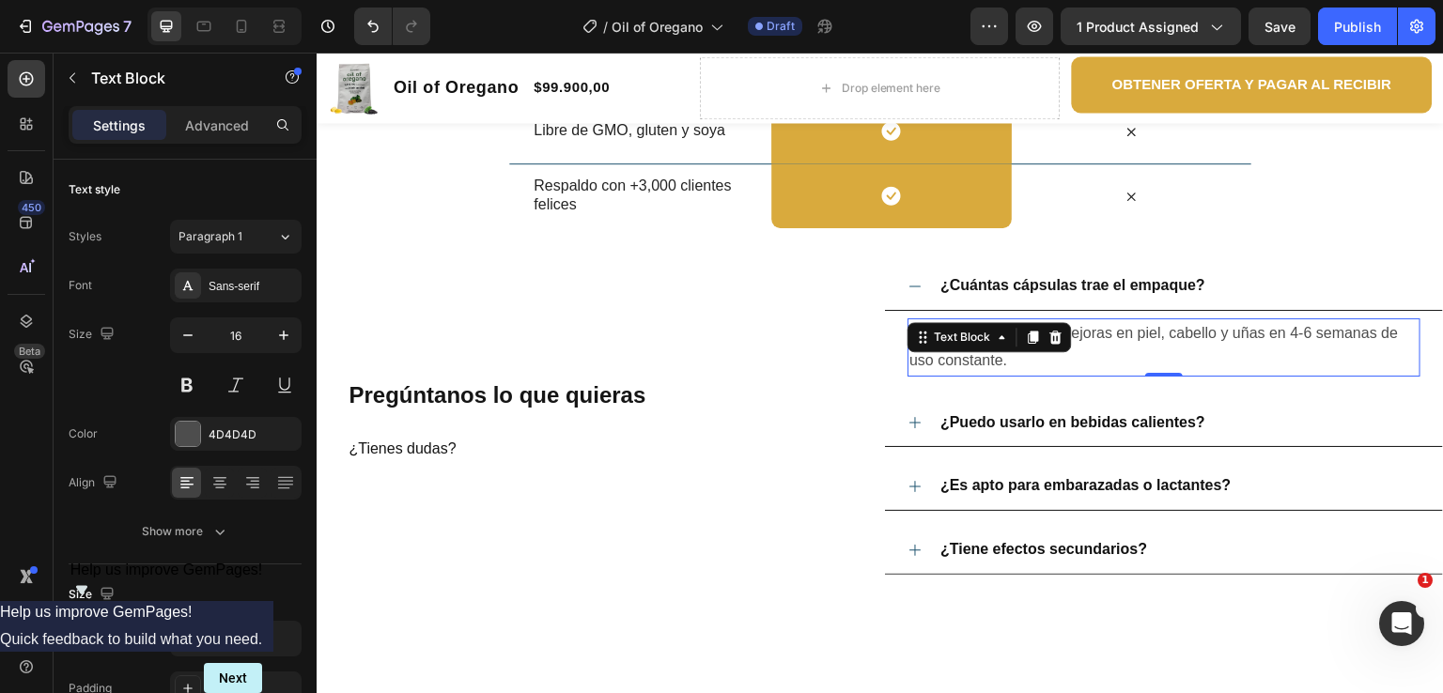
click at [1003, 359] on p "Los usuarios reportan mejoras en piel, cabello y uñas en 4-6 semanas de uso con…" at bounding box center [1164, 347] width 509 height 54
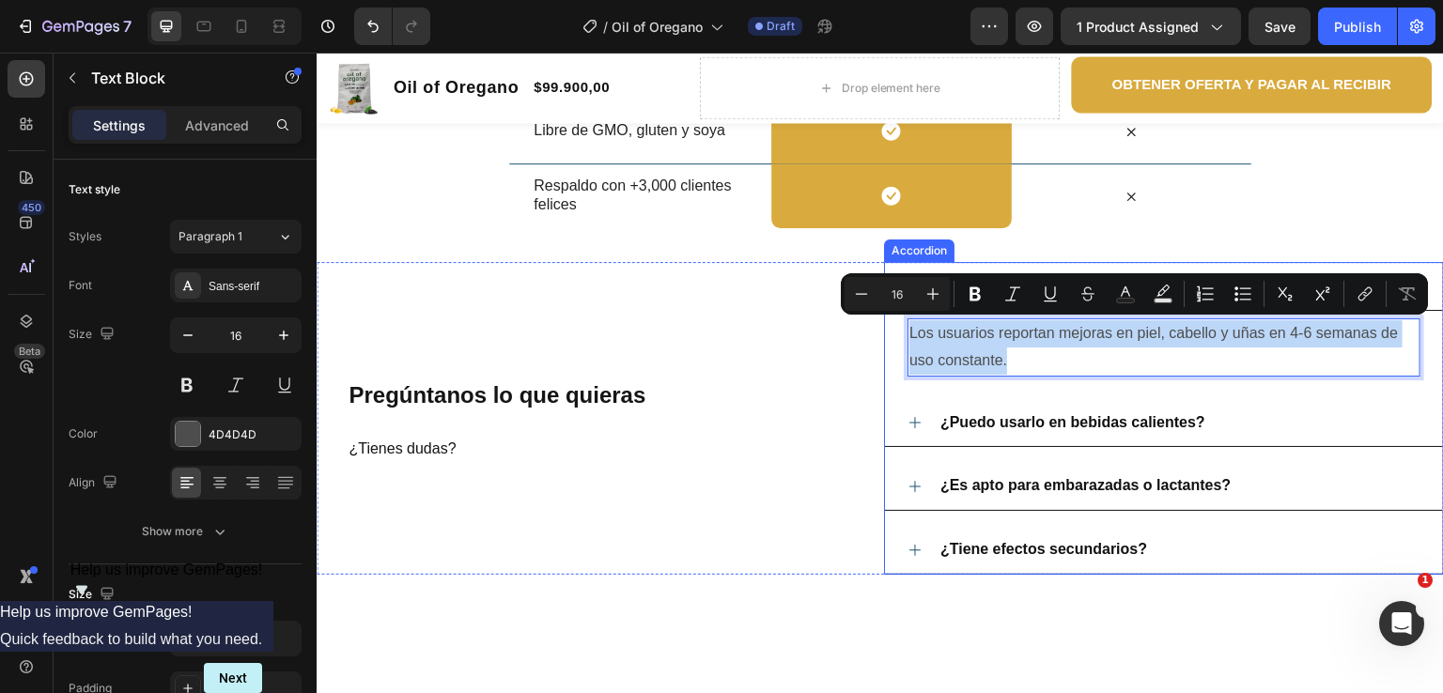
drag, startPoint x: 1002, startPoint y: 360, endPoint x: 886, endPoint y: 331, distance: 119.2
click at [886, 331] on div "Los usuarios reportan mejoras en piel, cabello y uñas en 4-6 semanas de uso con…" at bounding box center [1164, 347] width 558 height 73
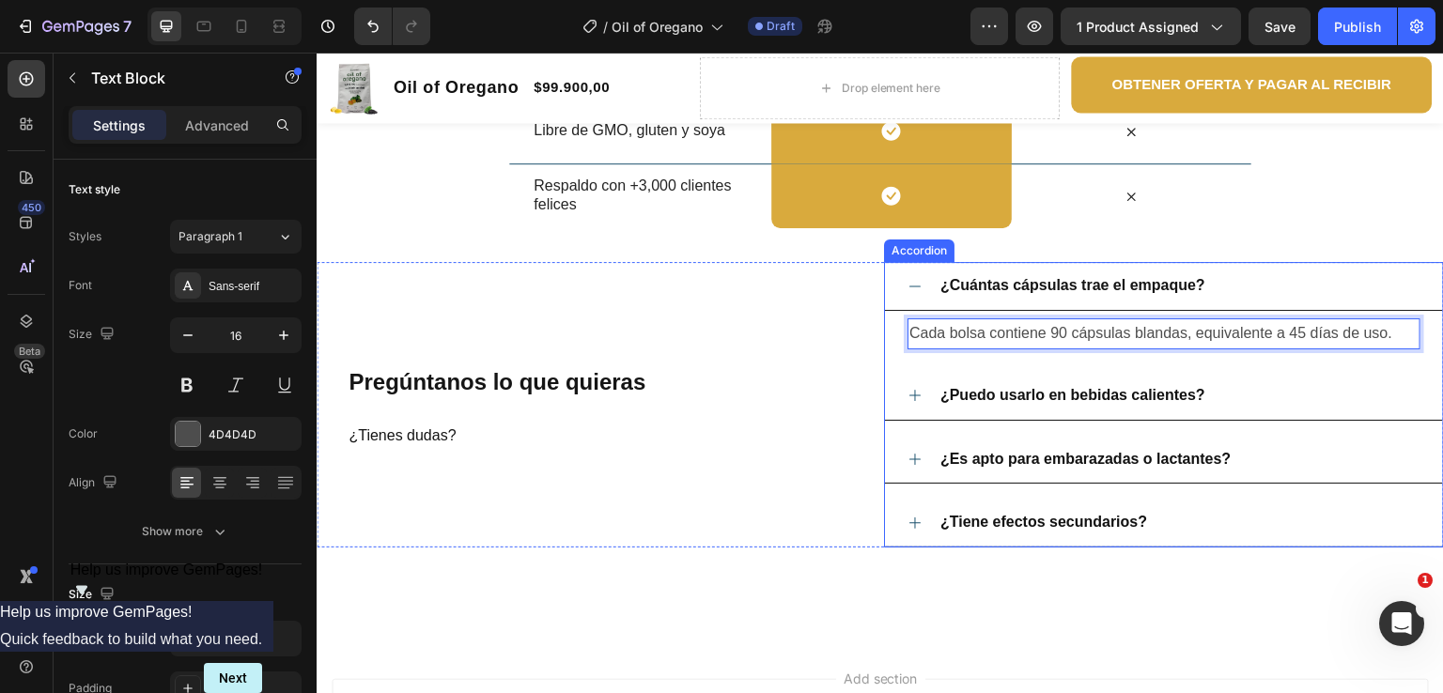
click at [1192, 397] on strong "¿Puedo usarlo en bebidas calientes?" at bounding box center [1073, 395] width 265 height 16
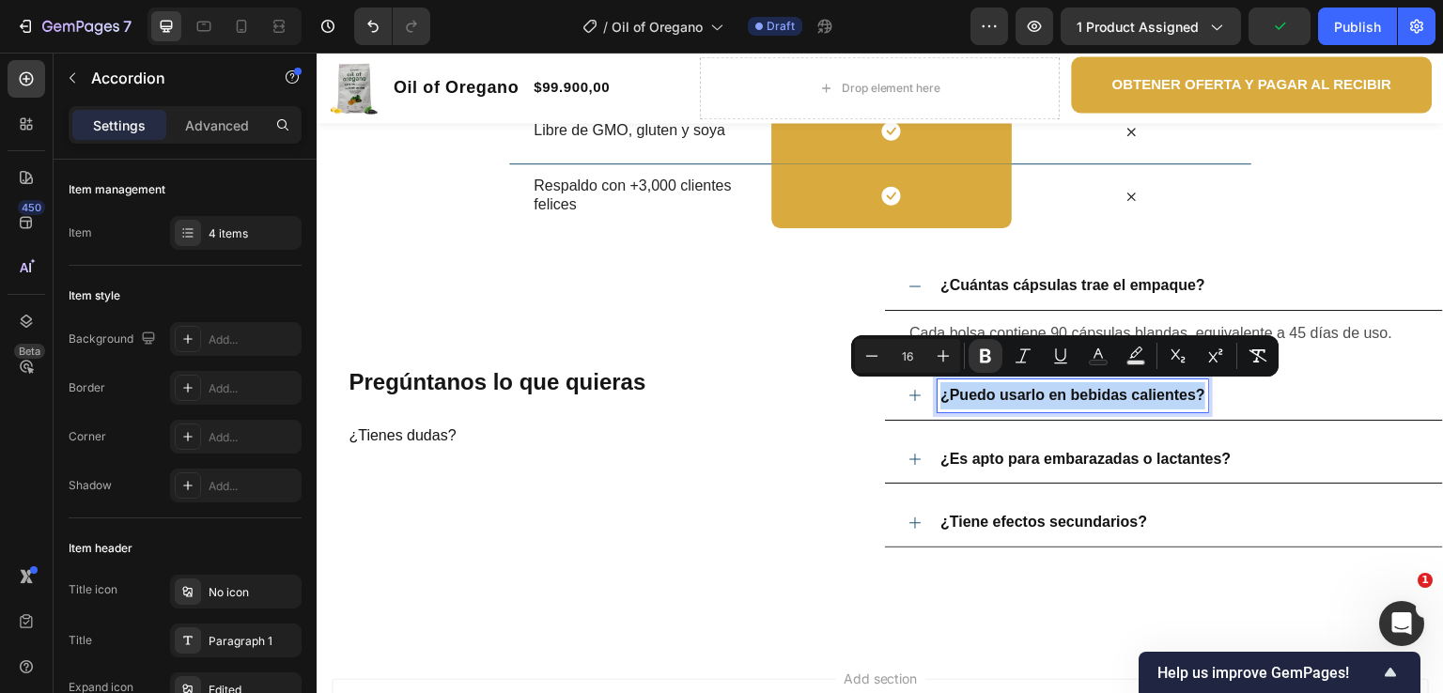
drag, startPoint x: 1198, startPoint y: 398, endPoint x: 931, endPoint y: 398, distance: 266.8
click at [938, 398] on div "¿Puedo usarlo en bebidas calientes?" at bounding box center [1073, 396] width 271 height 33
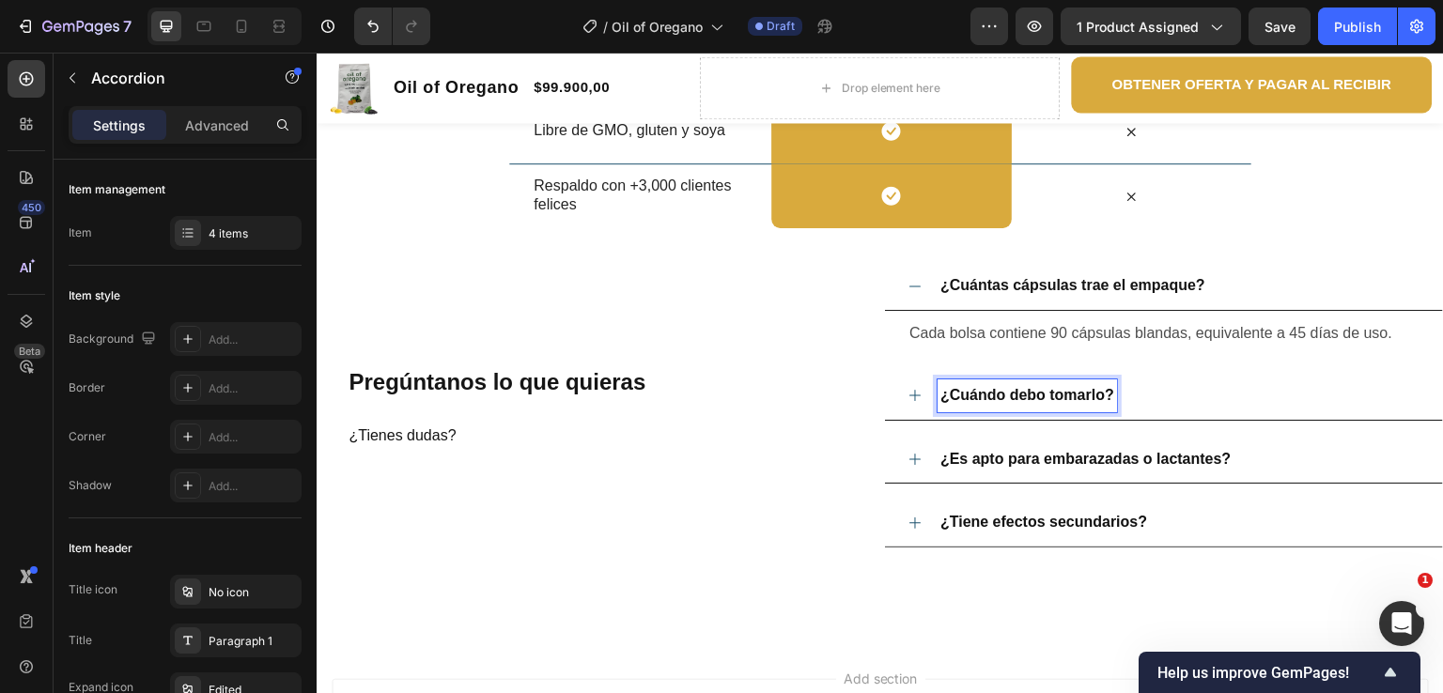
click at [1106, 395] on strong "¿Cuándo debo tomarlo?" at bounding box center [1028, 395] width 174 height 16
click at [915, 391] on div "¿Cuándo debo tomarlo?" at bounding box center [1164, 396] width 558 height 49
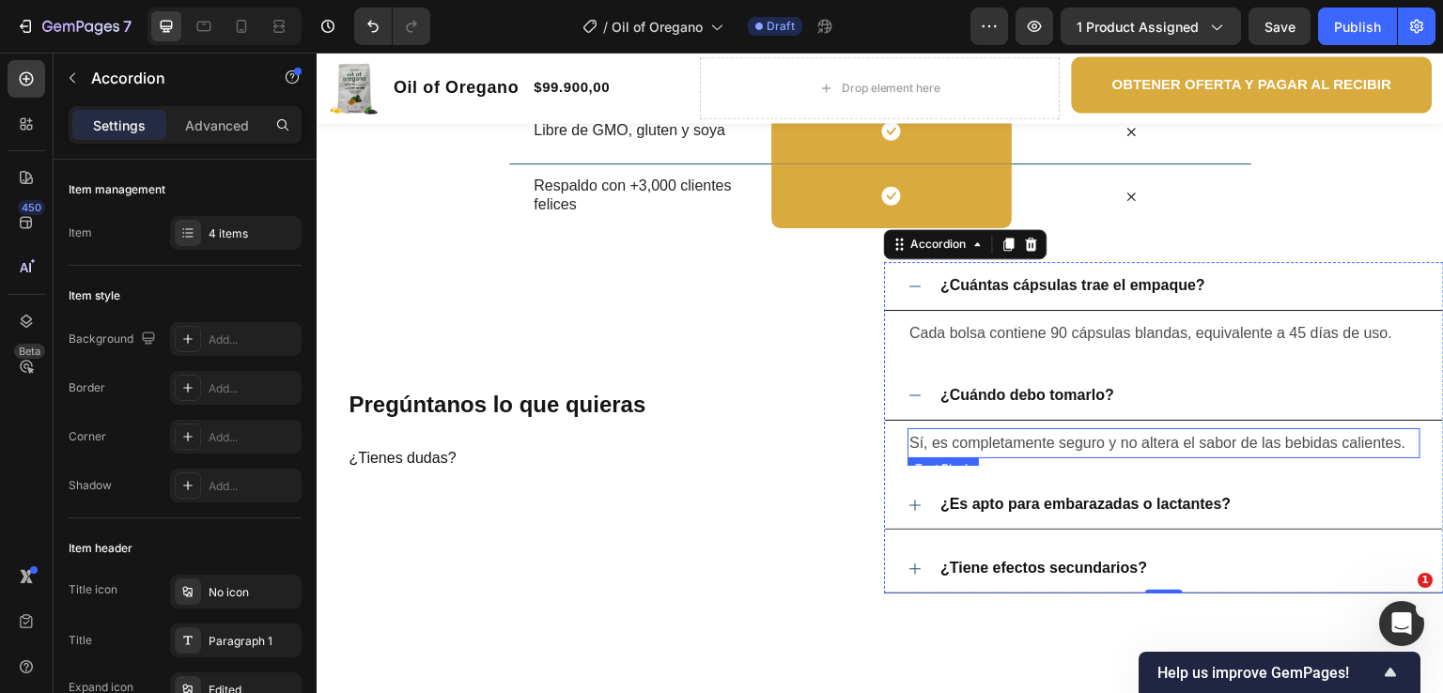
click at [1233, 445] on p "Sí, es completamente seguro y no altera el sabor de las bebidas calientes." at bounding box center [1164, 443] width 509 height 27
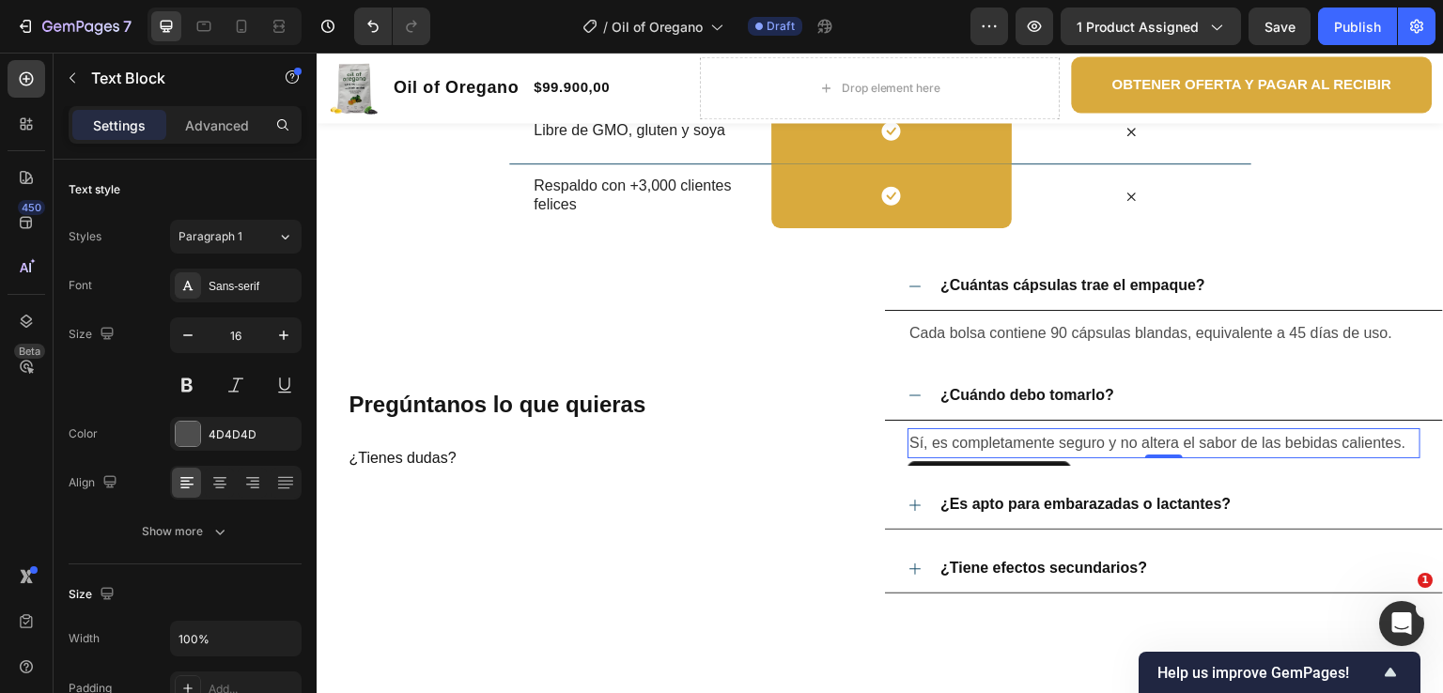
click at [1402, 446] on p "Sí, es completamente seguro y no altera el sabor de las bebidas calientes." at bounding box center [1164, 443] width 509 height 27
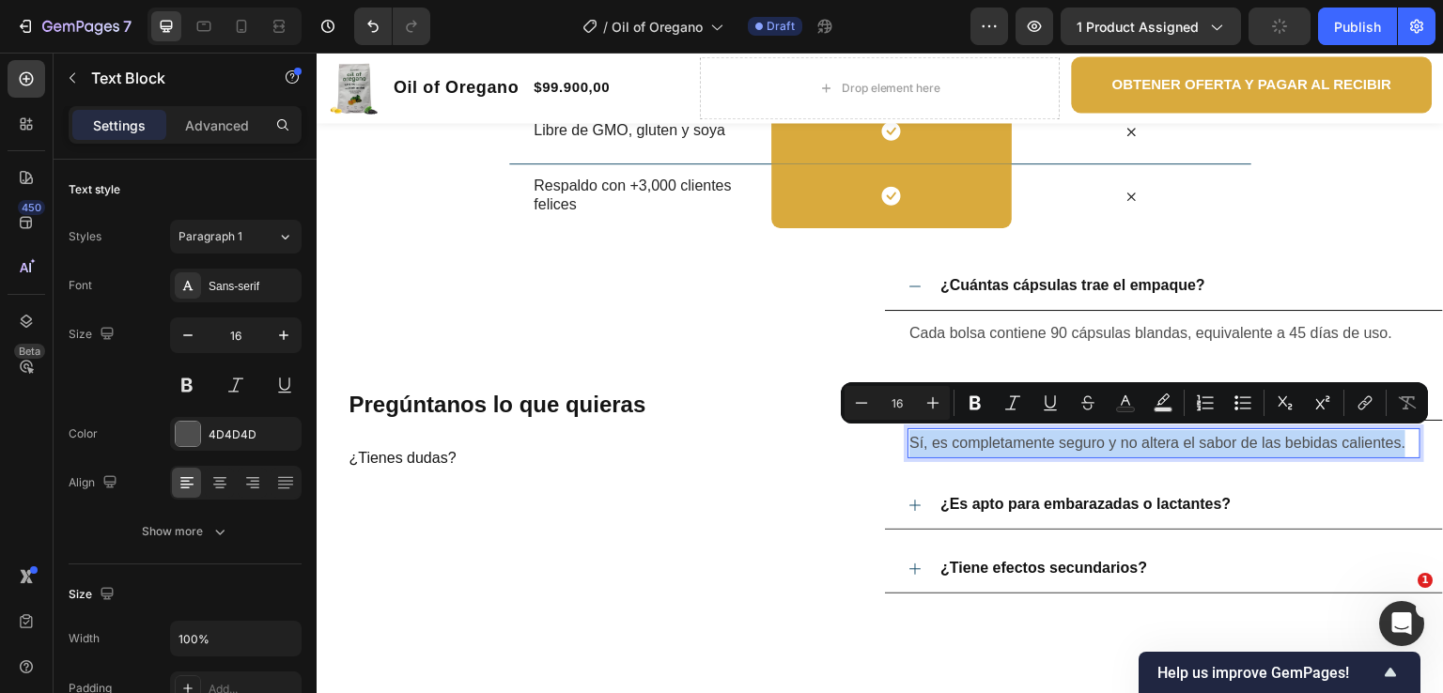
drag, startPoint x: 1402, startPoint y: 445, endPoint x: 901, endPoint y: 441, distance: 500.8
click at [910, 441] on p "Sí, es completamente seguro y no altera el sabor de las bebidas calientes." at bounding box center [1164, 443] width 509 height 27
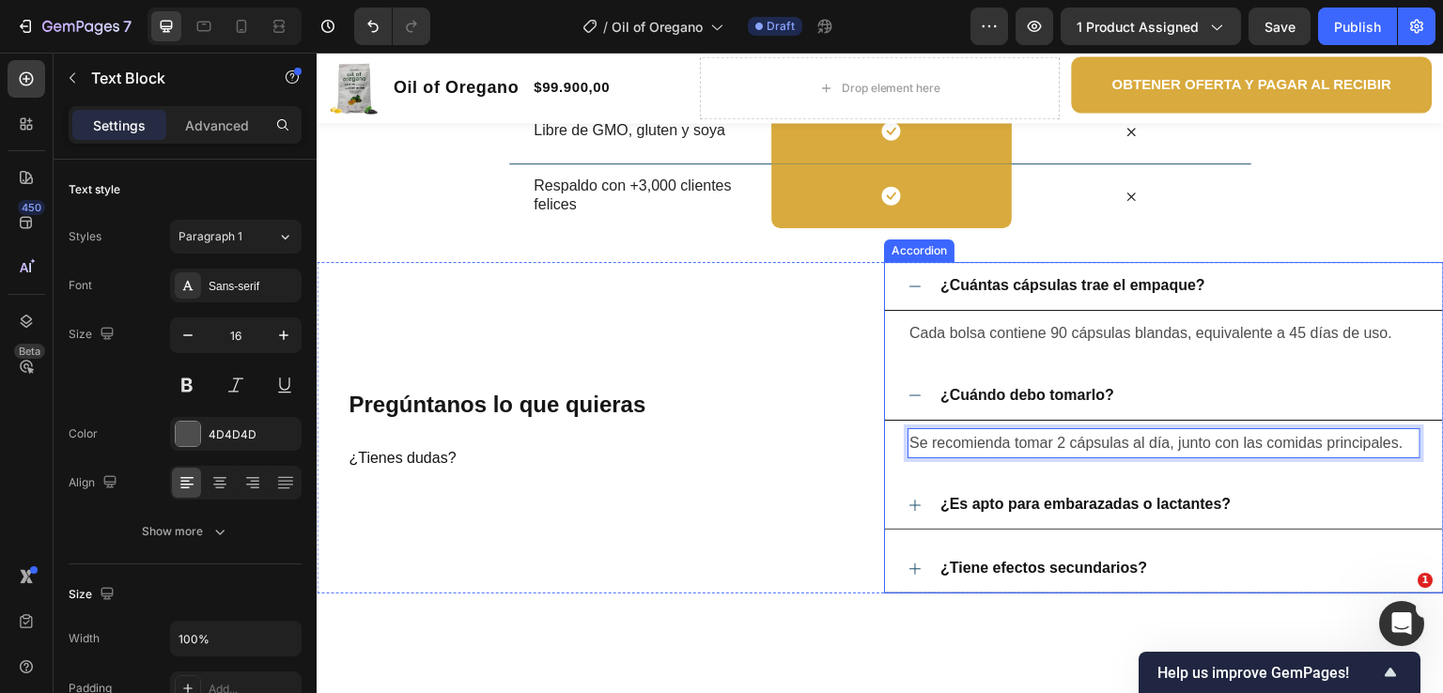
click at [1111, 497] on strong "¿Es apto para embarazadas o lactantes?" at bounding box center [1086, 504] width 290 height 16
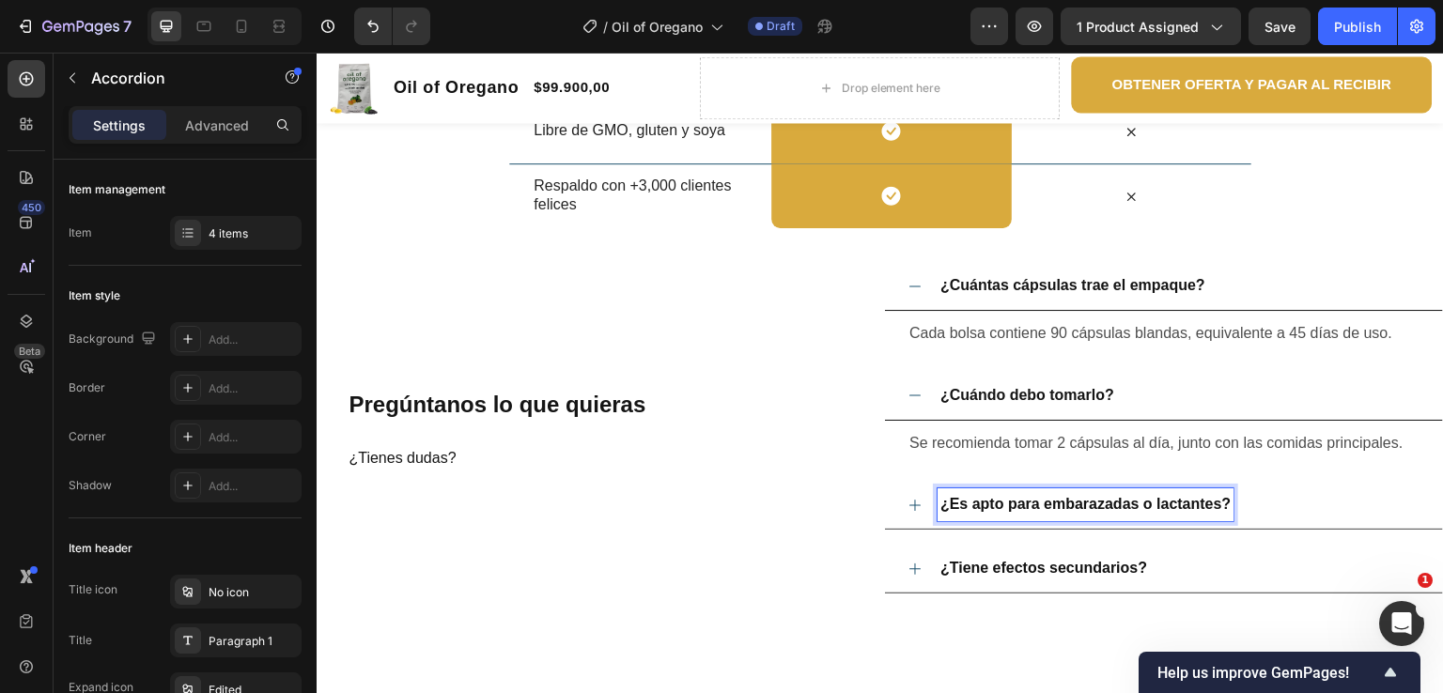
click at [1224, 505] on div "¿Es apto para embarazadas o lactantes?" at bounding box center [1086, 505] width 296 height 33
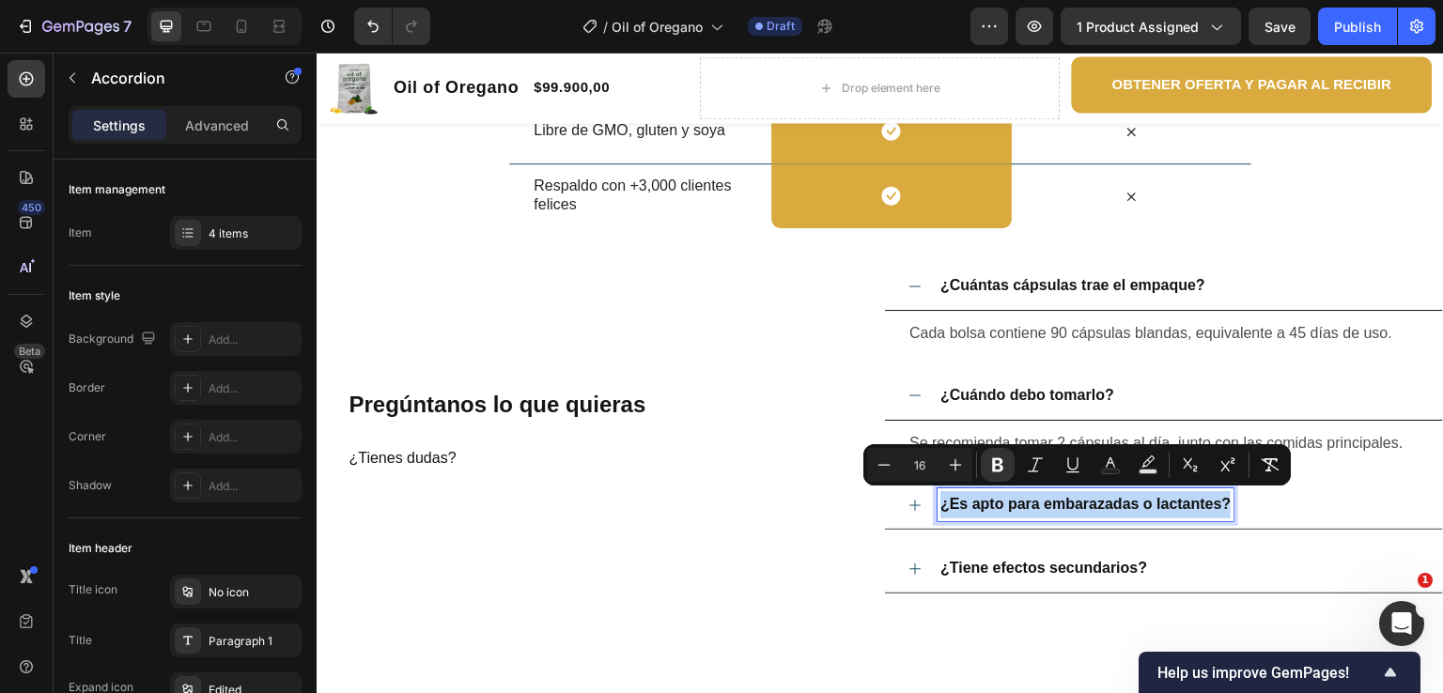
drag, startPoint x: 1224, startPoint y: 505, endPoint x: 934, endPoint y: 489, distance: 290.8
click at [938, 489] on div "¿Es apto para embarazadas o lactantes?" at bounding box center [1086, 505] width 296 height 33
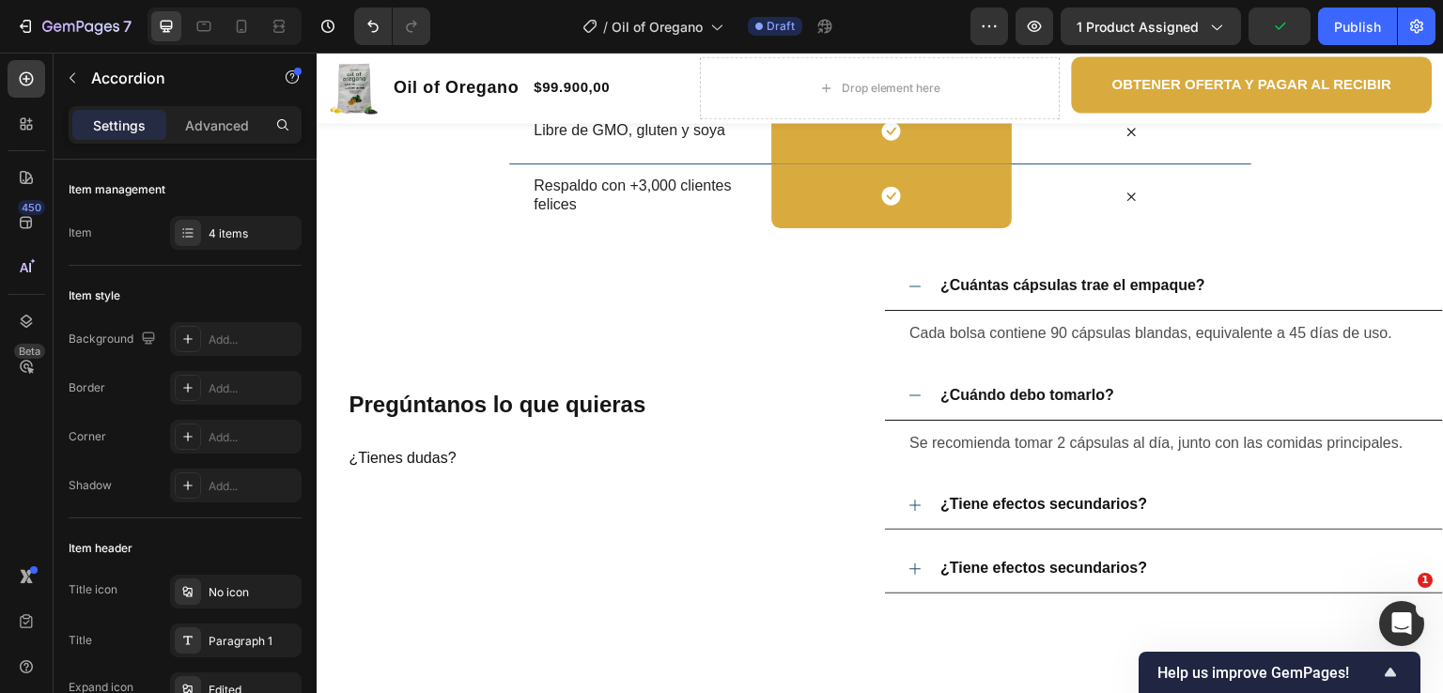
click at [913, 506] on icon at bounding box center [915, 505] width 15 height 15
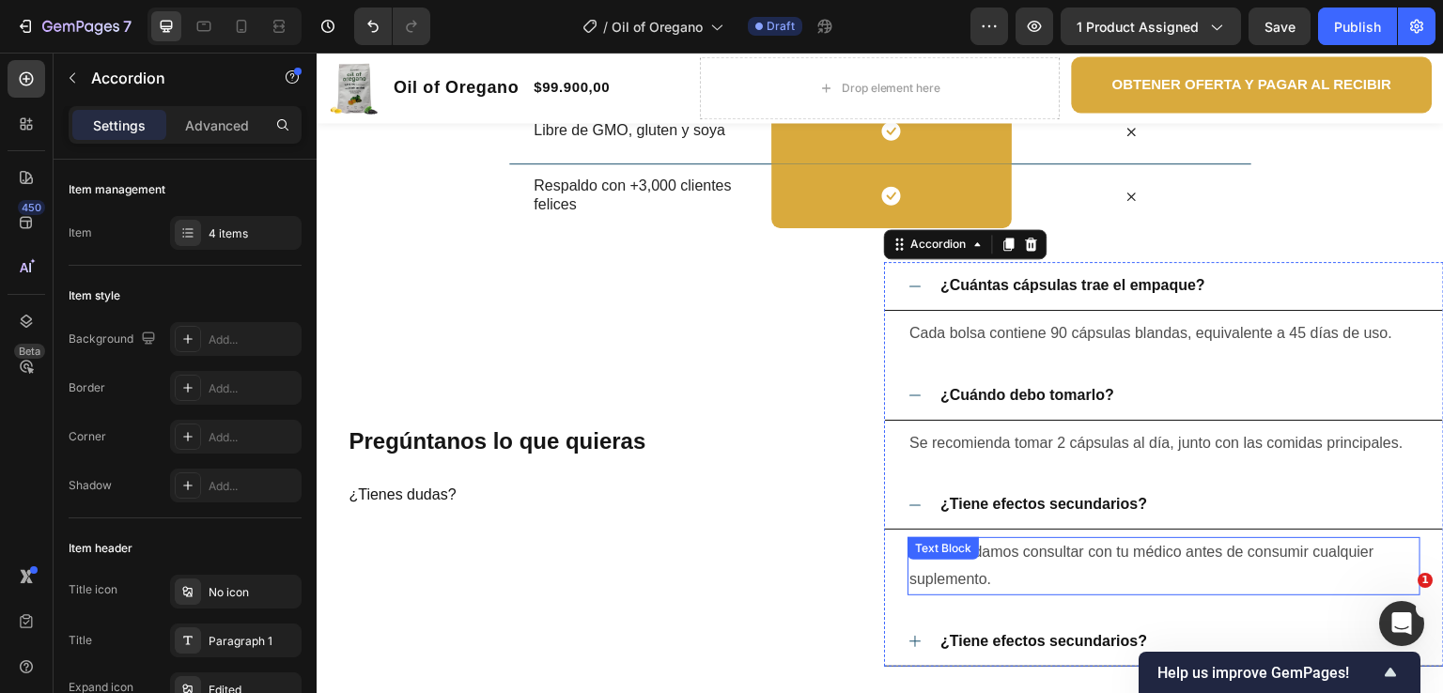
click at [995, 572] on p "Recomendamos consultar con tu médico antes de consumir cualquier suplemento." at bounding box center [1164, 566] width 509 height 54
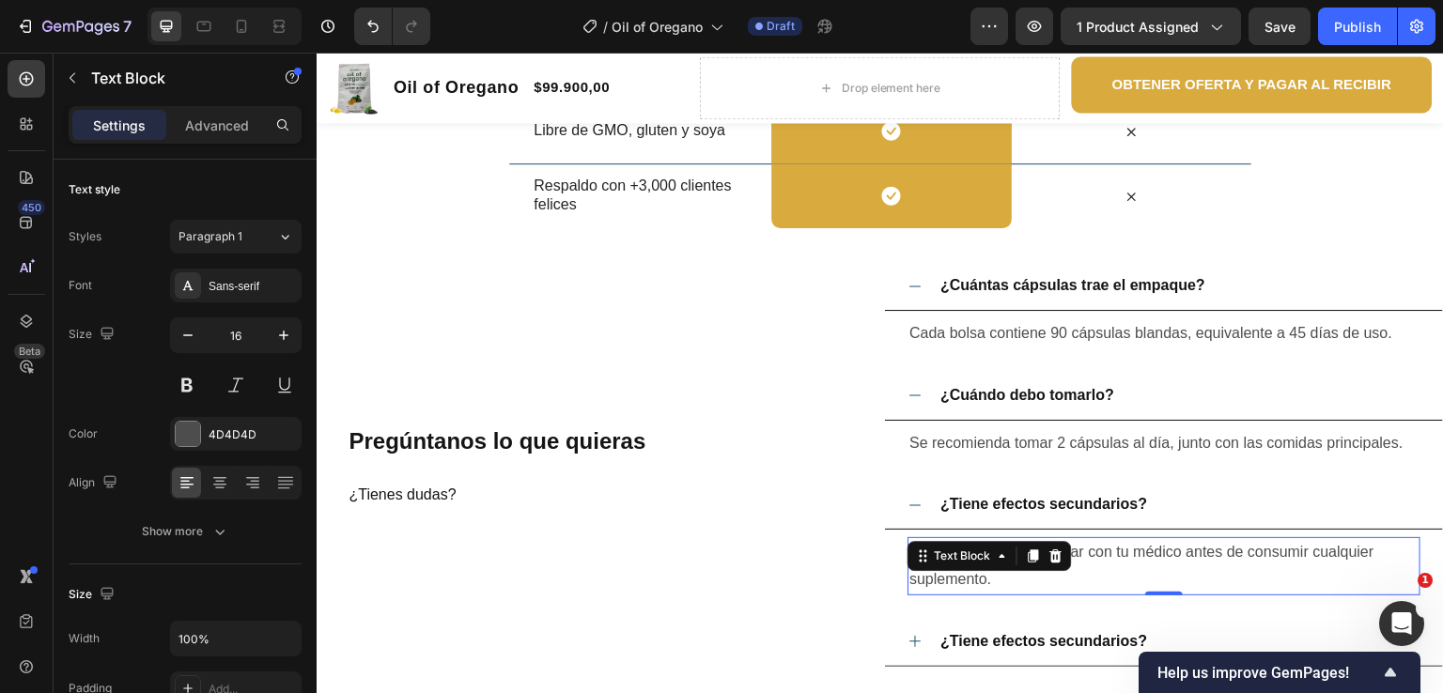
click at [997, 585] on p "Recomendamos consultar con tu médico antes de consumir cualquier suplemento." at bounding box center [1164, 566] width 509 height 54
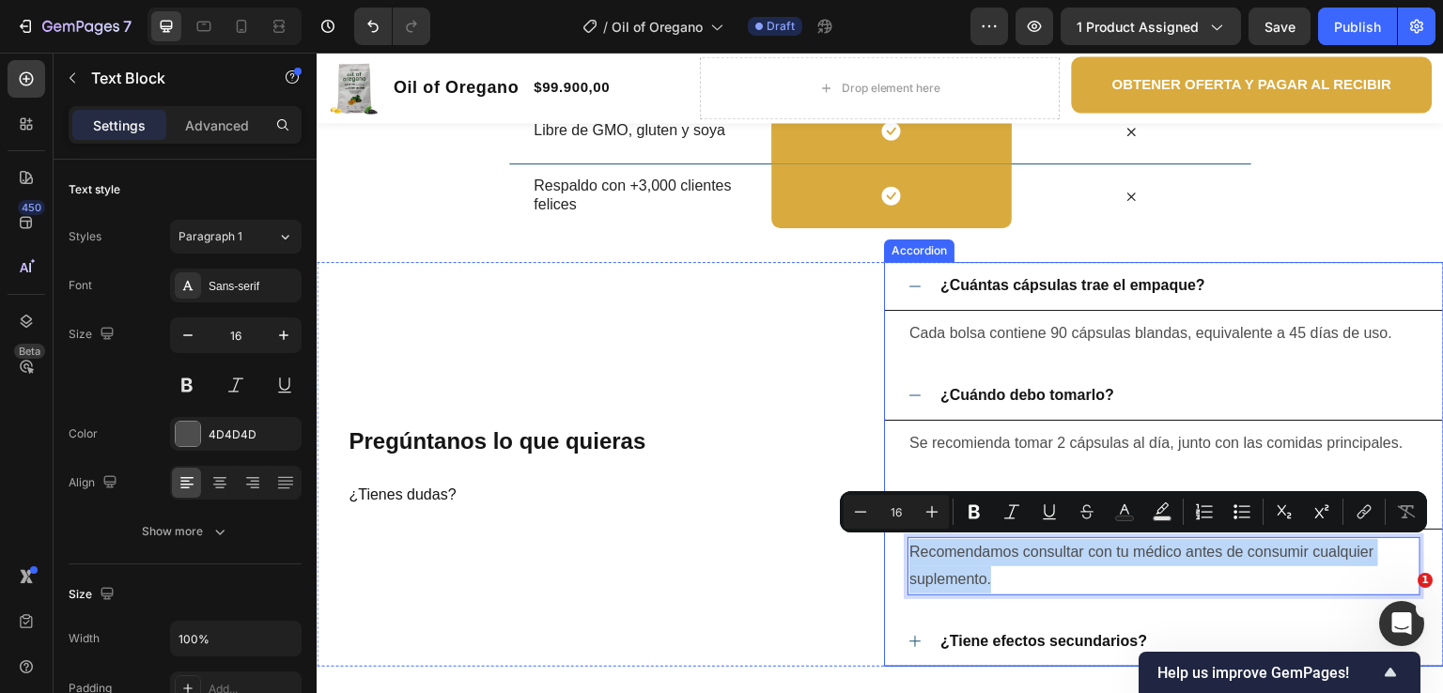
drag, startPoint x: 999, startPoint y: 581, endPoint x: 895, endPoint y: 546, distance: 109.9
click at [895, 546] on div "Recomendamos consultar con tu médico antes de consumir cualquier suplemento. Te…" at bounding box center [1164, 566] width 558 height 73
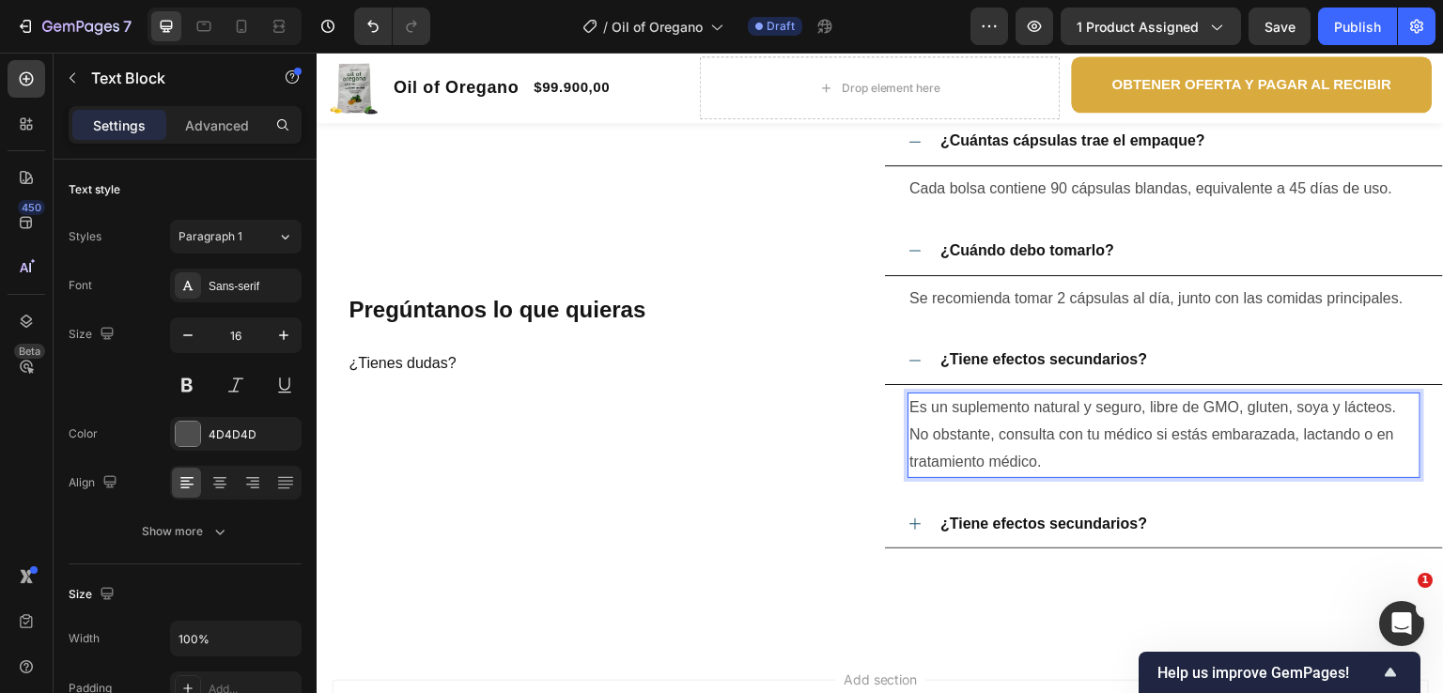
scroll to position [2974, 0]
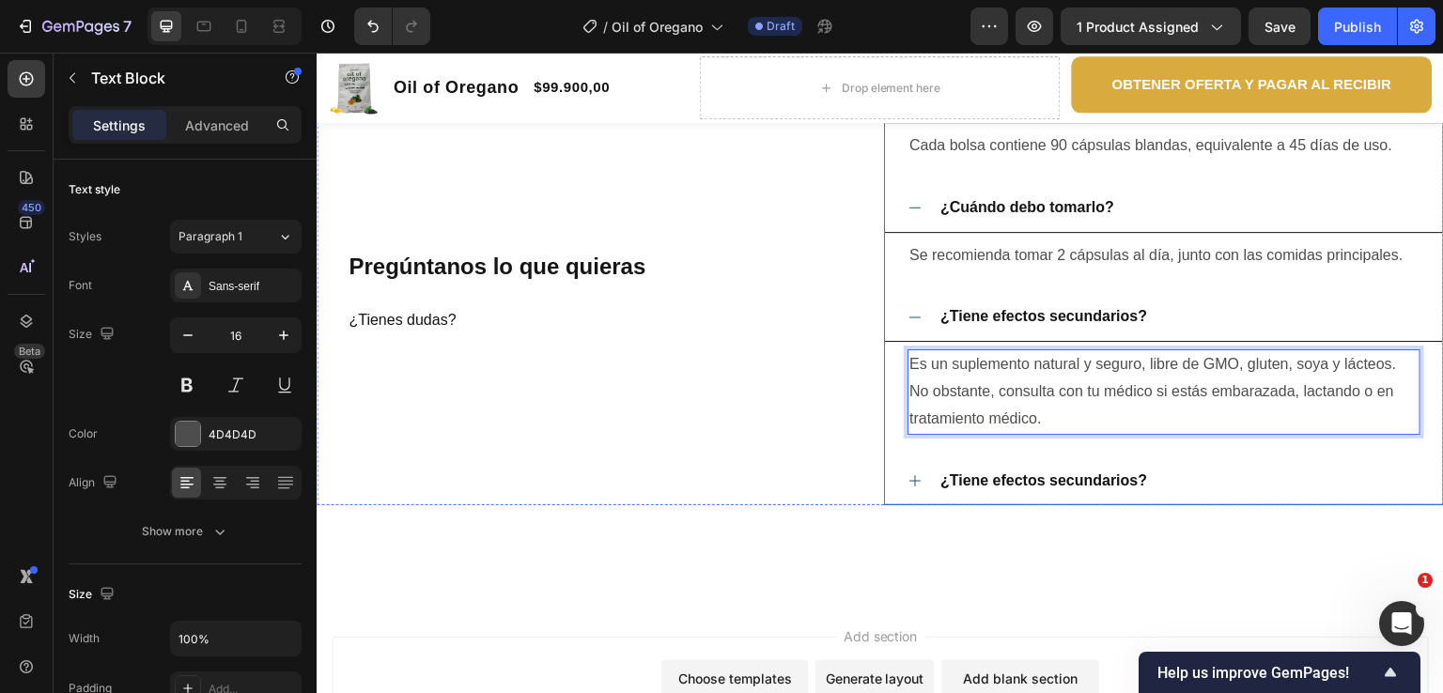
click at [1136, 479] on strong "¿Tiene efectos secundarios?" at bounding box center [1044, 481] width 207 height 16
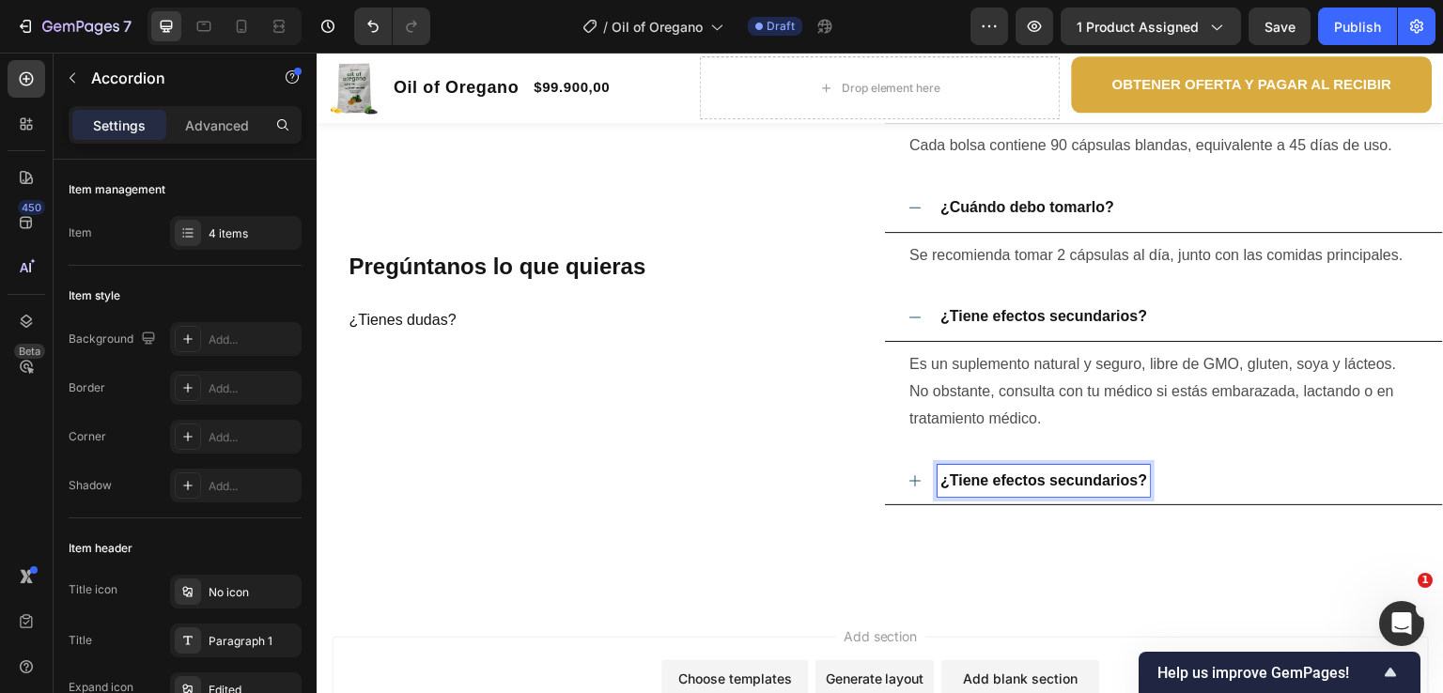
click at [1139, 481] on strong "¿Tiene efectos secundarios?" at bounding box center [1044, 481] width 207 height 16
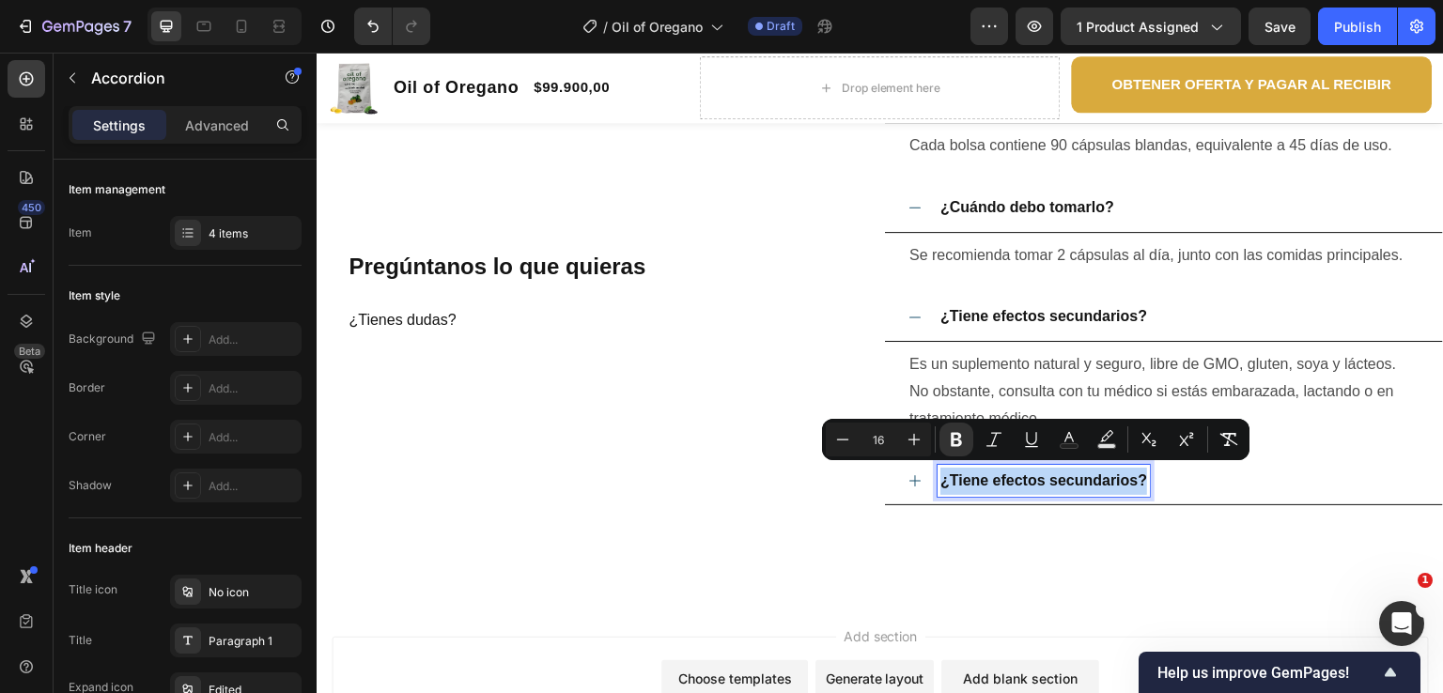
drag, startPoint x: 1139, startPoint y: 481, endPoint x: 927, endPoint y: 487, distance: 211.5
click at [927, 487] on div "¿Tiene efectos secundarios?" at bounding box center [1164, 482] width 558 height 49
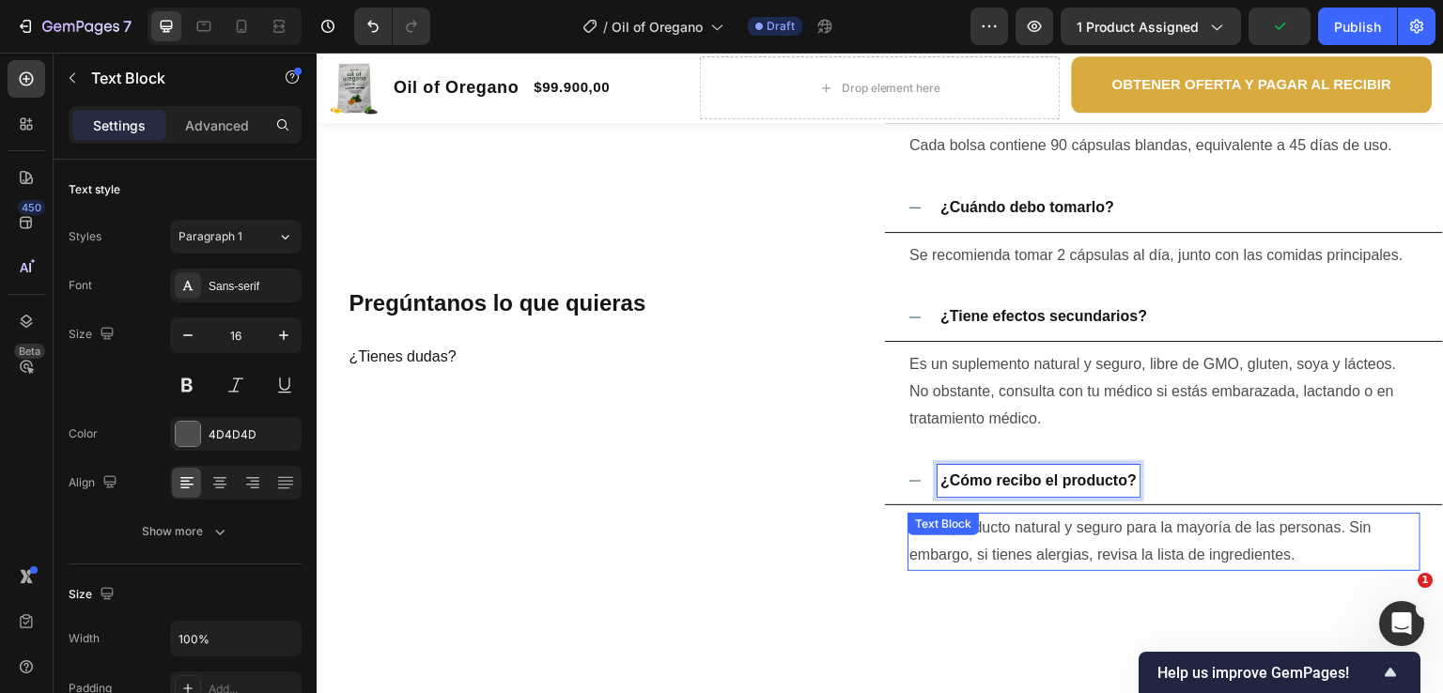
click at [1020, 528] on span "Es un producto natural y seguro para la mayoría de las personas. Sin embargo, s…" at bounding box center [1141, 541] width 462 height 43
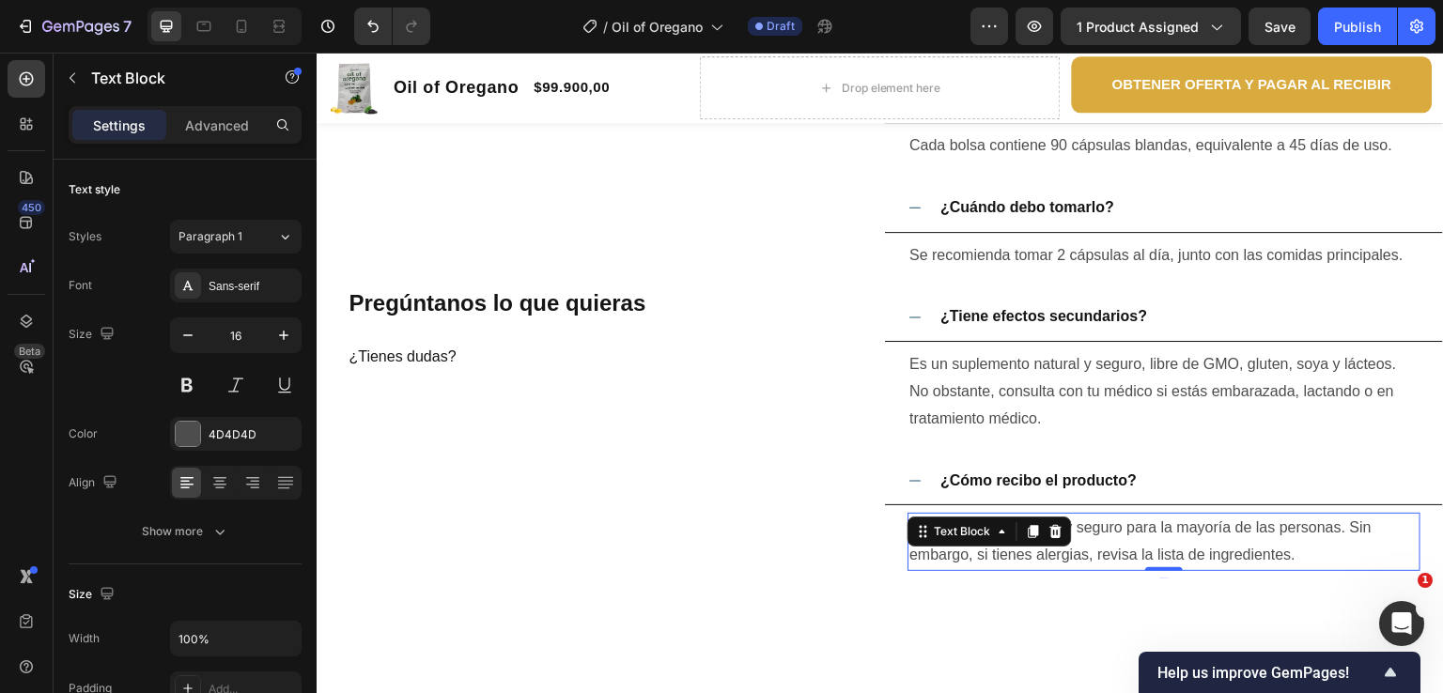
click at [1240, 550] on span "Es un producto natural y seguro para la mayoría de las personas. Sin embargo, s…" at bounding box center [1141, 541] width 462 height 43
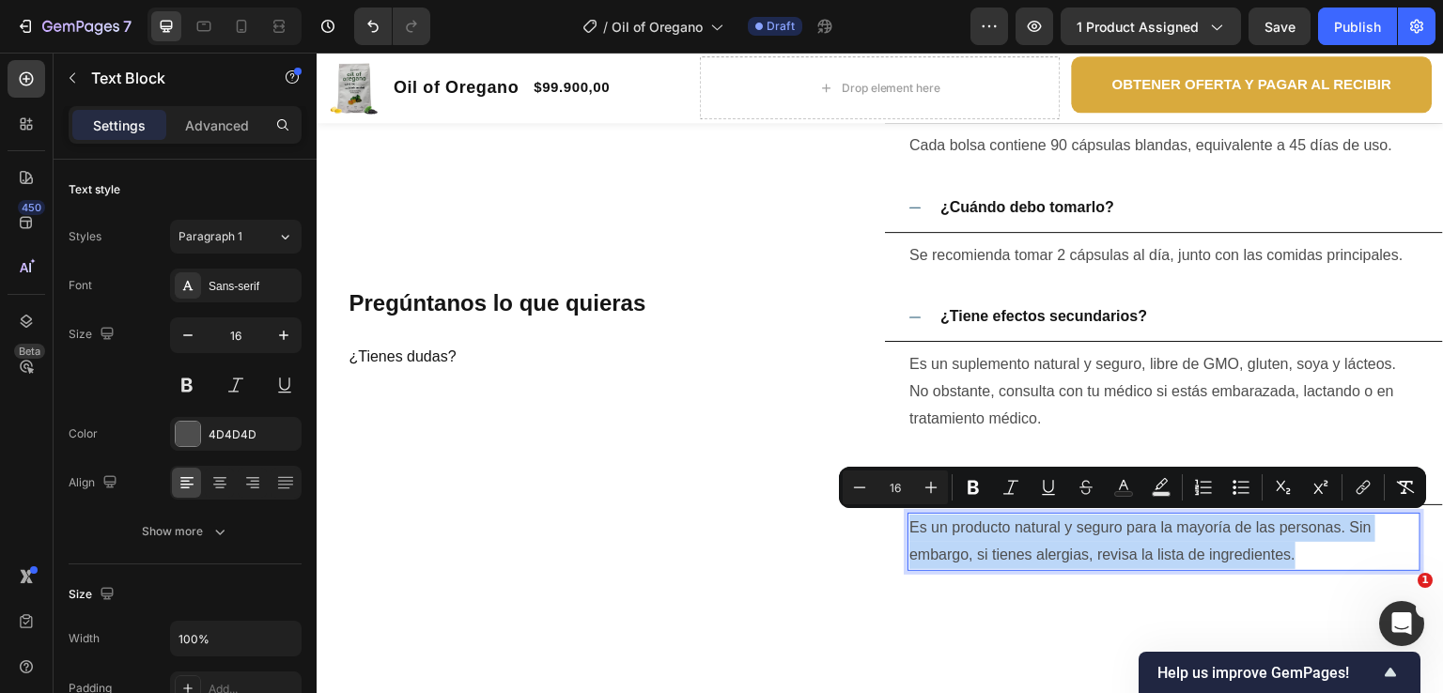
drag, startPoint x: 1286, startPoint y: 558, endPoint x: 900, endPoint y: 529, distance: 387.3
click at [908, 529] on div "Es un producto natural y seguro para la mayoría de las personas. Sin embargo, s…" at bounding box center [1164, 542] width 513 height 58
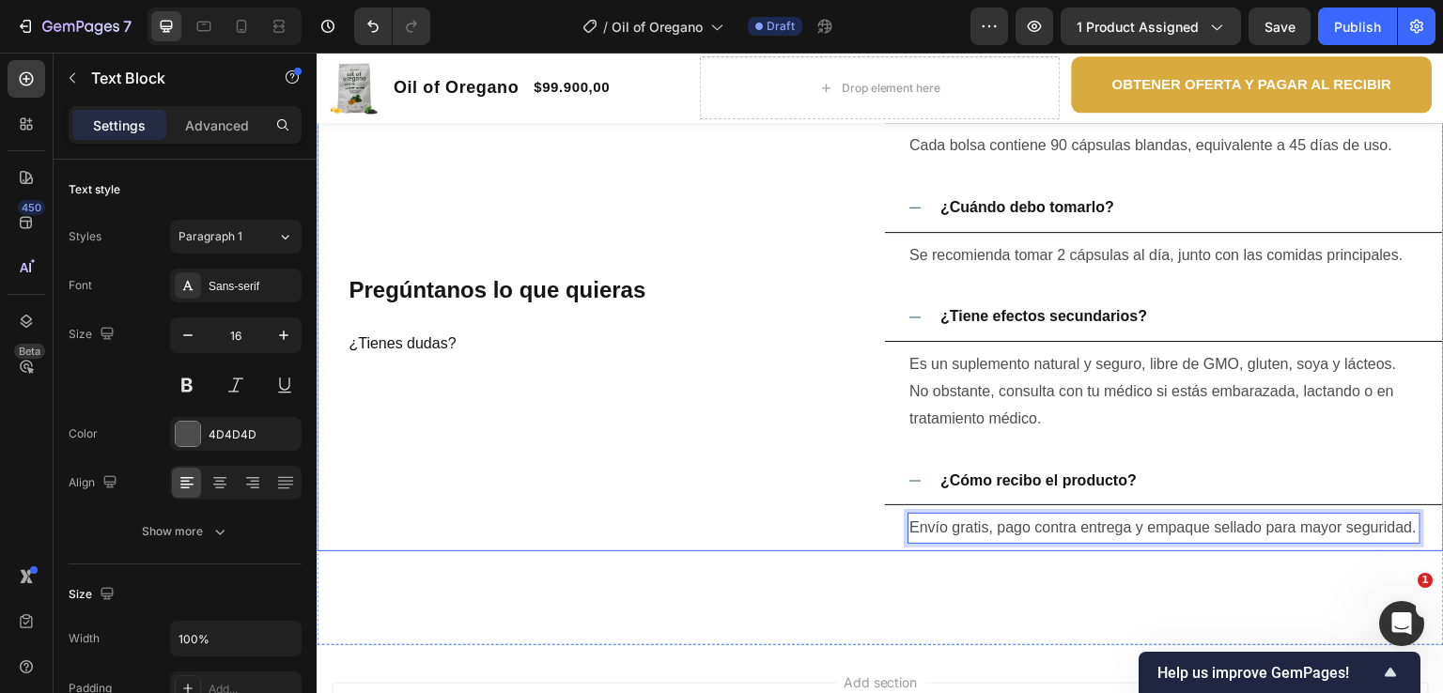
click at [806, 469] on div "Pregúntanos lo que quieras ¿Tienes dudas? Heading" at bounding box center [597, 312] width 560 height 477
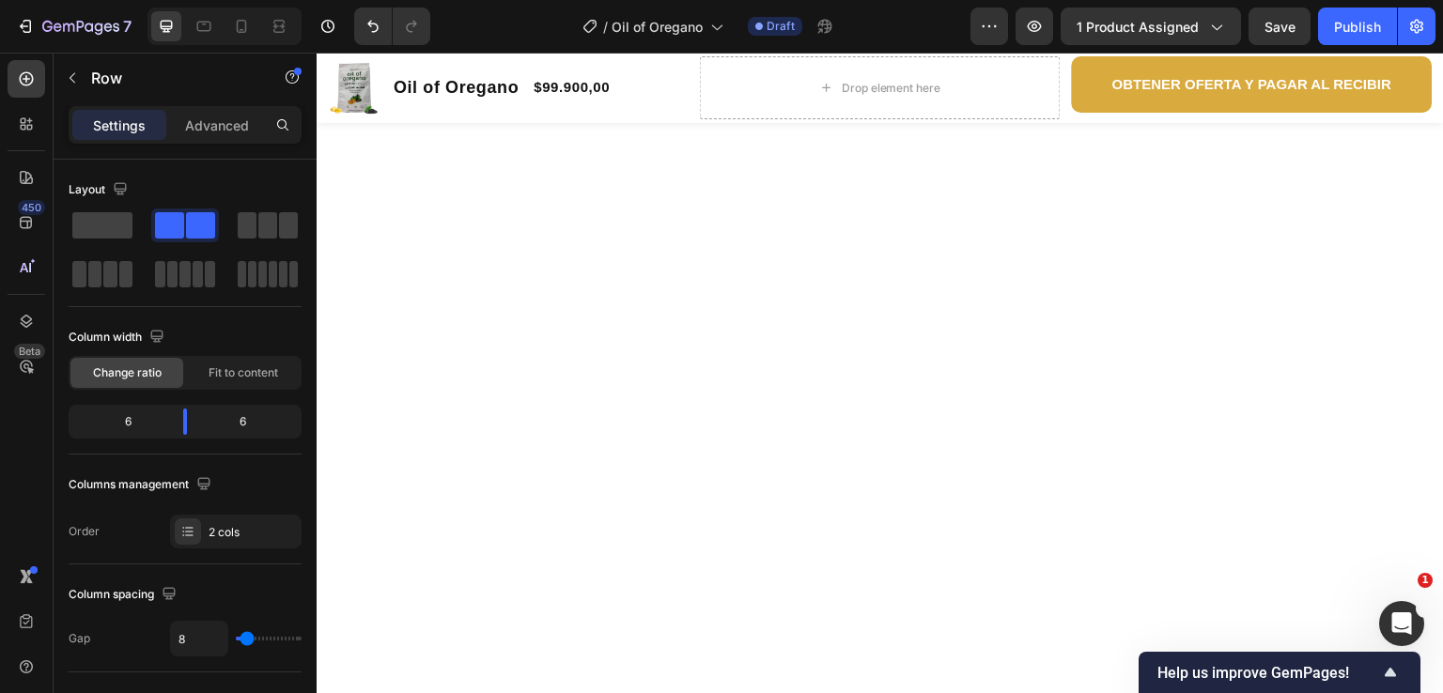
scroll to position [0, 0]
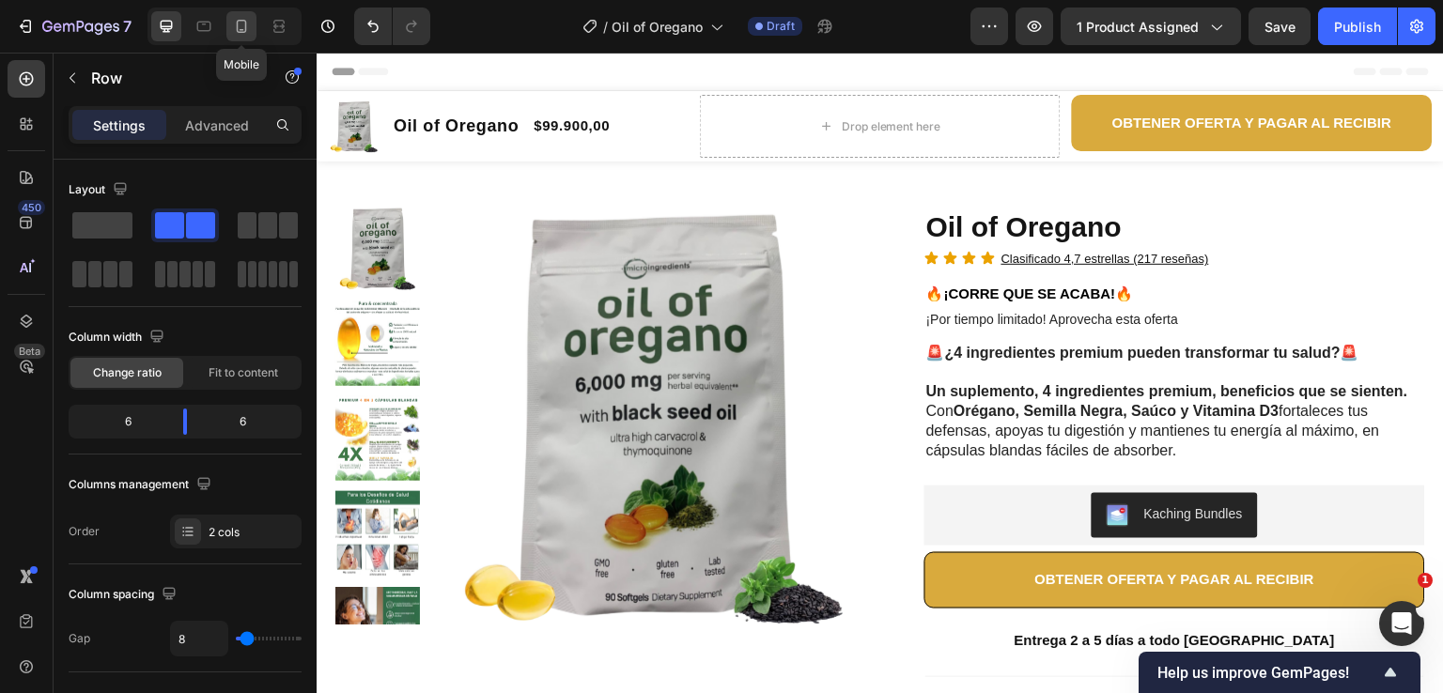
click at [244, 23] on icon at bounding box center [241, 26] width 19 height 19
type input "0"
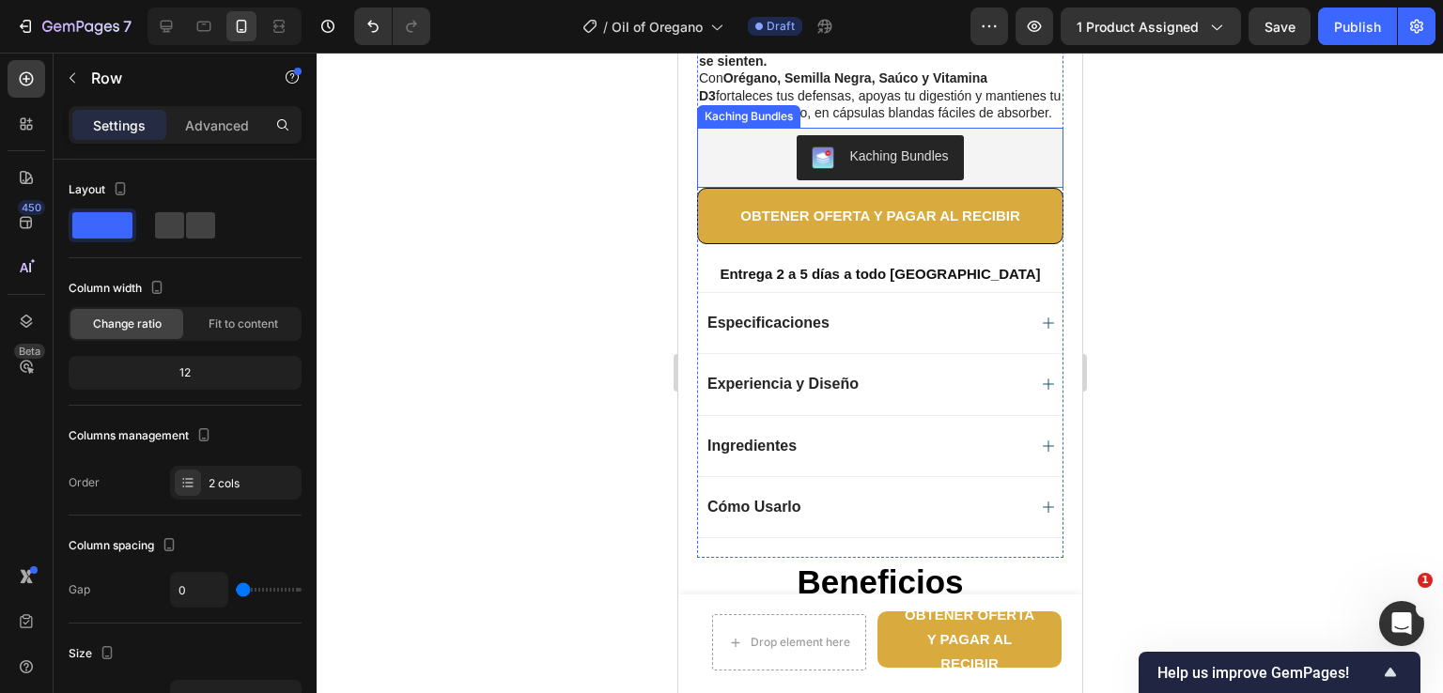
scroll to position [846, 0]
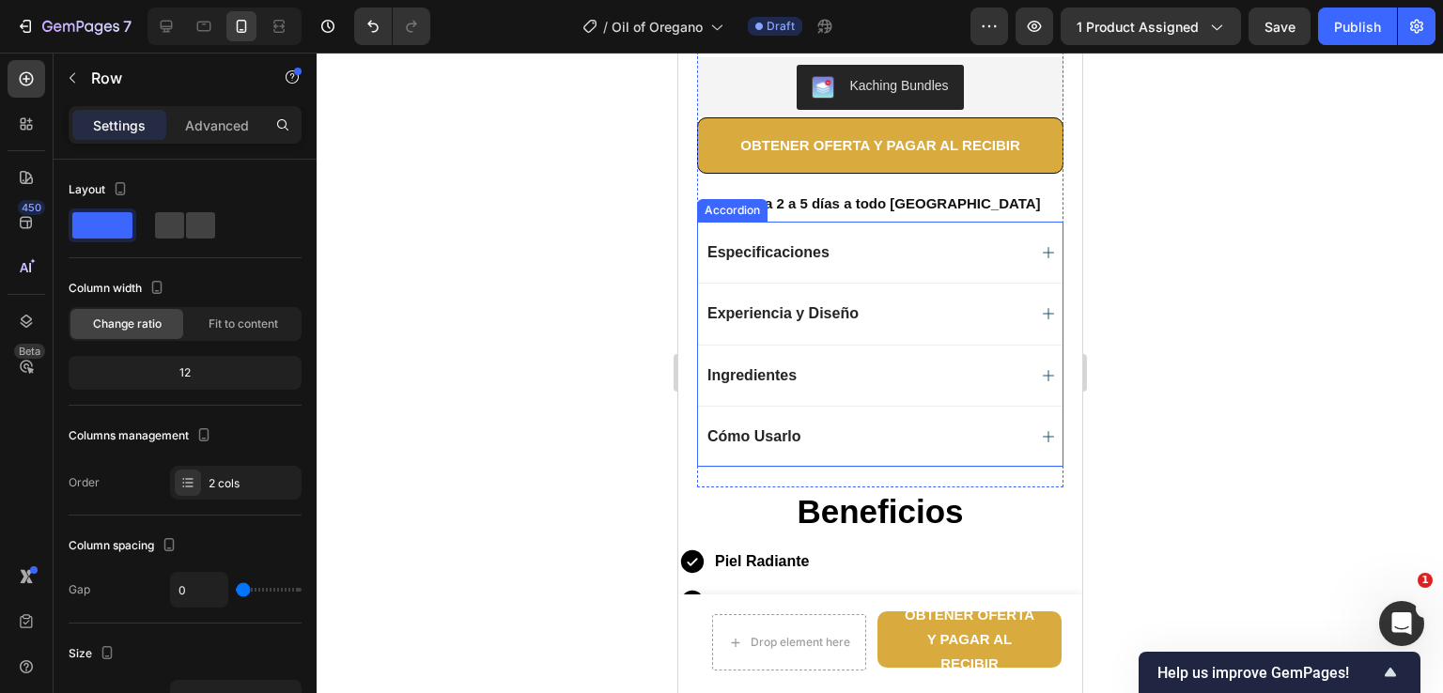
click at [1040, 256] on icon at bounding box center [1047, 252] width 15 height 15
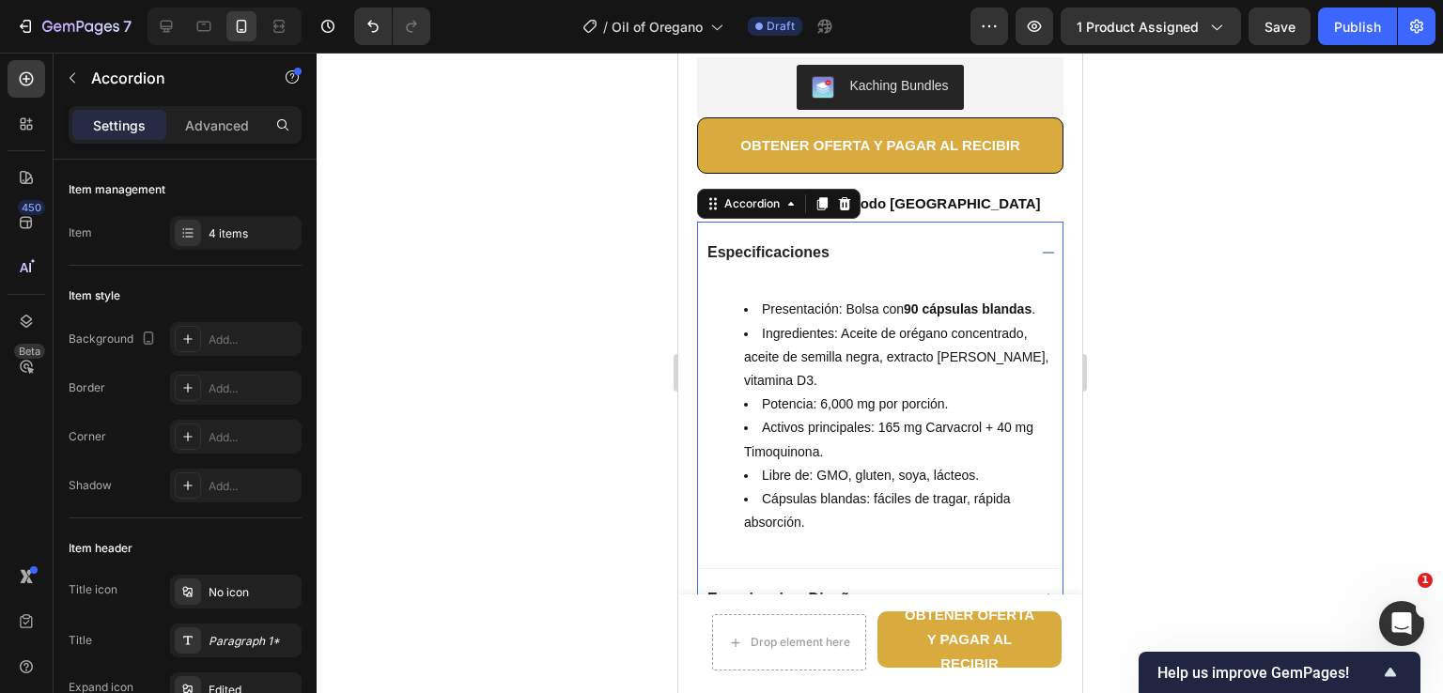
click at [1040, 260] on icon at bounding box center [1047, 252] width 15 height 15
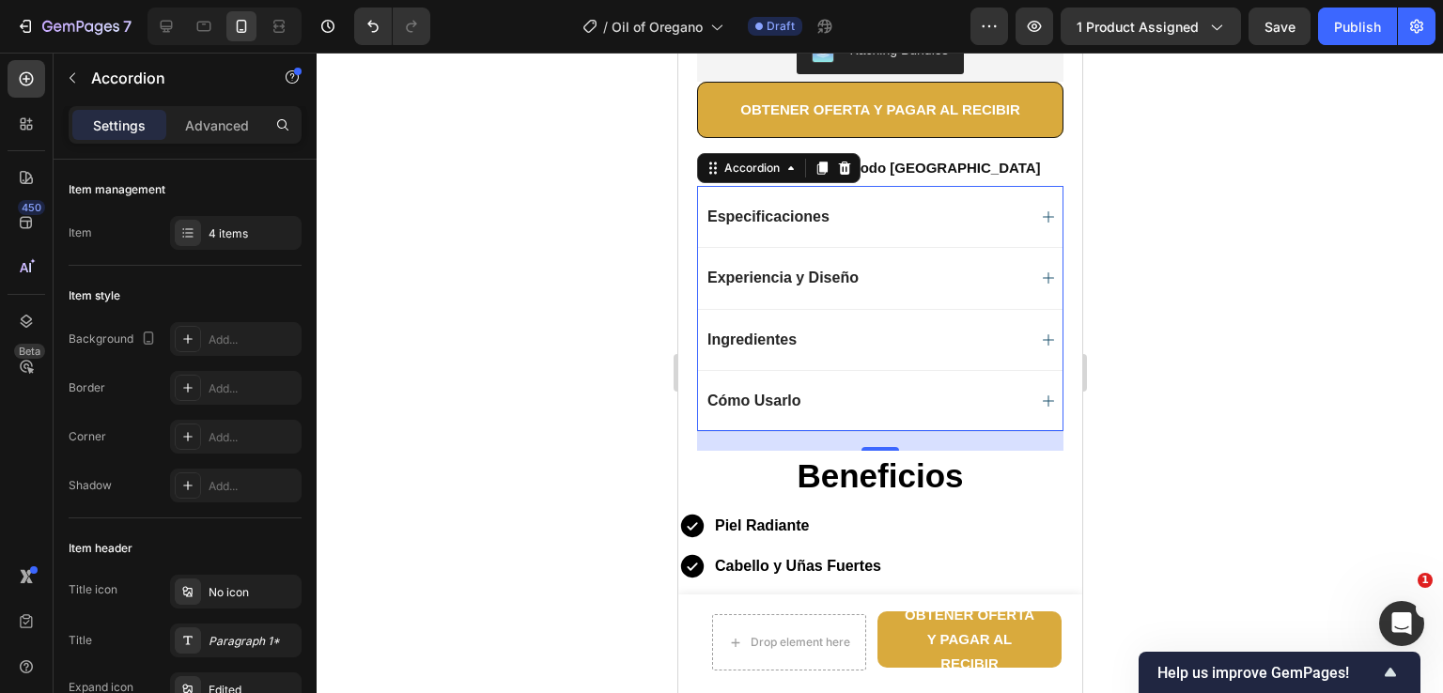
scroll to position [940, 0]
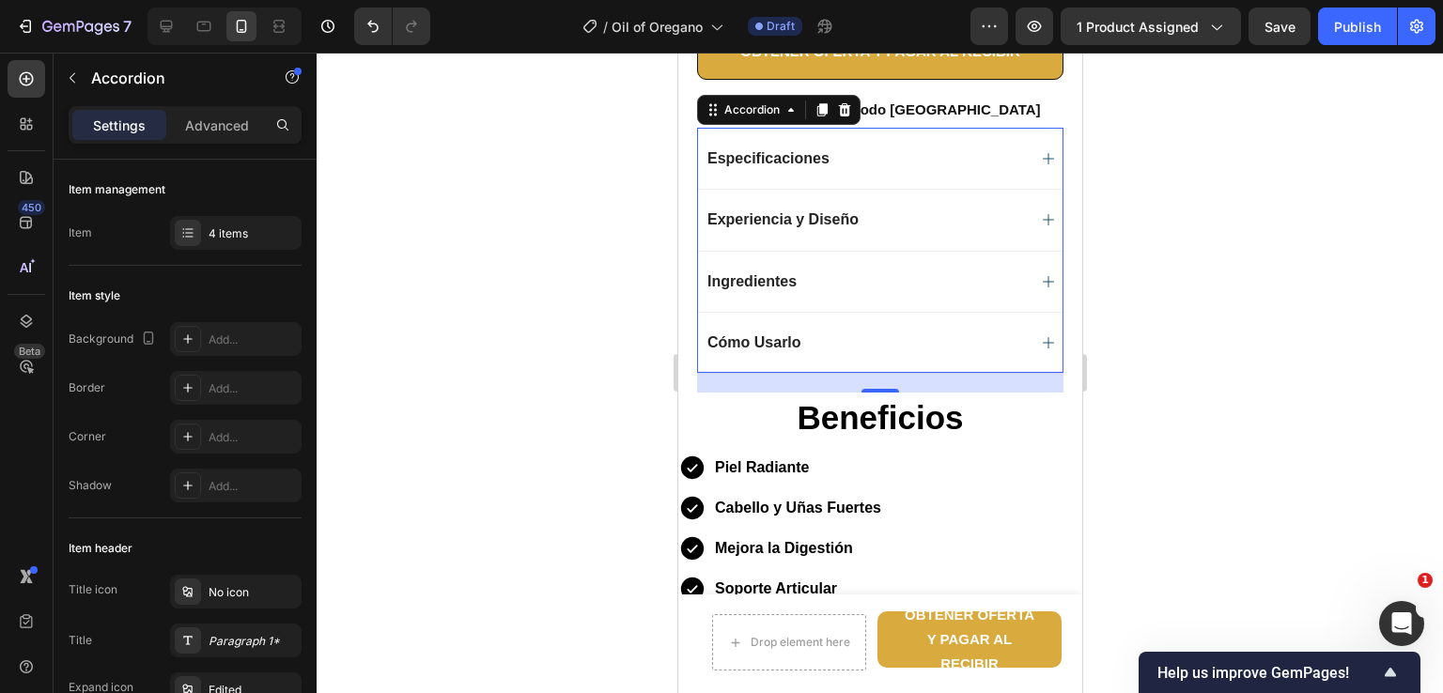
click at [1040, 349] on icon at bounding box center [1047, 342] width 15 height 15
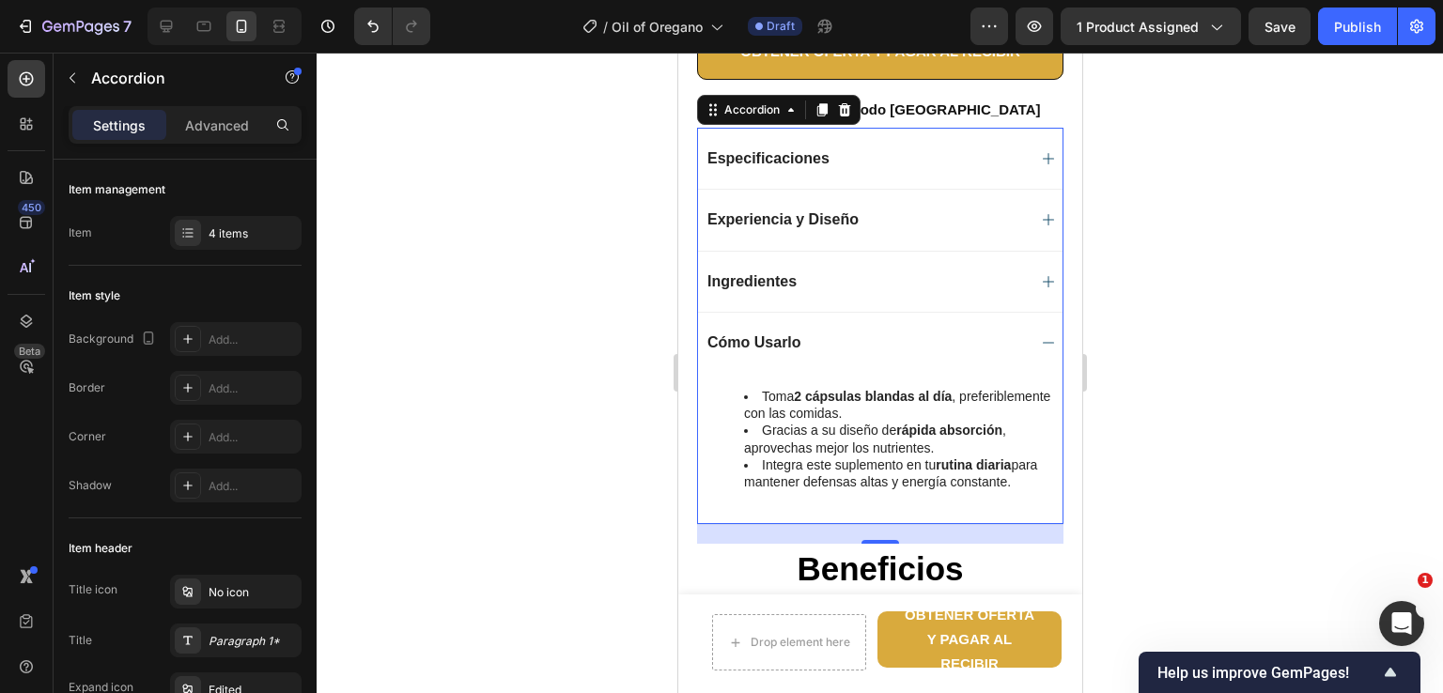
click at [1040, 349] on icon at bounding box center [1047, 342] width 15 height 15
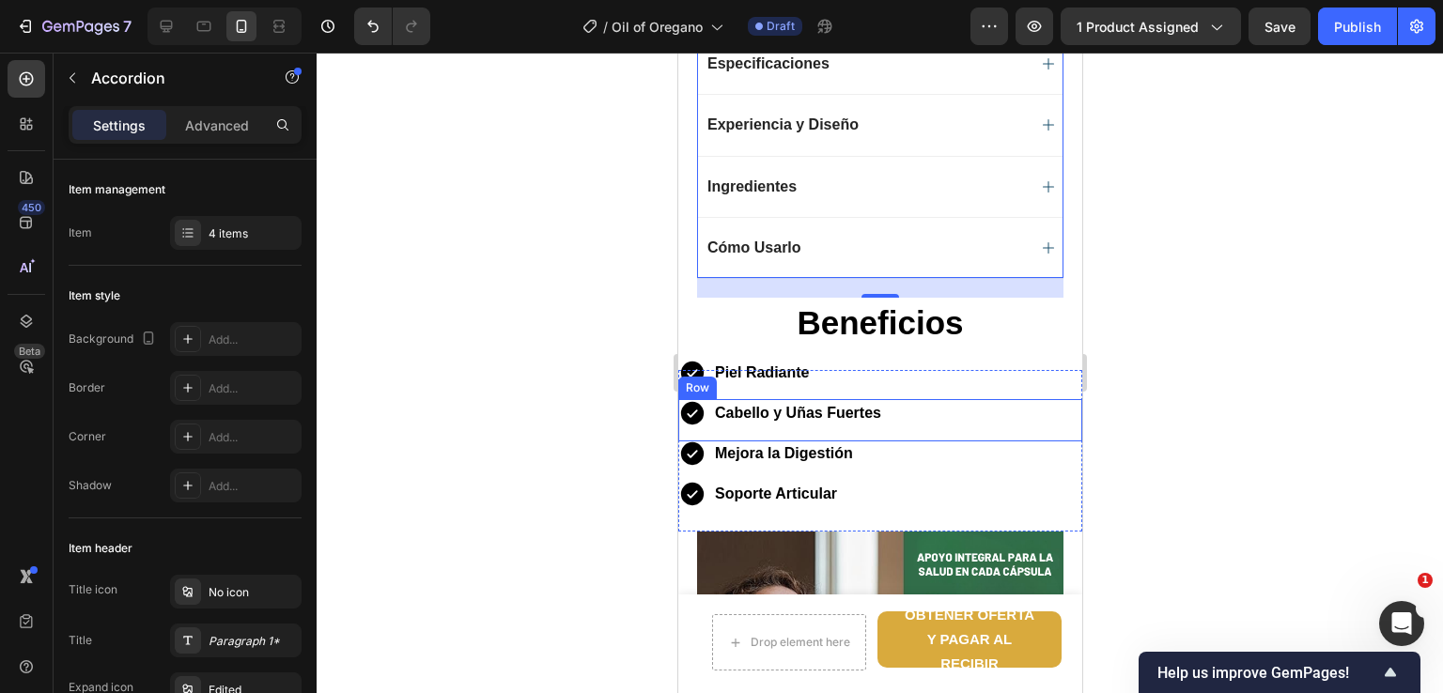
scroll to position [1128, 0]
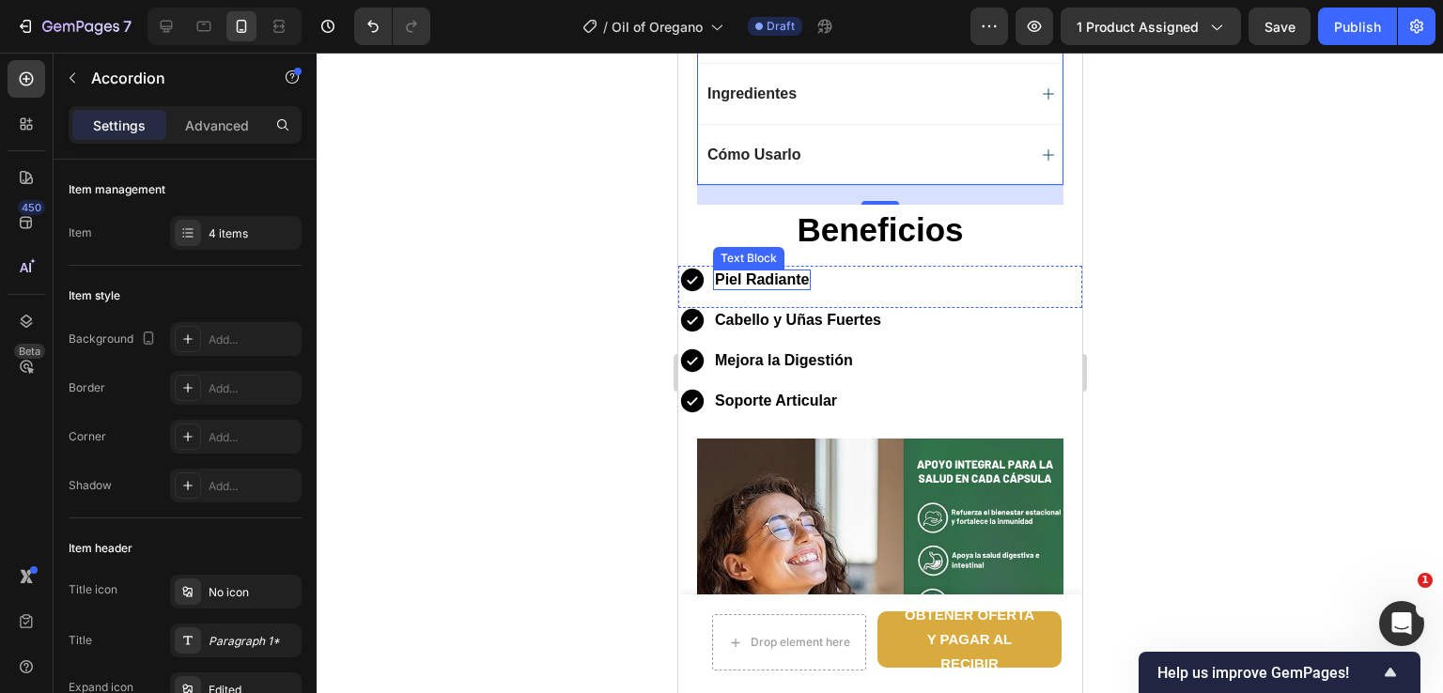
click at [794, 285] on strong "Piel Radiante" at bounding box center [761, 280] width 94 height 16
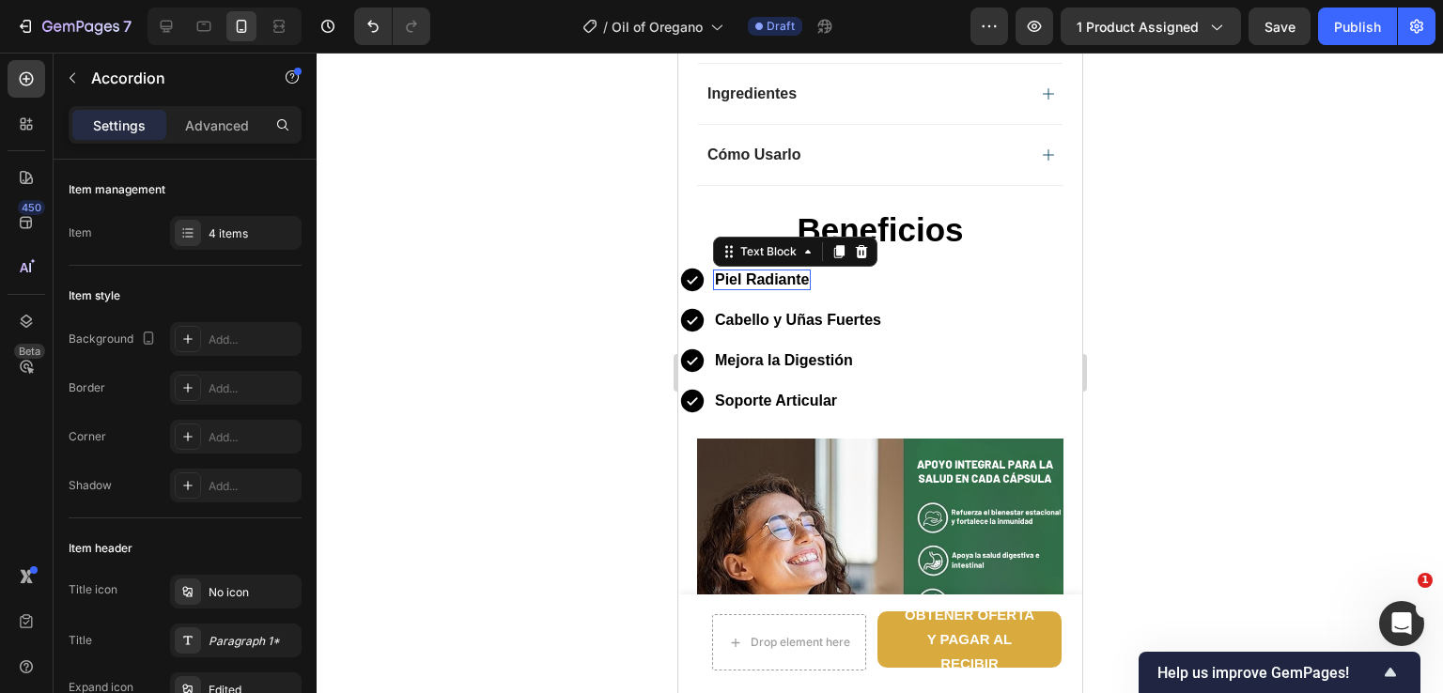
click at [794, 285] on strong "Piel Radiante" at bounding box center [761, 280] width 94 height 16
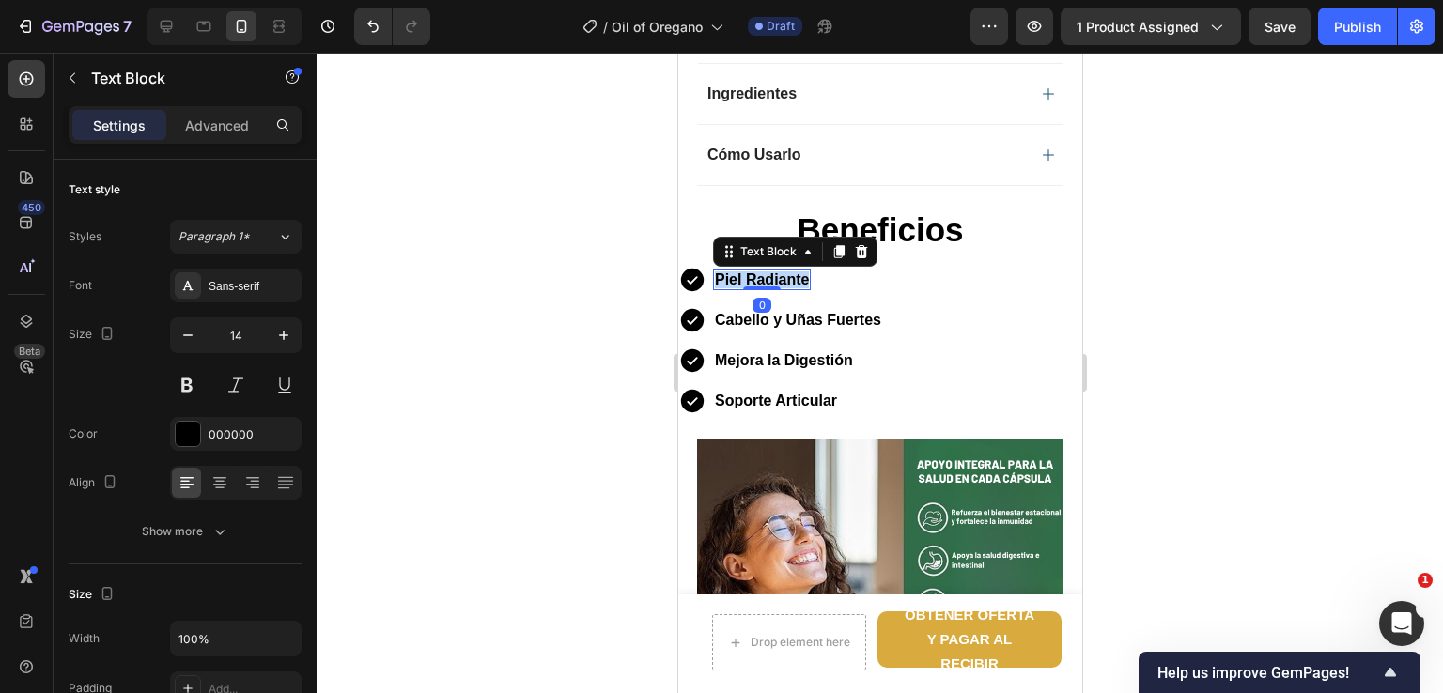
click at [794, 285] on strong "Piel Radiante" at bounding box center [761, 280] width 94 height 16
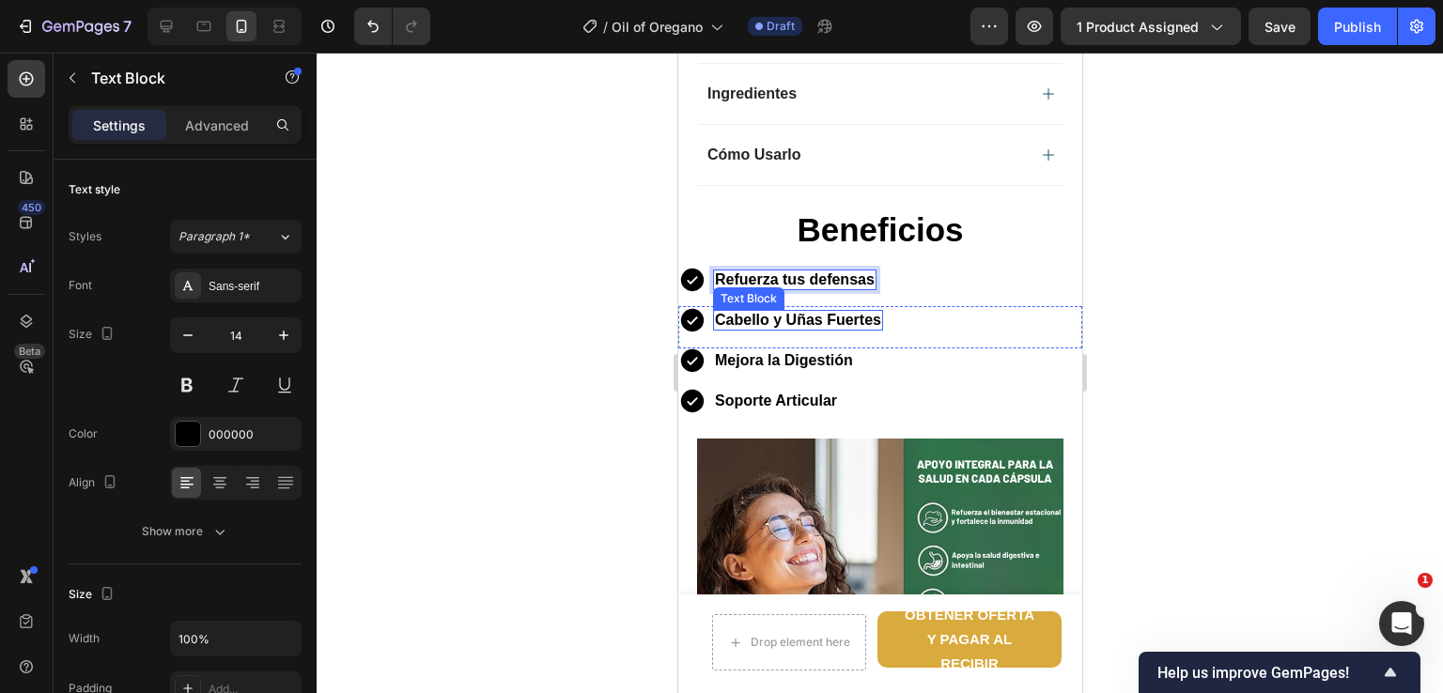
click at [844, 328] on strong "Cabello y Uñas Fuertes" at bounding box center [797, 320] width 166 height 16
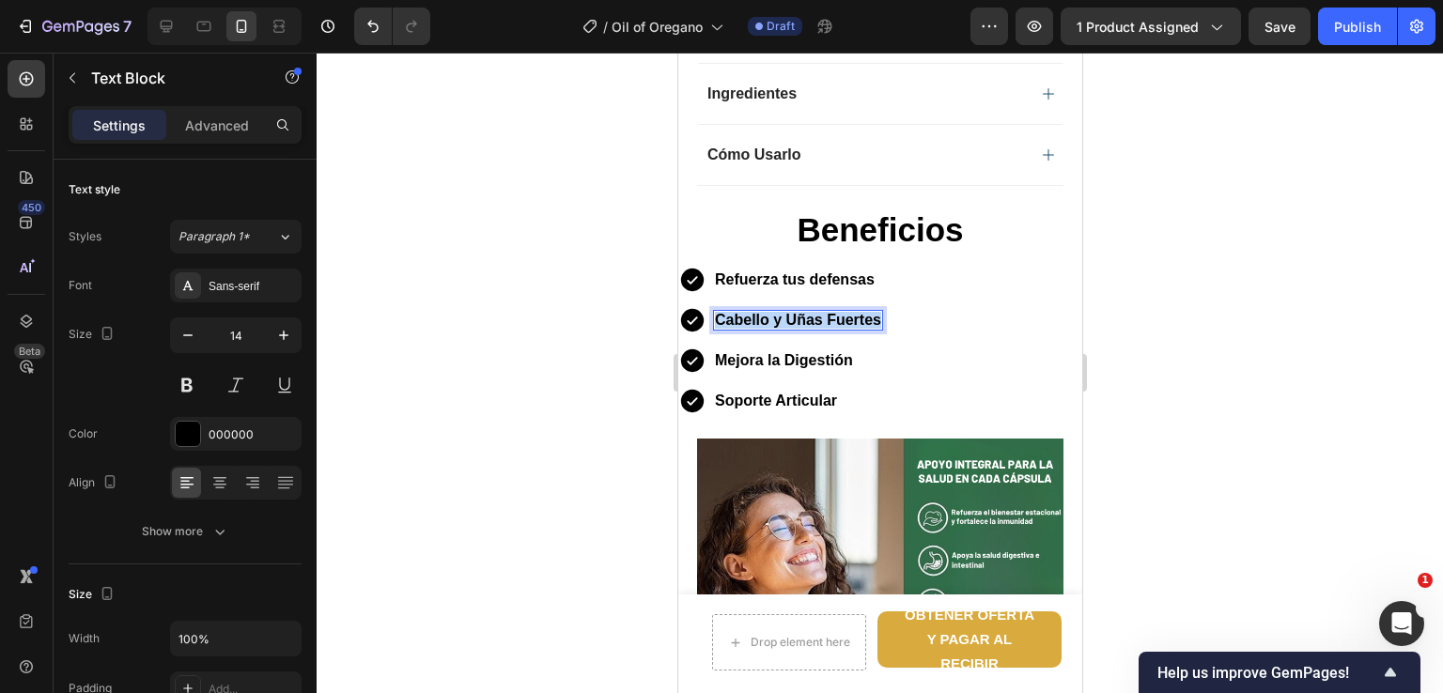
click at [844, 328] on strong "Cabello y Uñas Fuertes" at bounding box center [797, 320] width 166 height 16
click at [821, 368] on strong "Mejora la Digestión" at bounding box center [783, 360] width 138 height 16
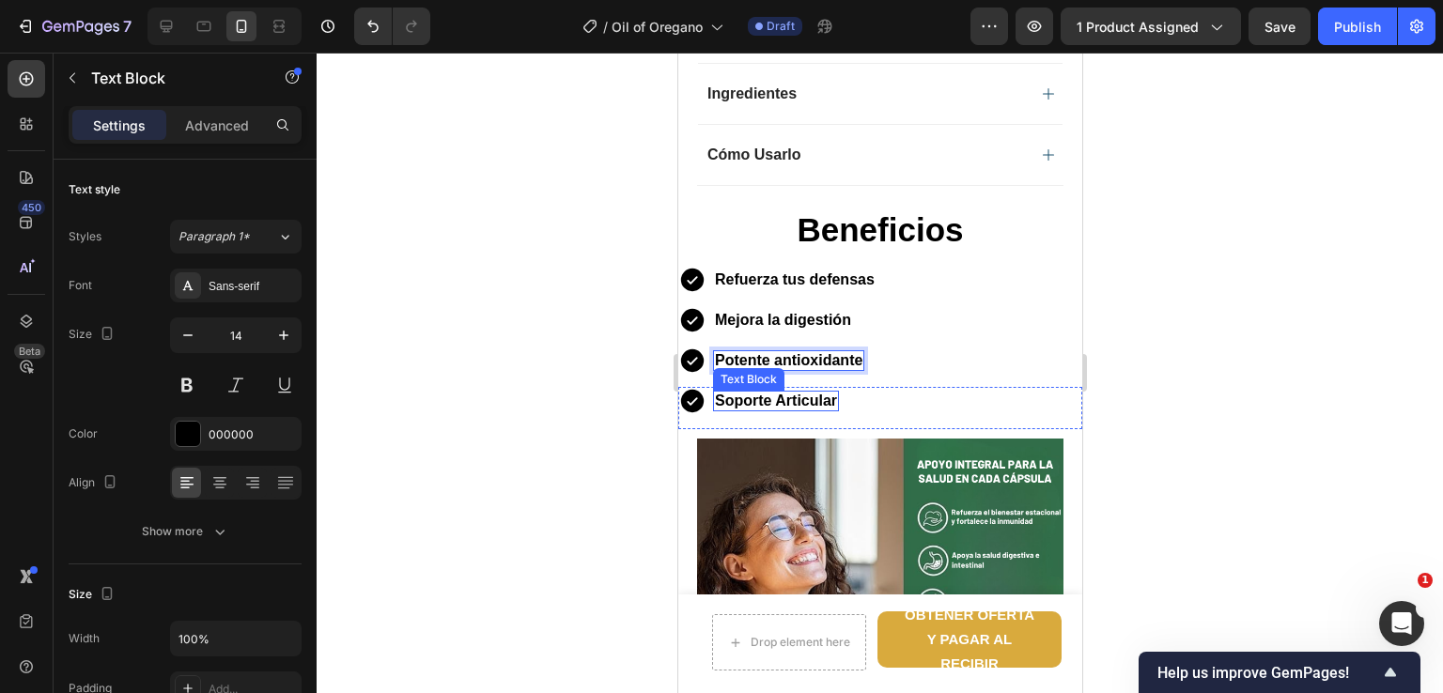
click at [801, 403] on strong "Soporte Articular" at bounding box center [775, 401] width 122 height 16
click at [1196, 395] on div at bounding box center [880, 373] width 1127 height 641
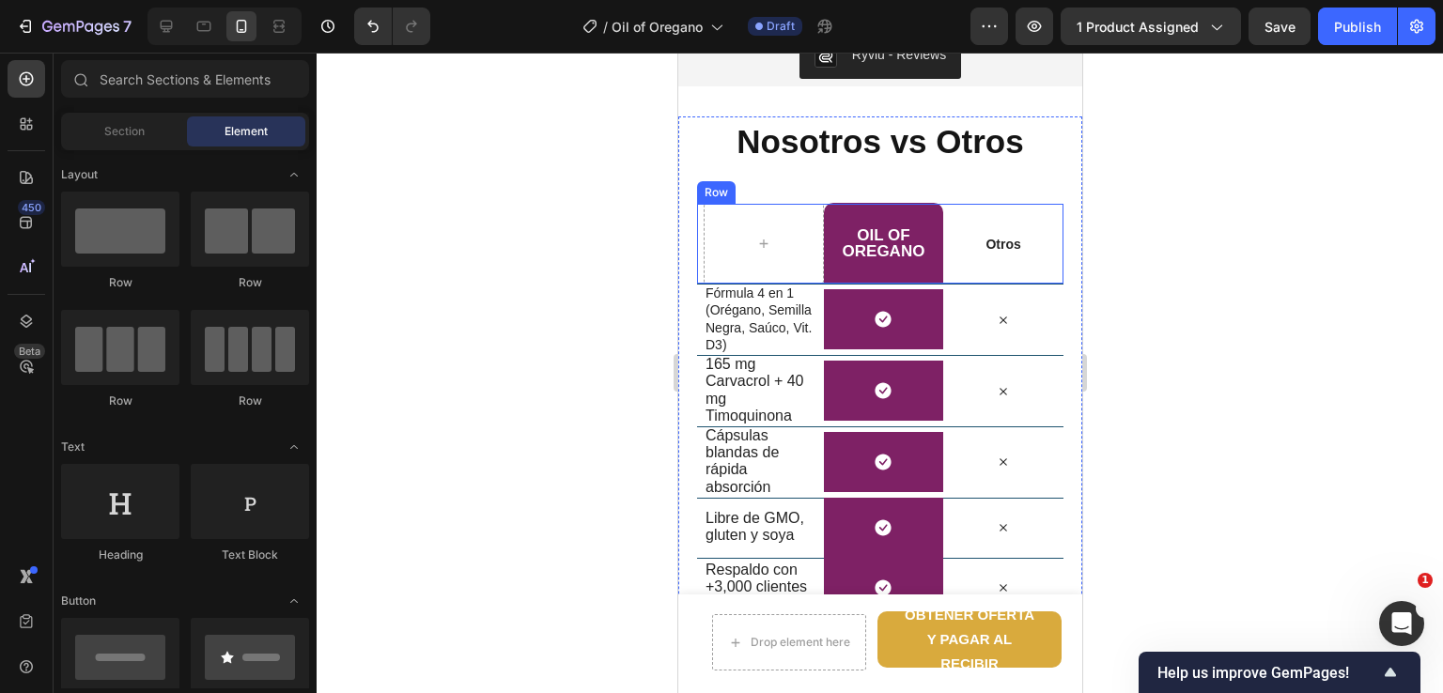
scroll to position [2067, 0]
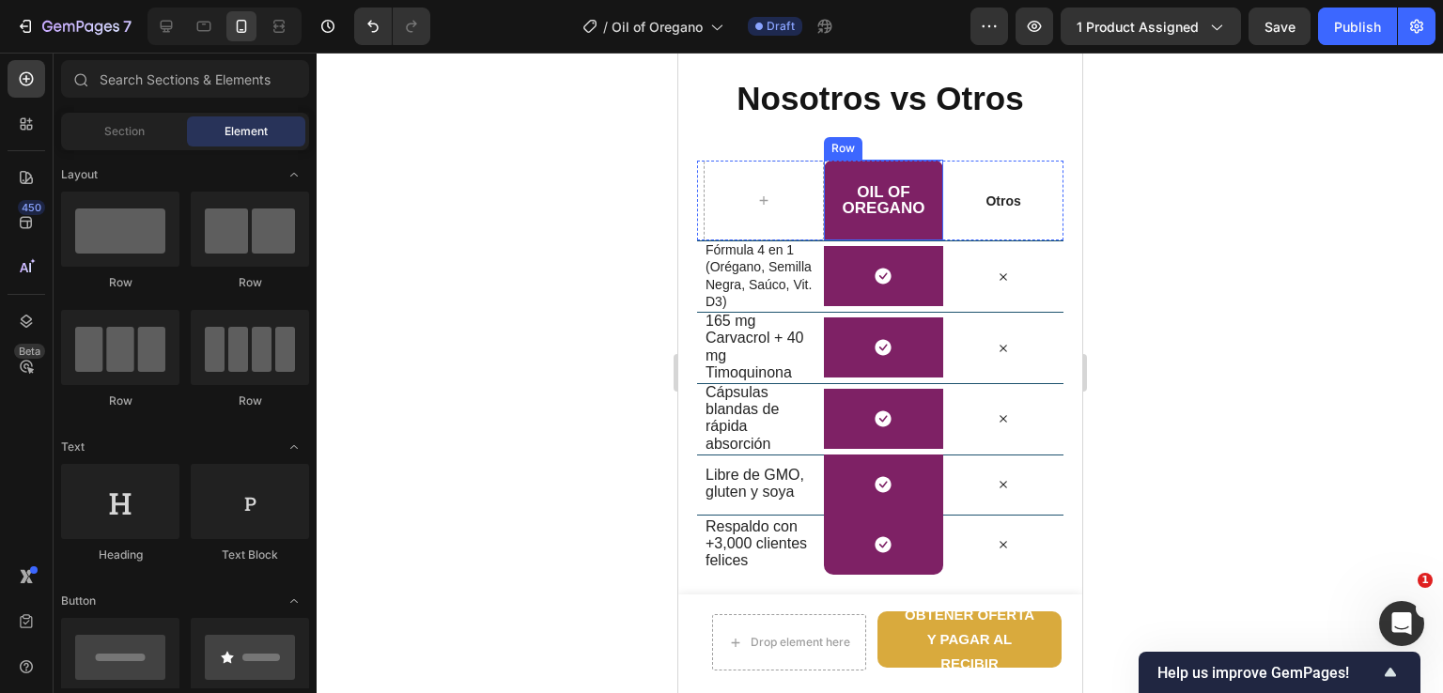
click at [918, 166] on div "Oil of oregano Heading Row" at bounding box center [883, 200] width 120 height 81
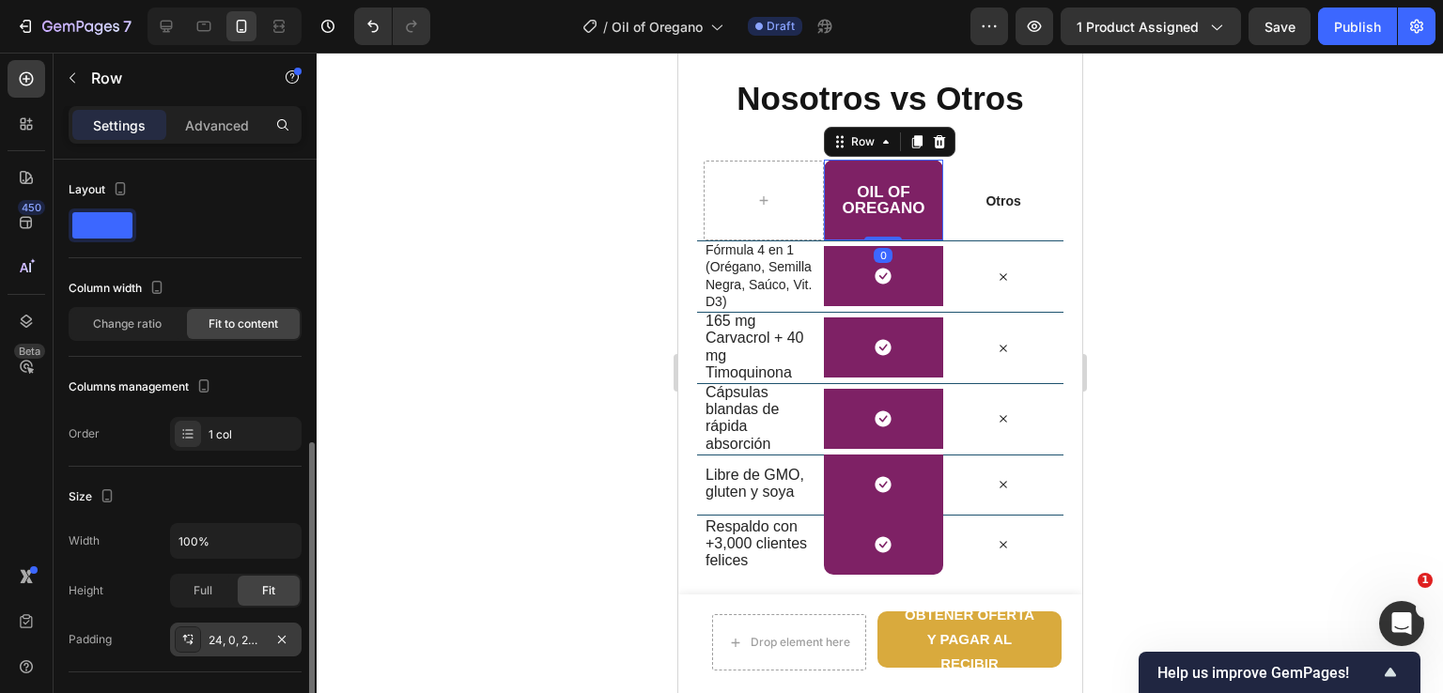
scroll to position [188, 0]
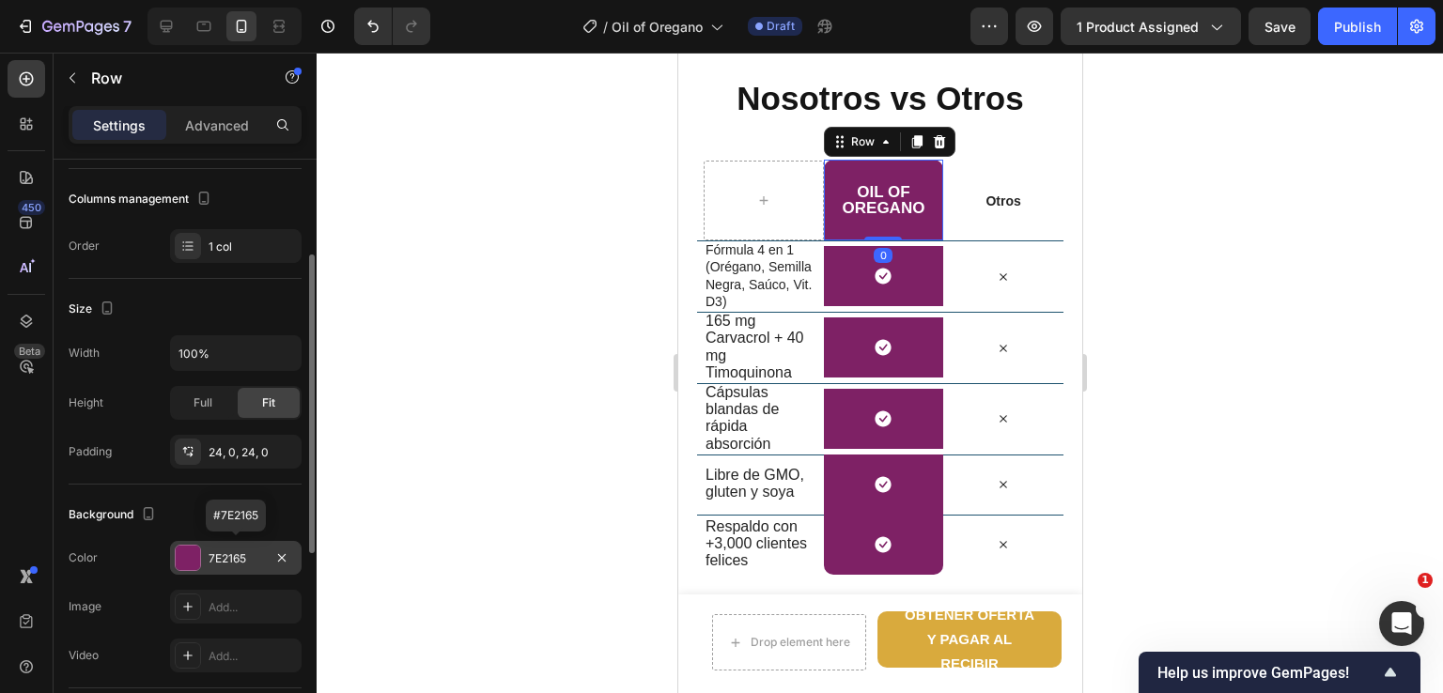
click at [221, 552] on div "7E2165" at bounding box center [236, 559] width 54 height 17
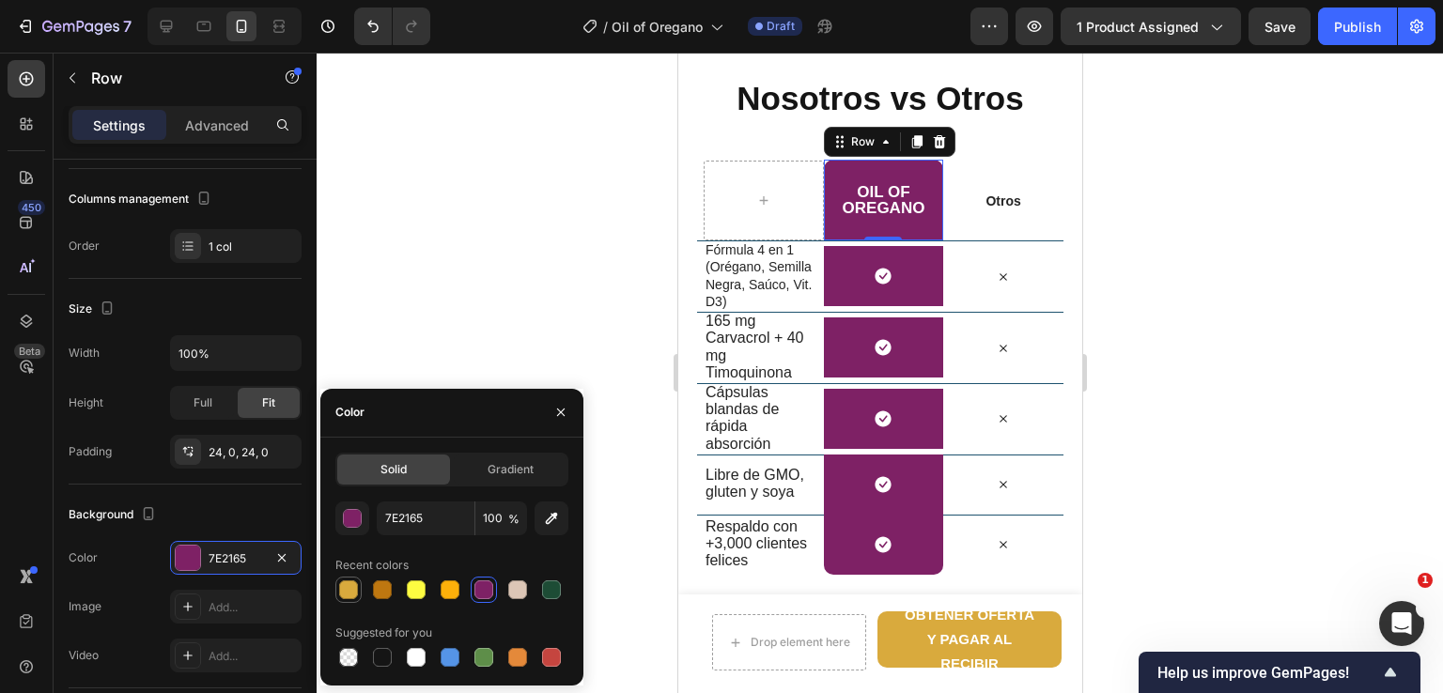
click at [354, 581] on div at bounding box center [348, 590] width 19 height 19
type input "D9AA3D"
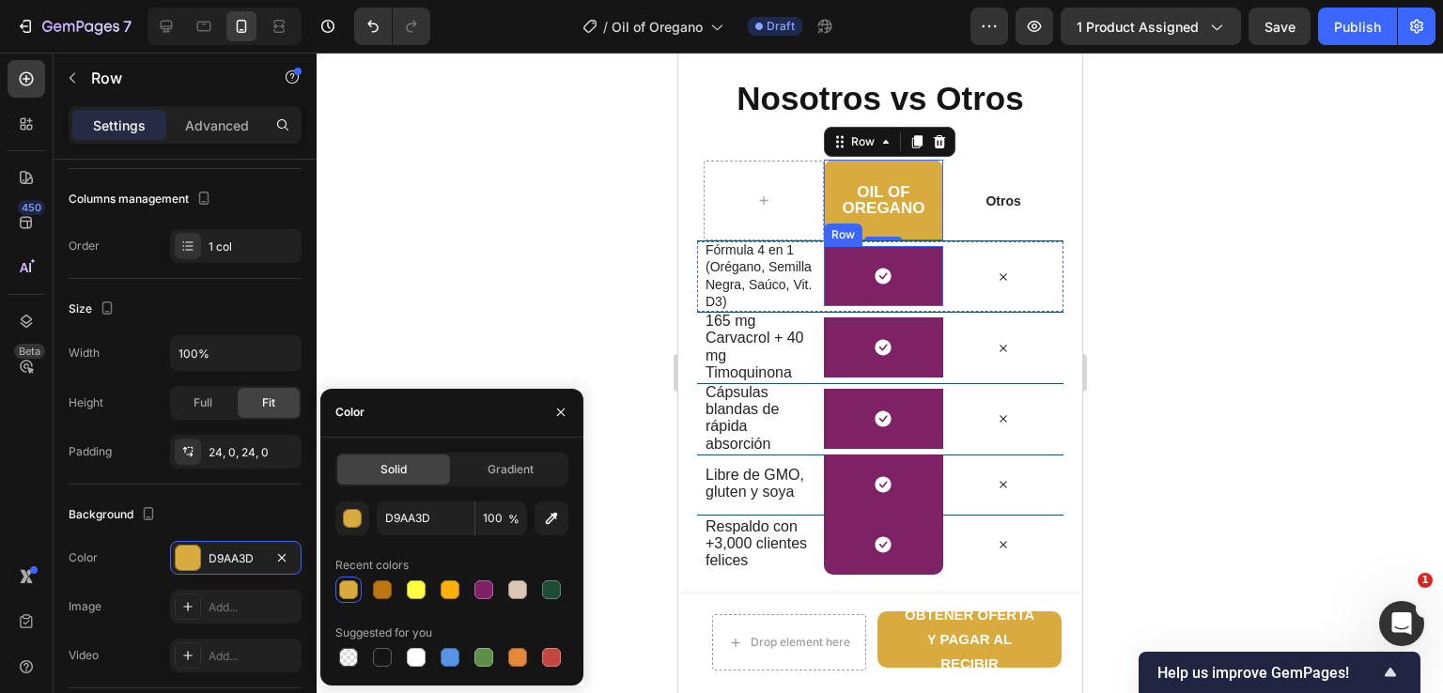
click at [839, 283] on div "Icon Row" at bounding box center [883, 276] width 120 height 60
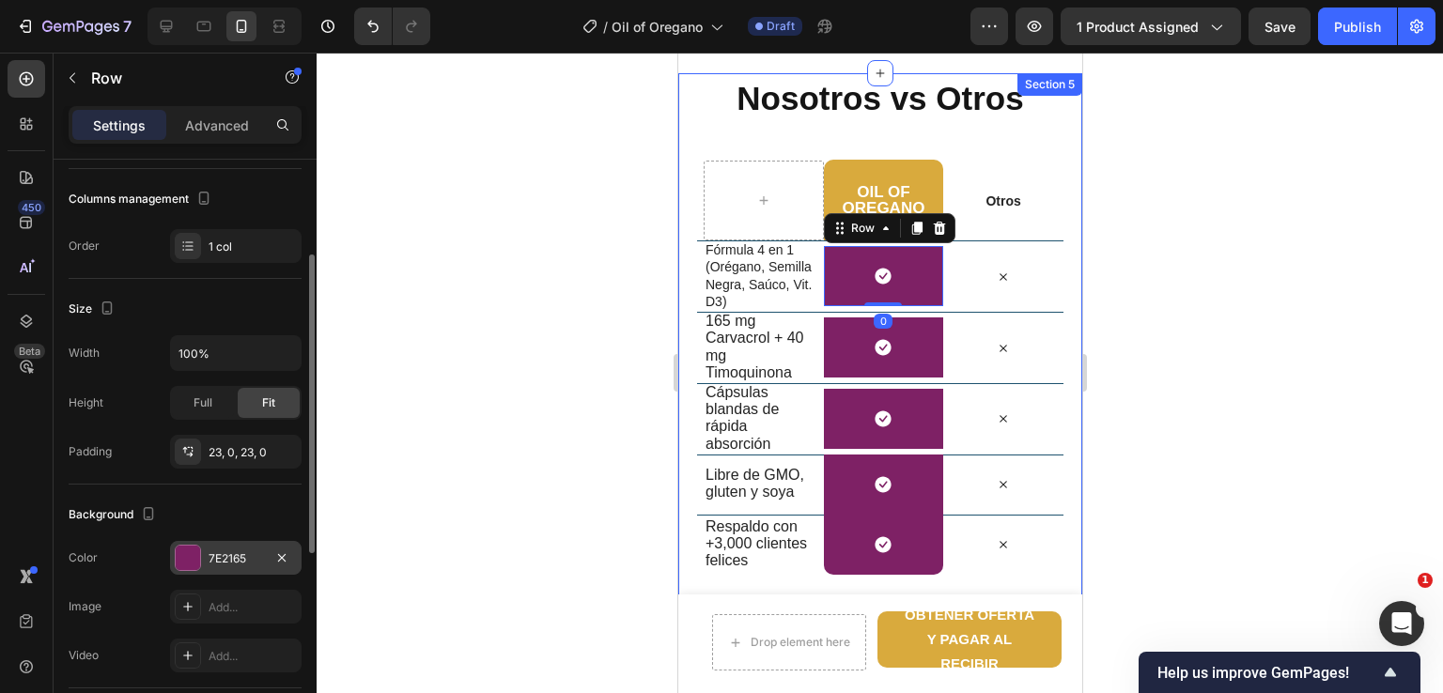
click at [233, 558] on div "7E2165" at bounding box center [236, 559] width 54 height 17
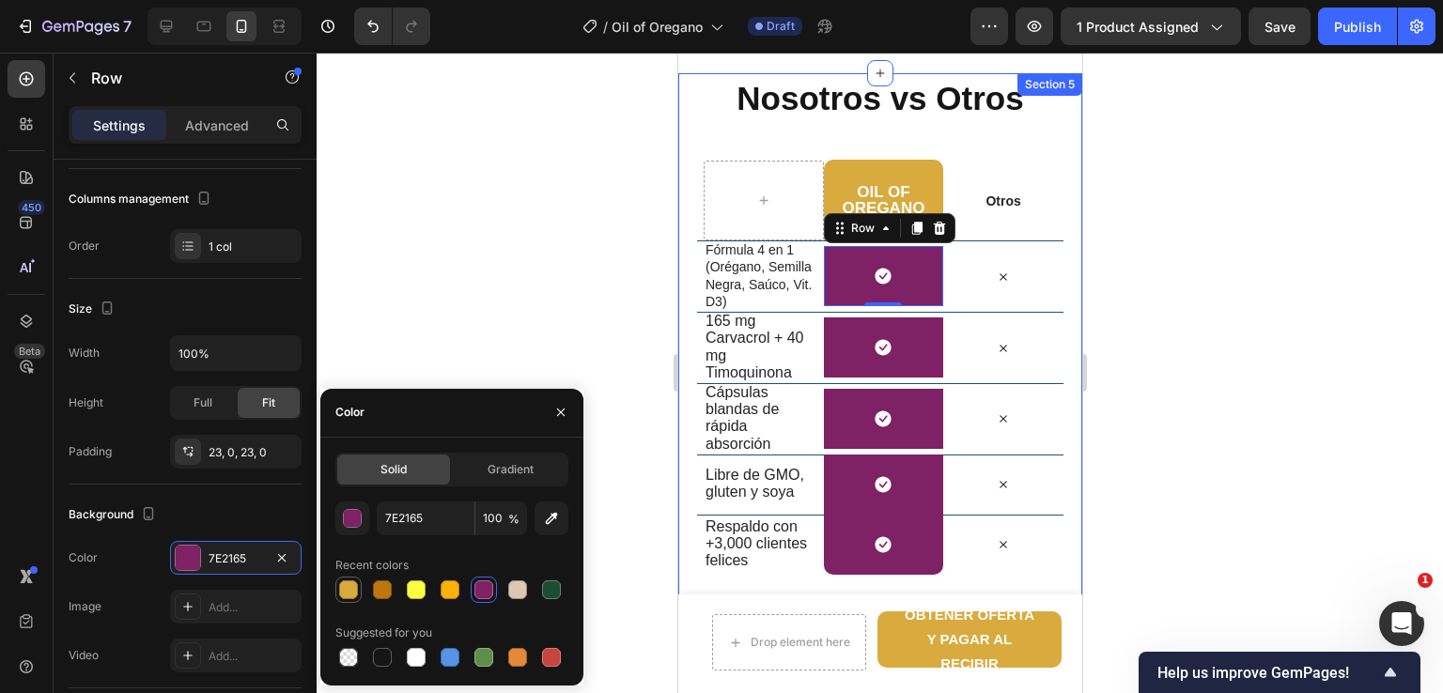
click at [357, 591] on div at bounding box center [348, 590] width 19 height 19
type input "D9AA3D"
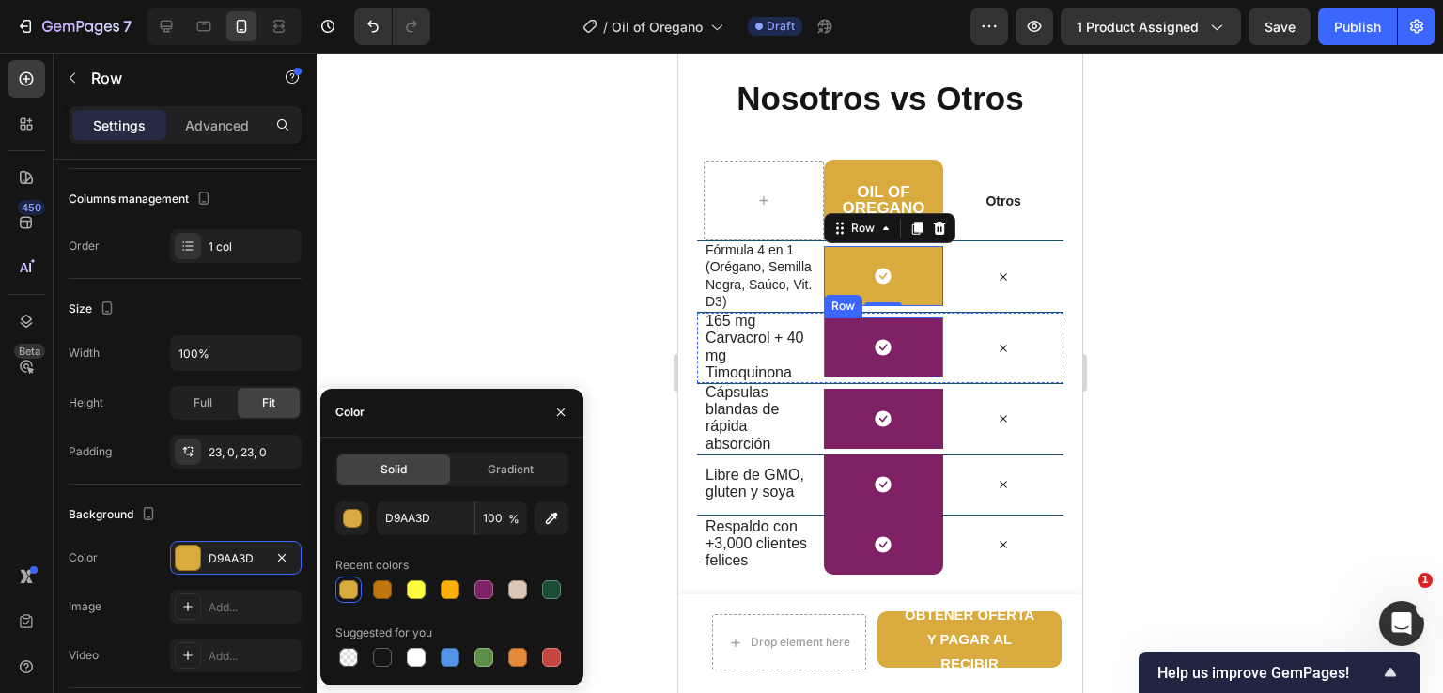
click at [832, 360] on div "Icon Row" at bounding box center [883, 348] width 120 height 60
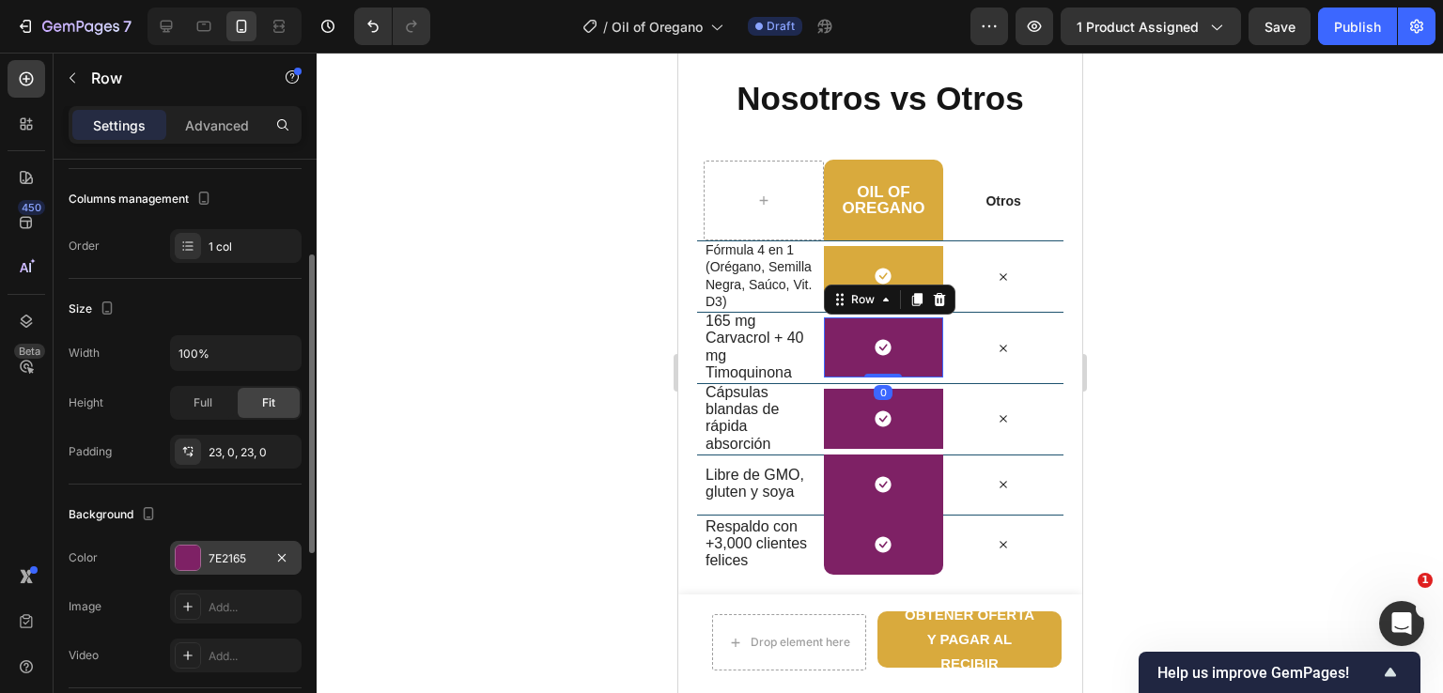
click at [228, 566] on div "7E2165" at bounding box center [236, 558] width 132 height 34
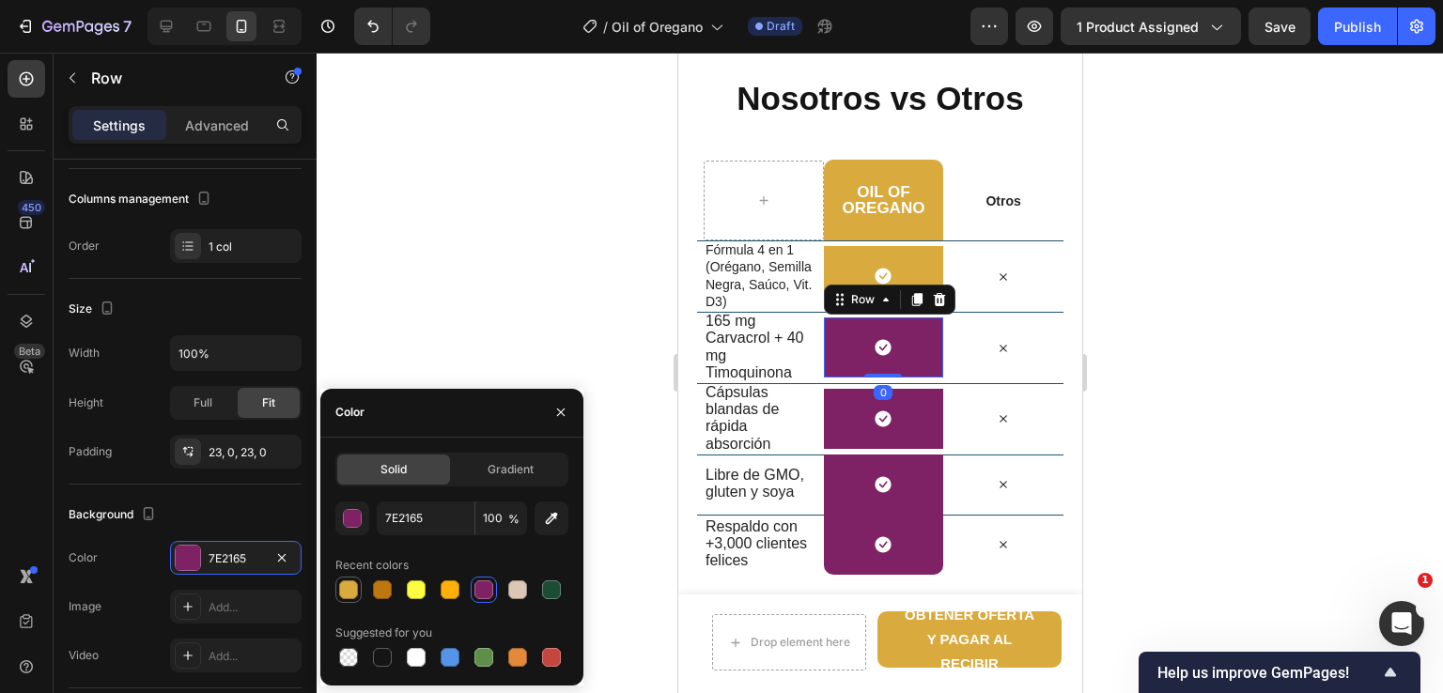
click at [351, 584] on div at bounding box center [348, 590] width 19 height 19
type input "D9AA3D"
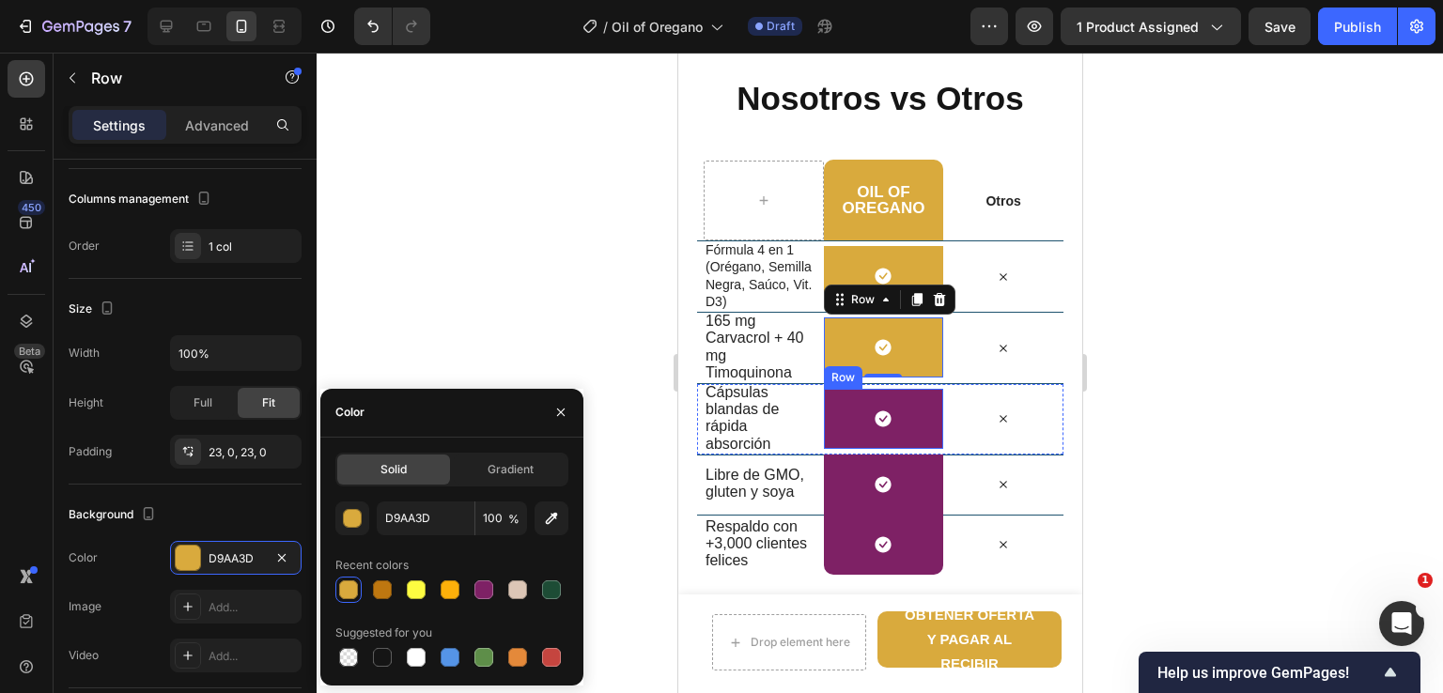
click at [843, 412] on div "Icon Row" at bounding box center [883, 419] width 120 height 60
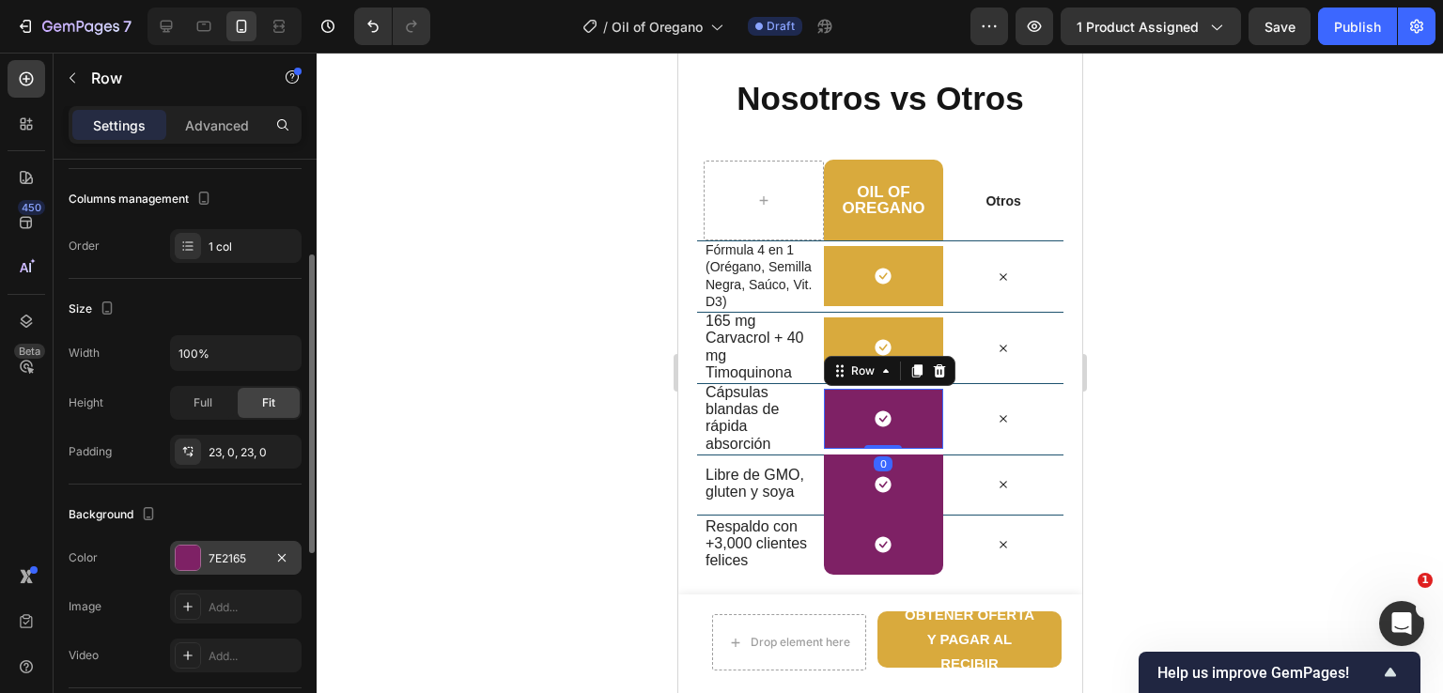
click at [241, 545] on div "7E2165" at bounding box center [236, 558] width 132 height 34
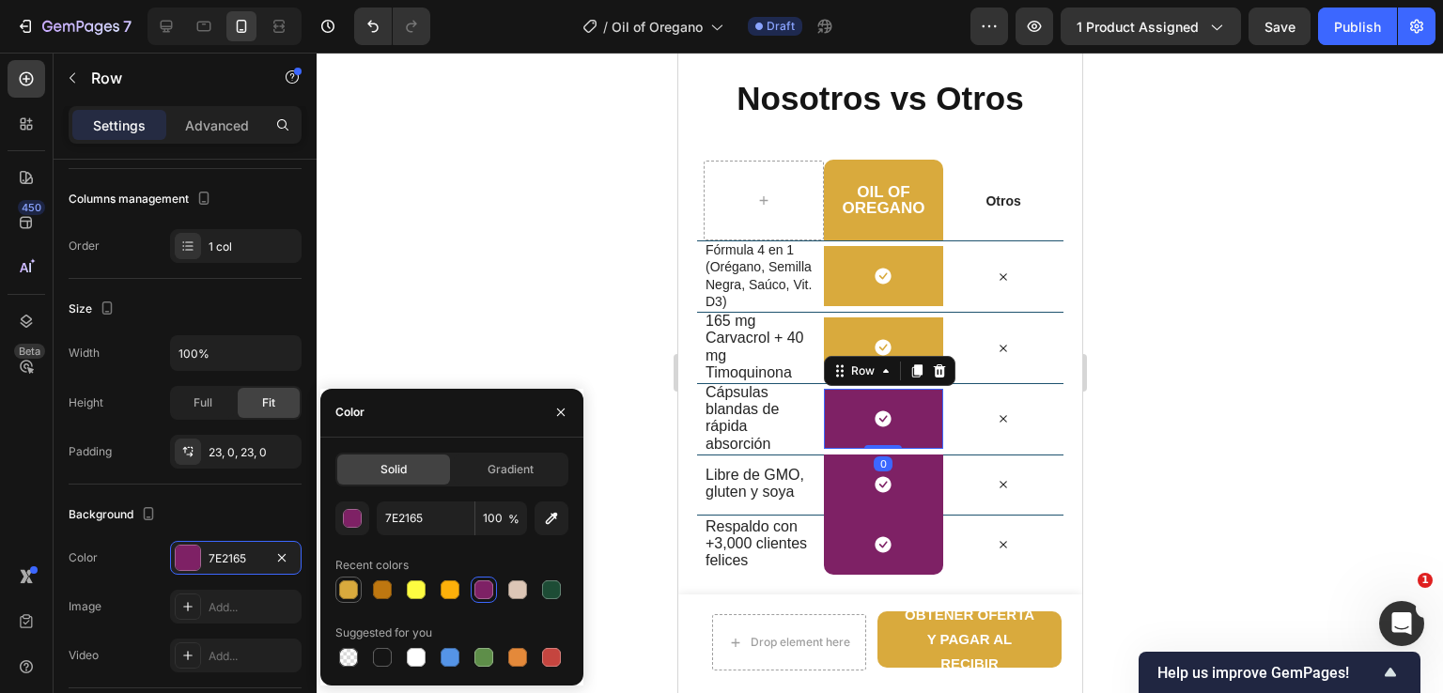
click at [350, 583] on div at bounding box center [348, 590] width 19 height 19
type input "D9AA3D"
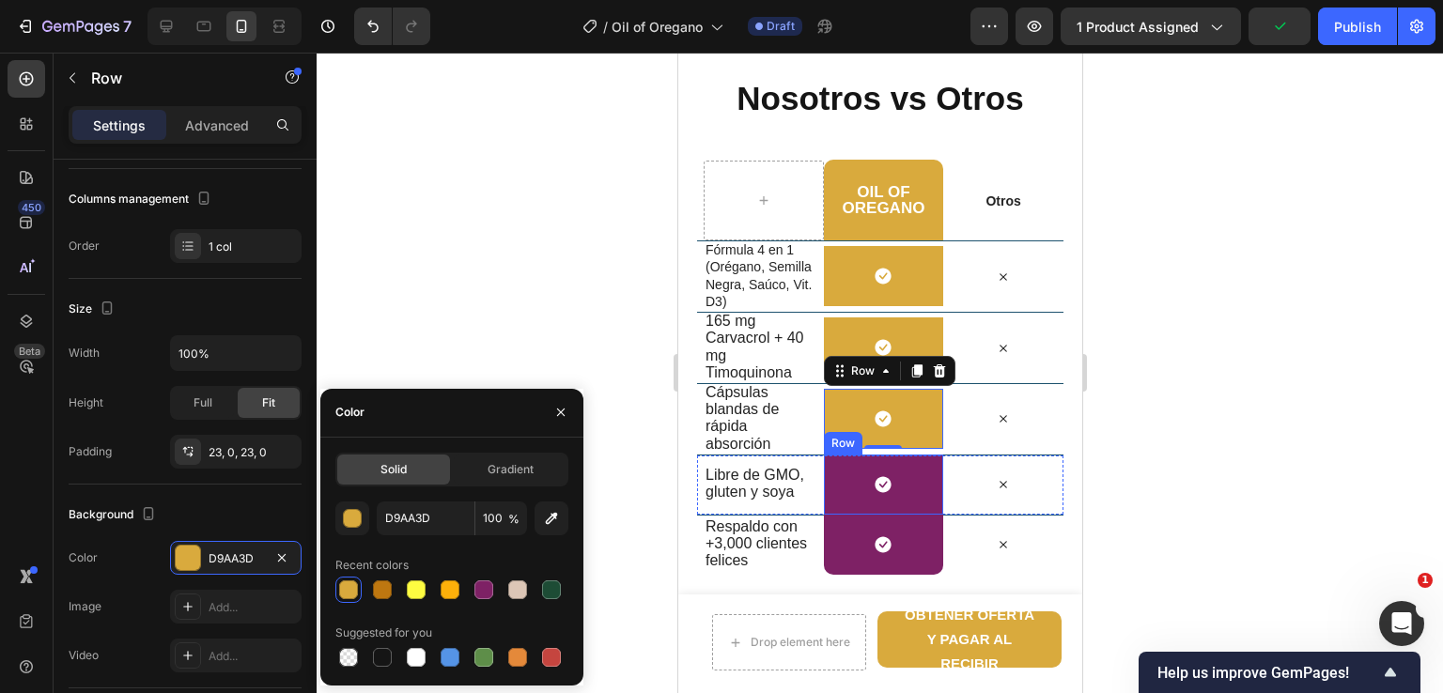
click at [840, 485] on div "Icon Row" at bounding box center [883, 485] width 120 height 60
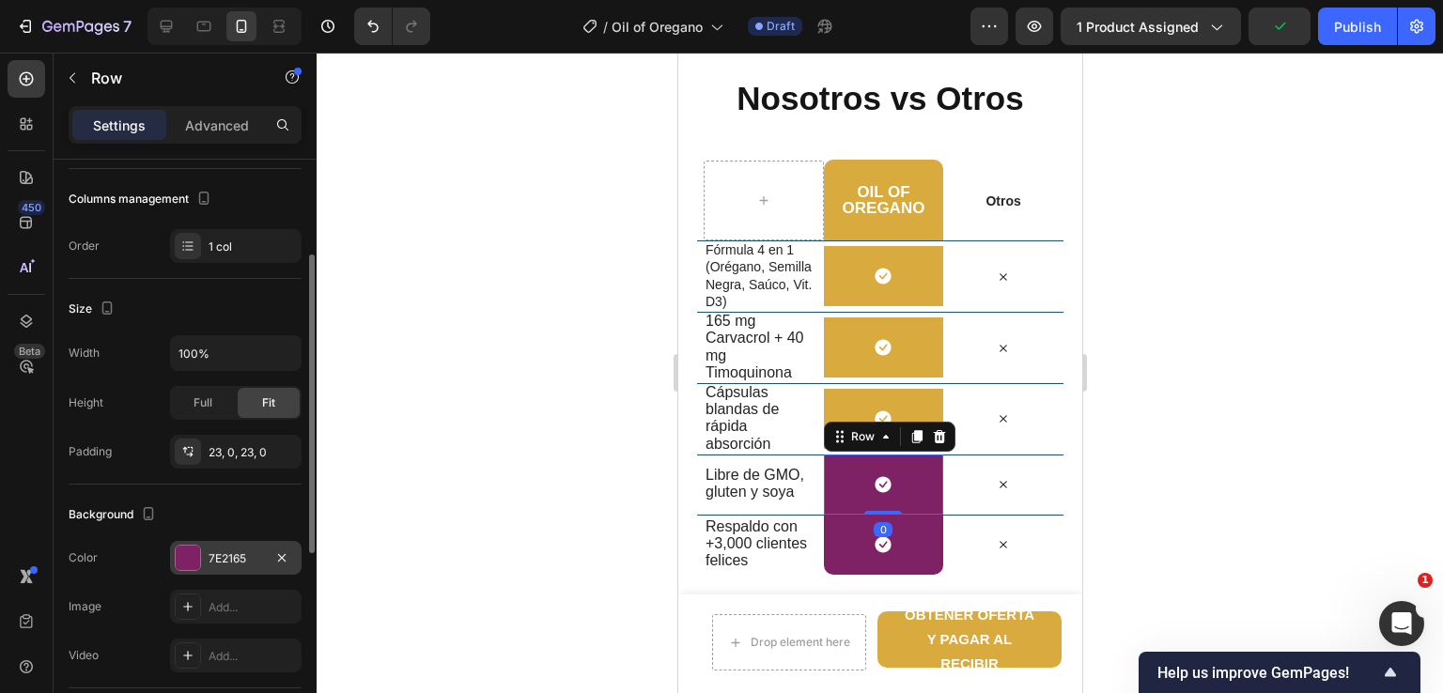
click at [240, 552] on div "7E2165" at bounding box center [236, 559] width 54 height 17
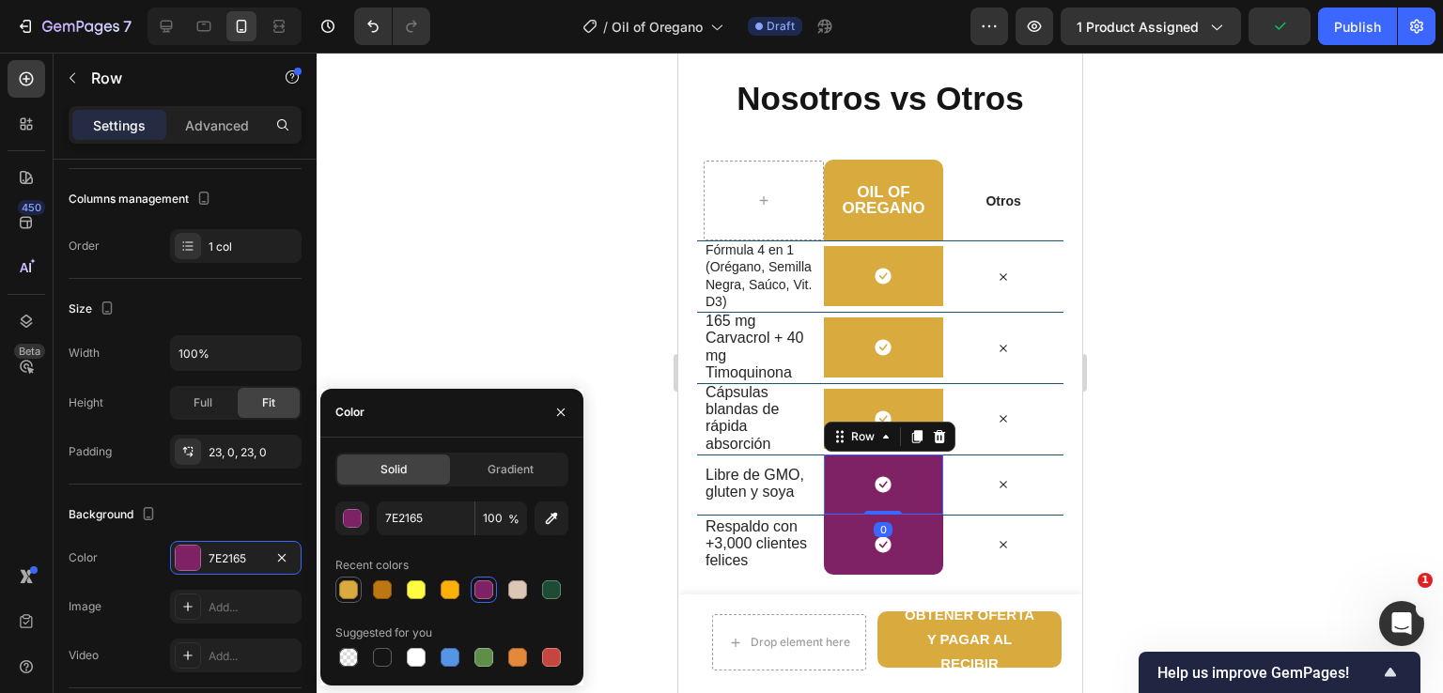
click at [355, 587] on div at bounding box center [348, 590] width 19 height 19
type input "D9AA3D"
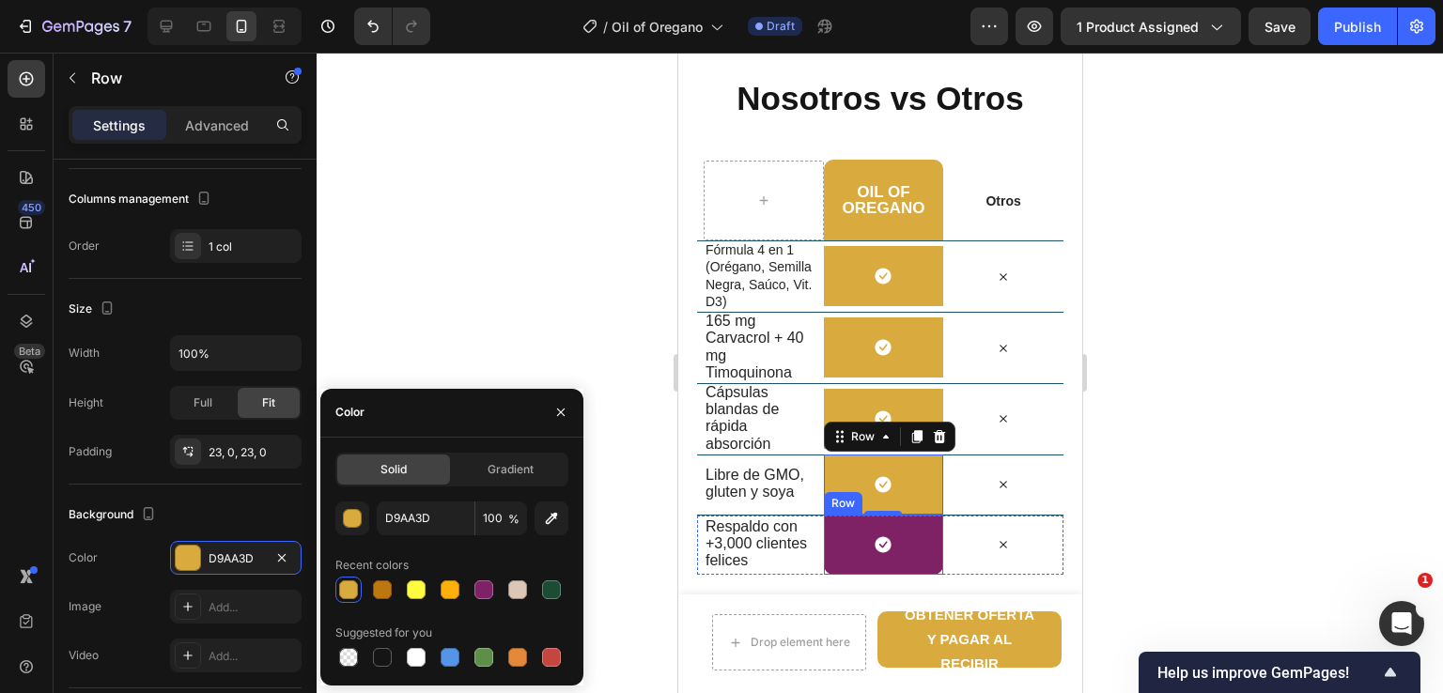
click at [836, 541] on div "Icon Row" at bounding box center [883, 545] width 120 height 60
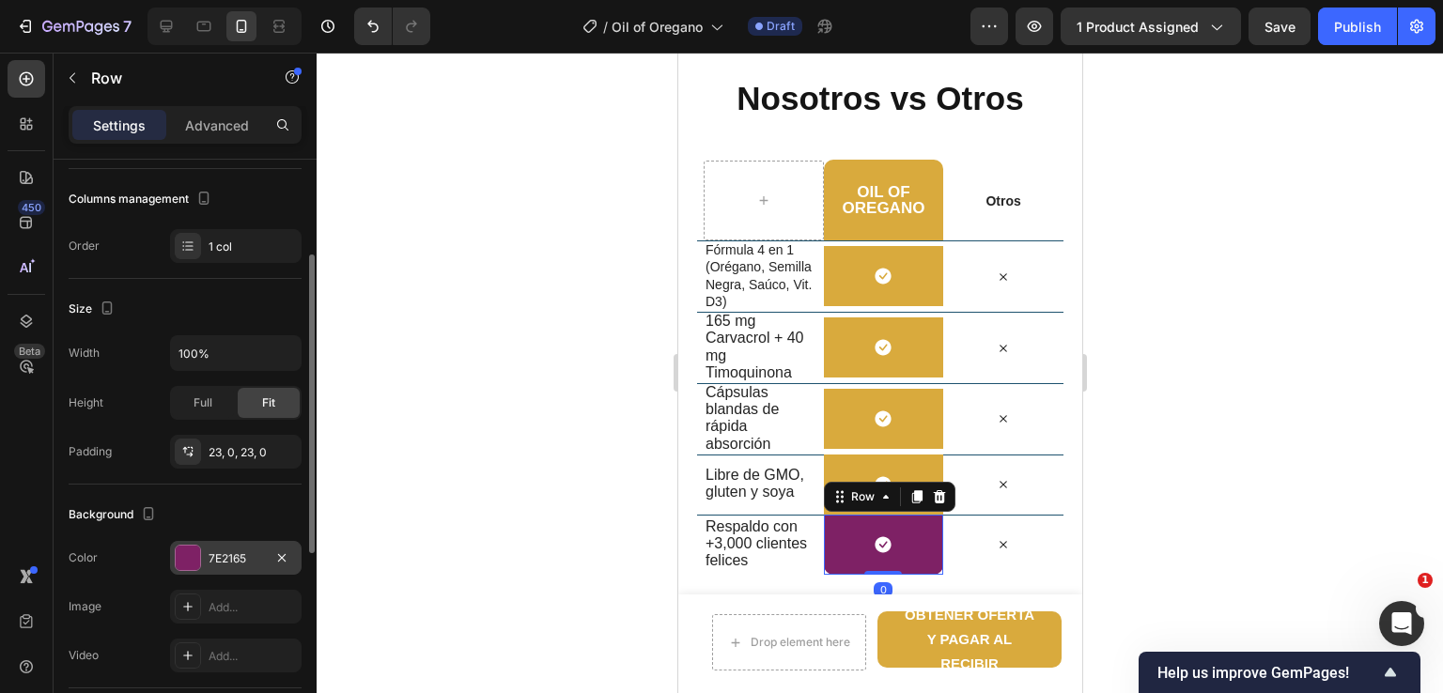
click at [259, 567] on div "7E2165" at bounding box center [236, 558] width 132 height 34
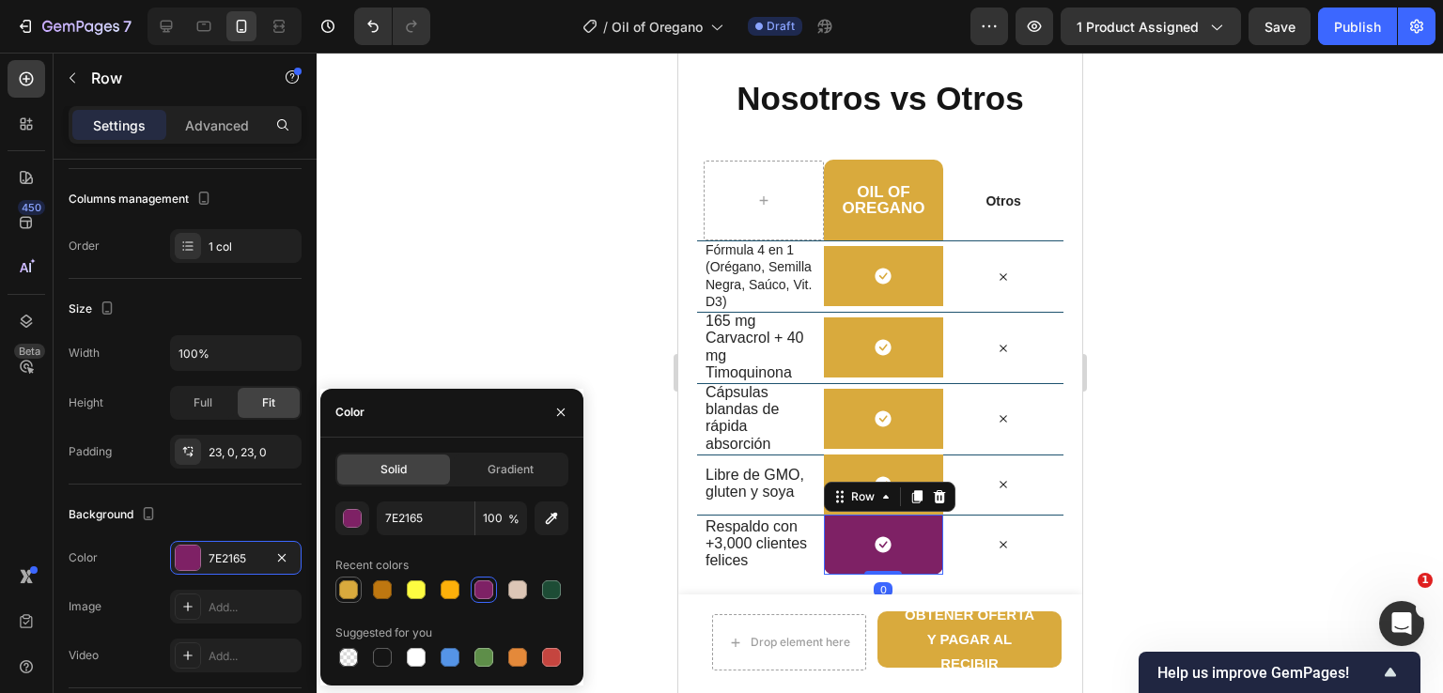
click at [341, 586] on div at bounding box center [348, 590] width 19 height 19
type input "D9AA3D"
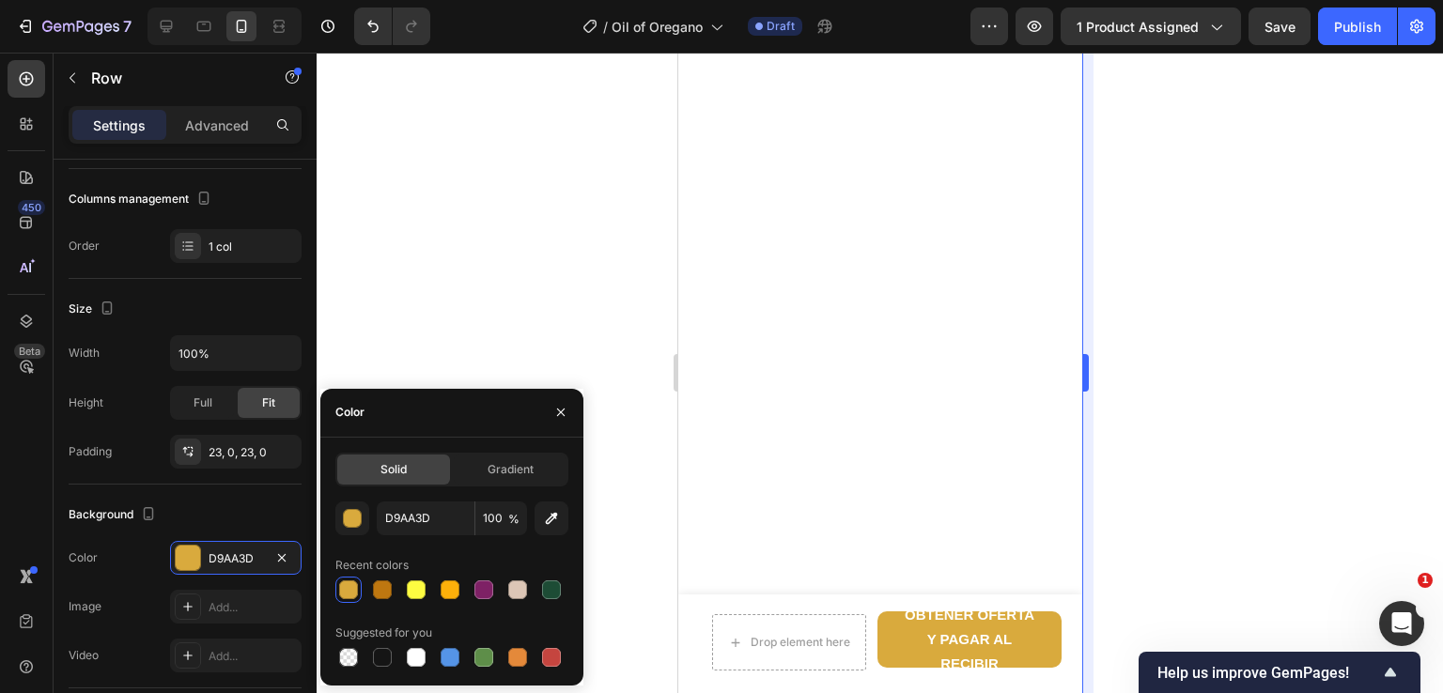
scroll to position [0, 0]
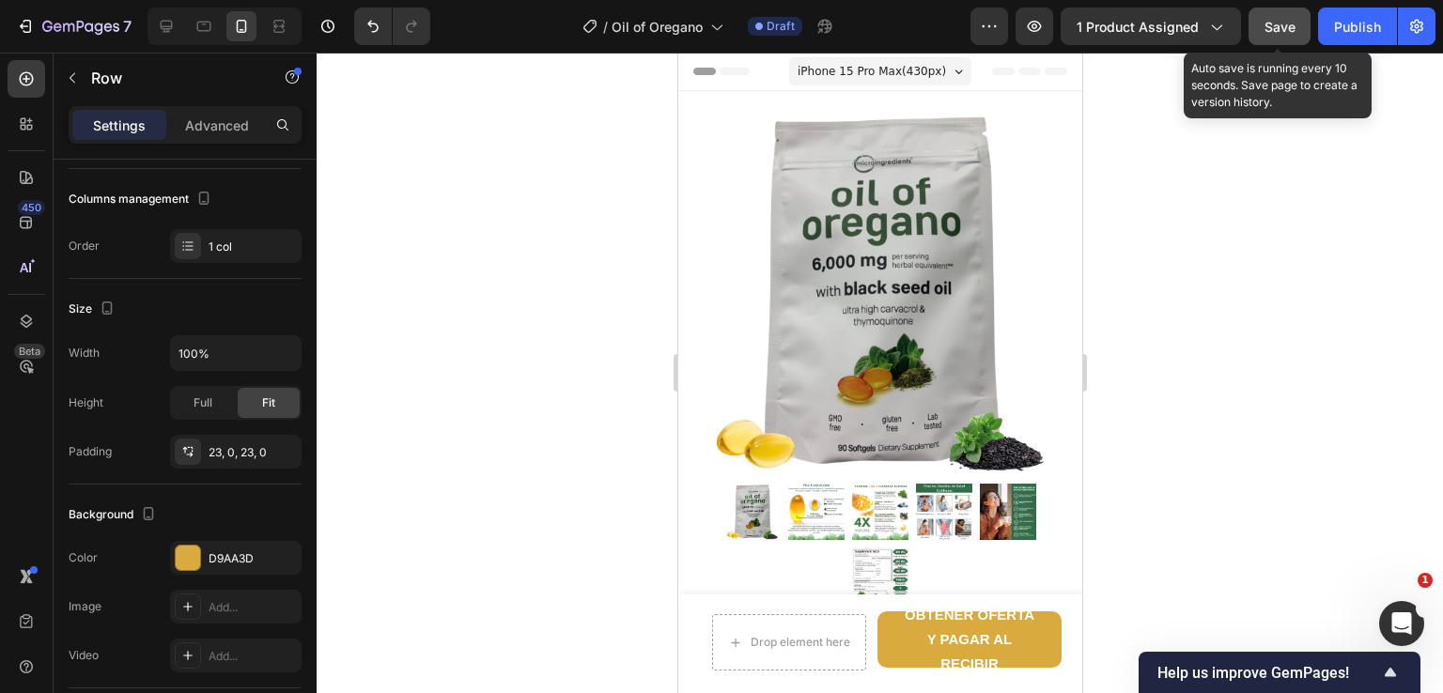
click at [1284, 23] on span "Save" at bounding box center [1280, 27] width 31 height 16
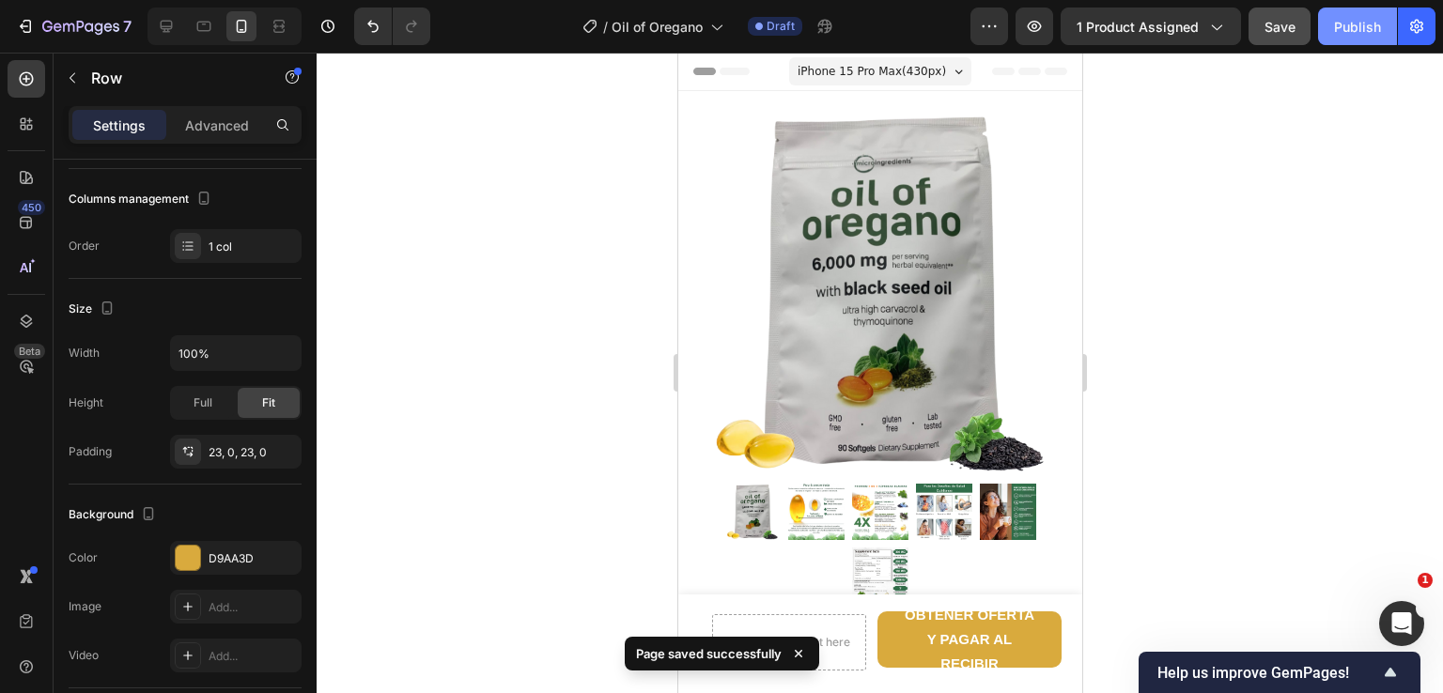
click at [1353, 29] on div "Publish" at bounding box center [1357, 27] width 47 height 20
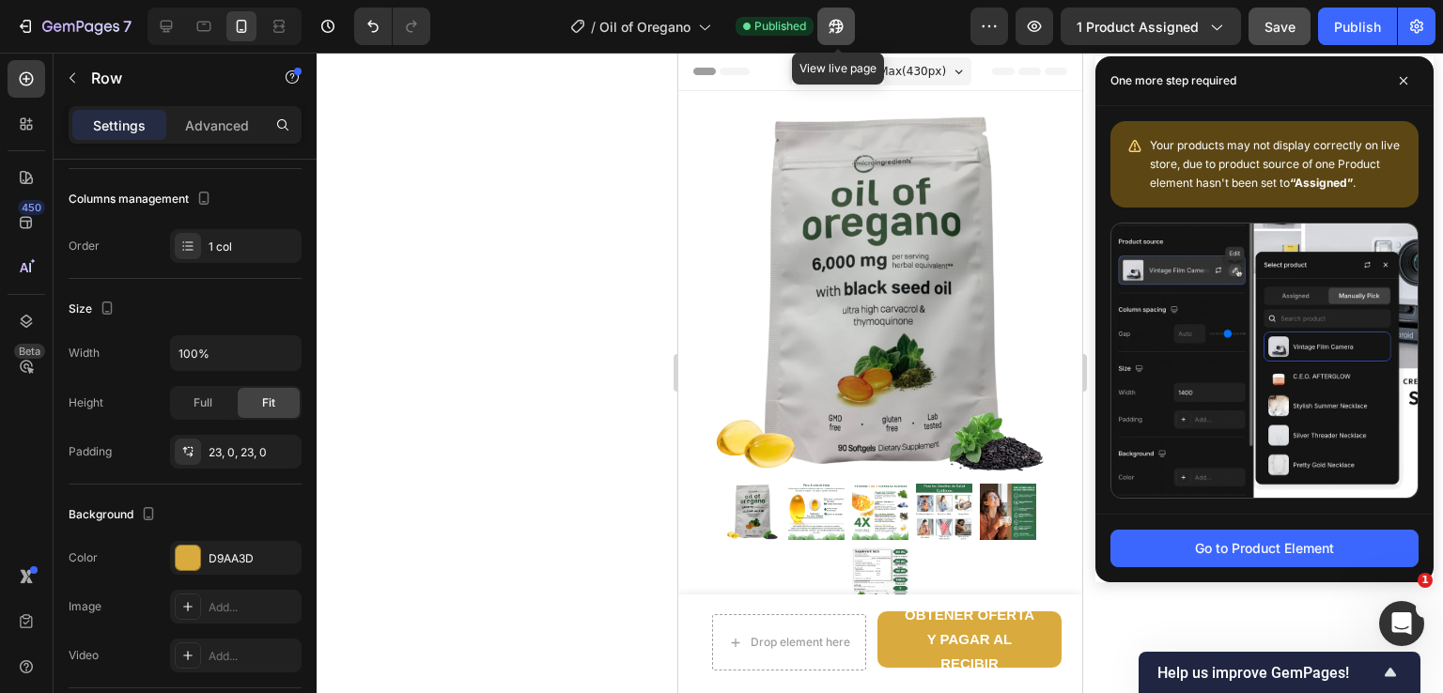
click at [846, 29] on icon "button" at bounding box center [836, 26] width 19 height 19
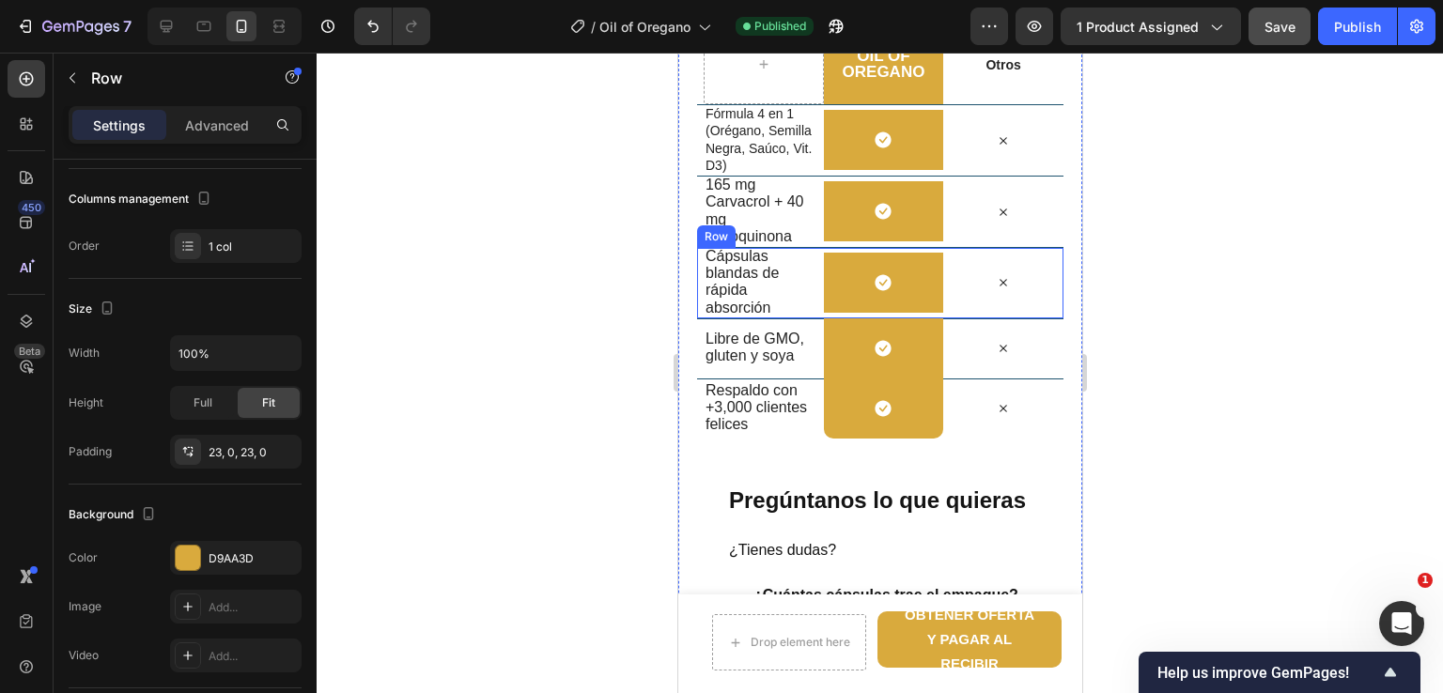
scroll to position [2161, 0]
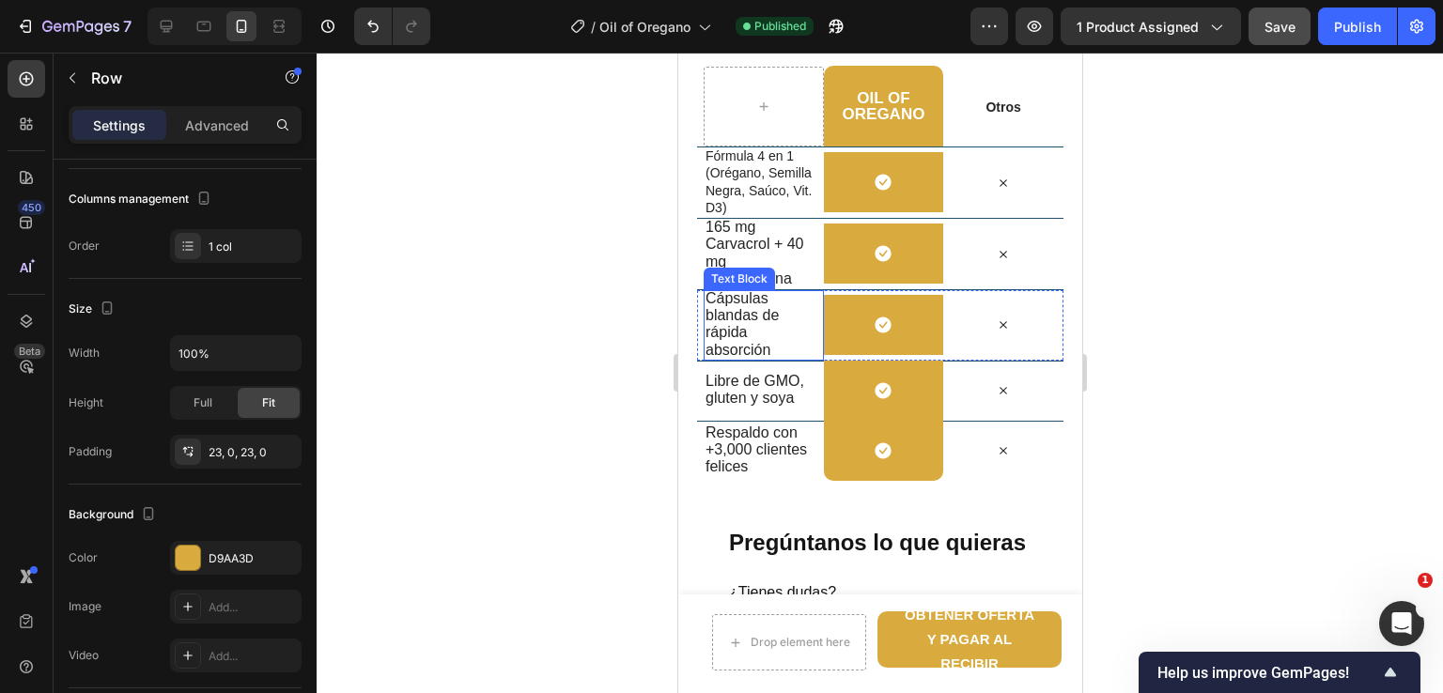
click at [764, 309] on span "Cápsulas blandas de rápida absorción" at bounding box center [741, 324] width 73 height 68
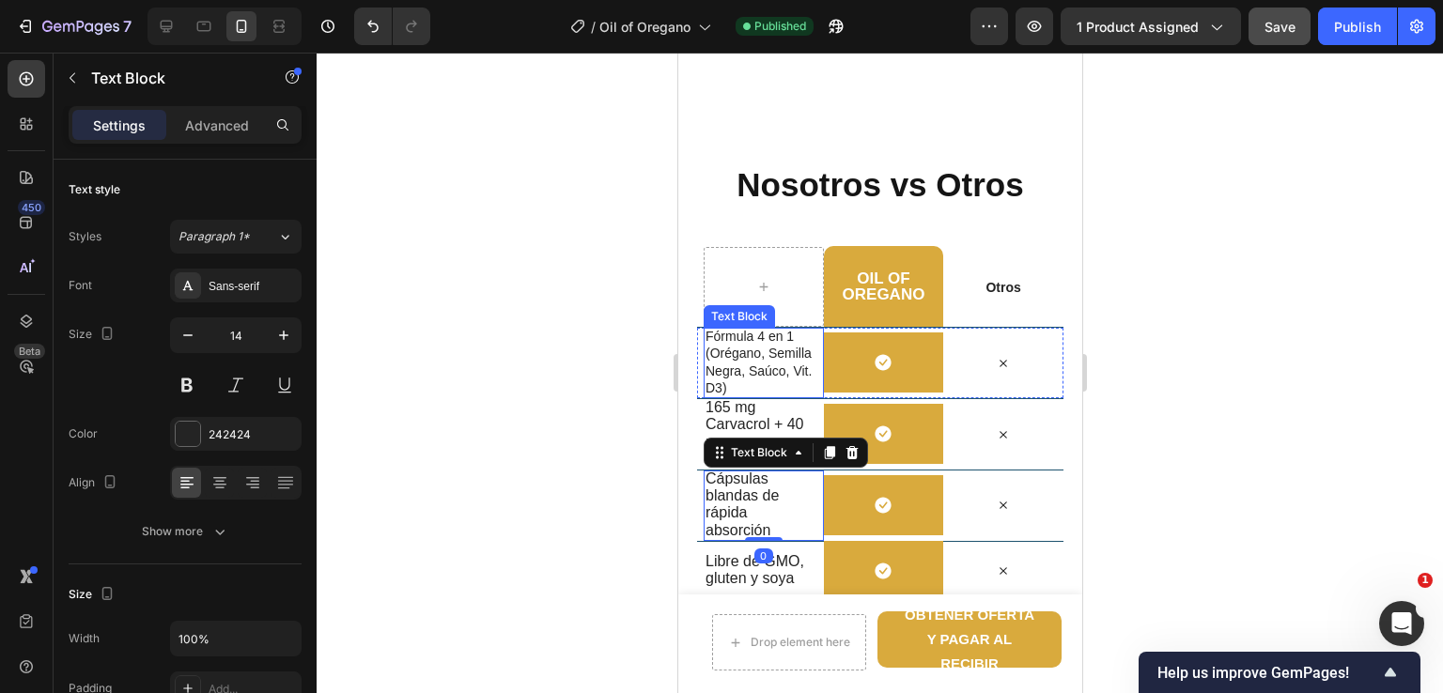
scroll to position [1973, 0]
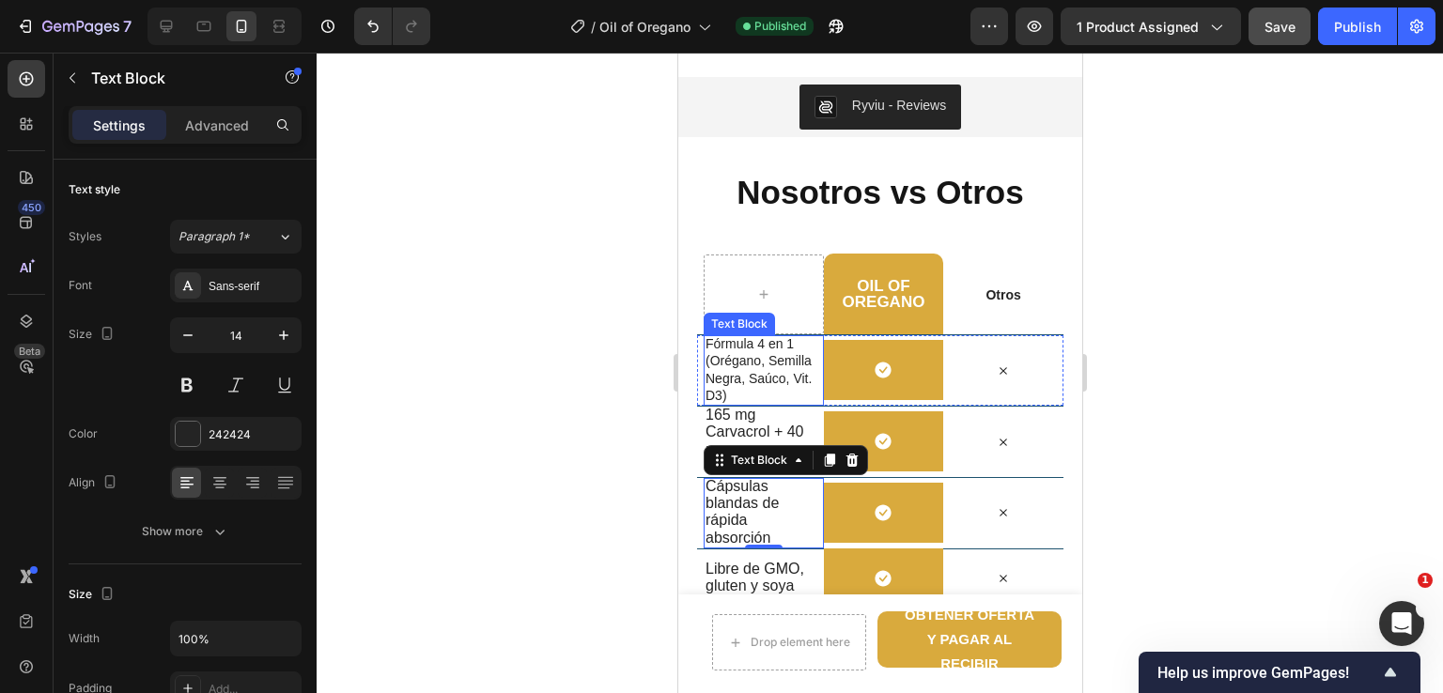
click at [746, 374] on p "Fórmula 4 en 1 (Orégano, Semilla Negra, Saúco, Vit. D3)" at bounding box center [760, 369] width 110 height 69
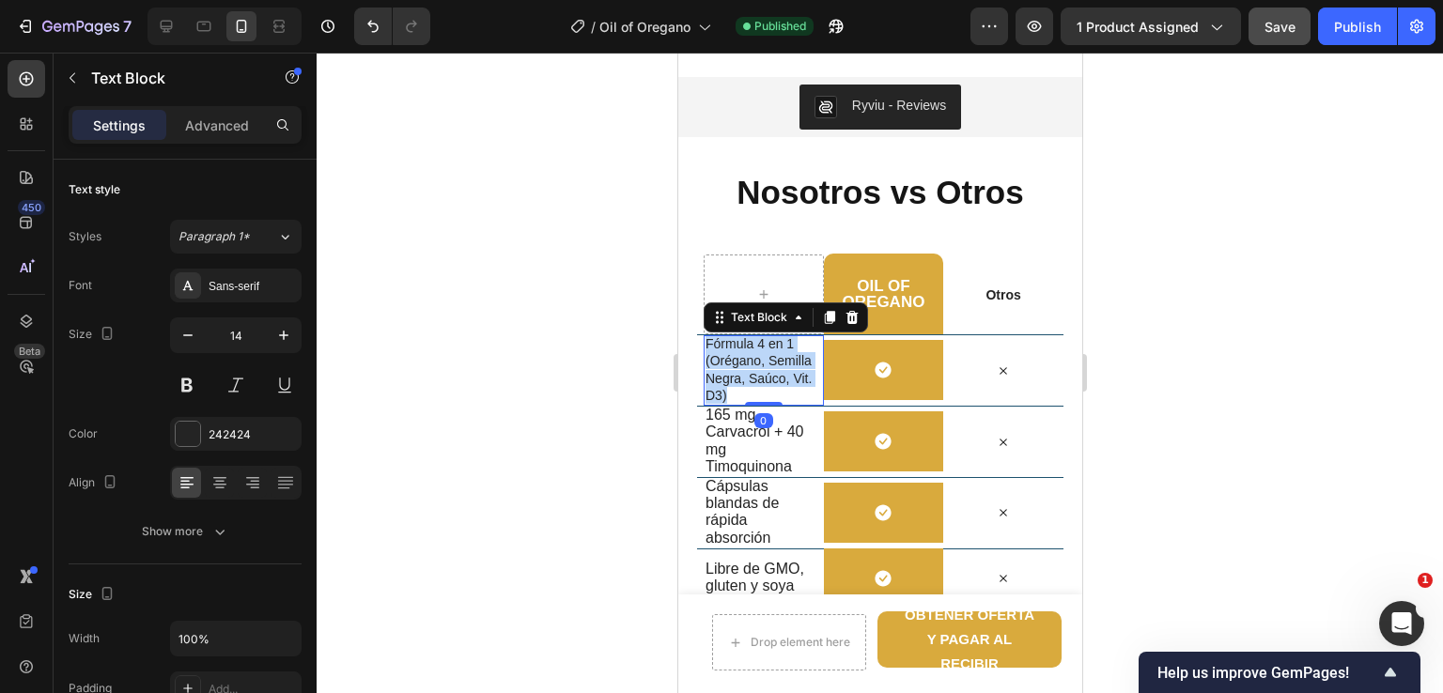
click at [746, 374] on p "Fórmula 4 en 1 (Orégano, Semilla Negra, Saúco, Vit. D3)" at bounding box center [760, 369] width 110 height 69
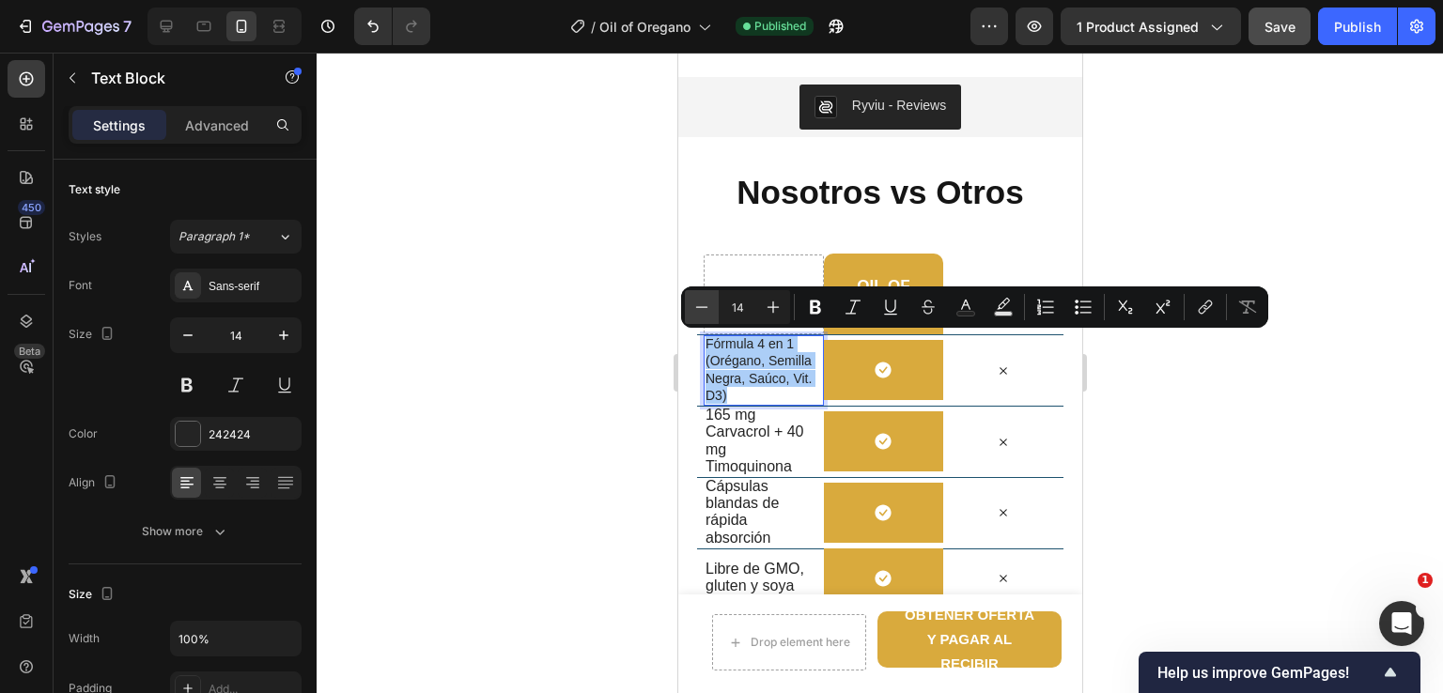
click at [701, 302] on icon "Editor contextual toolbar" at bounding box center [701, 307] width 19 height 19
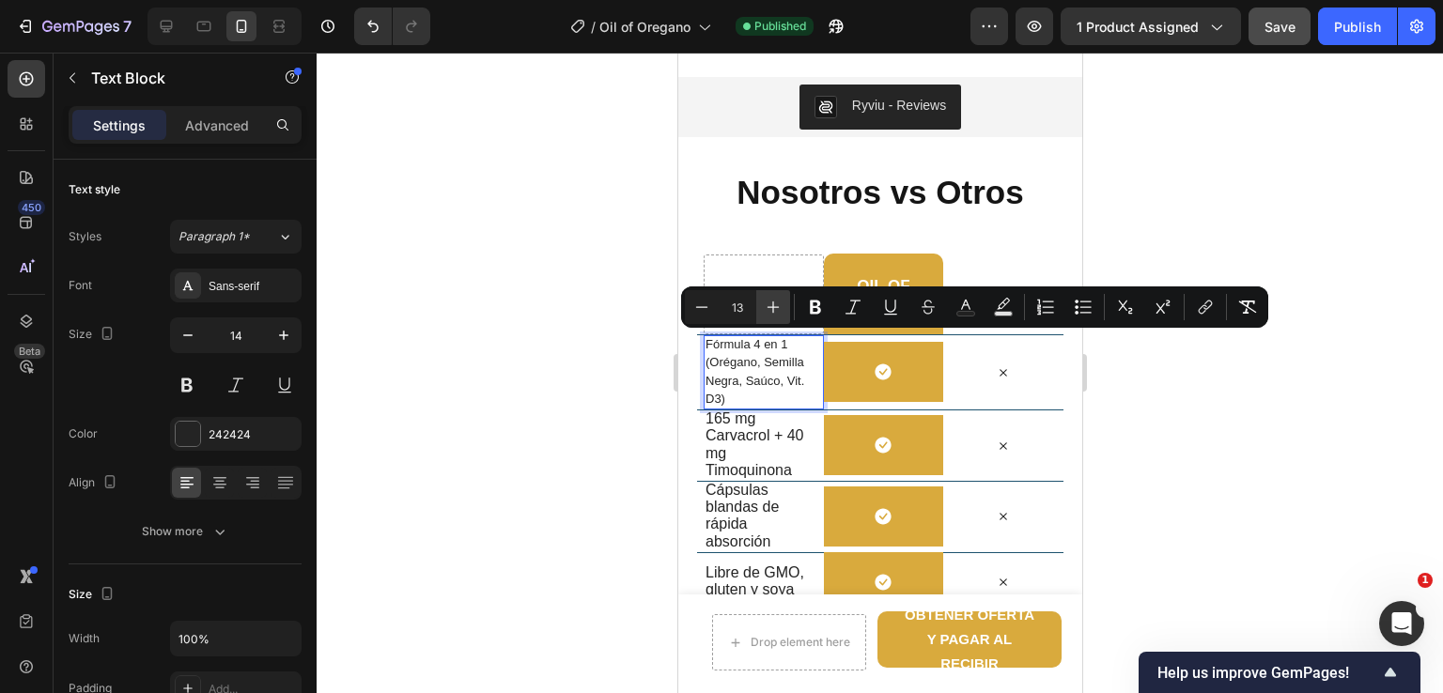
click at [779, 305] on icon "Editor contextual toolbar" at bounding box center [773, 307] width 19 height 19
type input "14"
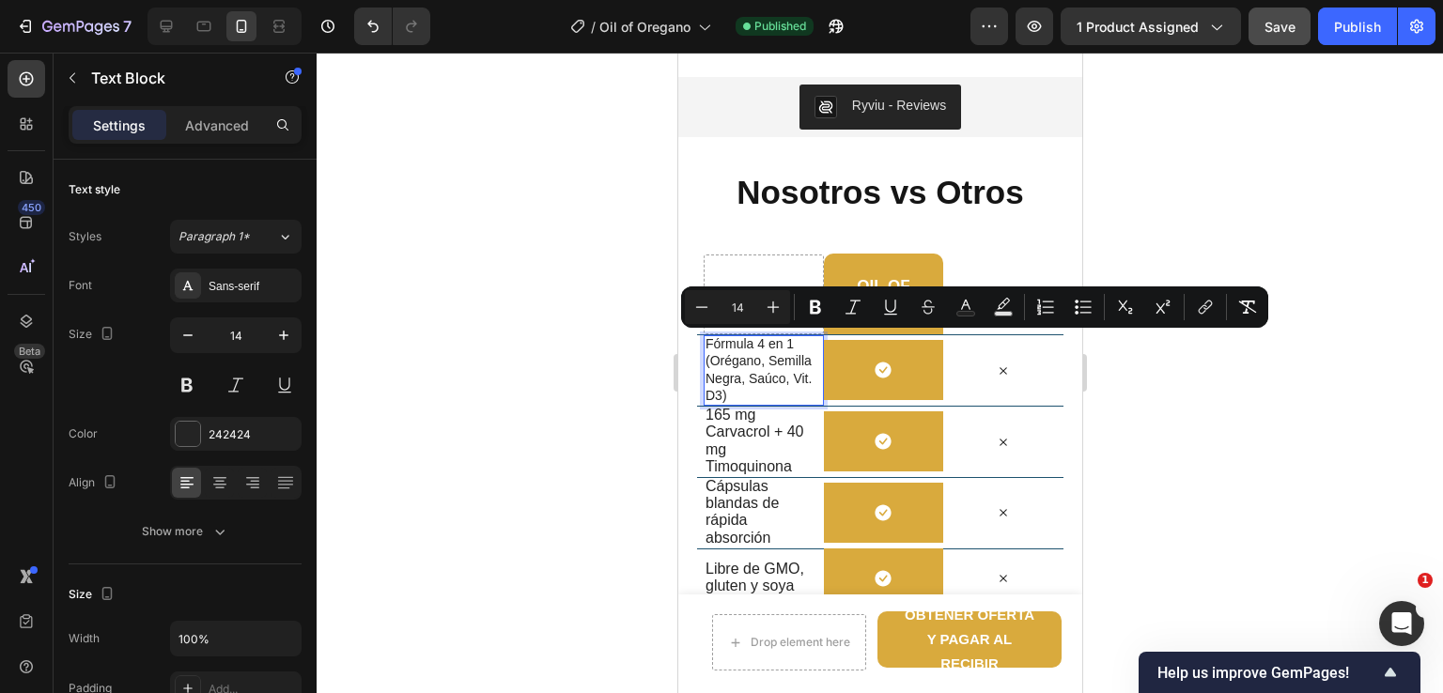
click at [601, 383] on div at bounding box center [880, 373] width 1127 height 641
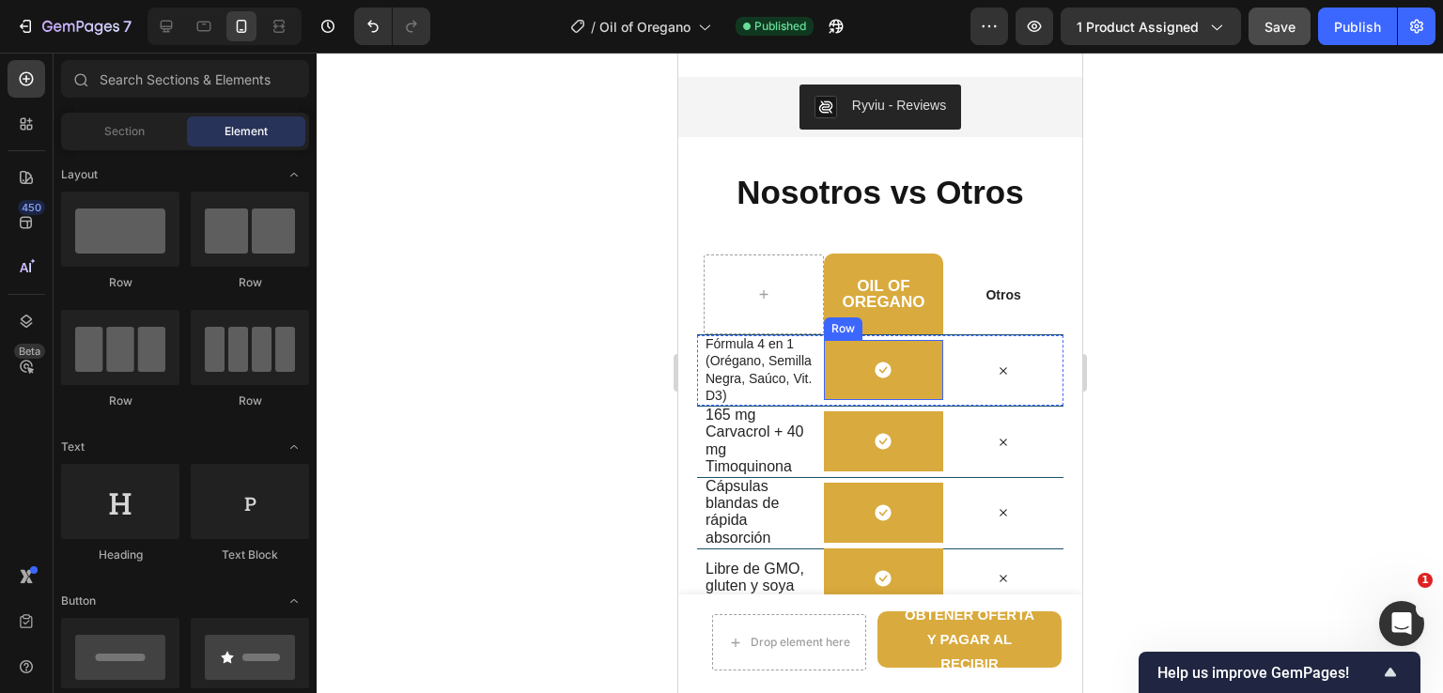
click at [857, 389] on div "Icon Row" at bounding box center [883, 370] width 120 height 60
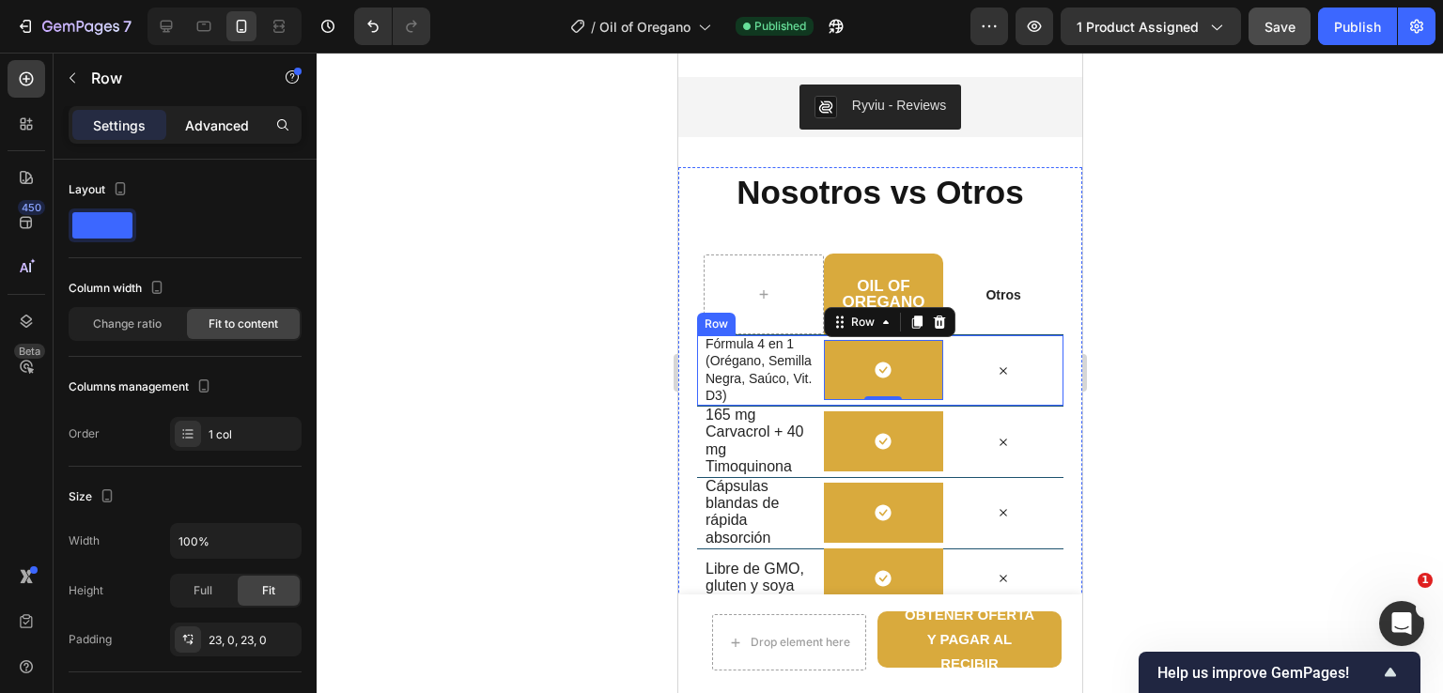
click at [238, 133] on p "Advanced" at bounding box center [217, 126] width 64 height 20
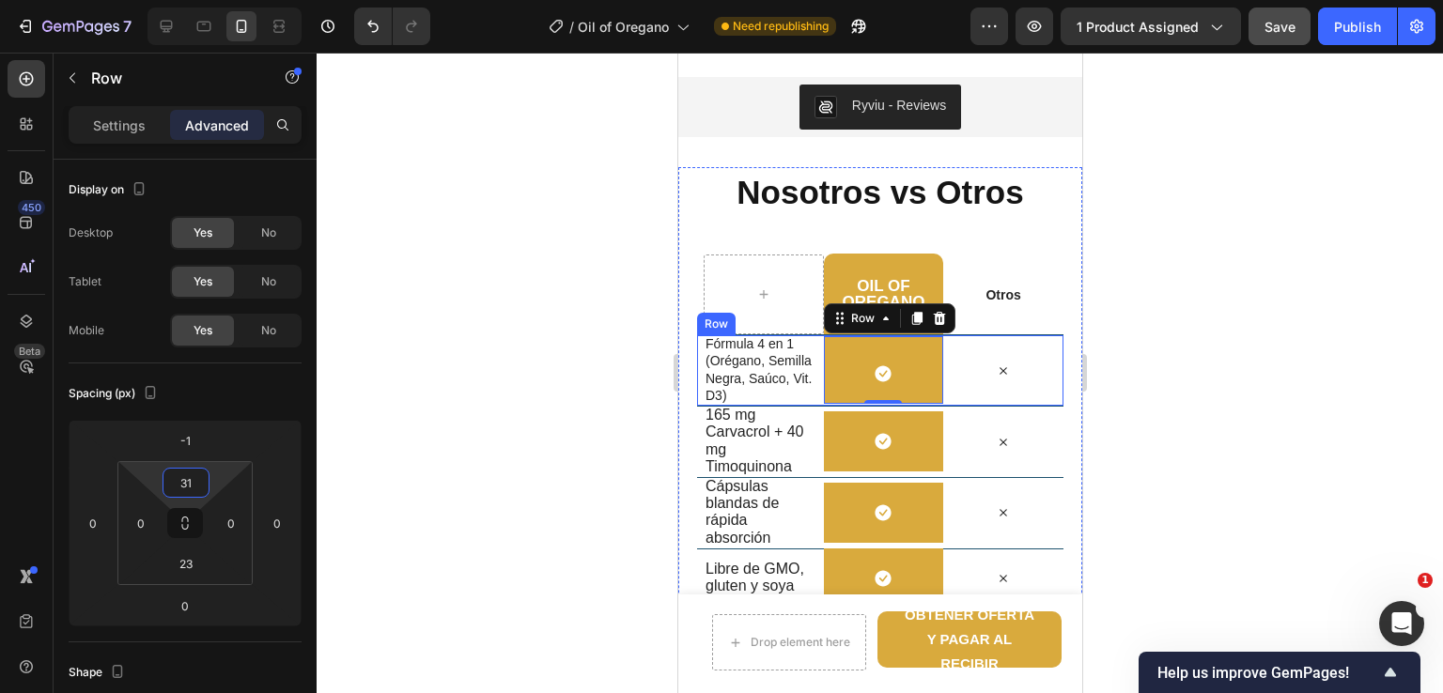
type input "33"
drag, startPoint x: 213, startPoint y: 478, endPoint x: 222, endPoint y: 474, distance: 9.7
click at [222, 0] on html "7 Version history / Oil of Oregano Need republishing Preview 1 product assigned…" at bounding box center [721, 0] width 1443 height 0
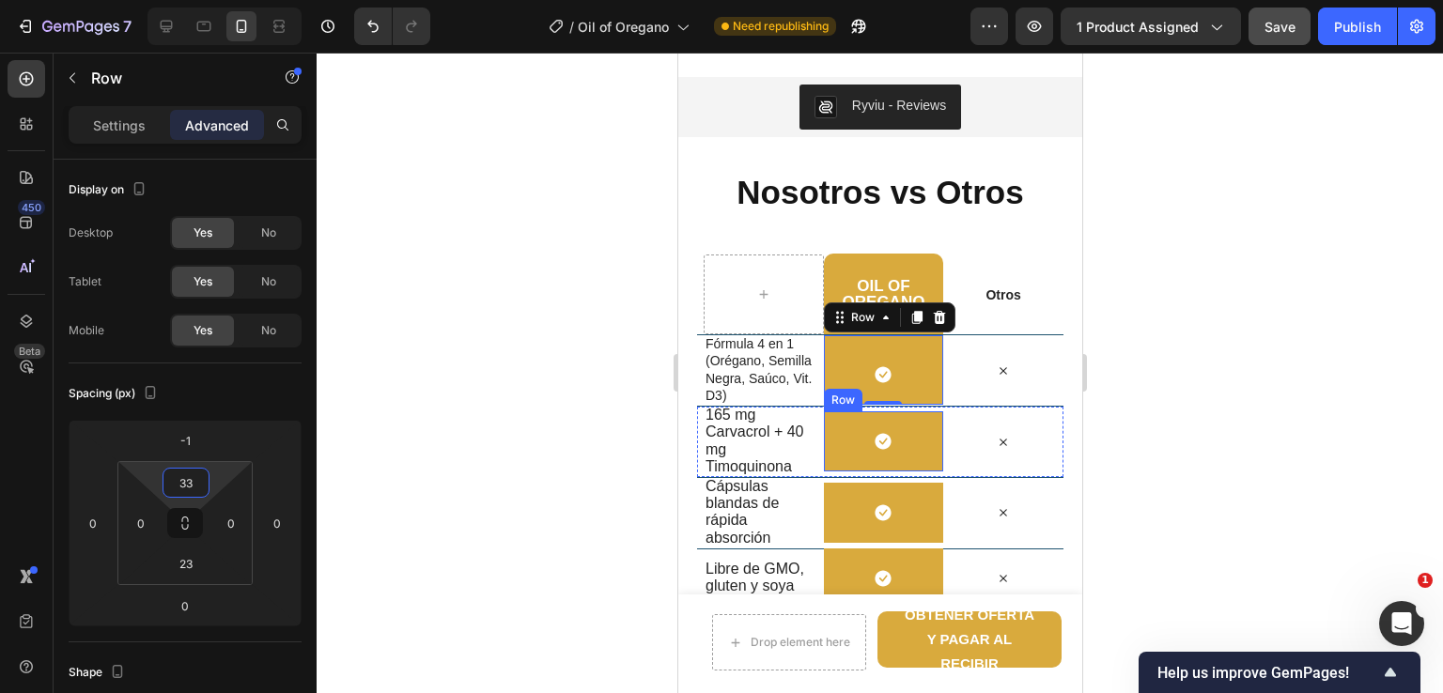
click at [852, 446] on div "Icon Row" at bounding box center [883, 442] width 120 height 60
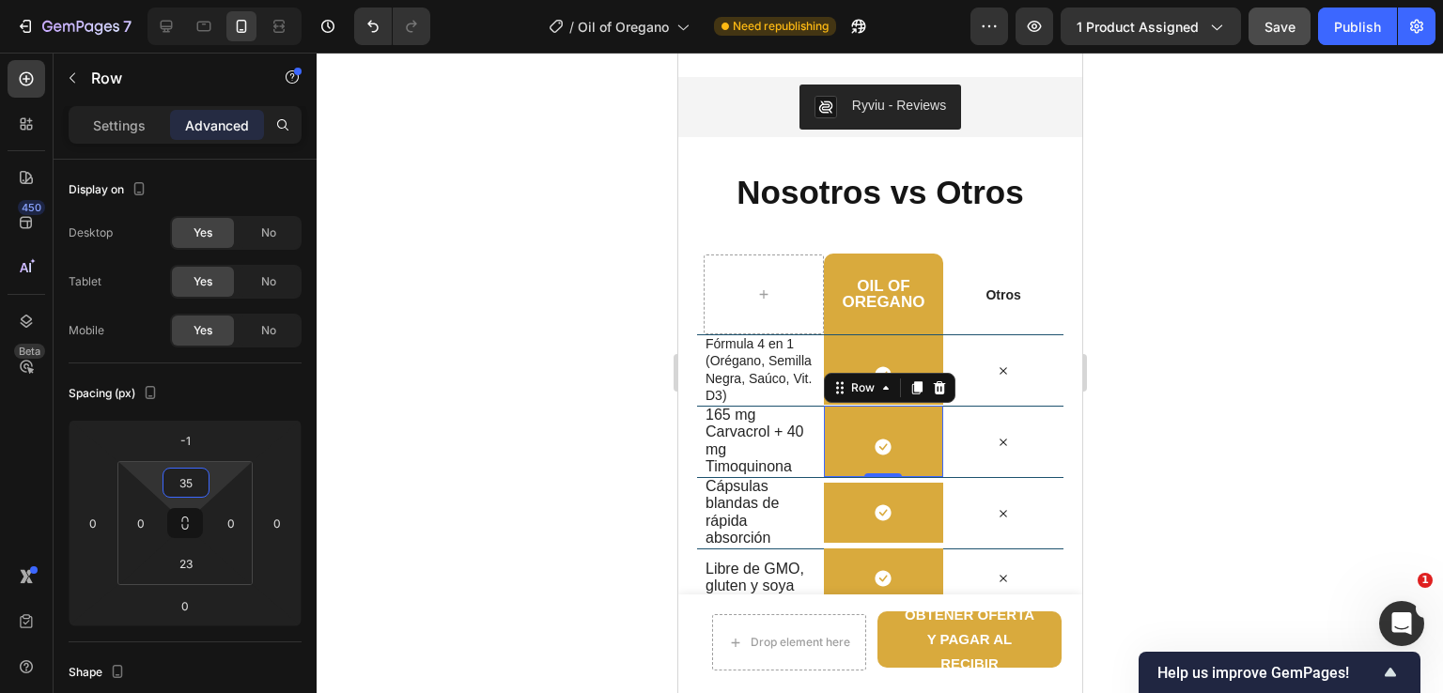
type input "39"
click at [213, 0] on html "7 Version history / Oil of Oregano Need republishing Preview 1 product assigned…" at bounding box center [721, 0] width 1443 height 0
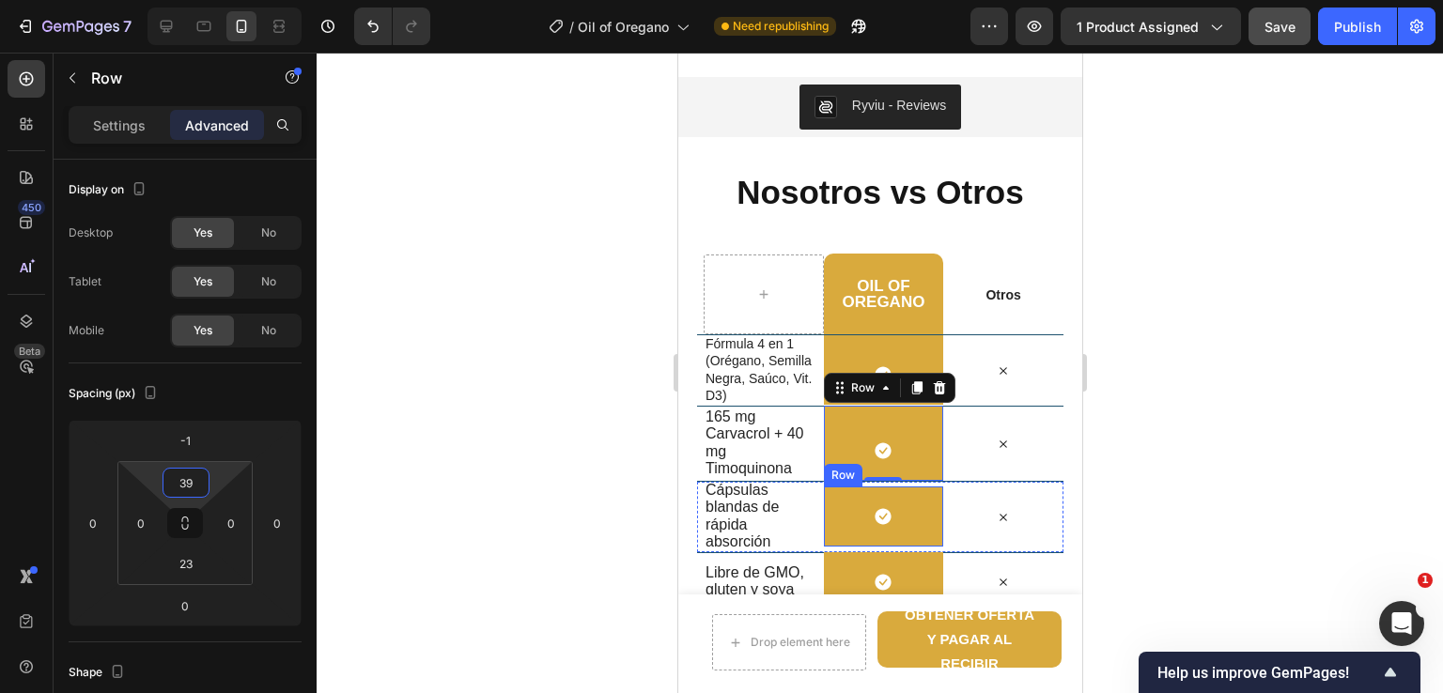
click at [839, 526] on div "Icon Row" at bounding box center [883, 517] width 120 height 60
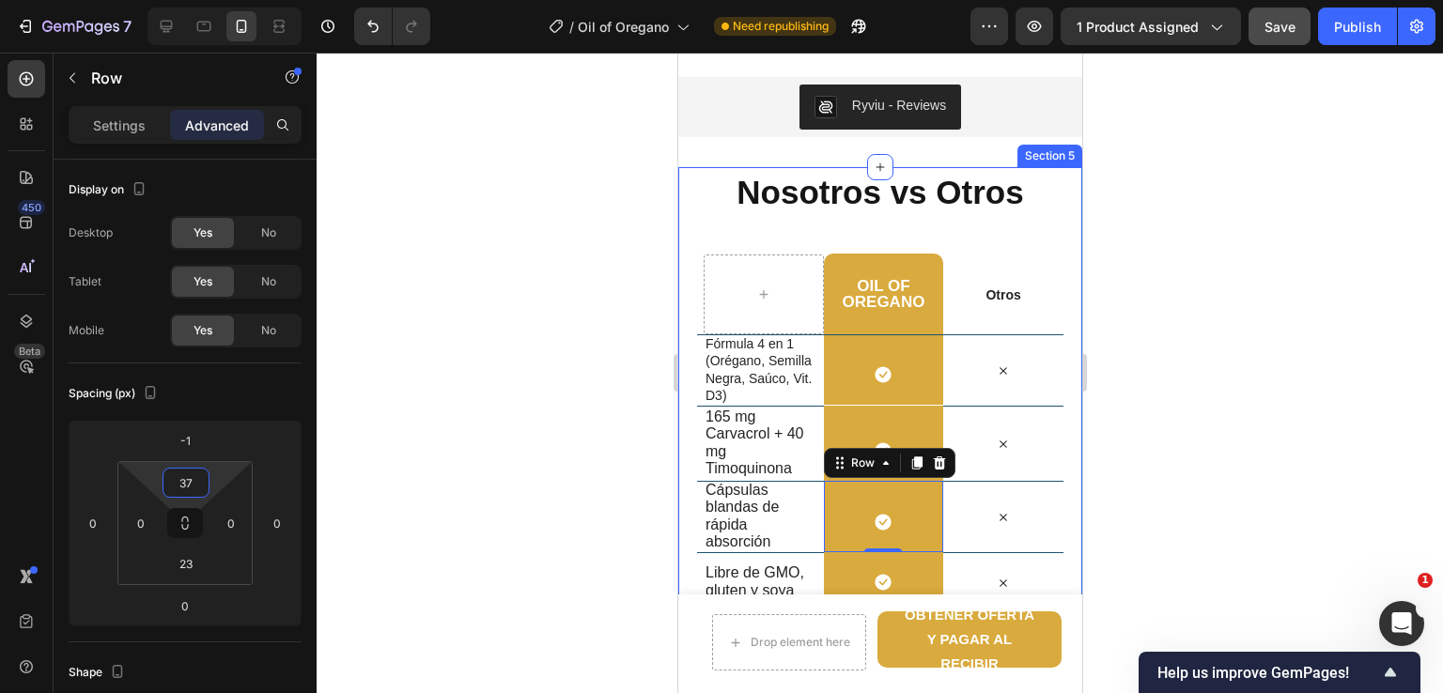
type input "39"
click at [219, 0] on html "7 Version history / Oil of Oregano Need republishing Preview 1 product assigned…" at bounding box center [721, 0] width 1443 height 0
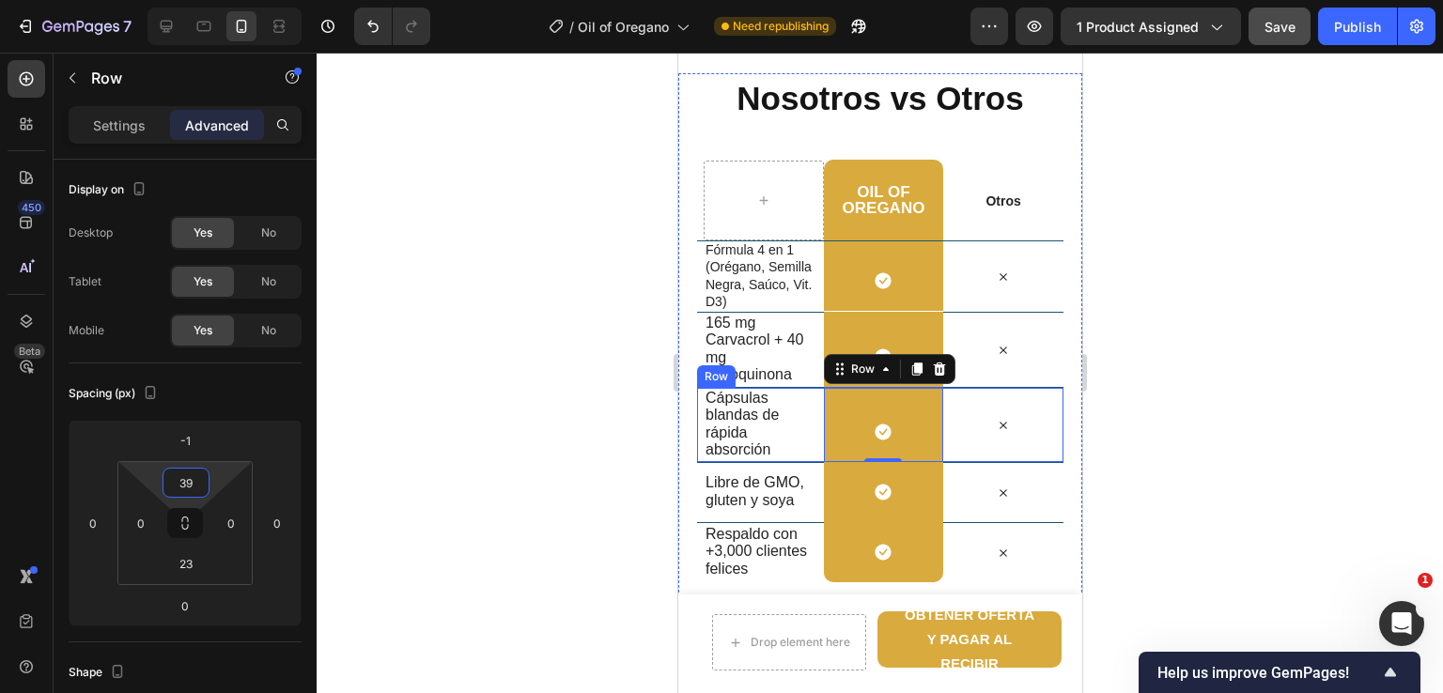
scroll to position [2161, 0]
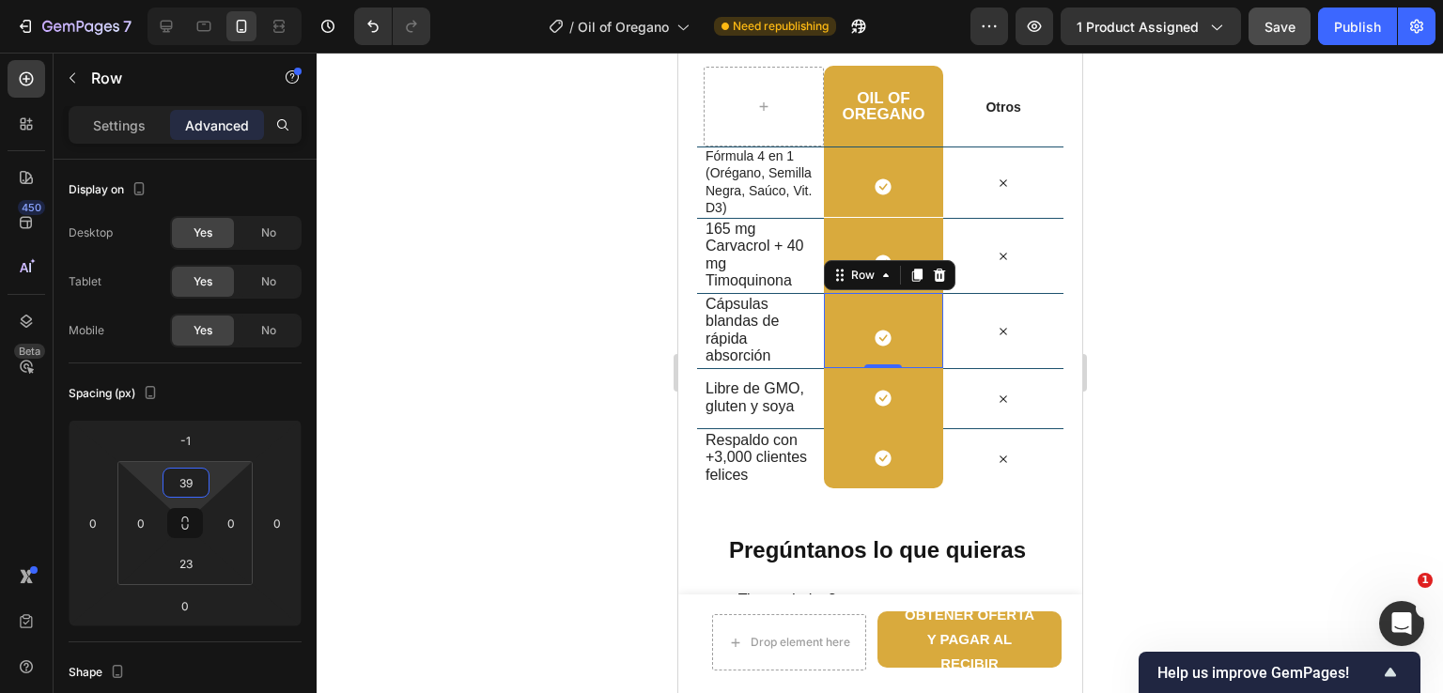
click at [1218, 473] on div at bounding box center [880, 373] width 1127 height 641
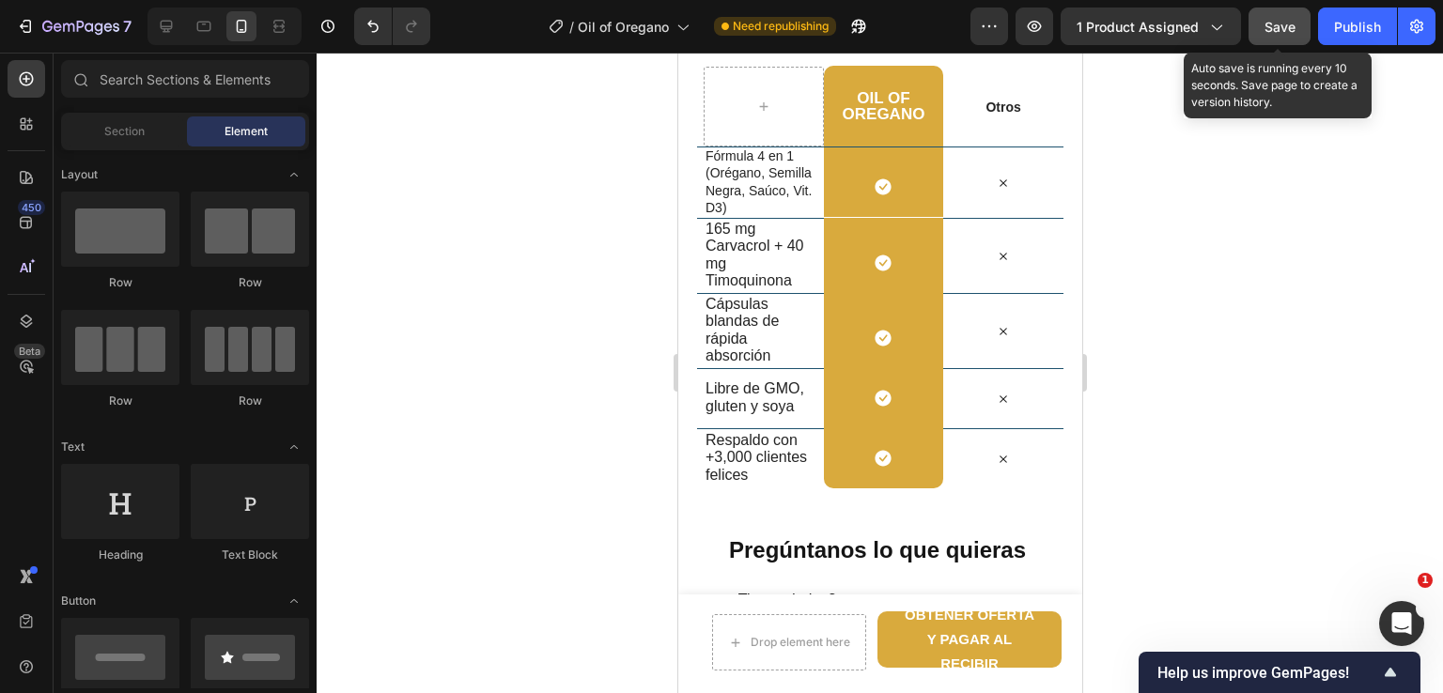
click at [1289, 28] on span "Save" at bounding box center [1280, 27] width 31 height 16
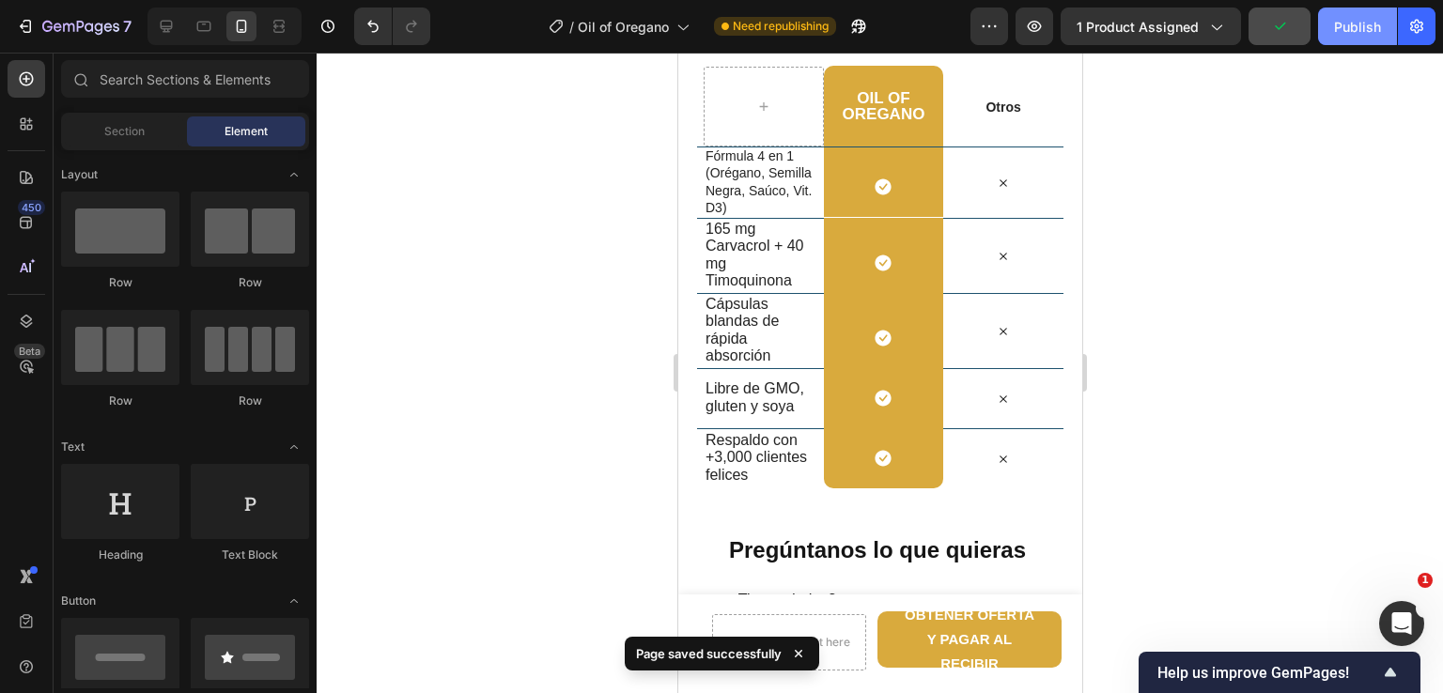
click at [1359, 39] on button "Publish" at bounding box center [1357, 27] width 79 height 38
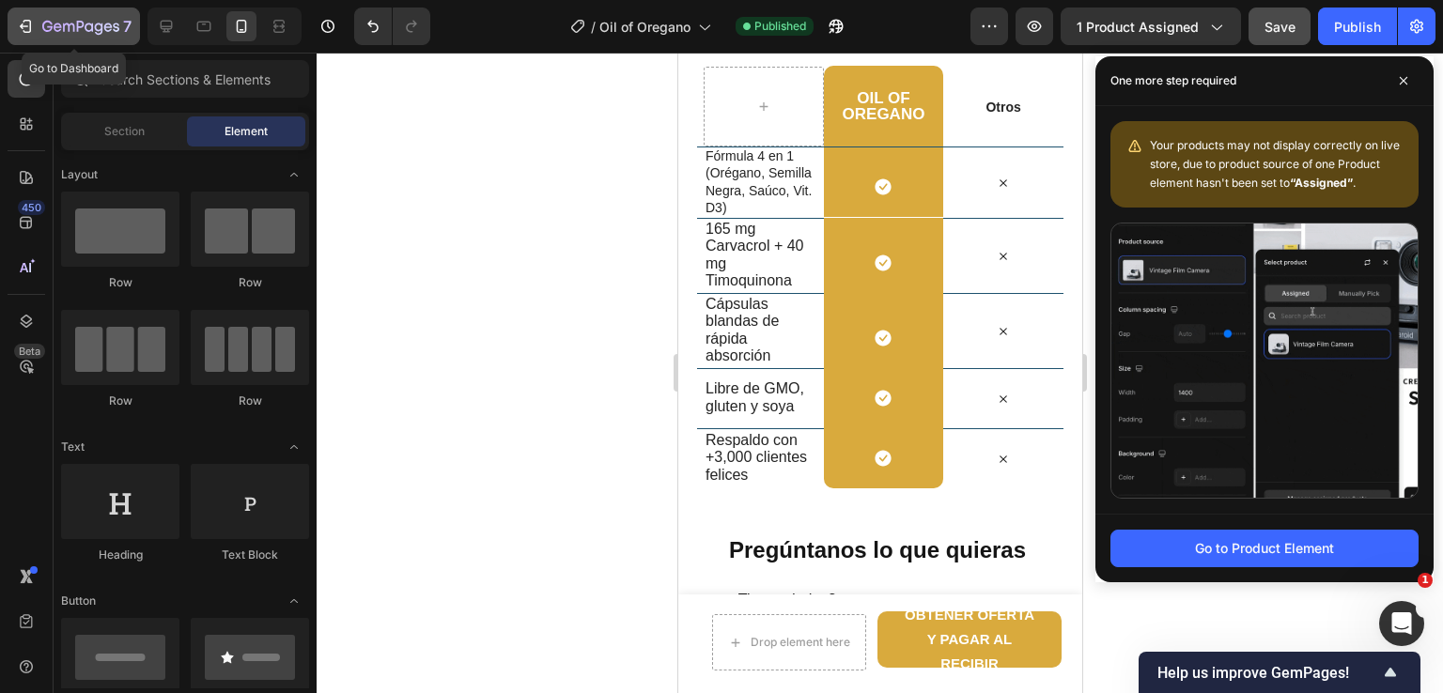
click at [54, 23] on icon "button" at bounding box center [80, 28] width 77 height 16
